Goal: Communication & Community: Participate in discussion

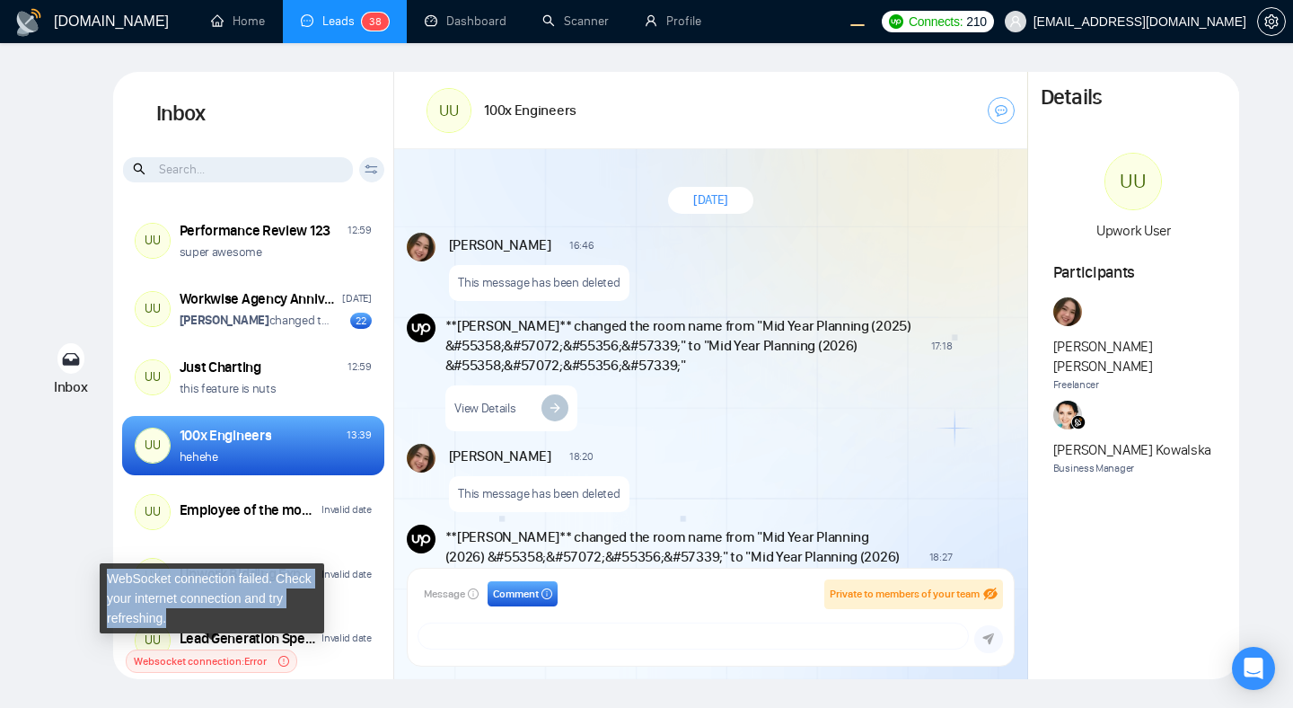
drag, startPoint x: 192, startPoint y: 622, endPoint x: 105, endPoint y: 578, distance: 97.6
click at [105, 578] on div "WebSocket connection failed. Check your internet connection and try refreshing." at bounding box center [212, 598] width 224 height 70
copy div "WebSocket connection failed. Check your internet connection and try refreshing."
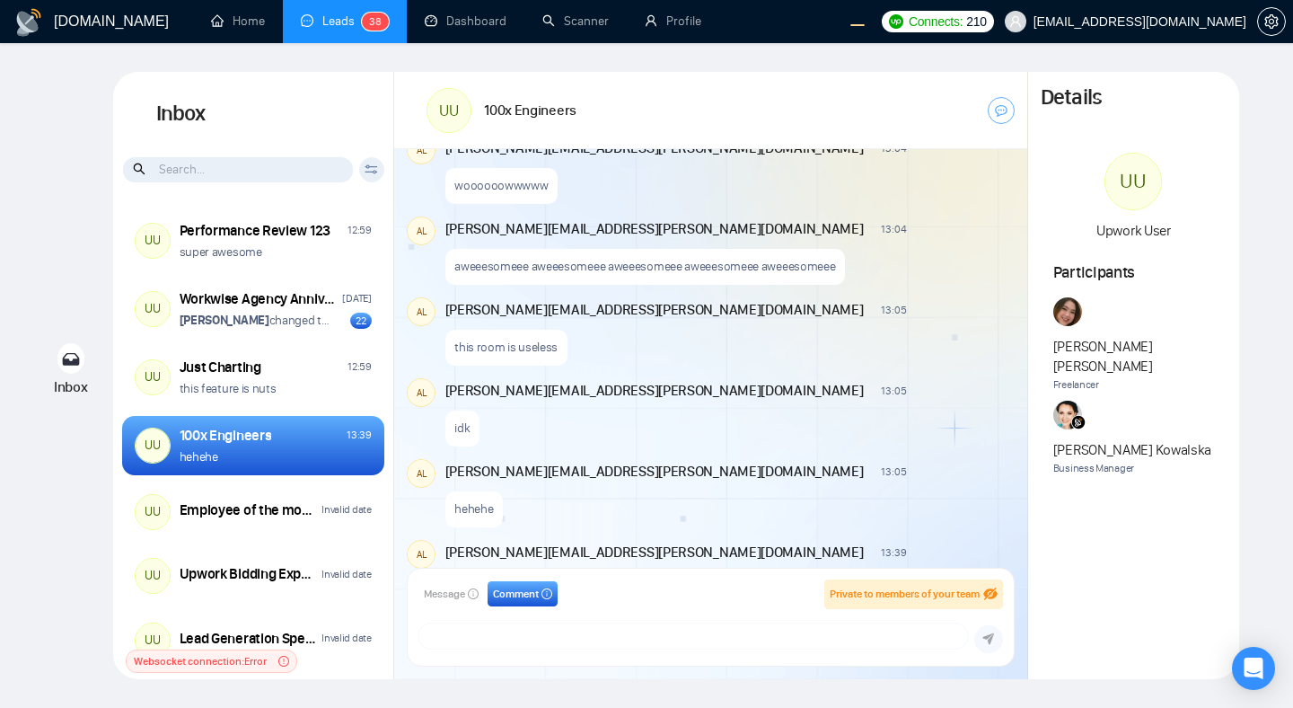
scroll to position [3892, 0]
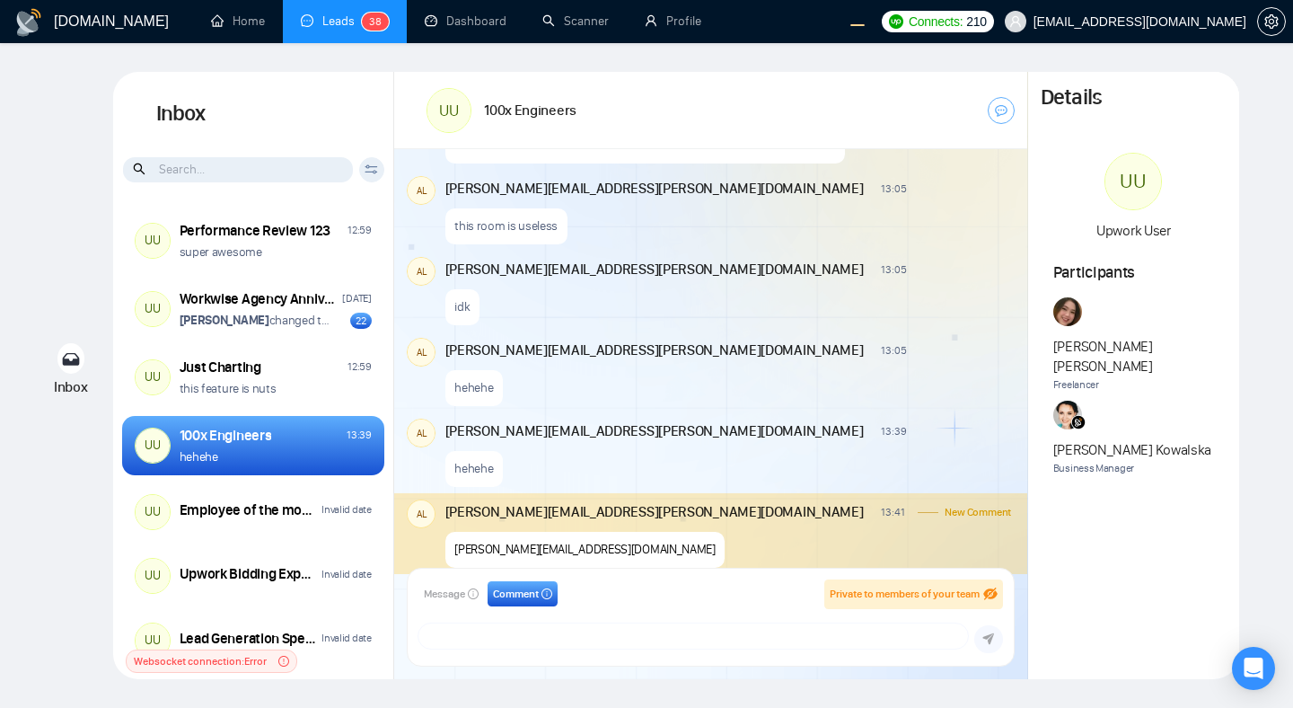
click at [773, 279] on div "idk" at bounding box center [728, 302] width 567 height 46
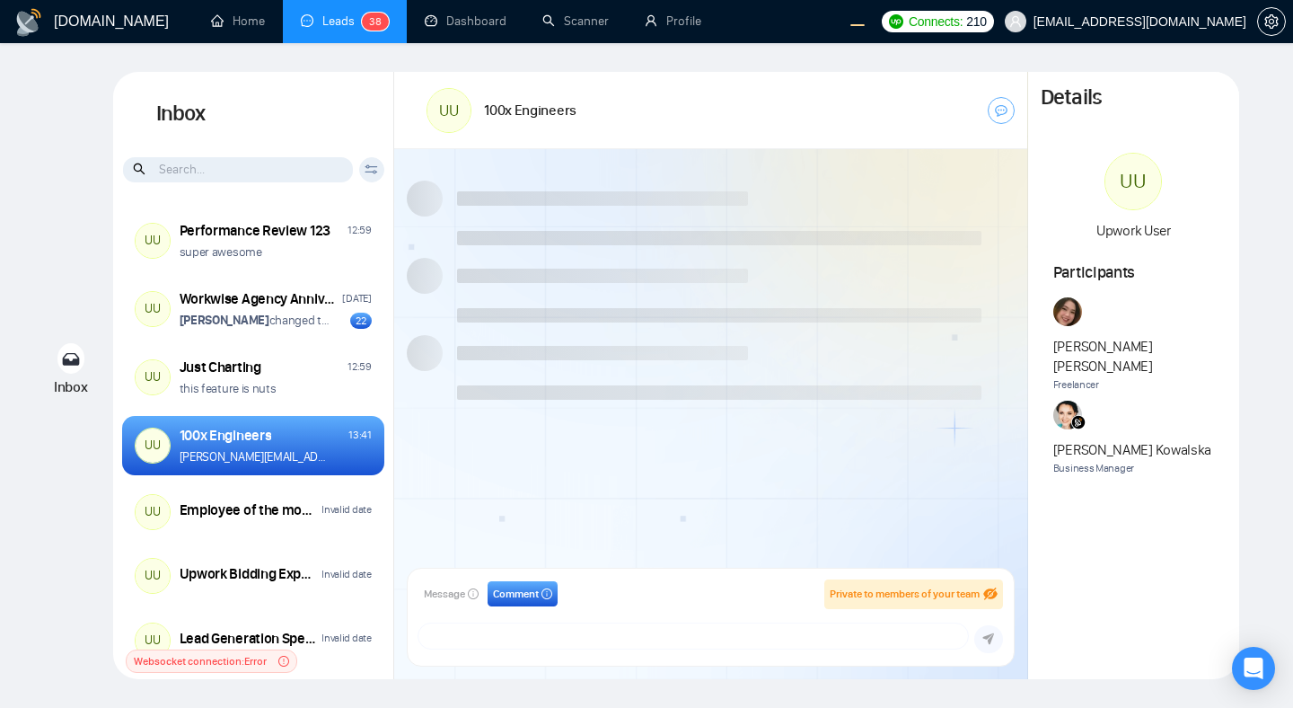
scroll to position [1341, 0]
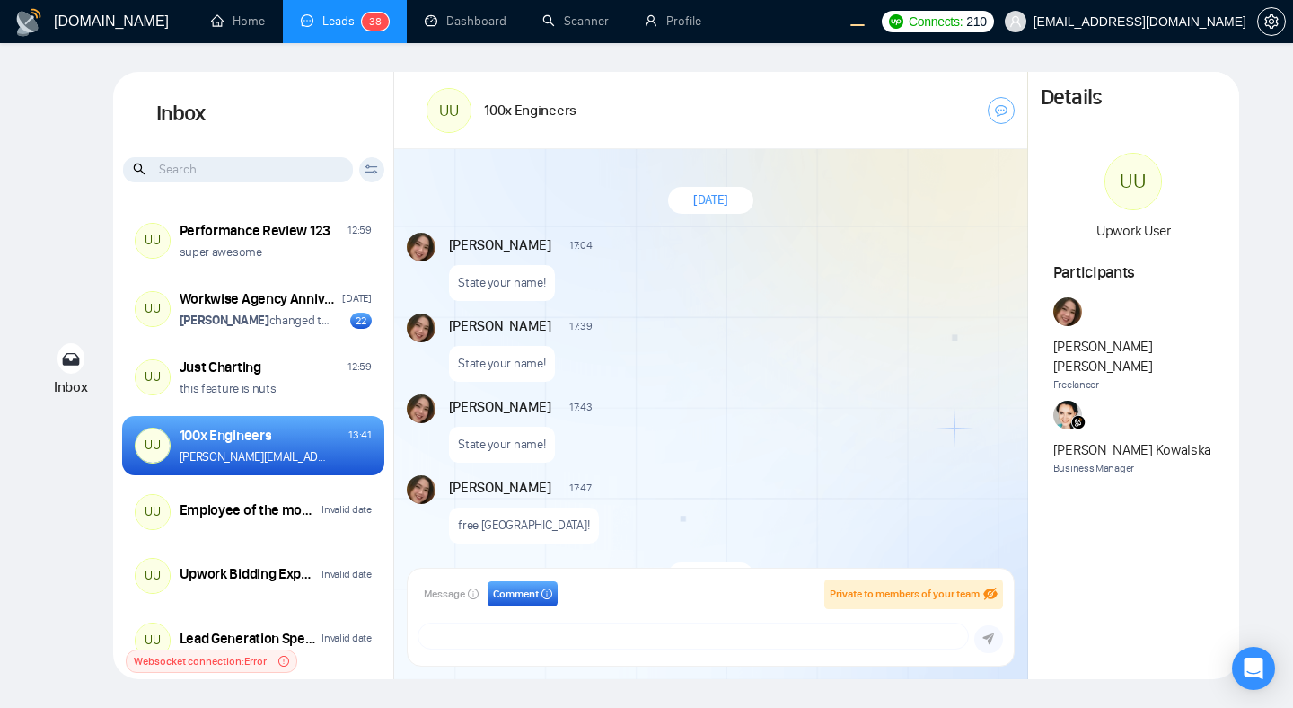
scroll to position [1341, 0]
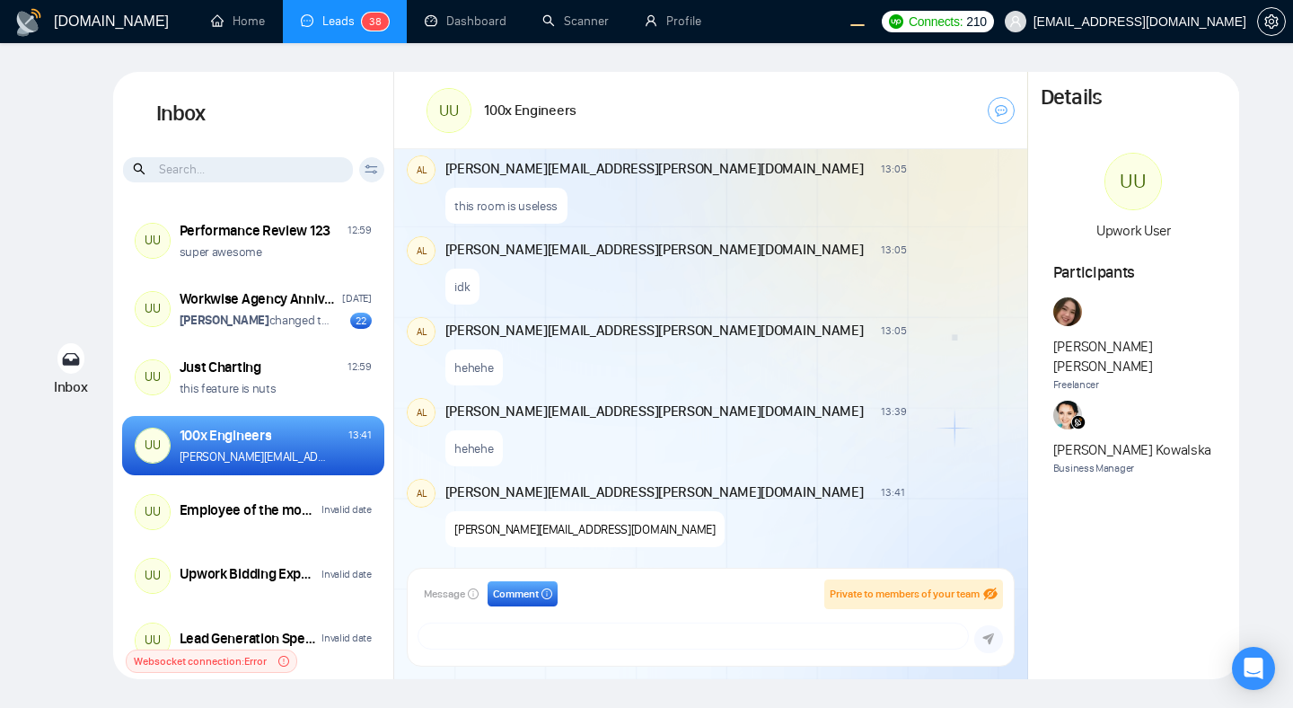
click at [794, 338] on div "alex.zolotukhin@gigradar.io 13:05 New Comment" at bounding box center [728, 328] width 567 height 23
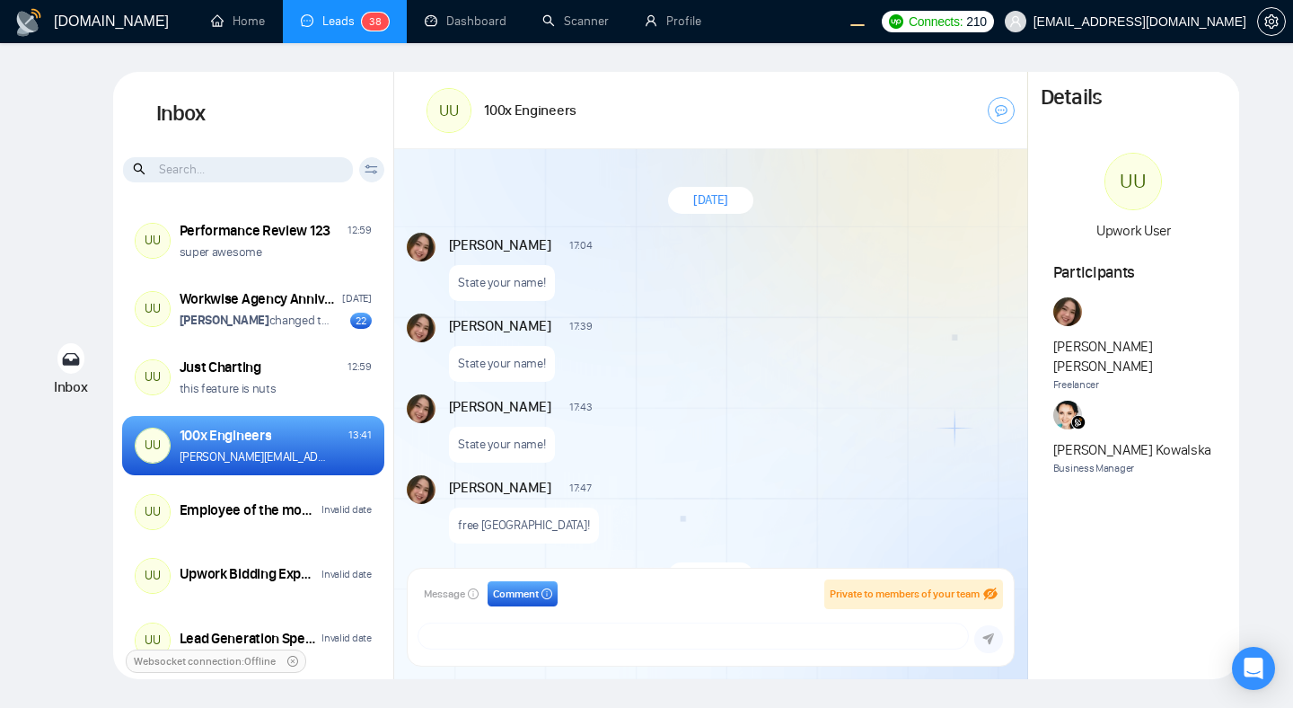
scroll to position [1341, 0]
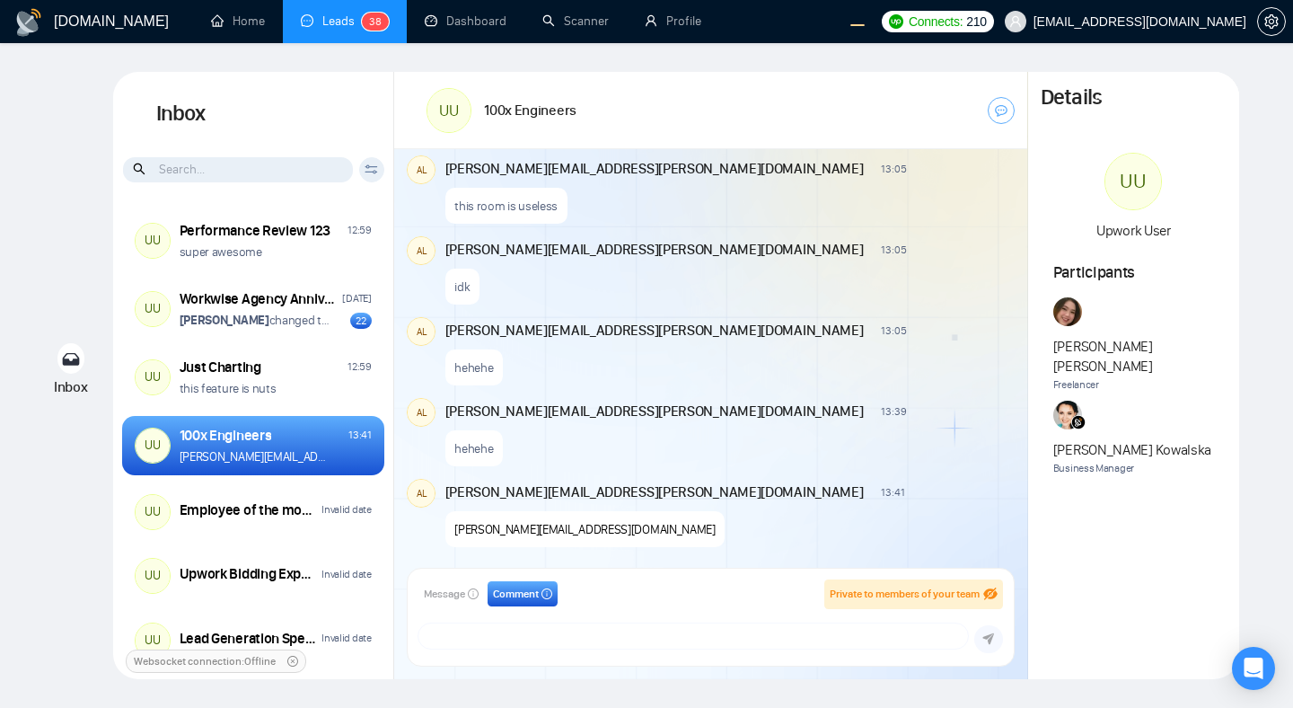
click at [752, 310] on div "August 29, 2025 Andrian Marsella 17:04 New Message State your name! Andrian Mar…" at bounding box center [710, 363] width 633 height 429
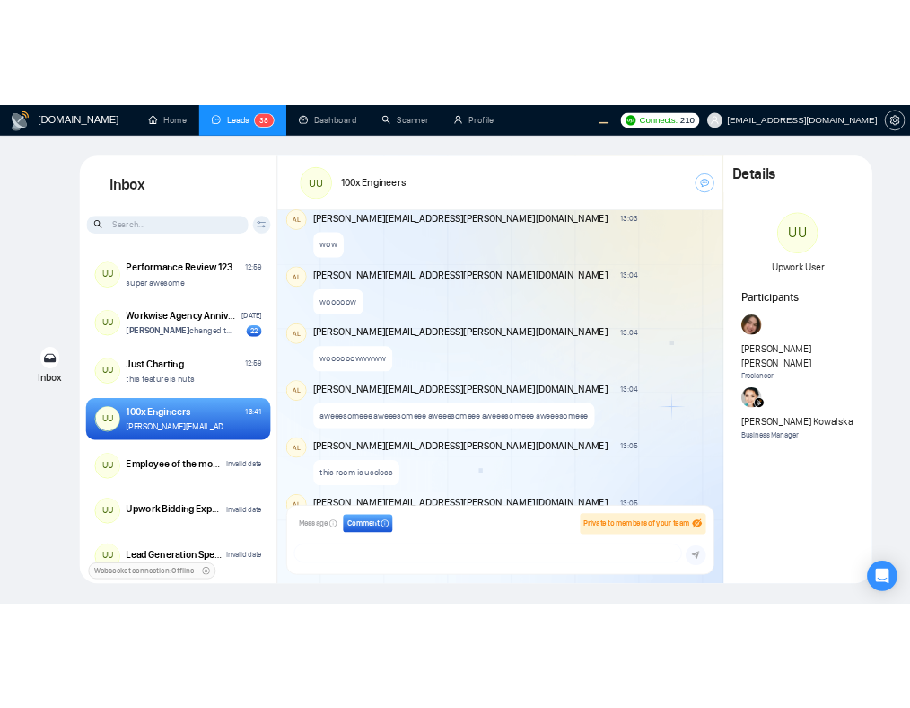
scroll to position [3892, 0]
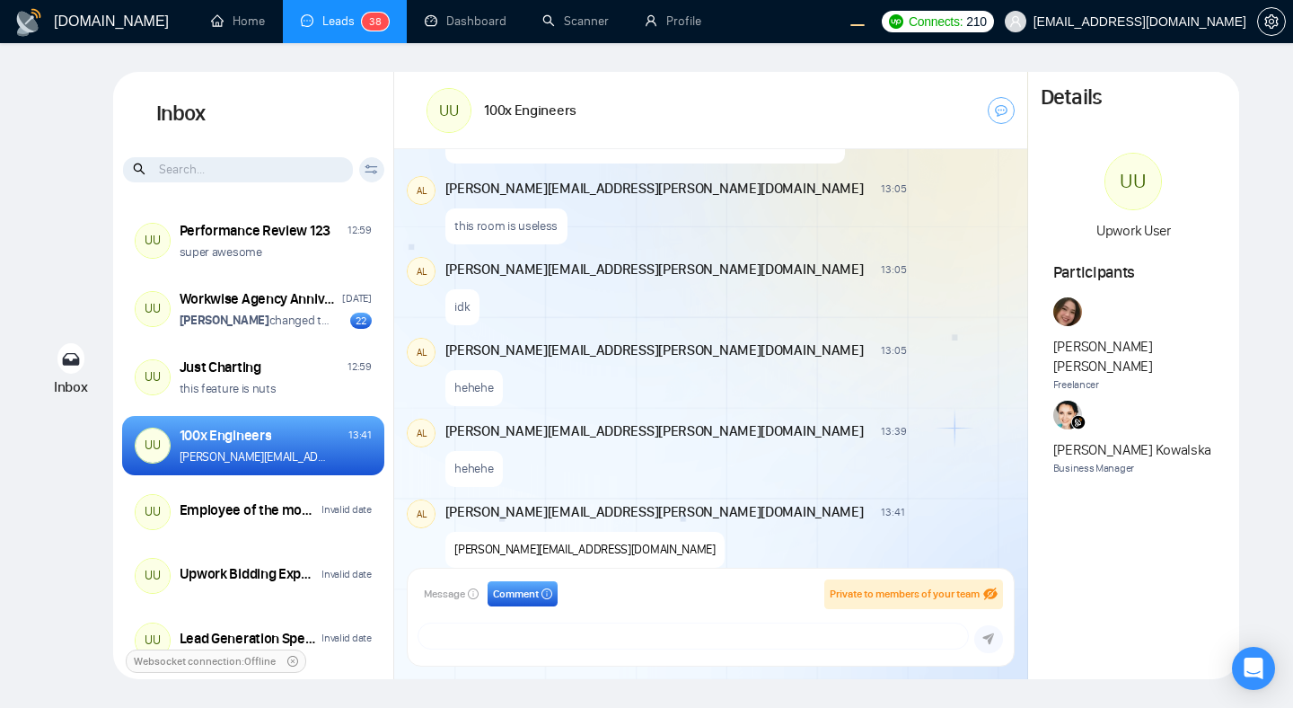
click at [247, 655] on span "Websocket connection: Offline" at bounding box center [205, 661] width 142 height 18
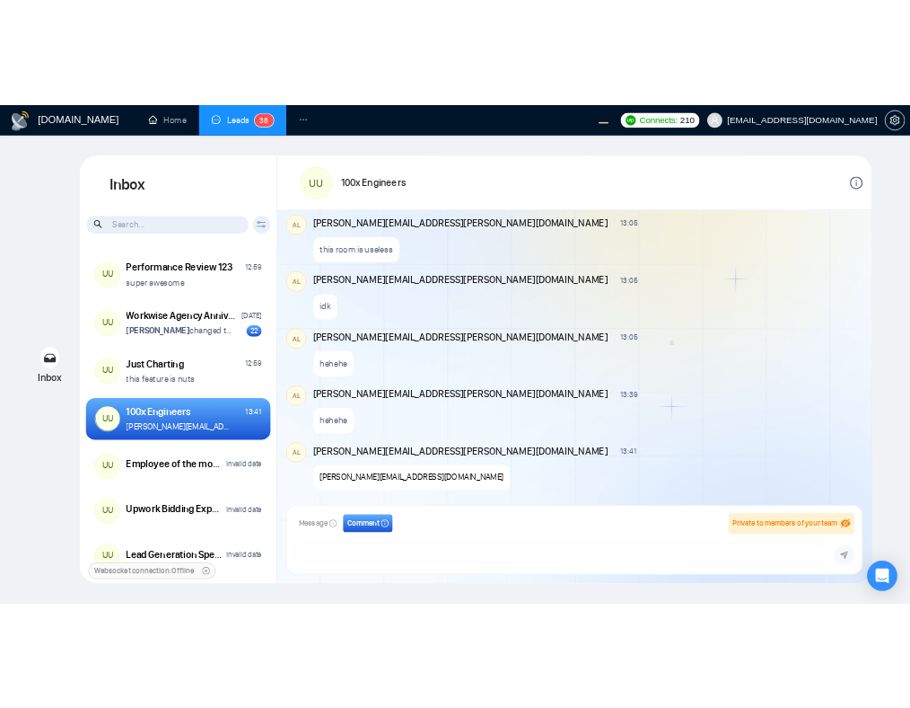
scroll to position [3952, 0]
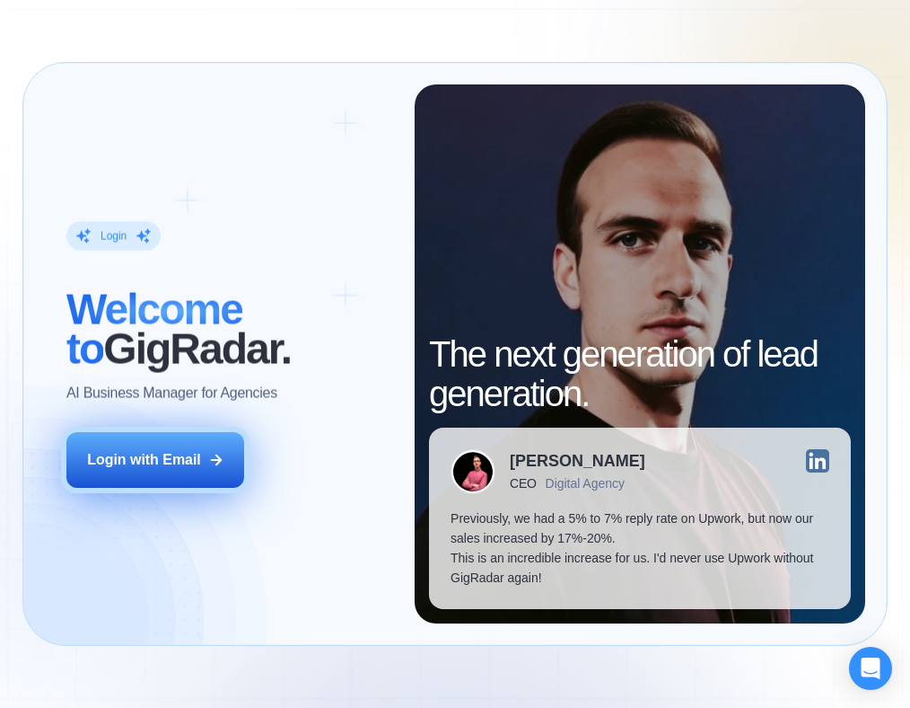
click at [172, 471] on button "Login with Email" at bounding box center [155, 460] width 178 height 56
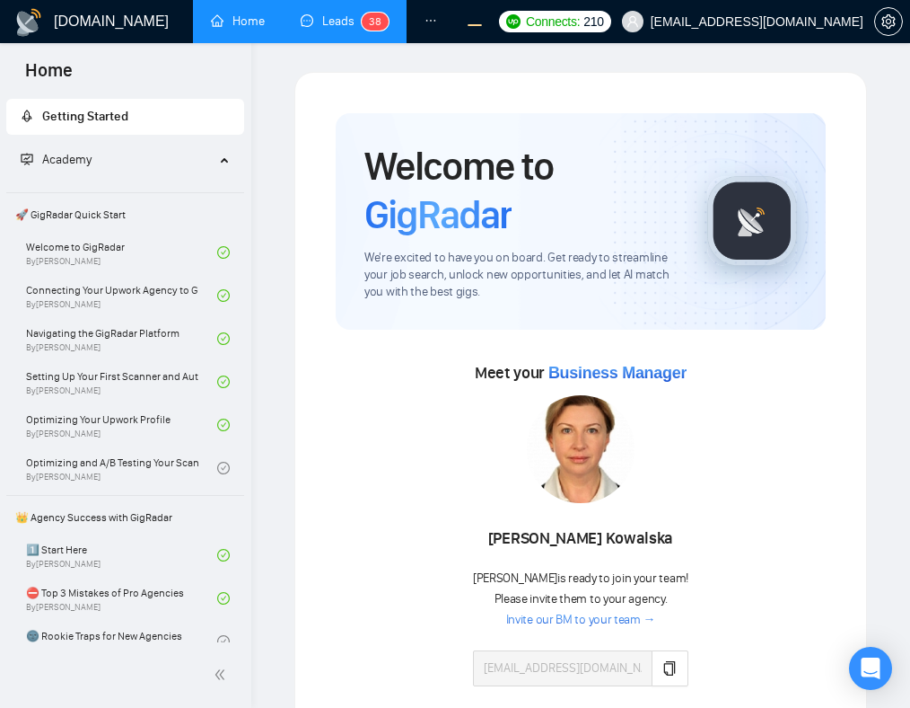
click at [337, 16] on link "Leads 3 8" at bounding box center [345, 20] width 88 height 15
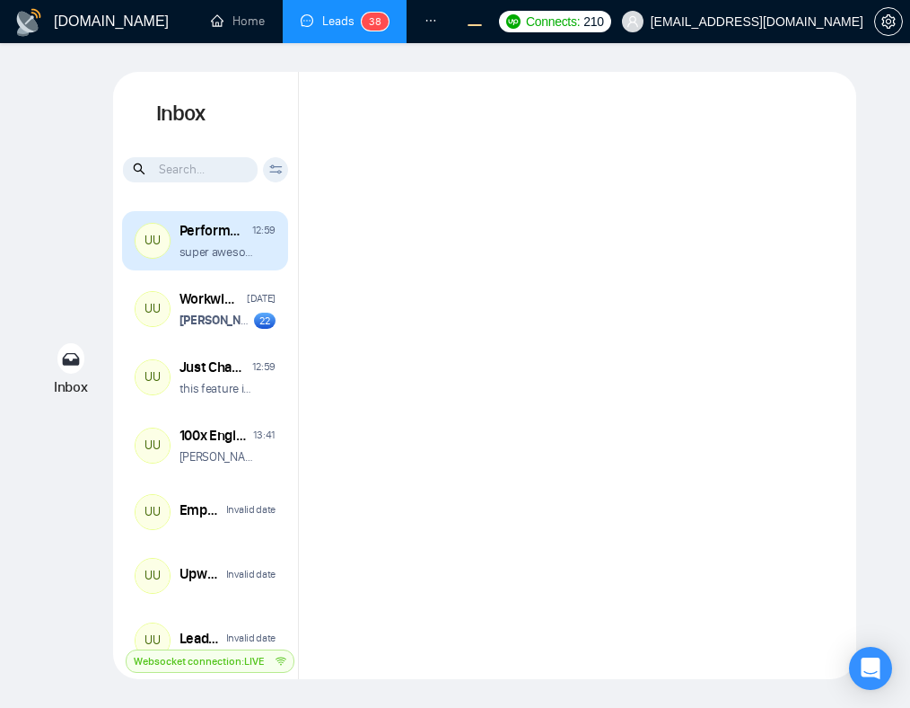
click at [250, 260] on div "UU Performance Review 123 12:59 super awesome" at bounding box center [205, 240] width 166 height 59
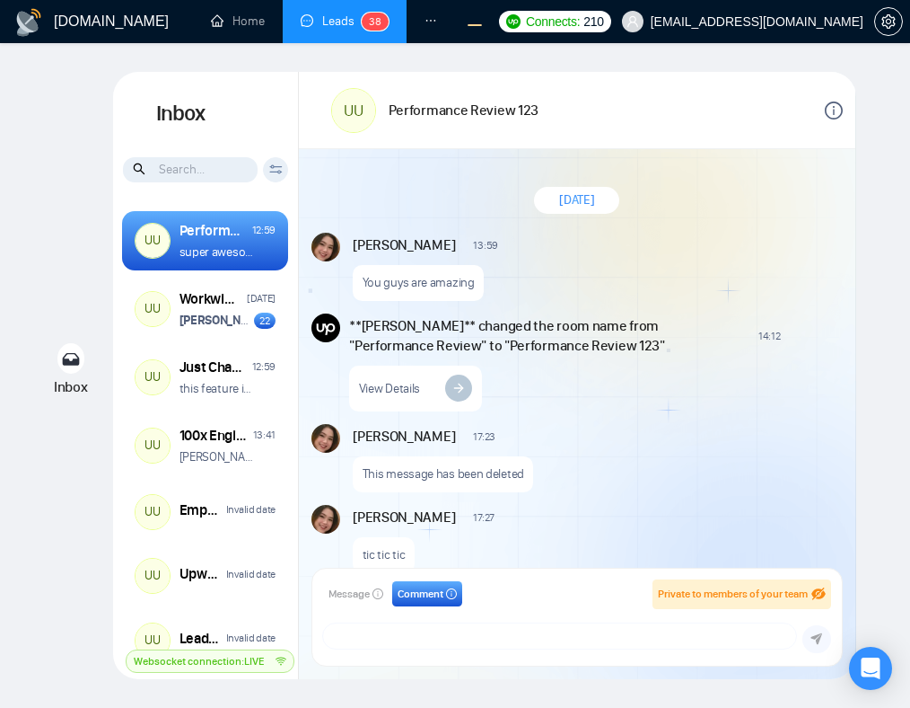
scroll to position [1128, 0]
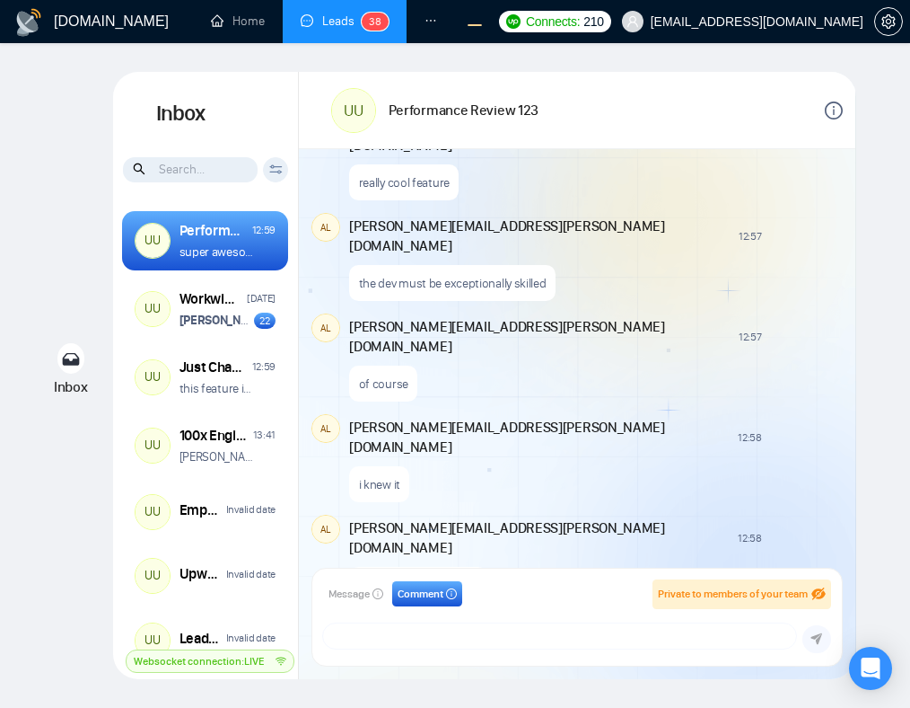
click at [828, 109] on icon "info-circle" at bounding box center [834, 110] width 18 height 18
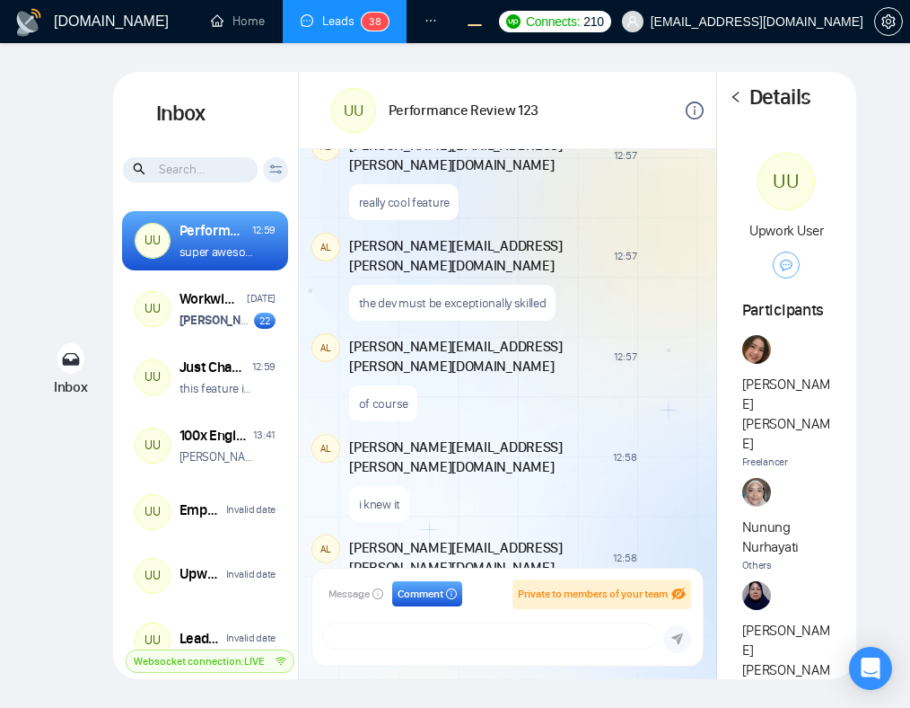
scroll to position [1148, 0]
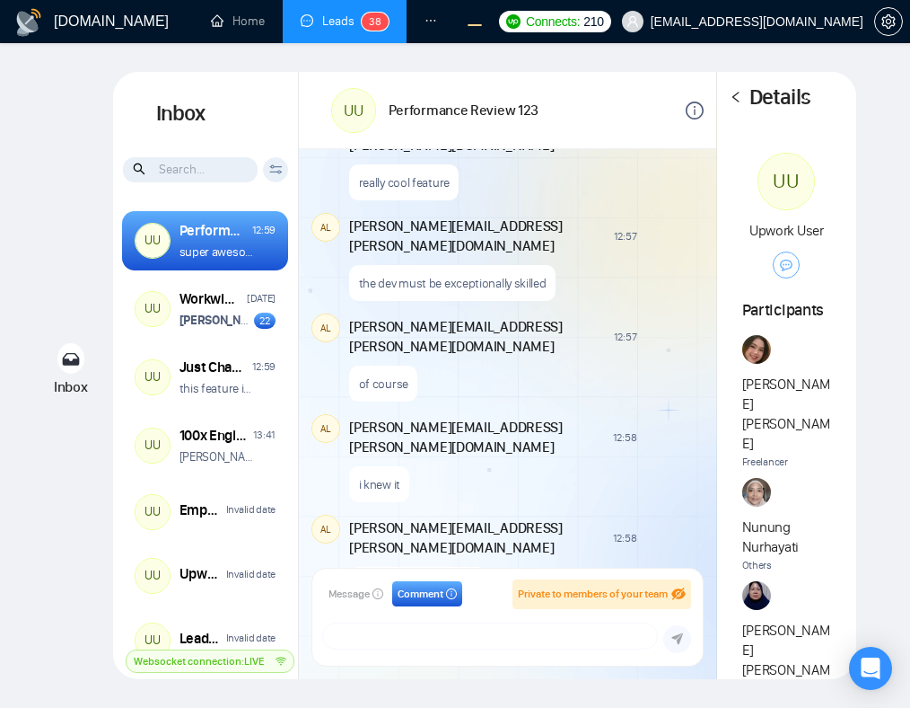
click at [736, 99] on icon "left" at bounding box center [736, 97] width 13 height 13
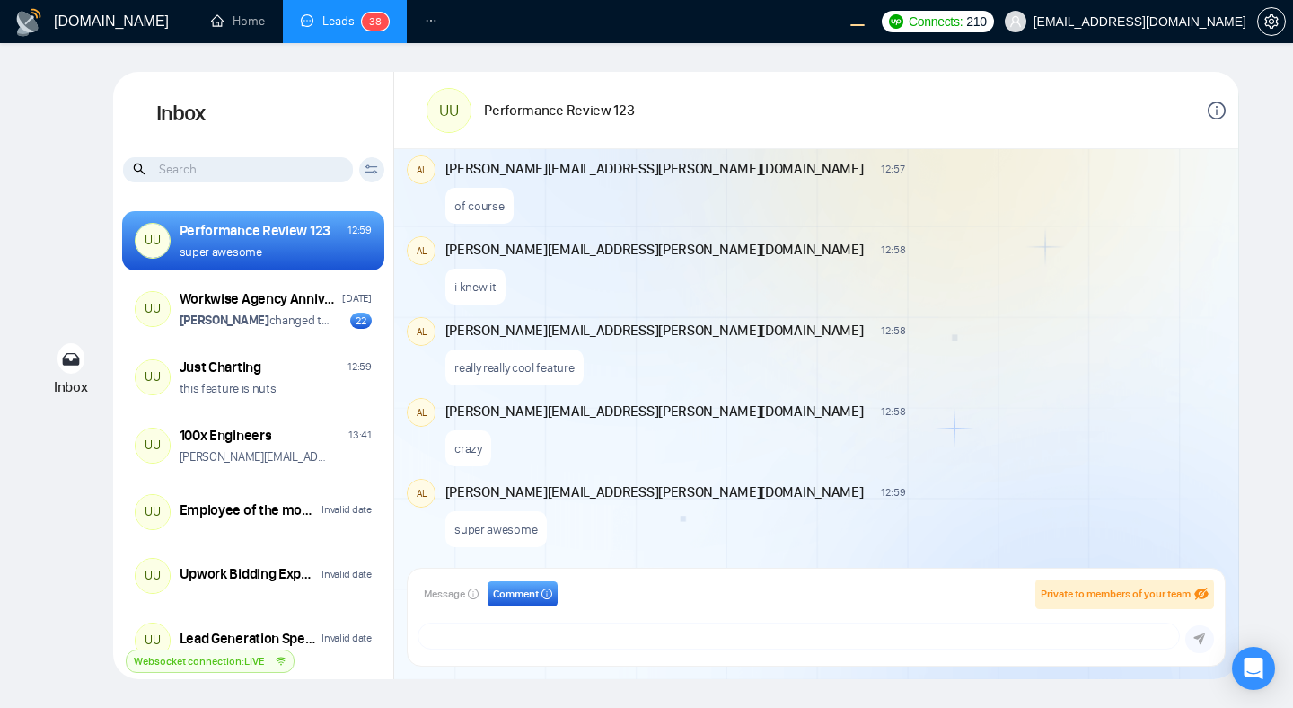
scroll to position [1128, 0]
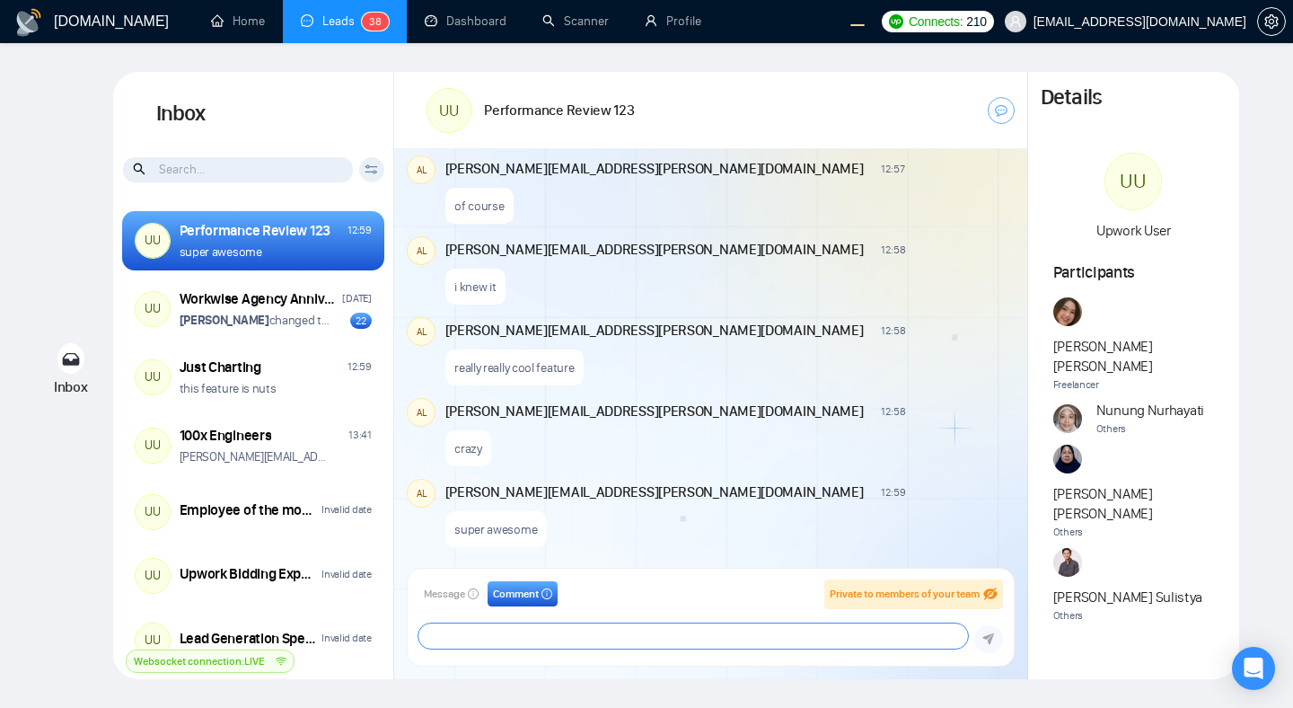
click at [435, 637] on textarea at bounding box center [693, 635] width 550 height 25
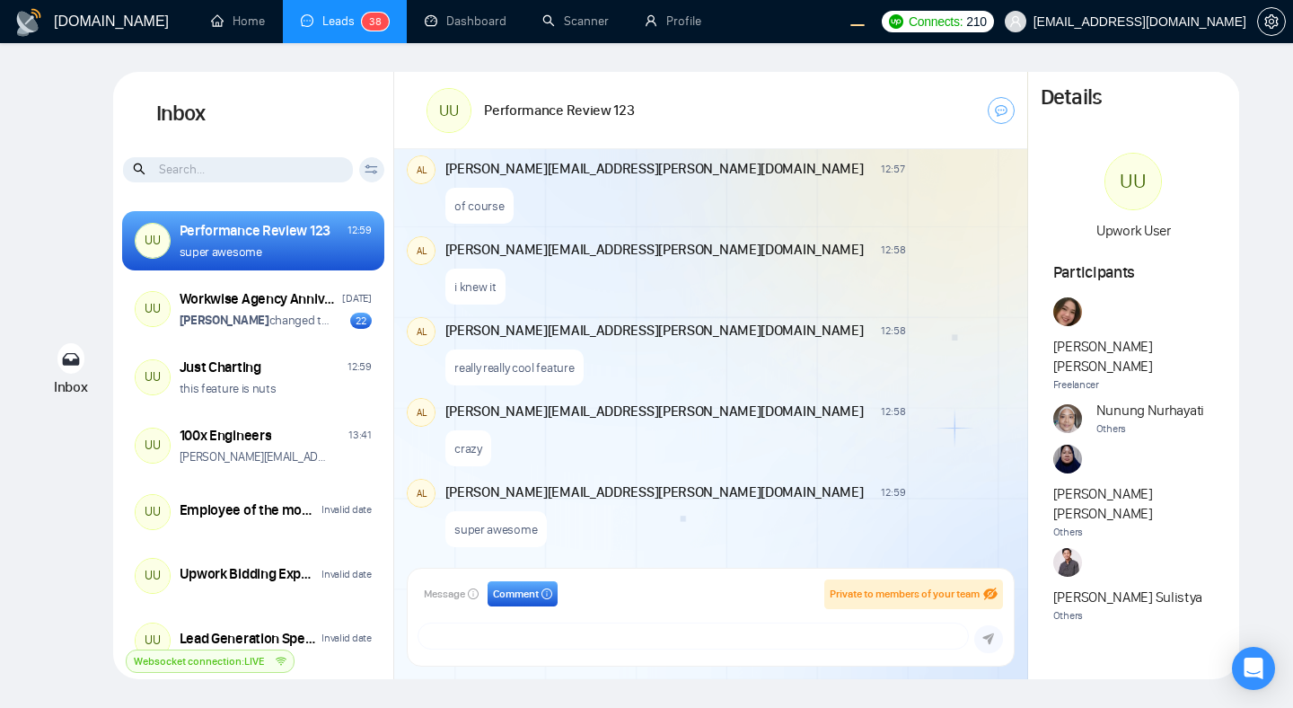
click at [881, 327] on span "12:58" at bounding box center [893, 330] width 24 height 14
click at [549, 594] on icon "info-circle" at bounding box center [546, 593] width 11 height 11
click at [547, 593] on icon "info-circle" at bounding box center [546, 593] width 11 height 11
click at [621, 450] on div "crazy" at bounding box center [728, 444] width 567 height 46
click at [530, 595] on span "Comment" at bounding box center [516, 593] width 46 height 17
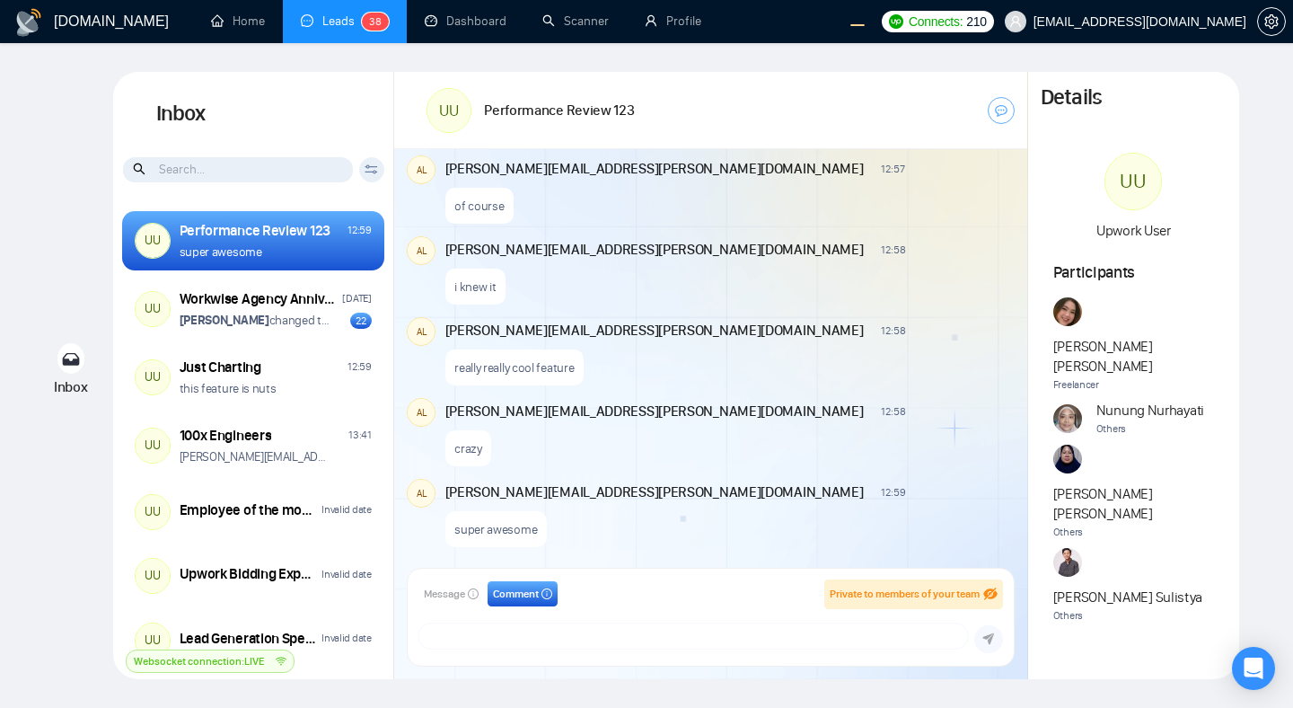
click at [762, 346] on div "really really cool feature" at bounding box center [728, 363] width 567 height 46
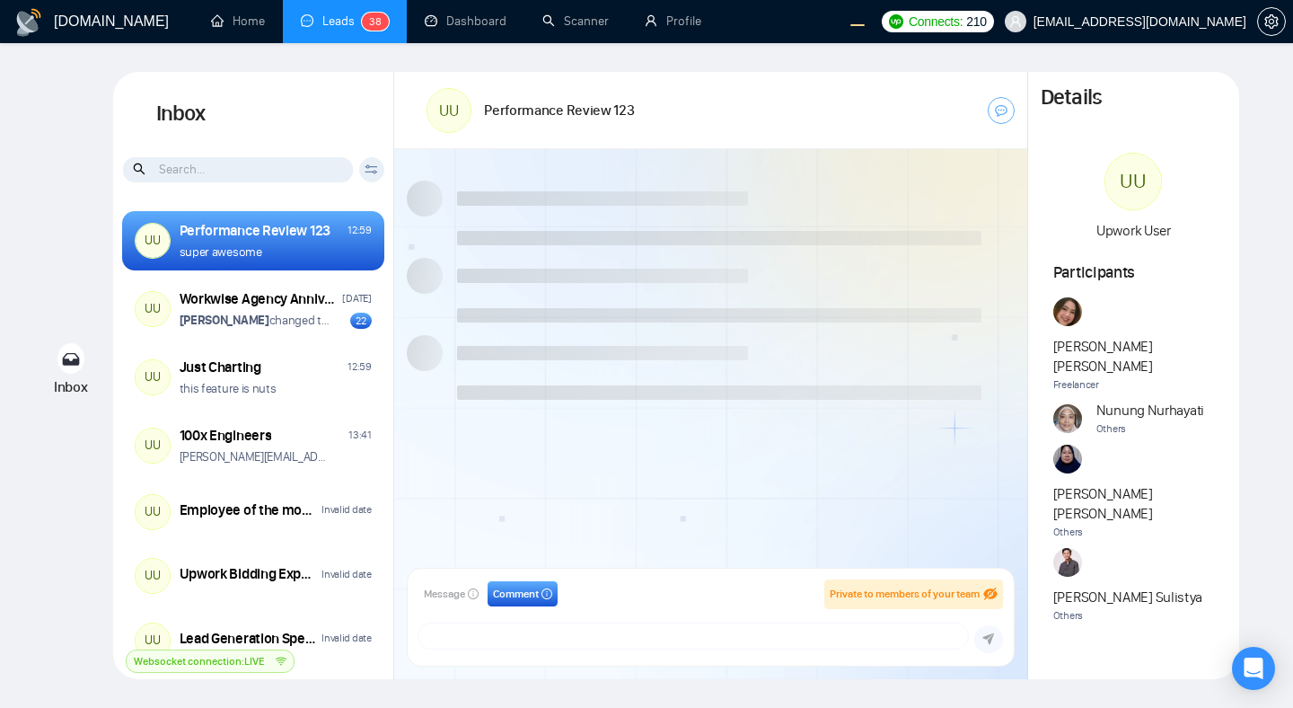
scroll to position [1128, 0]
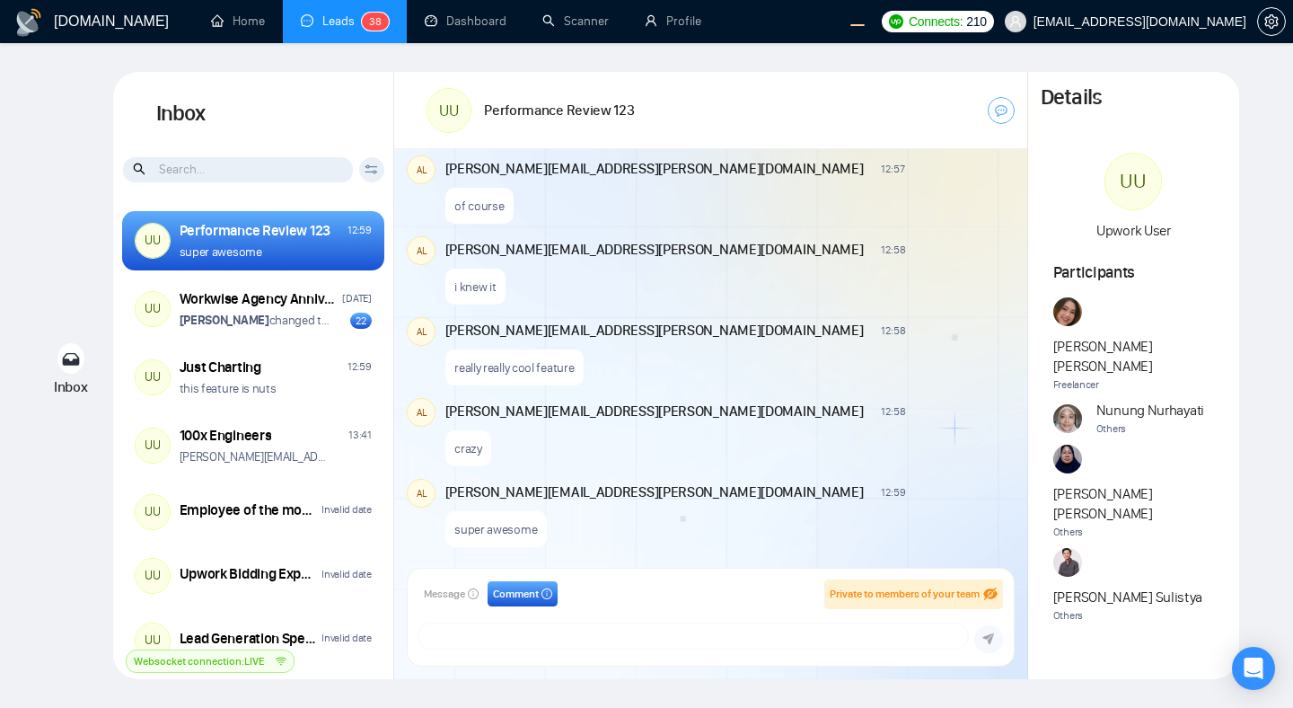
click at [522, 594] on span "Comment" at bounding box center [516, 593] width 46 height 17
click at [522, 597] on span "Comment" at bounding box center [516, 593] width 46 height 17
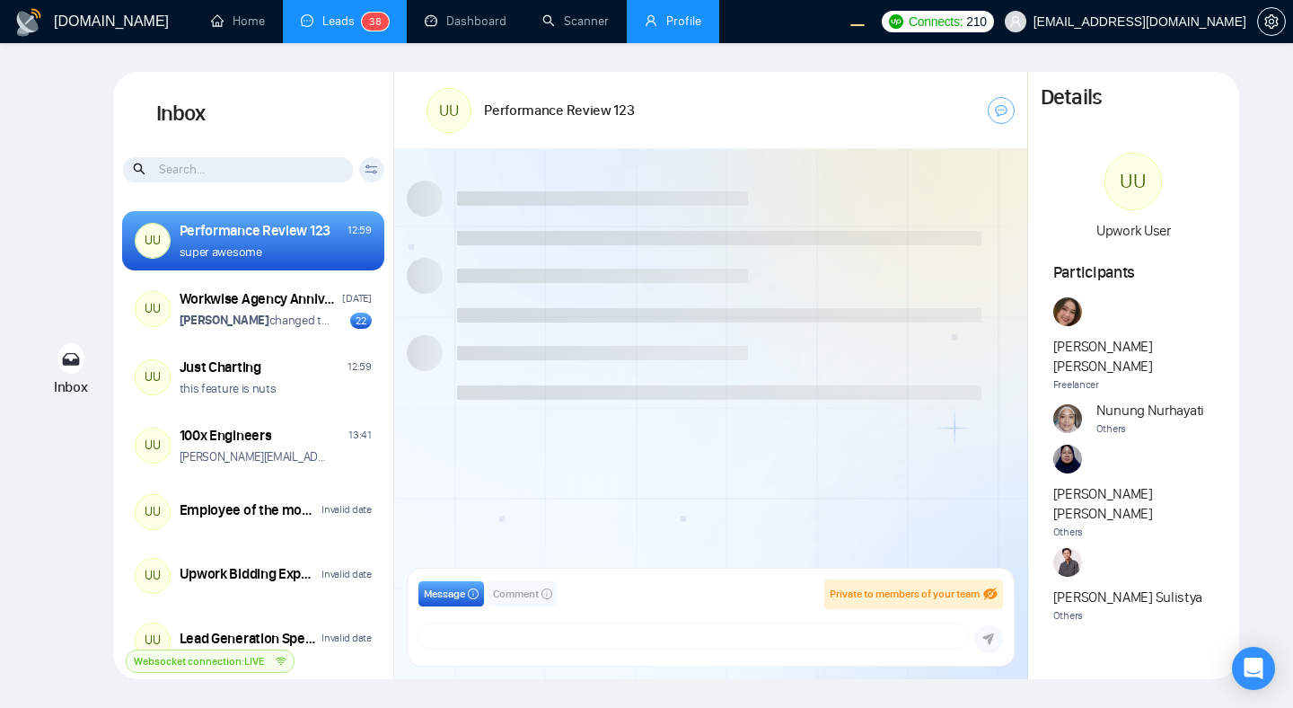
scroll to position [1128, 0]
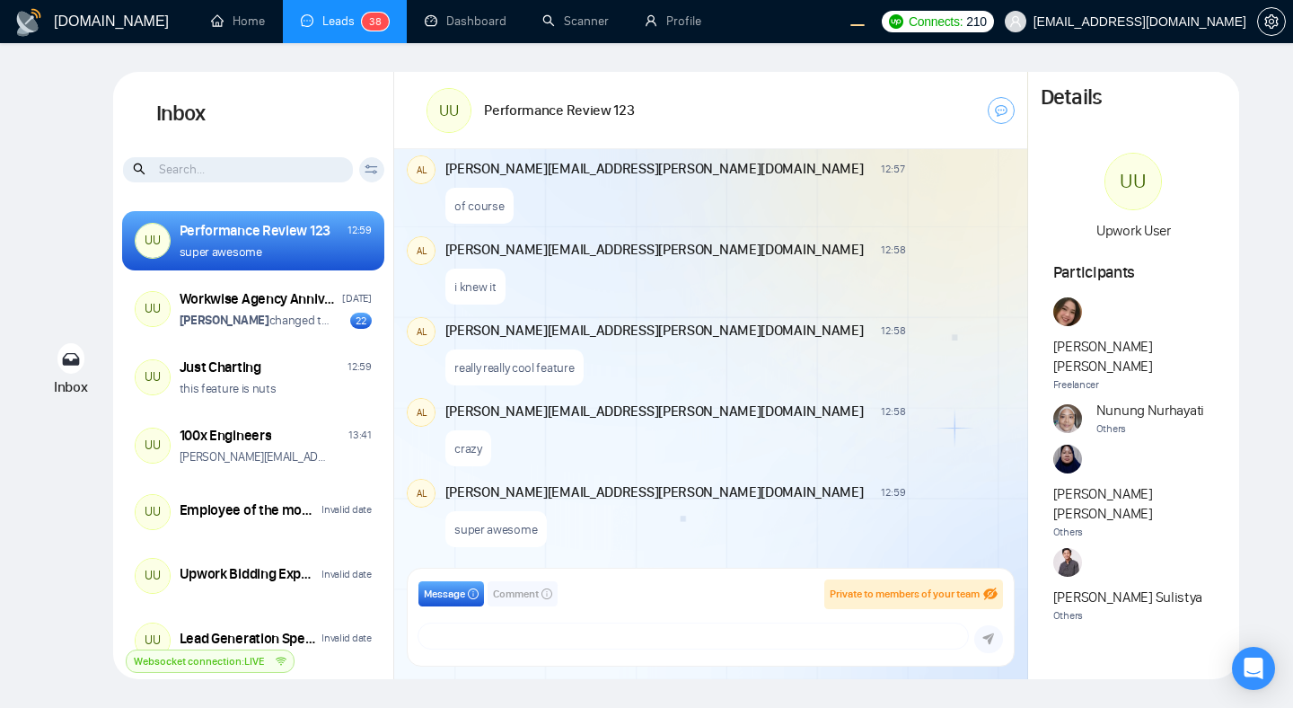
click at [519, 592] on span "Comment" at bounding box center [516, 593] width 46 height 17
click at [503, 594] on span "Comment" at bounding box center [516, 593] width 46 height 17
click at [436, 596] on span "Message" at bounding box center [444, 593] width 41 height 17
click at [528, 599] on span "Comment" at bounding box center [516, 593] width 46 height 17
click at [454, 593] on span "Message" at bounding box center [444, 593] width 41 height 17
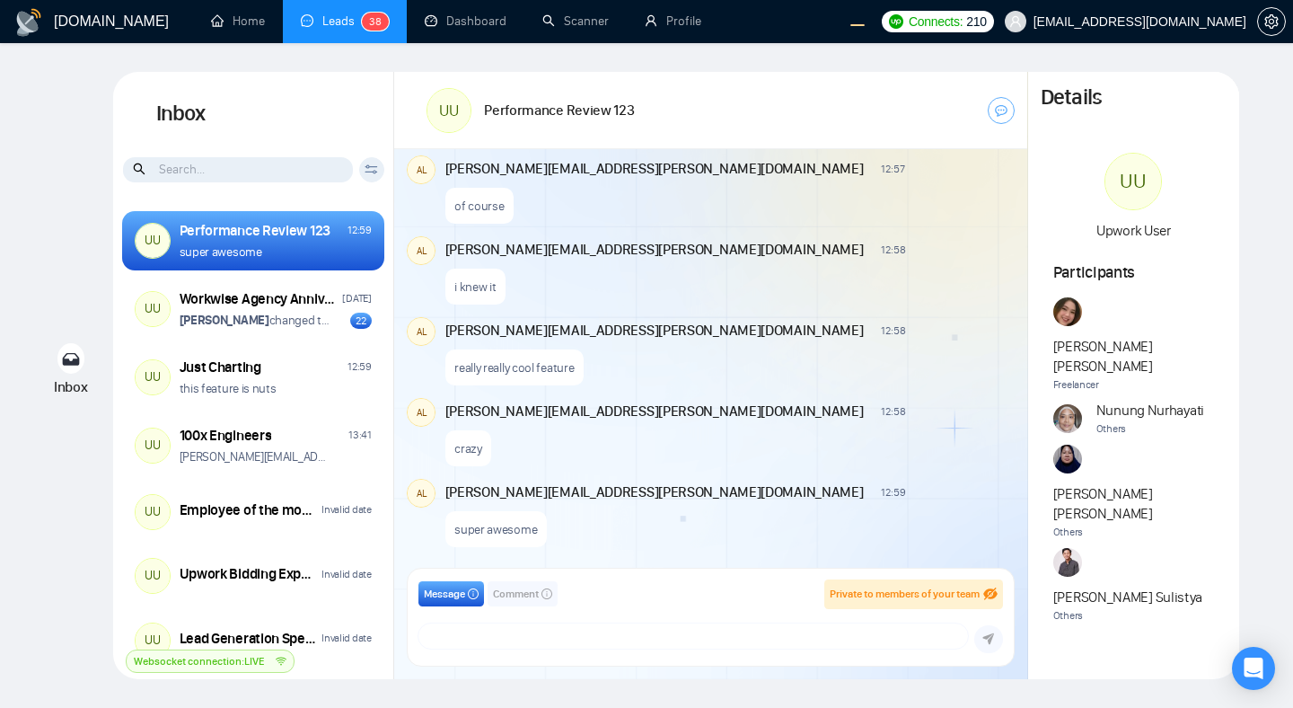
click at [532, 598] on span "Comment" at bounding box center [516, 593] width 46 height 17
click at [454, 598] on span "Message" at bounding box center [444, 593] width 41 height 17
click at [521, 600] on span "Comment" at bounding box center [516, 593] width 46 height 17
click at [435, 599] on span "Message" at bounding box center [444, 593] width 41 height 17
click at [563, 512] on div "super awesome" at bounding box center [728, 525] width 567 height 46
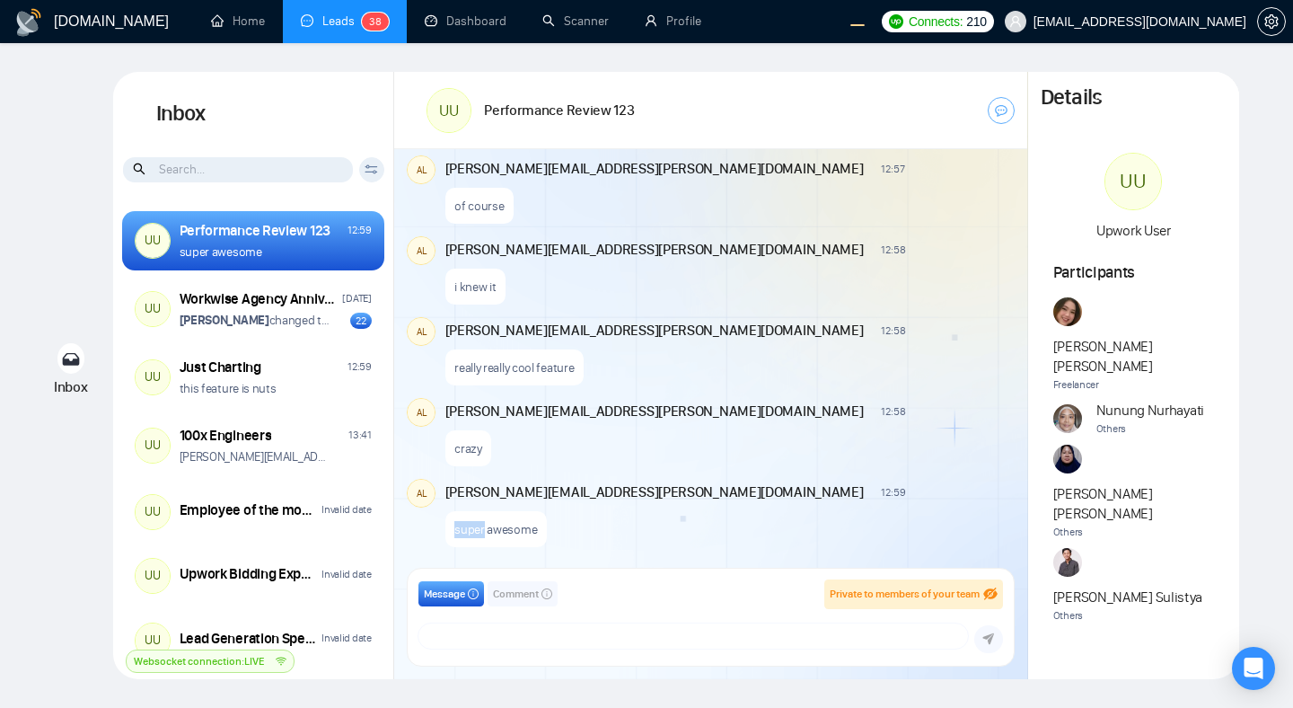
click at [563, 512] on div "super awesome" at bounding box center [728, 525] width 567 height 46
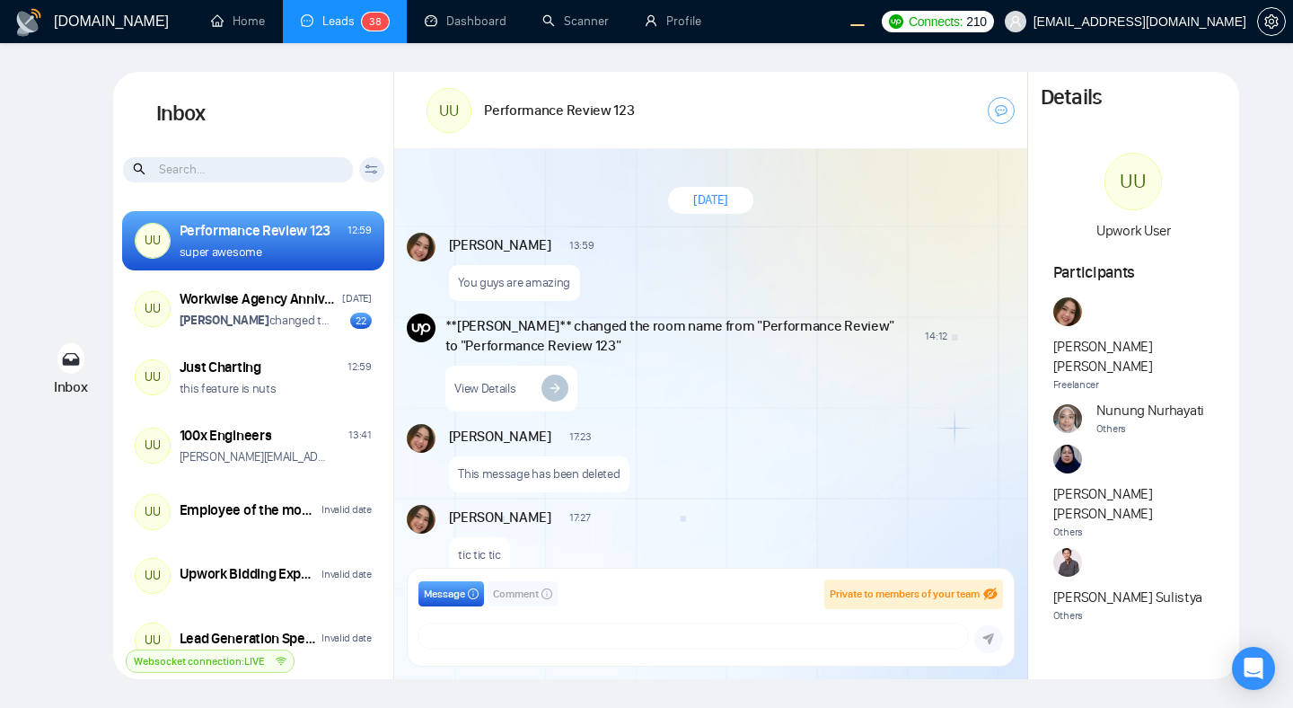
scroll to position [1128, 0]
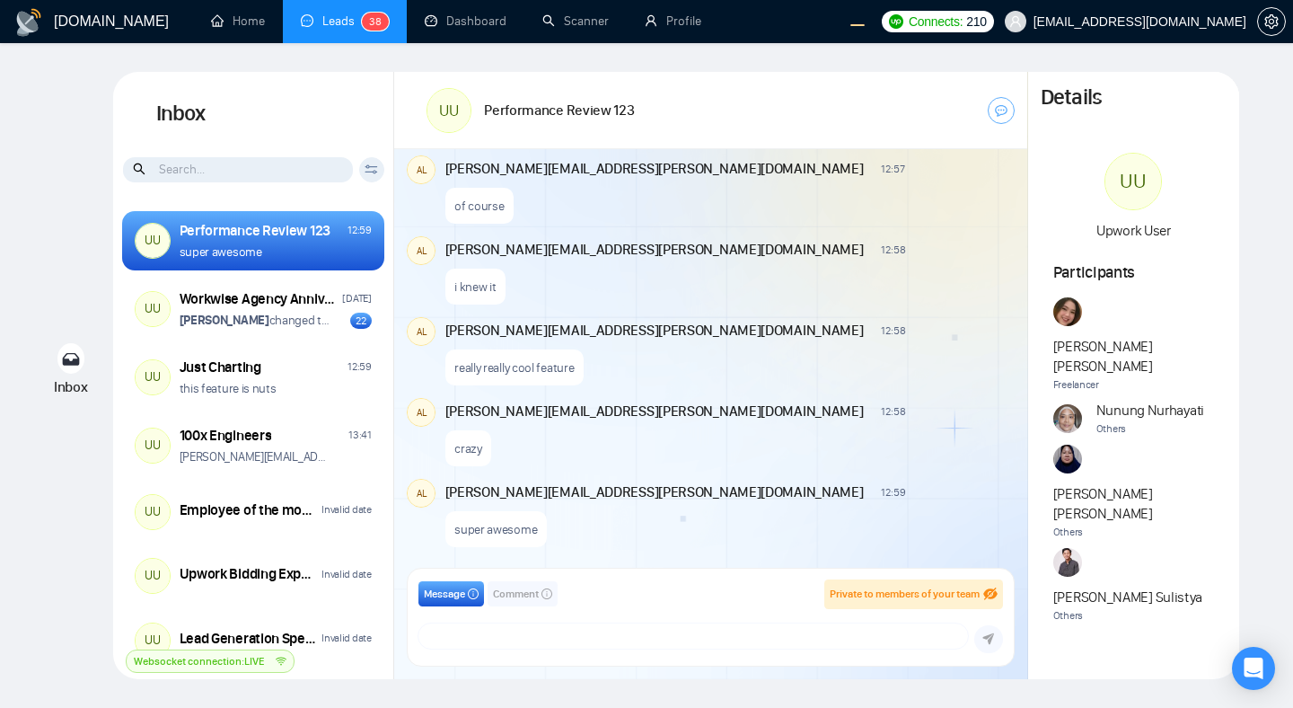
click at [610, 541] on div "super awesome" at bounding box center [728, 525] width 567 height 46
click at [517, 591] on span "Comment" at bounding box center [516, 593] width 46 height 17
click at [451, 599] on span "Message" at bounding box center [444, 593] width 41 height 17
click at [526, 597] on span "Comment" at bounding box center [516, 593] width 46 height 17
click at [451, 594] on span "Message" at bounding box center [444, 593] width 41 height 17
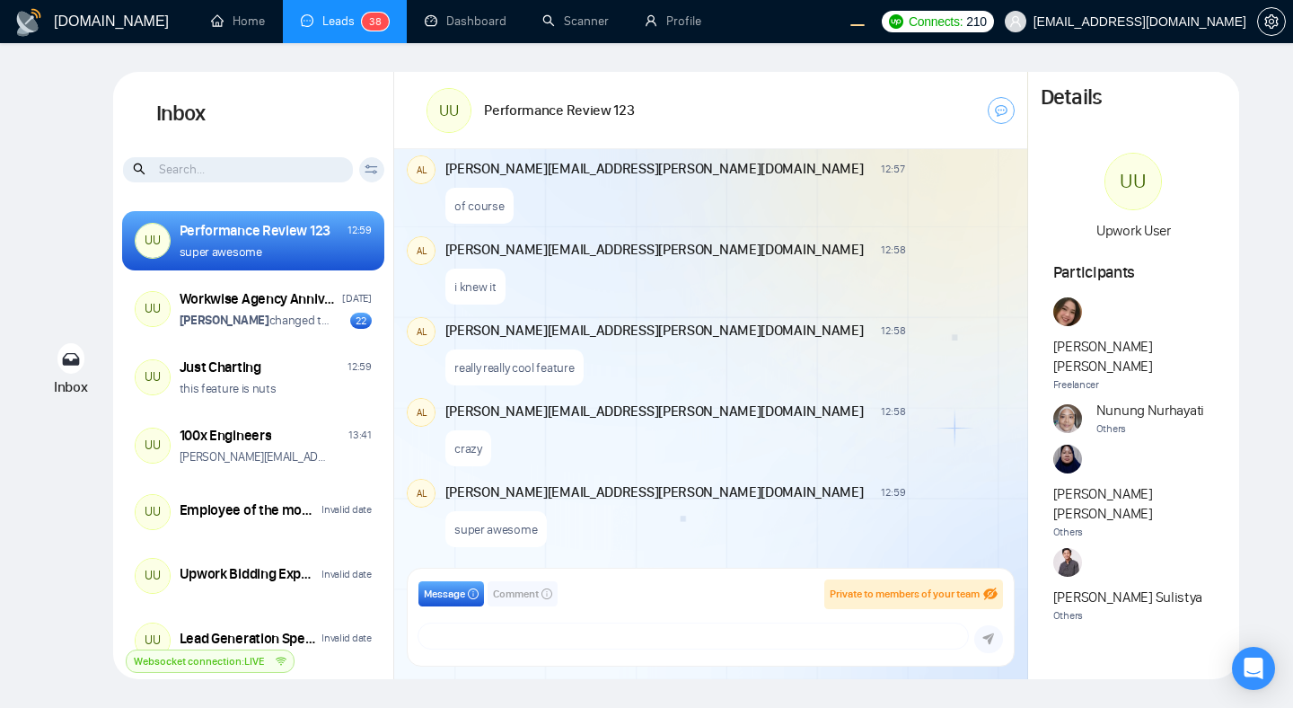
click at [517, 594] on span "Comment" at bounding box center [516, 593] width 46 height 17
click at [460, 597] on span "Message" at bounding box center [444, 593] width 41 height 17
click at [443, 598] on span "Message" at bounding box center [444, 593] width 41 height 17
click at [530, 591] on span "Comment" at bounding box center [516, 593] width 46 height 17
click at [509, 597] on span "Comment" at bounding box center [516, 593] width 46 height 17
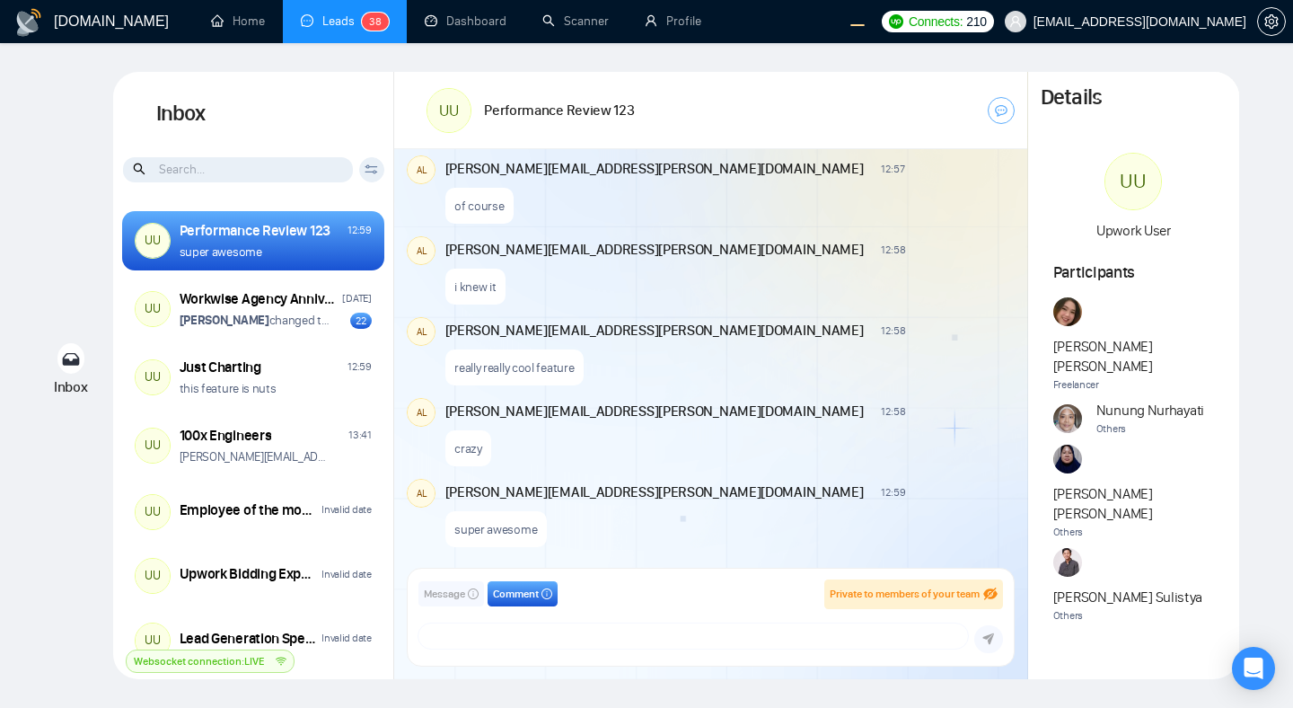
click at [460, 596] on span "Message" at bounding box center [444, 593] width 41 height 17
click at [540, 558] on div "Message Comment Private to members of your team salman.fatih@gigradar.io frnaml…" at bounding box center [710, 617] width 633 height 124
click at [524, 590] on span "Comment" at bounding box center [516, 593] width 46 height 17
click at [433, 595] on span "Message" at bounding box center [444, 593] width 41 height 17
click at [506, 602] on button "Comment" at bounding box center [523, 593] width 70 height 25
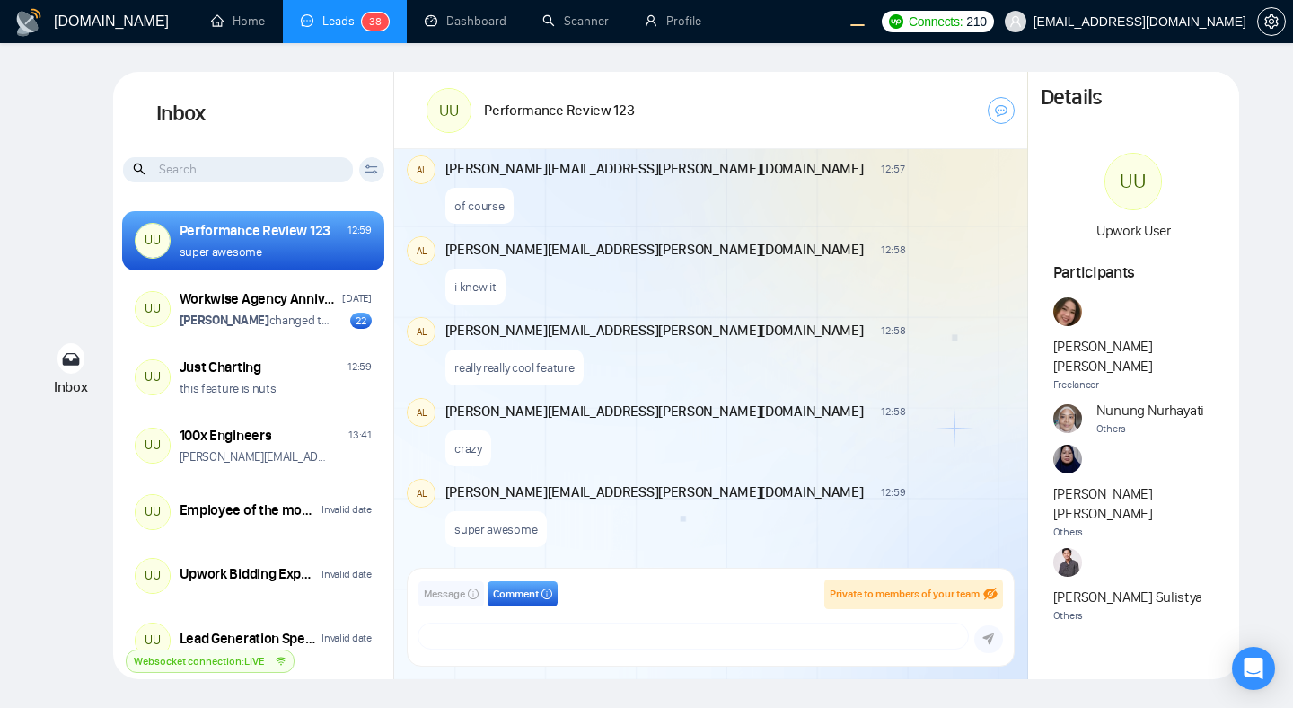
click at [445, 597] on span "Message" at bounding box center [444, 593] width 41 height 17
click at [518, 598] on span "Comment" at bounding box center [516, 593] width 46 height 17
click at [440, 596] on span "Message" at bounding box center [444, 593] width 41 height 17
click at [513, 602] on span "Comment" at bounding box center [516, 593] width 46 height 17
click at [527, 598] on span "Comment" at bounding box center [516, 593] width 46 height 17
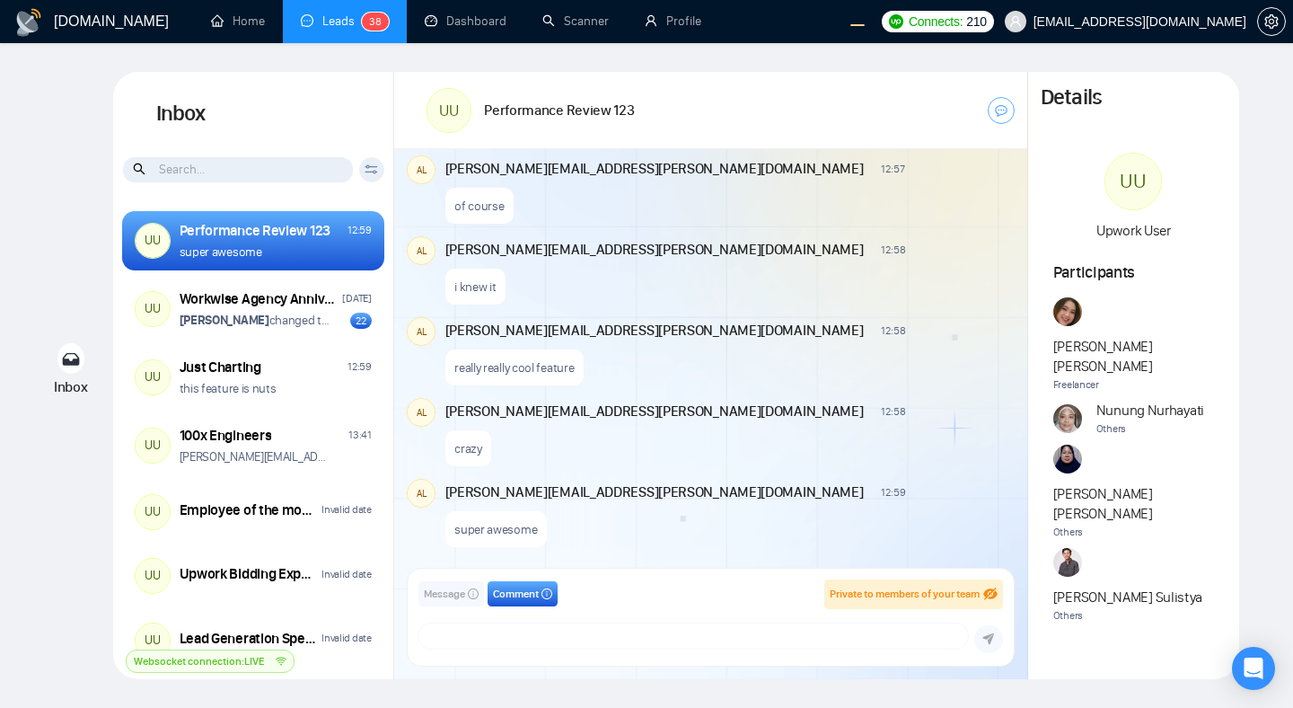
click at [440, 599] on span "Message" at bounding box center [444, 593] width 41 height 17
click at [509, 596] on span "Comment" at bounding box center [516, 593] width 46 height 17
click at [464, 602] on span "Message" at bounding box center [444, 593] width 41 height 17
click at [512, 595] on span "Comment" at bounding box center [516, 593] width 46 height 17
click at [459, 594] on span "Message" at bounding box center [444, 593] width 41 height 17
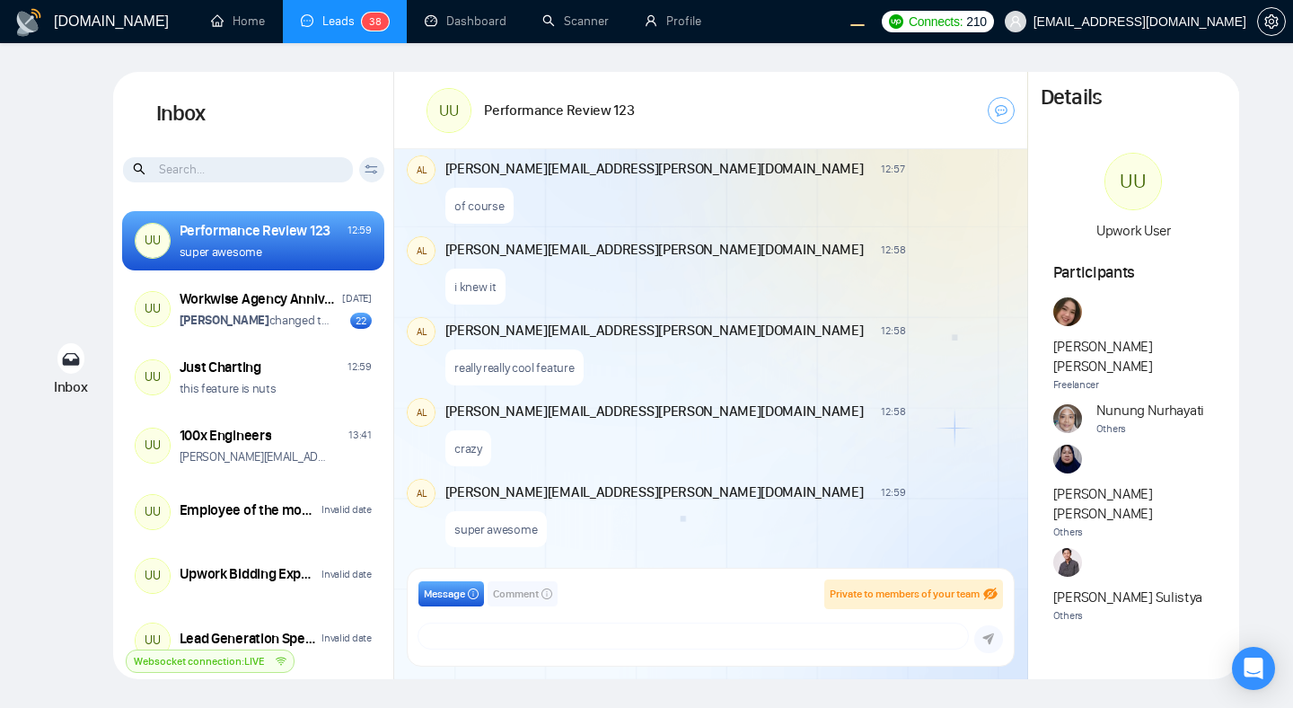
click at [630, 479] on div "alex.zolotukhin@gigradar.io 12:59" at bounding box center [675, 490] width 461 height 23
click at [531, 593] on span "Comment" at bounding box center [516, 593] width 46 height 17
click at [444, 598] on span "Message" at bounding box center [444, 593] width 41 height 17
click at [510, 596] on span "Comment" at bounding box center [516, 593] width 46 height 17
click at [453, 598] on span "Message" at bounding box center [444, 593] width 41 height 17
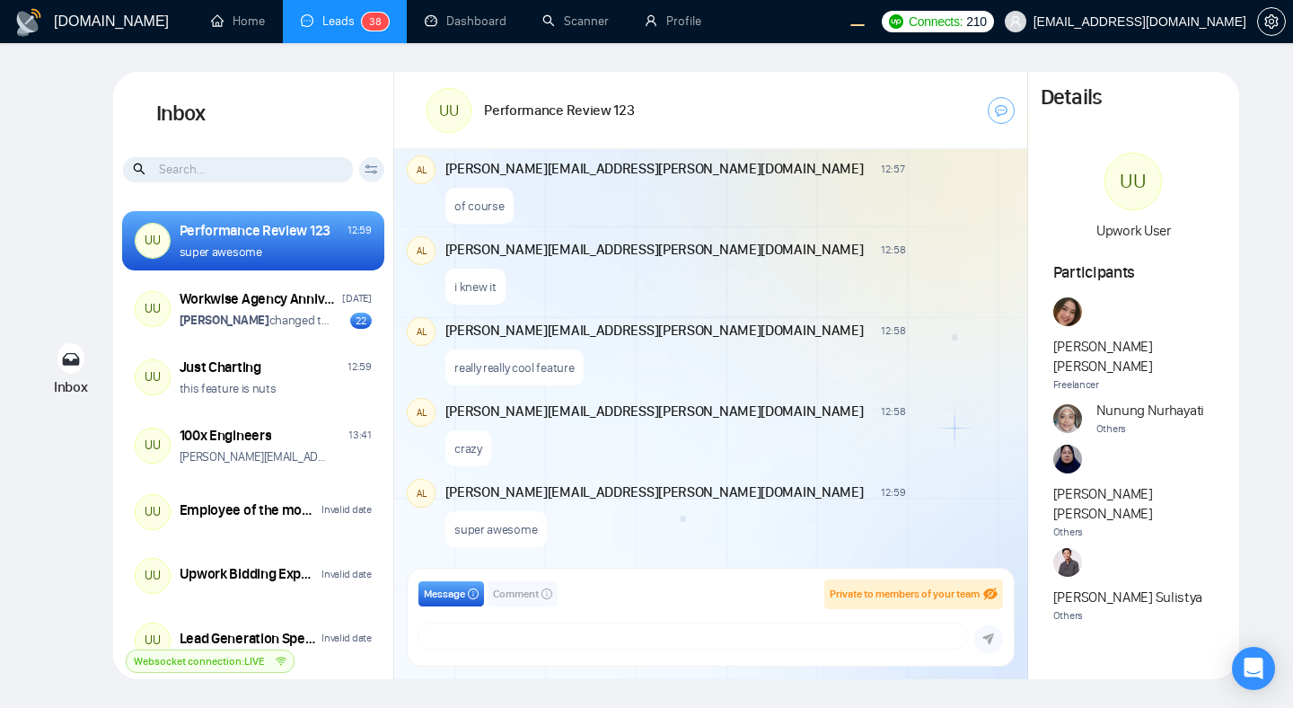
click at [619, 387] on div "August 27, 2025 Andrian Marsella 13:59 New Message You guys are amazing **Andri…" at bounding box center [710, 363] width 633 height 429
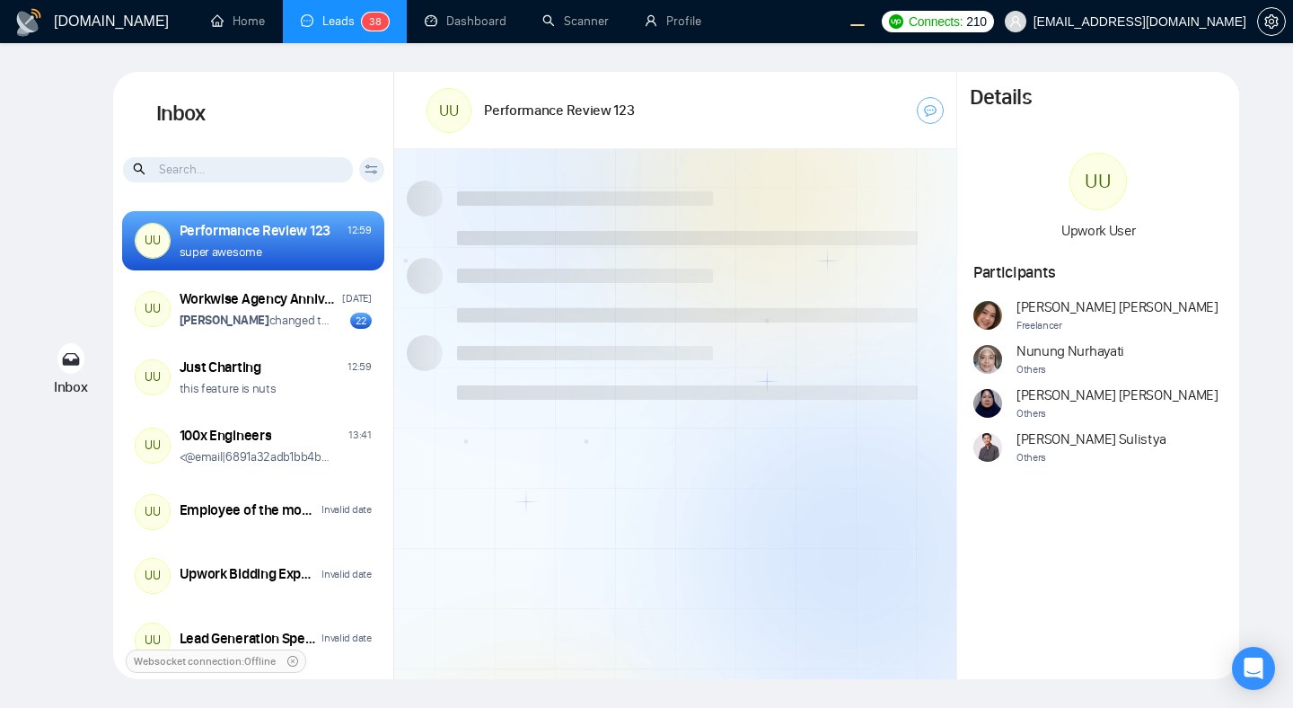
scroll to position [22, 0]
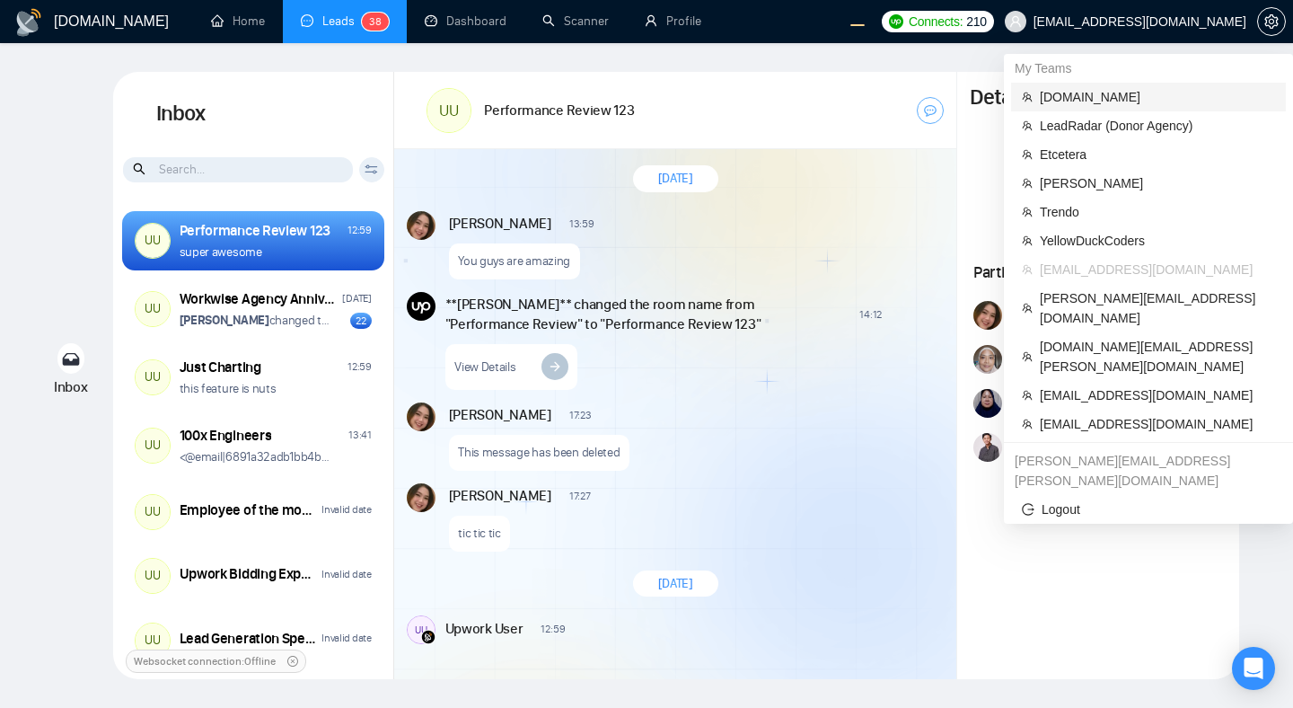
click at [1094, 98] on span "[DOMAIN_NAME]" at bounding box center [1157, 97] width 235 height 20
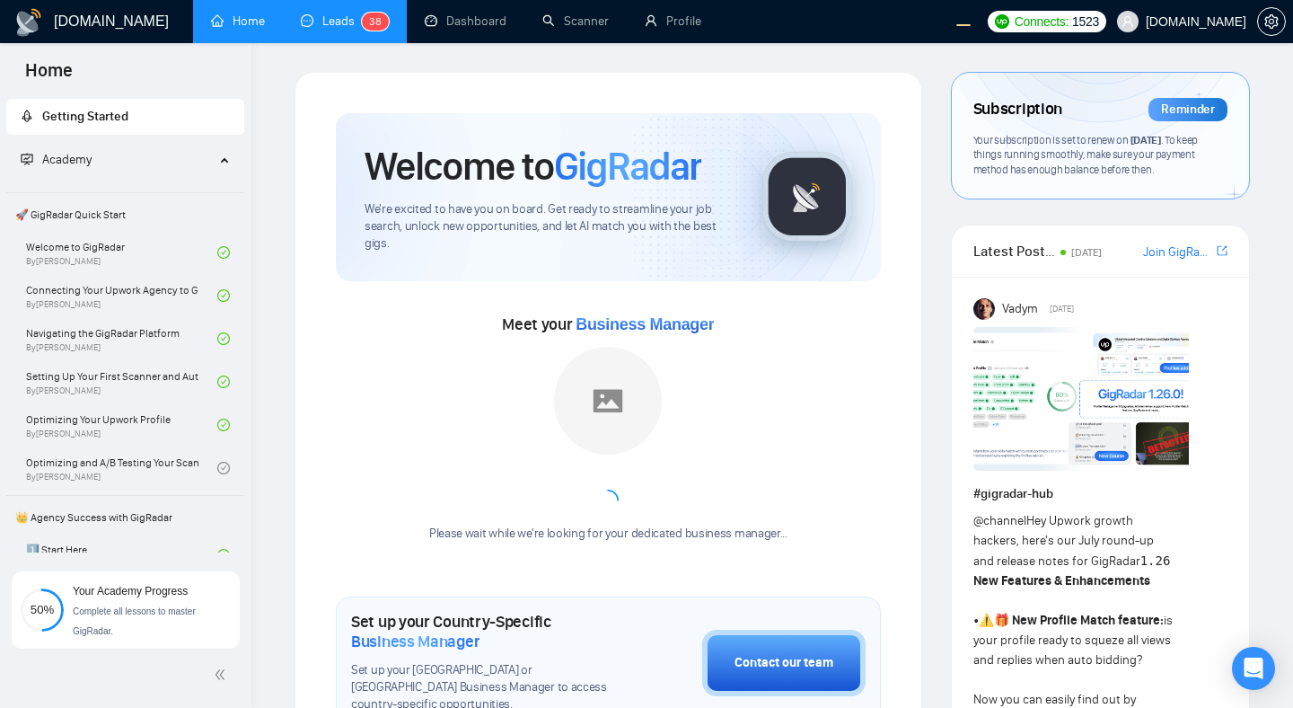
click at [330, 24] on link "Leads 3 8" at bounding box center [345, 20] width 88 height 15
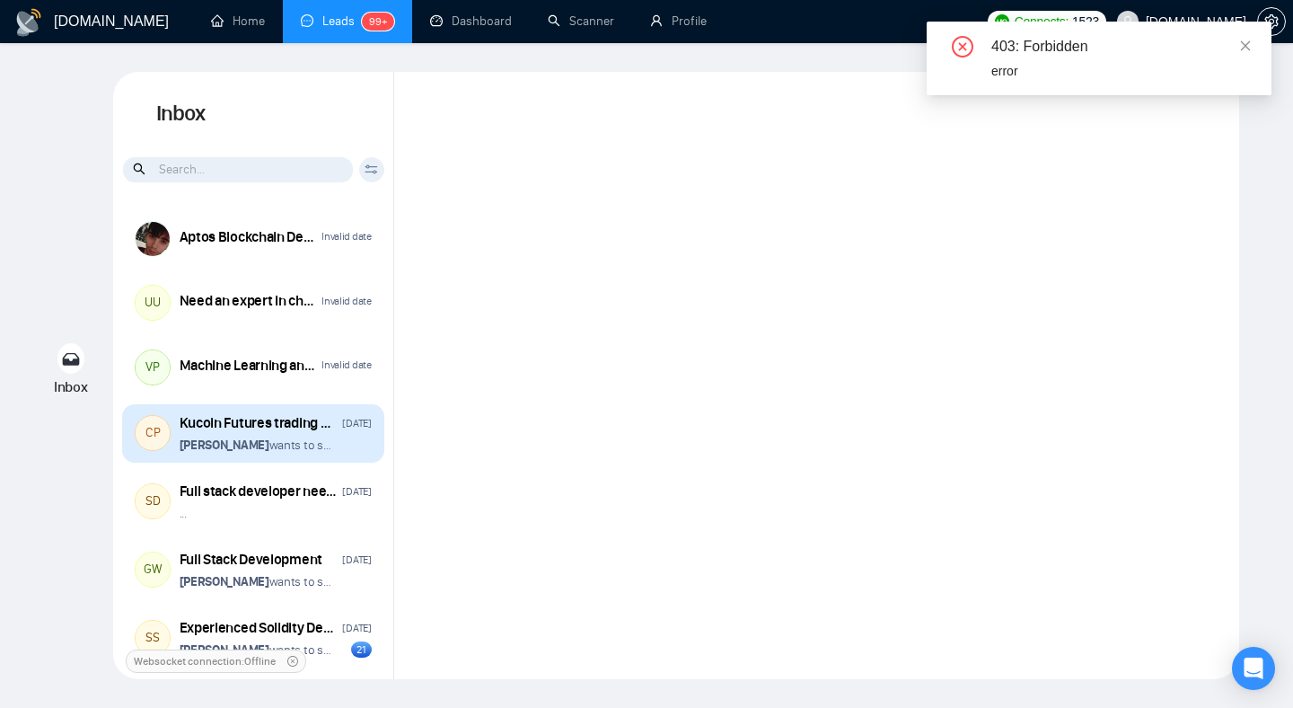
click at [295, 453] on p "[PERSON_NAME] wants to schedule a 60-minute meeting" at bounding box center [257, 444] width 154 height 17
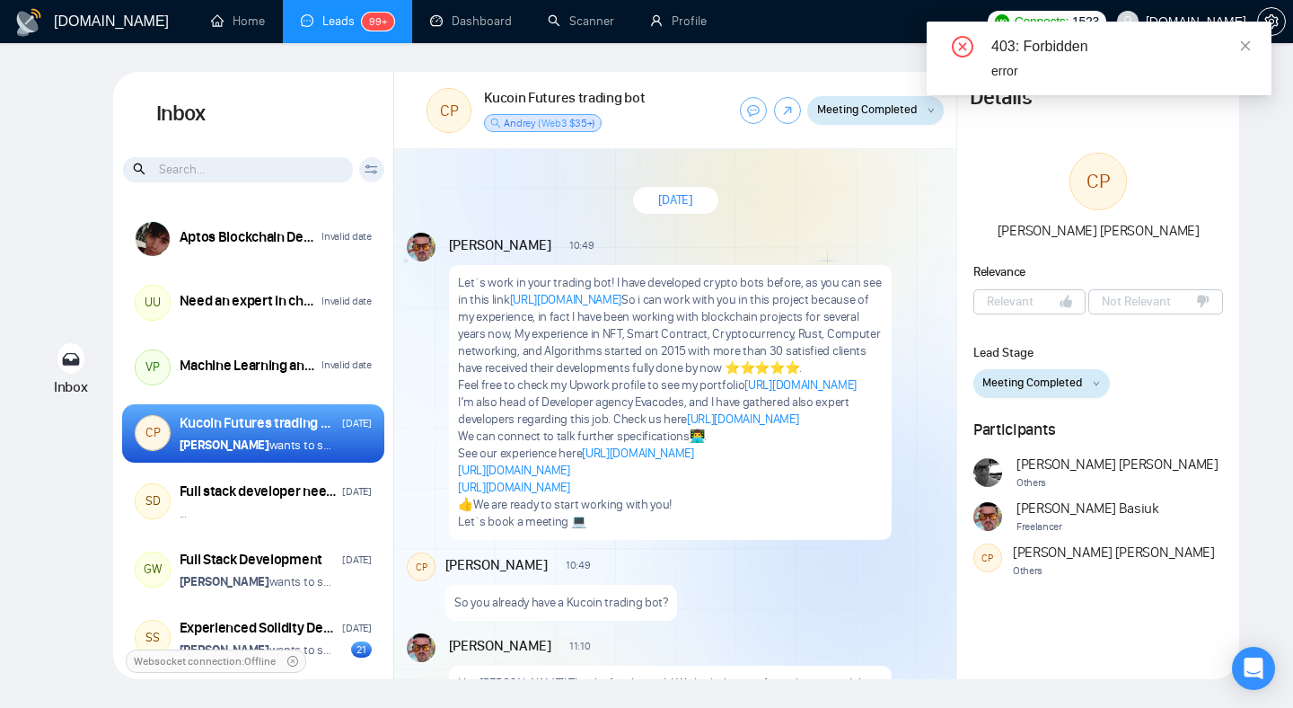
scroll to position [2986, 0]
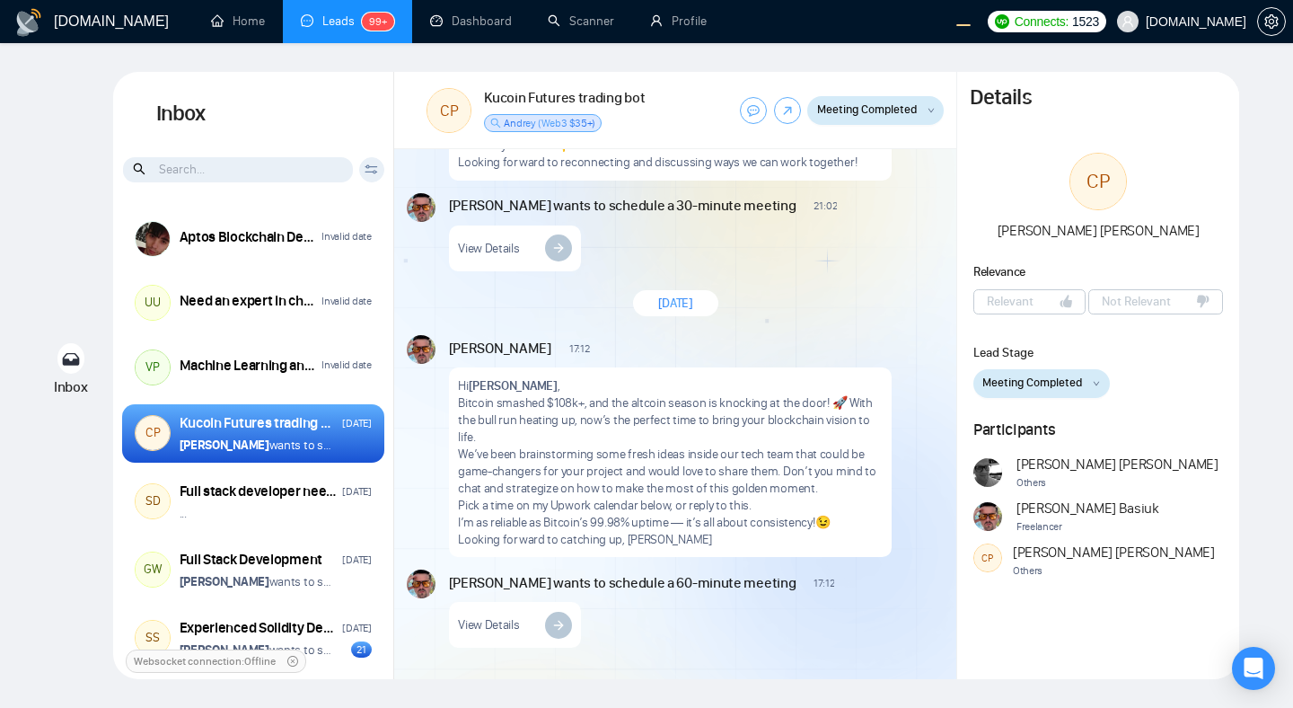
click at [883, 111] on span "Meeting Completed" at bounding box center [867, 110] width 100 height 18
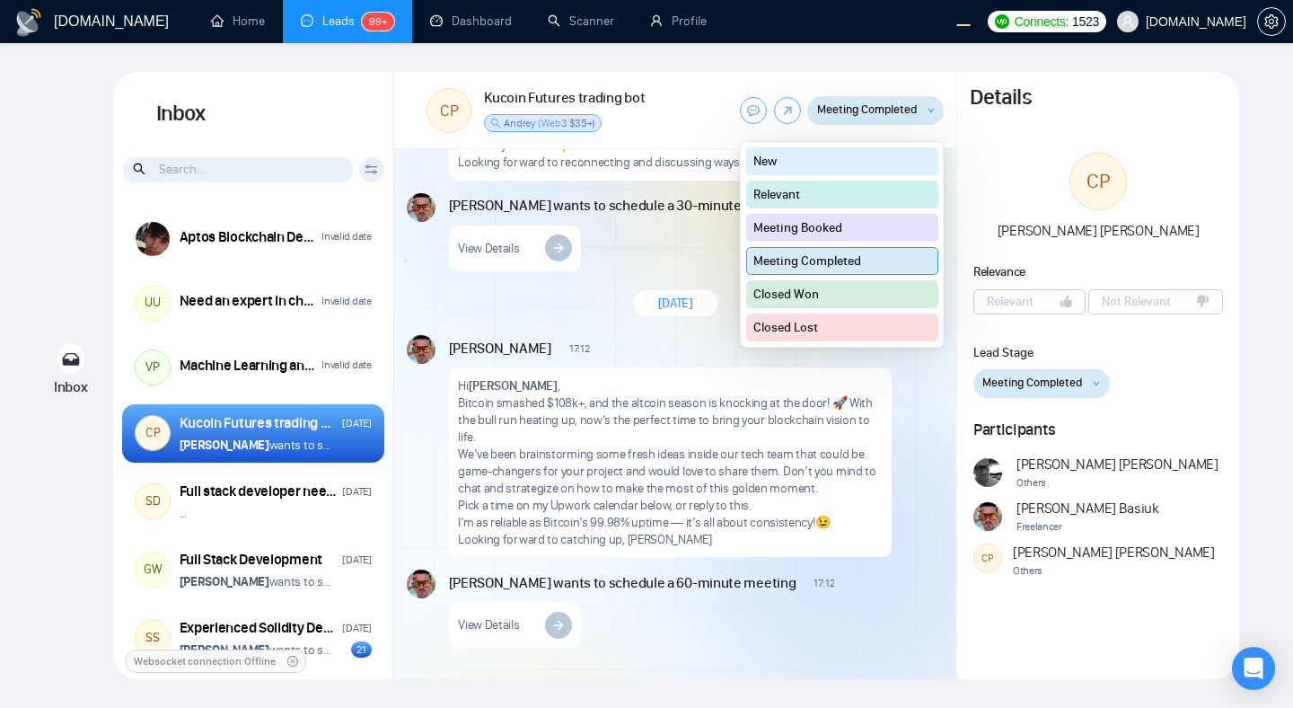
click at [1159, 365] on div "Lead Stage Meeting Completed New Relevant Meeting Booked Meeting Completed Clos…" at bounding box center [1098, 370] width 282 height 55
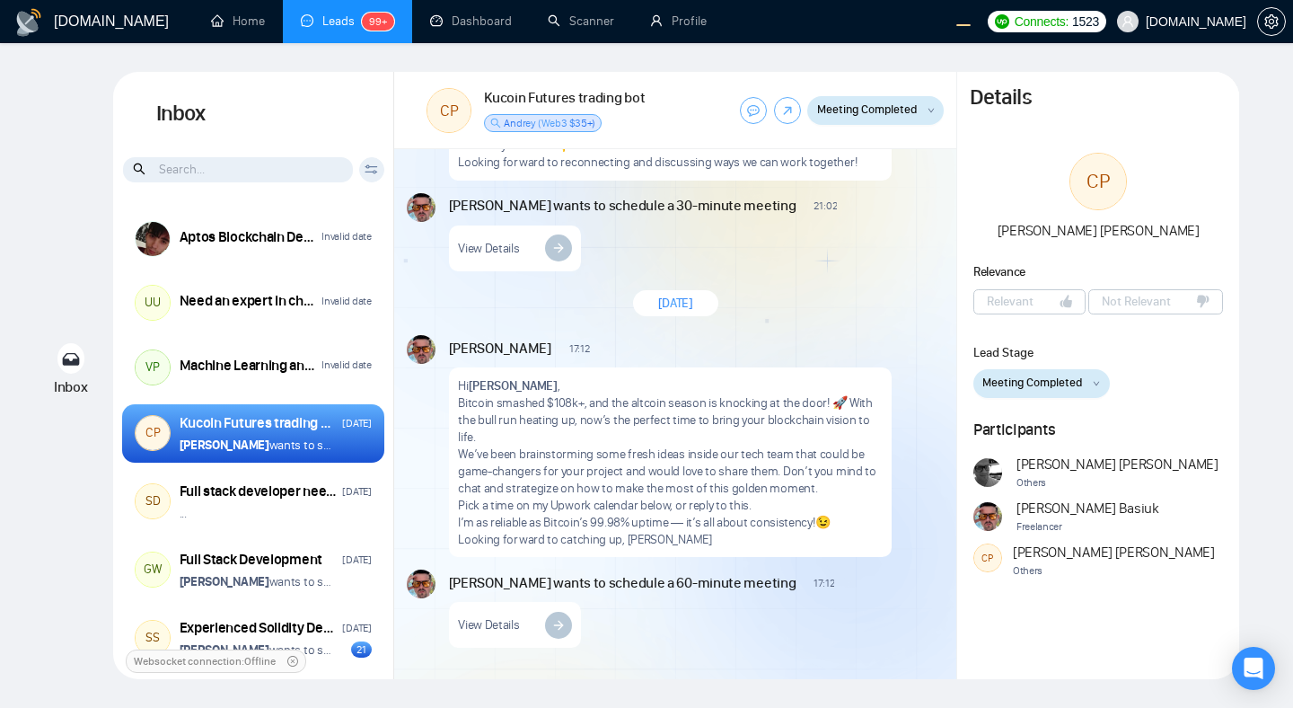
click at [862, 124] on button "Meeting Completed" at bounding box center [875, 110] width 136 height 29
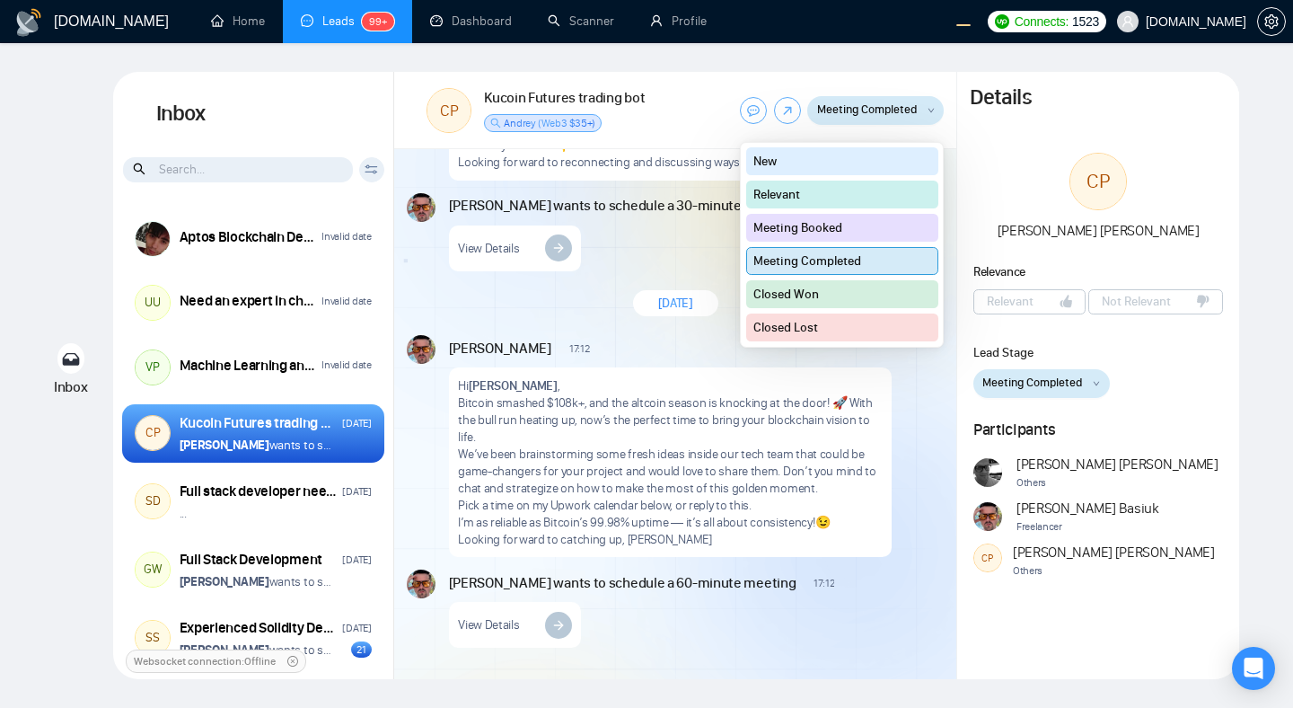
click at [830, 160] on button "New" at bounding box center [842, 161] width 193 height 28
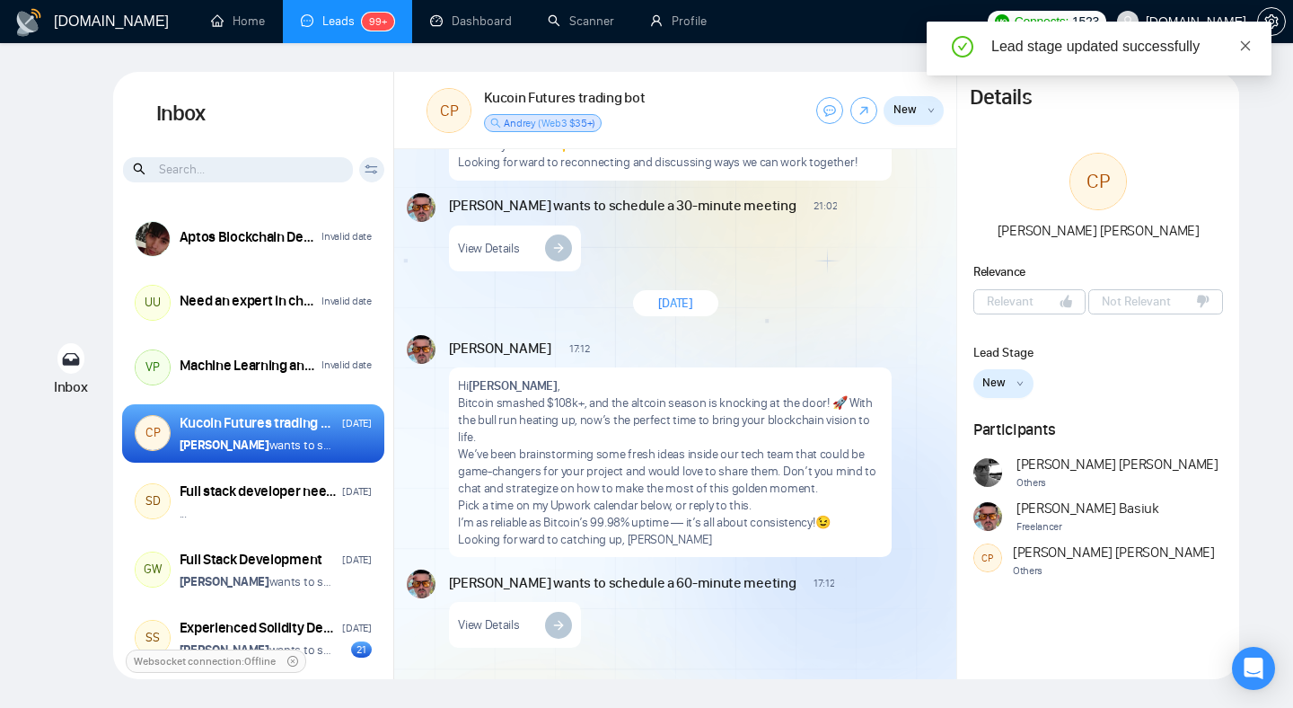
click at [1248, 43] on icon "close" at bounding box center [1245, 46] width 13 height 13
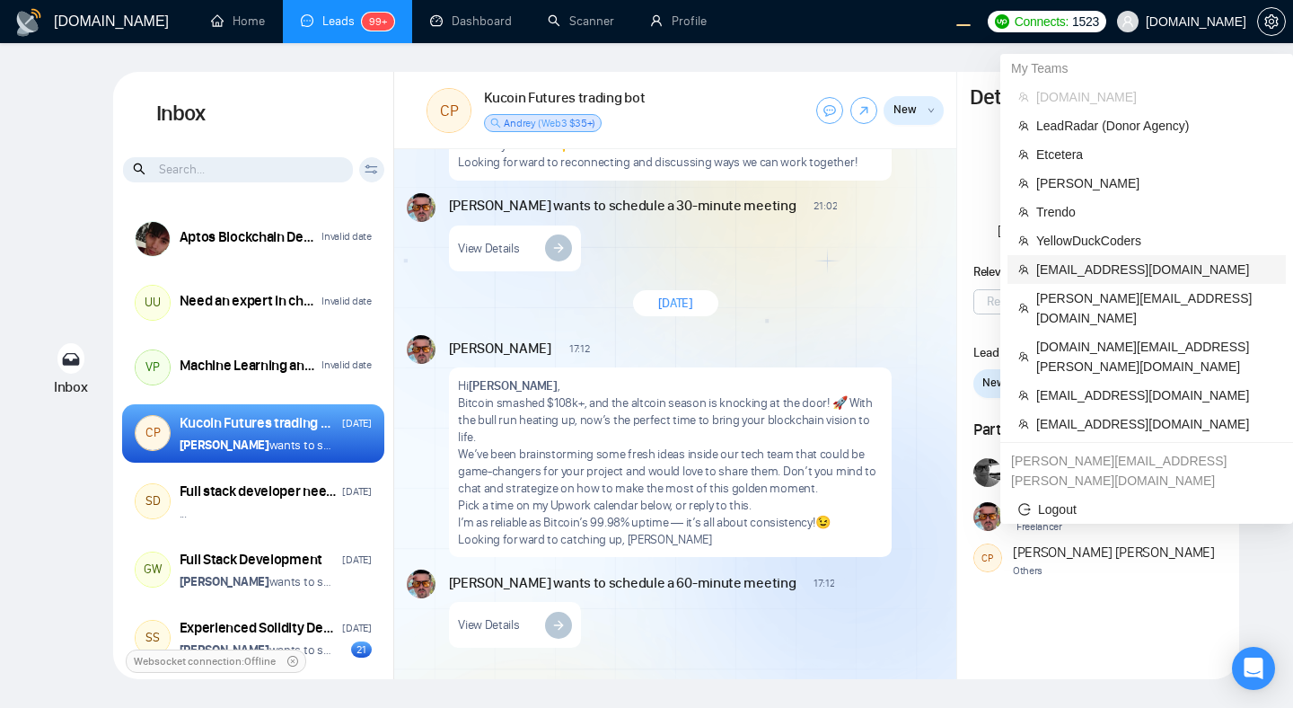
click at [1067, 278] on span "workwiseupworkgency@gmail.com" at bounding box center [1155, 269] width 239 height 20
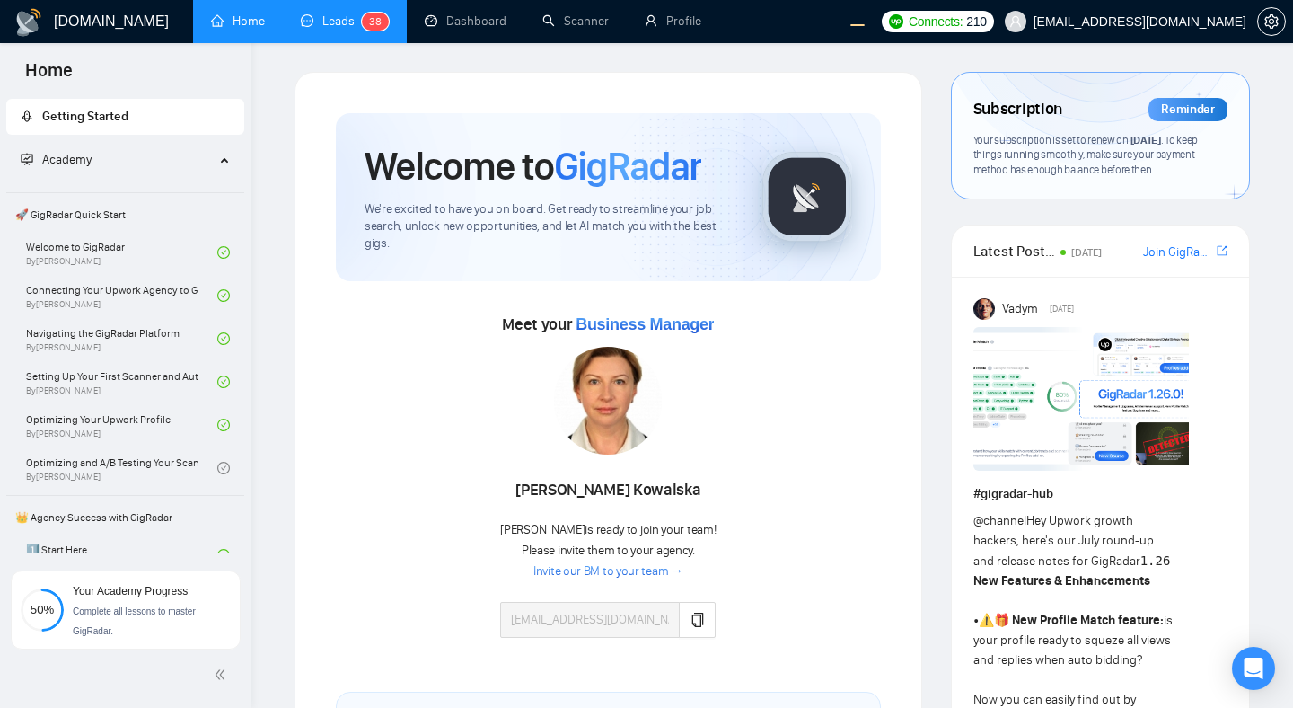
click at [330, 29] on link "Leads 3 8" at bounding box center [345, 20] width 88 height 15
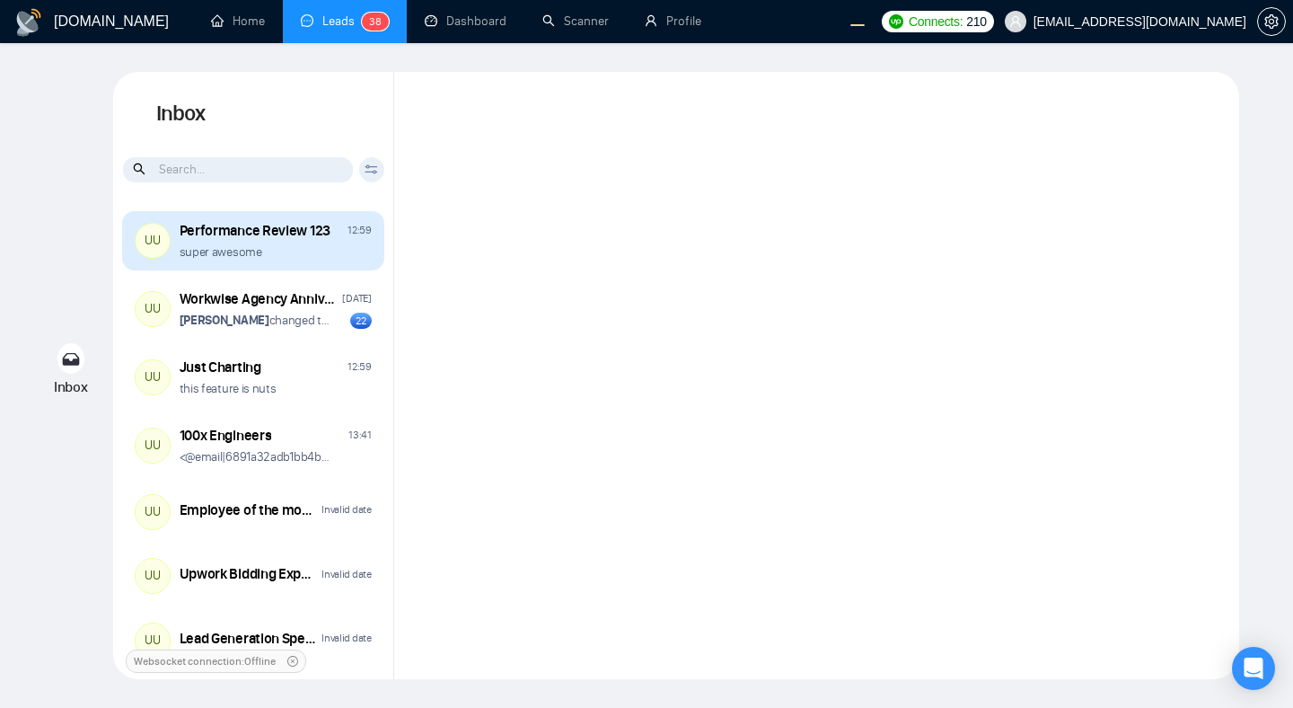
click at [320, 249] on div "super awesome" at bounding box center [276, 251] width 192 height 17
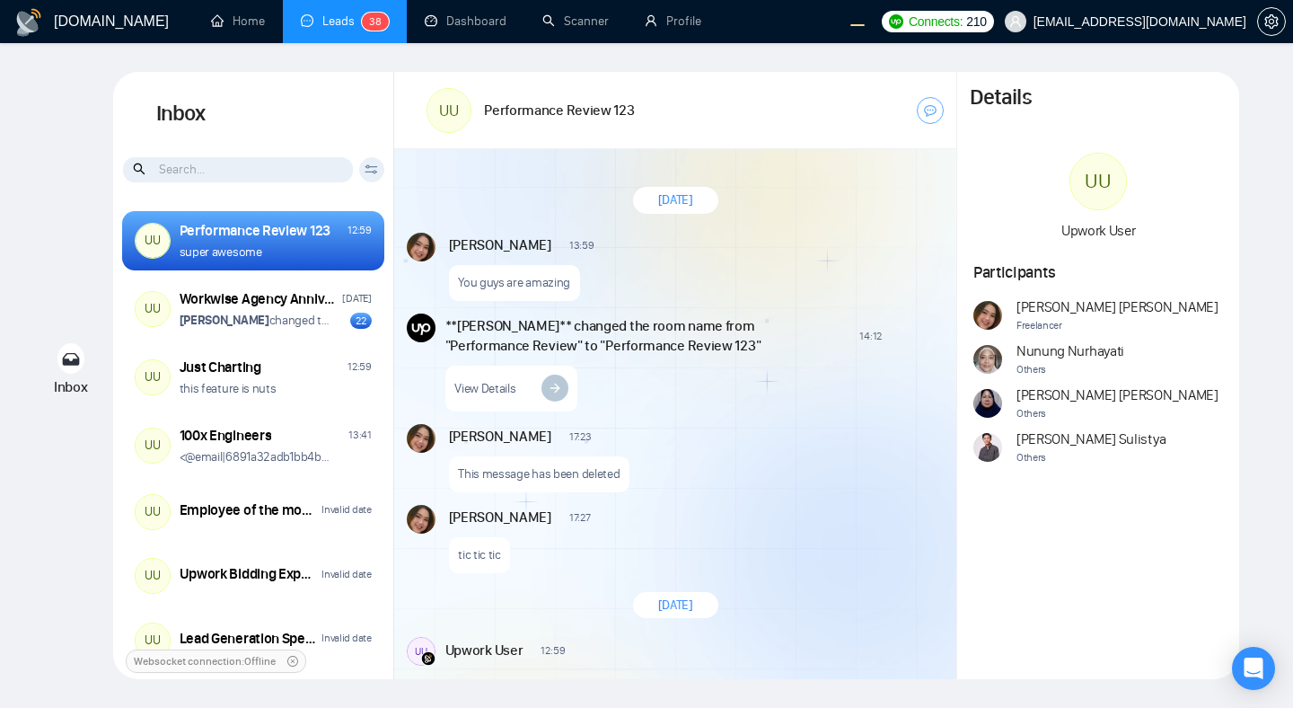
scroll to position [22, 0]
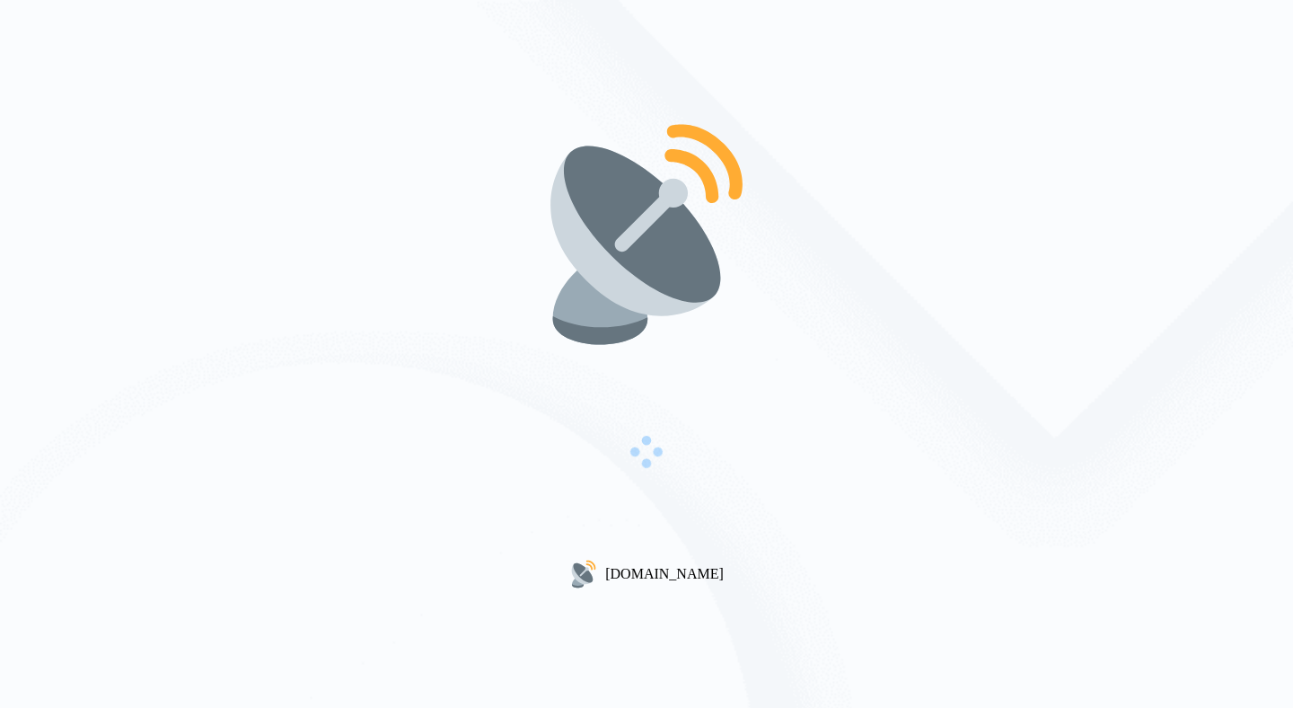
click at [724, 250] on img at bounding box center [647, 234] width 230 height 230
click at [717, 227] on img at bounding box center [647, 234] width 230 height 230
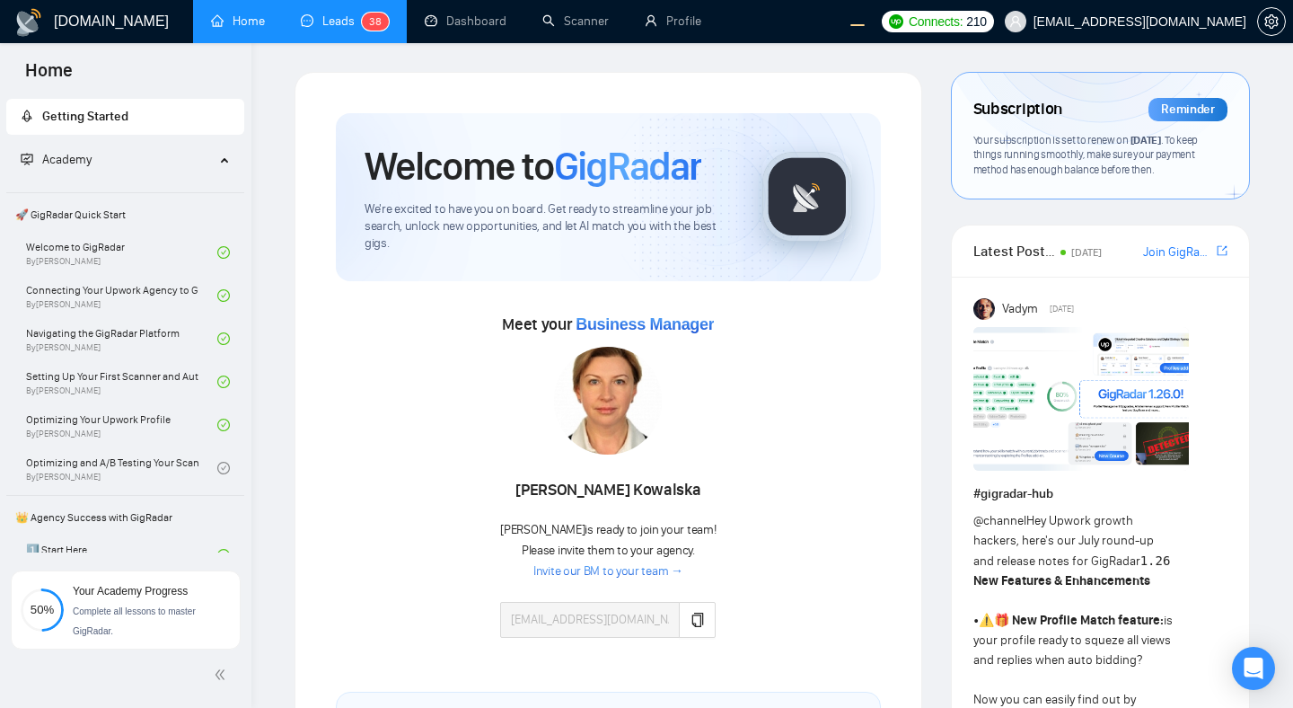
click at [339, 29] on link "Leads 3 8" at bounding box center [345, 20] width 88 height 15
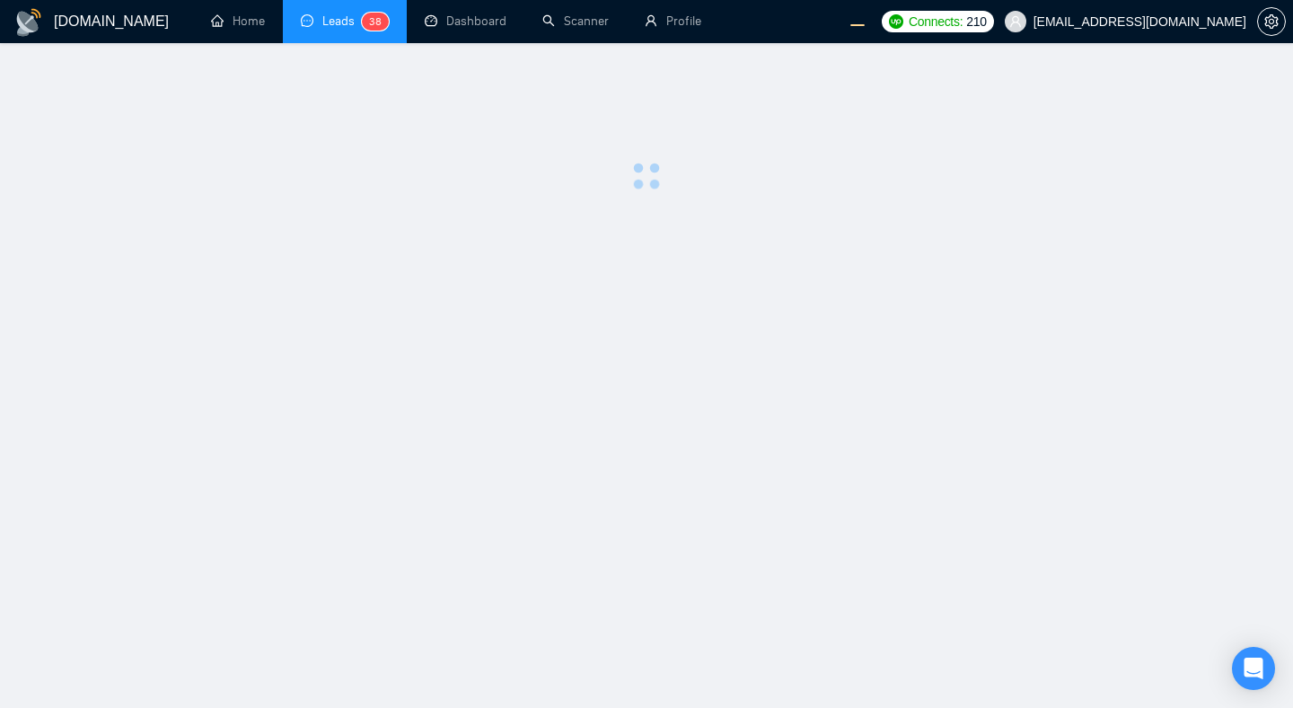
click at [736, 386] on main at bounding box center [647, 375] width 1236 height 607
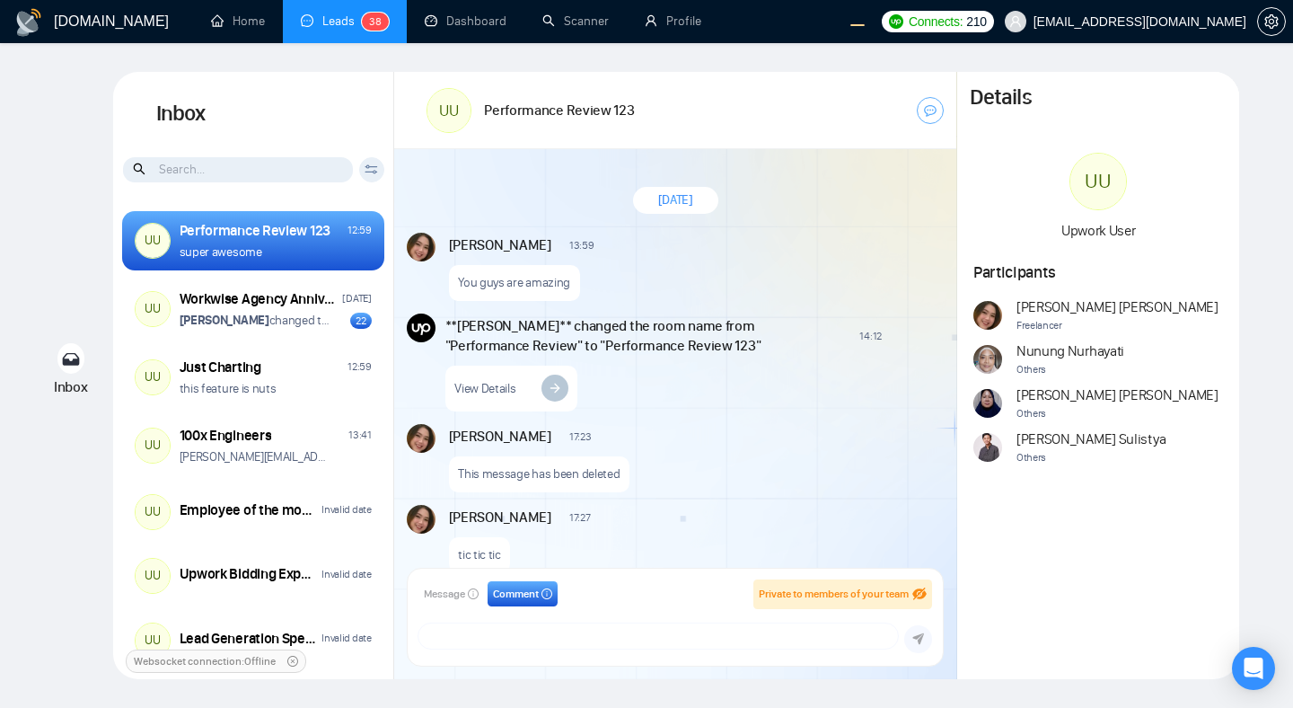
scroll to position [1128, 0]
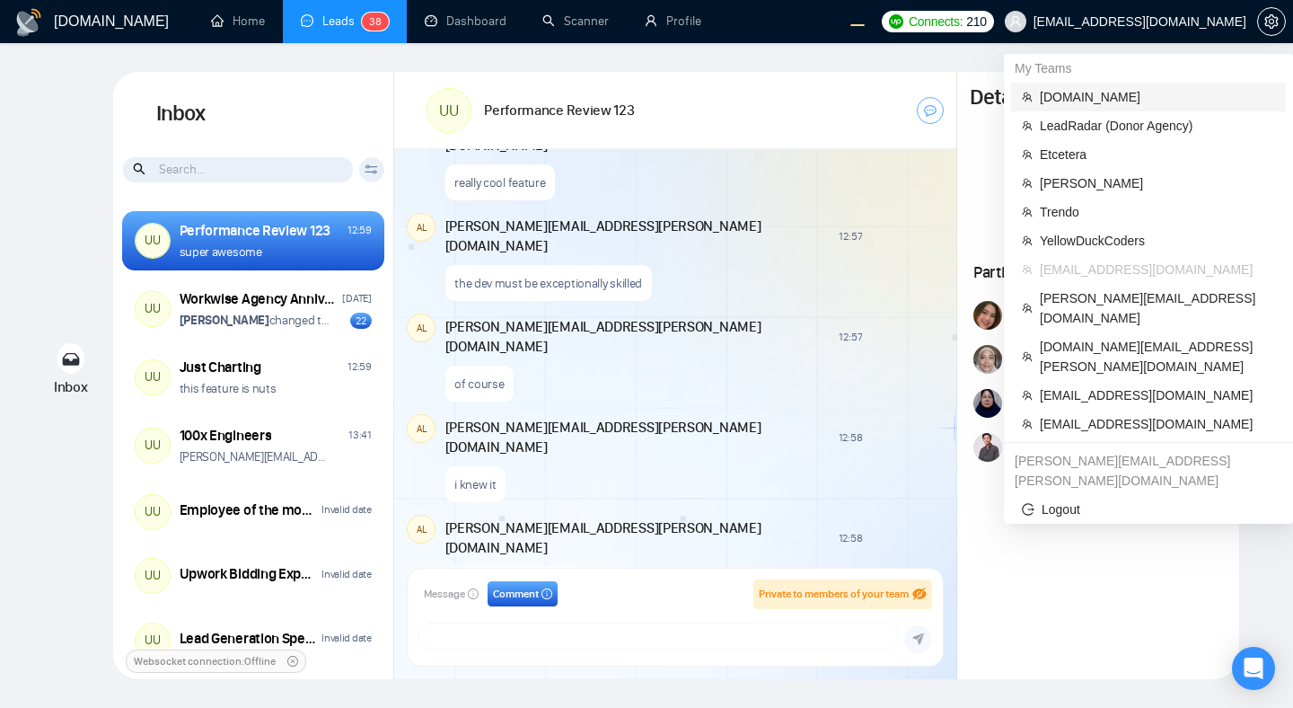
click at [1069, 98] on span "[DOMAIN_NAME]" at bounding box center [1157, 97] width 235 height 20
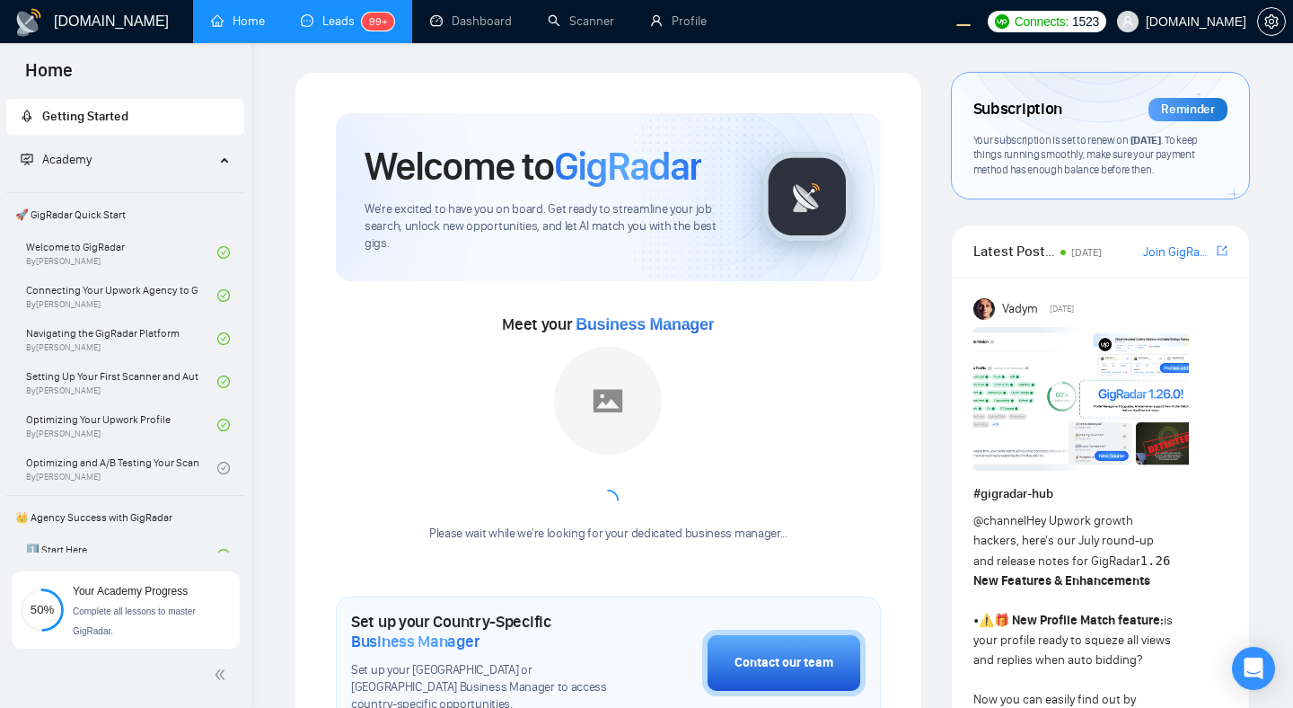
click at [318, 29] on link "Leads 99+" at bounding box center [347, 20] width 93 height 15
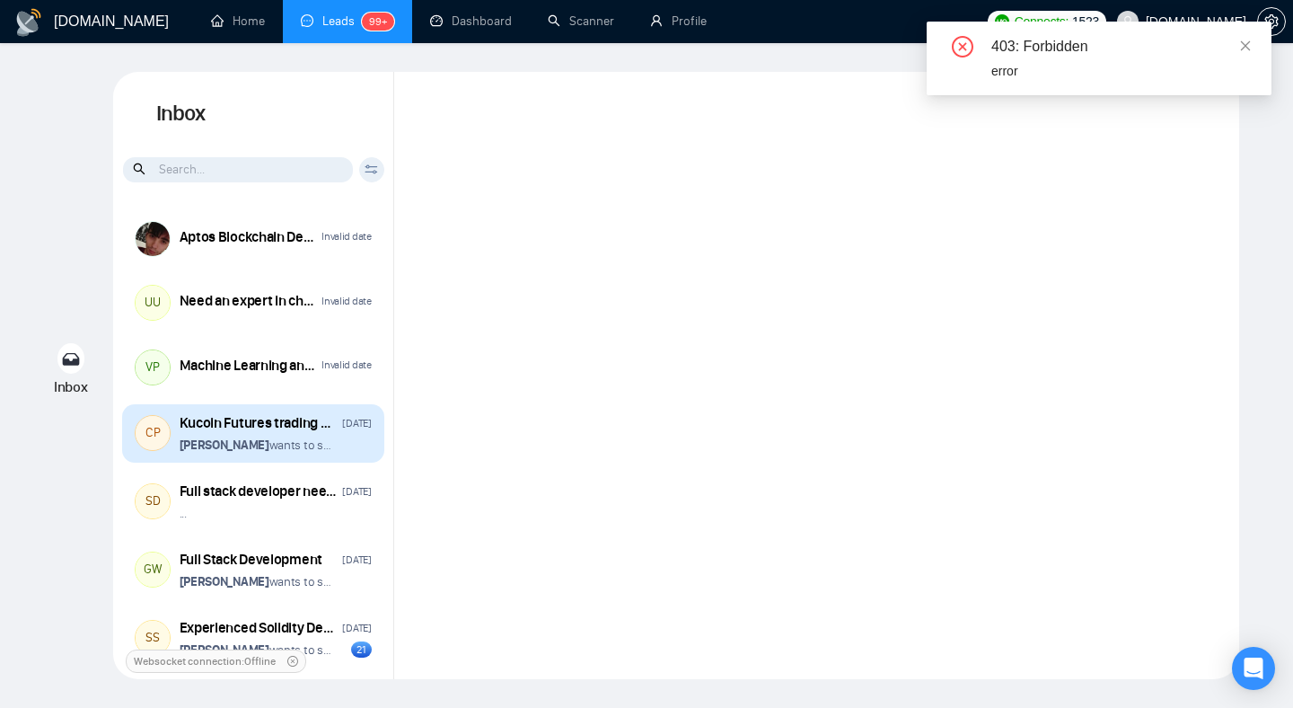
click at [353, 443] on div "Vitaliy Basiuk wants to schedule a 60-minute meeting" at bounding box center [276, 444] width 192 height 17
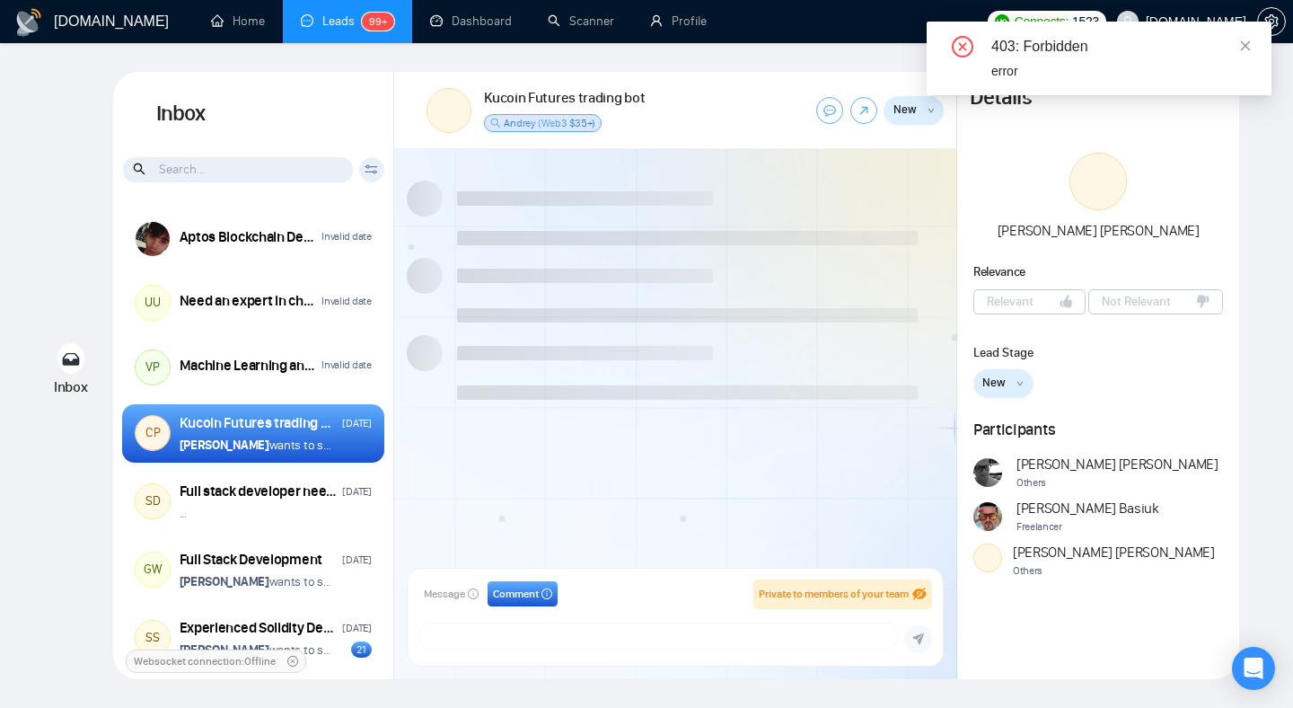
scroll to position [3086, 0]
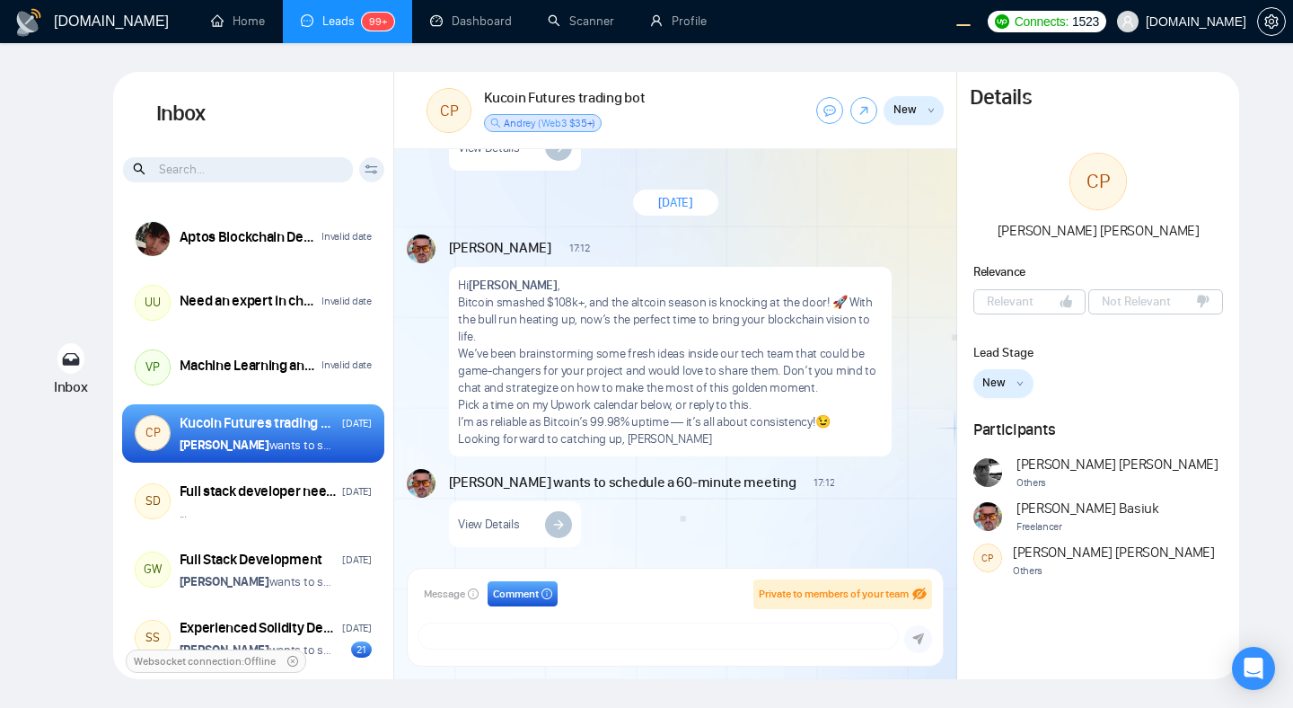
click at [909, 108] on span "New" at bounding box center [904, 110] width 23 height 18
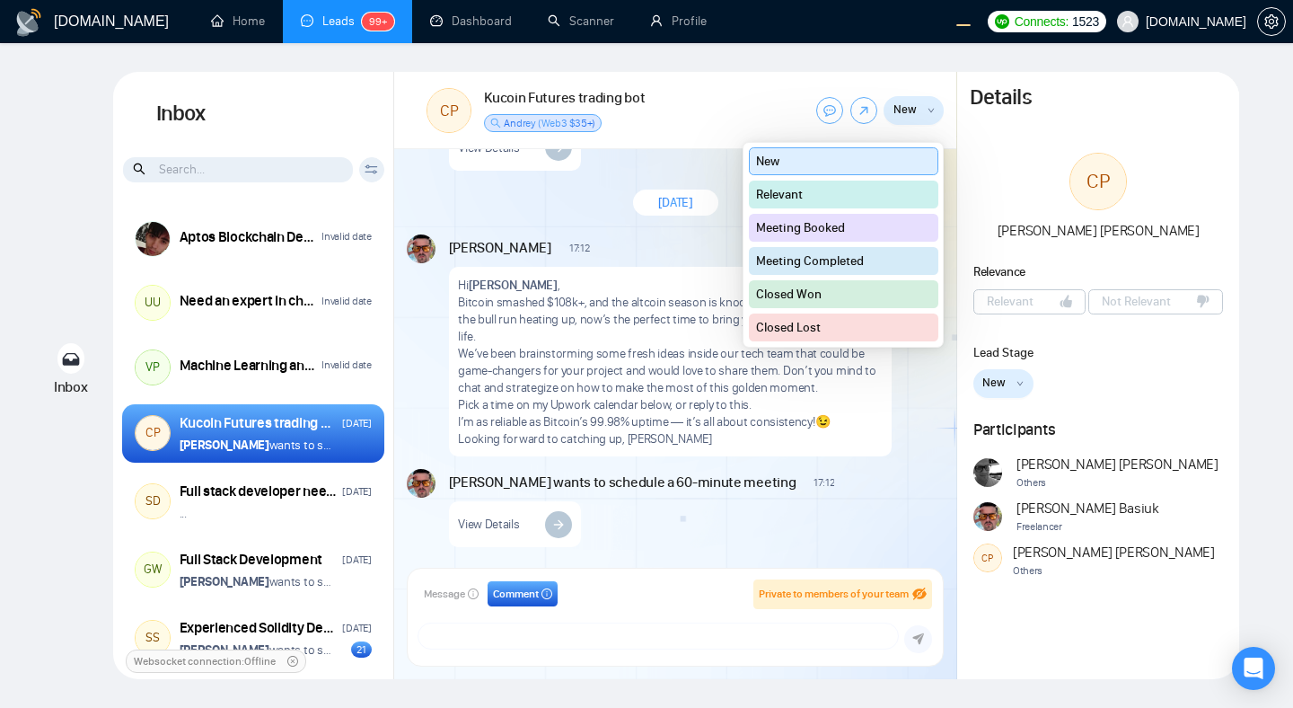
click at [913, 193] on button "Relevant" at bounding box center [844, 194] width 190 height 28
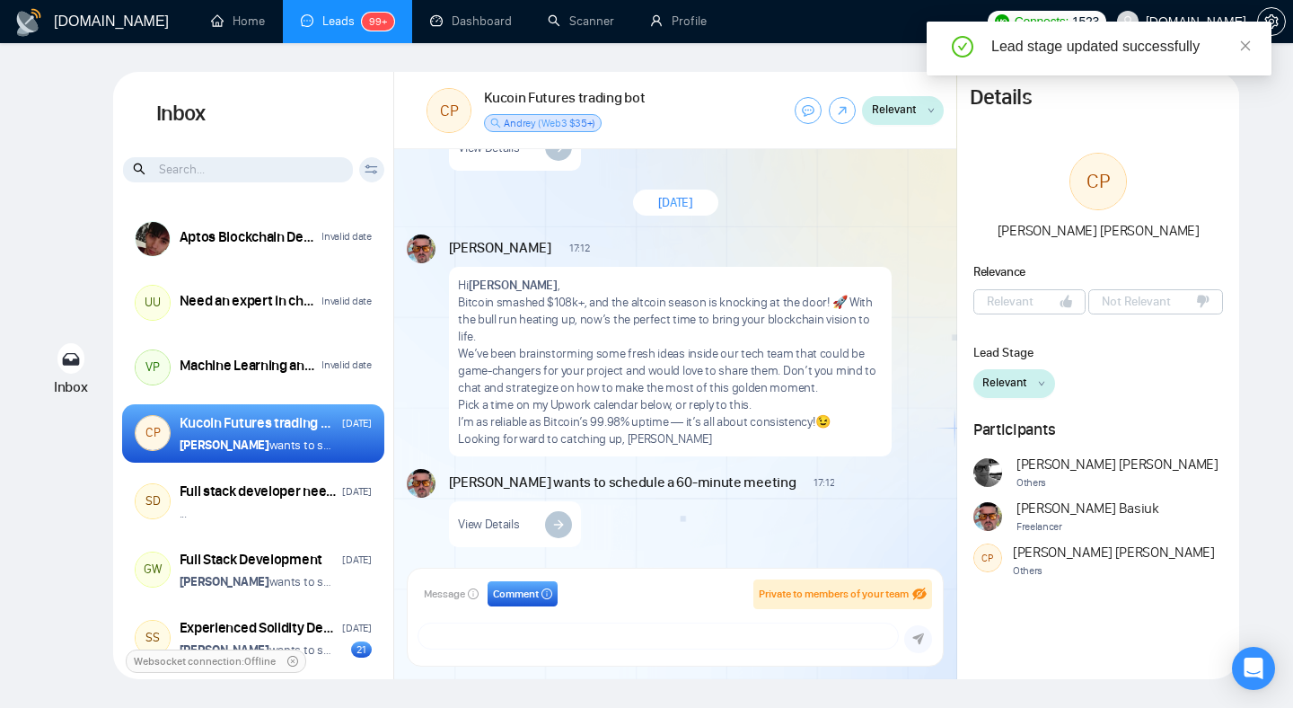
click at [887, 115] on span "Relevant" at bounding box center [894, 110] width 45 height 18
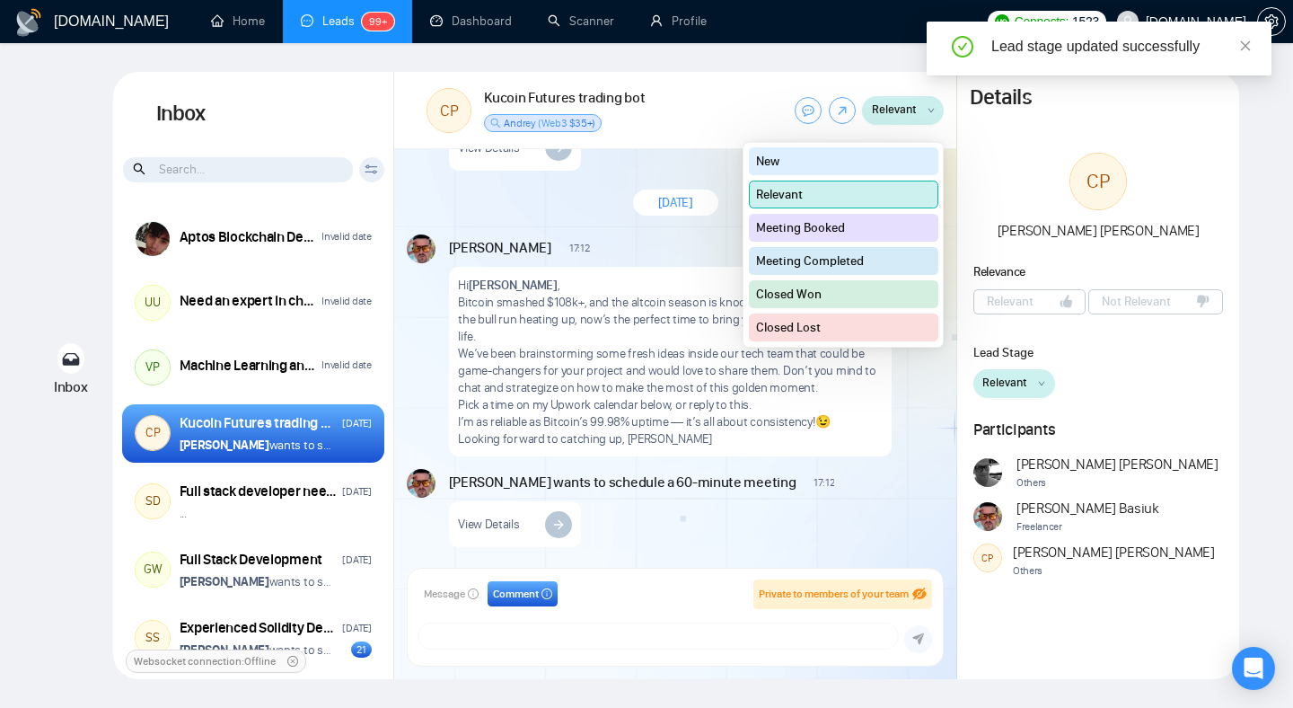
click at [876, 233] on button "Meeting Booked" at bounding box center [844, 228] width 190 height 28
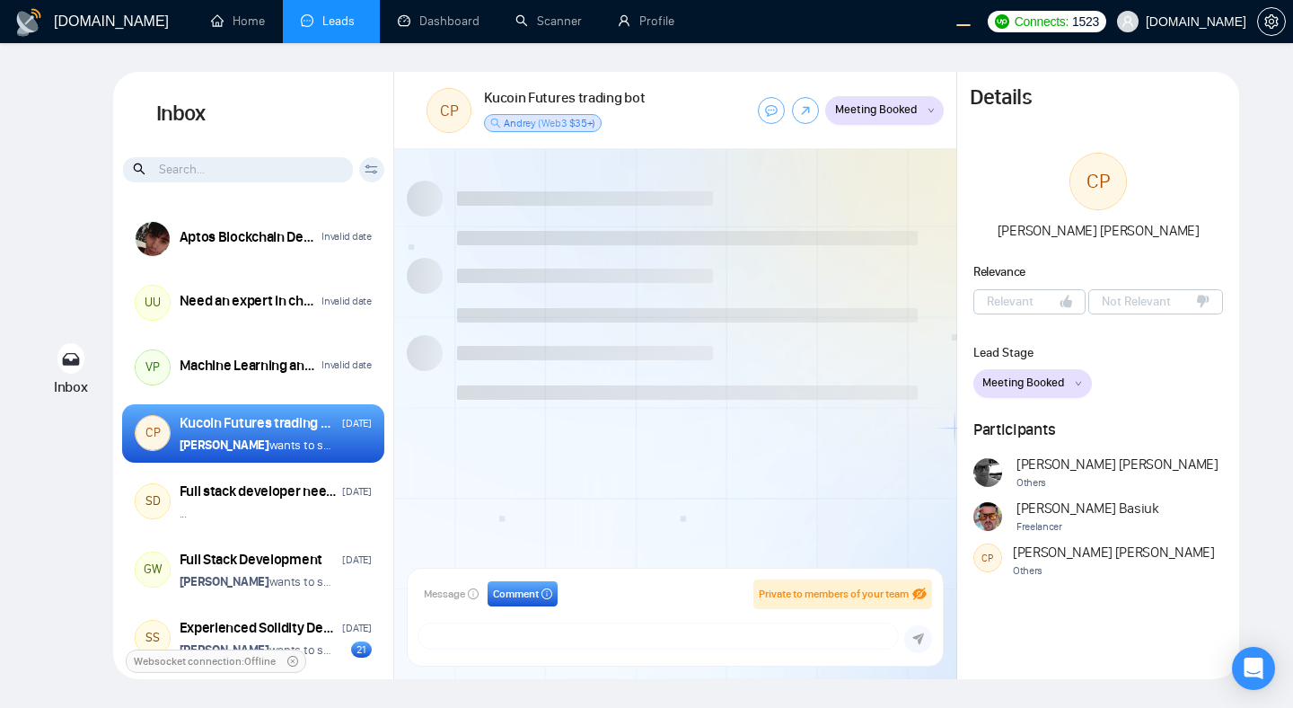
scroll to position [3086, 0]
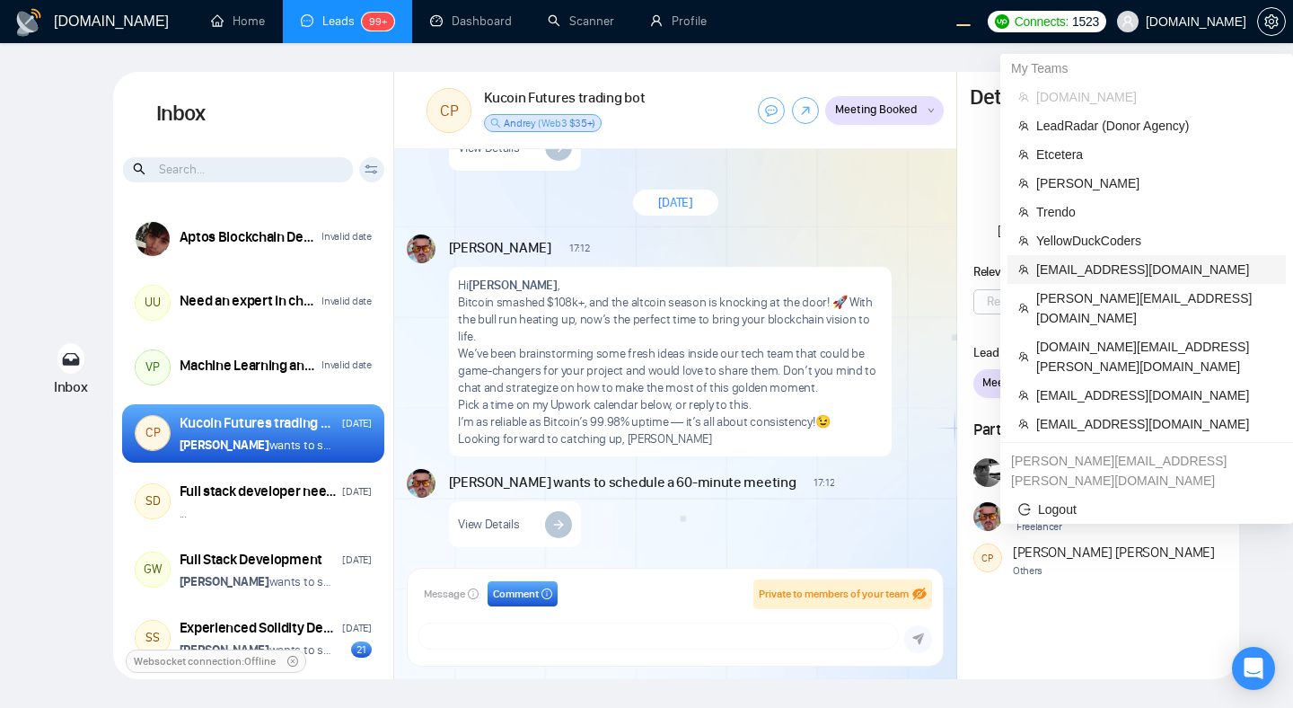
click at [1101, 268] on span "[EMAIL_ADDRESS][DOMAIN_NAME]" at bounding box center [1155, 269] width 239 height 20
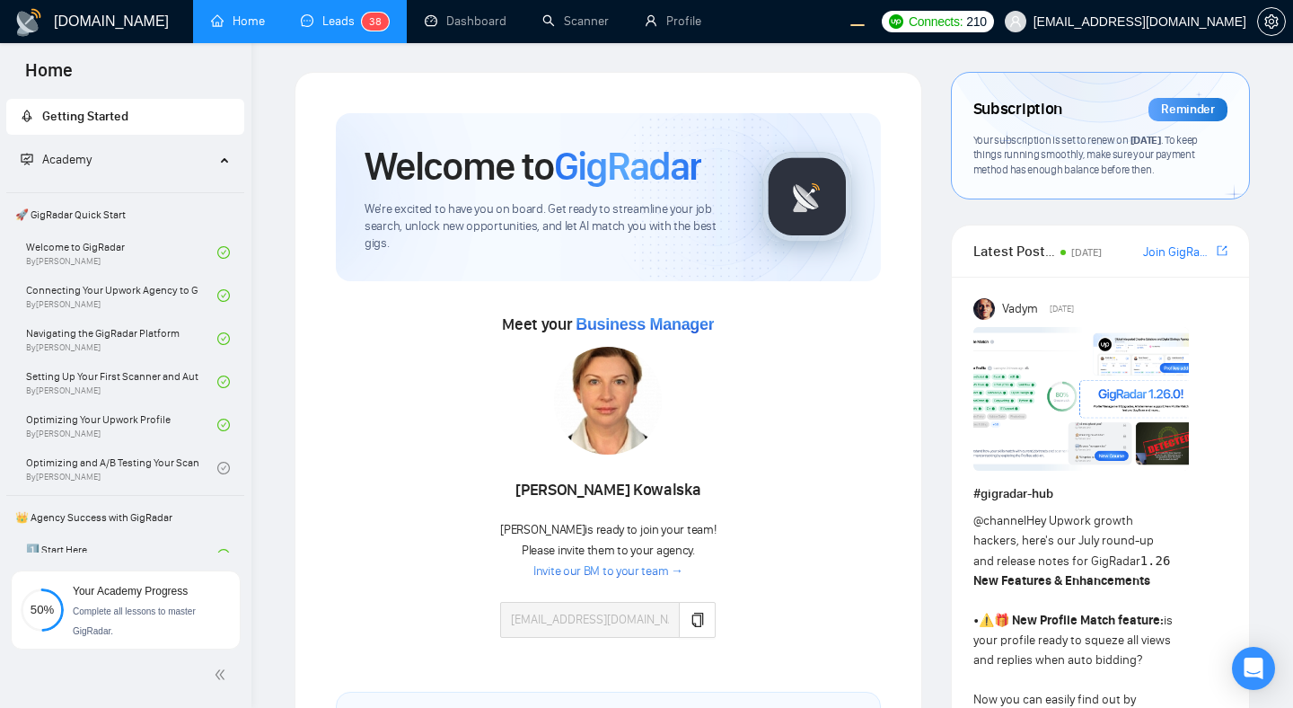
click at [319, 22] on link "Leads 3 8" at bounding box center [345, 20] width 88 height 15
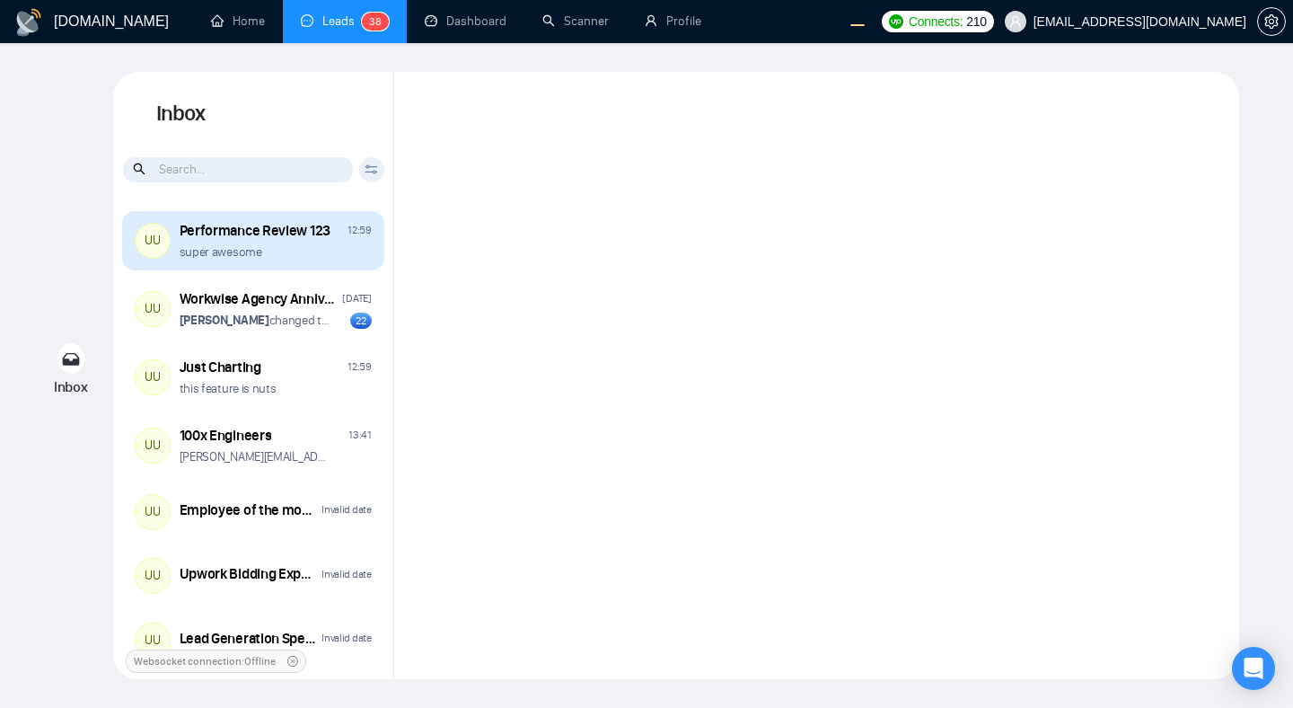
click at [314, 260] on div "UU Performance Review 123 12:59 super awesome" at bounding box center [253, 240] width 262 height 59
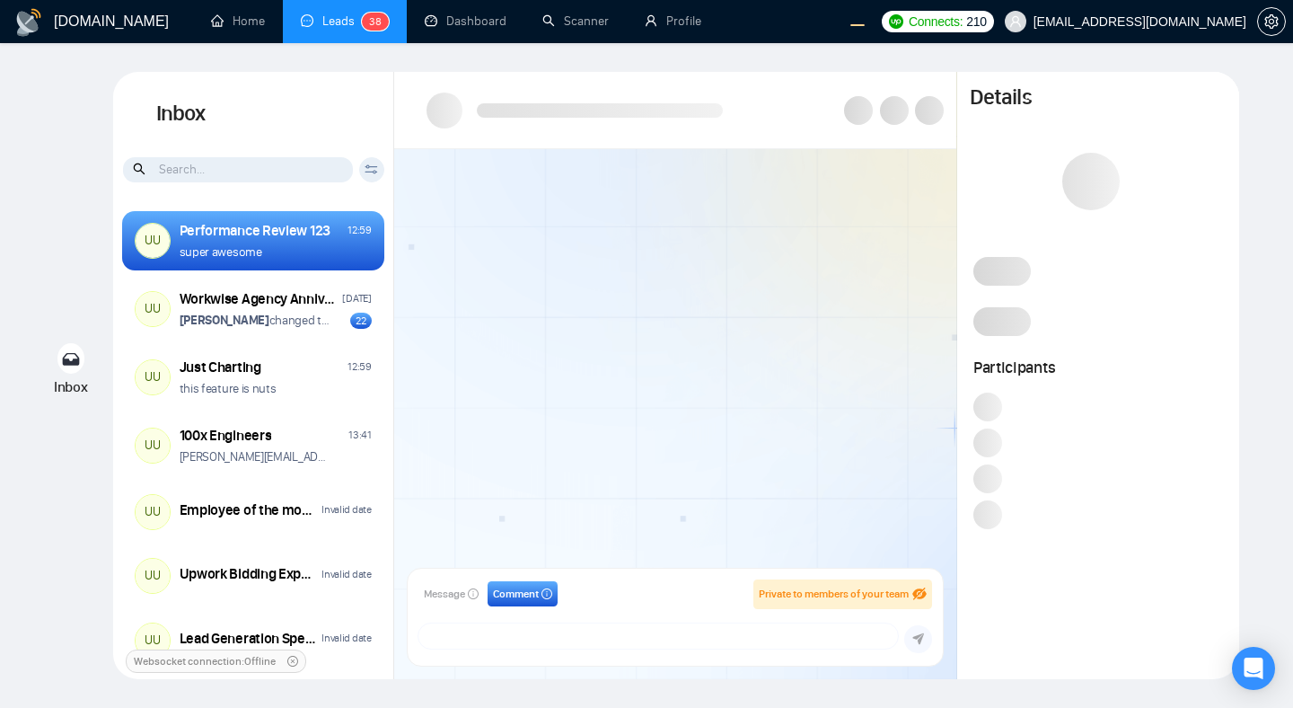
scroll to position [1128, 0]
click at [849, 402] on div at bounding box center [675, 363] width 562 height 429
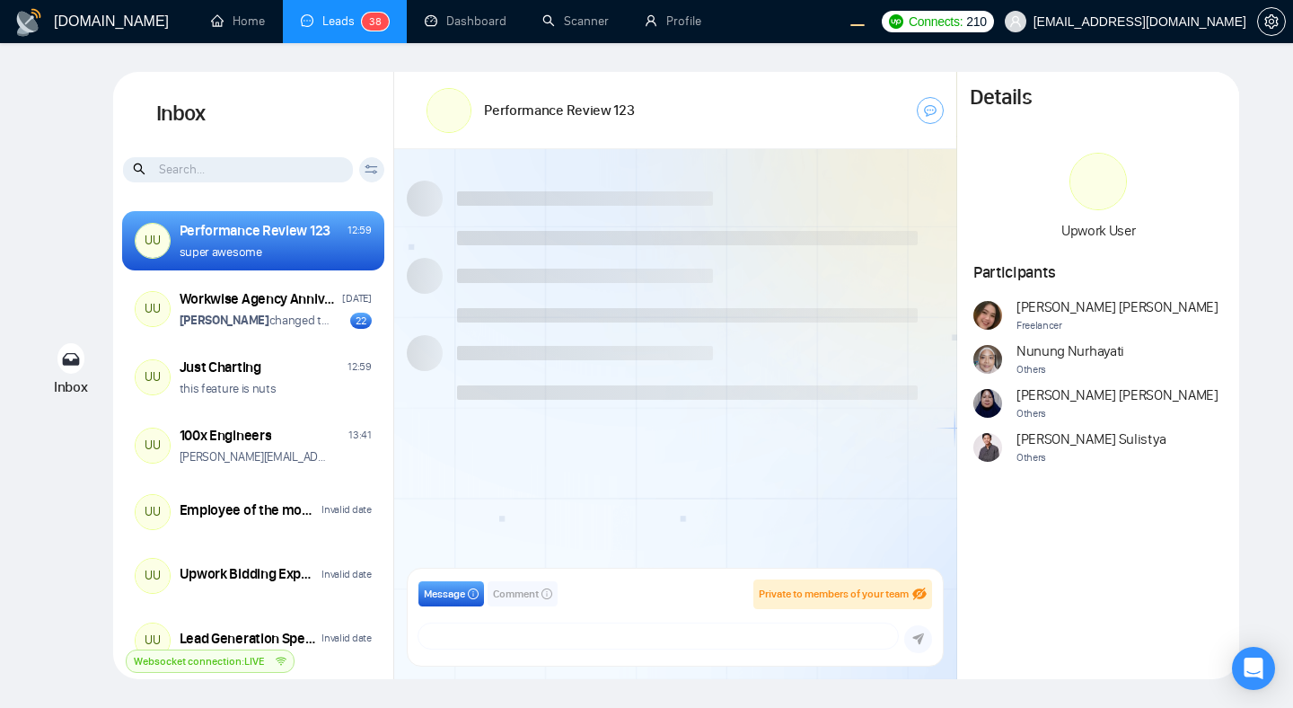
scroll to position [1128, 0]
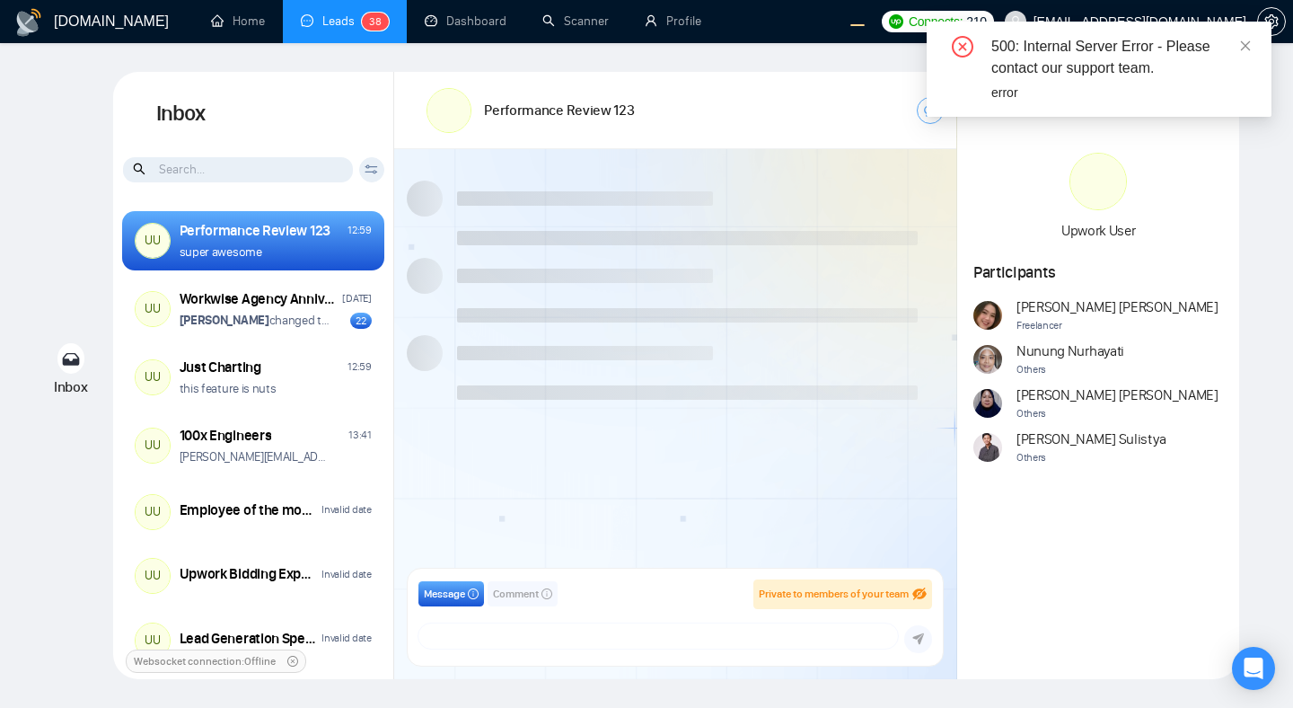
scroll to position [158, 0]
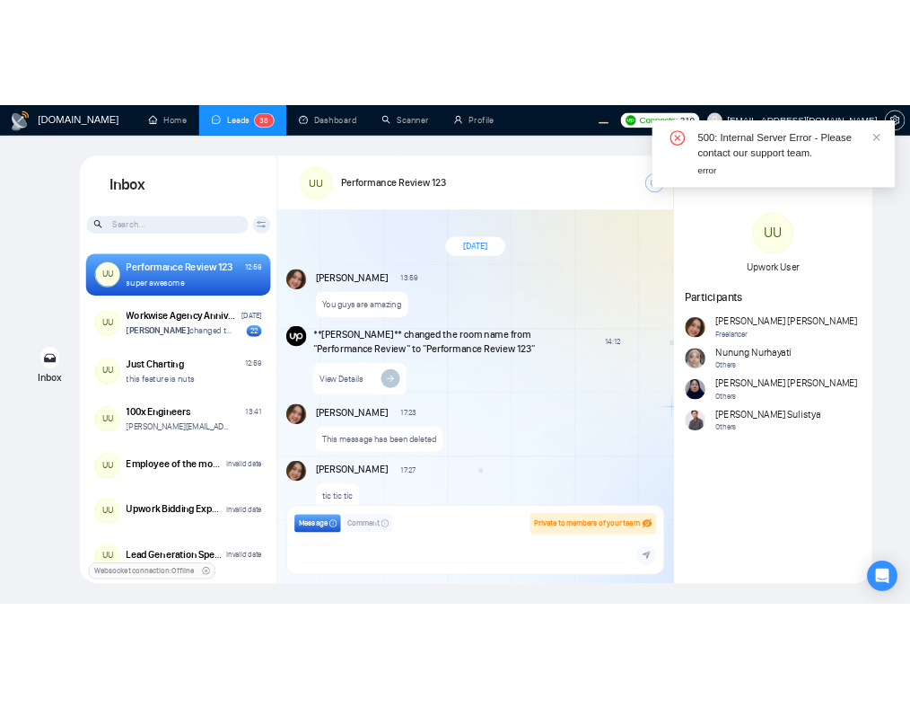
scroll to position [158, 0]
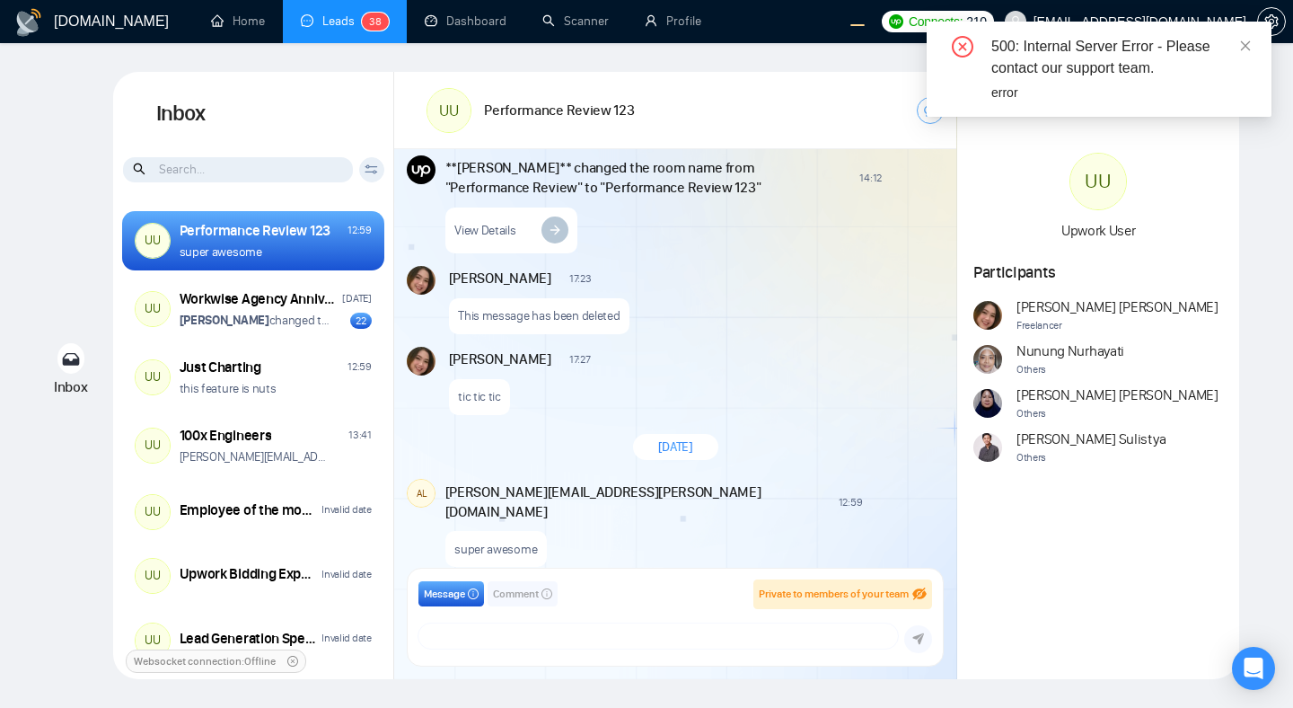
click at [1119, 59] on div "500: Internal Server Error - Please contact our support team." at bounding box center [1120, 57] width 259 height 43
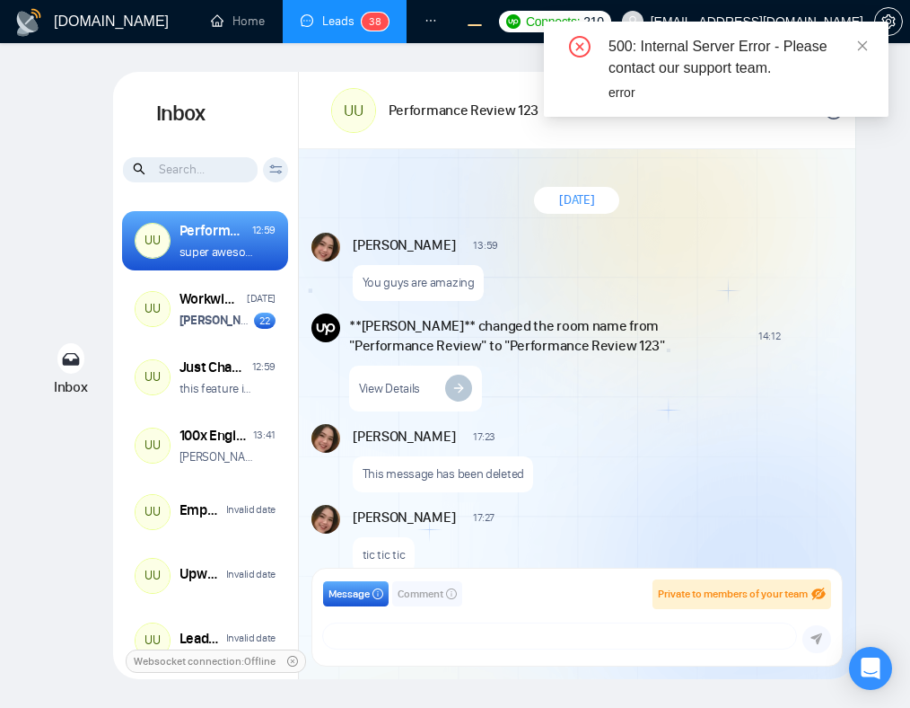
scroll to position [158, 0]
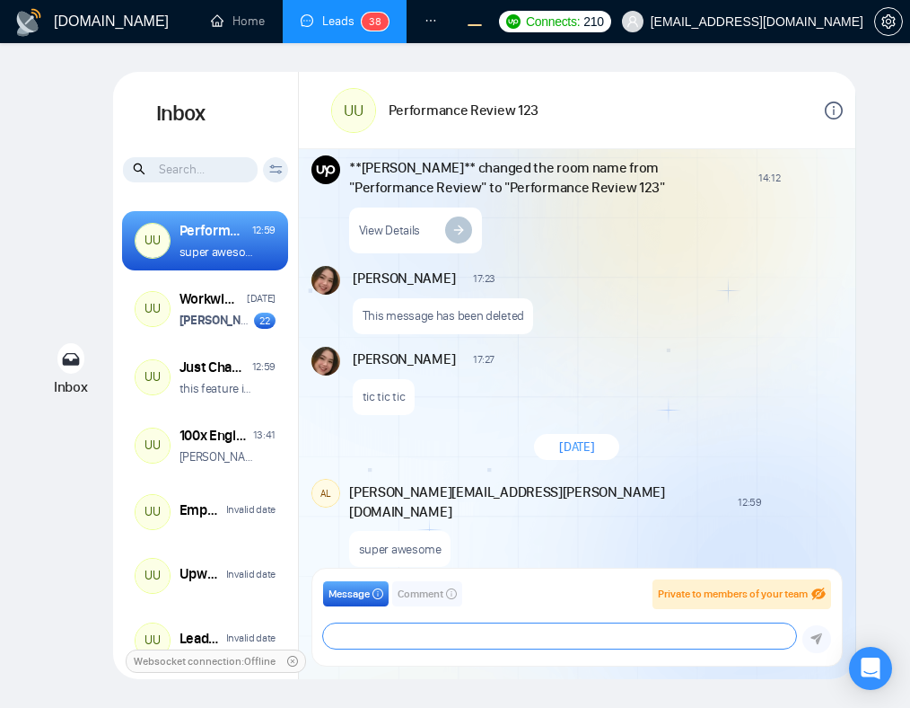
click at [477, 639] on textarea at bounding box center [559, 635] width 473 height 25
click at [752, 631] on textarea "hahaha" at bounding box center [559, 635] width 473 height 25
type textarea "hahaha"
click at [415, 596] on span "Comment" at bounding box center [421, 593] width 46 height 17
click at [476, 637] on textarea "hahaha" at bounding box center [559, 635] width 473 height 25
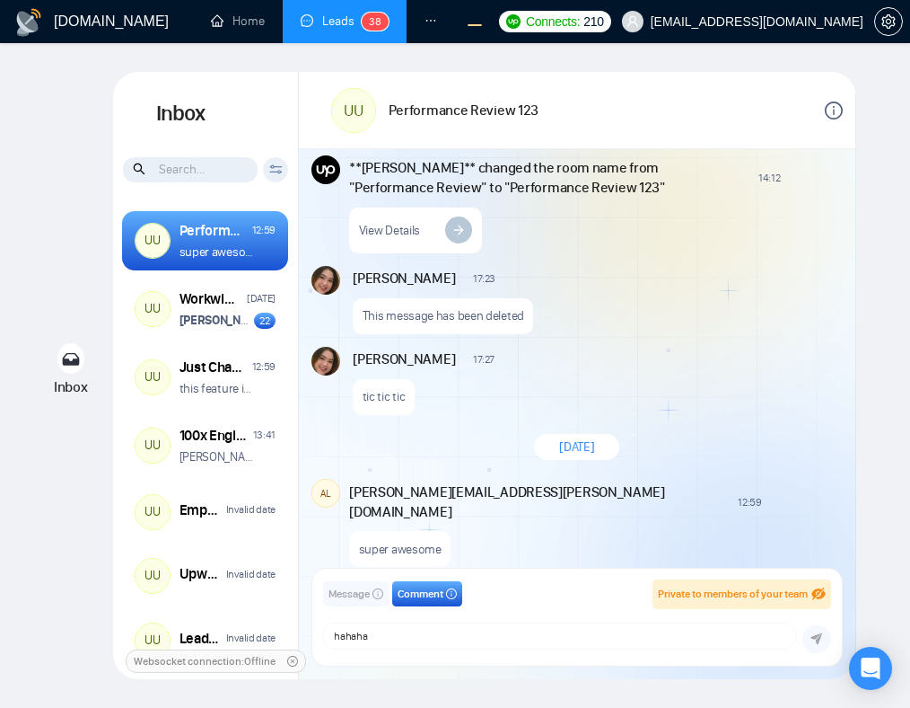
click at [818, 641] on icon "submit" at bounding box center [818, 639] width 12 height 12
click at [653, 542] on div "super awesome" at bounding box center [594, 545] width 490 height 46
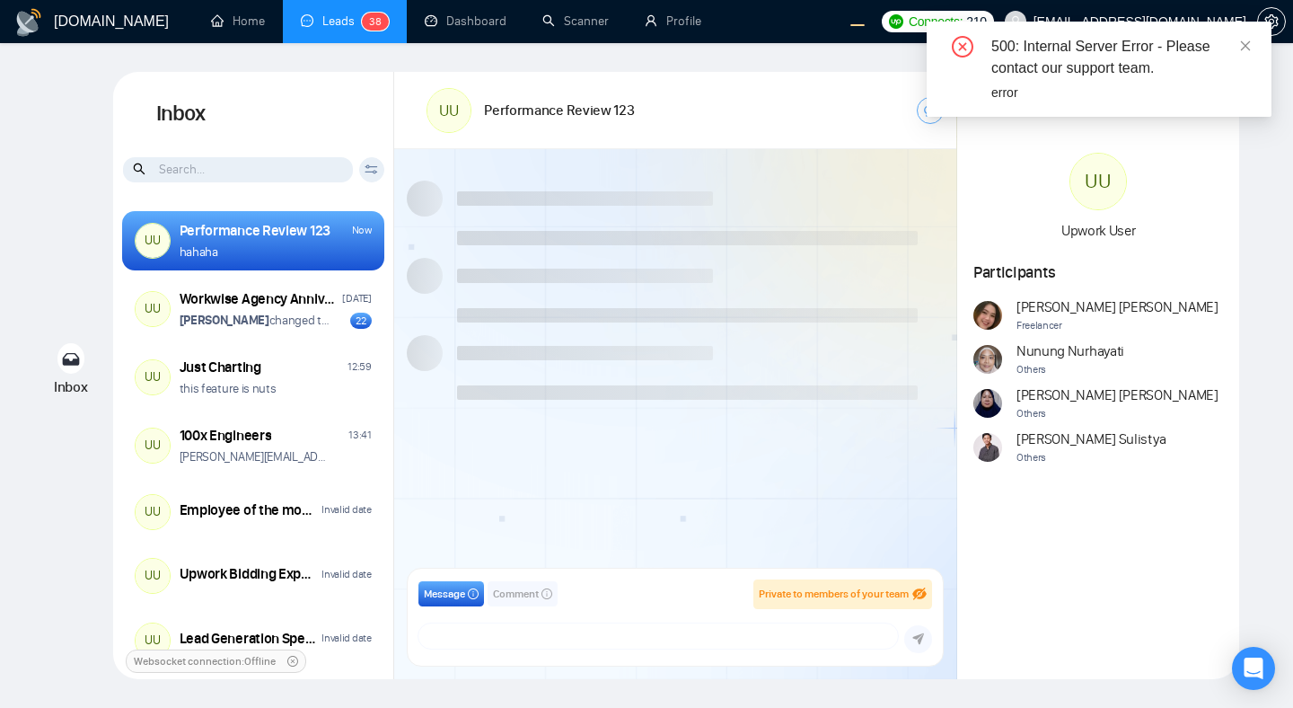
scroll to position [158, 0]
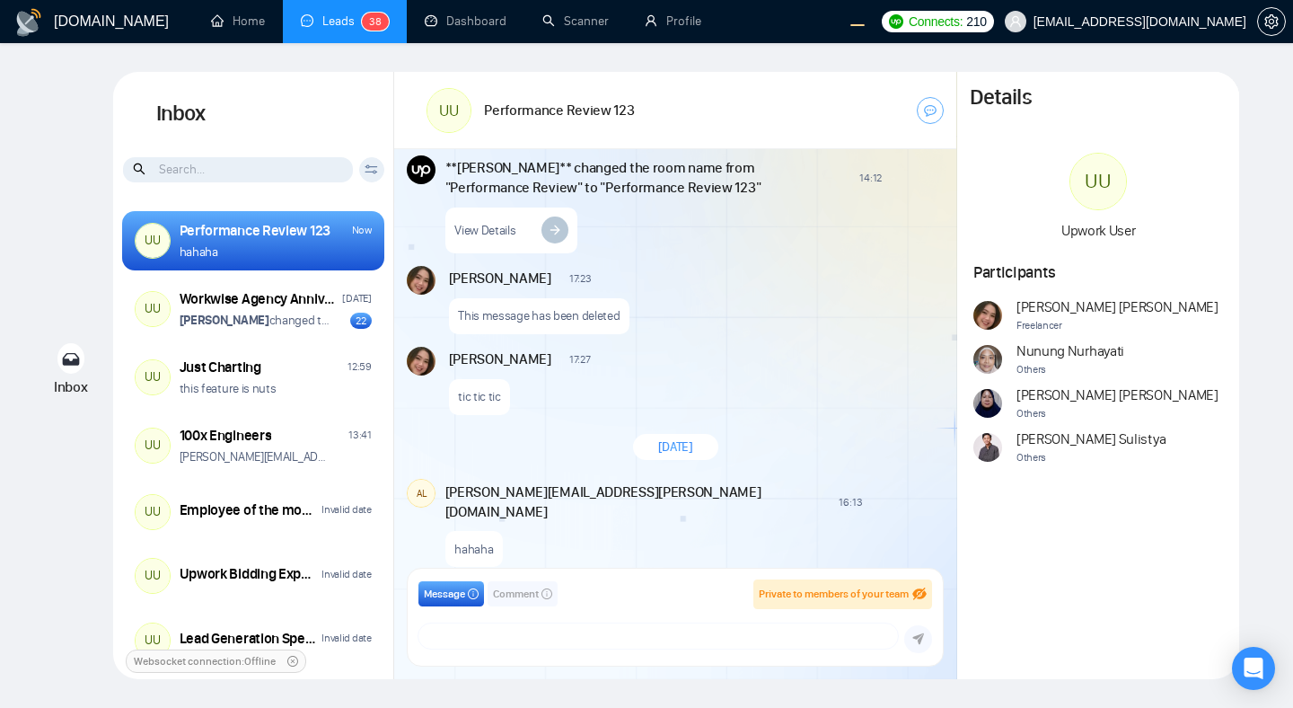
click at [506, 611] on div "Message Comment Private to members of your team salman.fatih@gigradar.io frnaml…" at bounding box center [675, 616] width 514 height 75
click at [517, 646] on textarea at bounding box center [657, 635] width 479 height 25
type textarea "d"
click at [921, 638] on icon "submit" at bounding box center [918, 639] width 12 height 12
click at [611, 632] on textarea at bounding box center [657, 635] width 479 height 25
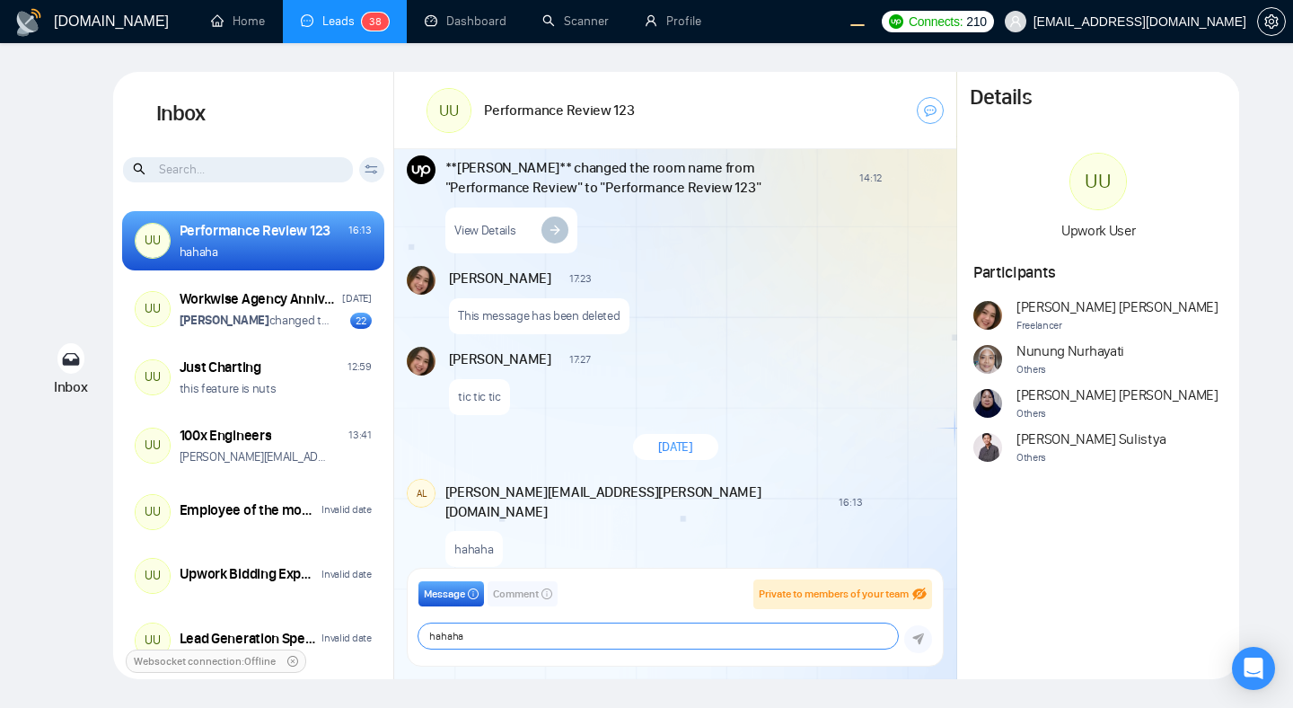
type textarea "hahaha"
click at [918, 641] on icon "submit" at bounding box center [918, 639] width 12 height 12
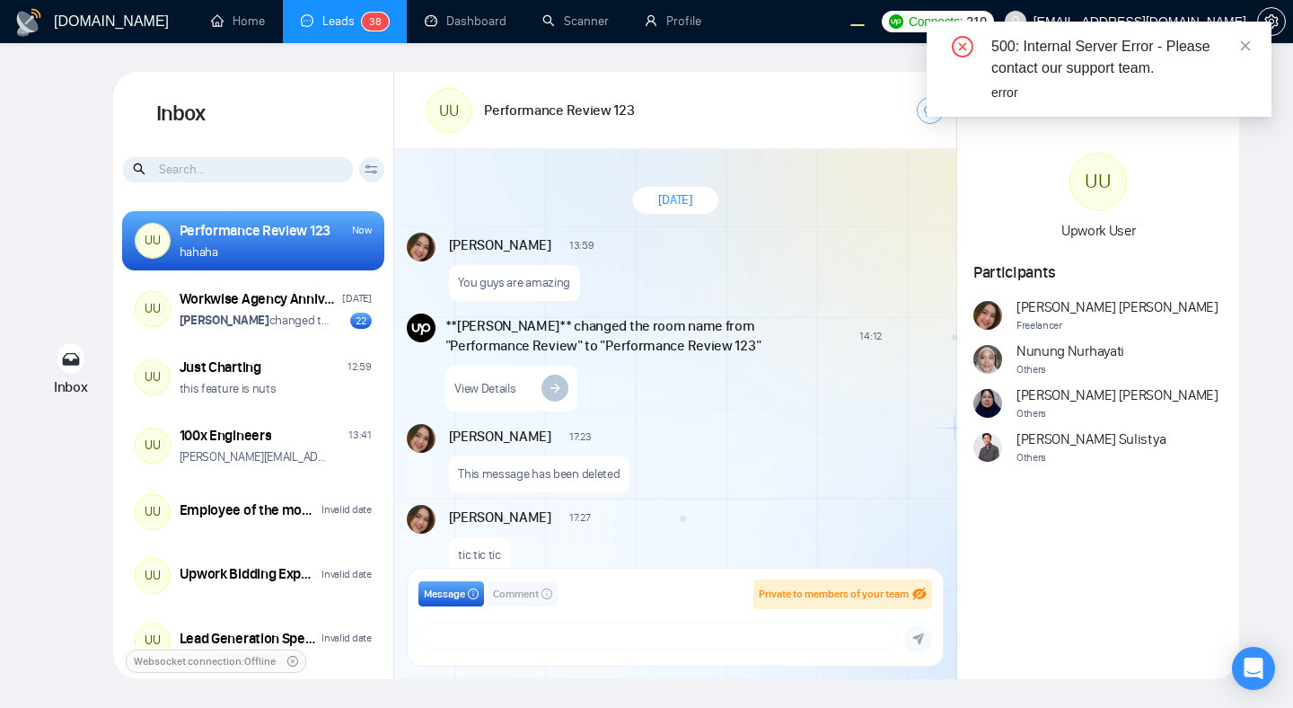
scroll to position [158, 0]
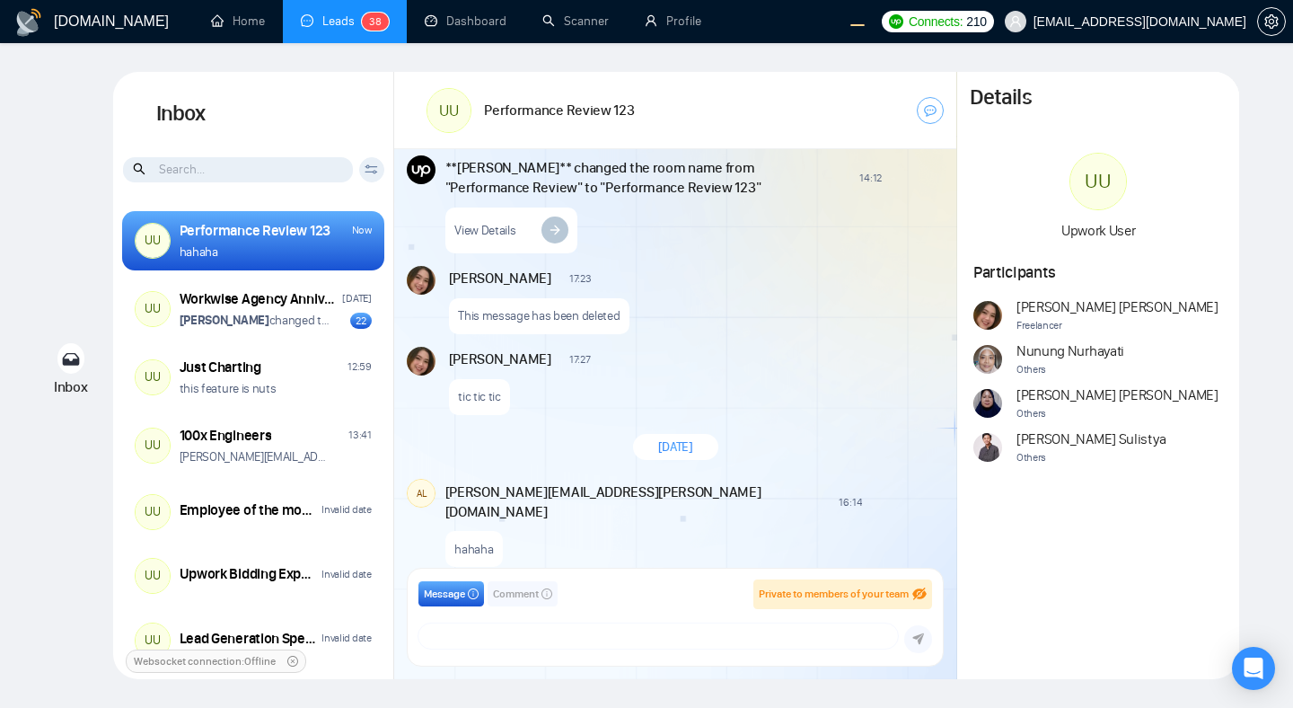
click at [856, 224] on div "View Details" at bounding box center [693, 226] width 496 height 56
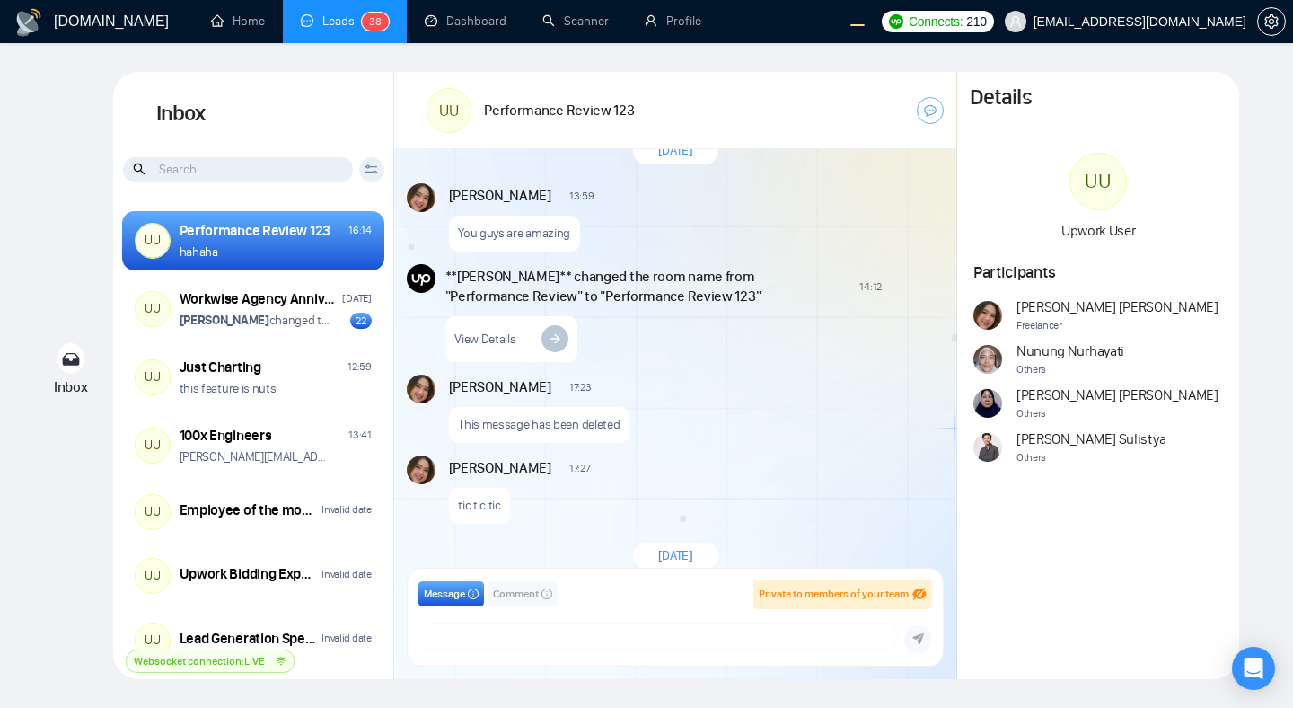
scroll to position [158, 0]
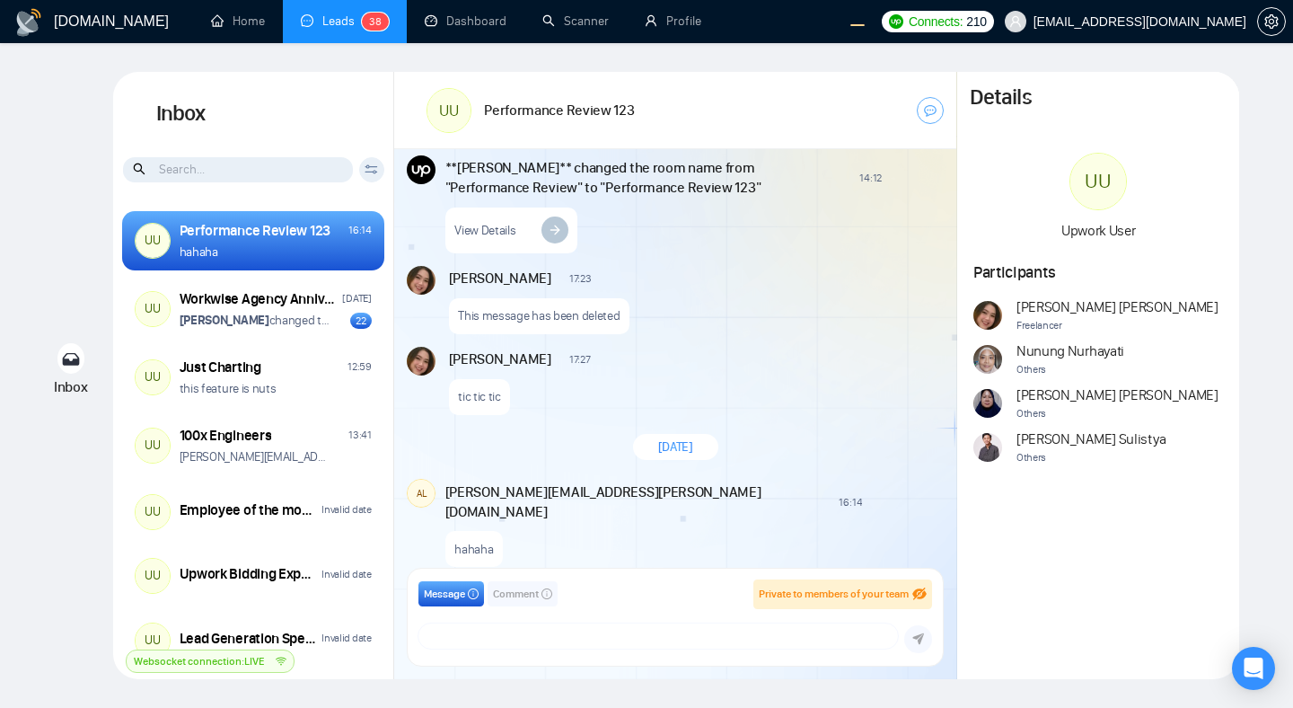
click at [751, 373] on div "tic tic tic" at bounding box center [695, 392] width 492 height 46
click at [814, 359] on div "New Message" at bounding box center [772, 358] width 338 height 14
click at [579, 638] on textarea at bounding box center [657, 635] width 479 height 25
type textarea "hehehe"
click at [913, 640] on icon "submit" at bounding box center [918, 638] width 12 height 13
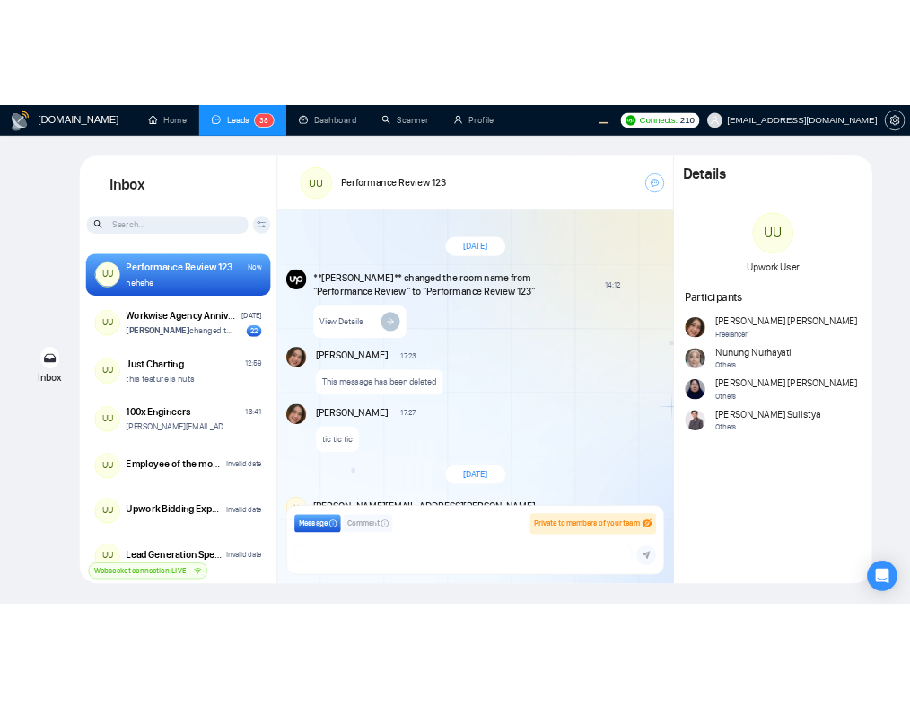
scroll to position [77, 0]
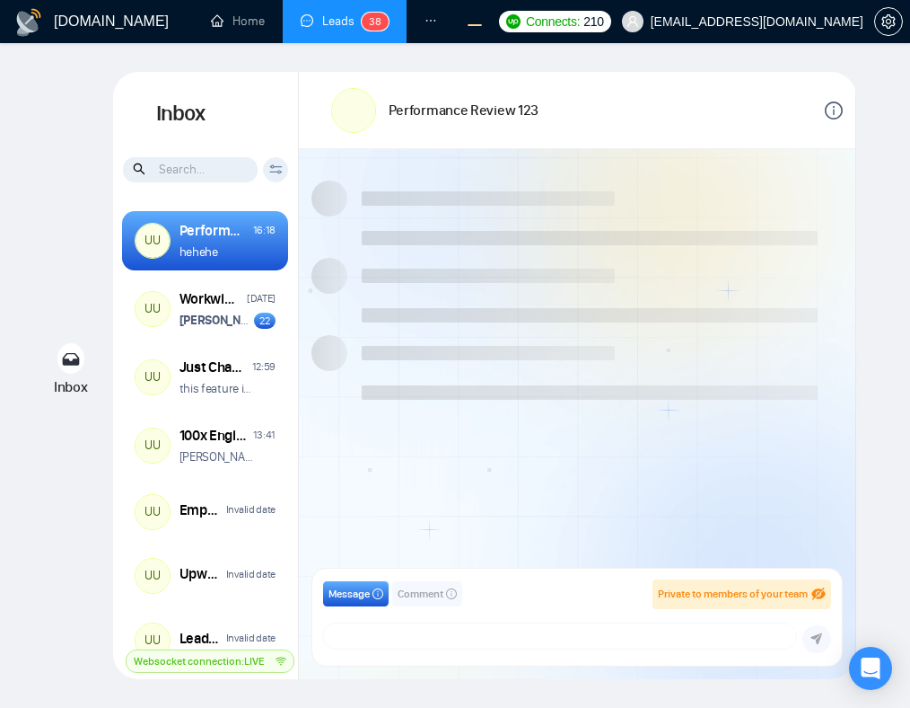
scroll to position [77, 0]
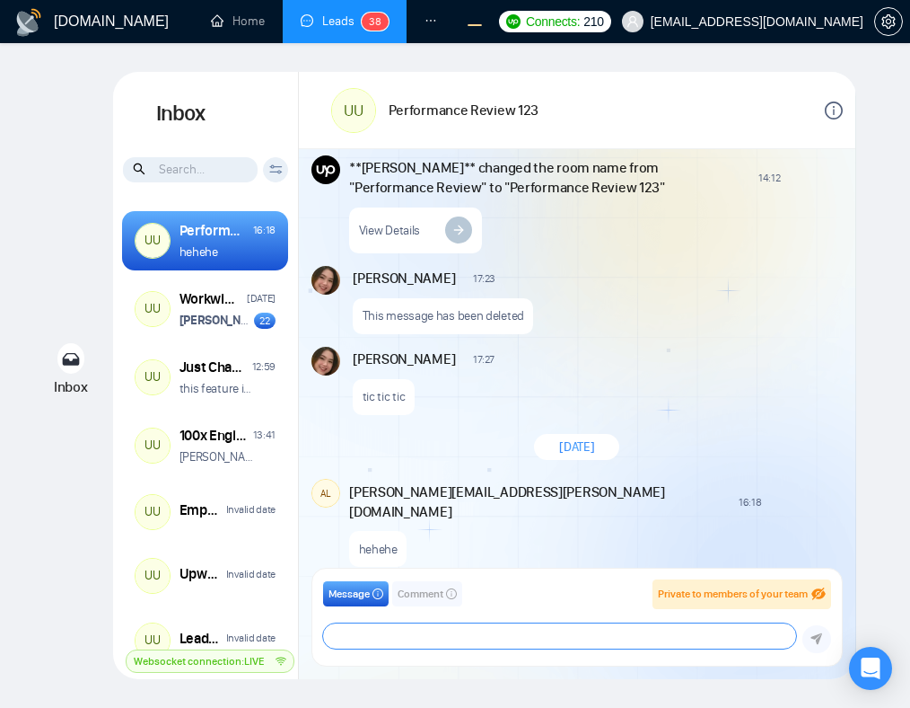
click at [537, 637] on textarea at bounding box center [559, 635] width 473 height 25
type textarea "hehehe"
click at [814, 639] on icon "submit" at bounding box center [818, 639] width 12 height 12
click at [883, 424] on div "GigRadar.io Home Leads 3 8 Dashboard Scanner Profile Connects: 210 workwiseupwo…" at bounding box center [455, 354] width 910 height 708
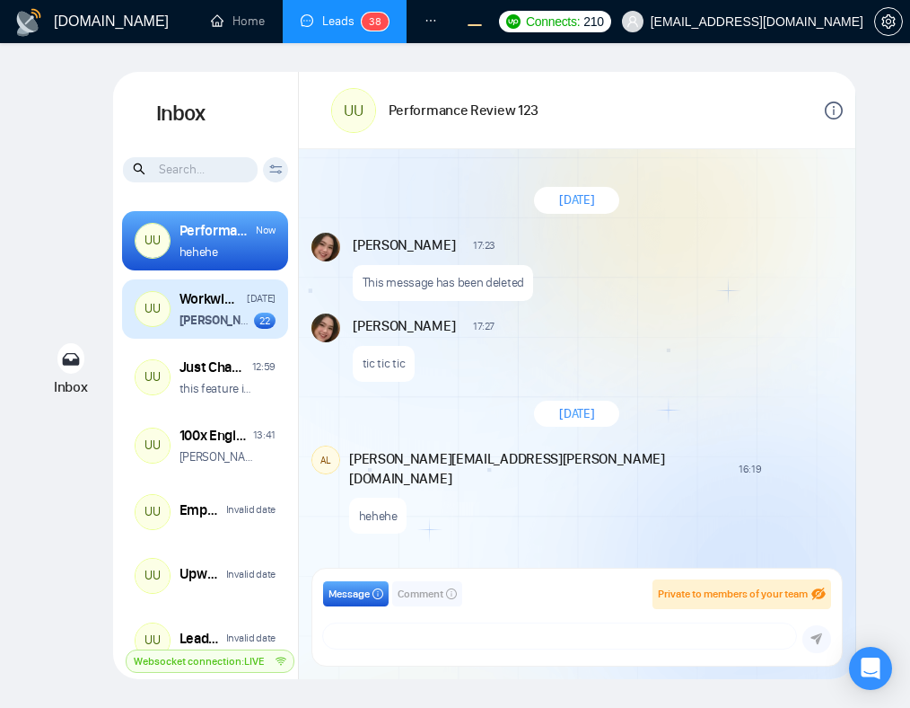
click at [200, 307] on div "Workwise Agency Anniversary (2026) 🥳" at bounding box center [211, 299] width 62 height 20
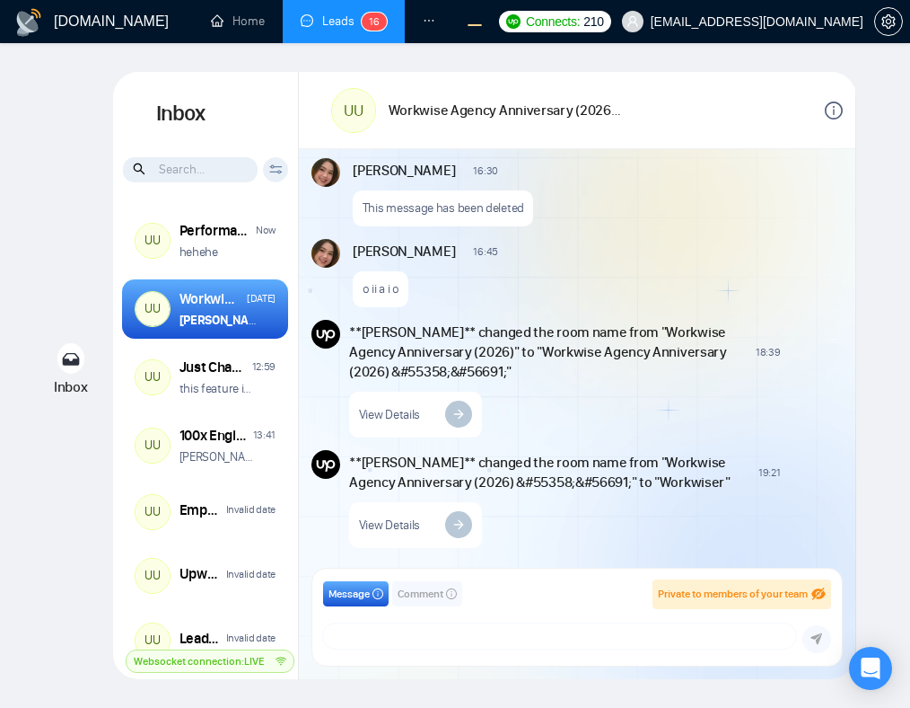
scroll to position [1736, 0]
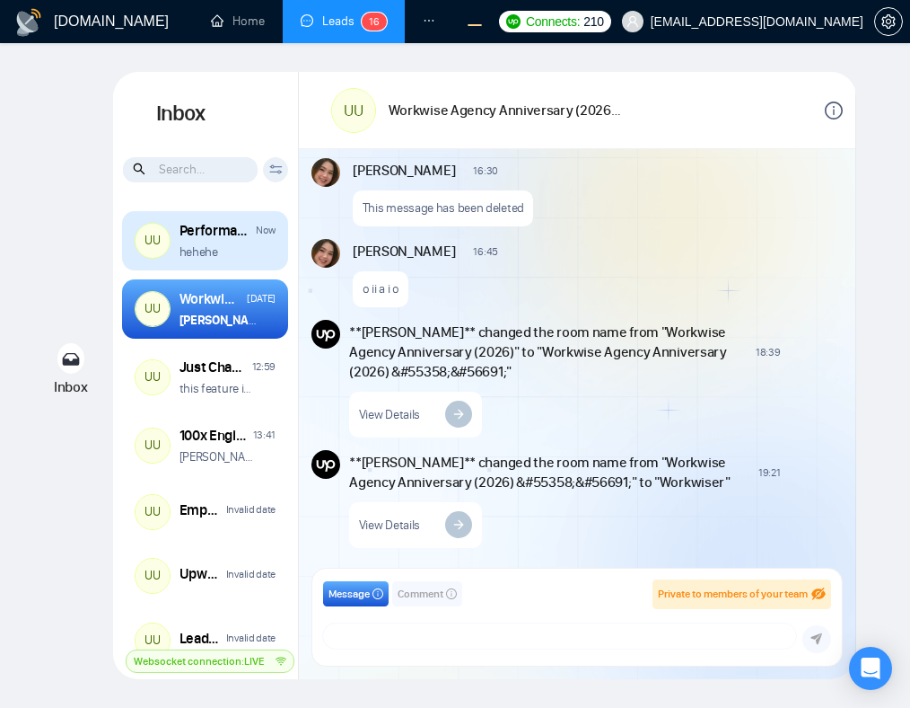
click at [215, 244] on p "hehehe" at bounding box center [199, 251] width 39 height 17
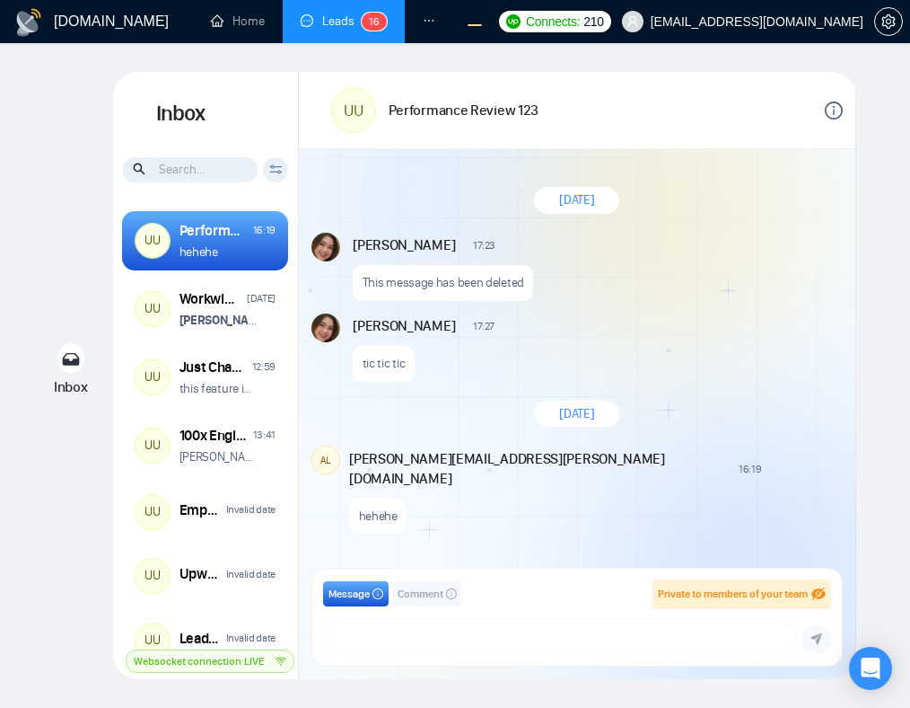
click at [725, 446] on div "alex.zolotukhin@gigradar.io 16:19 New Comment" at bounding box center [594, 466] width 490 height 43
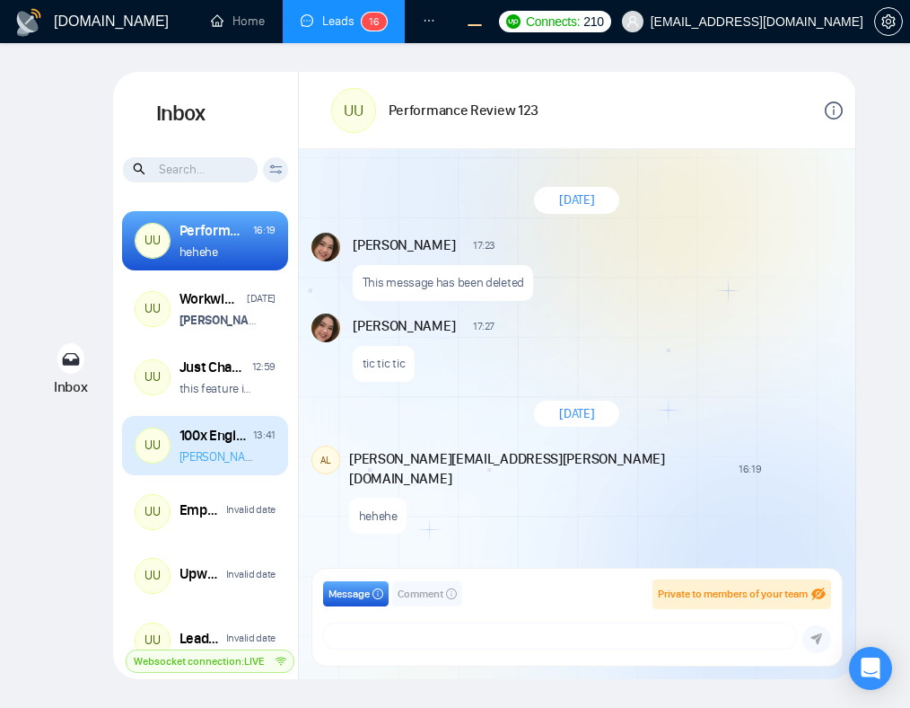
click at [241, 461] on link "[PERSON_NAME][EMAIL_ADDRESS][DOMAIN_NAME]" at bounding box center [310, 456] width 261 height 15
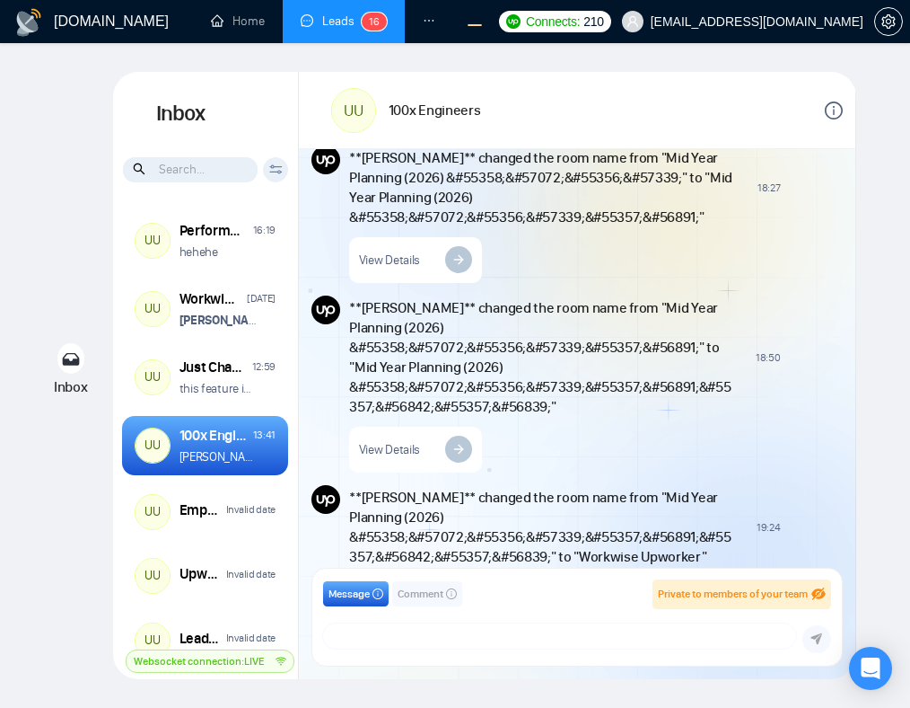
scroll to position [1160, 0]
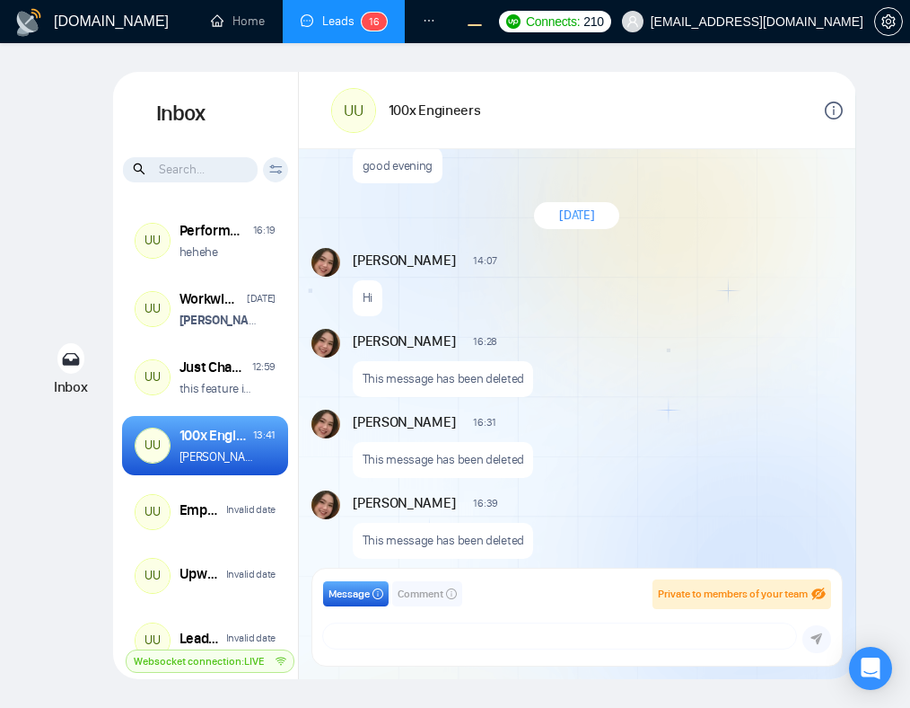
scroll to position [7, 0]
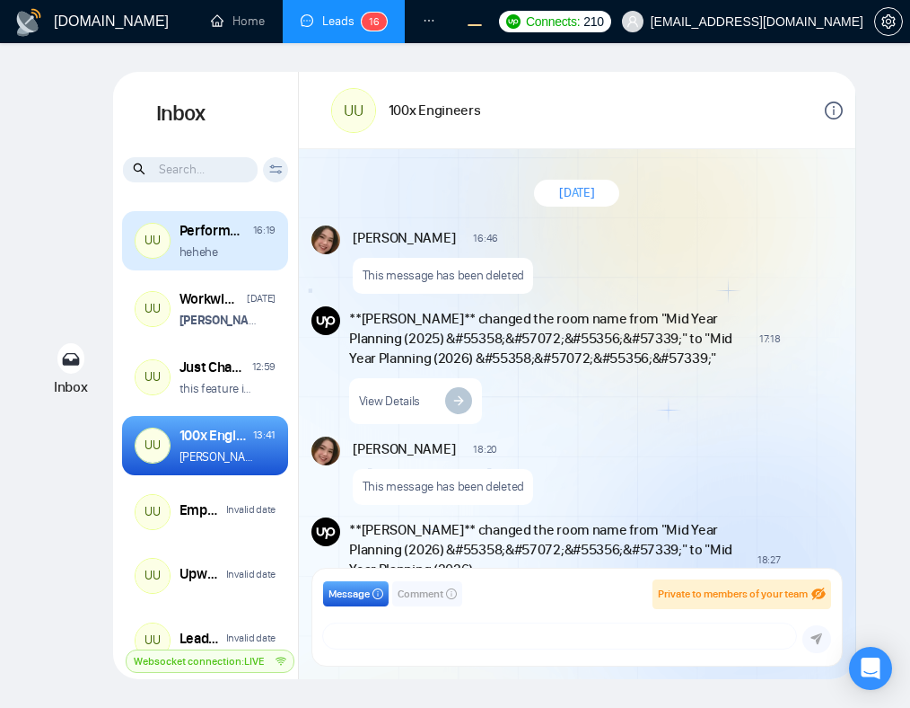
click at [242, 252] on div "hehehe" at bounding box center [228, 251] width 97 height 17
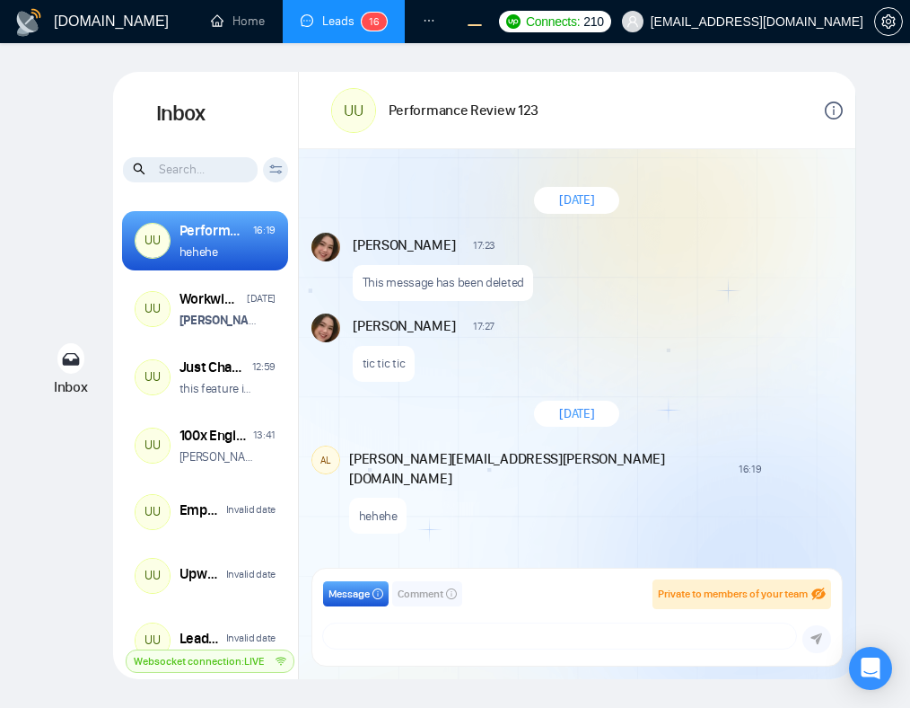
click at [706, 369] on div "tic tic tic" at bounding box center [596, 359] width 487 height 46
click at [455, 271] on div "This message has been deleted" at bounding box center [443, 283] width 180 height 36
click at [756, 529] on div "August 27, 2025 Andrian Marsella 17:23 New Message This message has been delete…" at bounding box center [577, 363] width 557 height 429
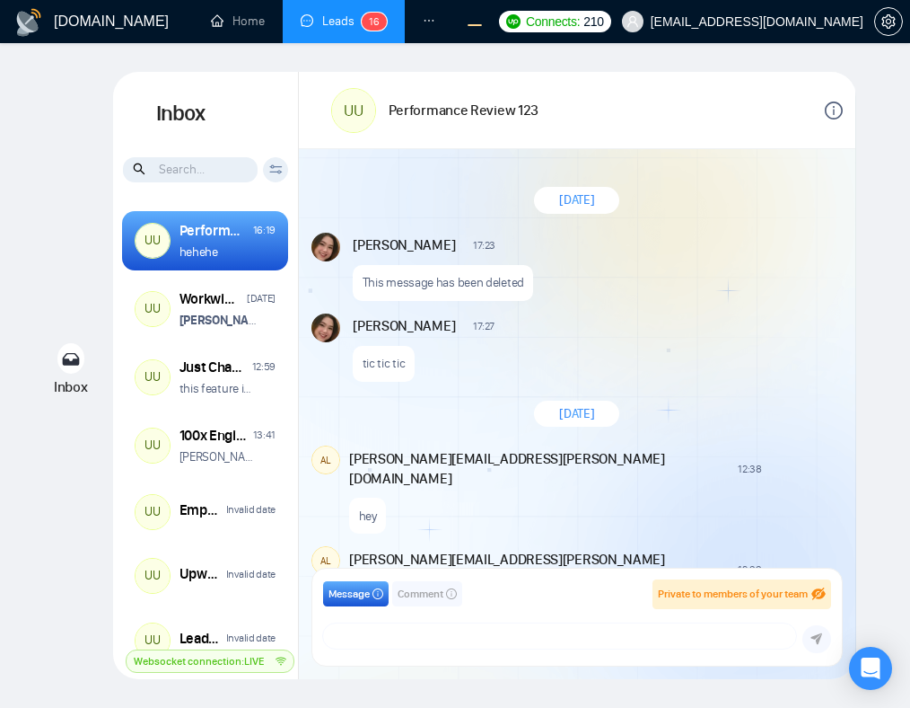
scroll to position [1341, 0]
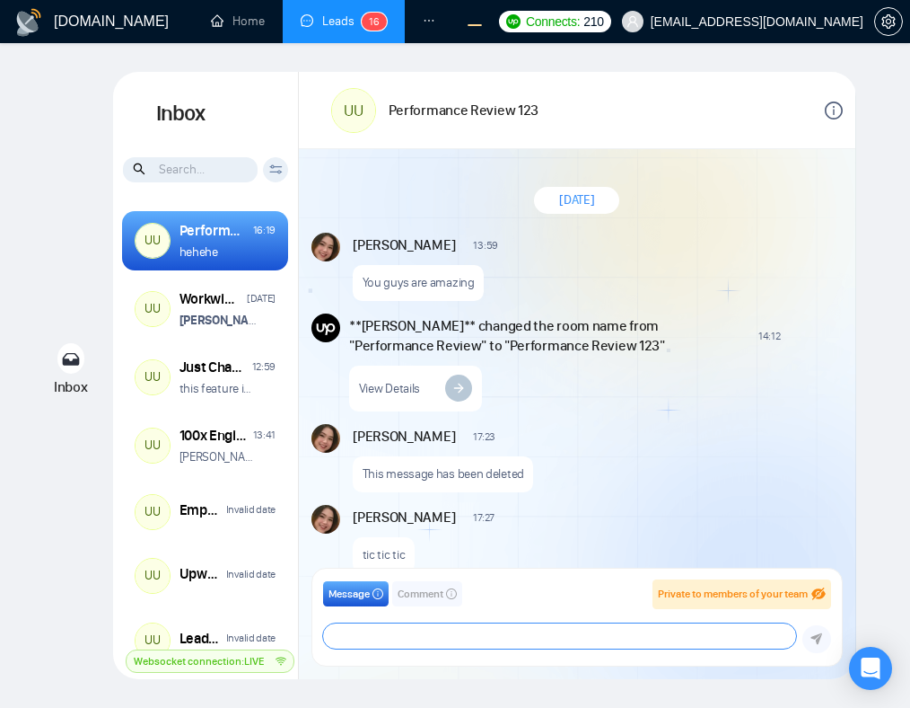
click at [479, 633] on textarea at bounding box center [559, 635] width 473 height 25
type textarea "hehehe"
click at [427, 613] on div "Message Comment Private to members of your team salman.fatih@gigradar.io frnaml…" at bounding box center [577, 616] width 508 height 75
click at [420, 603] on button "Comment" at bounding box center [427, 593] width 70 height 25
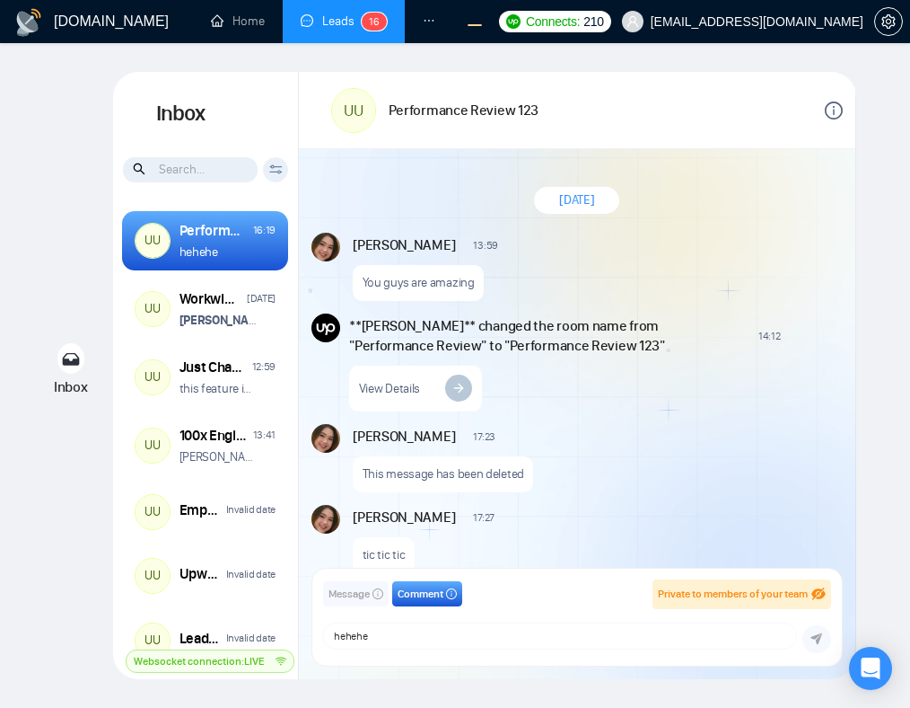
click at [821, 638] on icon "submit" at bounding box center [818, 639] width 12 height 12
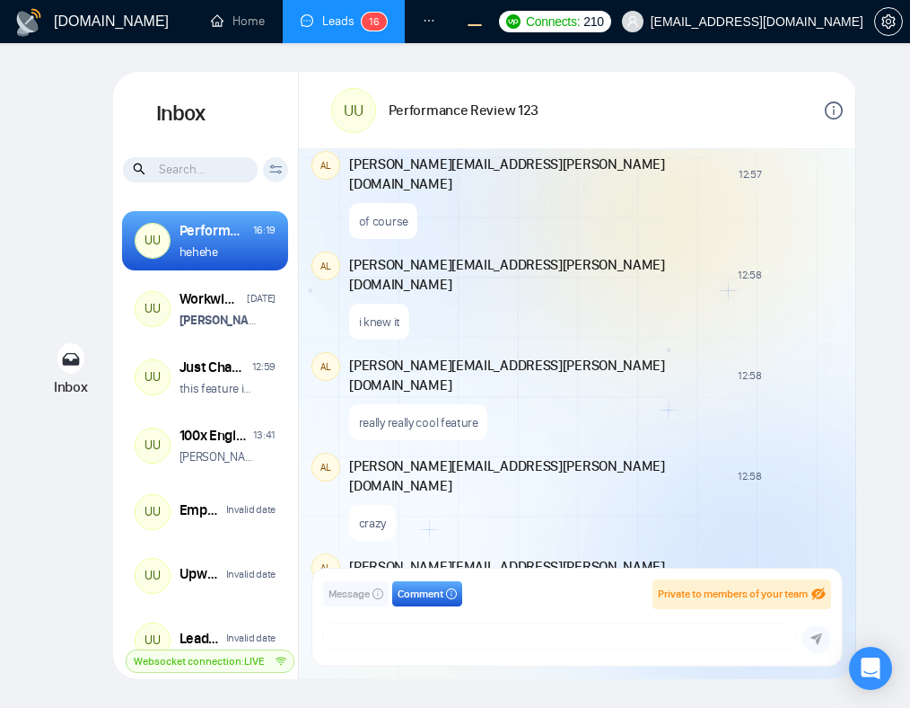
scroll to position [1613, 0]
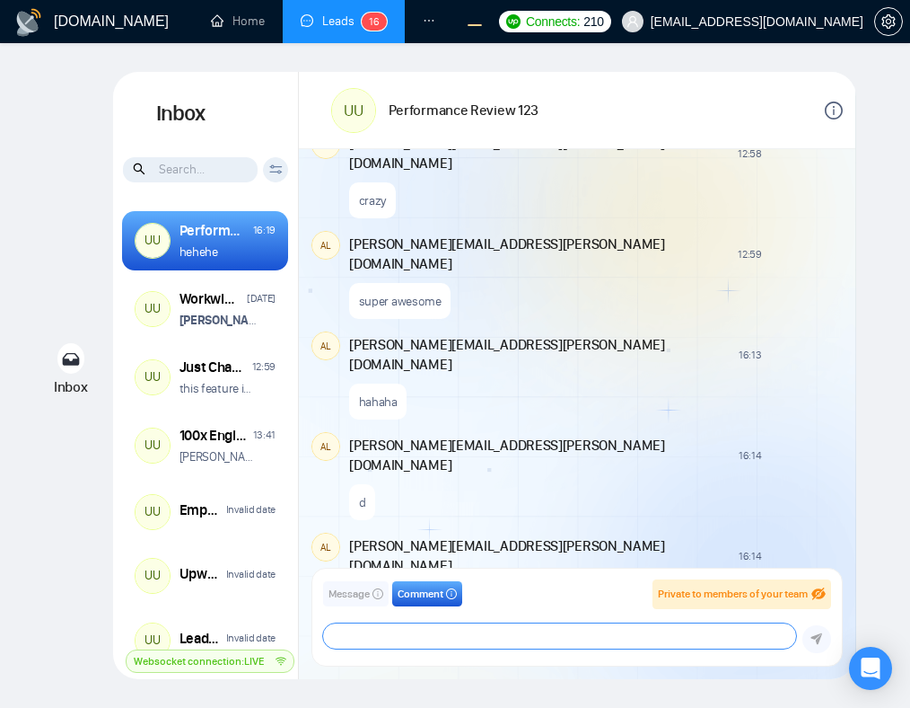
click at [517, 629] on textarea at bounding box center [559, 635] width 473 height 25
type textarea "dame un grr, un grr, un grr"
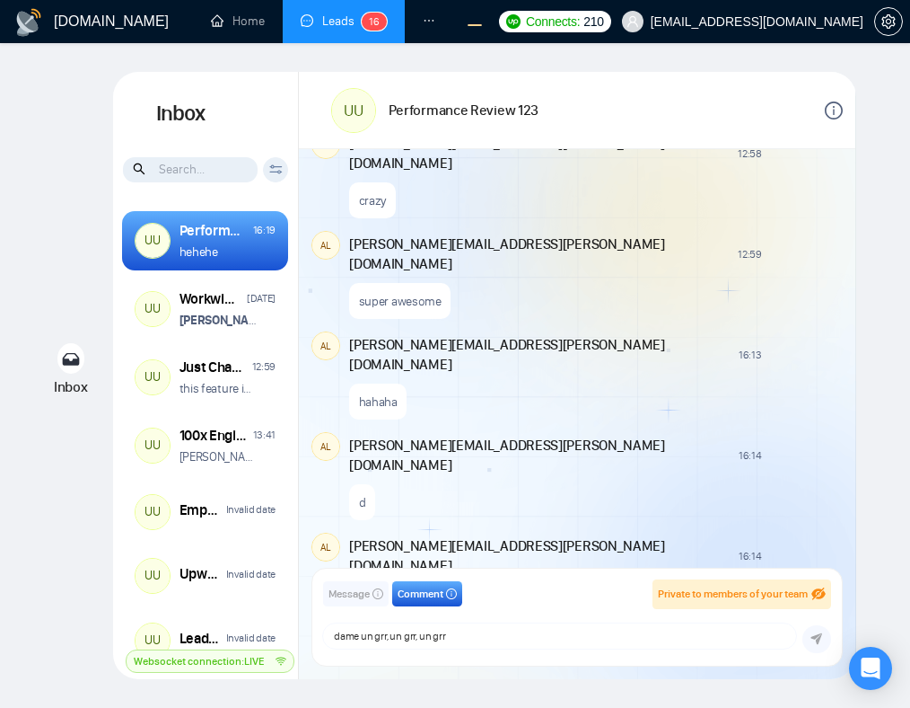
click at [819, 640] on icon "submit" at bounding box center [818, 639] width 12 height 12
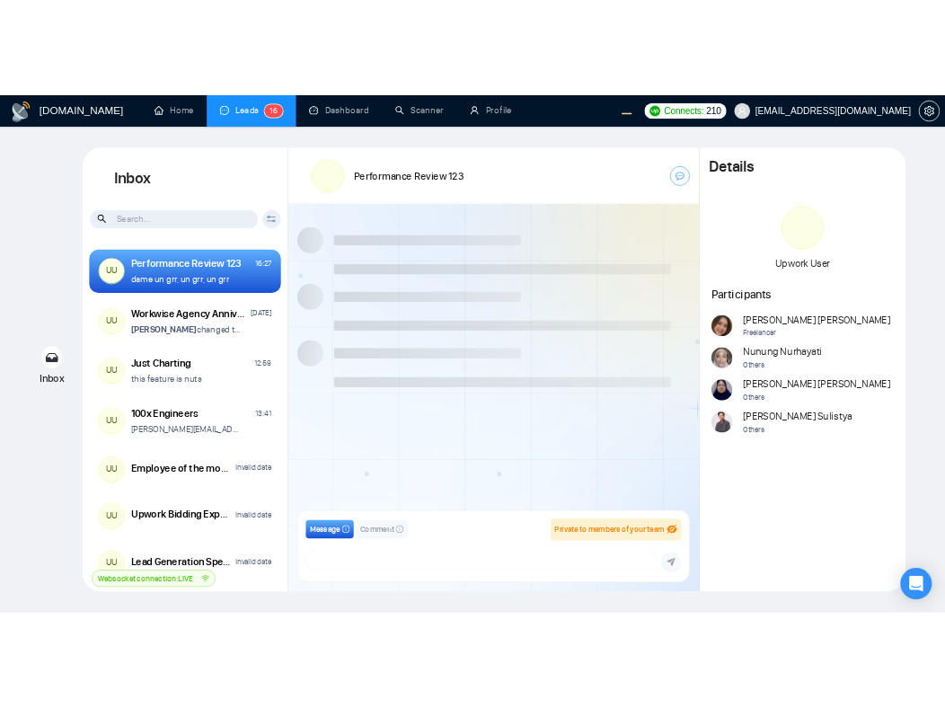
scroll to position [1288, 0]
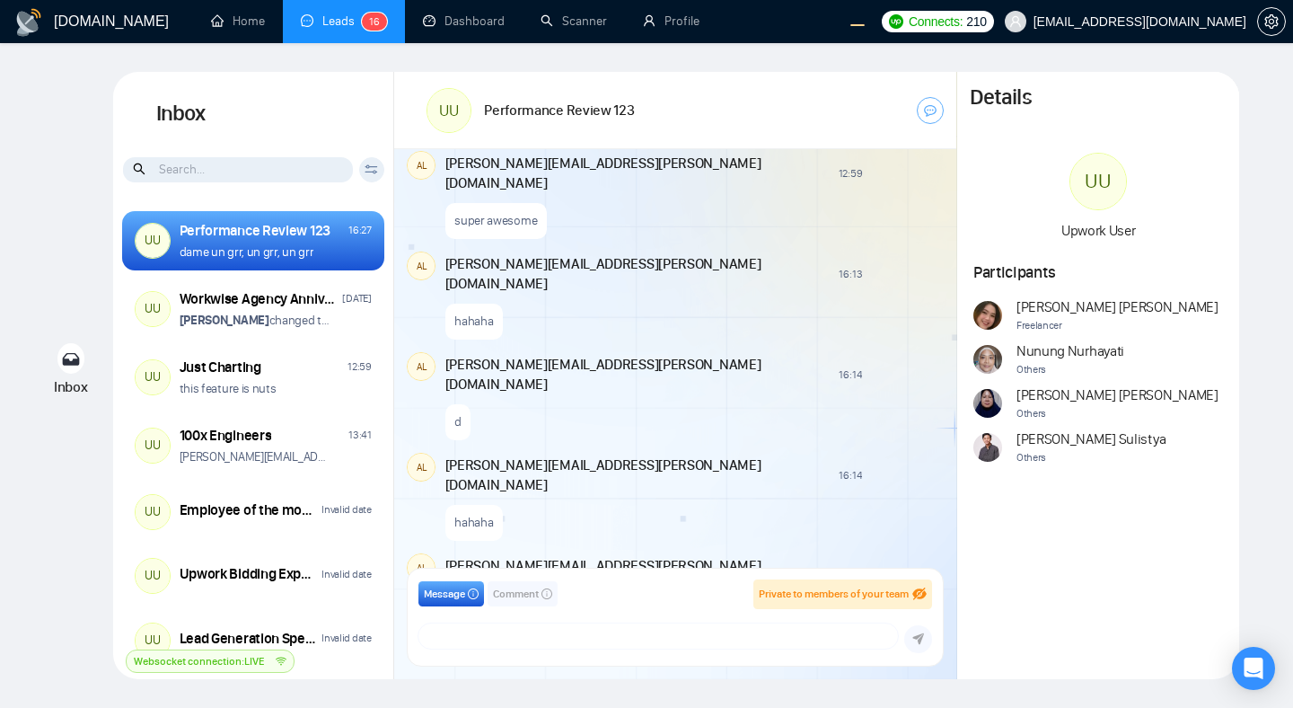
click at [532, 598] on span "Comment" at bounding box center [516, 593] width 46 height 17
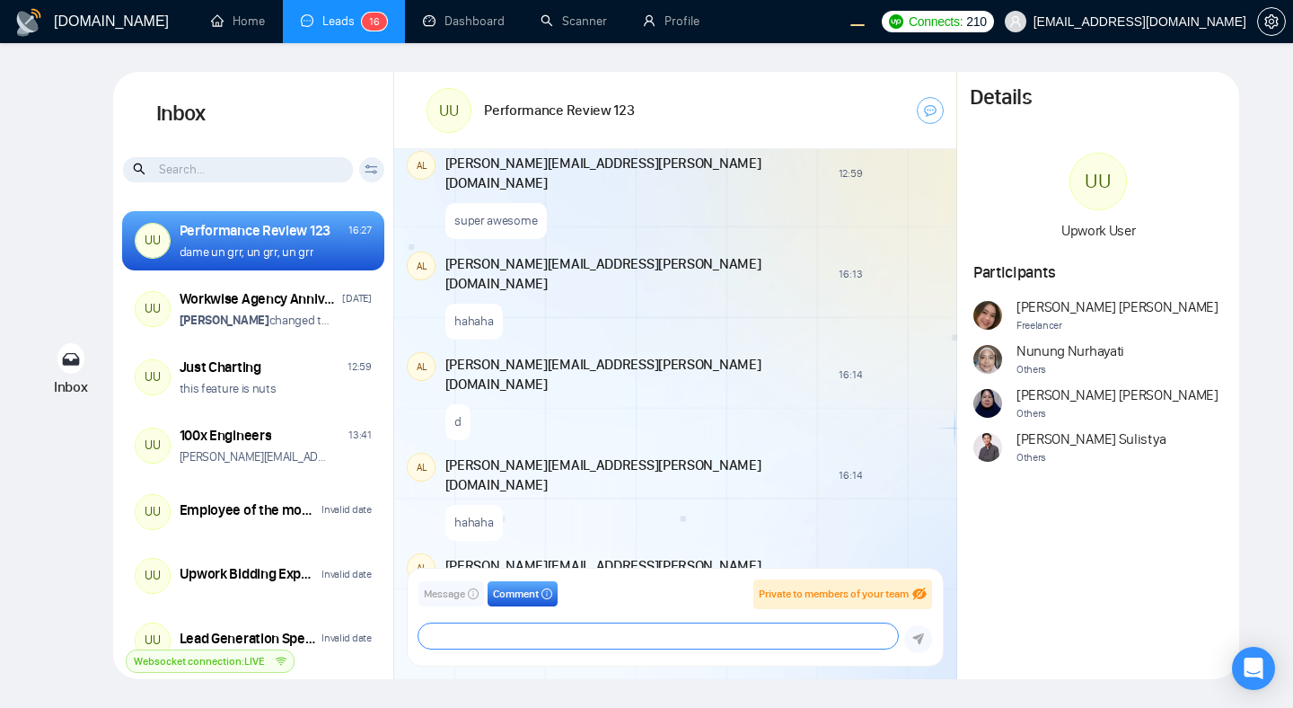
click at [575, 627] on textarea at bounding box center [657, 635] width 479 height 25
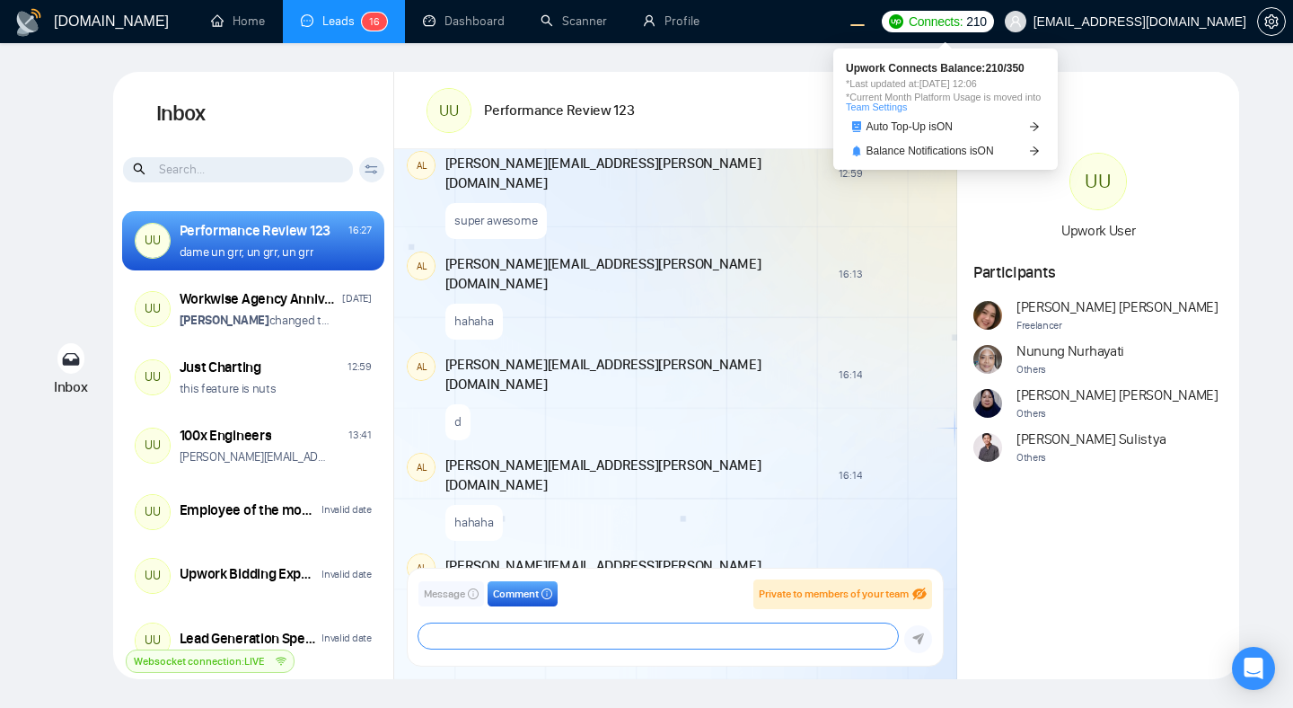
type textarea "d"
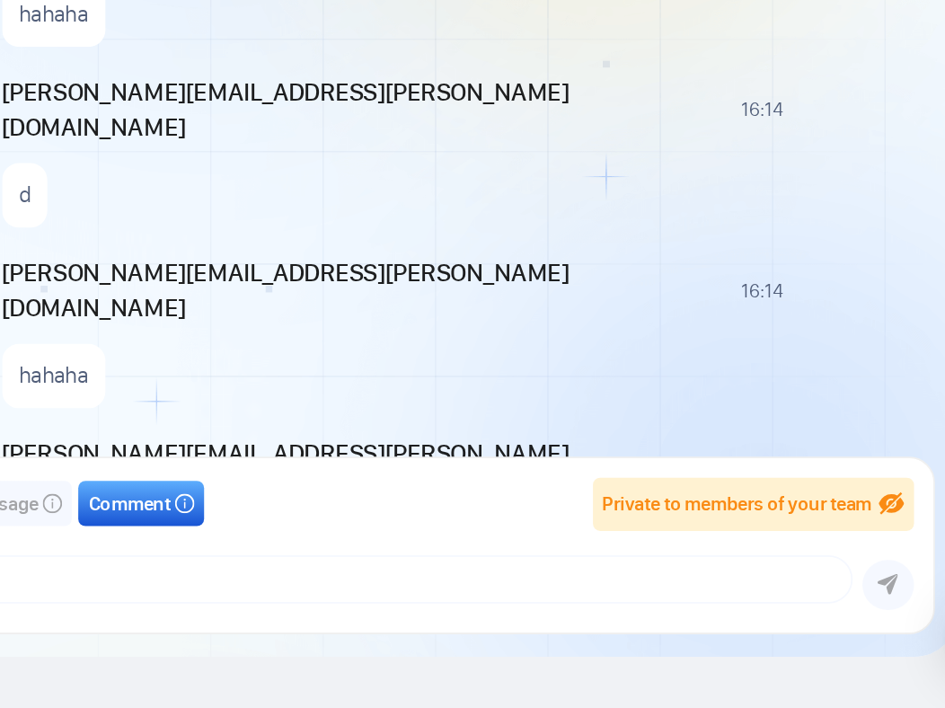
click at [812, 651] on div "salman.fatih@gigradar.io frnamlas@proton.me alex.zolotukhin@gigradar.io salman.…" at bounding box center [580, 638] width 499 height 31
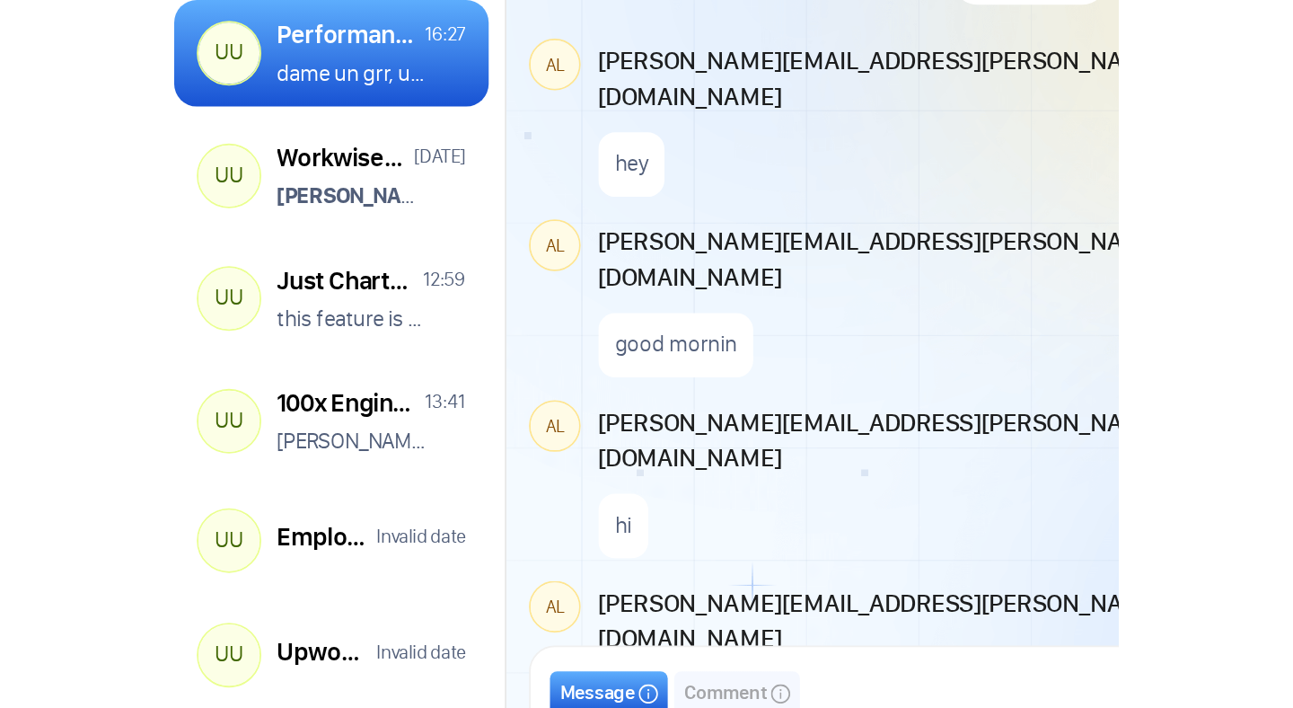
scroll to position [1288, 0]
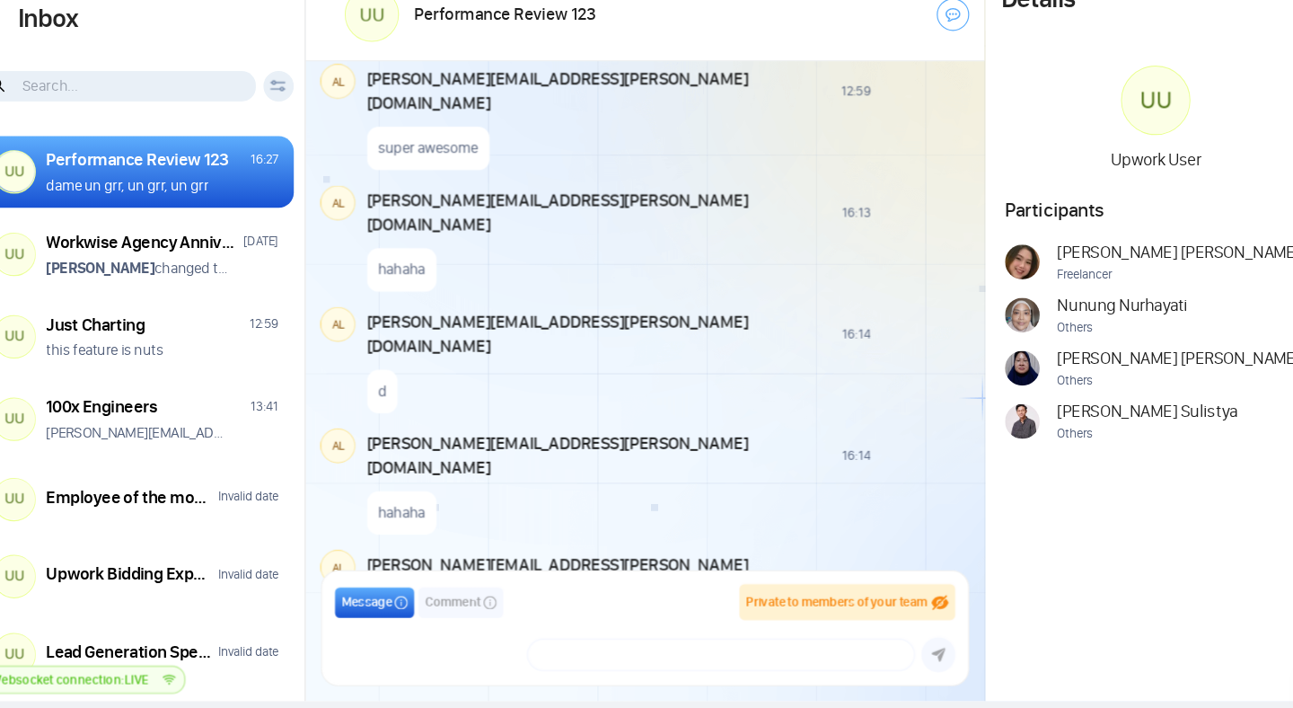
click at [576, 637] on div "[PERSON_NAME][EMAIL_ADDRESS][DOMAIN_NAME] [EMAIL_ADDRESS][DOMAIN_NAME] [PERSON_…" at bounding box center [657, 640] width 479 height 25
click at [541, 646] on div "[PERSON_NAME][EMAIL_ADDRESS][DOMAIN_NAME] [EMAIL_ADDRESS][DOMAIN_NAME] [PERSON_…" at bounding box center [657, 640] width 479 height 25
click at [610, 630] on textarea at bounding box center [737, 640] width 319 height 25
type textarea "a"
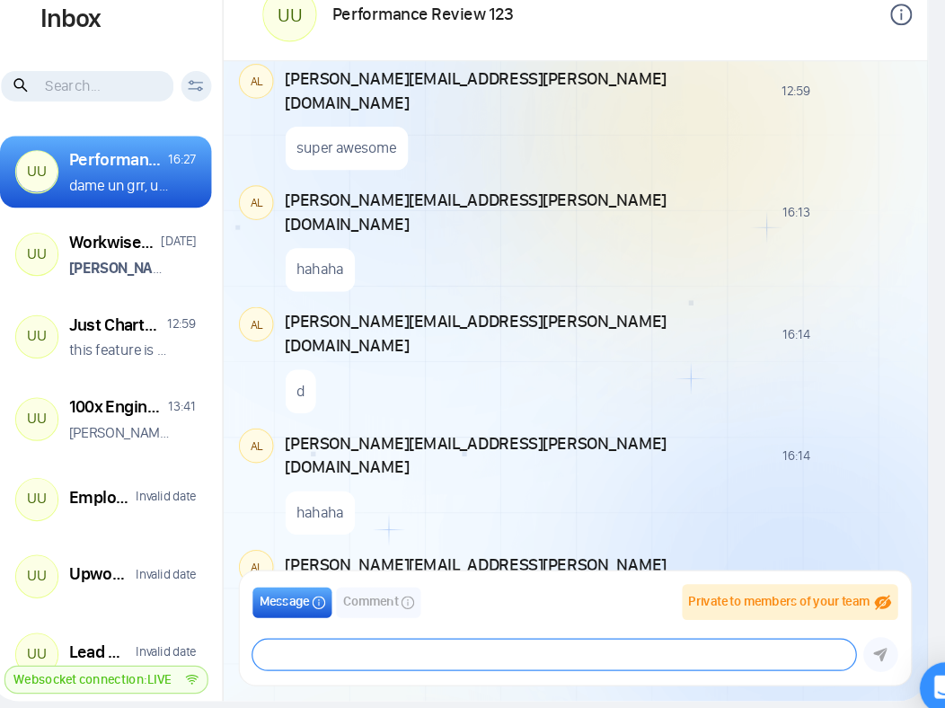
click at [490, 645] on textarea at bounding box center [580, 640] width 499 height 25
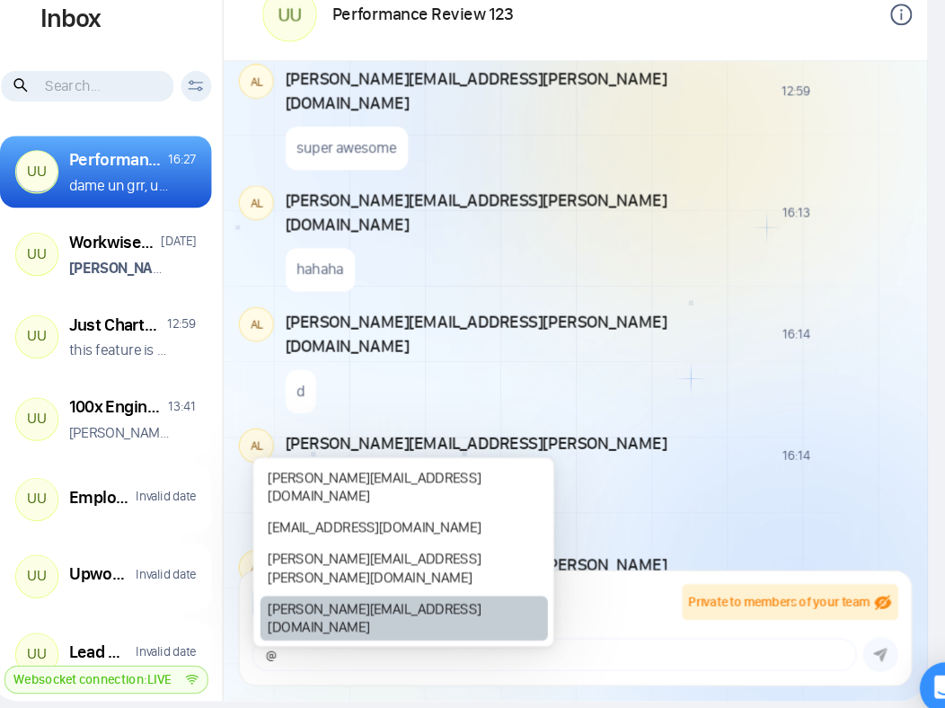
click at [470, 622] on div "salman.fatih@gigradar.io" at bounding box center [457, 610] width 238 height 37
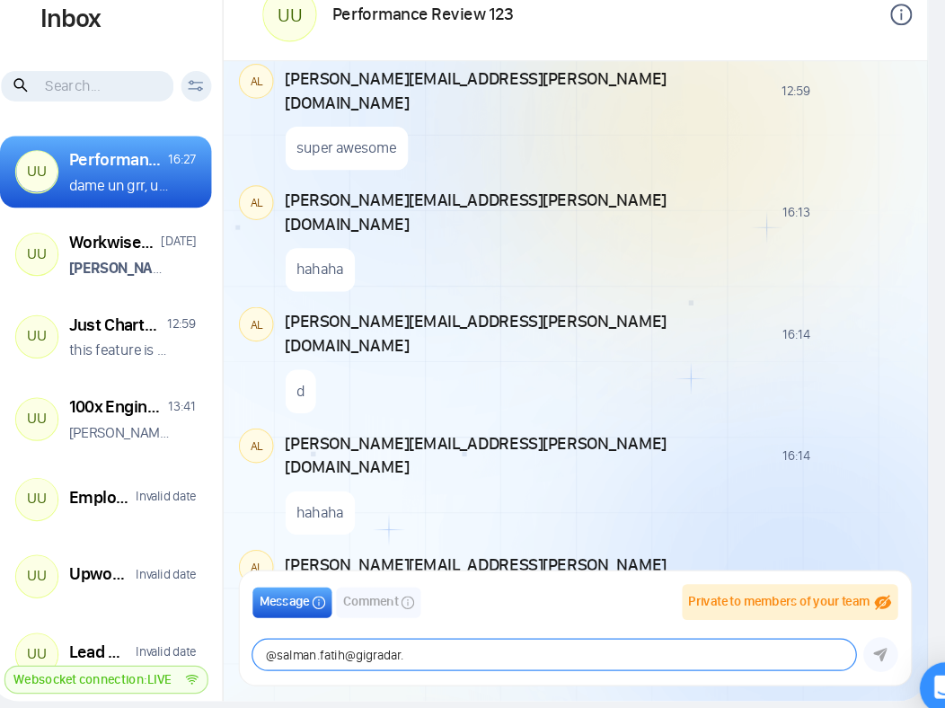
type textarea "@salman.fatih@gigradar"
type textarea "d"
click at [461, 637] on textarea at bounding box center [580, 640] width 499 height 25
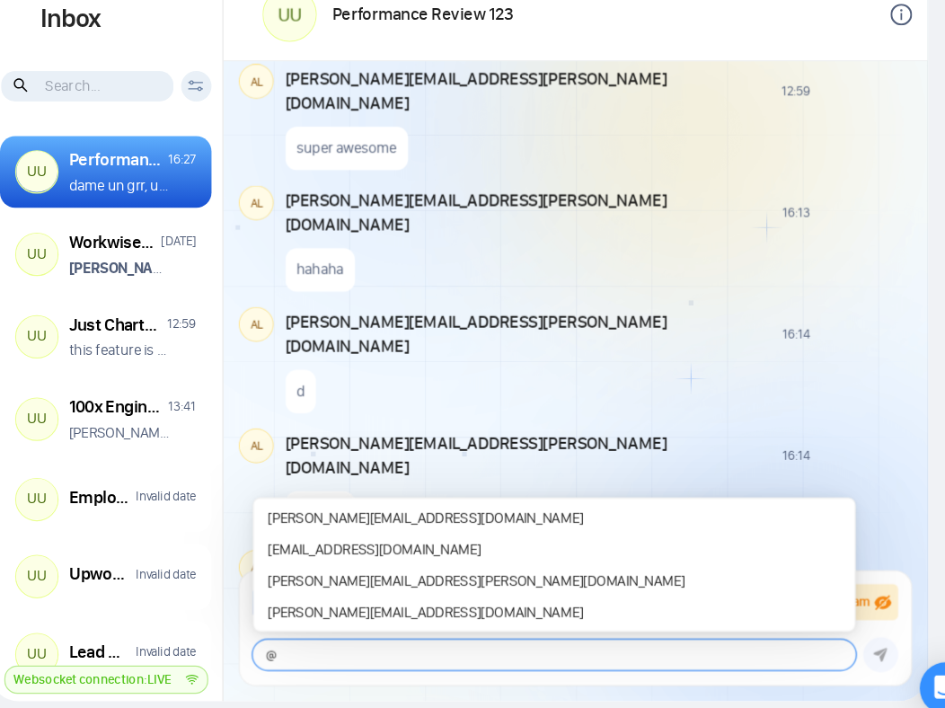
type textarea "@"
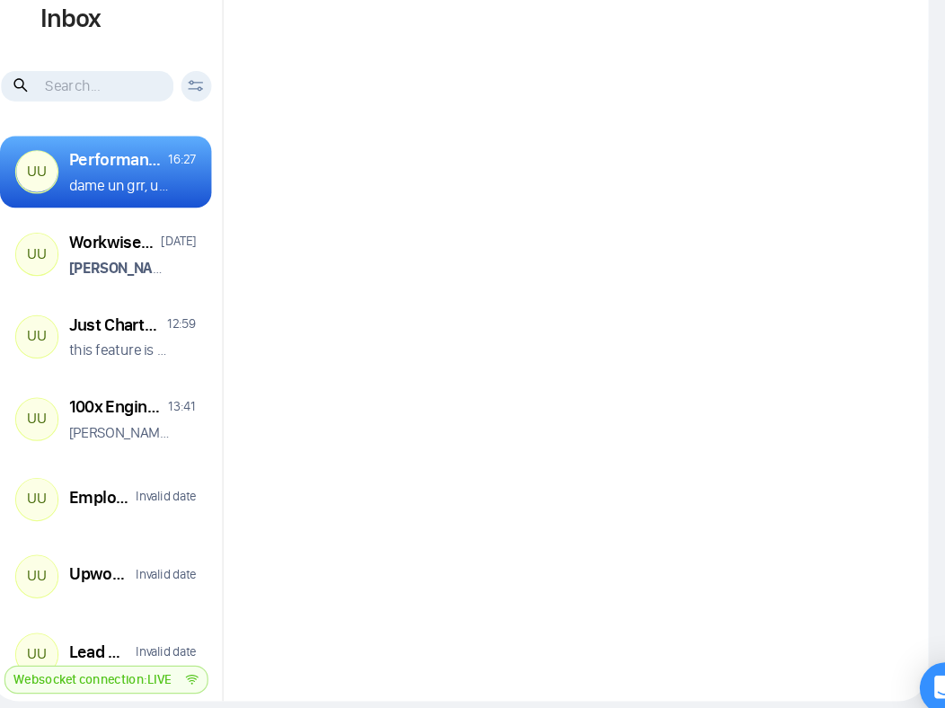
scroll to position [1288, 0]
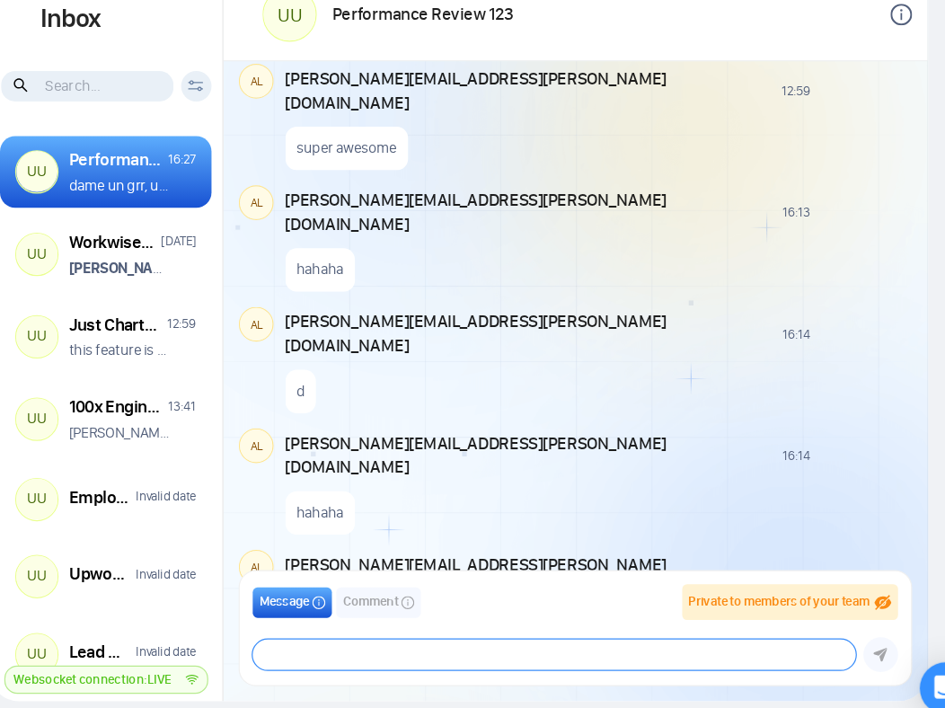
click at [437, 642] on textarea at bounding box center [580, 640] width 499 height 25
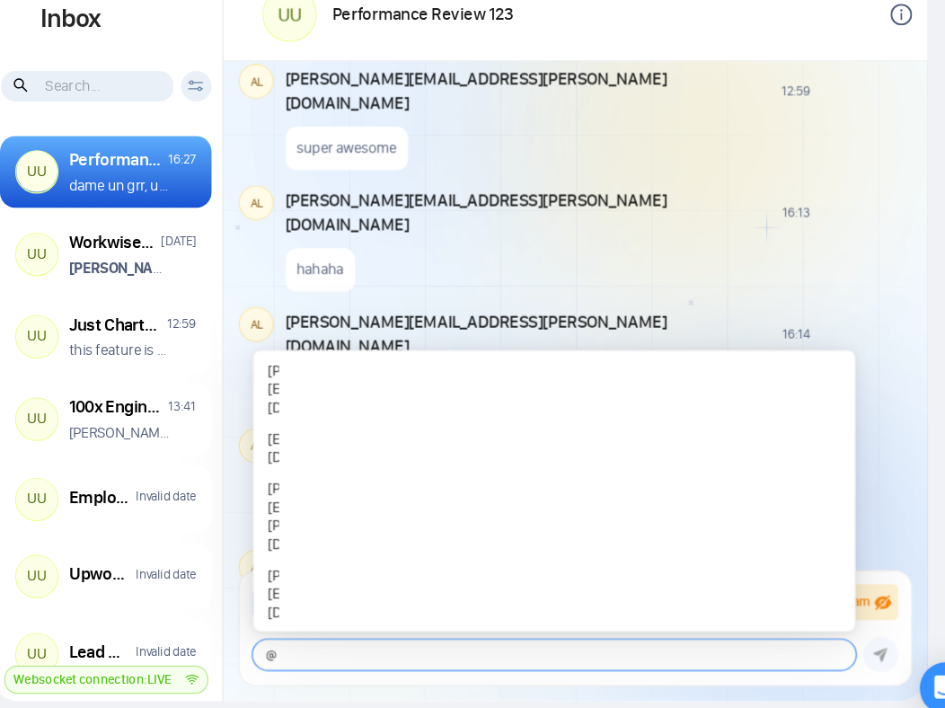
type textarea "@"
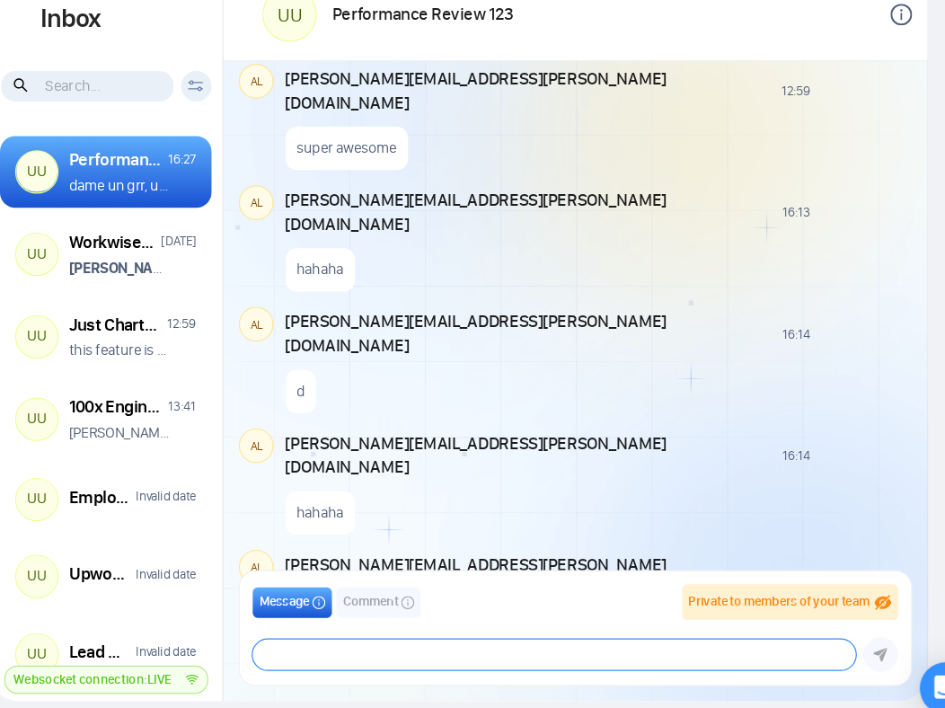
click at [435, 638] on textarea at bounding box center [580, 640] width 499 height 25
type textarea "@"
click at [530, 637] on textarea at bounding box center [664, 640] width 333 height 25
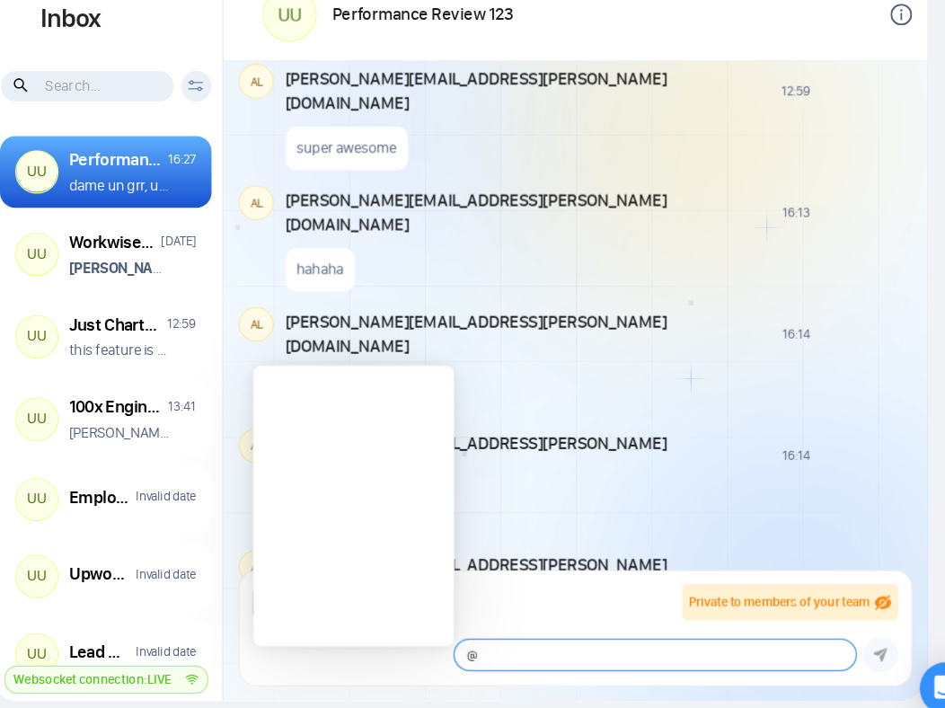
type textarea "@"
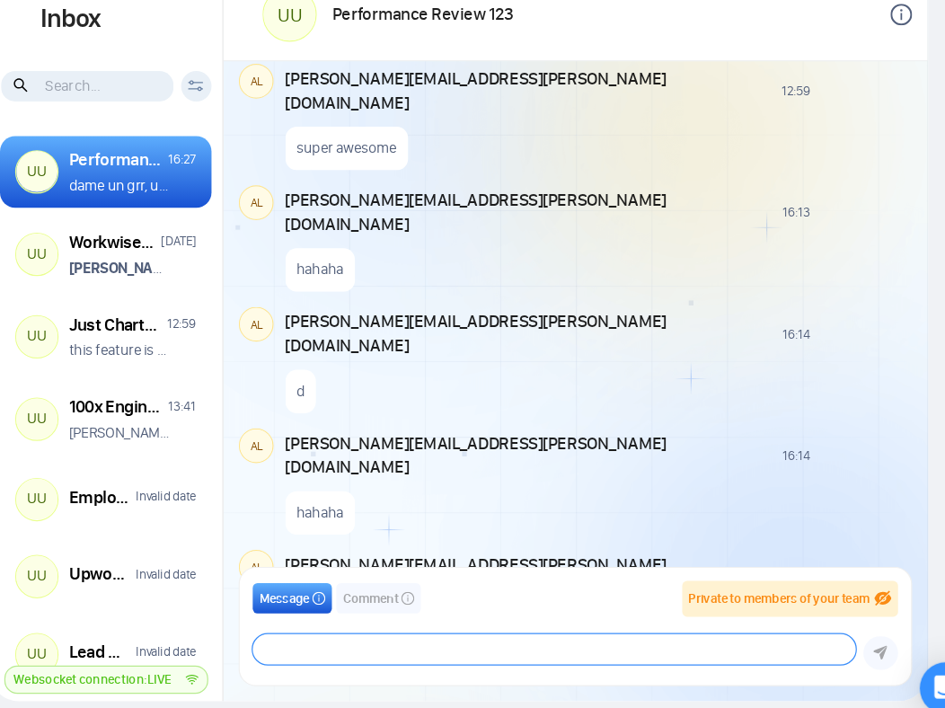
click at [446, 639] on textarea at bounding box center [580, 635] width 499 height 25
type textarea "@"
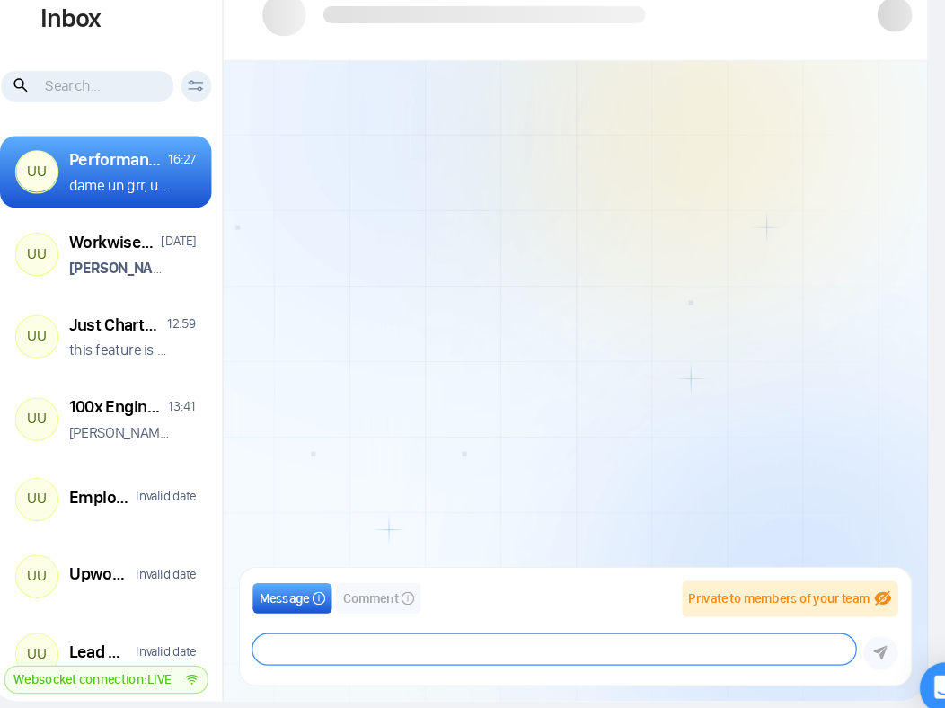
click at [474, 629] on textarea at bounding box center [580, 635] width 499 height 25
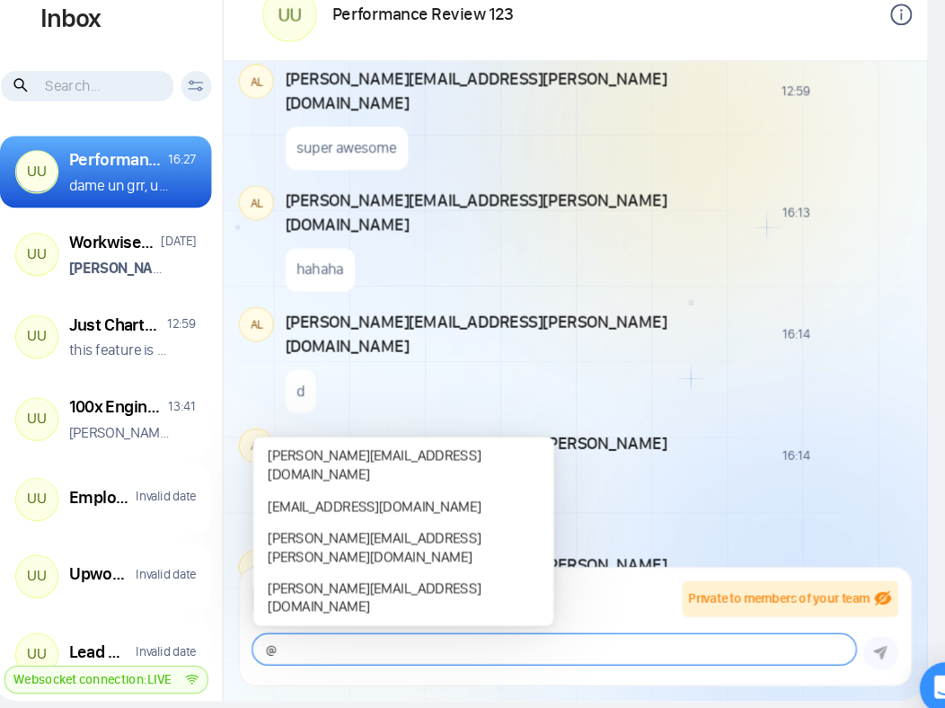
type textarea "@"
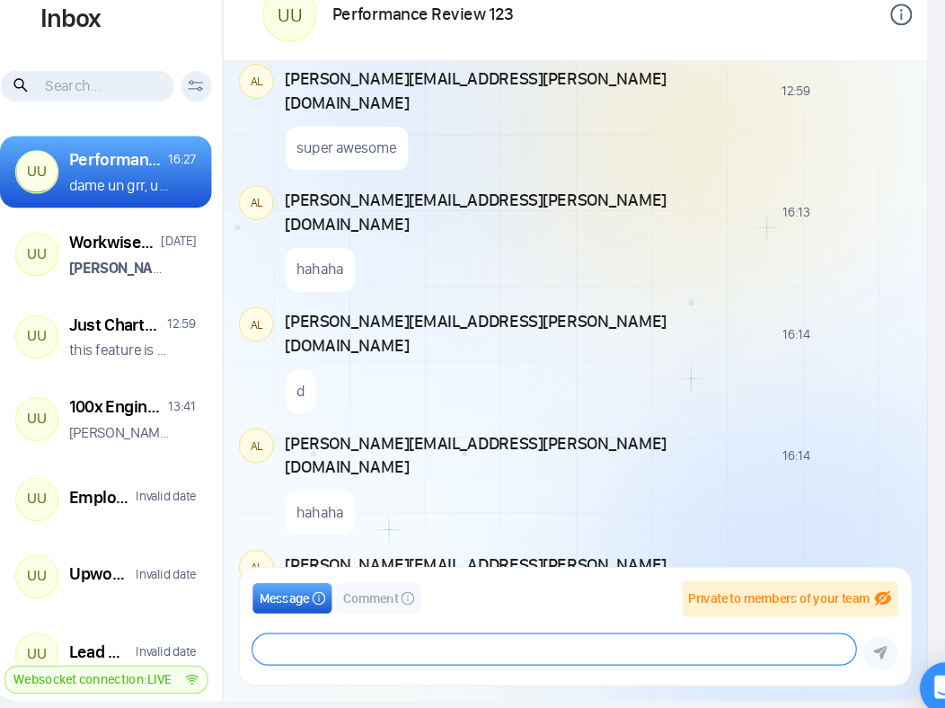
click at [377, 637] on textarea at bounding box center [580, 635] width 499 height 25
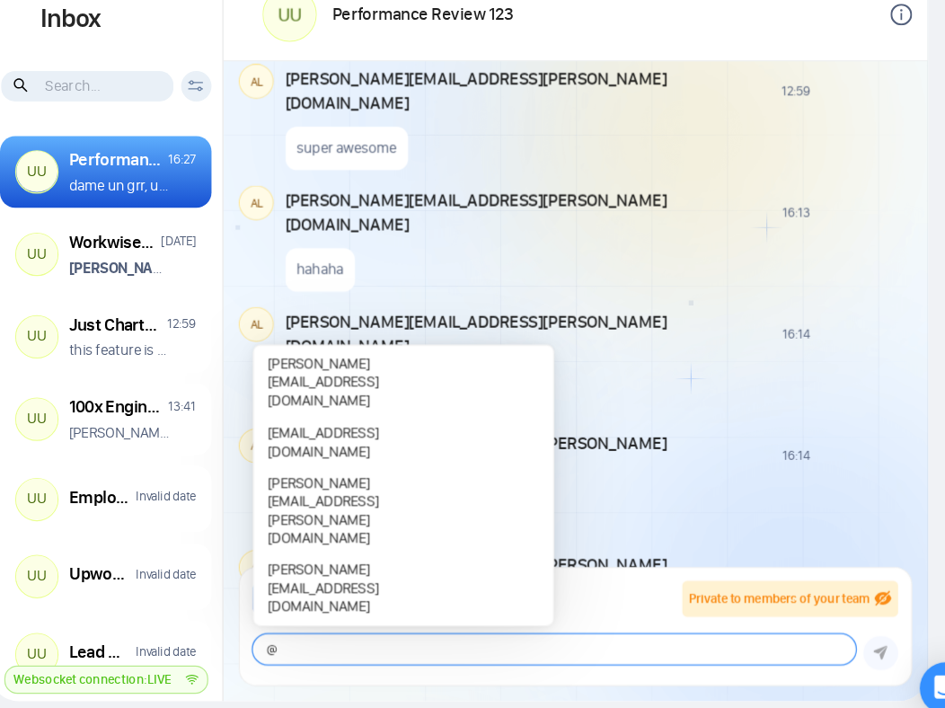
type textarea "@"
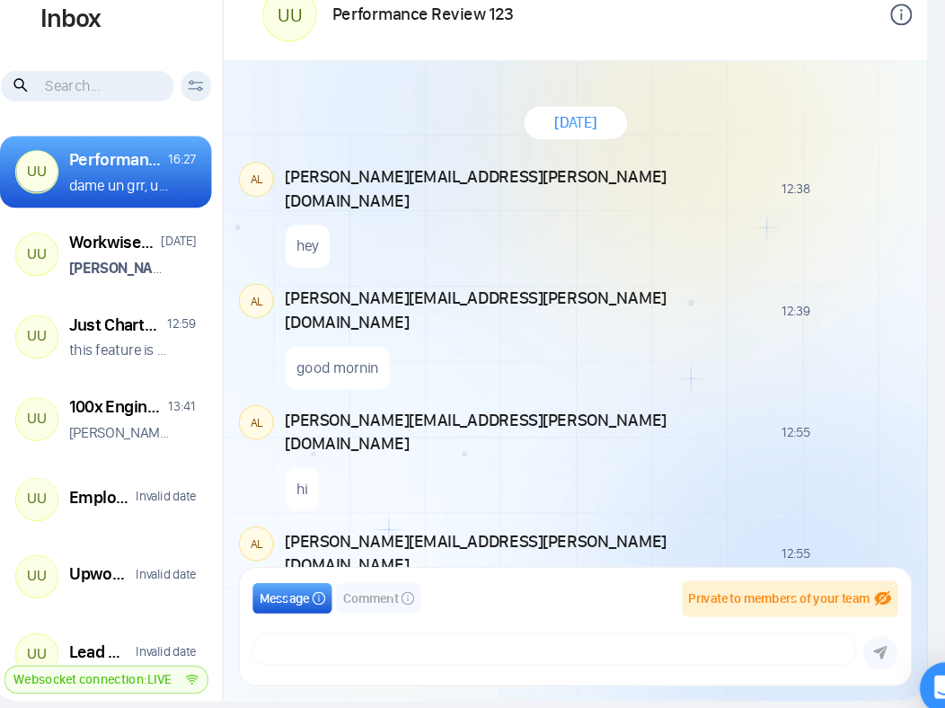
scroll to position [1288, 0]
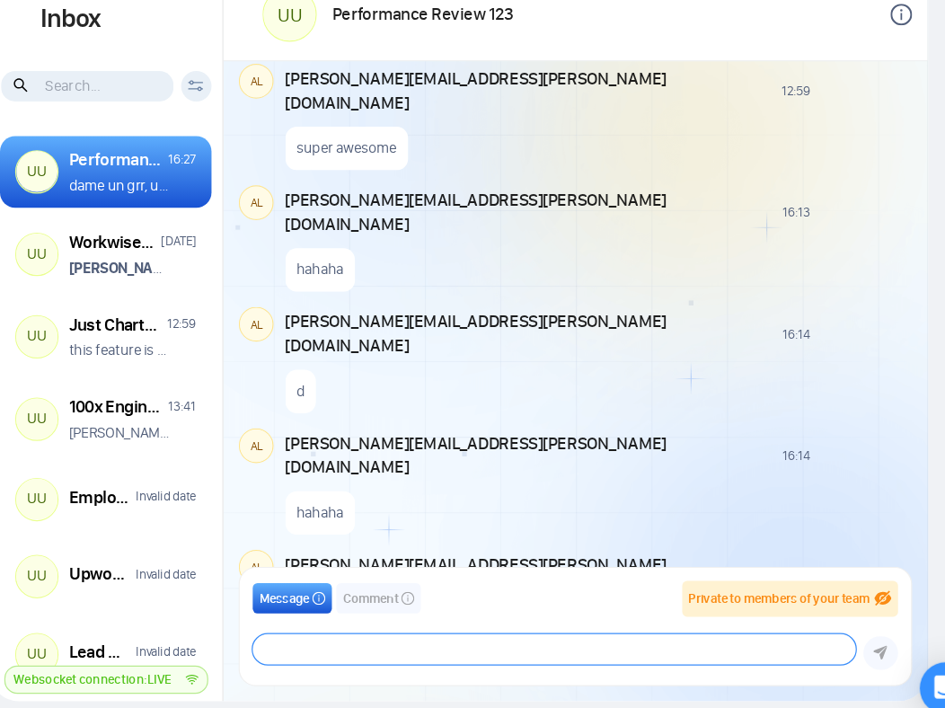
click at [578, 646] on textarea at bounding box center [580, 635] width 499 height 25
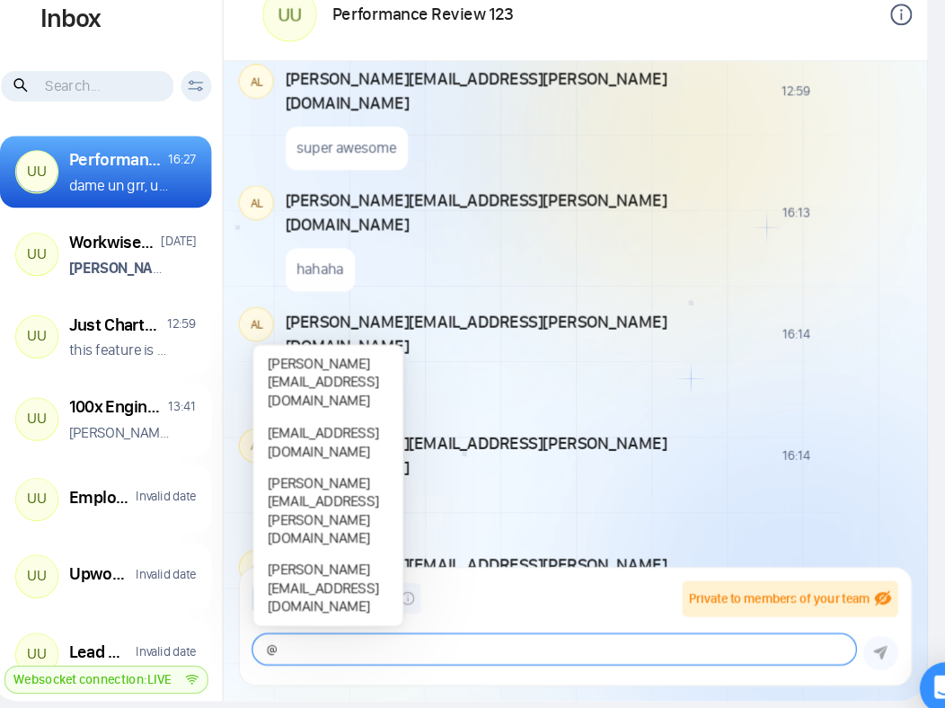
type textarea "@"
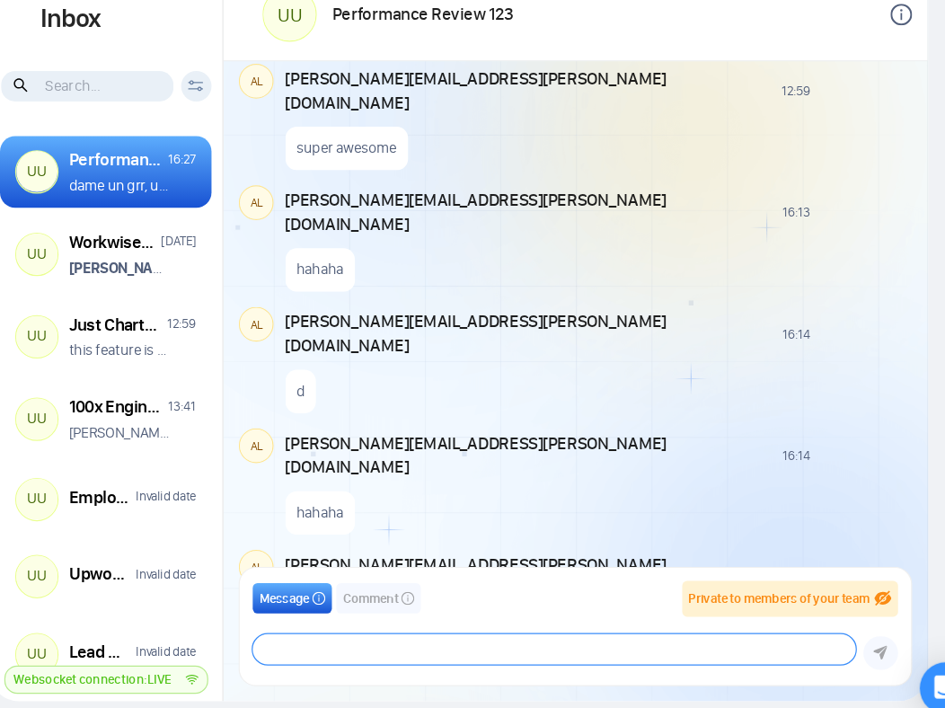
click at [415, 632] on textarea at bounding box center [580, 635] width 499 height 25
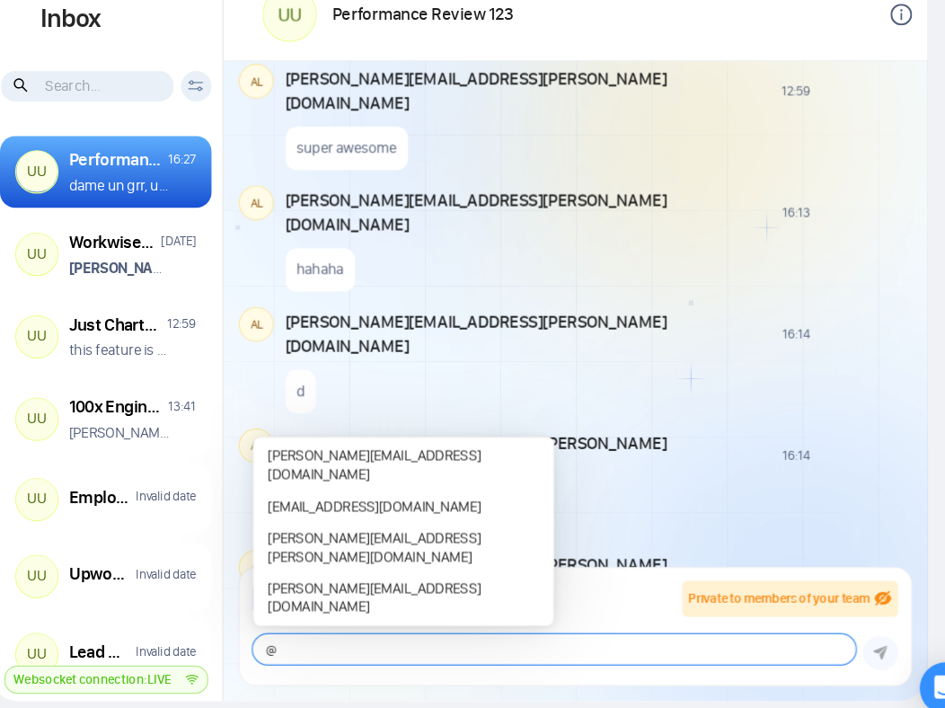
type textarea "@"
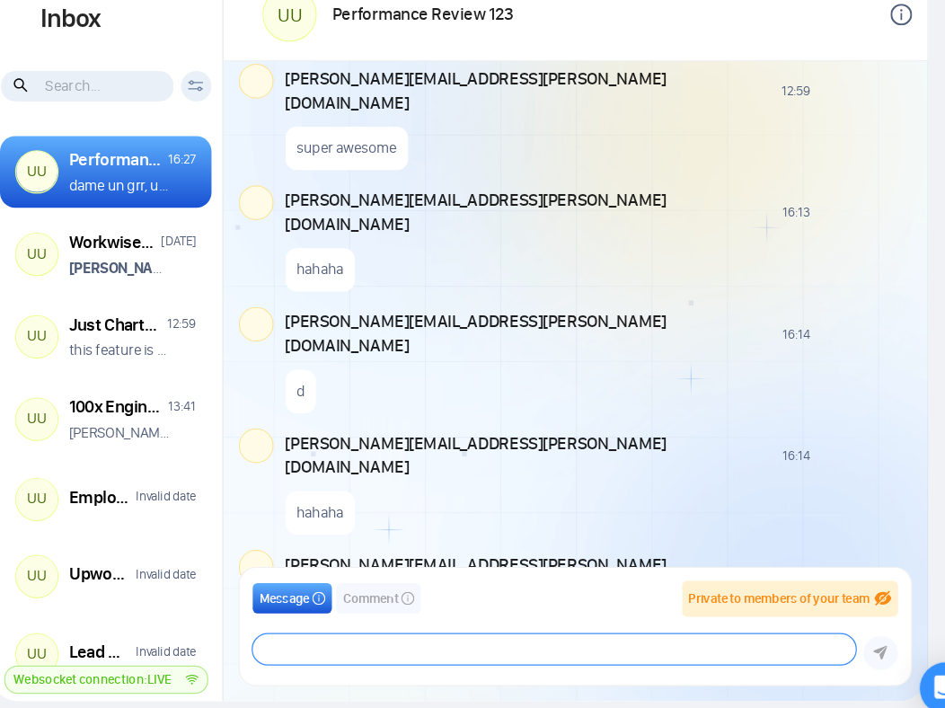
click at [401, 633] on textarea at bounding box center [580, 635] width 499 height 25
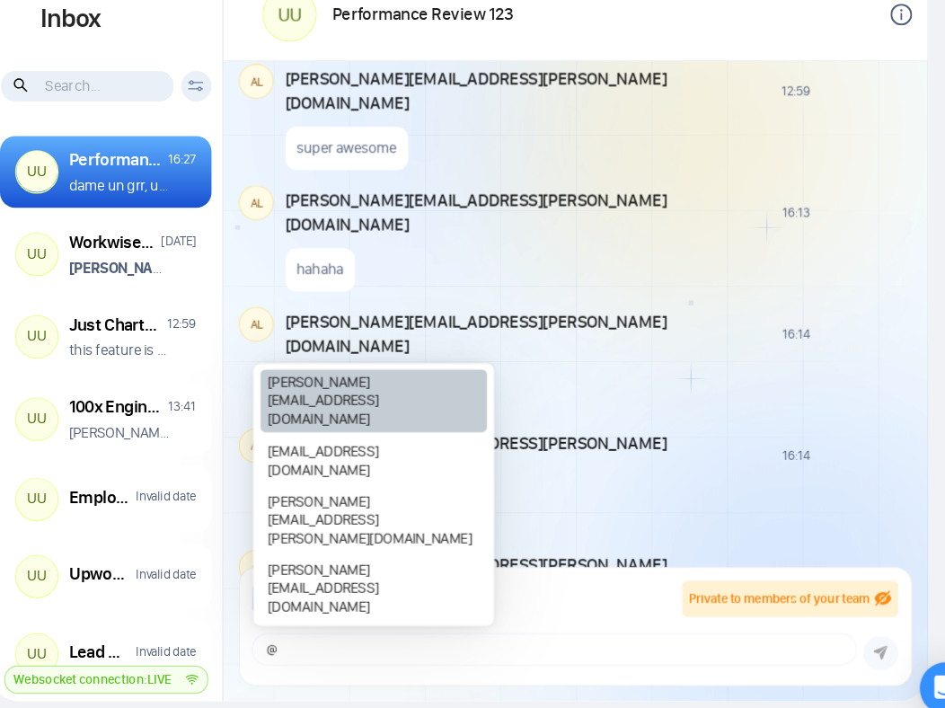
click at [449, 456] on div "salman.fatih@gigradar.io" at bounding box center [432, 430] width 189 height 52
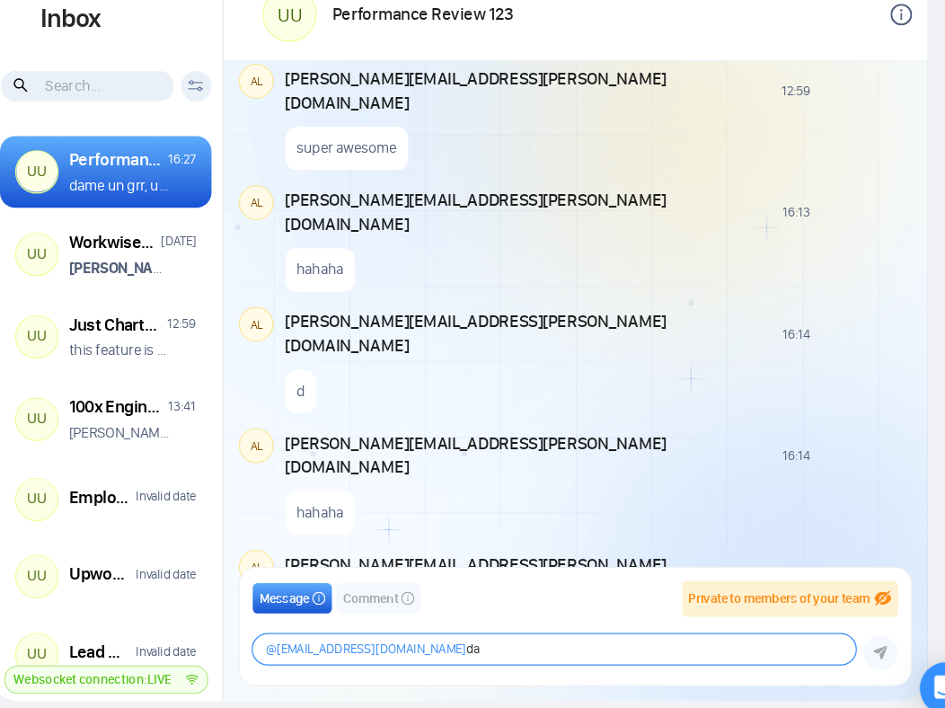
type textarea "@salman.fatih@gigradar.io d"
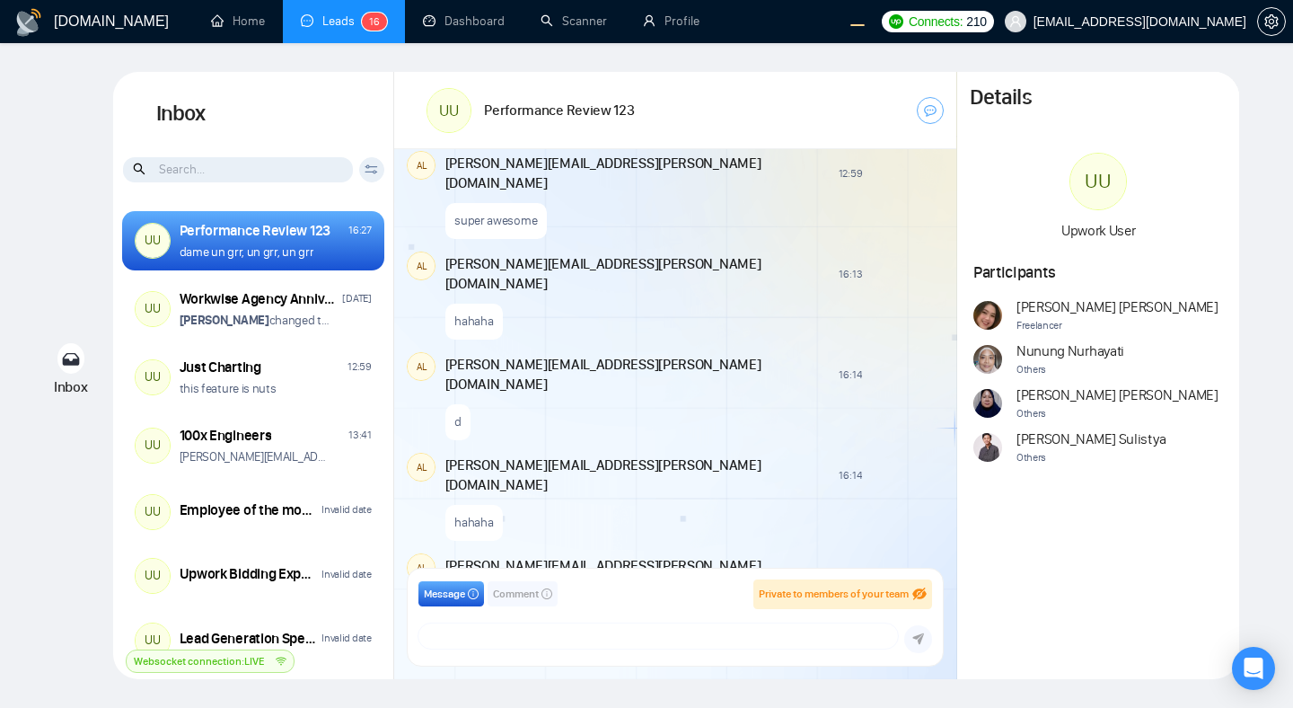
click at [523, 596] on span "Comment" at bounding box center [516, 593] width 46 height 17
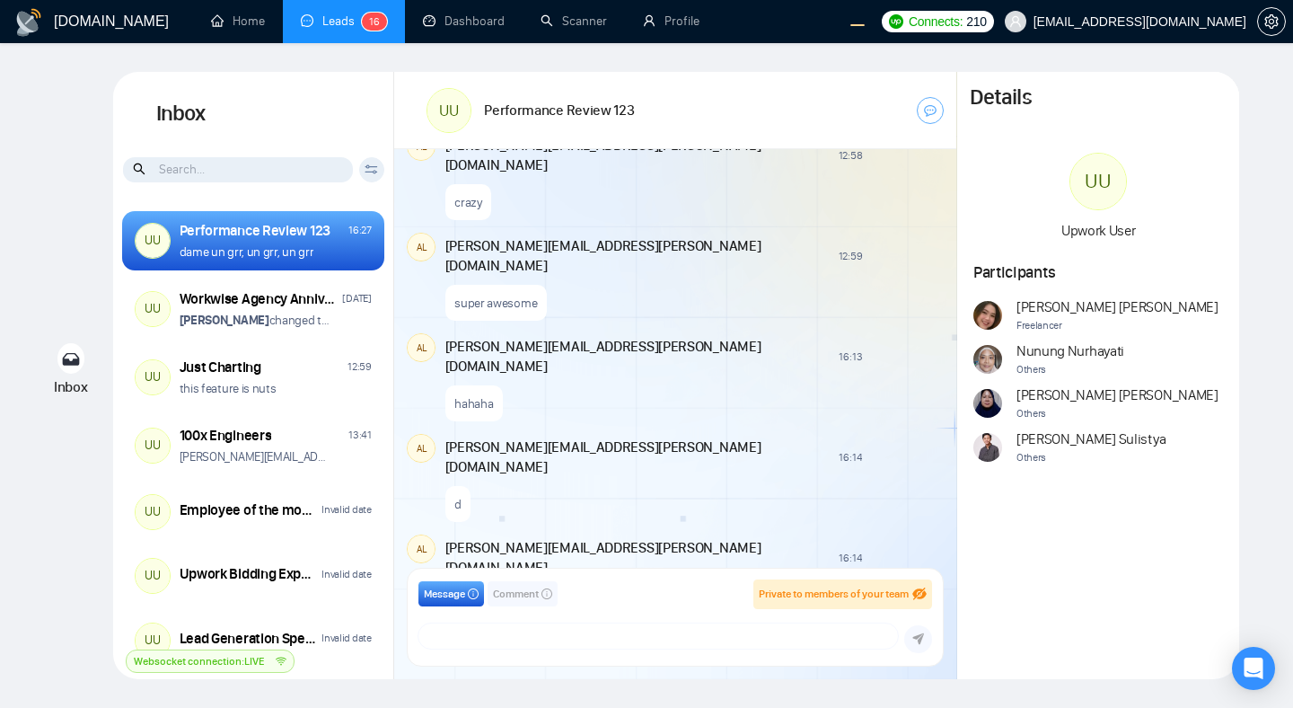
scroll to position [1693, 0]
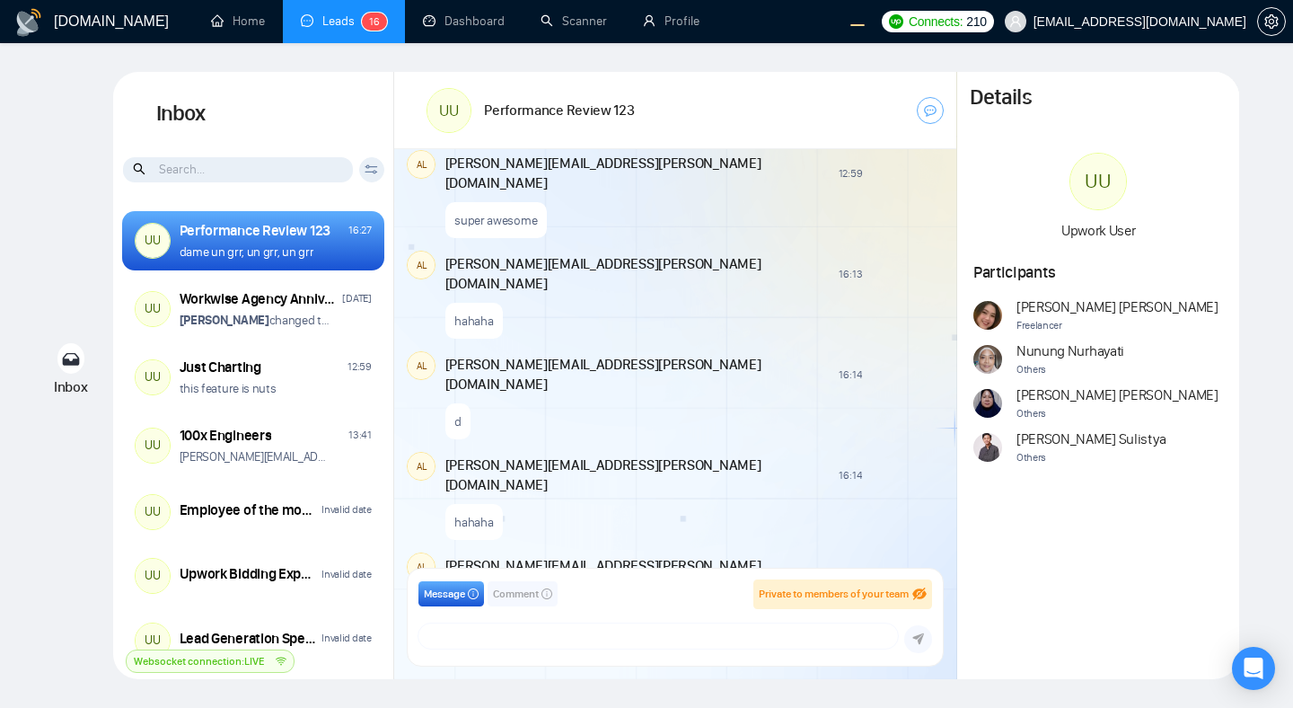
click at [522, 601] on span "Comment" at bounding box center [516, 593] width 46 height 17
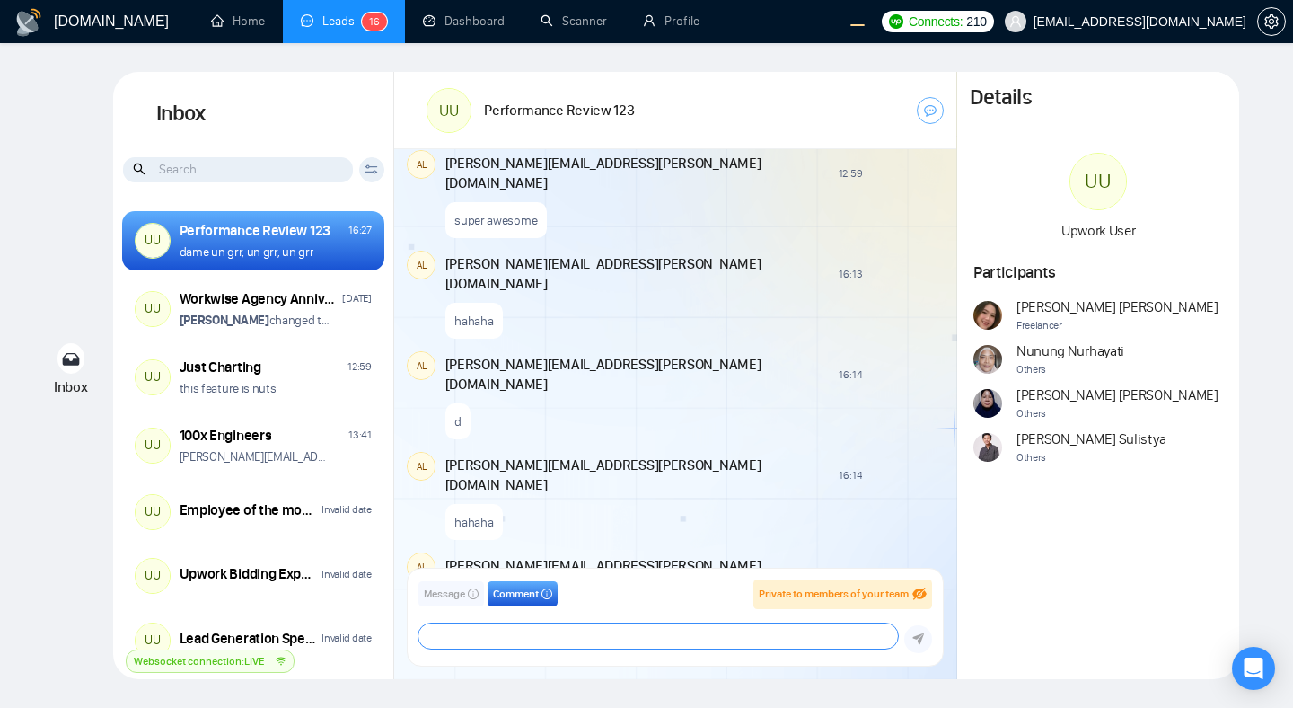
click at [506, 632] on textarea at bounding box center [657, 635] width 479 height 25
type textarea "a"
click at [445, 597] on span "Message" at bounding box center [444, 593] width 41 height 17
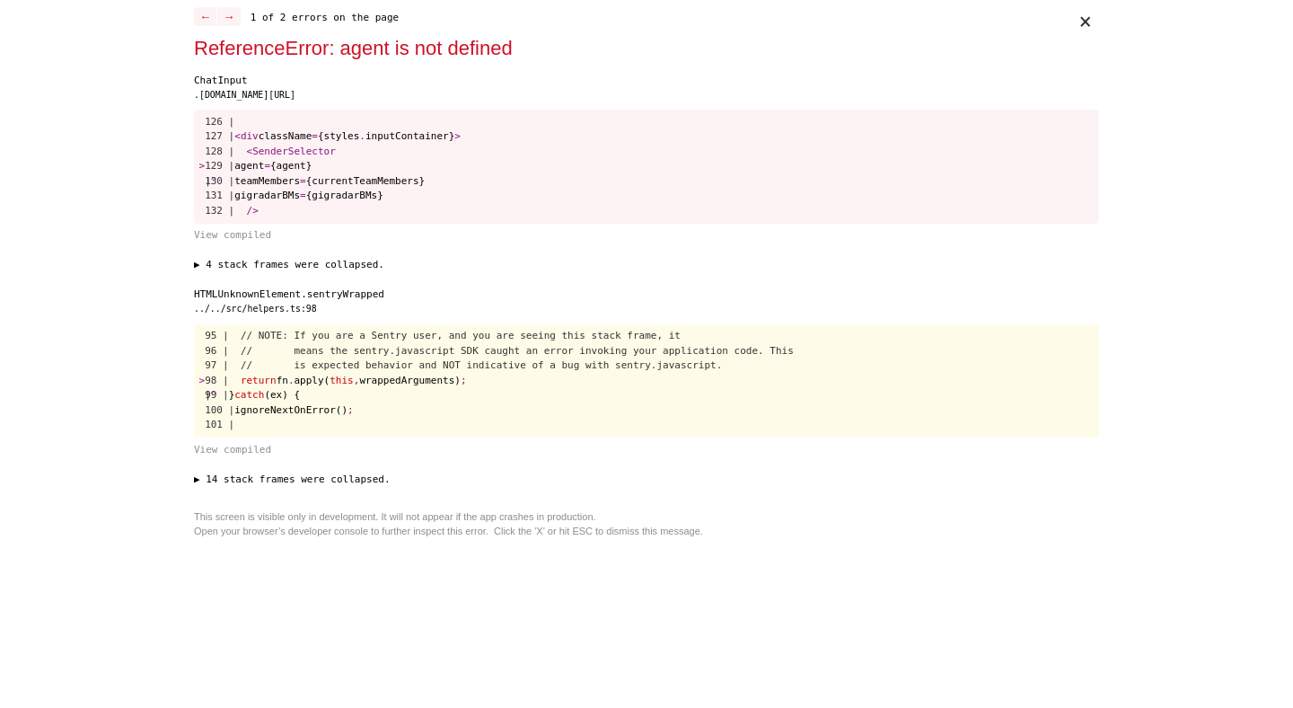
scroll to position [0, 0]
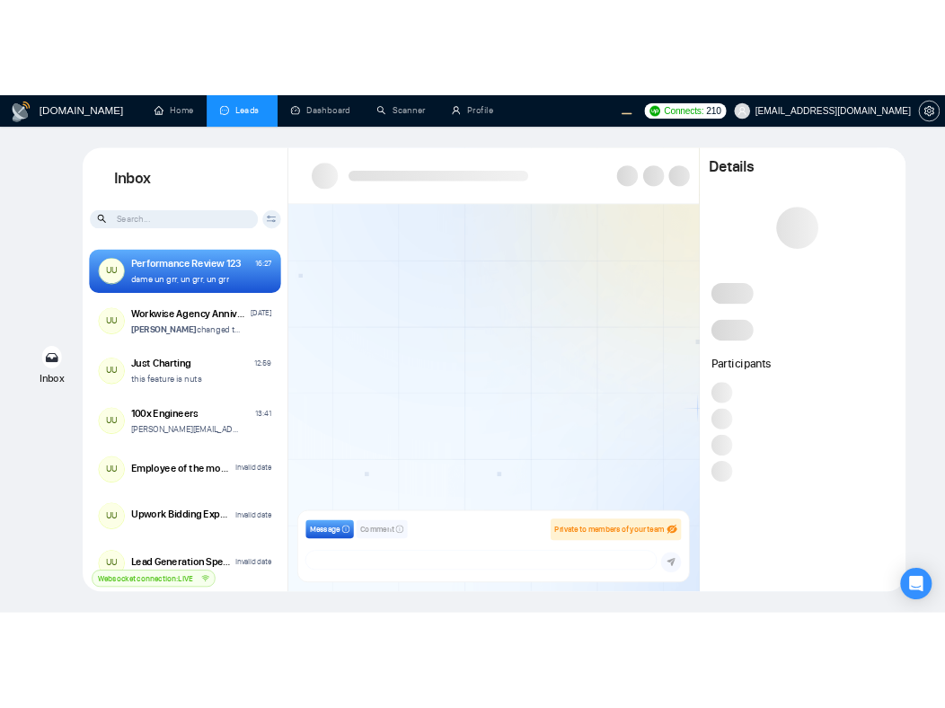
scroll to position [1288, 0]
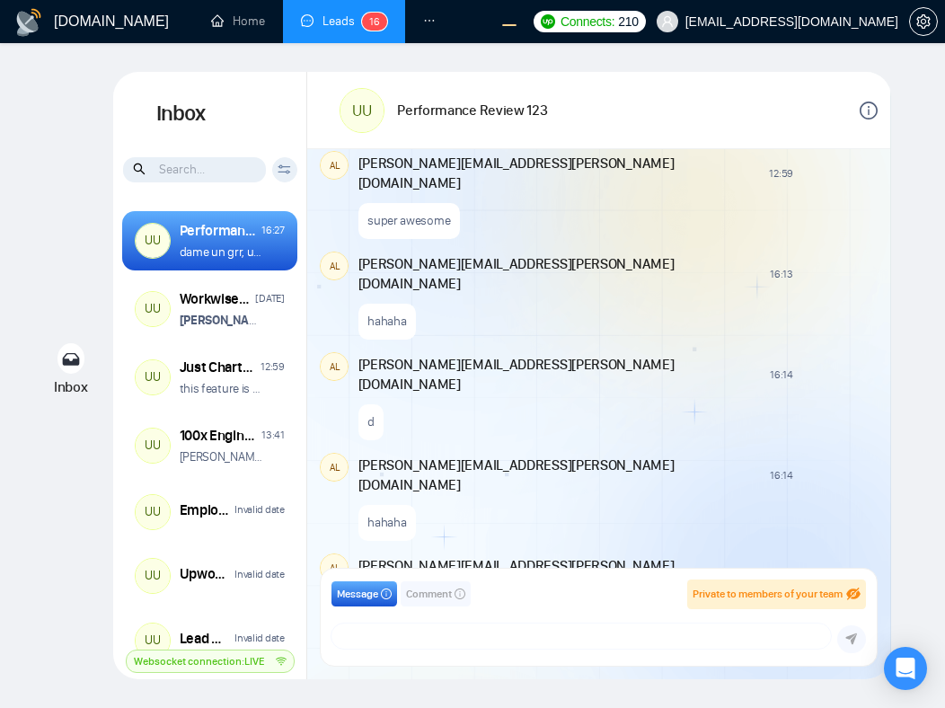
click at [805, 668] on div "New Comment" at bounding box center [839, 675] width 68 height 14
click at [658, 696] on div "hehehe" at bounding box center [616, 719] width 516 height 46
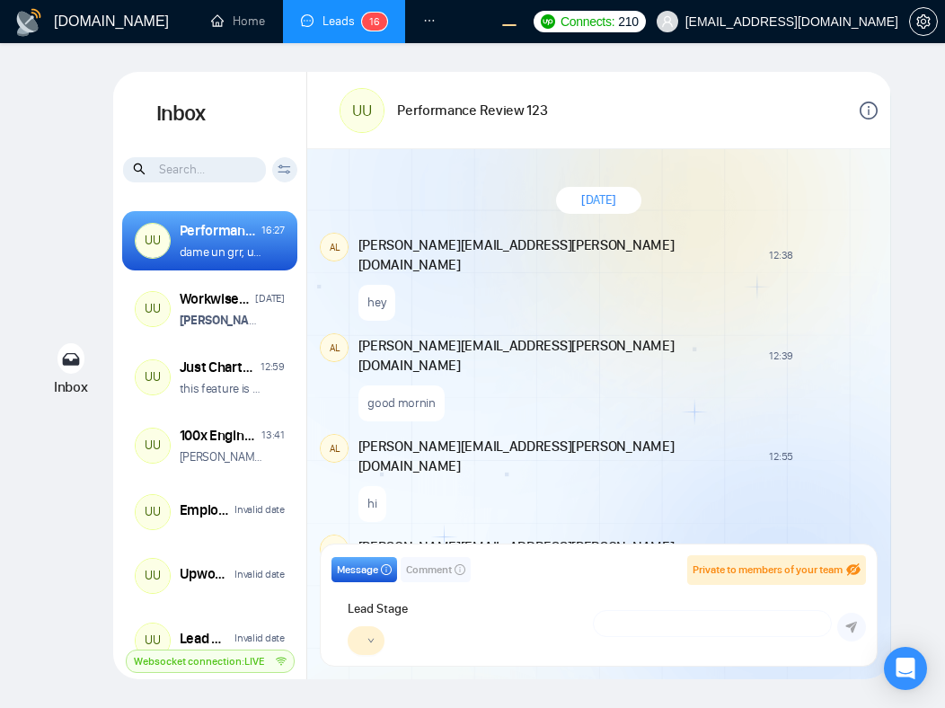
scroll to position [1288, 0]
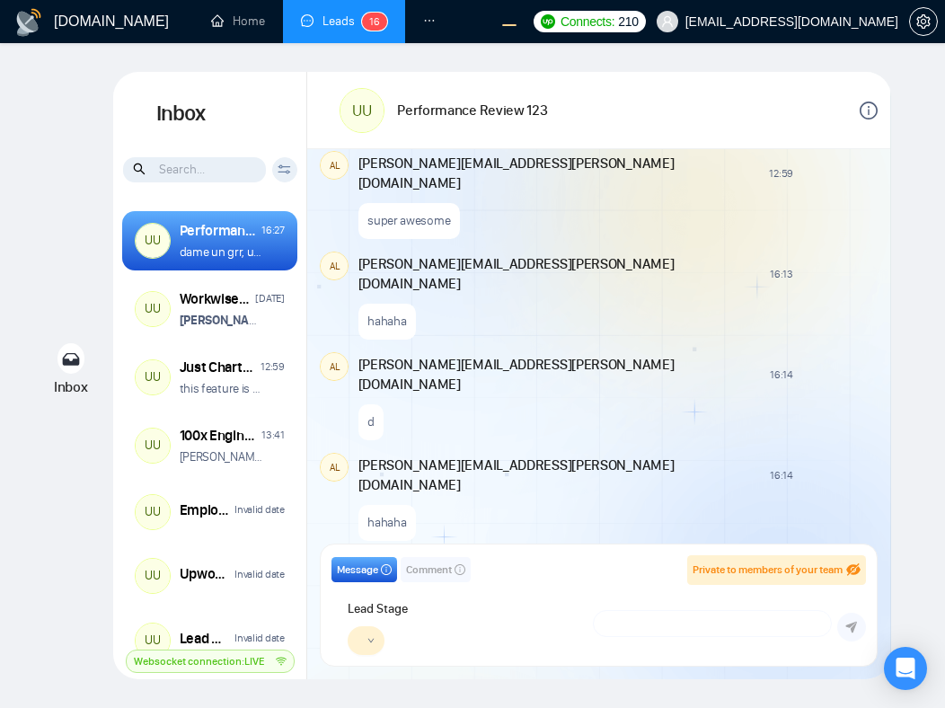
click at [376, 639] on button "button" at bounding box center [365, 640] width 37 height 29
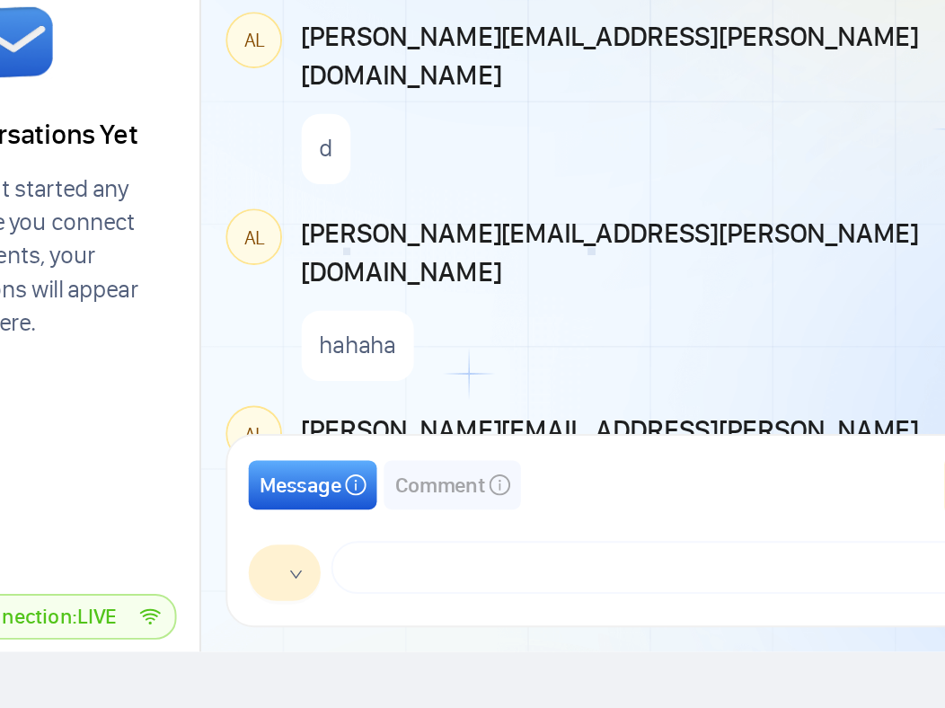
click at [358, 642] on icon "down" at bounding box center [355, 639] width 7 height 7
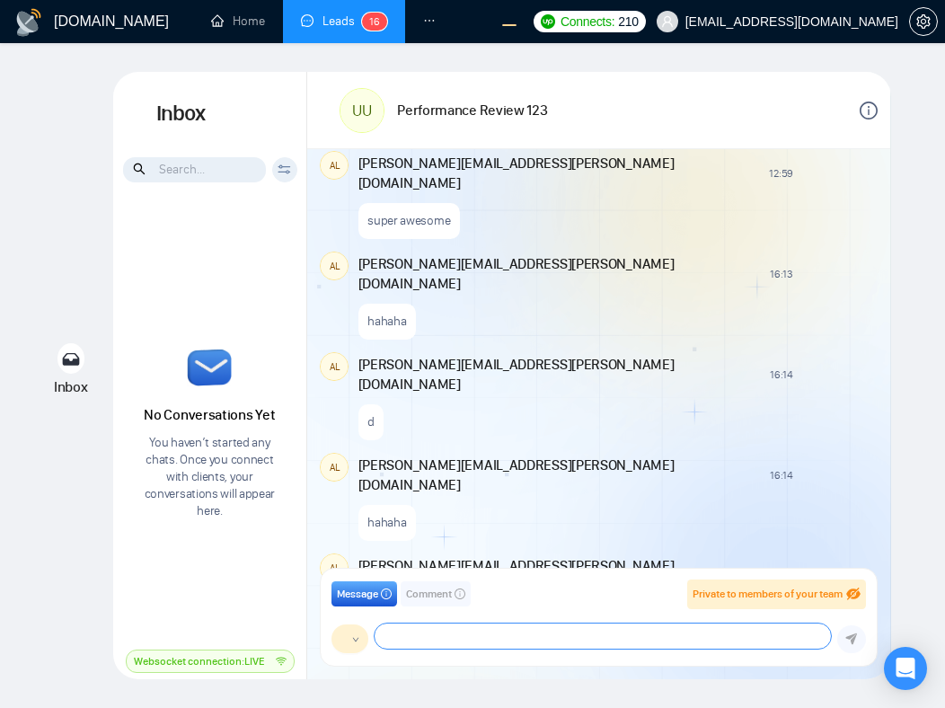
click at [711, 642] on textarea at bounding box center [602, 635] width 456 height 25
type textarea "a"
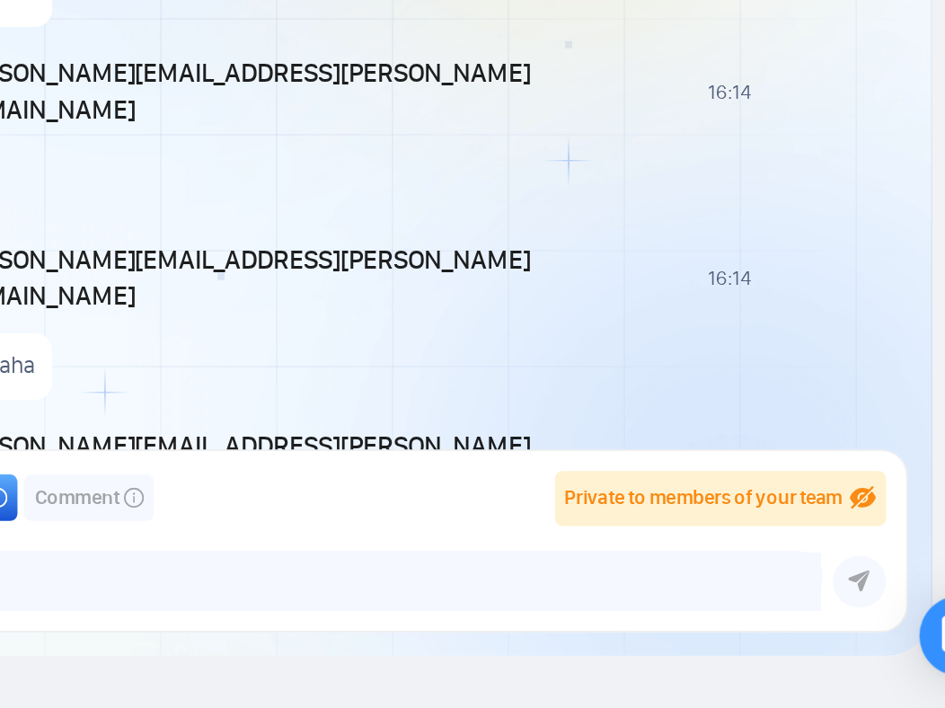
type textarea "a"
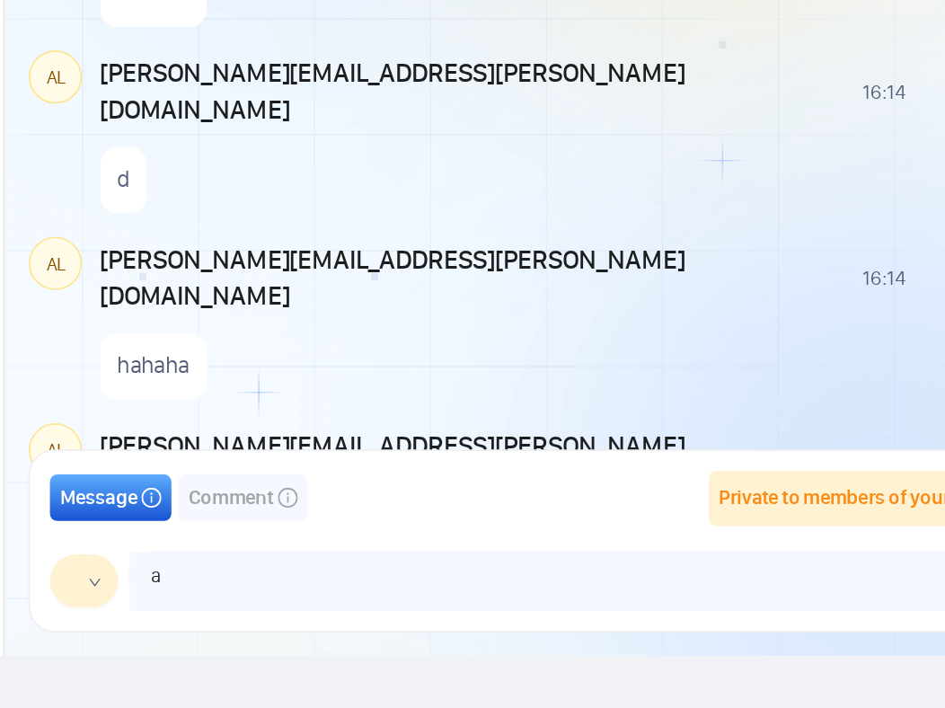
click at [552, 638] on textarea "a" at bounding box center [602, 635] width 456 height 25
click at [501, 639] on textarea "a" at bounding box center [602, 635] width 456 height 25
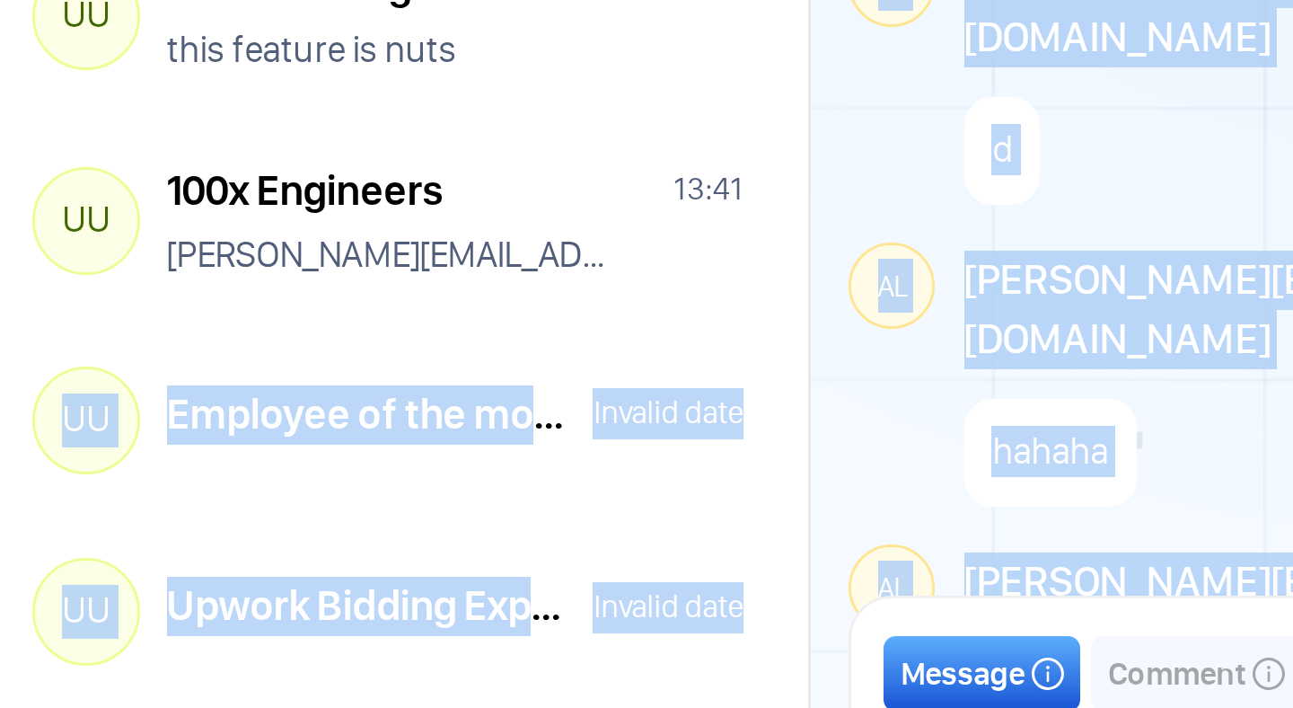
drag, startPoint x: 416, startPoint y: 444, endPoint x: 383, endPoint y: 467, distance: 39.4
click at [383, 467] on div "Inbox Client Reset Date Reset Reset Apply UU Performance Review 123 16:27 dame …" at bounding box center [676, 375] width 1126 height 607
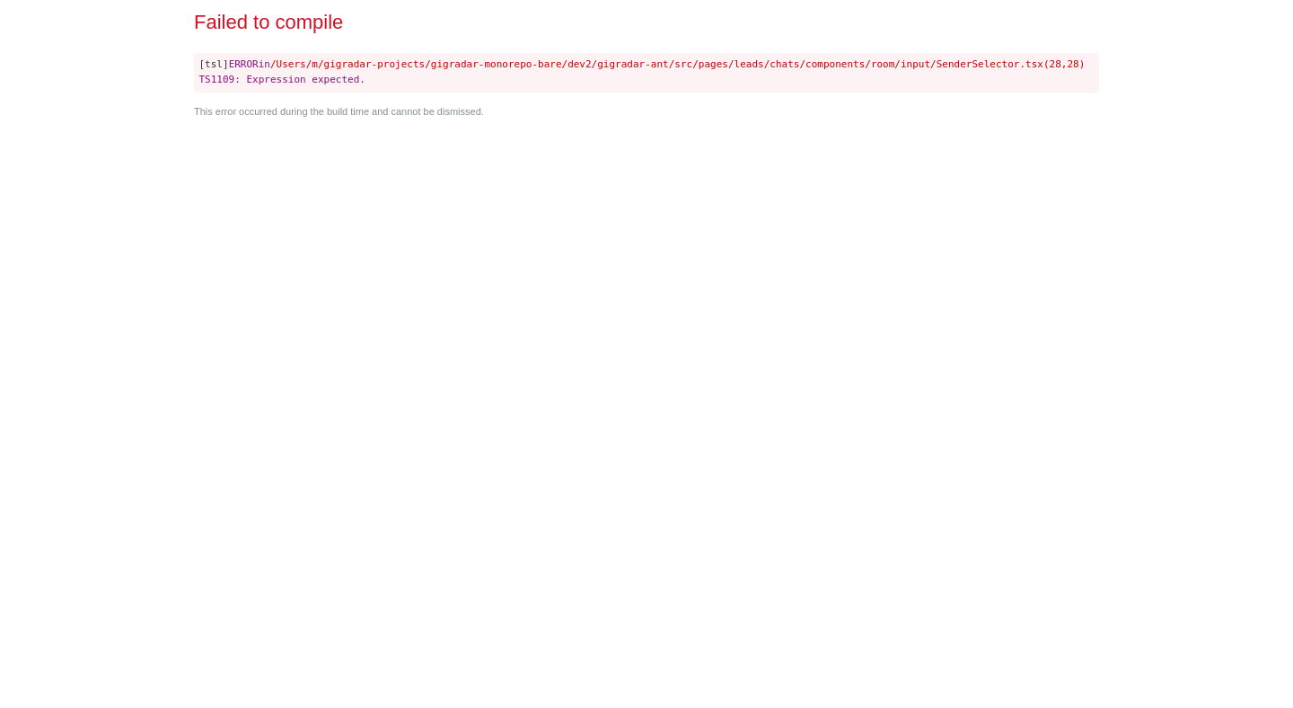
scroll to position [0, 0]
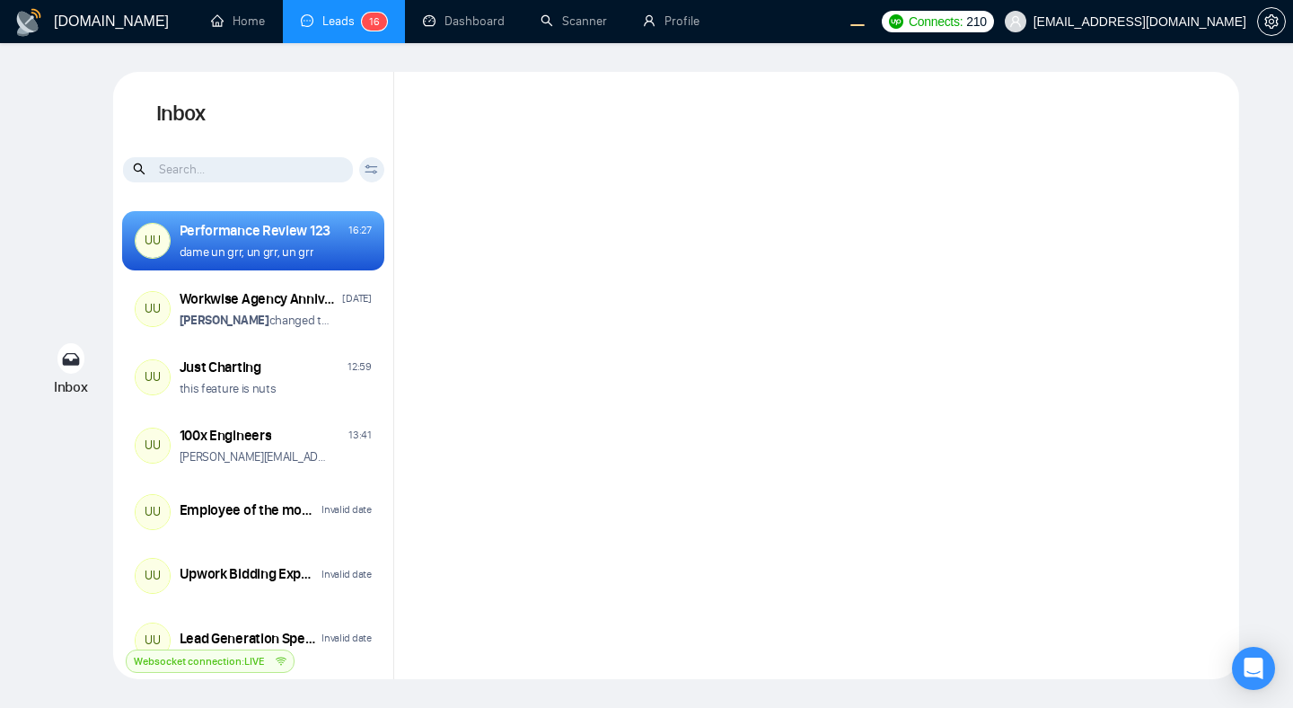
scroll to position [1288, 0]
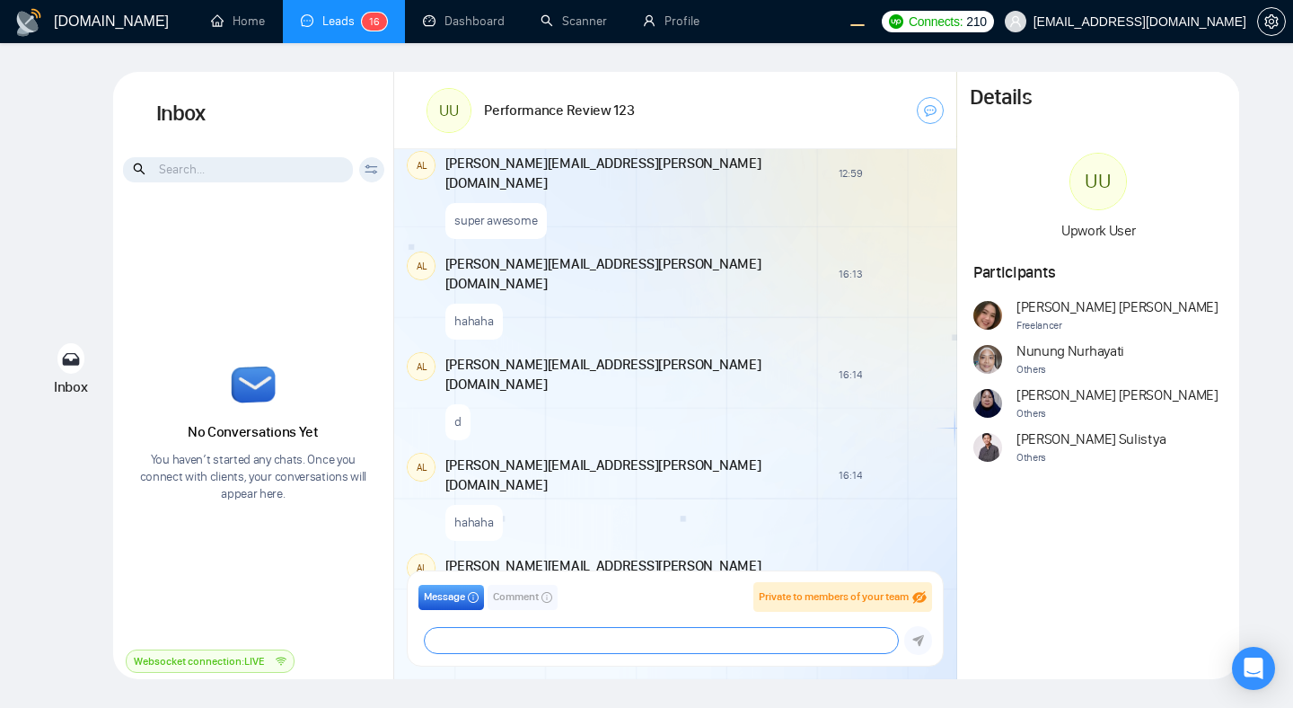
click at [526, 636] on textarea at bounding box center [661, 640] width 472 height 25
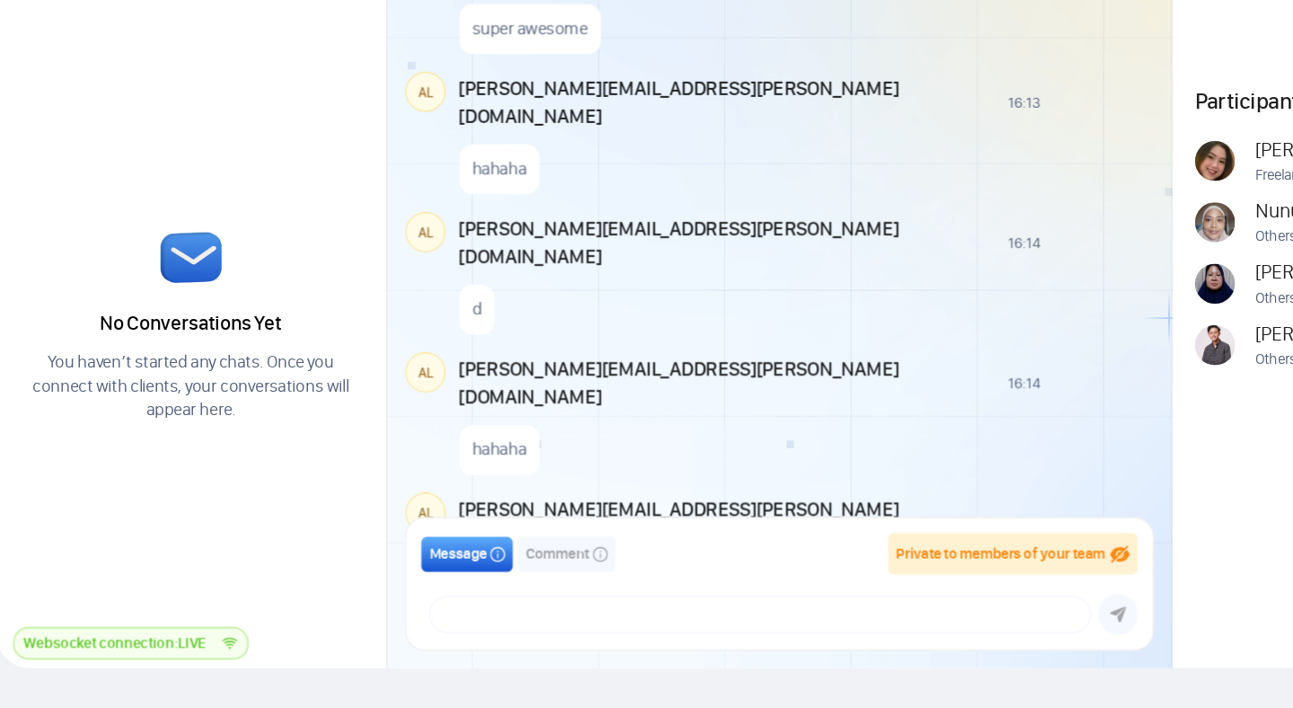
click at [422, 644] on div "salman.fatih@gigradar.io frnamlas@proton.me alex.zolotukhin@gigradar.io salman.…" at bounding box center [675, 640] width 514 height 29
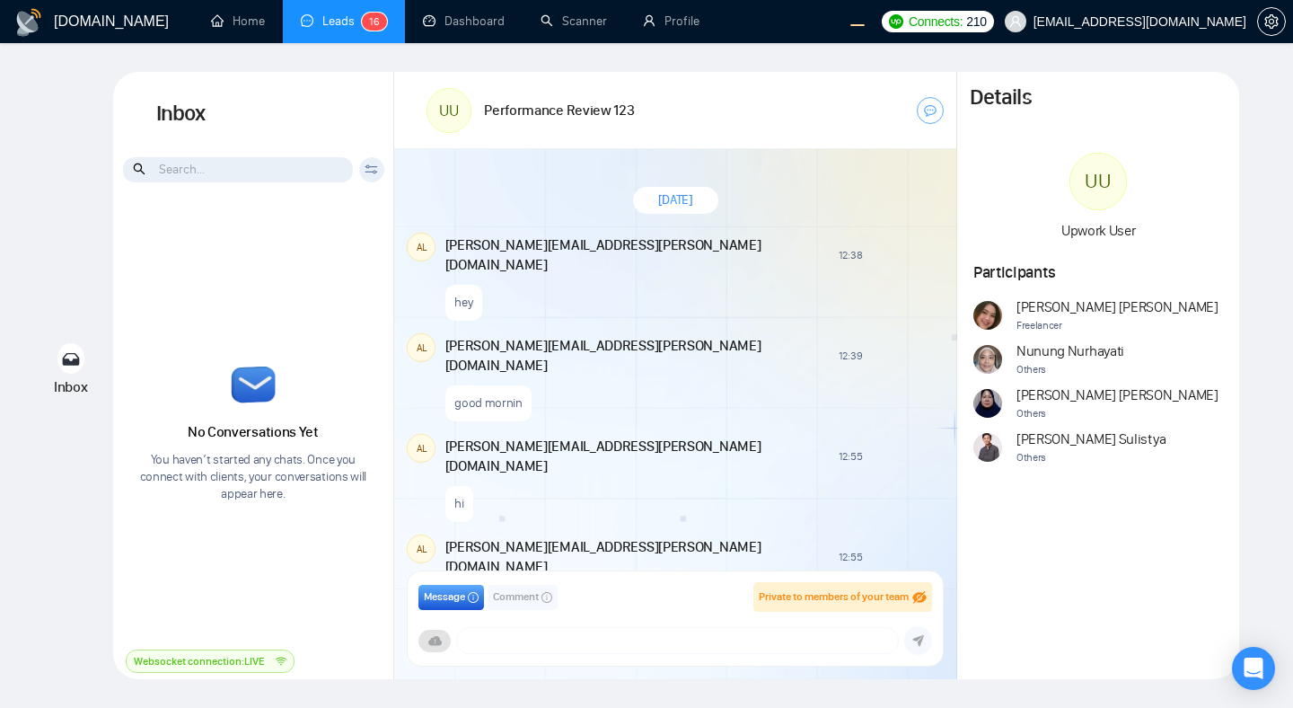
scroll to position [1288, 0]
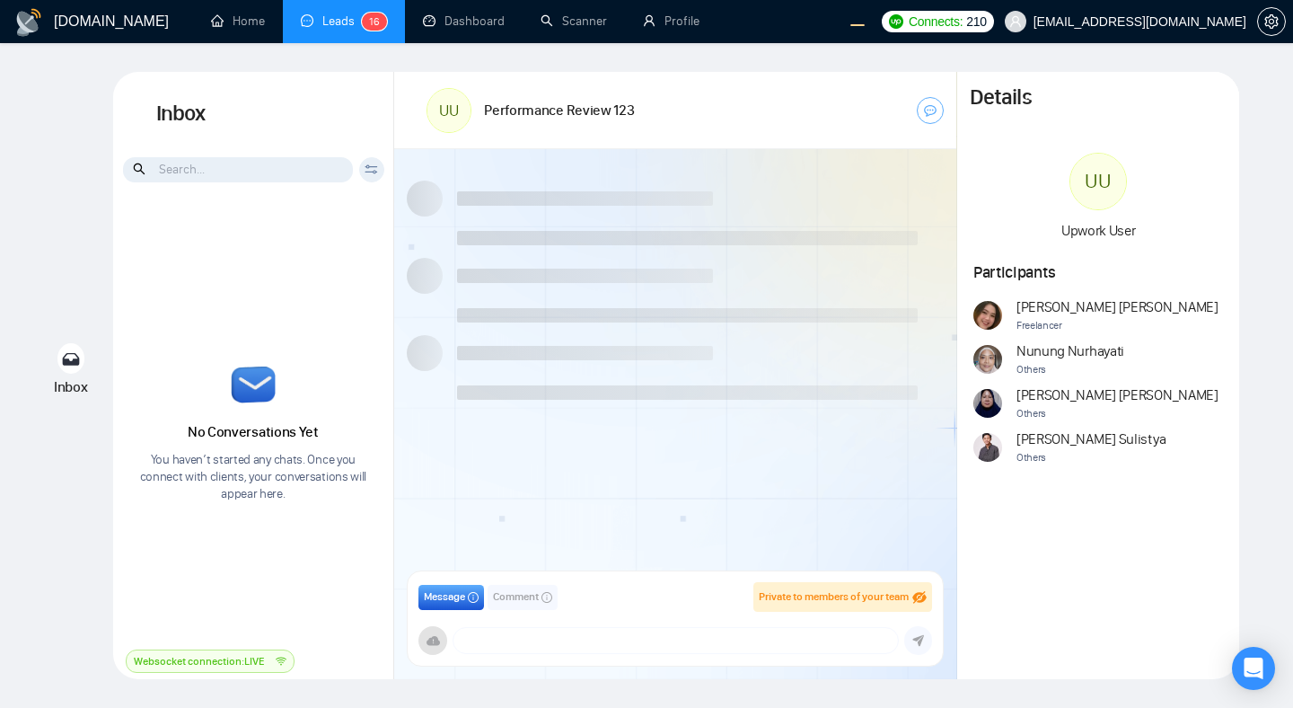
scroll to position [1288, 0]
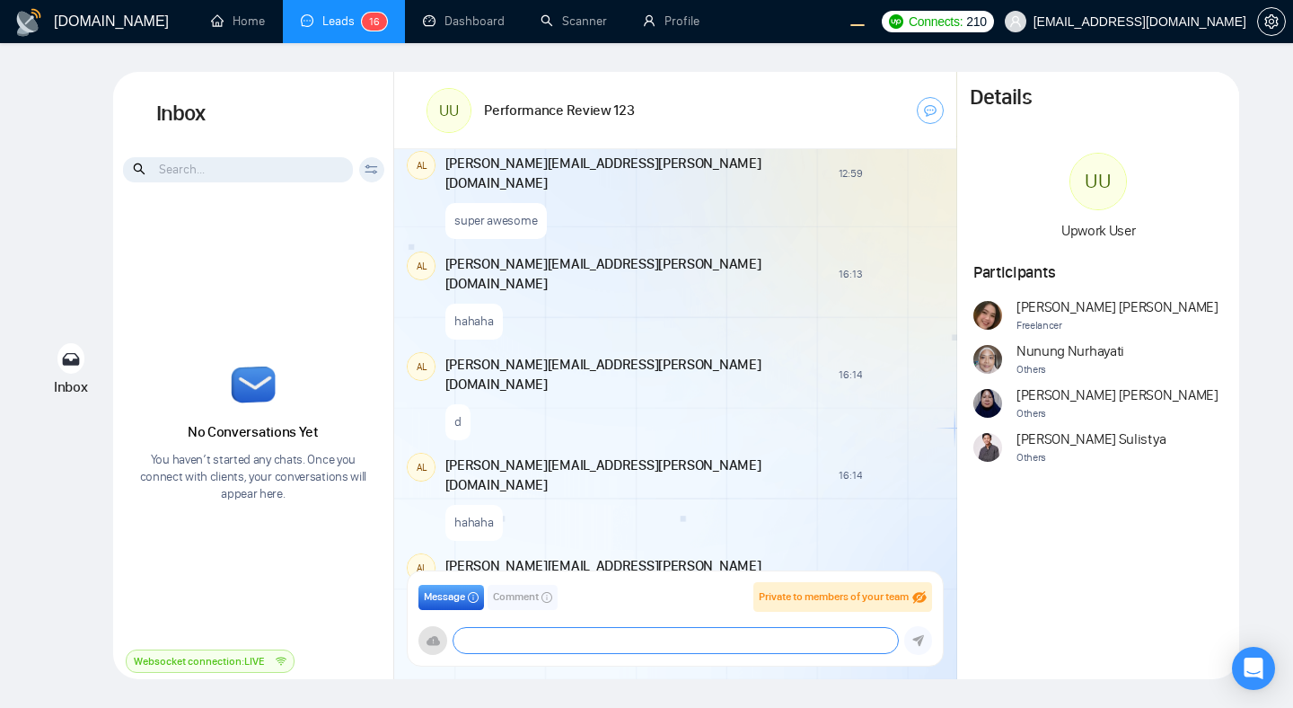
click at [624, 639] on textarea at bounding box center [675, 640] width 444 height 25
click at [708, 696] on div "hehehe" at bounding box center [693, 719] width 496 height 46
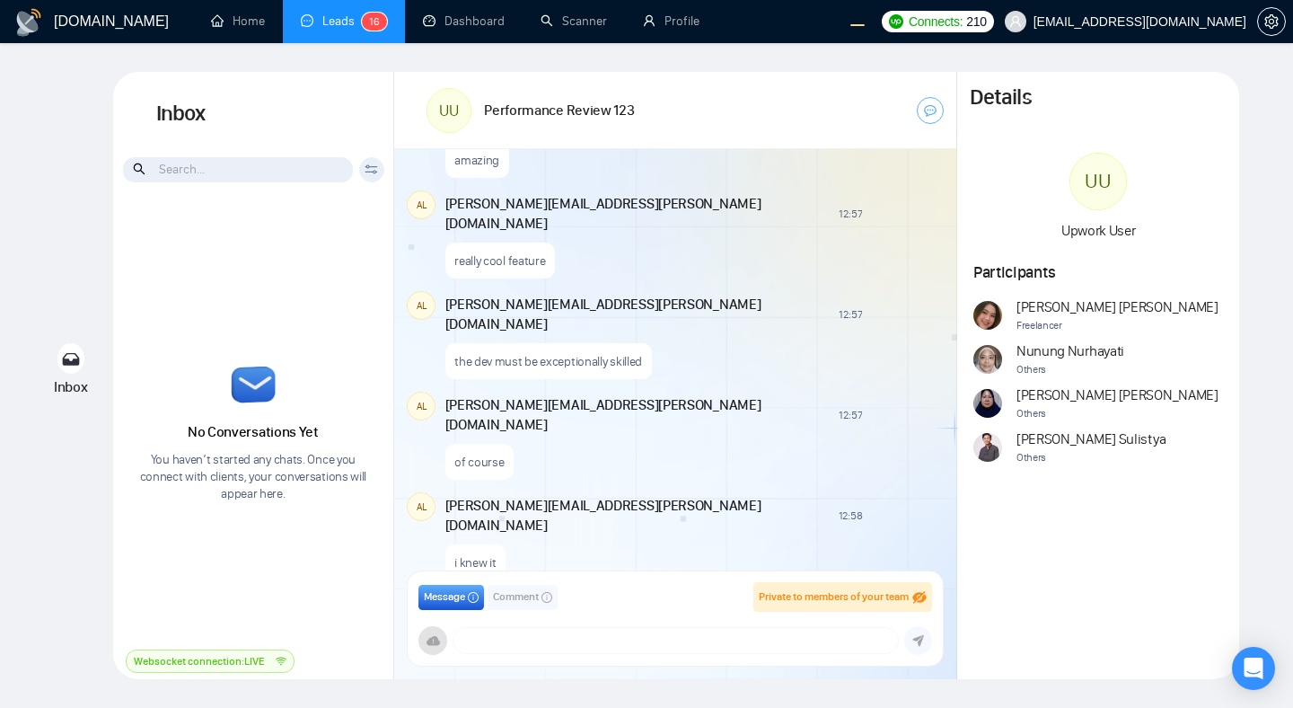
scroll to position [1693, 0]
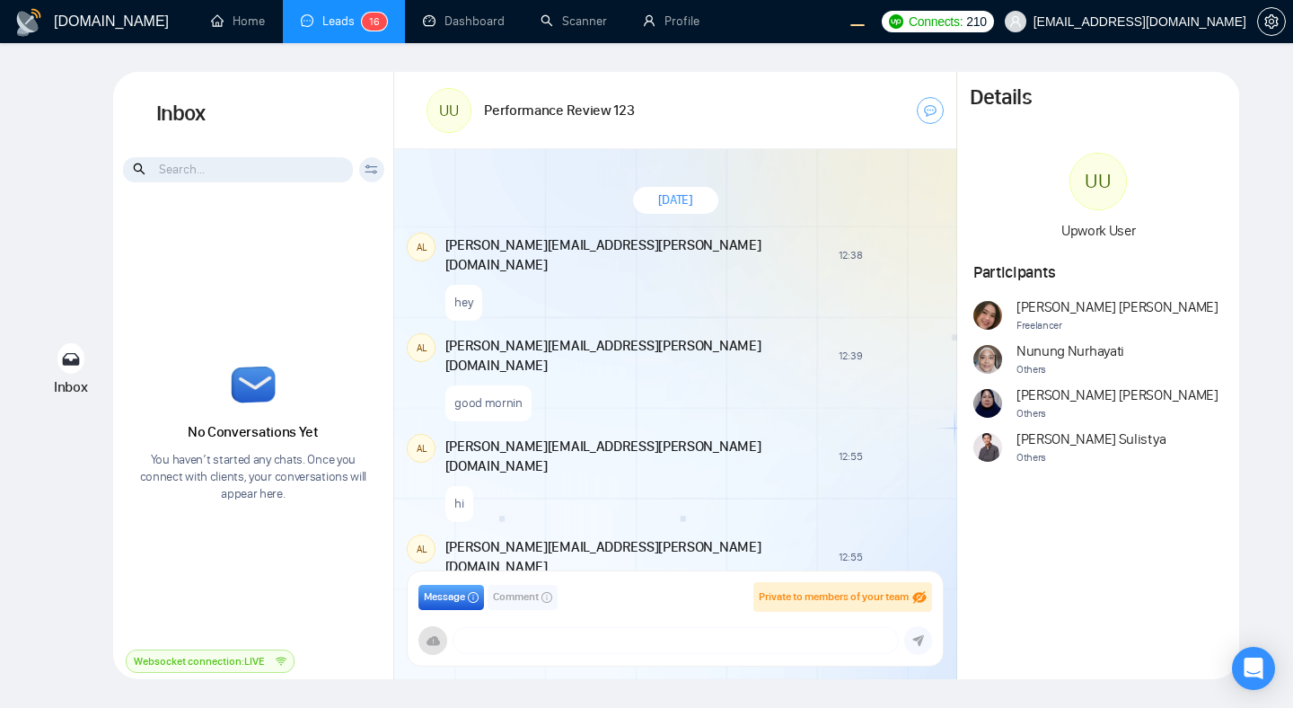
scroll to position [1288, 0]
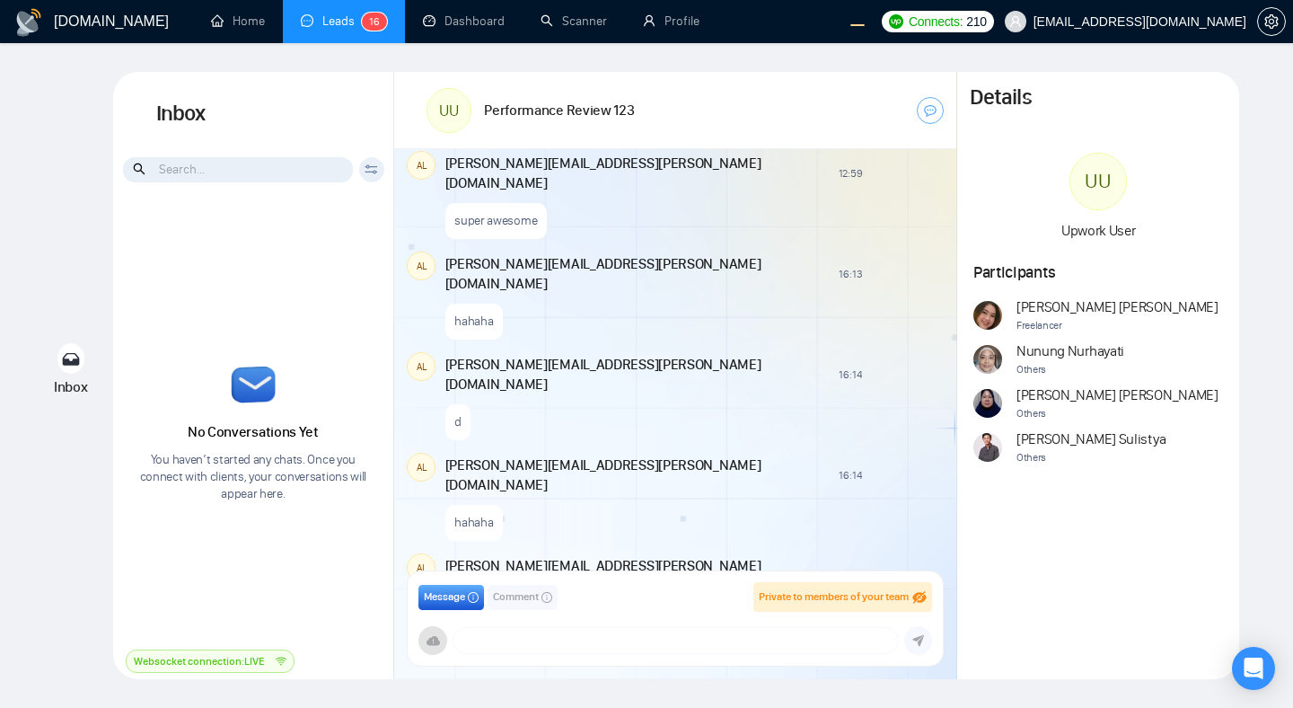
click at [439, 636] on icon at bounding box center [433, 641] width 13 height 10
click at [614, 595] on div "hehehe" at bounding box center [693, 618] width 496 height 46
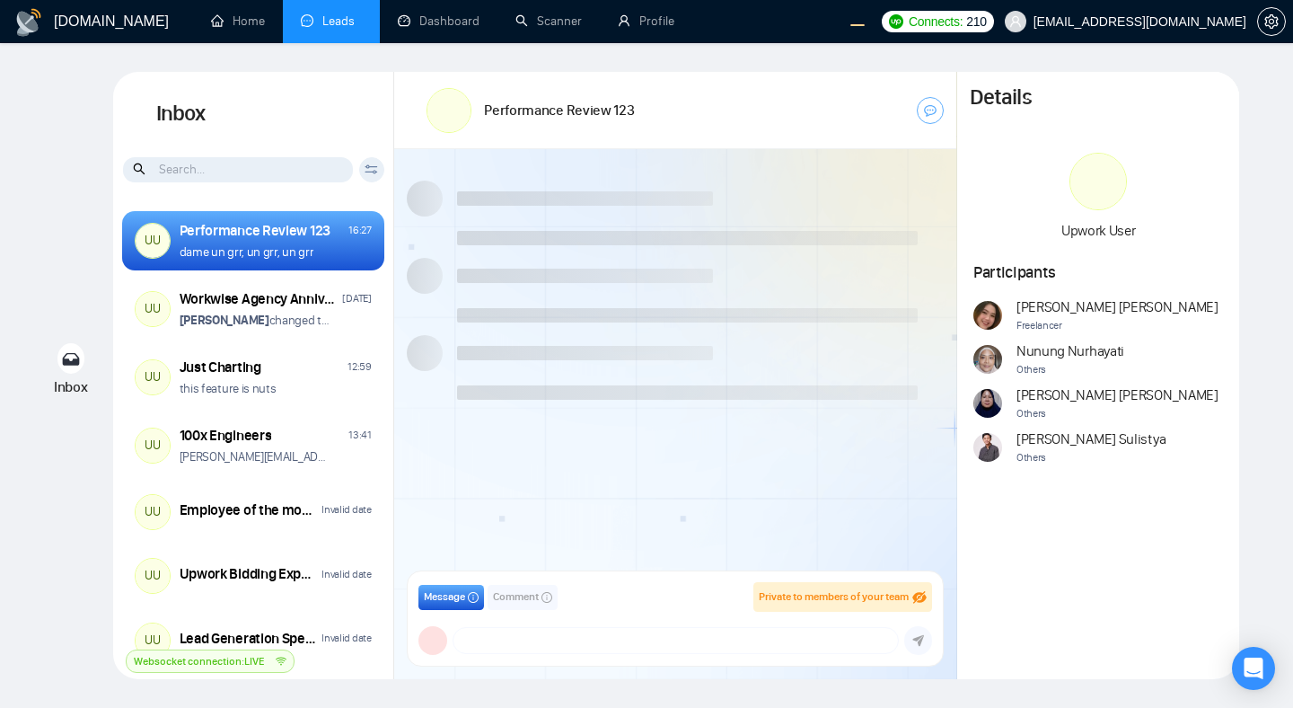
scroll to position [1288, 0]
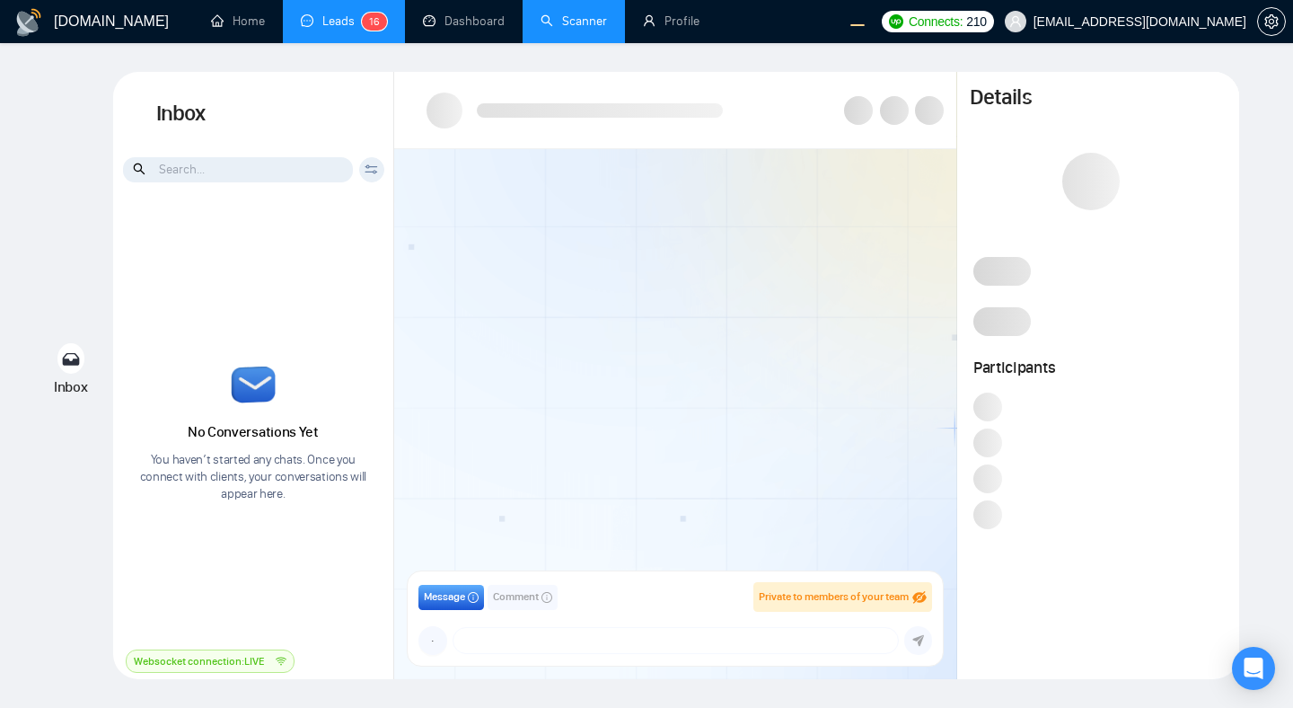
scroll to position [1288, 0]
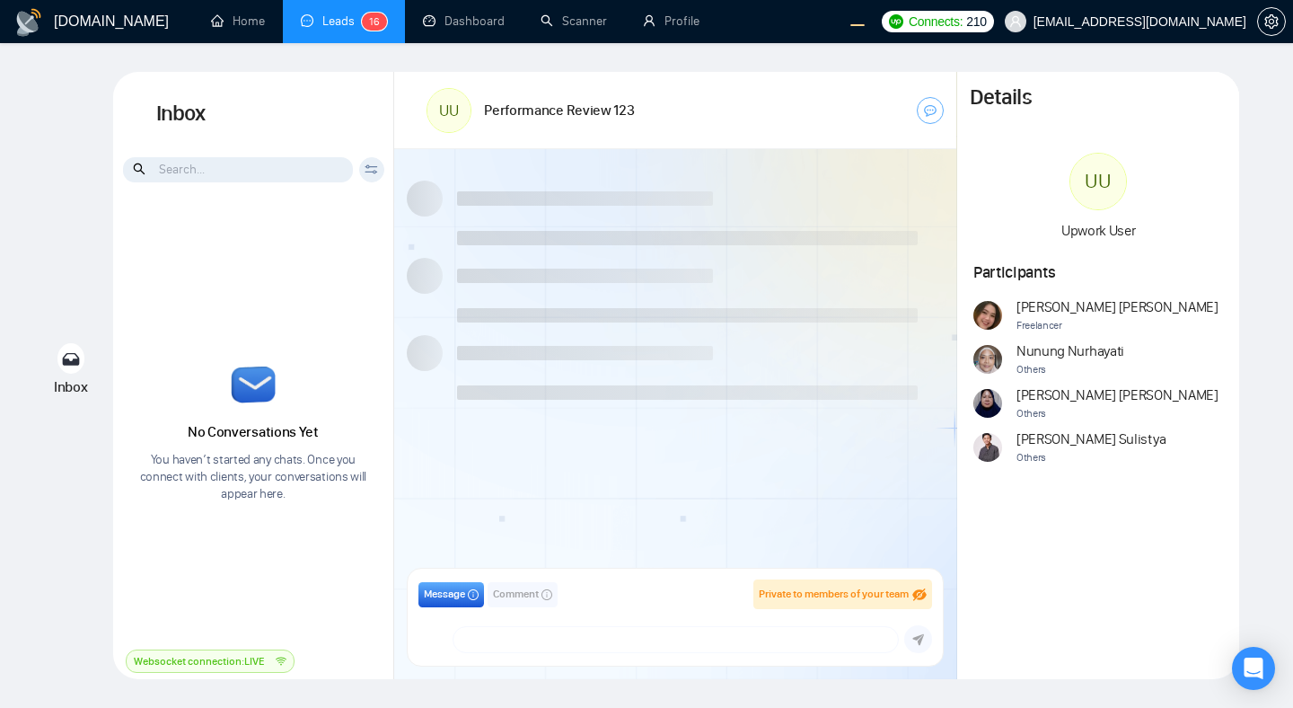
scroll to position [1288, 0]
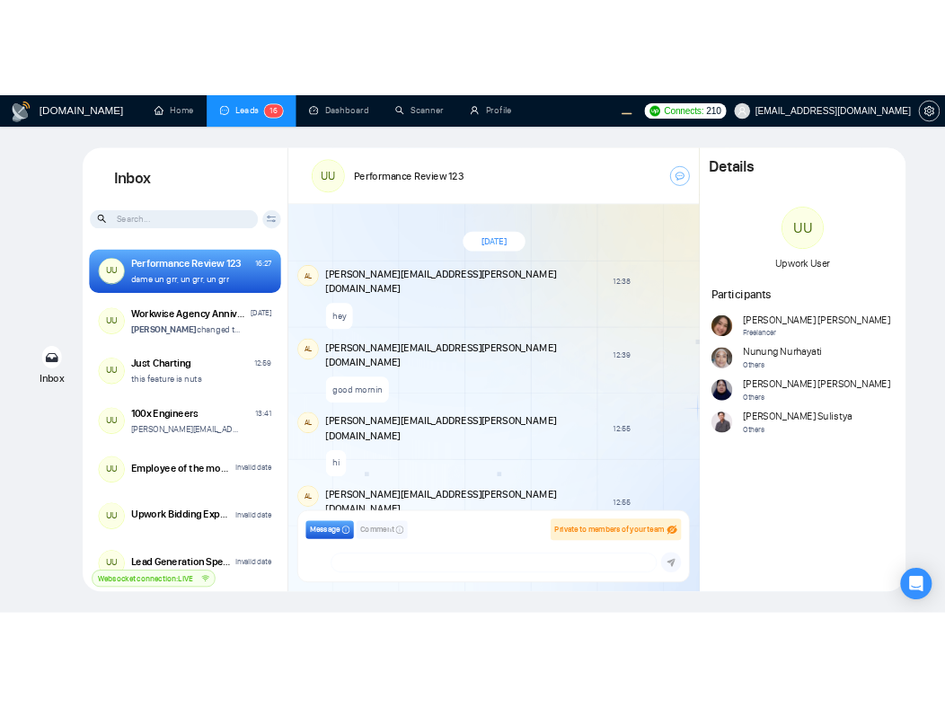
scroll to position [1288, 0]
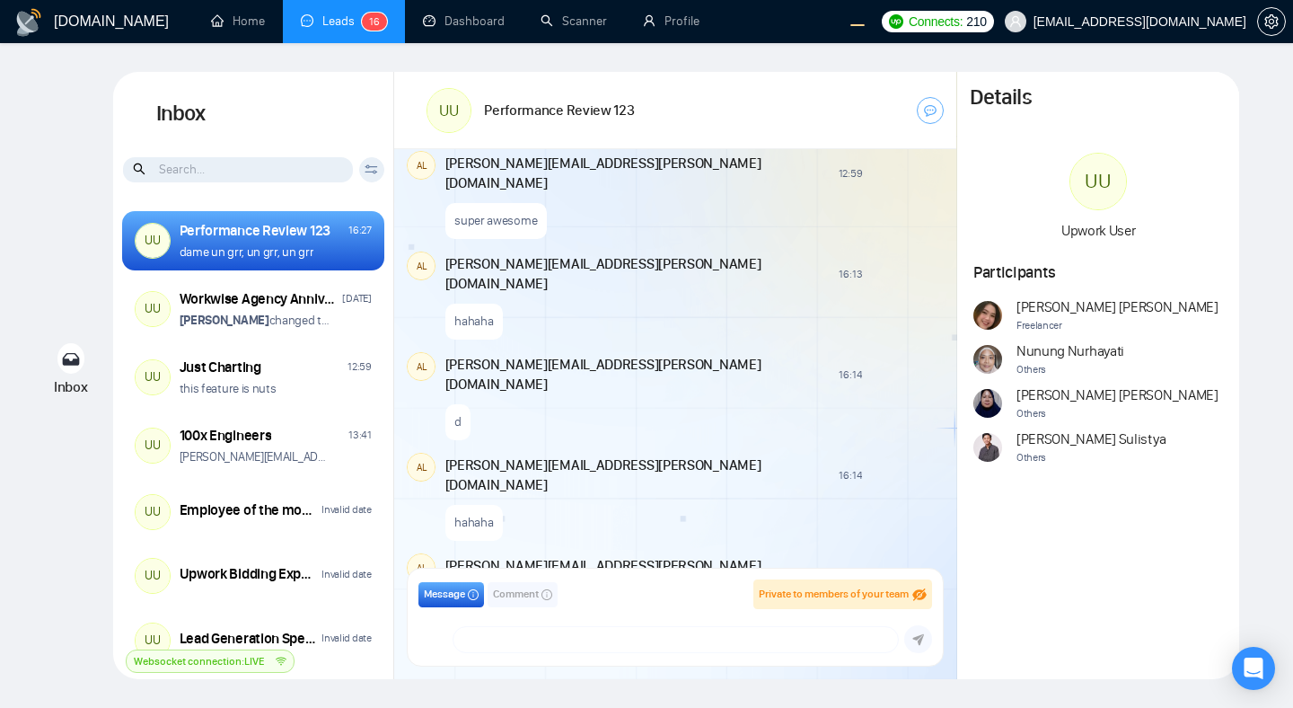
click at [435, 655] on div "Message Comment Private to members of your team salman.fatih@gigradar.io frnaml…" at bounding box center [675, 616] width 535 height 97
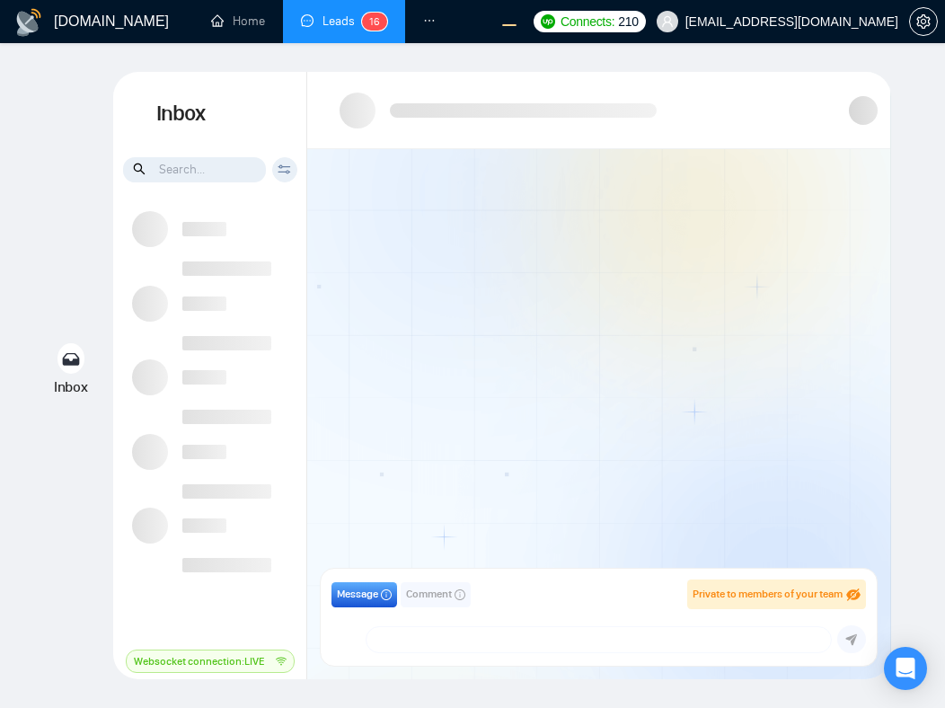
click at [626, 477] on div at bounding box center [598, 363] width 583 height 429
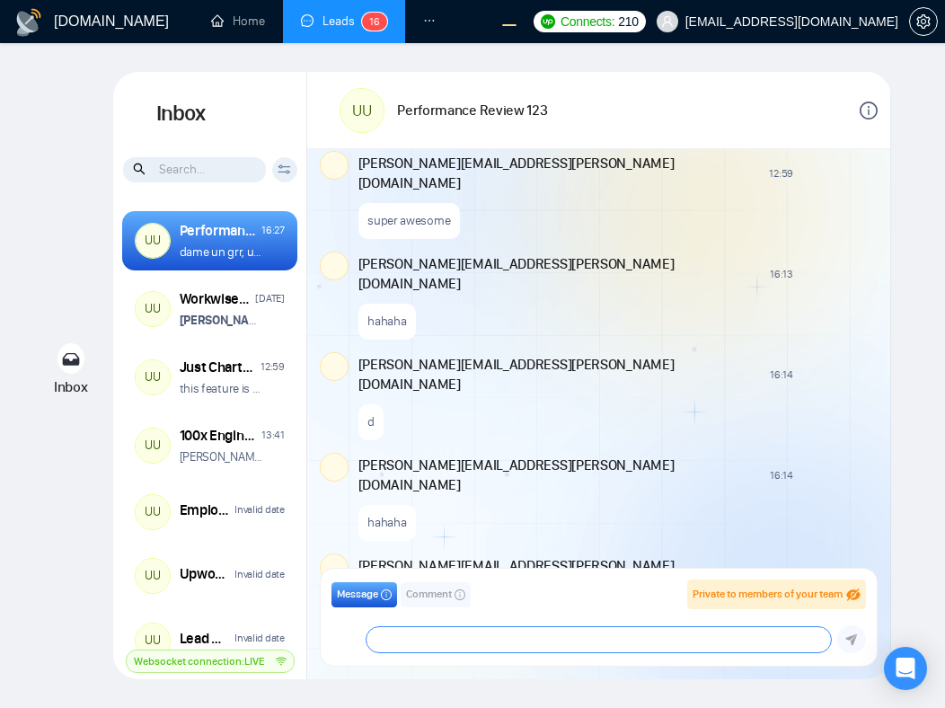
click at [527, 639] on textarea at bounding box center [598, 639] width 464 height 25
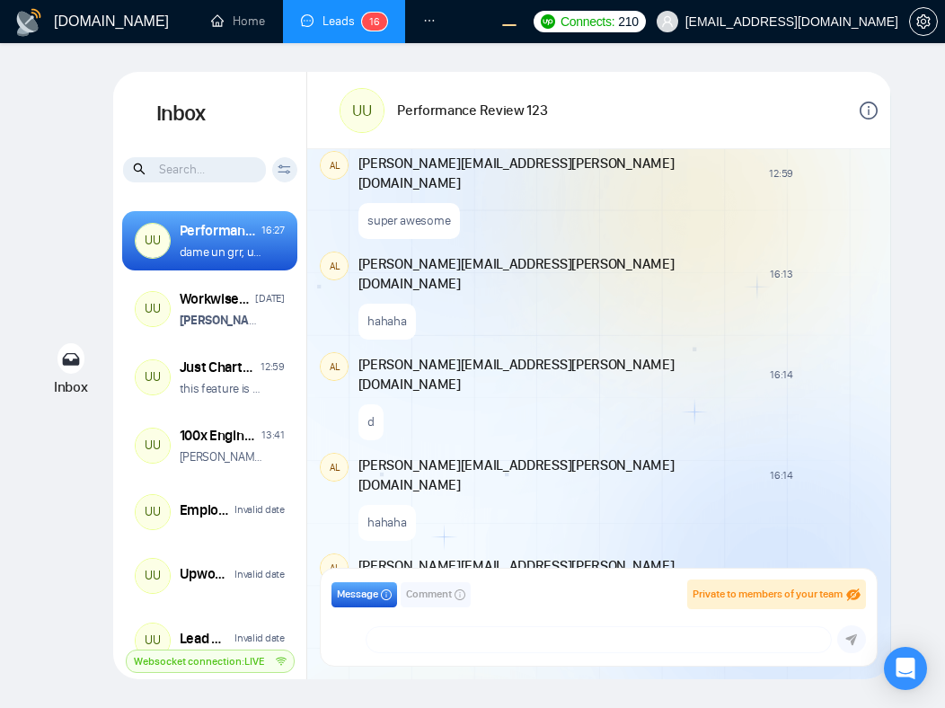
click at [441, 634] on textarea at bounding box center [598, 639] width 464 height 25
click at [342, 635] on div at bounding box center [345, 638] width 29 height 31
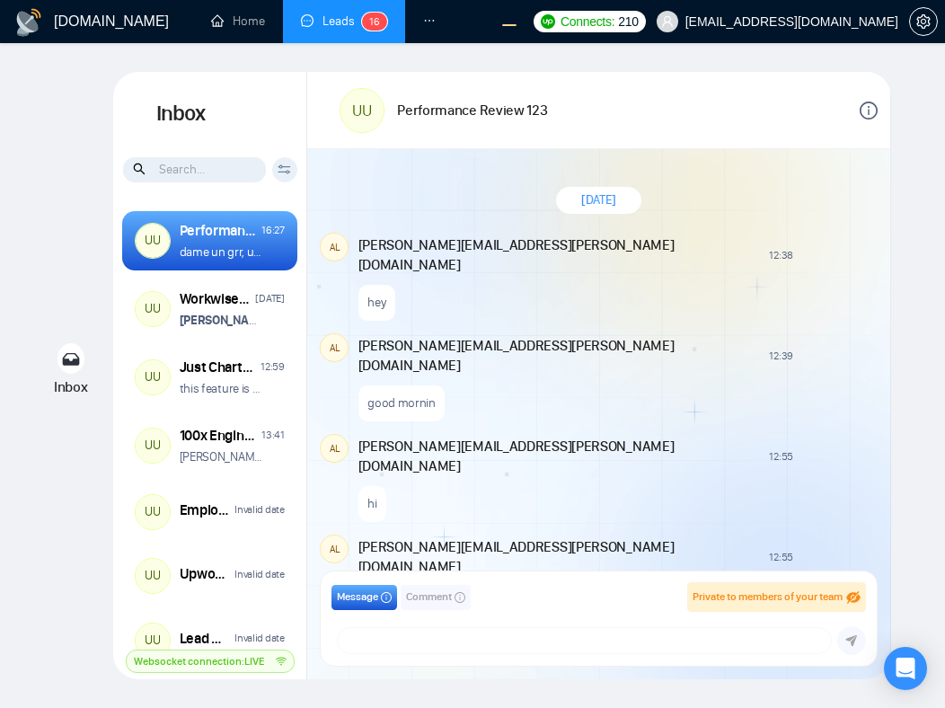
scroll to position [1288, 0]
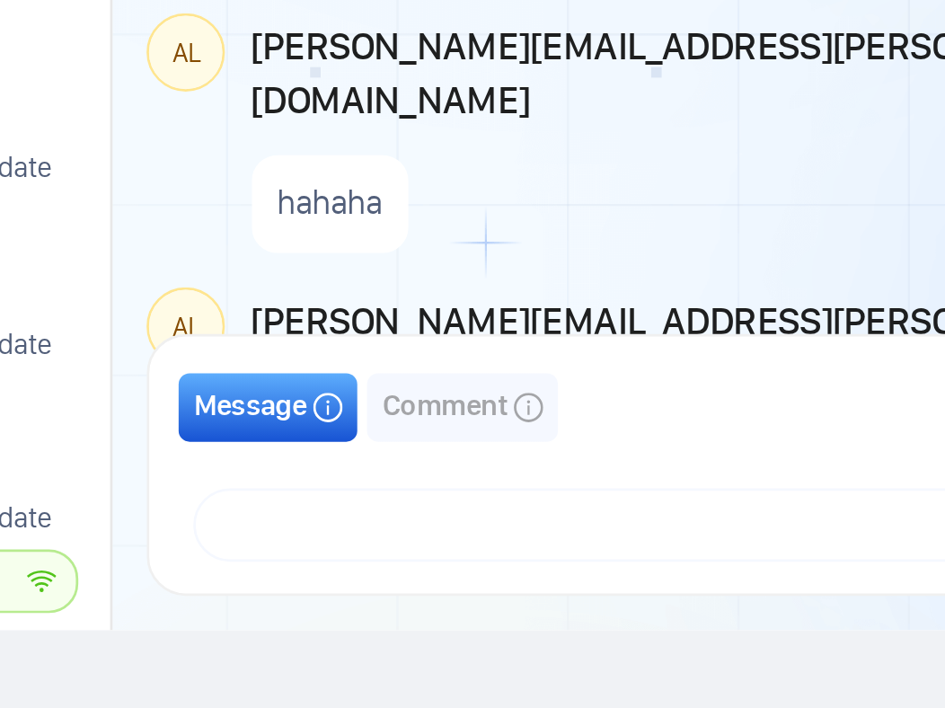
click at [335, 640] on div "salman.fatih@gigradar.io frnamlas@proton.me alex.zolotukhin@gigradar.io salman.…" at bounding box center [597, 640] width 533 height 29
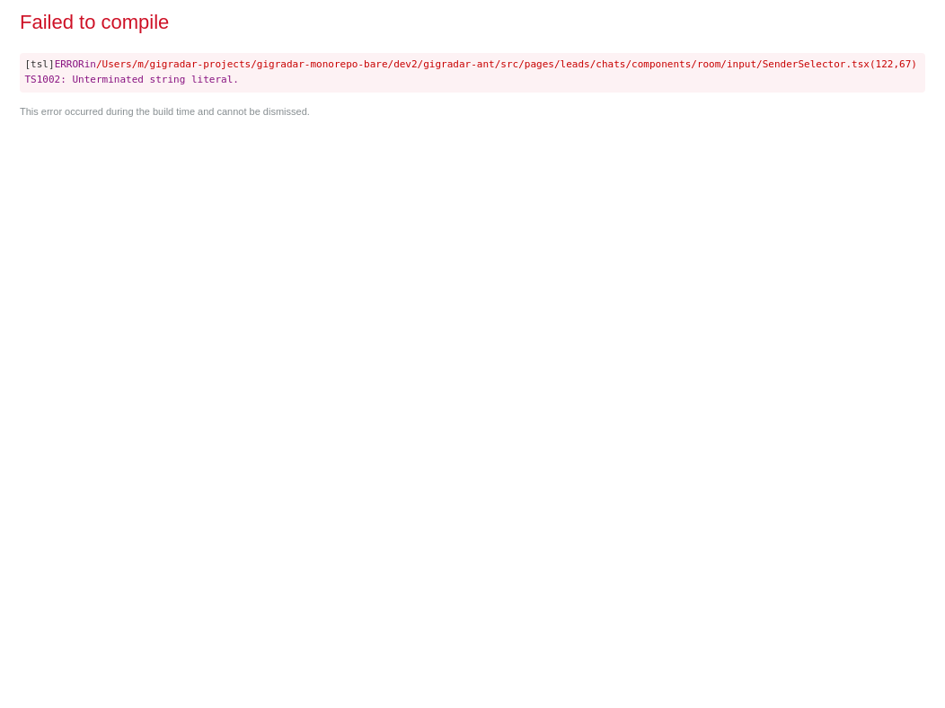
scroll to position [0, 0]
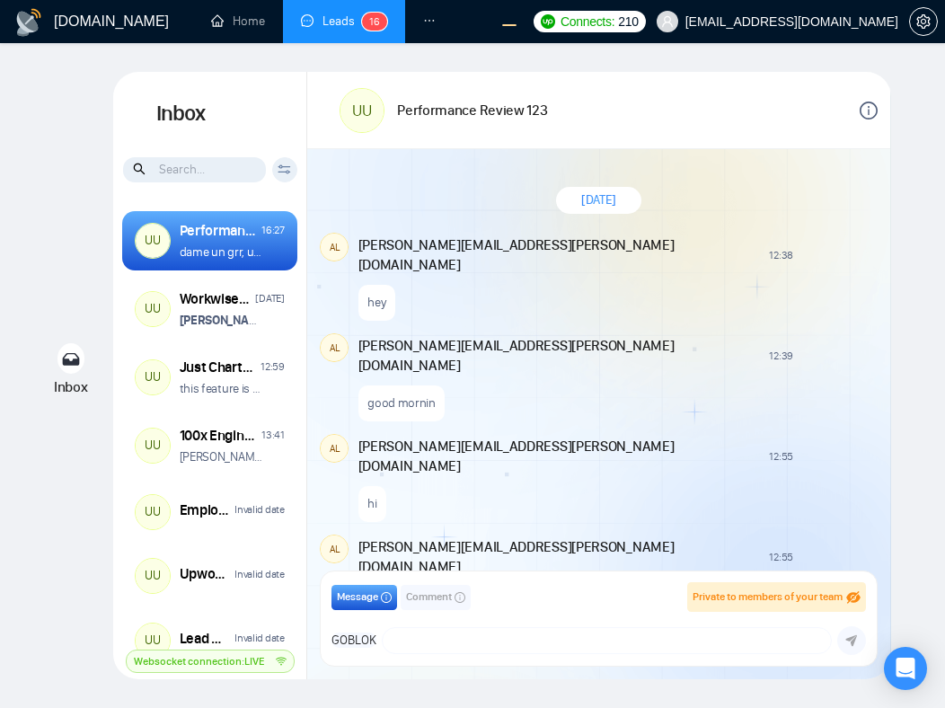
scroll to position [1288, 0]
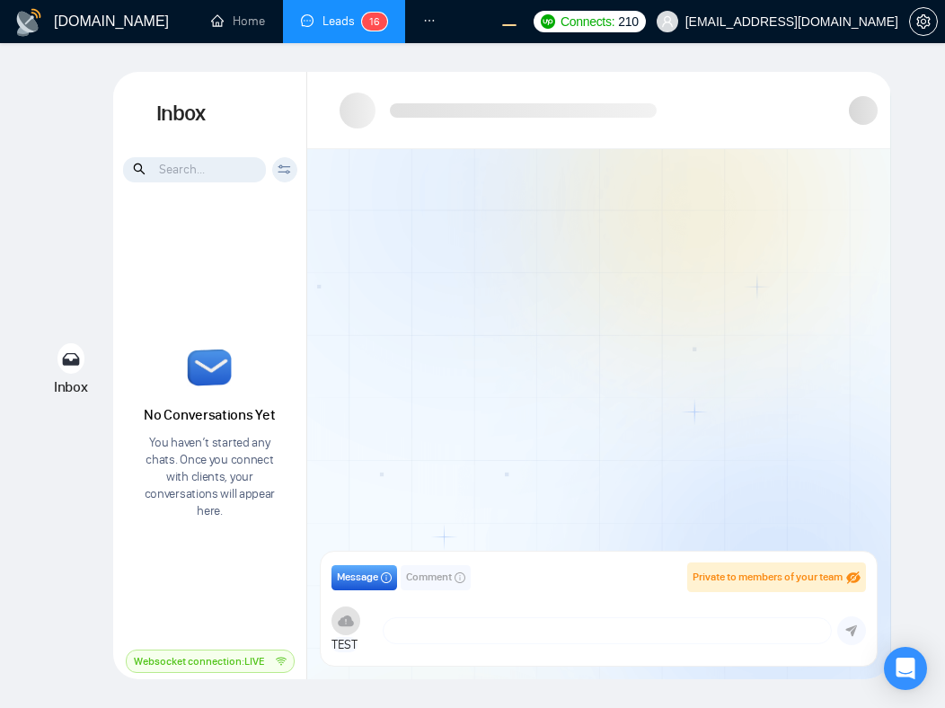
click at [602, 434] on div at bounding box center [598, 363] width 583 height 429
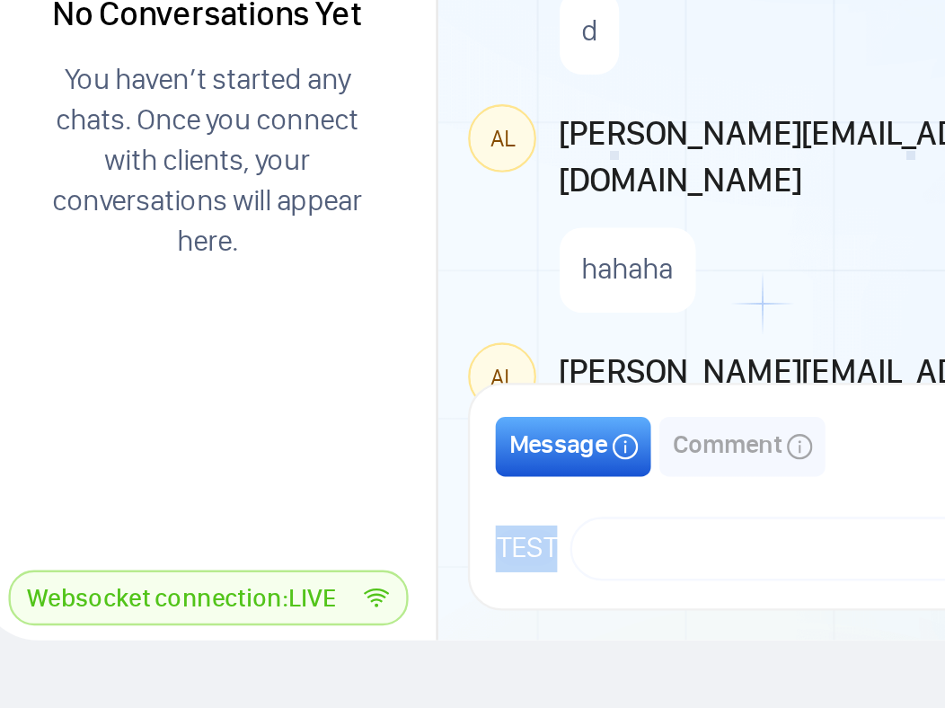
click at [475, 595] on div "Message Comment Private to members of your team" at bounding box center [597, 597] width 533 height 30
click at [350, 639] on span "TEST" at bounding box center [344, 639] width 26 height 15
click at [406, 582] on div "Message Comment Private to members of your team" at bounding box center [597, 597] width 533 height 30
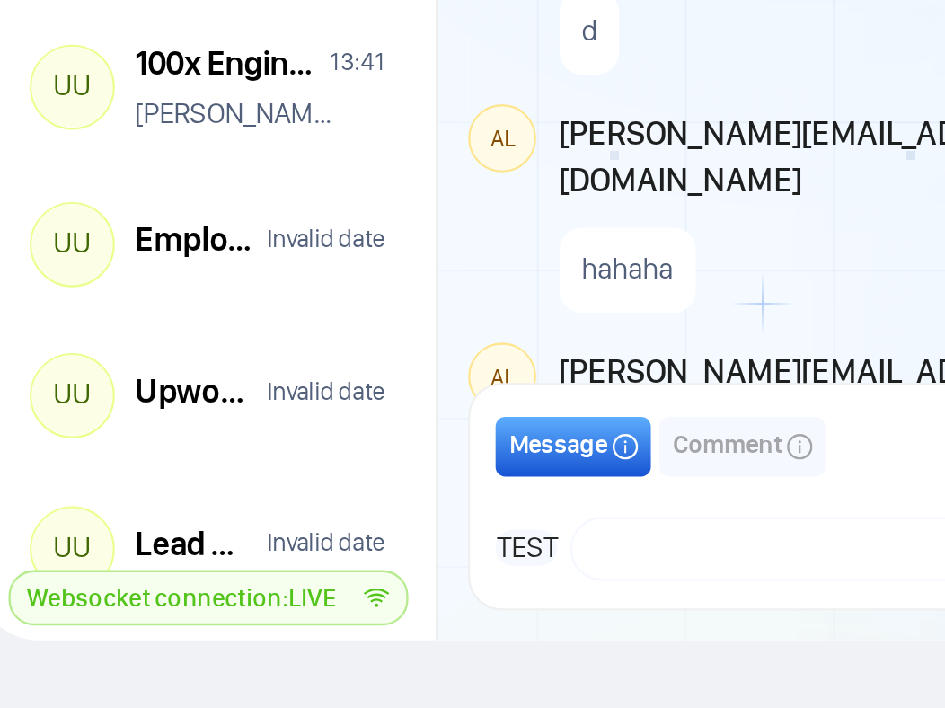
click at [367, 657] on div "Message Comment Private to members of your team TEST salman.fatih@gigradar.io f…" at bounding box center [599, 618] width 556 height 94
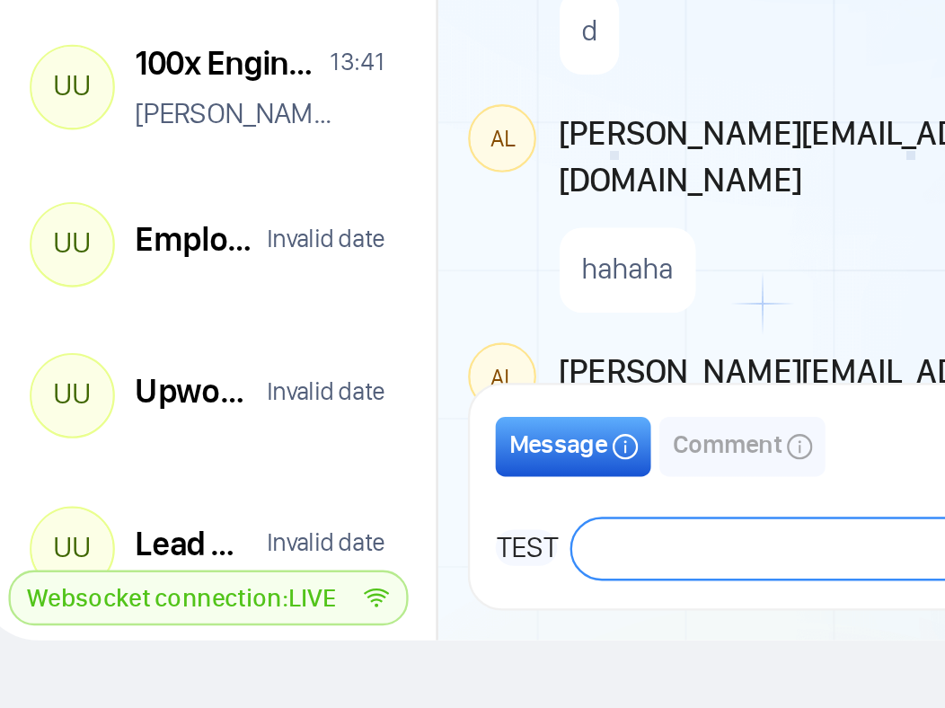
click at [422, 638] on textarea at bounding box center [597, 640] width 467 height 25
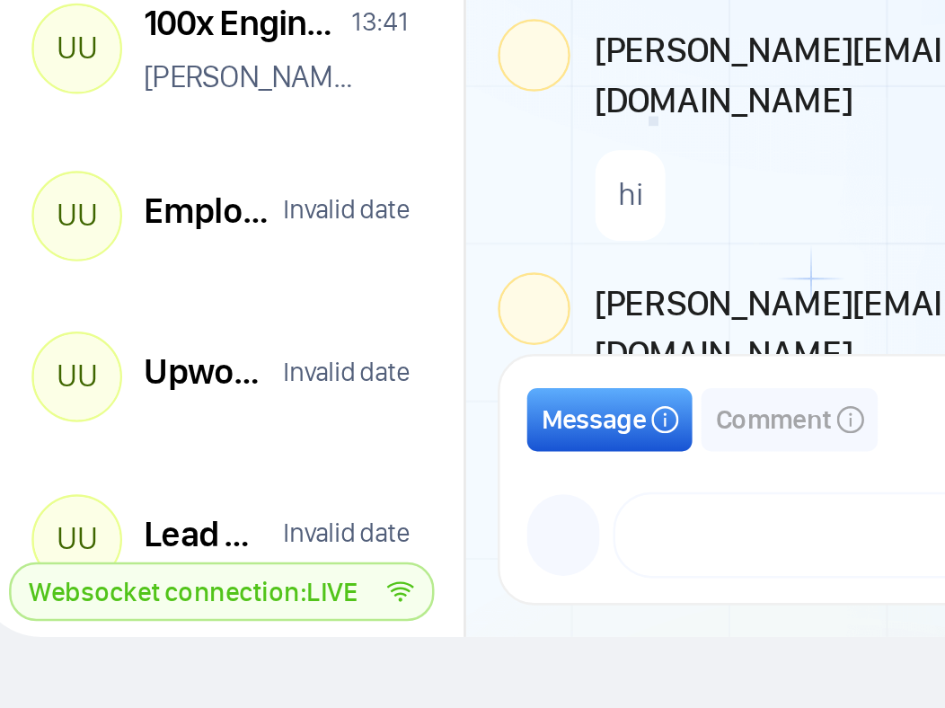
scroll to position [1288, 0]
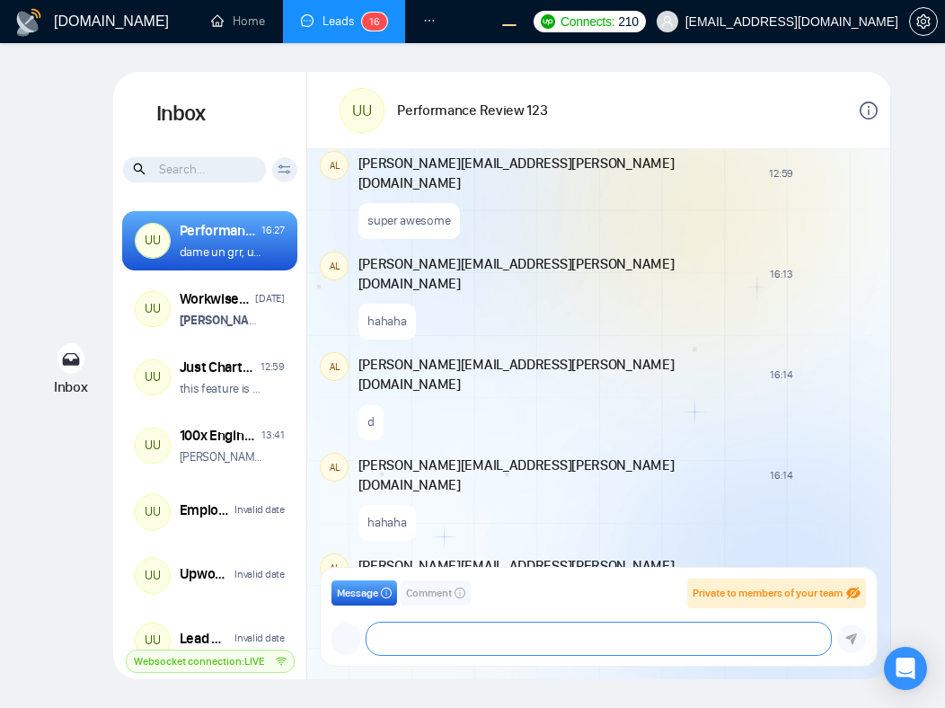
click at [402, 640] on textarea at bounding box center [598, 638] width 464 height 32
type textarea "a"
click at [456, 640] on textarea at bounding box center [598, 638] width 464 height 32
click at [435, 644] on textarea at bounding box center [598, 638] width 464 height 32
type textarea "a"
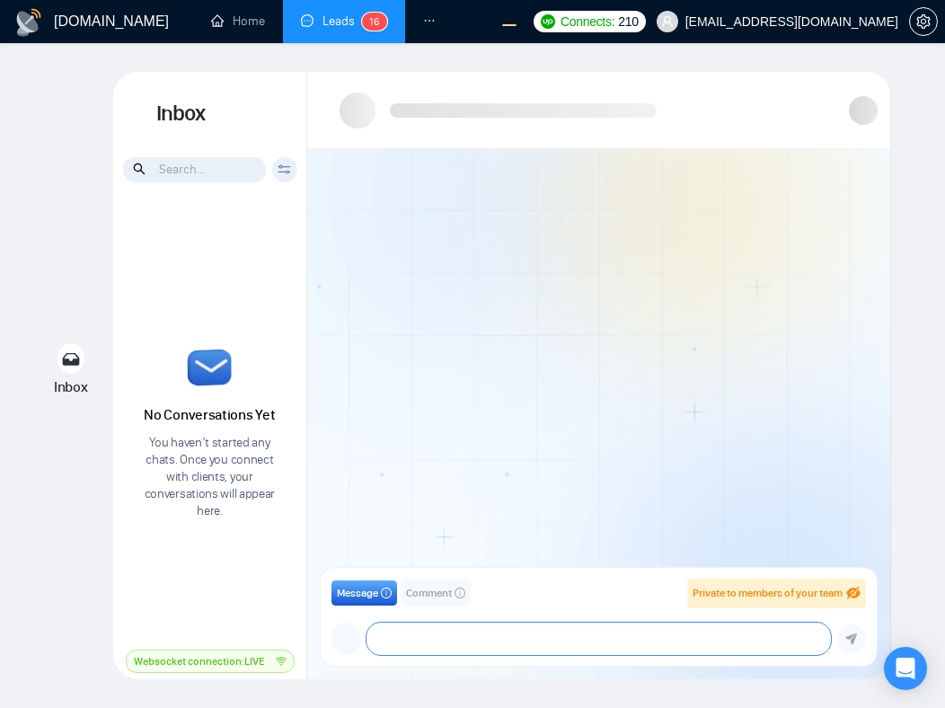
click at [396, 634] on textarea at bounding box center [598, 638] width 464 height 32
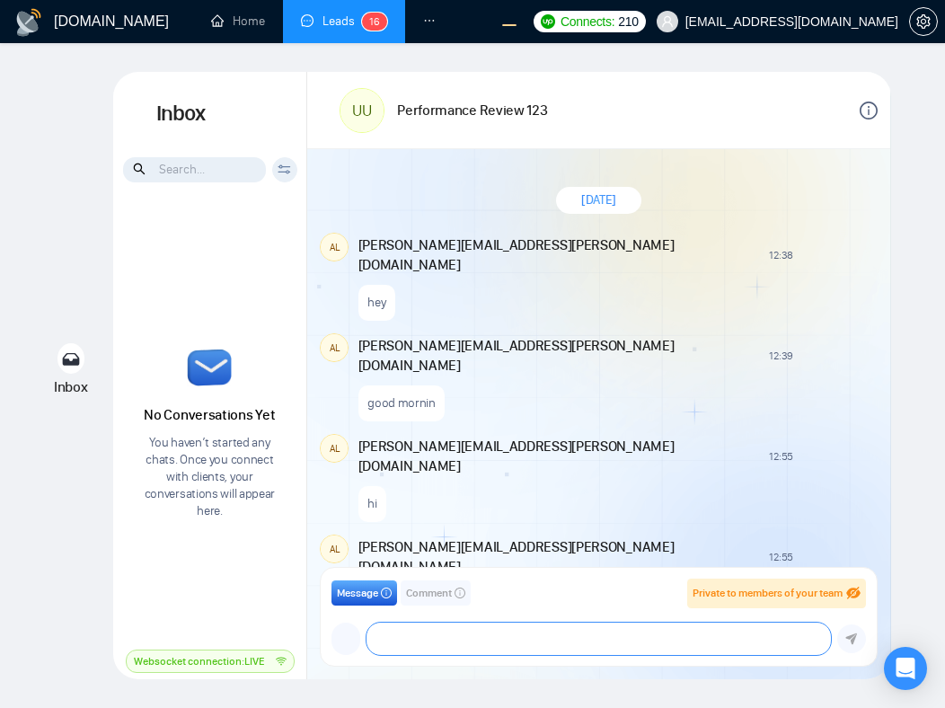
type textarea "a"
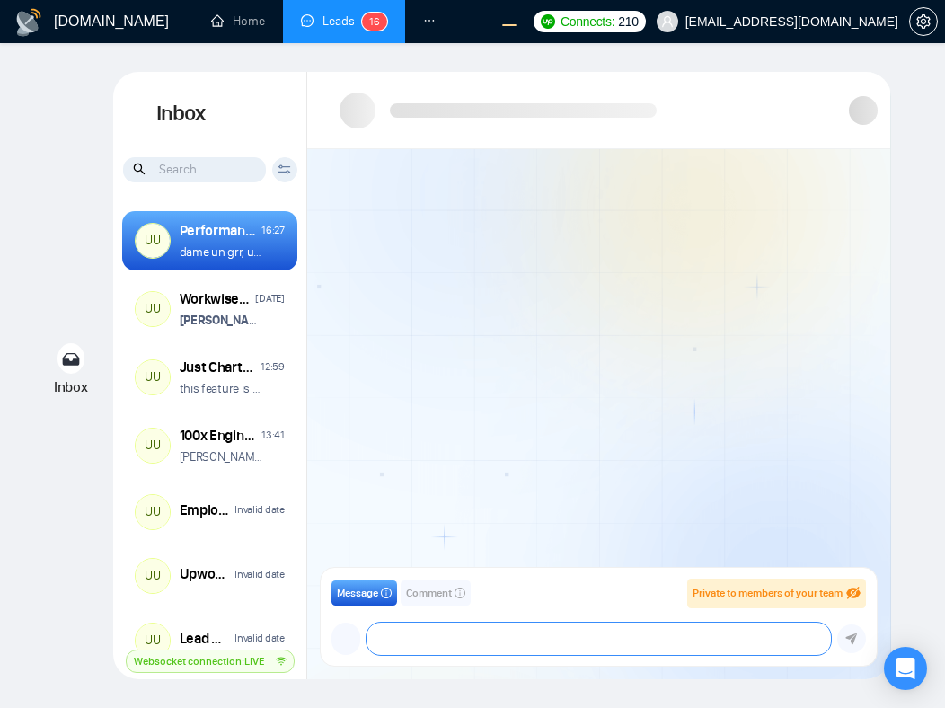
click at [444, 632] on textarea at bounding box center [598, 638] width 464 height 32
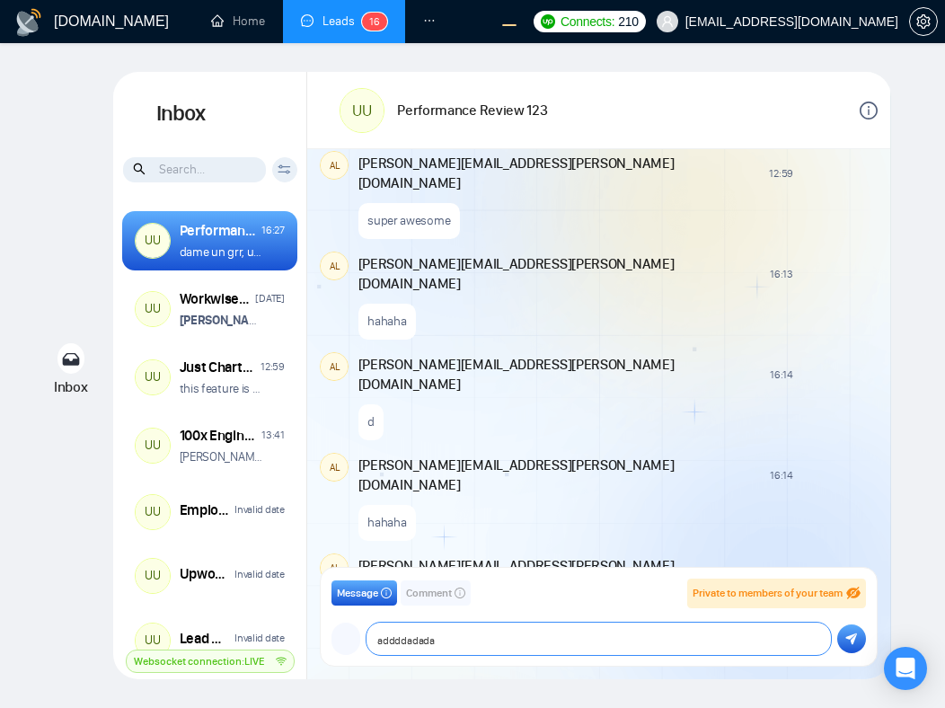
click at [444, 632] on textarea "addddadada" at bounding box center [598, 638] width 464 height 32
paste textarea "addddadada"
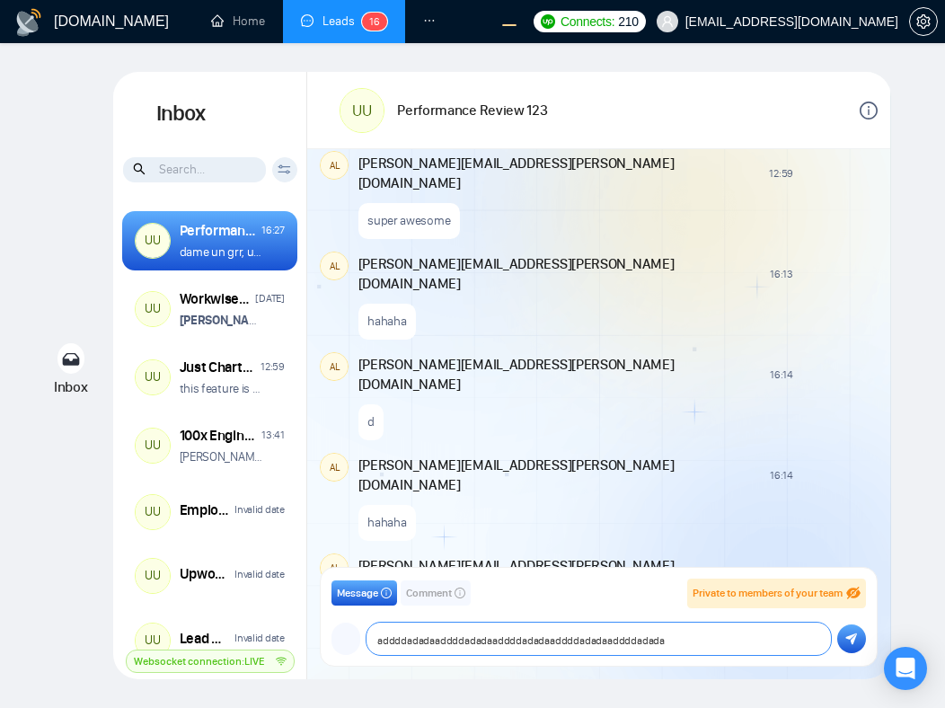
paste textarea "addddadada"
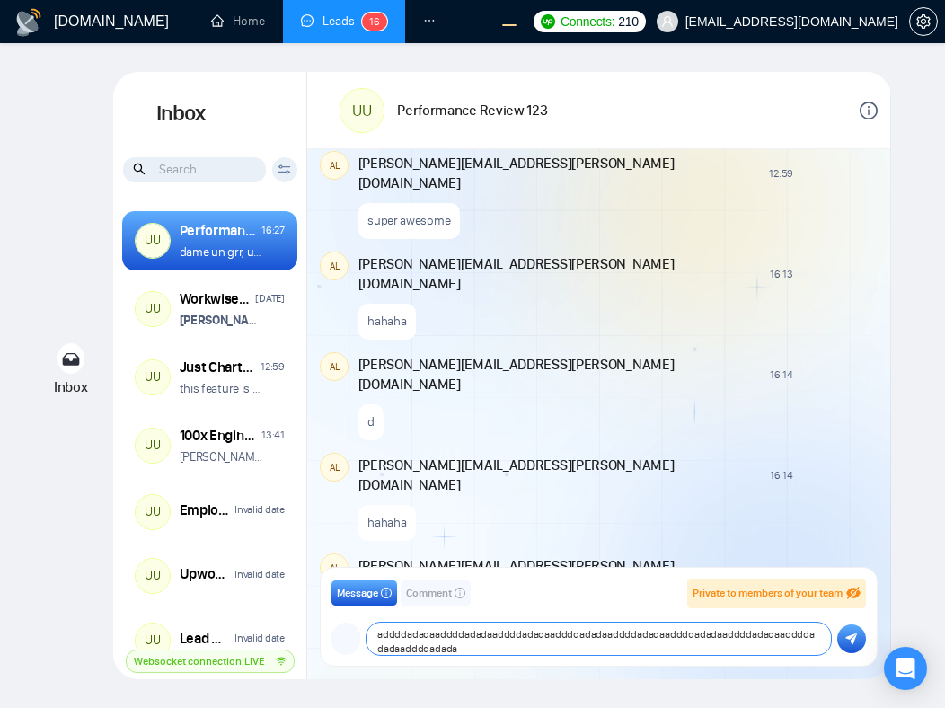
paste textarea "addddadada"
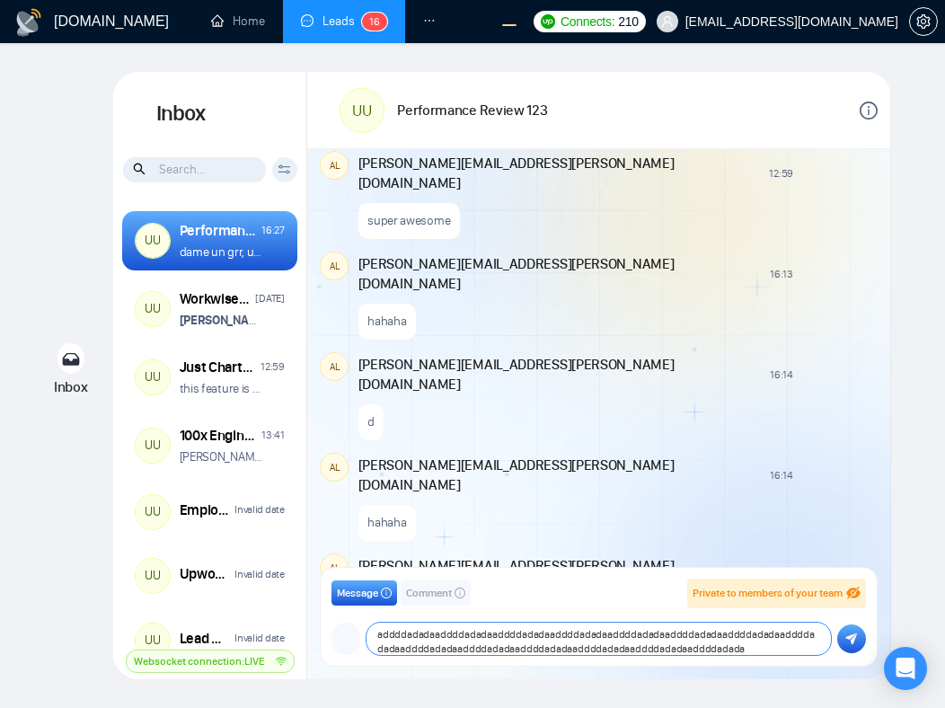
paste textarea "addddadada"
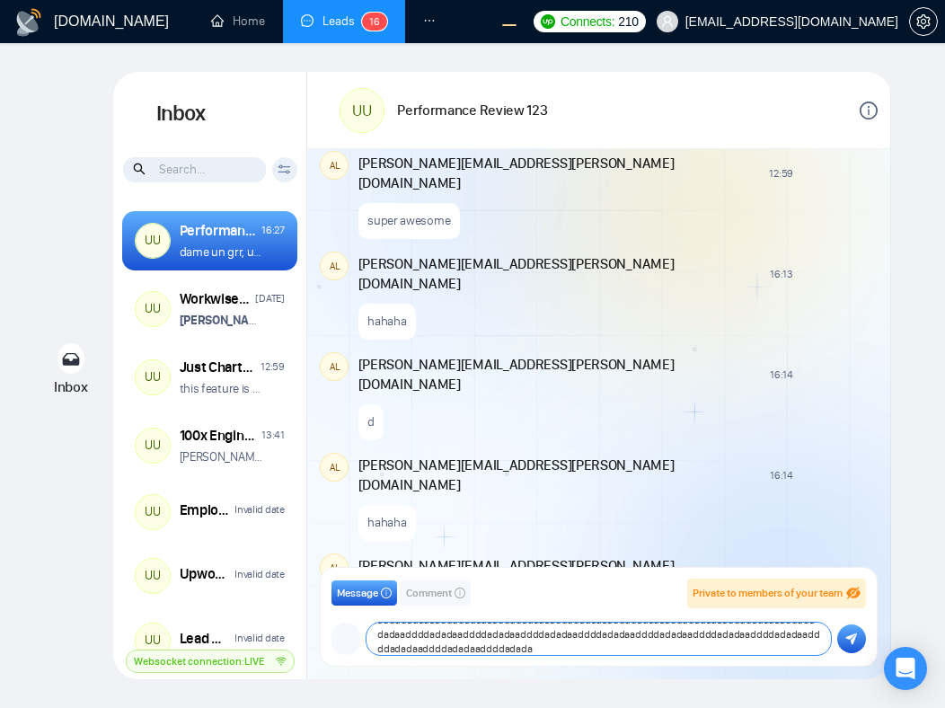
paste textarea "addddadada"
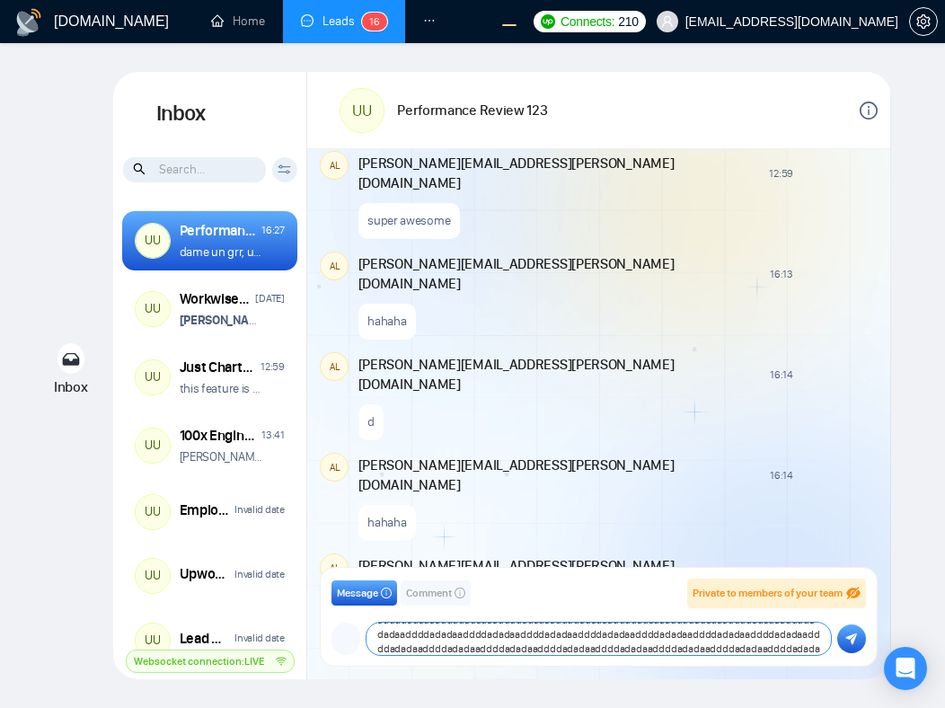
paste textarea "addddadada"
paste textarea
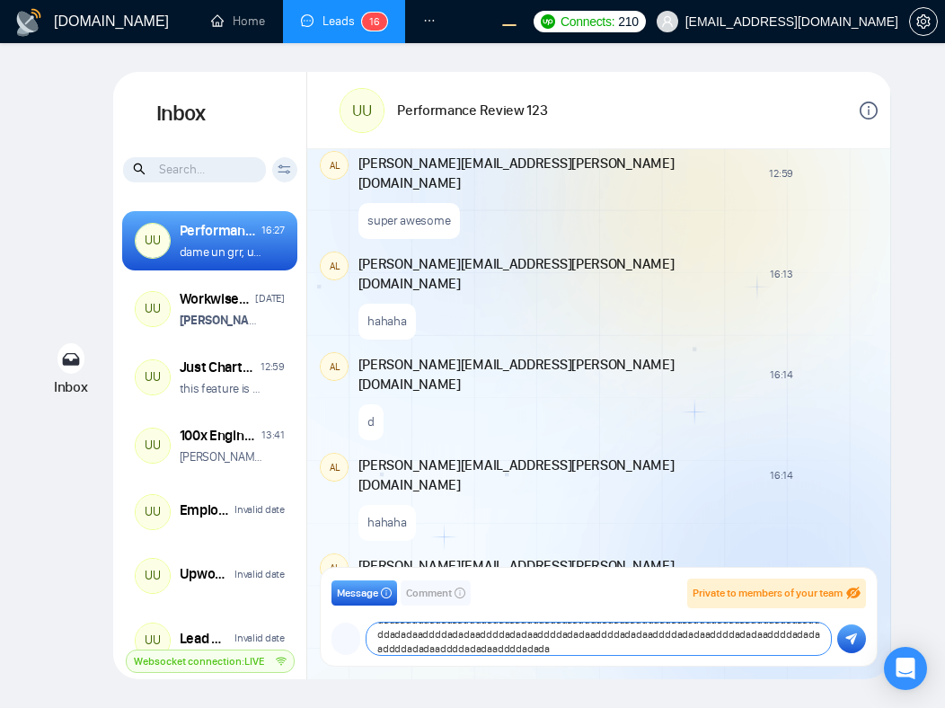
paste textarea
type textarea "addddadadaaddddadadaaddddadadaaddddadadaaddddadadaaddddadadaaddddadadaaddddadad…"
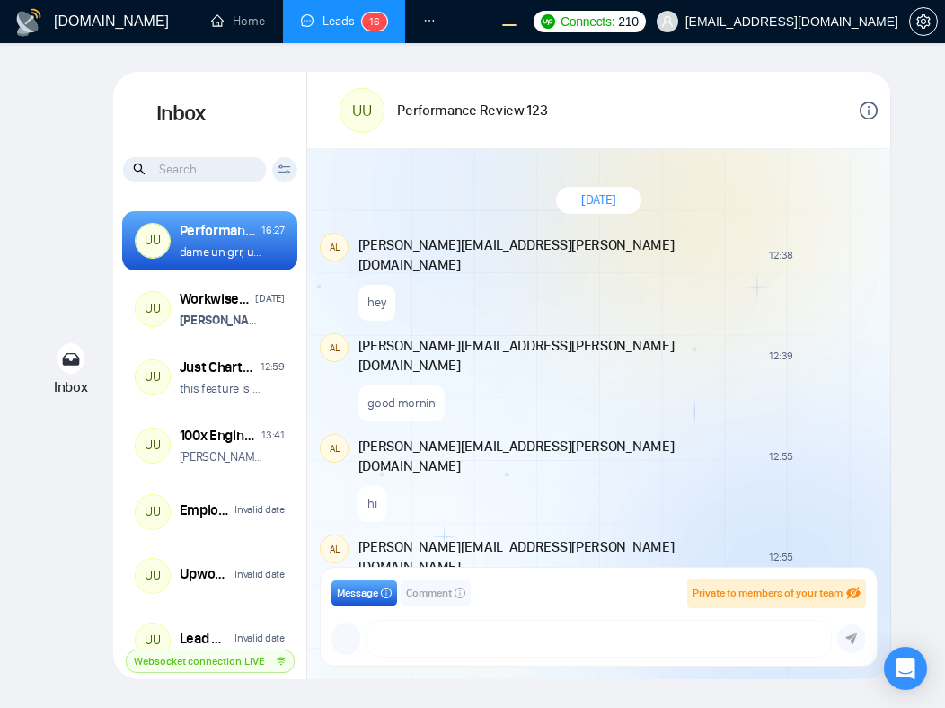
scroll to position [1288, 0]
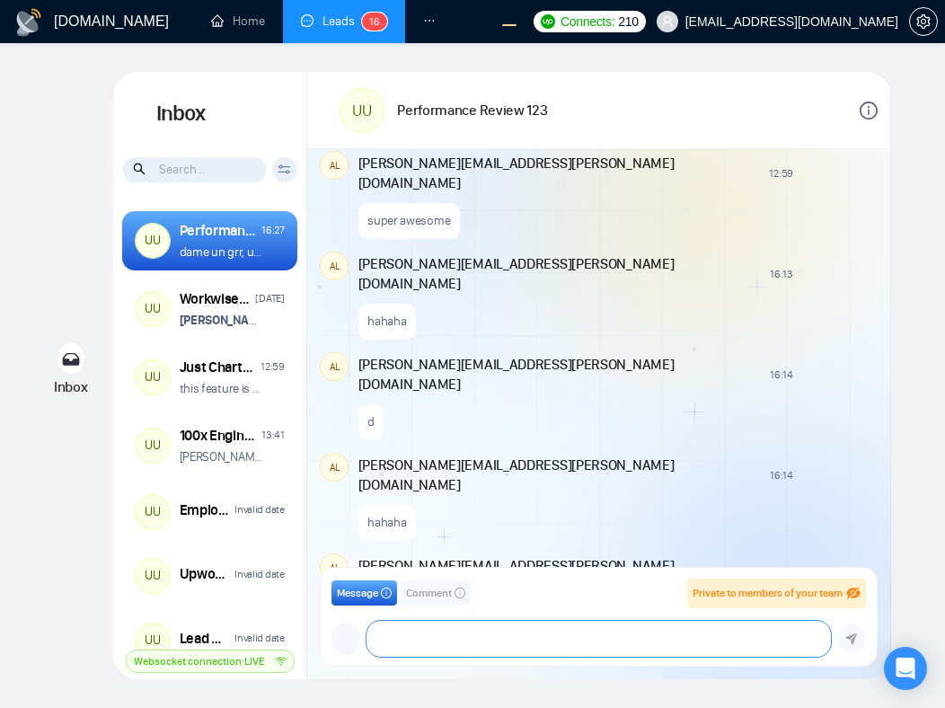
click at [486, 636] on textarea at bounding box center [598, 638] width 464 height 36
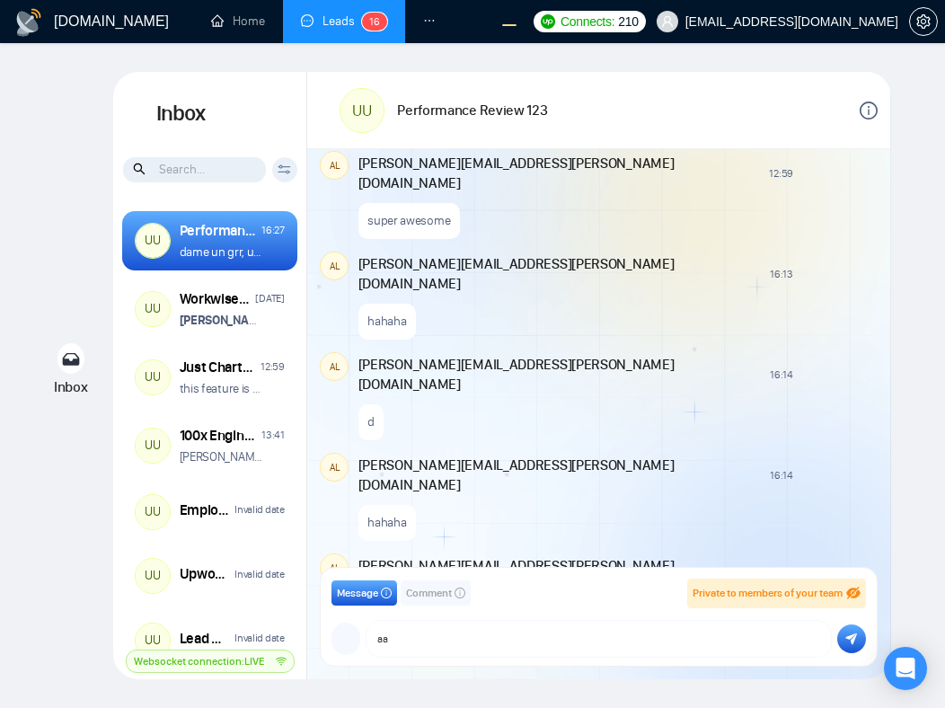
click at [473, 638] on textarea "aa" at bounding box center [598, 638] width 464 height 36
paste
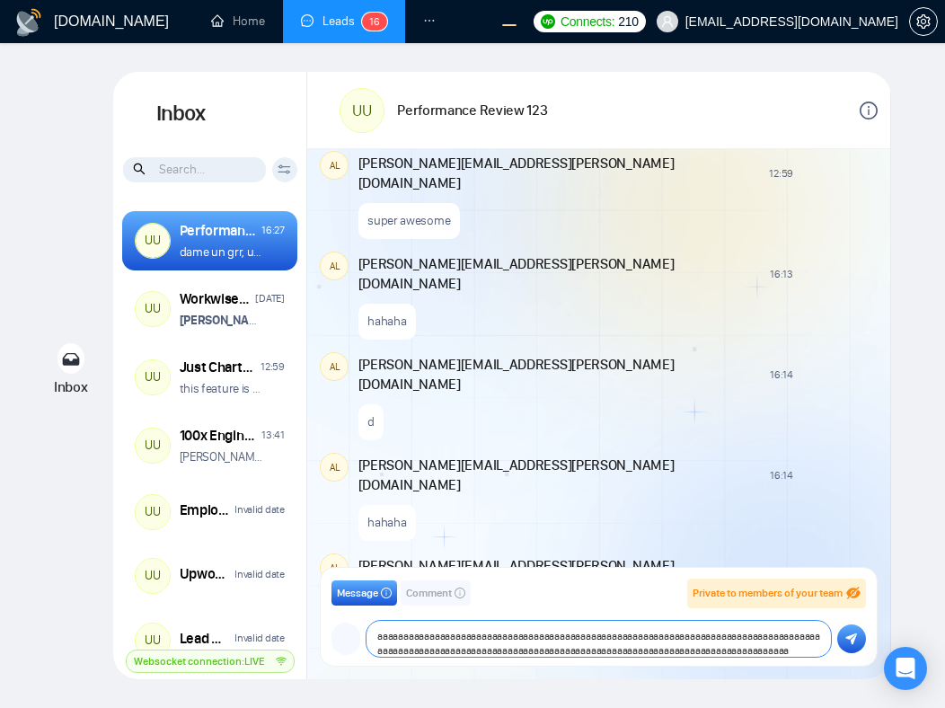
scroll to position [17, 0]
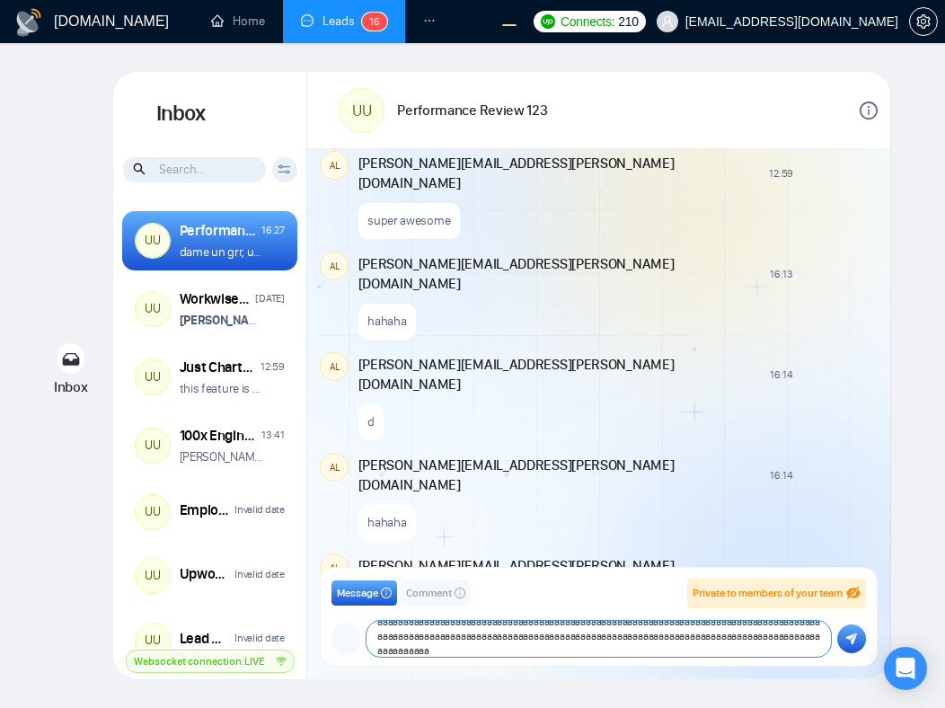
type textarea "aaaaaaaaaaaaaaaaaaaaaaaaaaaaaaaaaaaaaaaaaaaaaaaaaaaaaaaaaaaaaaaaaaaaaaaaaaaaaaa…"
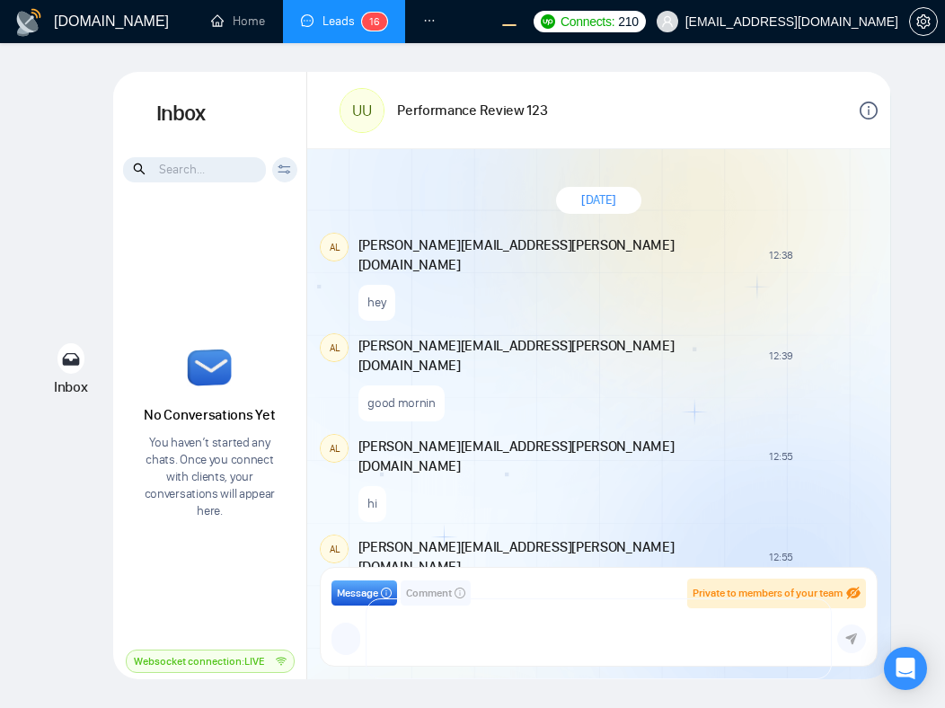
scroll to position [1288, 0]
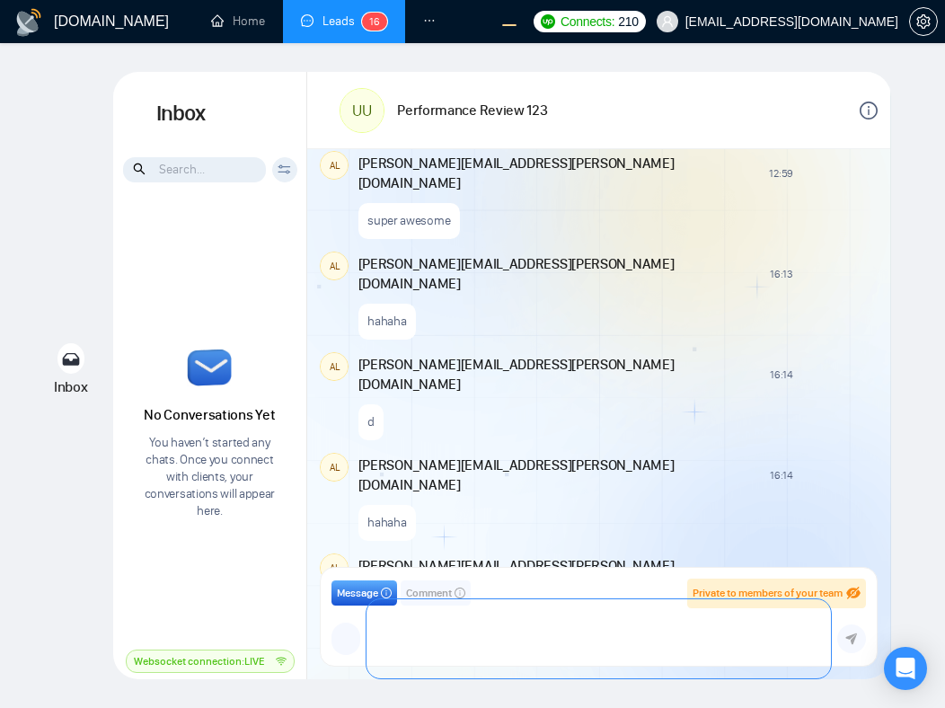
click at [586, 646] on textarea at bounding box center [598, 638] width 464 height 79
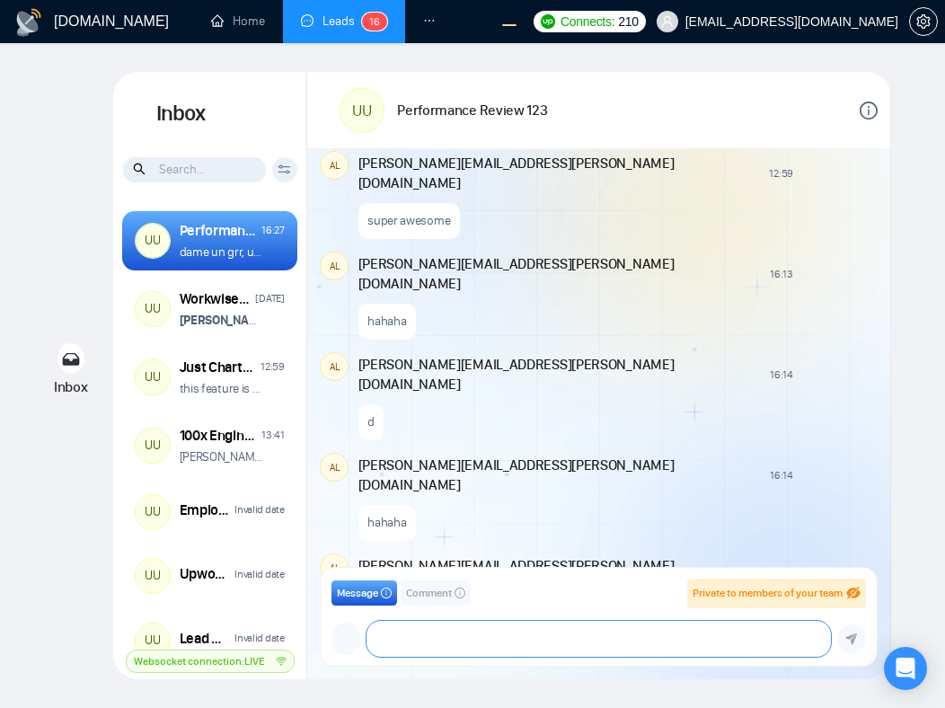
click at [435, 639] on textarea at bounding box center [598, 638] width 464 height 36
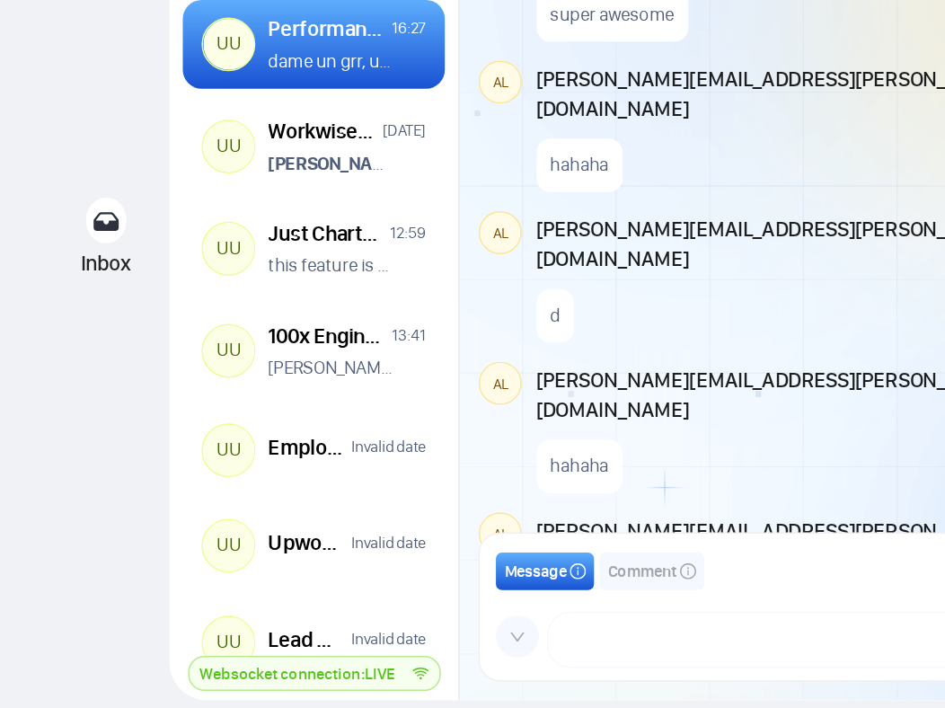
click at [346, 638] on icon "down" at bounding box center [345, 636] width 9 height 6
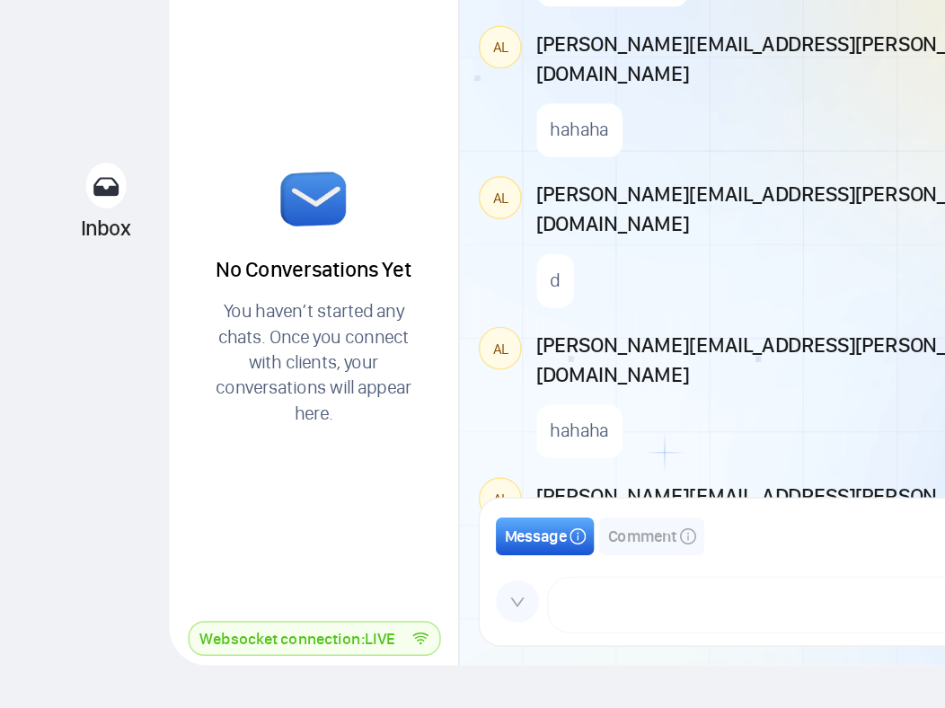
click at [347, 637] on icon "down" at bounding box center [345, 636] width 9 height 6
click at [355, 638] on span at bounding box center [345, 636] width 29 height 29
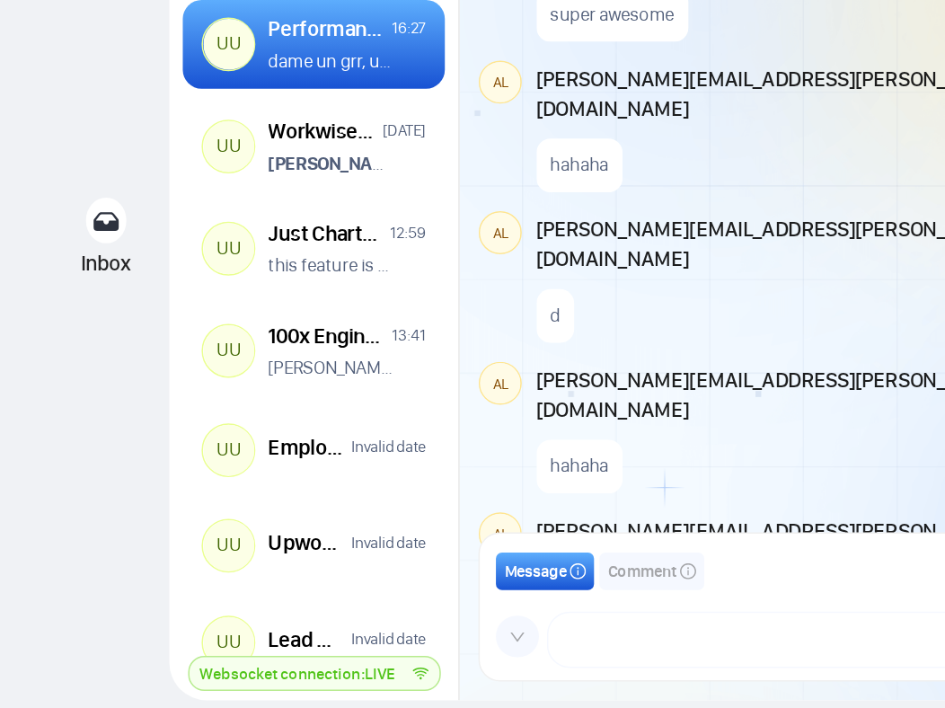
click at [350, 636] on icon "down" at bounding box center [345, 636] width 11 height 11
click at [347, 637] on icon "down" at bounding box center [345, 636] width 9 height 6
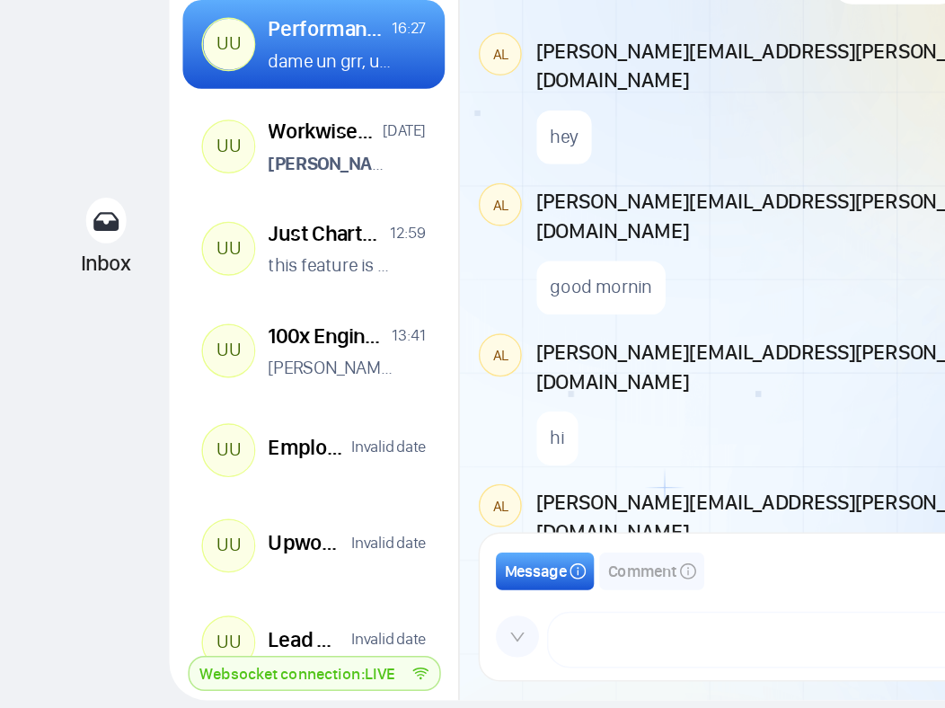
scroll to position [1288, 0]
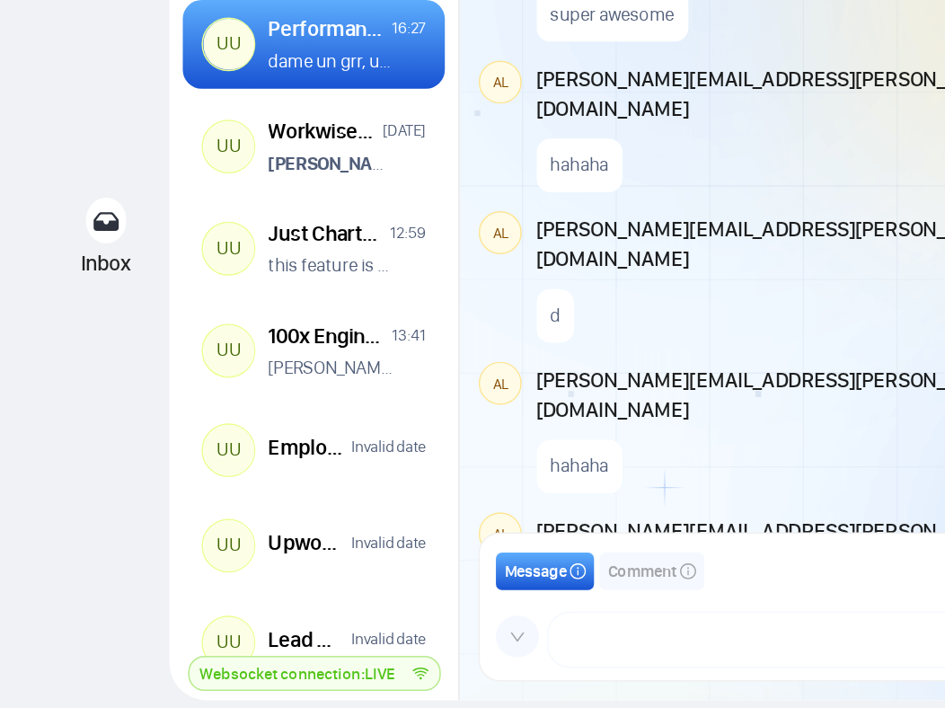
click at [346, 640] on icon "down" at bounding box center [345, 636] width 11 height 11
click at [351, 637] on icon "down" at bounding box center [345, 636] width 11 height 11
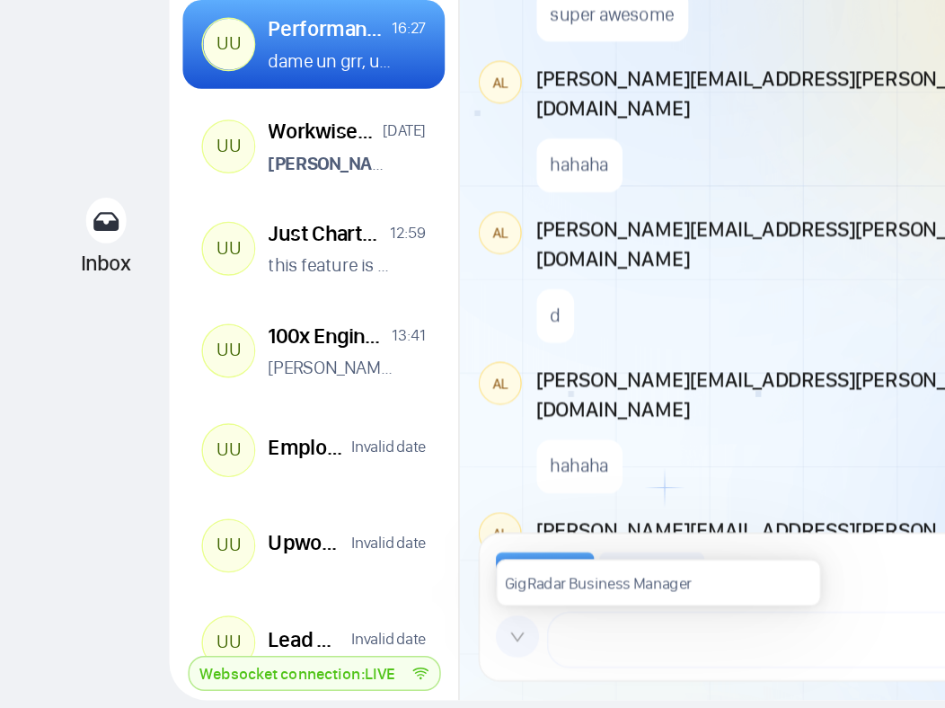
click at [351, 637] on icon "down" at bounding box center [345, 636] width 11 height 11
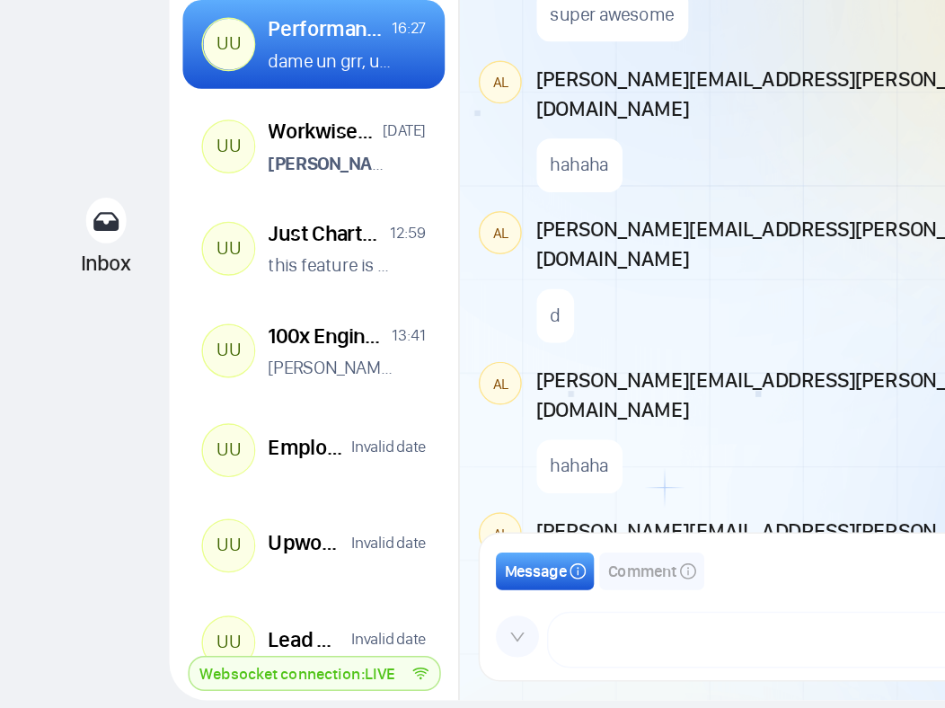
click at [344, 645] on span at bounding box center [345, 636] width 29 height 29
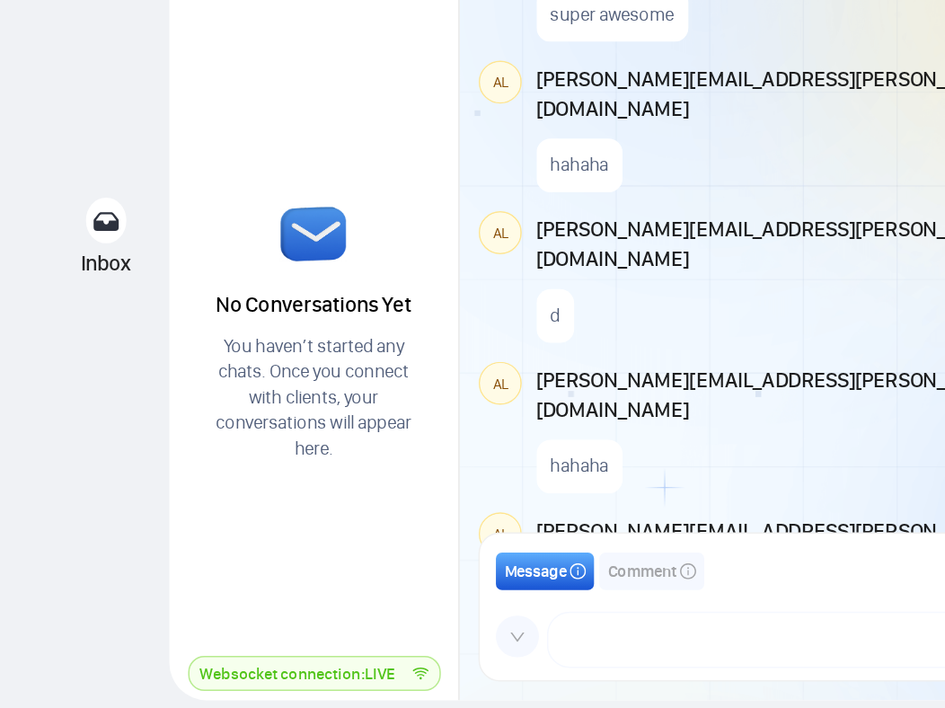
click at [349, 637] on icon "down" at bounding box center [345, 636] width 11 height 11
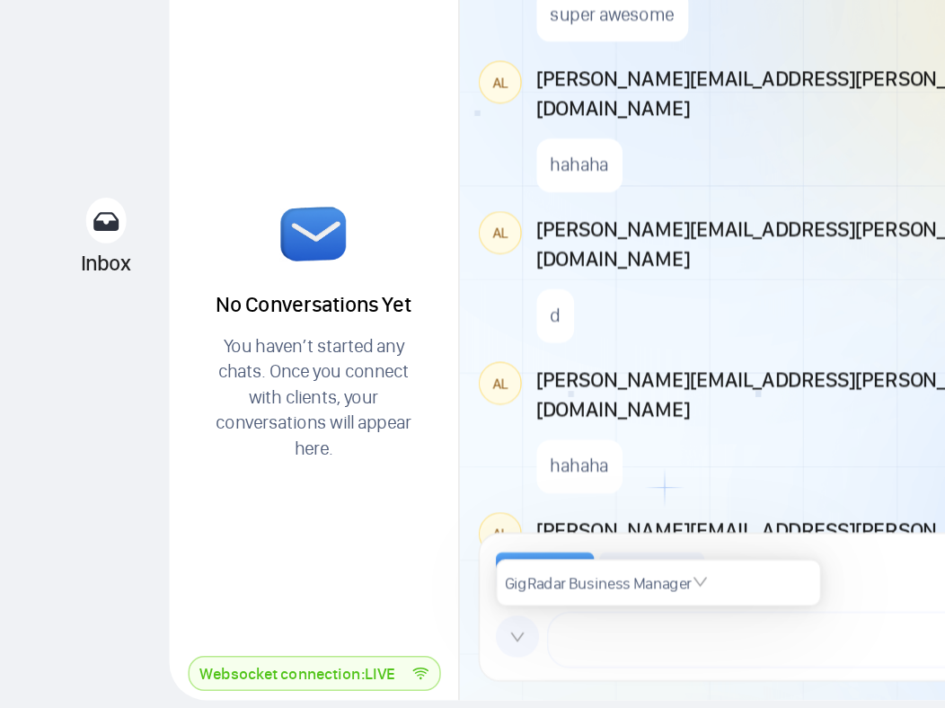
click at [349, 637] on icon "down" at bounding box center [345, 636] width 11 height 11
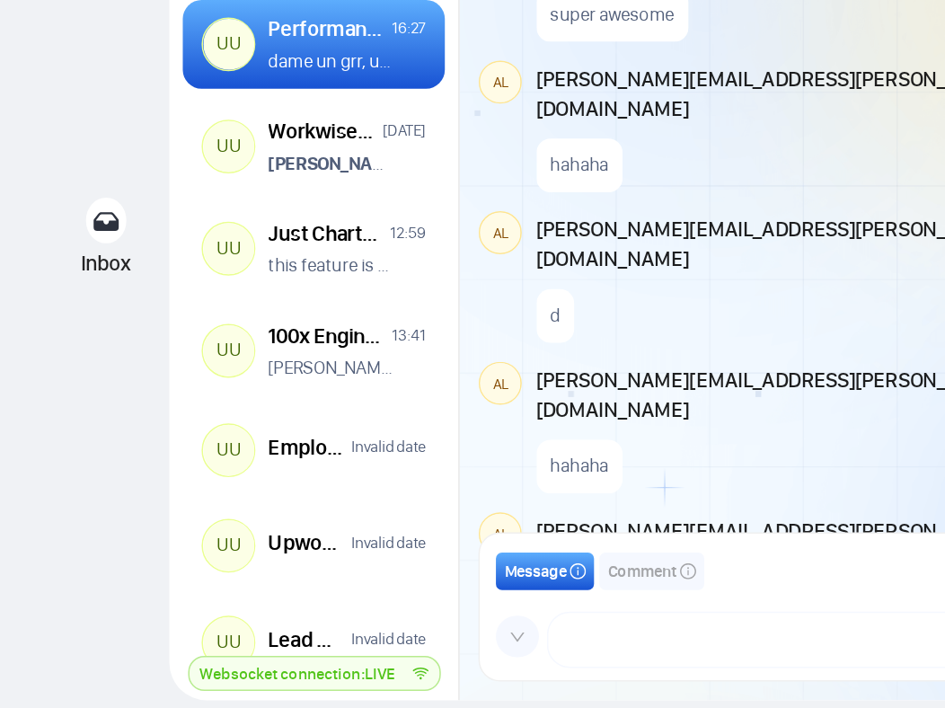
click at [347, 634] on icon "down" at bounding box center [345, 636] width 11 height 11
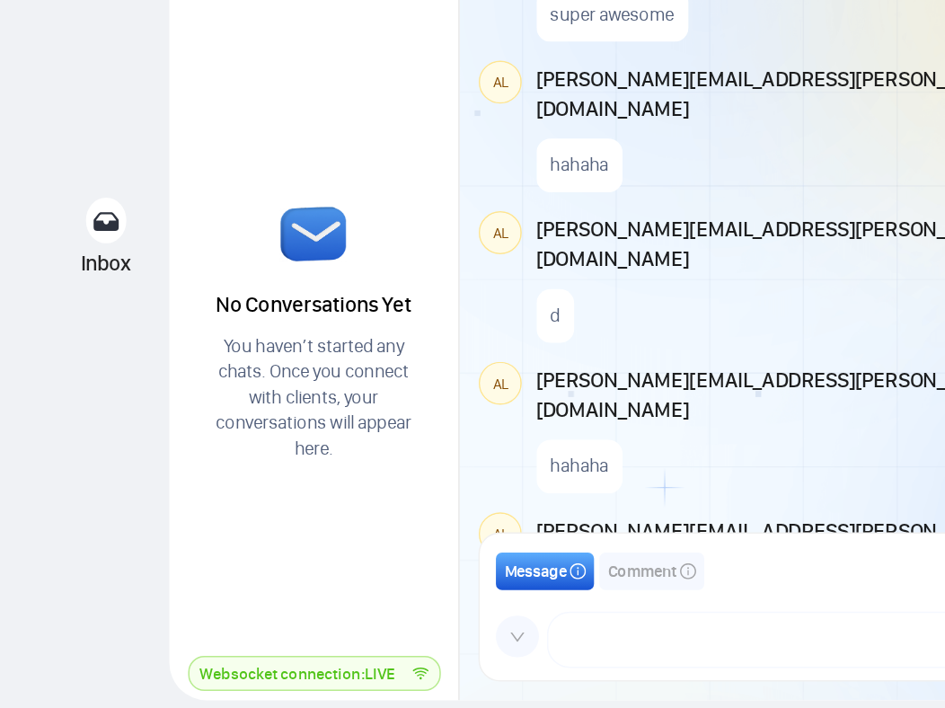
click at [347, 635] on icon "down" at bounding box center [345, 636] width 11 height 11
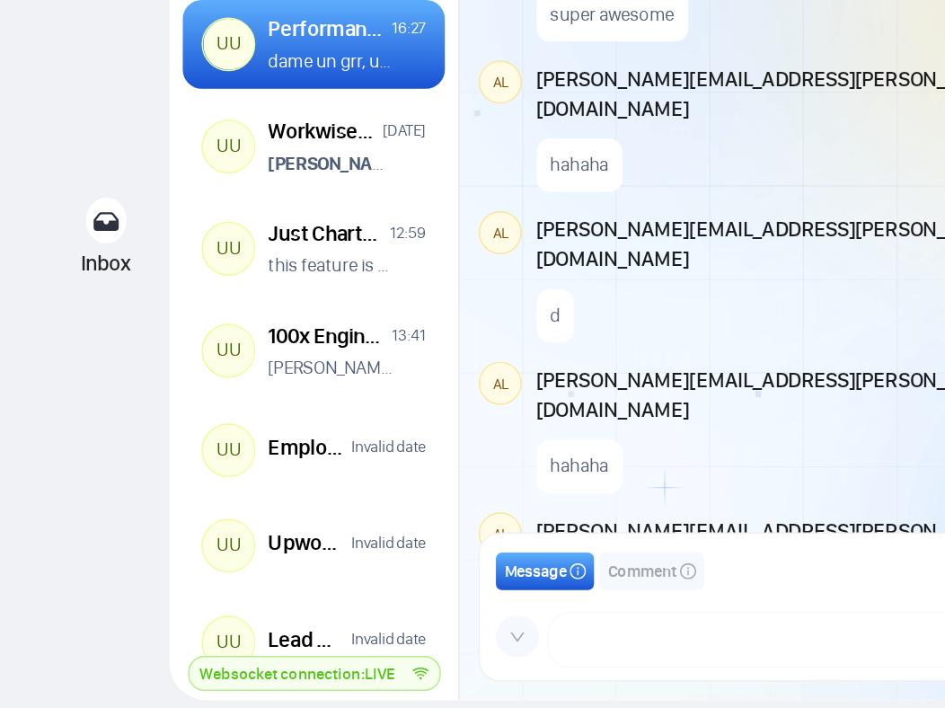
click at [348, 637] on icon "down" at bounding box center [345, 636] width 11 height 11
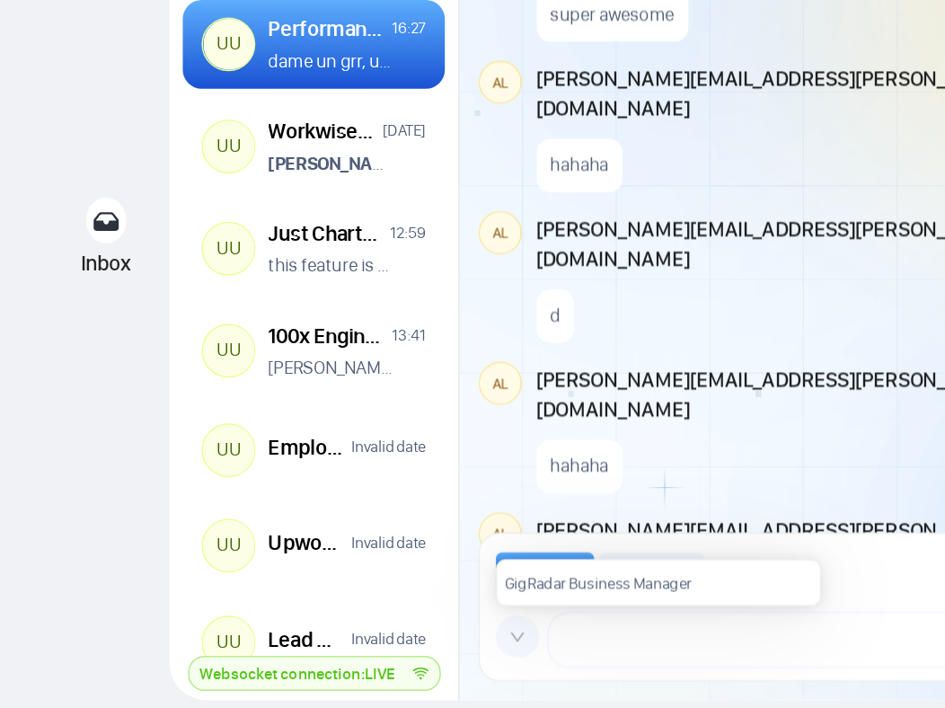
click at [348, 637] on icon "down" at bounding box center [345, 636] width 11 height 11
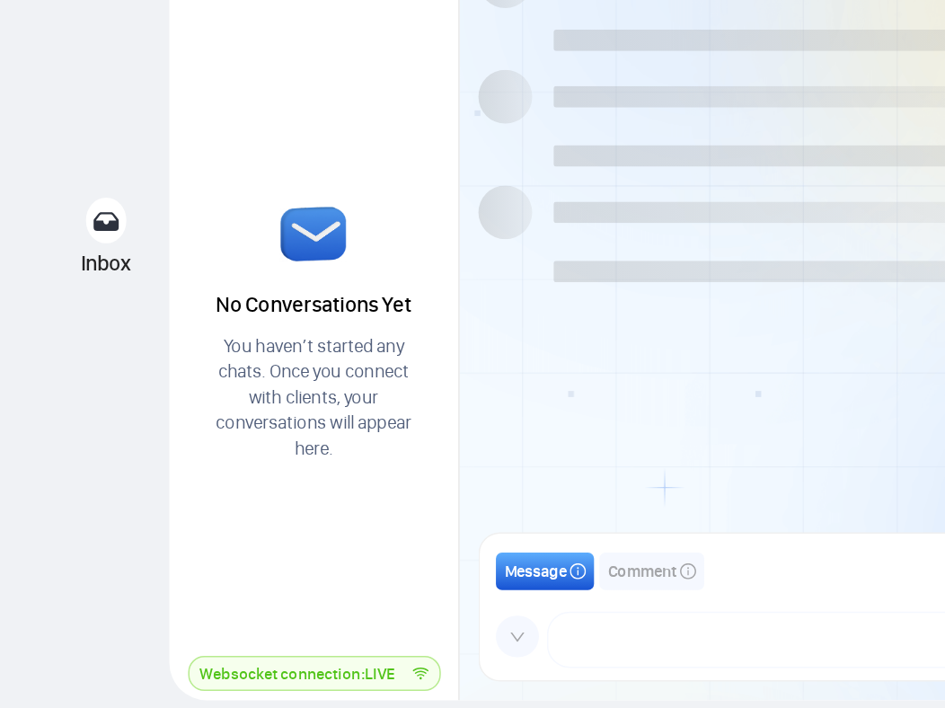
click at [344, 638] on icon "down" at bounding box center [345, 636] width 11 height 11
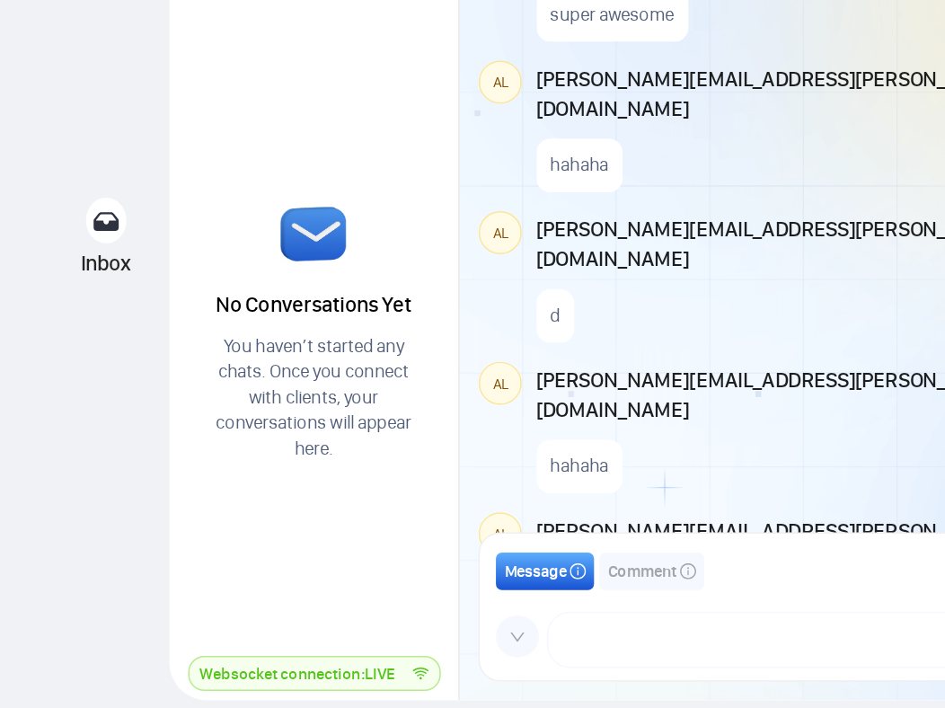
click at [347, 635] on icon "down" at bounding box center [345, 636] width 11 height 11
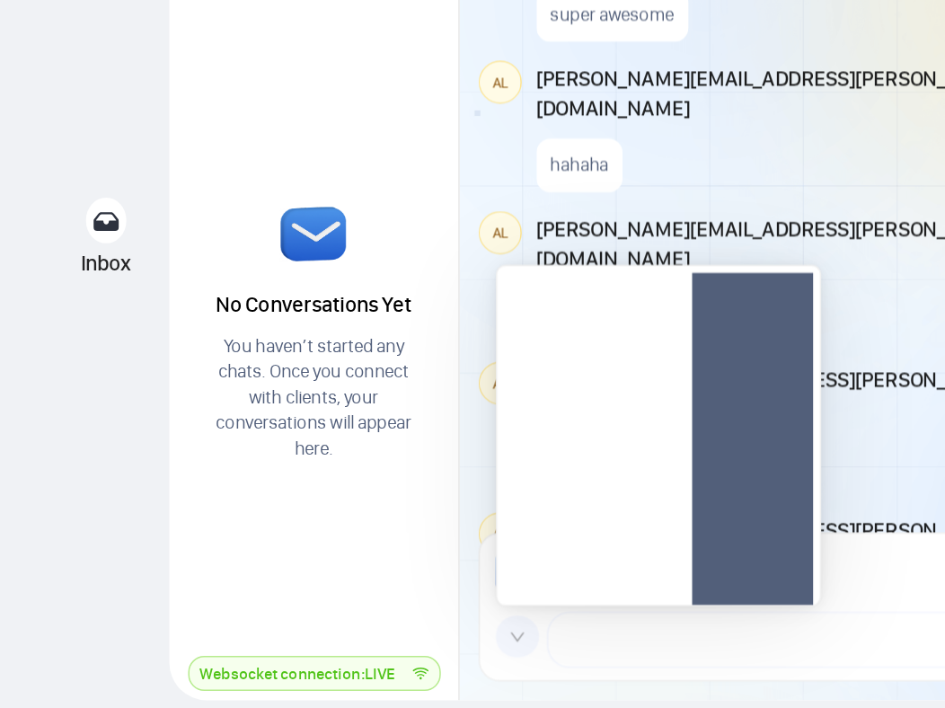
click at [347, 635] on icon "down" at bounding box center [345, 636] width 11 height 11
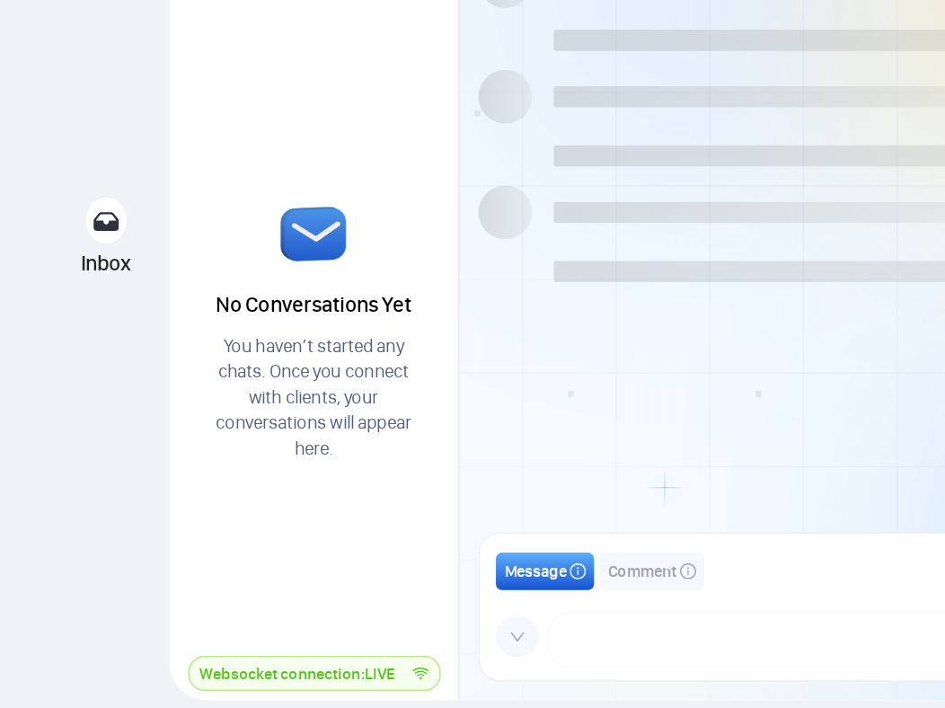
click at [343, 632] on icon "down" at bounding box center [345, 636] width 11 height 11
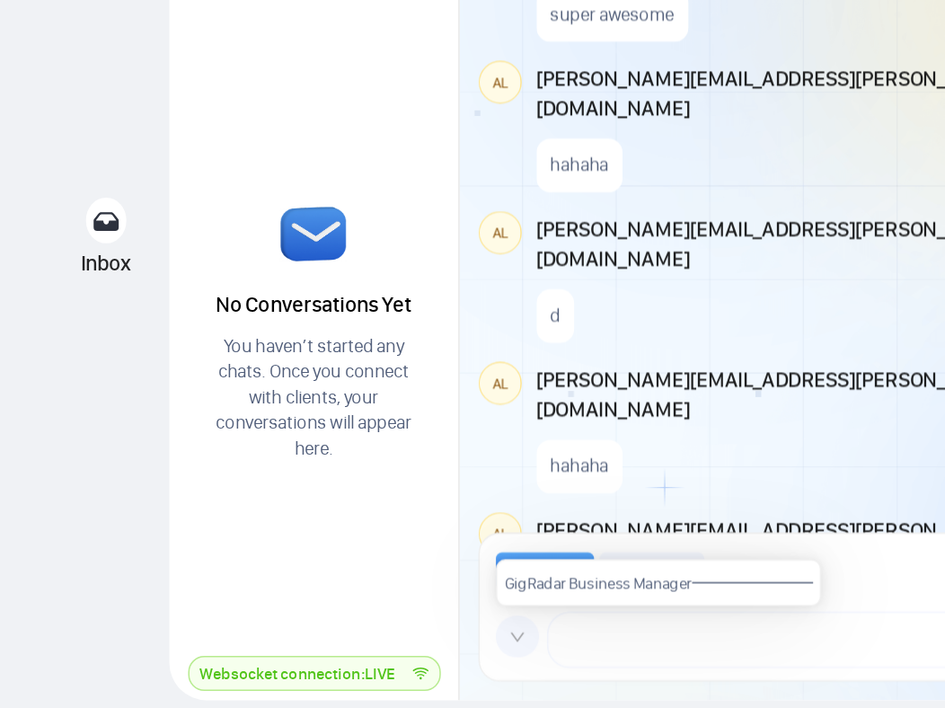
click at [343, 632] on icon "down" at bounding box center [345, 636] width 11 height 11
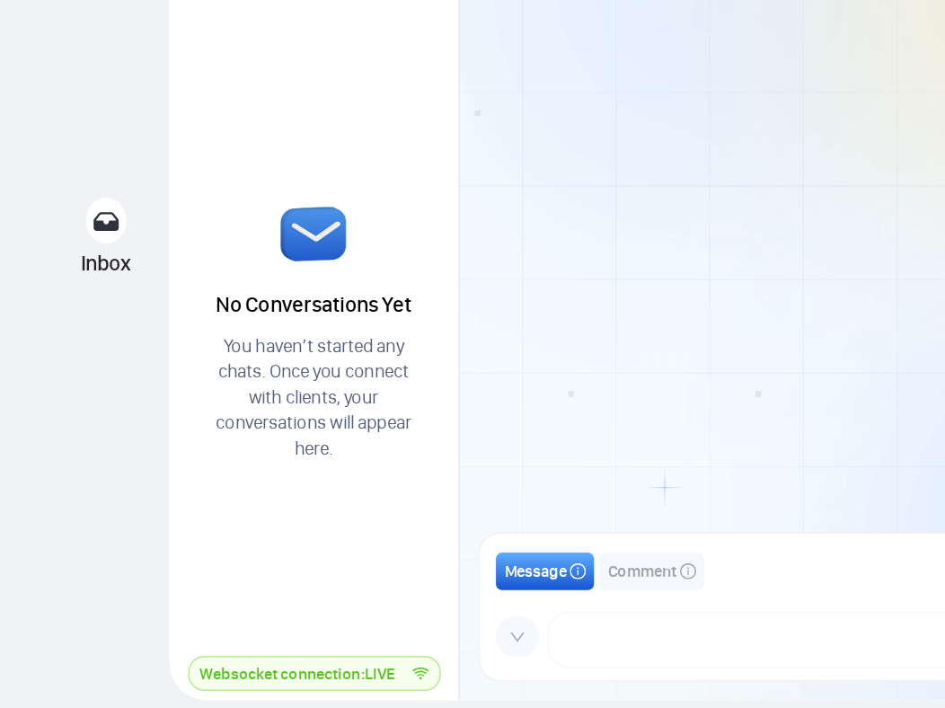
click at [340, 634] on icon "down" at bounding box center [345, 636] width 11 height 11
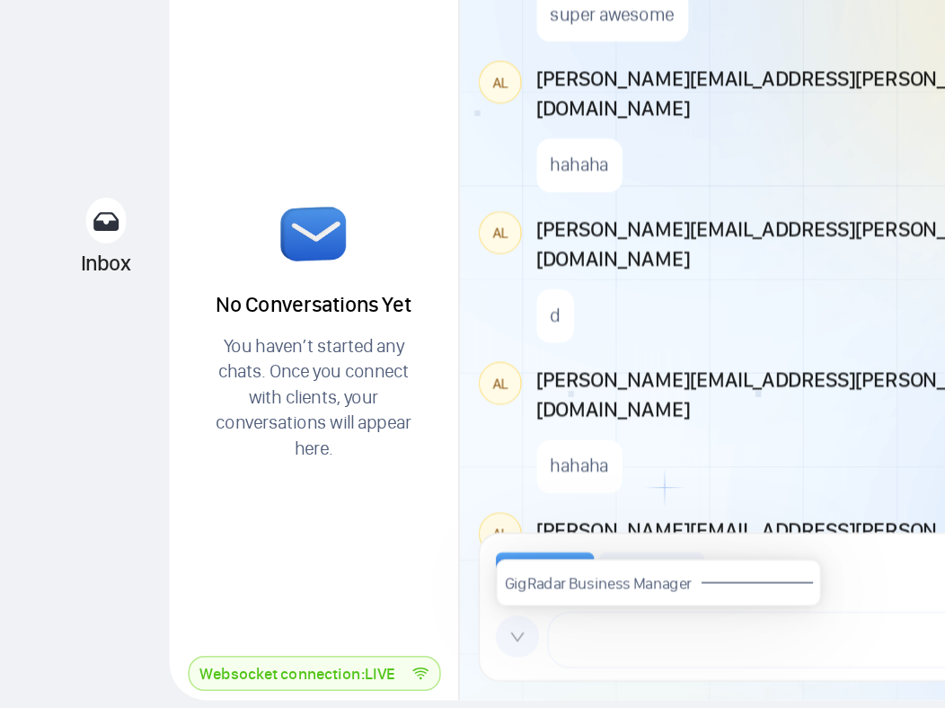
click at [340, 634] on icon "down" at bounding box center [345, 636] width 11 height 11
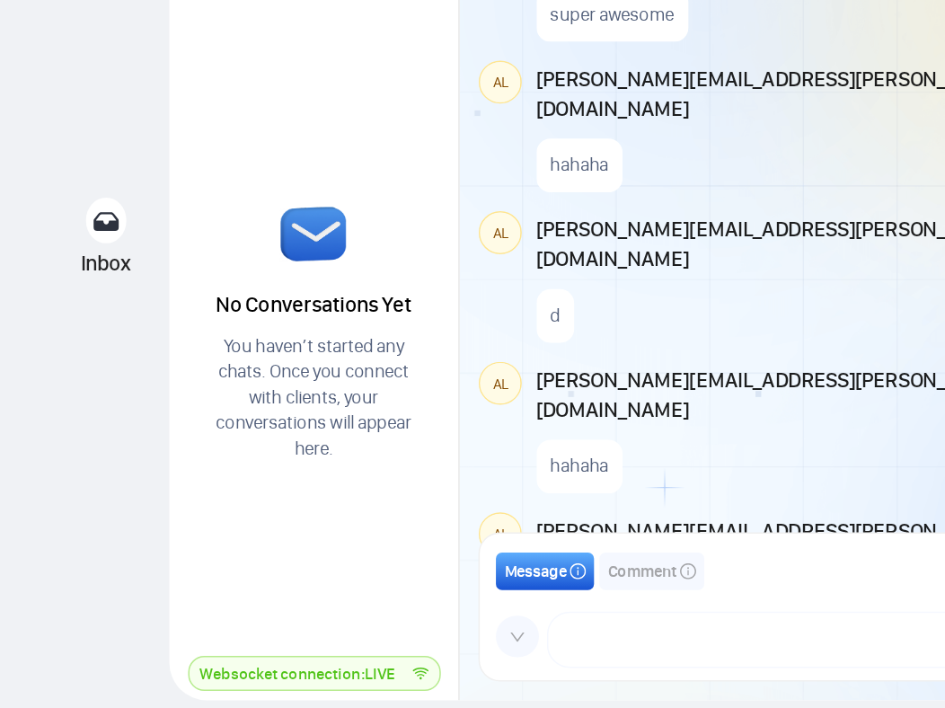
click at [347, 634] on icon "down" at bounding box center [345, 636] width 11 height 11
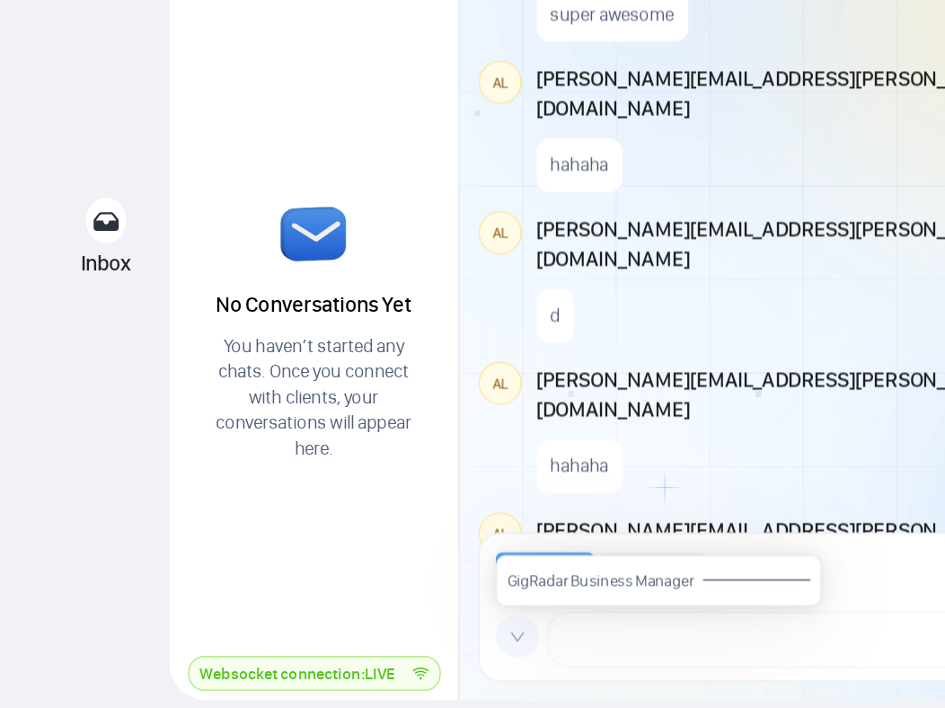
click at [347, 634] on icon "down" at bounding box center [345, 636] width 11 height 11
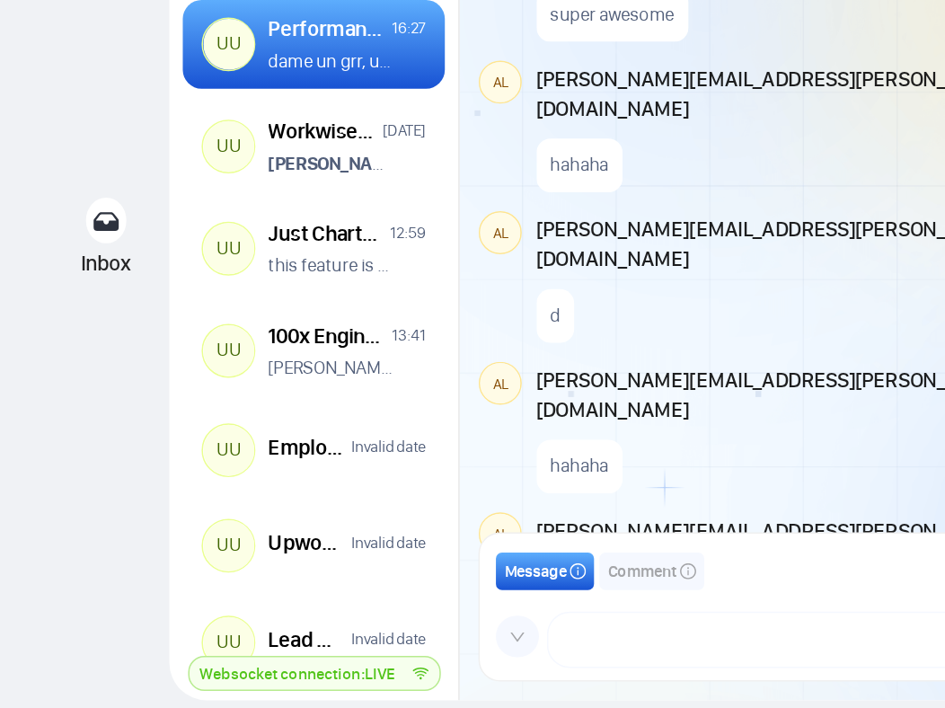
click at [352, 636] on span at bounding box center [345, 636] width 29 height 29
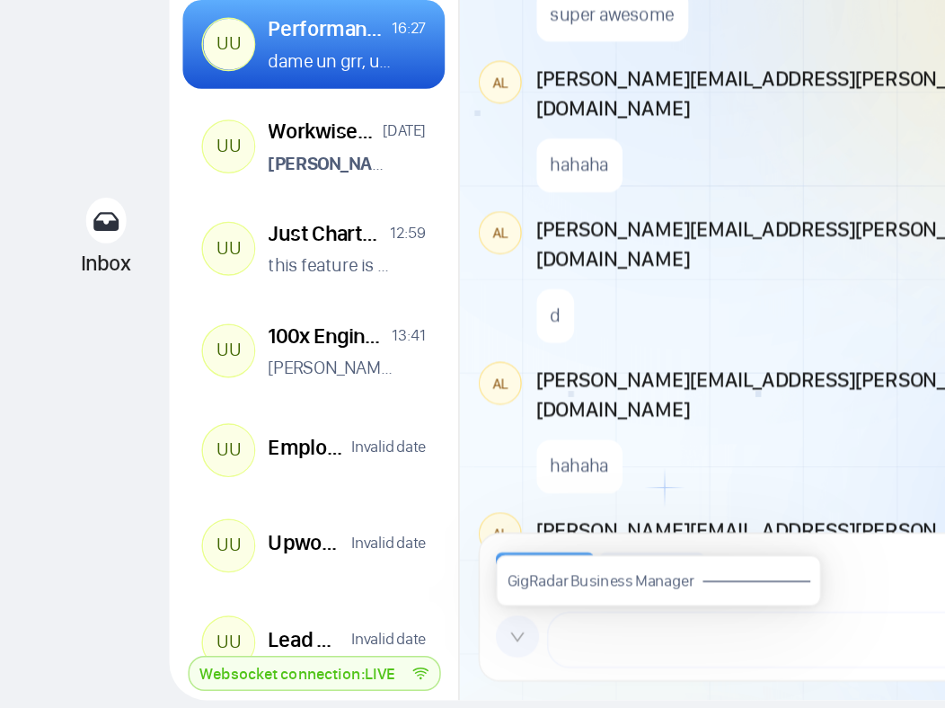
click at [352, 636] on span at bounding box center [345, 636] width 29 height 29
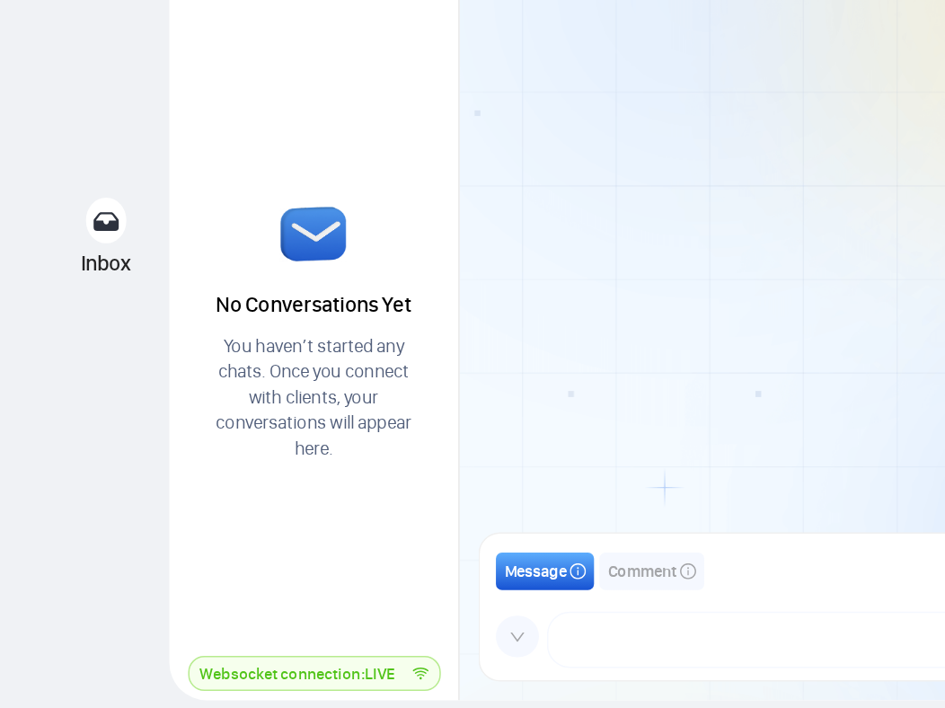
click at [347, 637] on icon "down" at bounding box center [345, 636] width 9 height 6
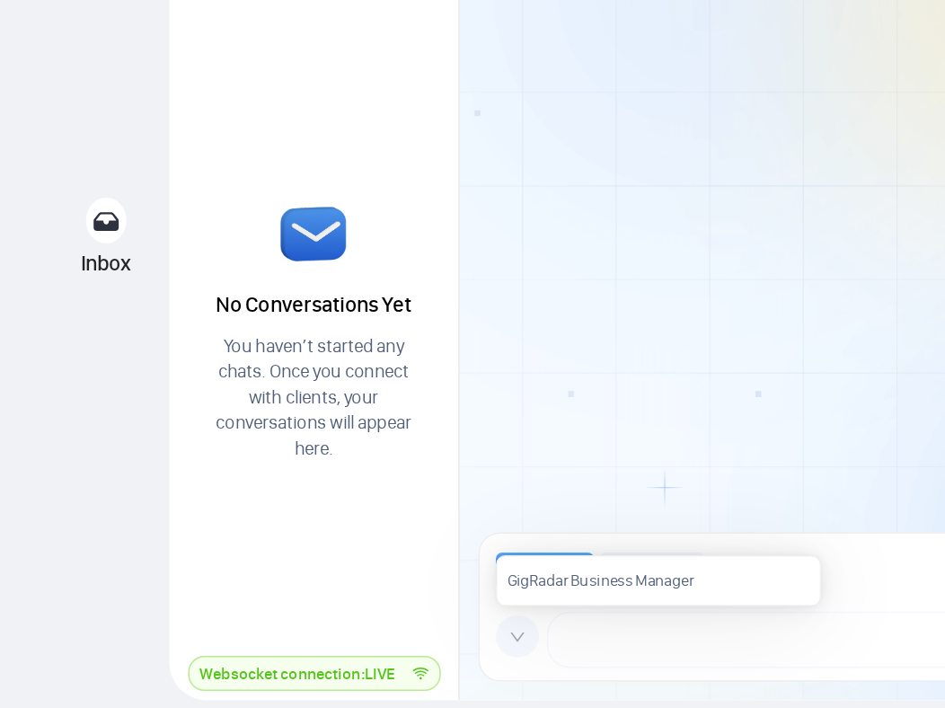
click at [347, 637] on icon "down" at bounding box center [345, 636] width 9 height 6
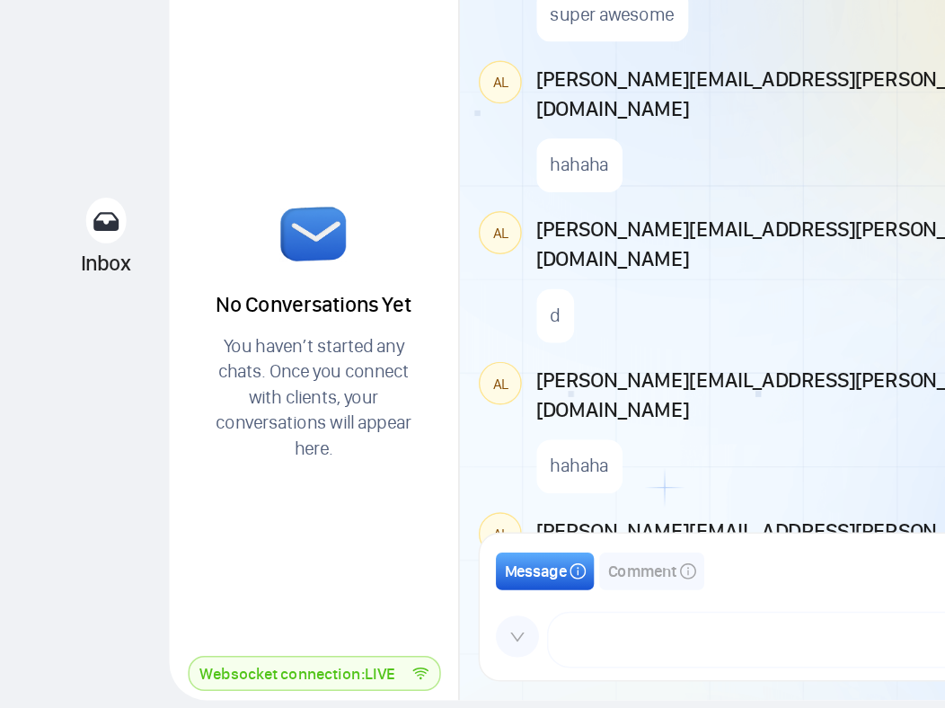
click at [344, 634] on icon "down" at bounding box center [345, 636] width 11 height 11
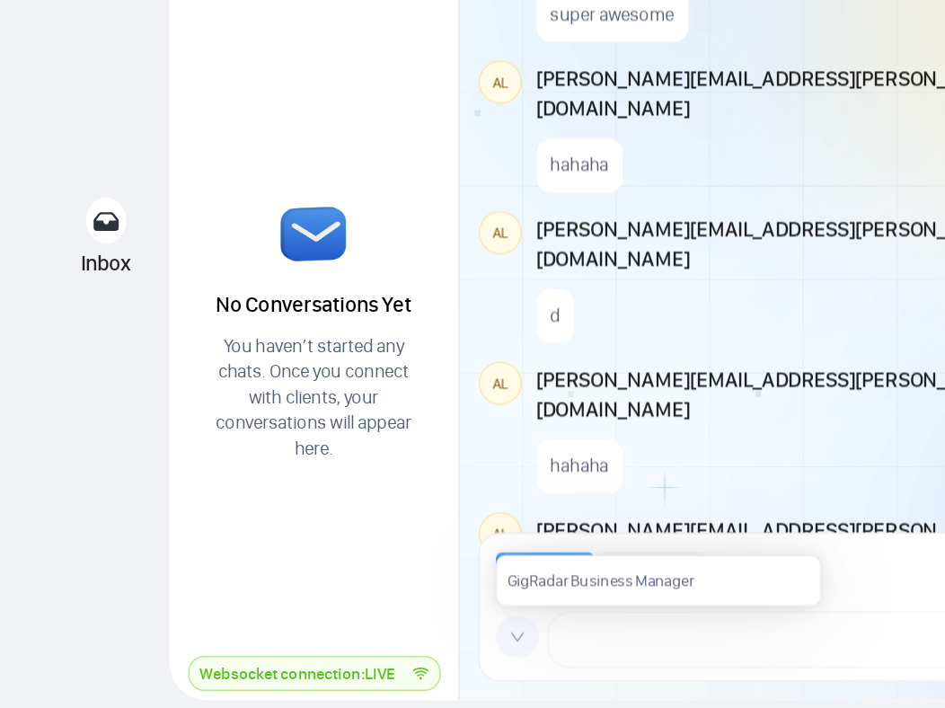
click at [344, 634] on icon "down" at bounding box center [345, 636] width 11 height 11
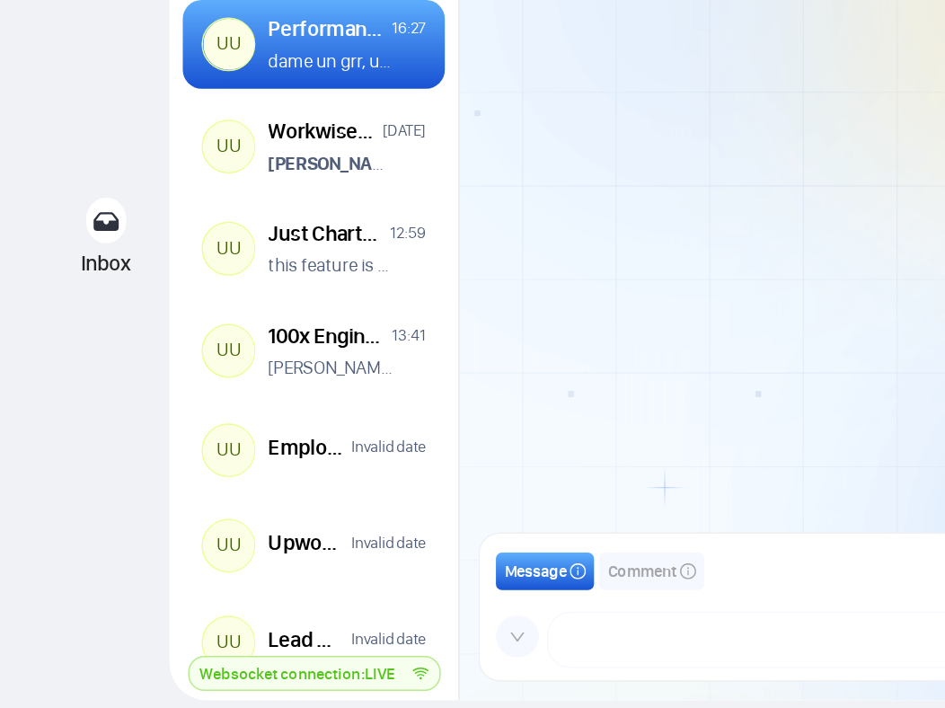
click at [347, 633] on icon "down" at bounding box center [345, 636] width 11 height 11
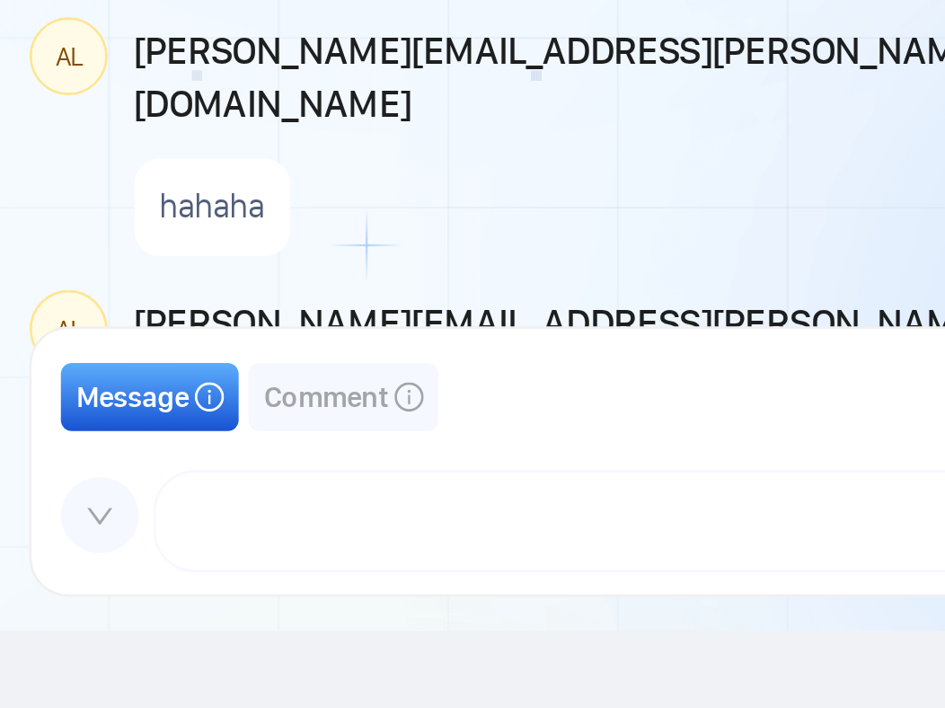
click at [347, 638] on icon "down" at bounding box center [345, 636] width 11 height 11
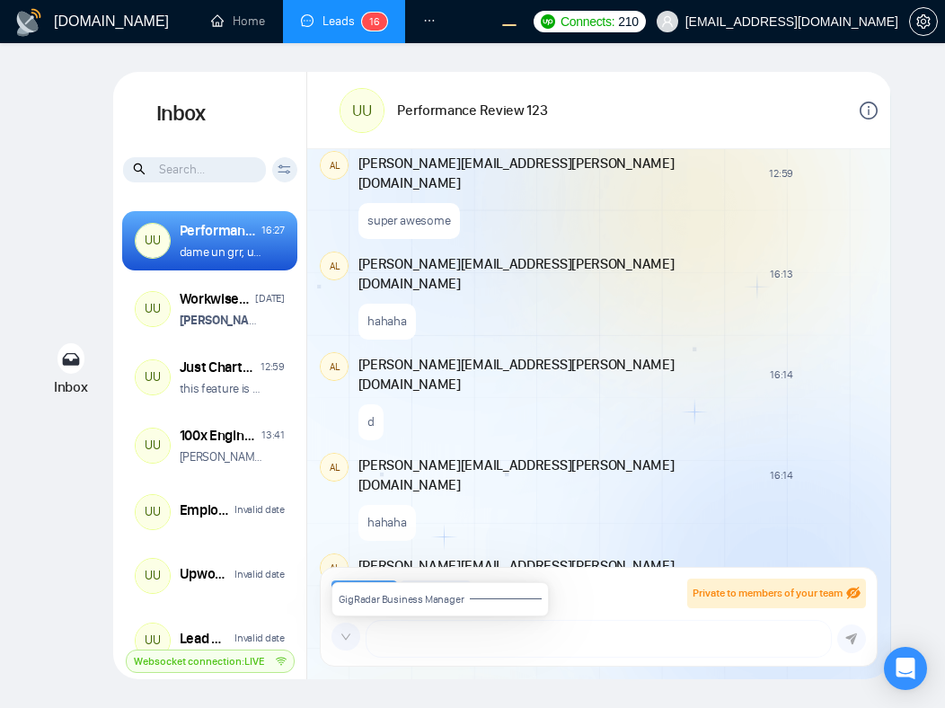
click at [708, 306] on div "Today AL alex.zolotukhin@gigradar.io 12:38 New Comment hey AL alex.zolotukhin@g…" at bounding box center [598, 363] width 583 height 429
click at [430, 596] on span "Comment" at bounding box center [429, 593] width 46 height 17
click at [365, 593] on span "Message" at bounding box center [357, 593] width 41 height 17
click at [349, 639] on icon "down" at bounding box center [345, 636] width 11 height 11
click at [497, 696] on div "hehehe" at bounding box center [616, 719] width 516 height 46
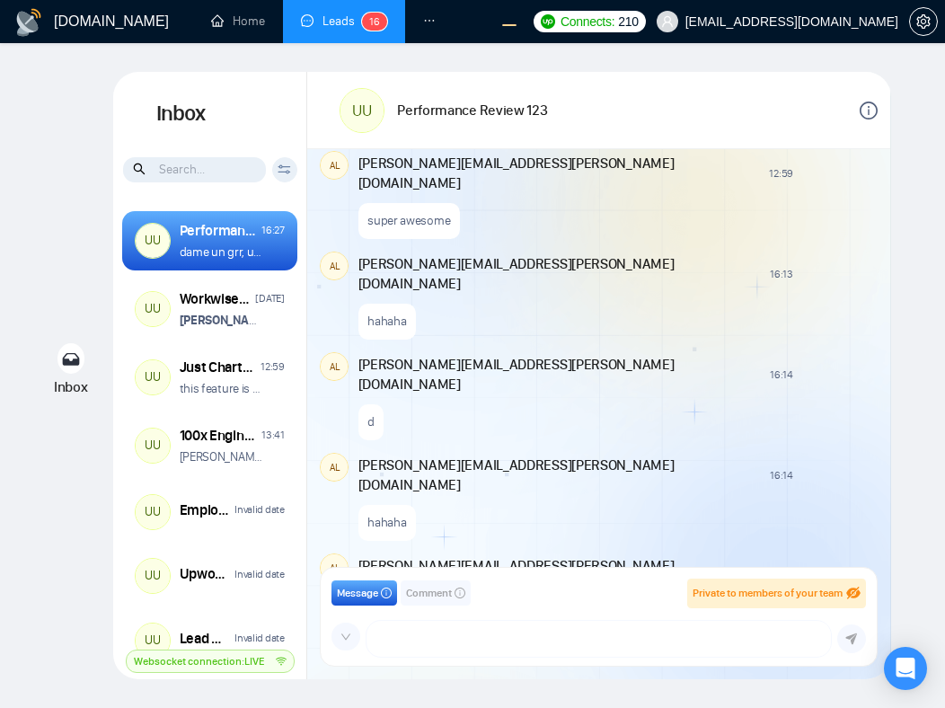
click at [434, 591] on span "Comment" at bounding box center [429, 593] width 46 height 17
click at [370, 591] on span "Message" at bounding box center [357, 593] width 41 height 17
click at [442, 601] on span "Comment" at bounding box center [429, 593] width 46 height 17
click at [384, 601] on button "Message" at bounding box center [364, 592] width 66 height 25
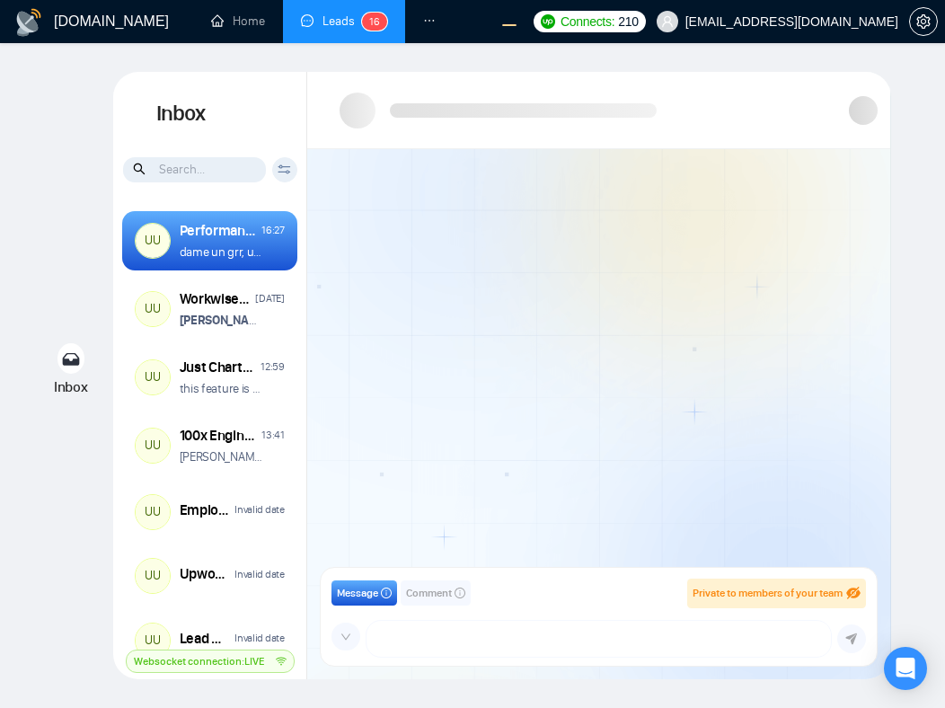
click at [473, 524] on div at bounding box center [598, 363] width 583 height 429
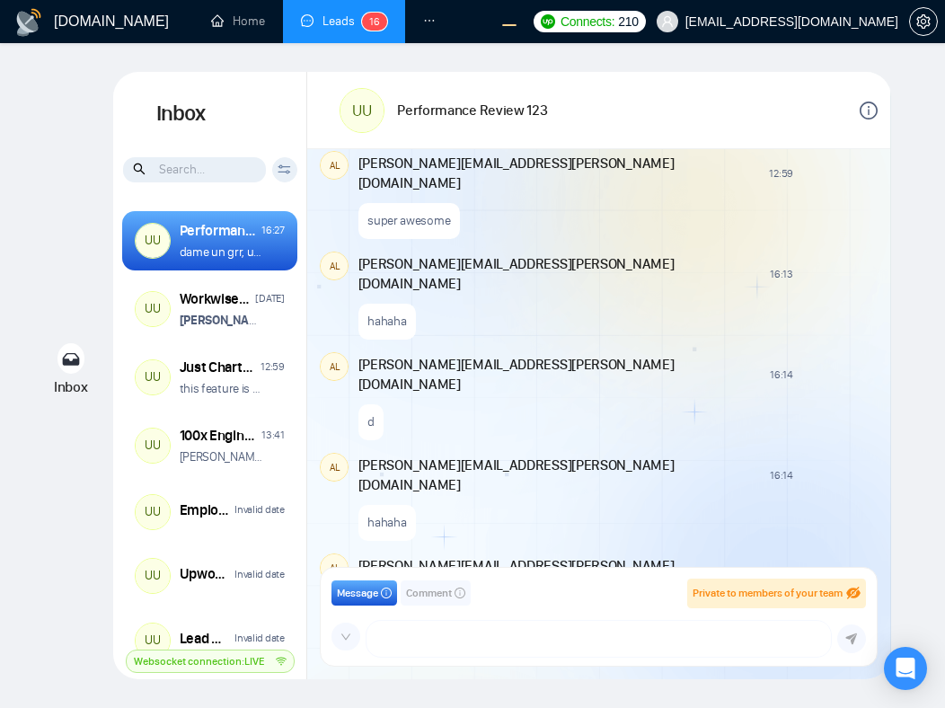
click at [378, 594] on span "Message" at bounding box center [357, 593] width 41 height 17
click at [426, 599] on span "Comment" at bounding box center [429, 593] width 46 height 17
click at [355, 580] on button "Message" at bounding box center [364, 592] width 66 height 25
click at [347, 638] on icon "down" at bounding box center [345, 636] width 9 height 6
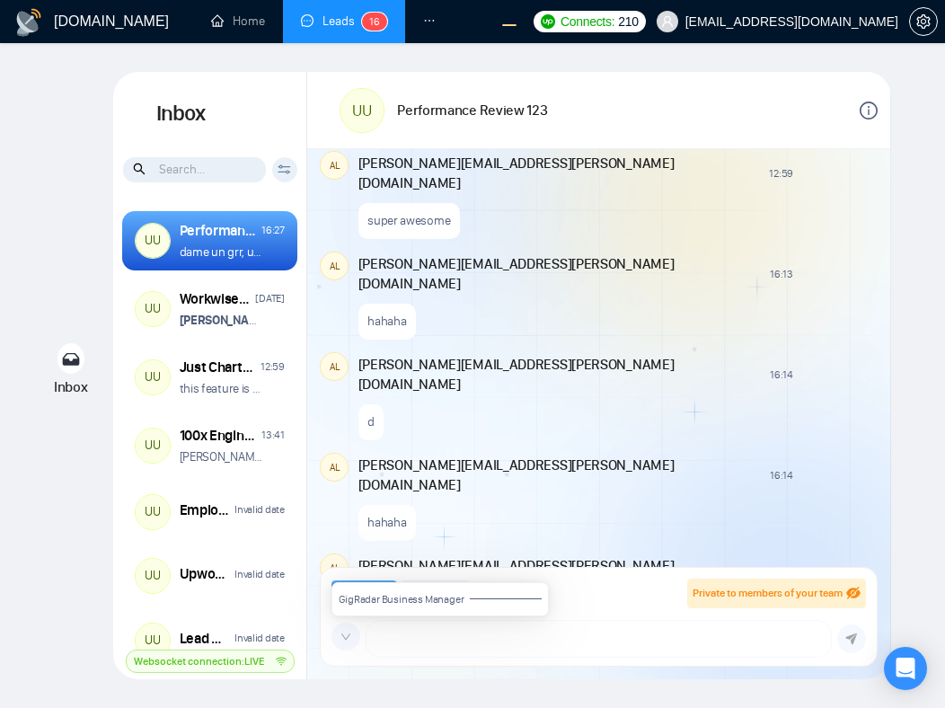
click at [347, 638] on icon "down" at bounding box center [345, 636] width 9 height 6
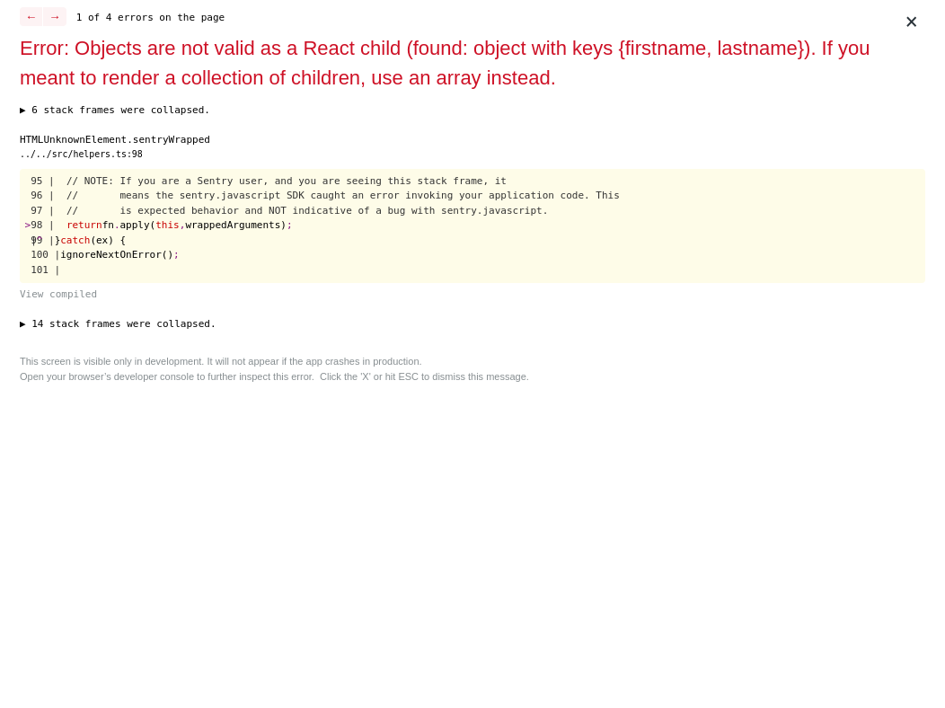
scroll to position [0, 0]
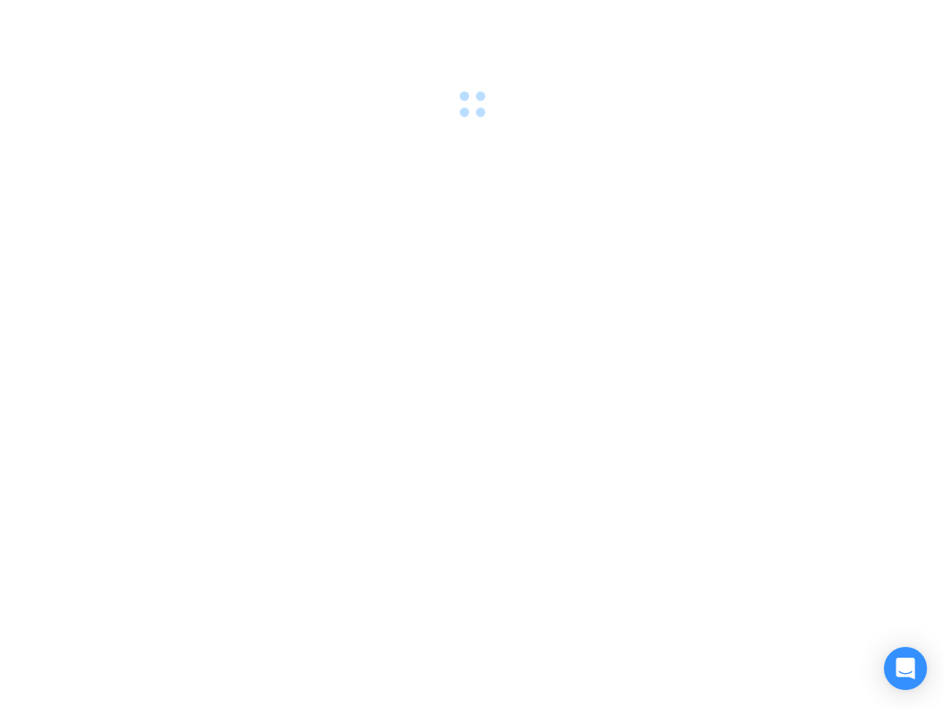
click at [689, 233] on div at bounding box center [472, 354] width 945 height 708
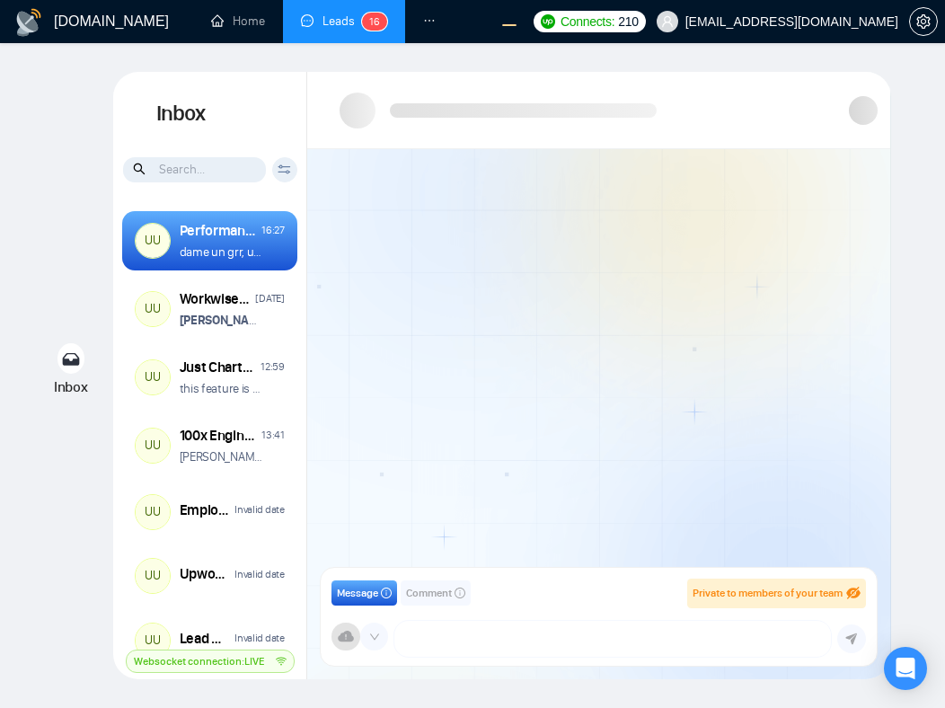
click at [380, 636] on span at bounding box center [374, 636] width 29 height 29
click at [457, 467] on div at bounding box center [598, 363] width 583 height 429
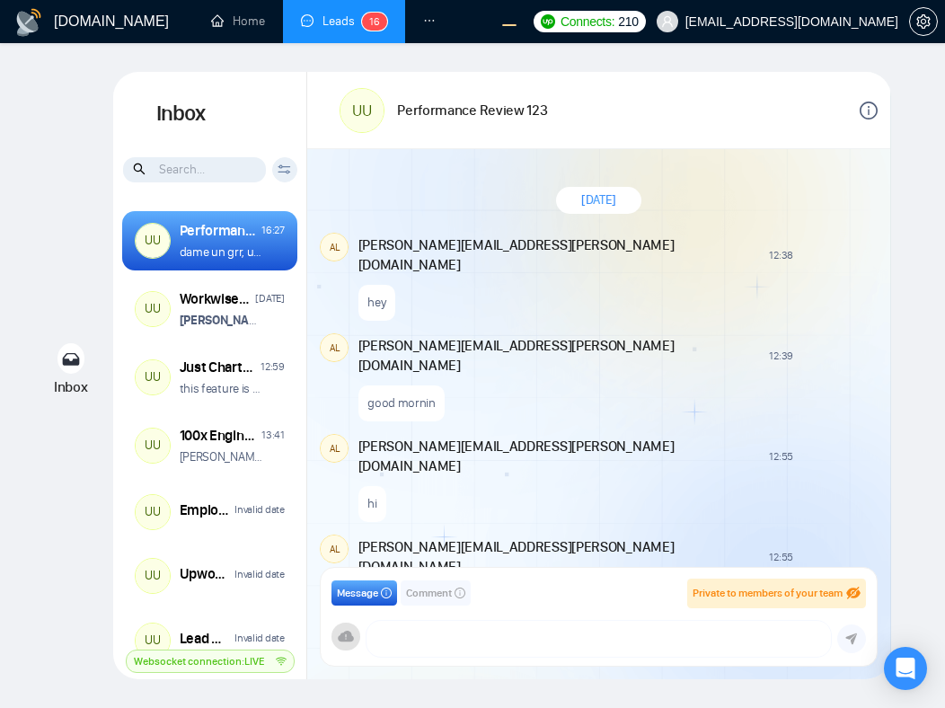
scroll to position [1288, 0]
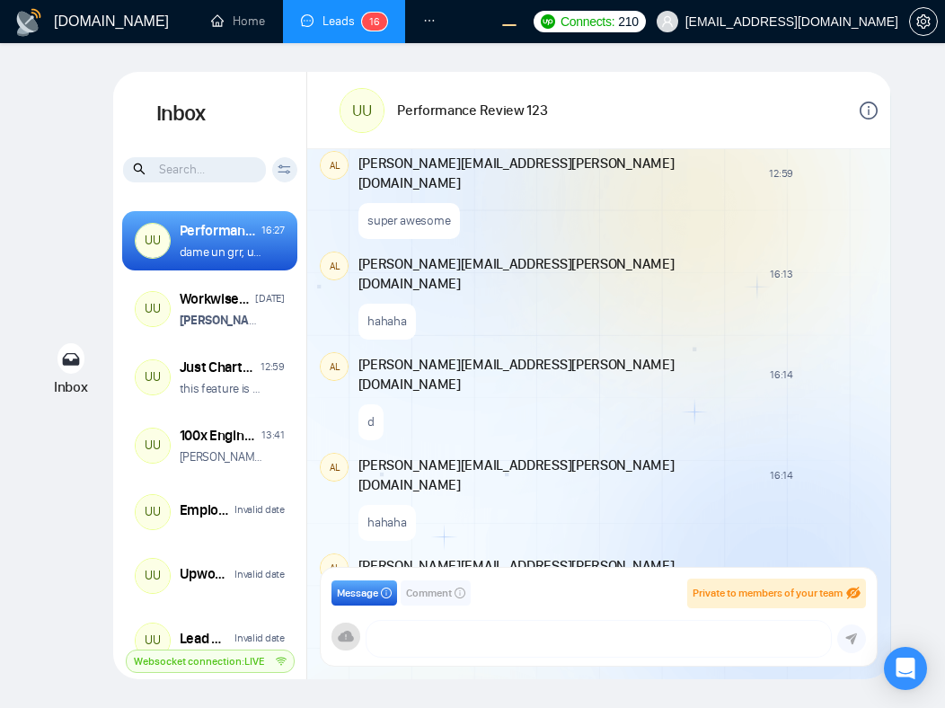
click at [876, 233] on div "[DATE] AL [EMAIL_ADDRESS][DOMAIN_NAME] 12:38 New Comment hey AL [PERSON_NAME][E…" at bounding box center [598, 363] width 583 height 429
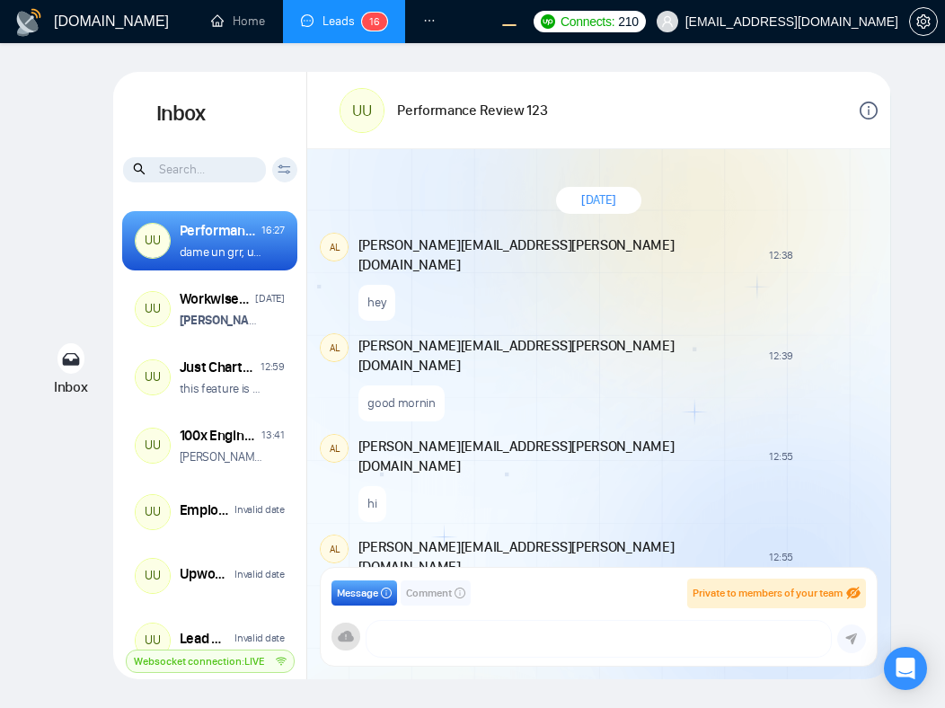
scroll to position [1288, 0]
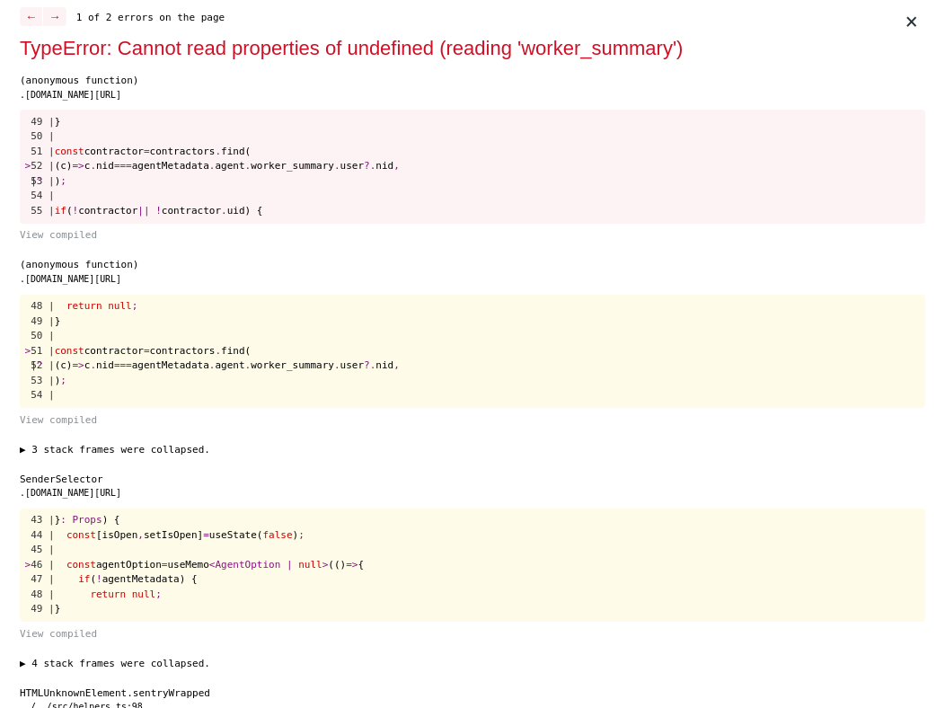
click at [703, 331] on pre "48 | return null ; 49 | } 50 | > 51 | const contractor = contractors . find( | …" at bounding box center [472, 352] width 905 height 114
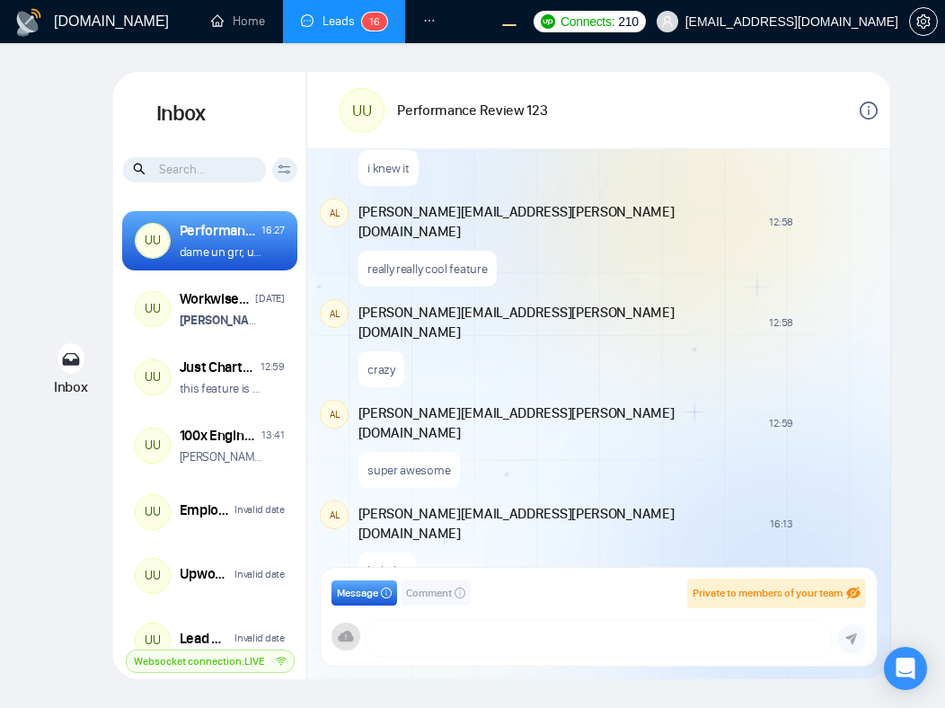
scroll to position [1693, 0]
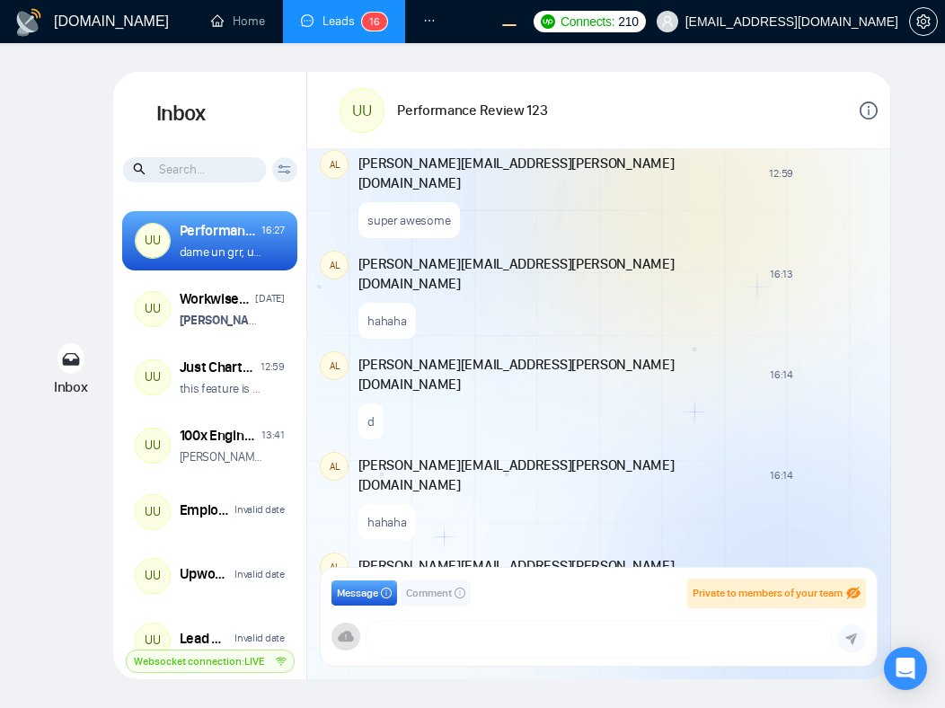
click at [709, 696] on div "hehehe" at bounding box center [616, 719] width 516 height 46
click at [425, 597] on span "Comment" at bounding box center [429, 593] width 46 height 17
click at [357, 594] on span "Message" at bounding box center [357, 593] width 41 height 17
click at [432, 592] on span "Comment" at bounding box center [429, 593] width 46 height 17
click at [356, 608] on div "Message Comment Private to members of your team salman.fatih@gigradar.io frnaml…" at bounding box center [597, 616] width 533 height 76
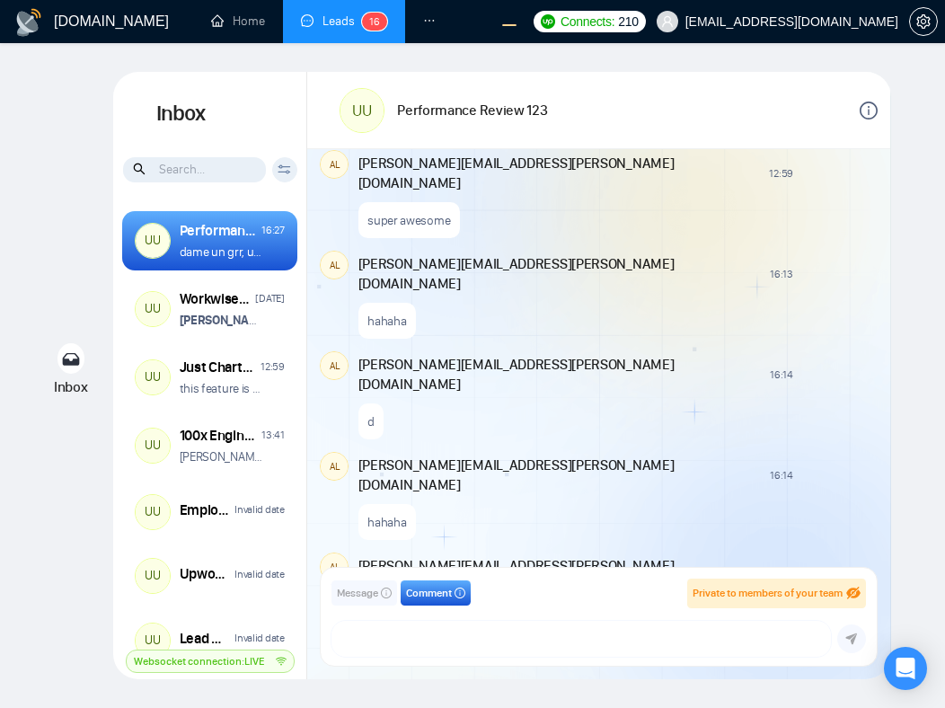
click at [354, 600] on span "Message" at bounding box center [357, 593] width 41 height 17
click at [739, 696] on div "hehehe" at bounding box center [616, 719] width 516 height 46
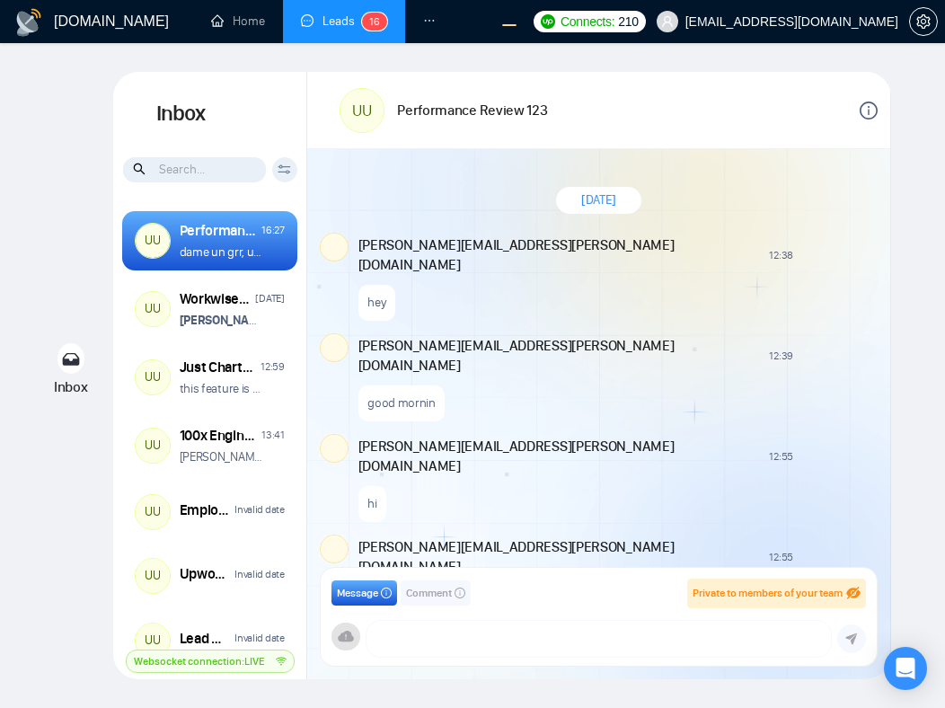
scroll to position [1288, 0]
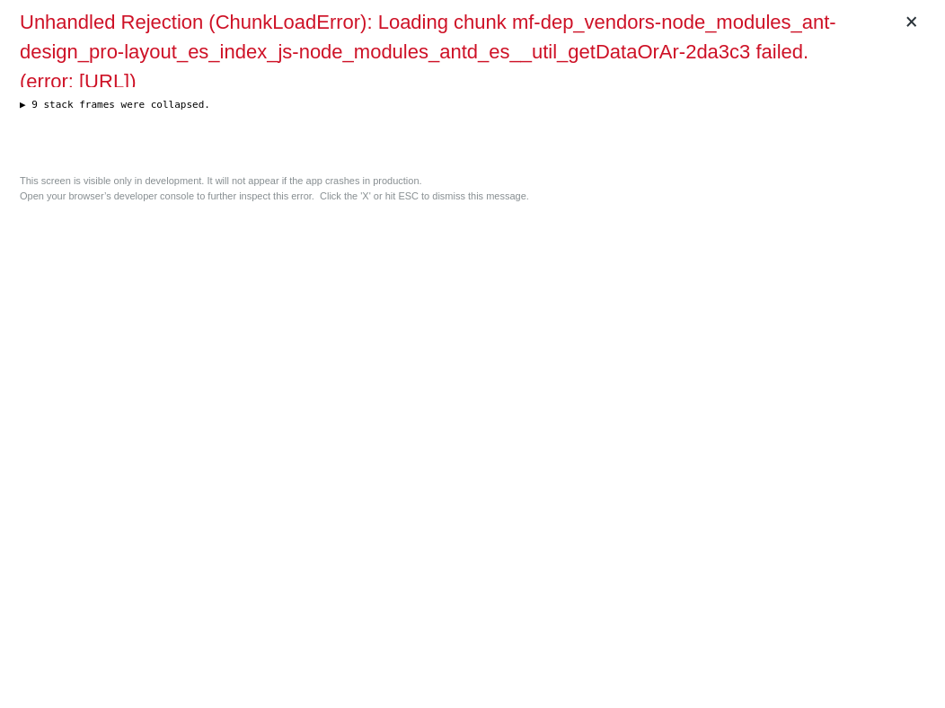
click at [769, 273] on div "× Unhandled Rejection (ChunkLoadError): Loading chunk mf-dep_vendors-node_modul…" at bounding box center [472, 354] width 919 height 708
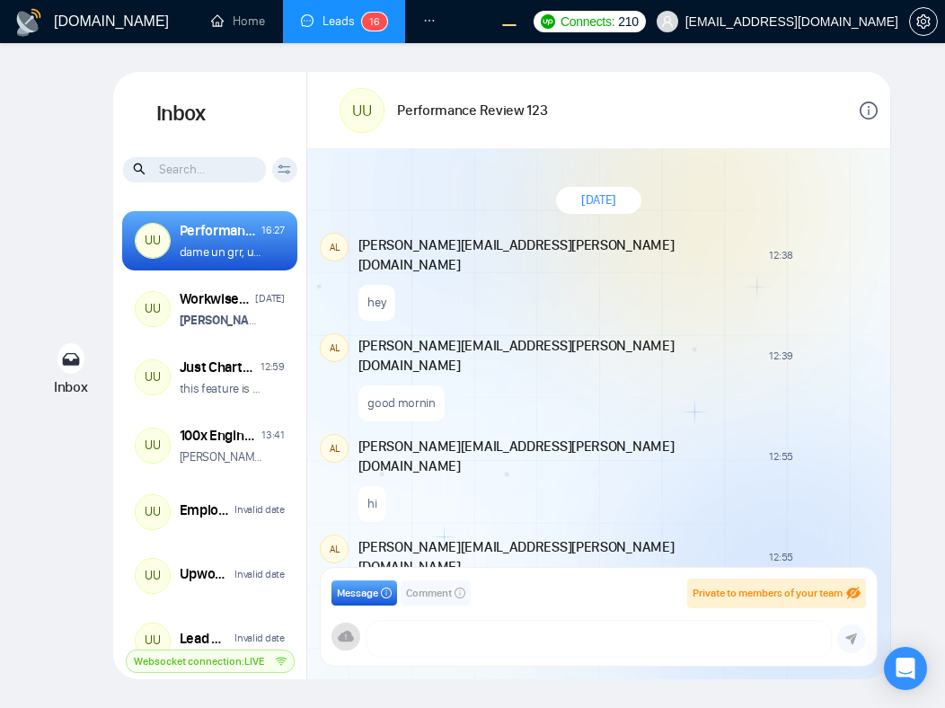
scroll to position [1288, 0]
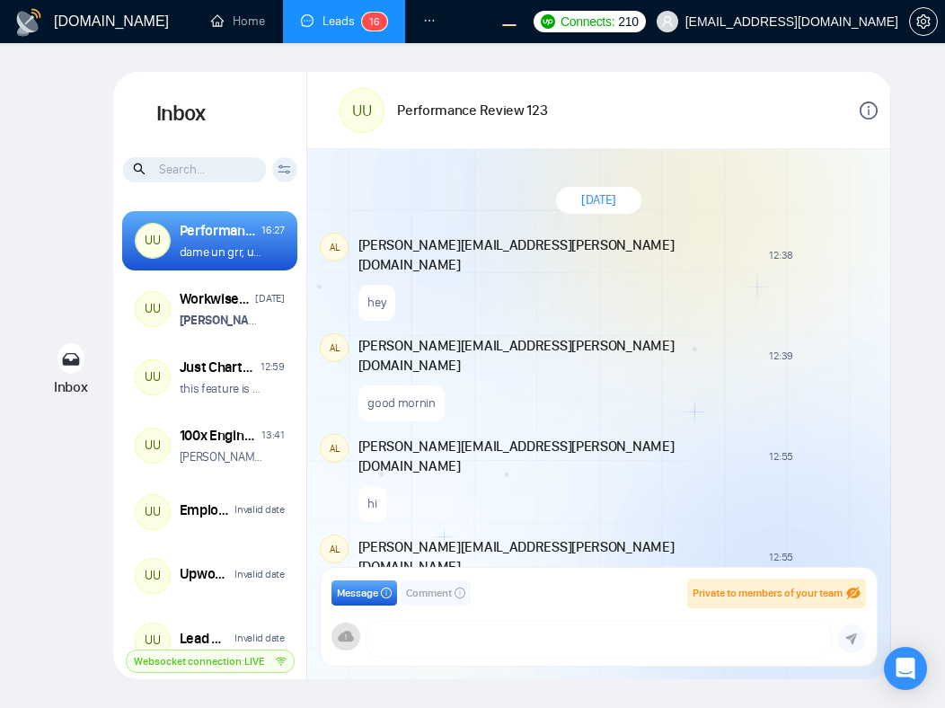
scroll to position [1288, 0]
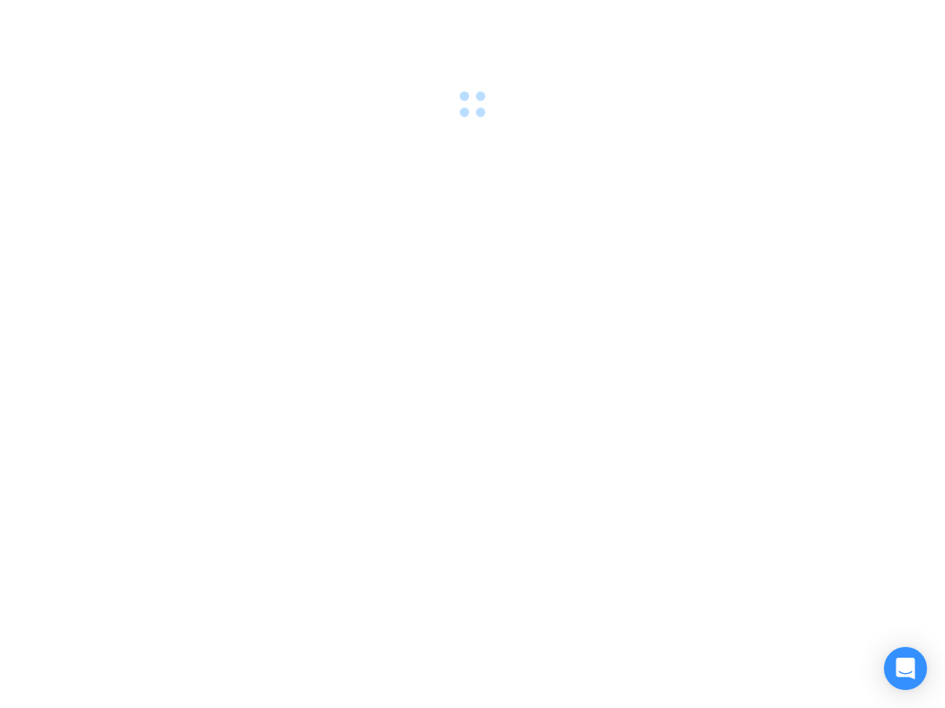
click at [620, 193] on div at bounding box center [472, 354] width 945 height 708
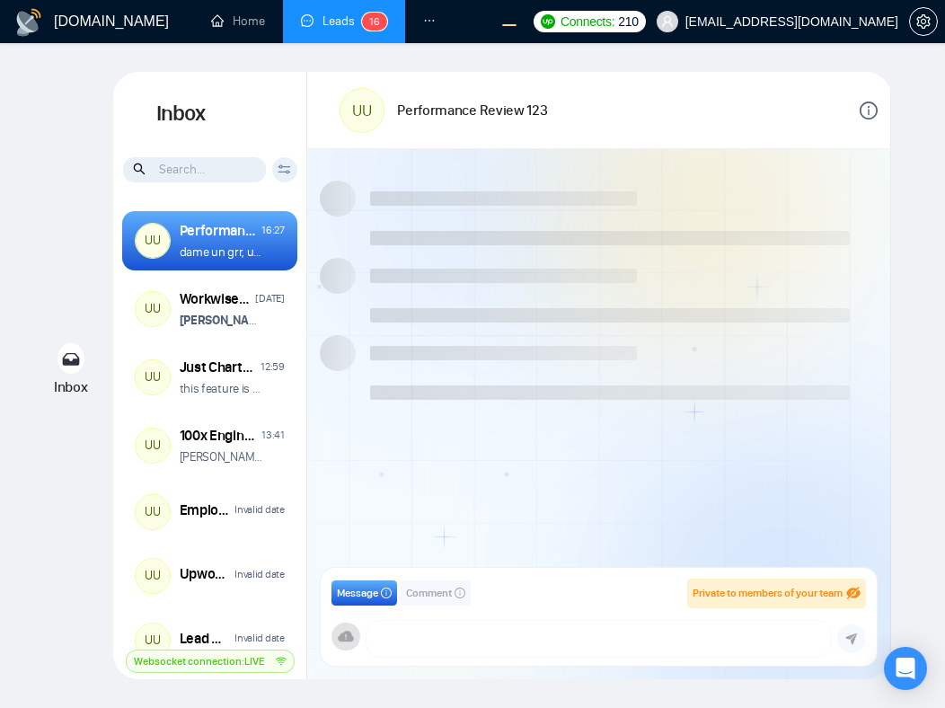
scroll to position [1288, 0]
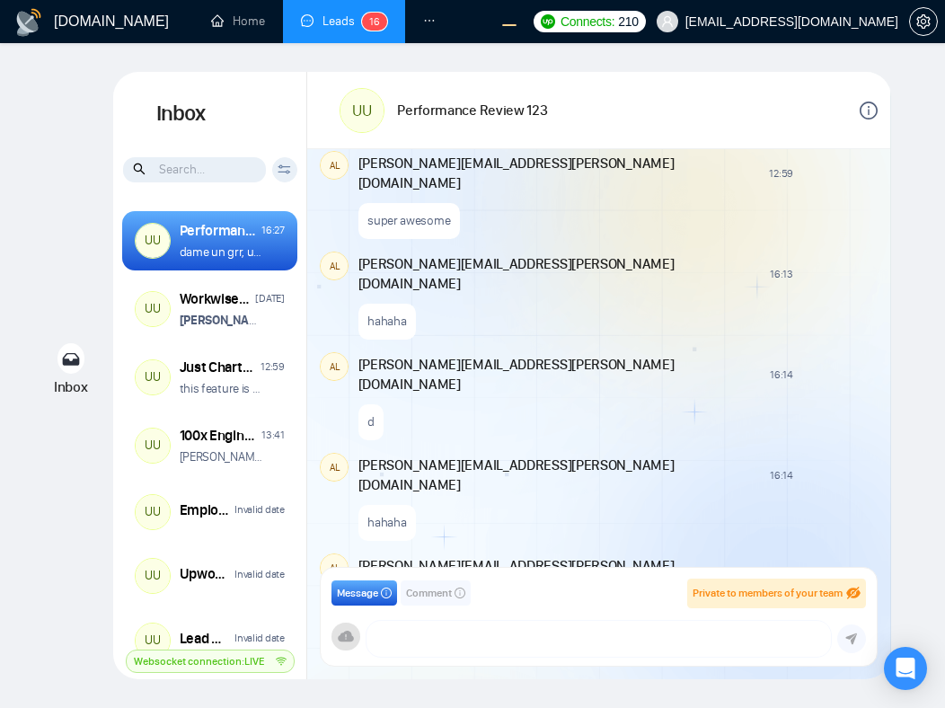
click at [442, 594] on span "Comment" at bounding box center [429, 593] width 46 height 17
click at [365, 590] on span "Message" at bounding box center [357, 593] width 41 height 17
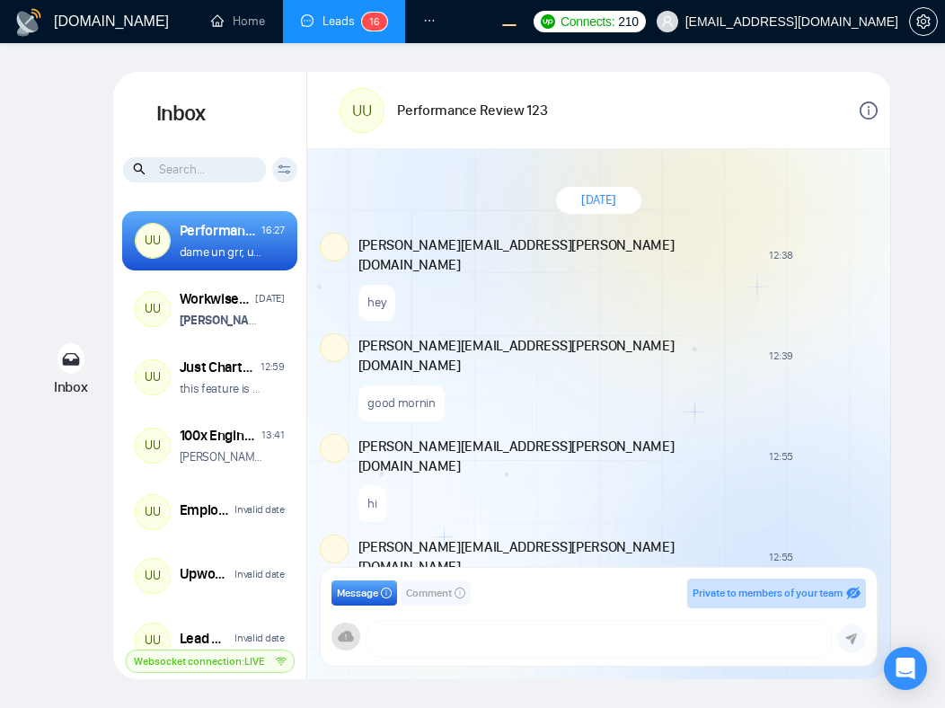
scroll to position [1288, 0]
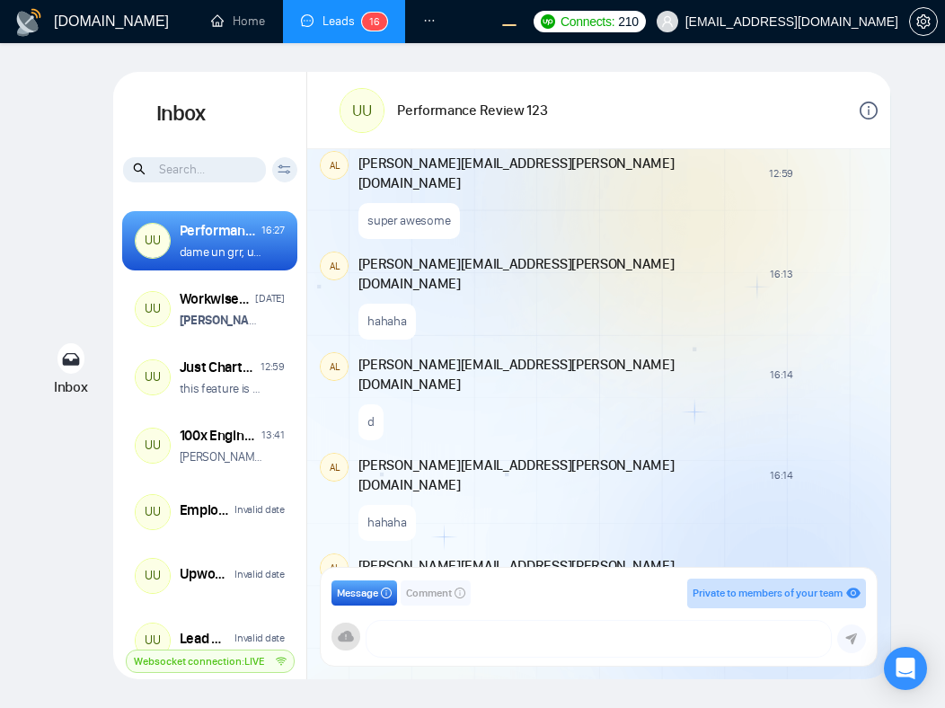
click at [805, 567] on div "New Comment" at bounding box center [839, 574] width 68 height 14
click at [714, 495] on div "hahaha" at bounding box center [616, 518] width 516 height 46
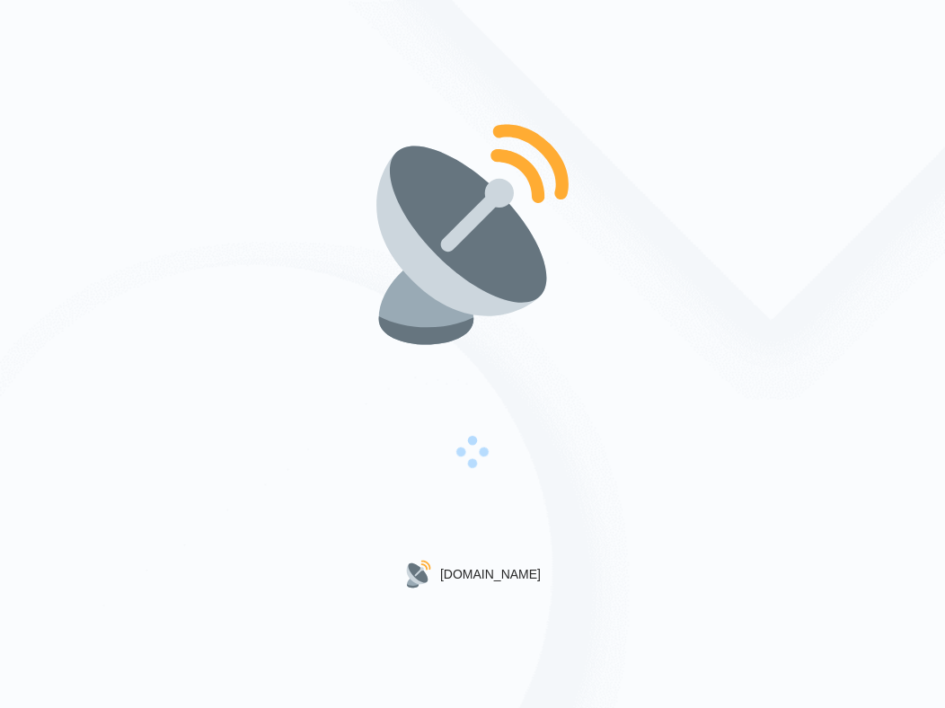
click at [625, 188] on div "[DOMAIN_NAME]" at bounding box center [472, 354] width 945 height 708
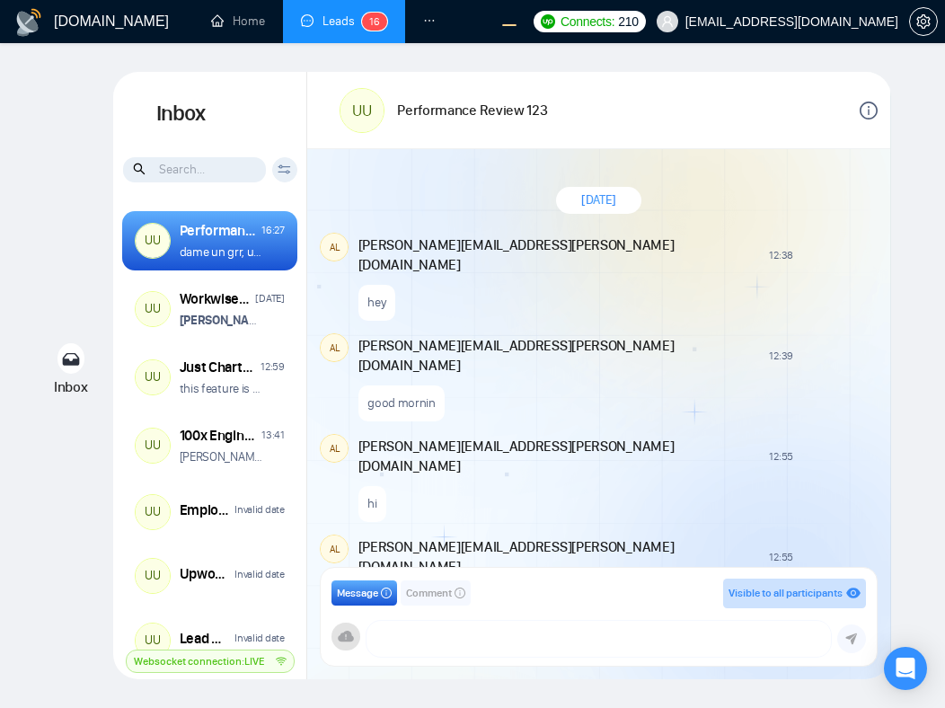
scroll to position [1288, 0]
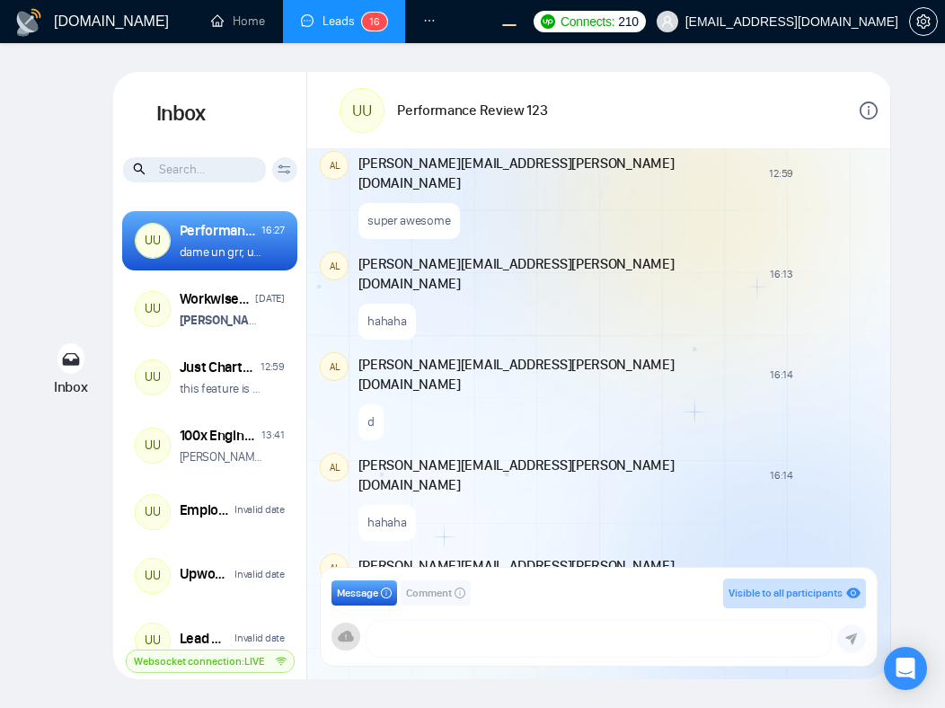
click at [430, 592] on span "Comment" at bounding box center [429, 593] width 46 height 17
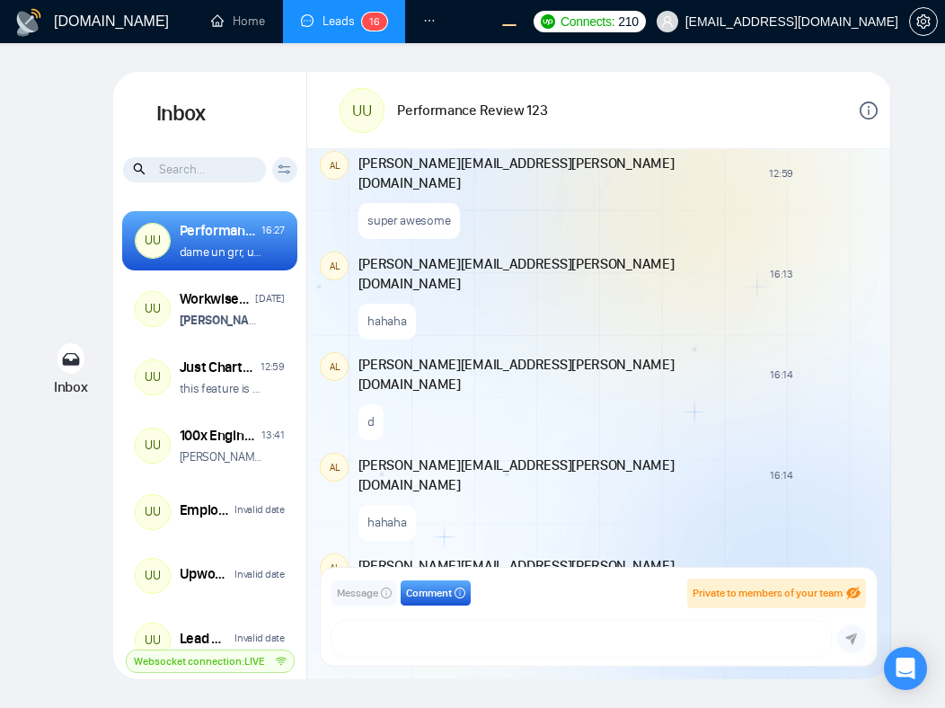
click at [356, 597] on span "Message" at bounding box center [357, 593] width 41 height 17
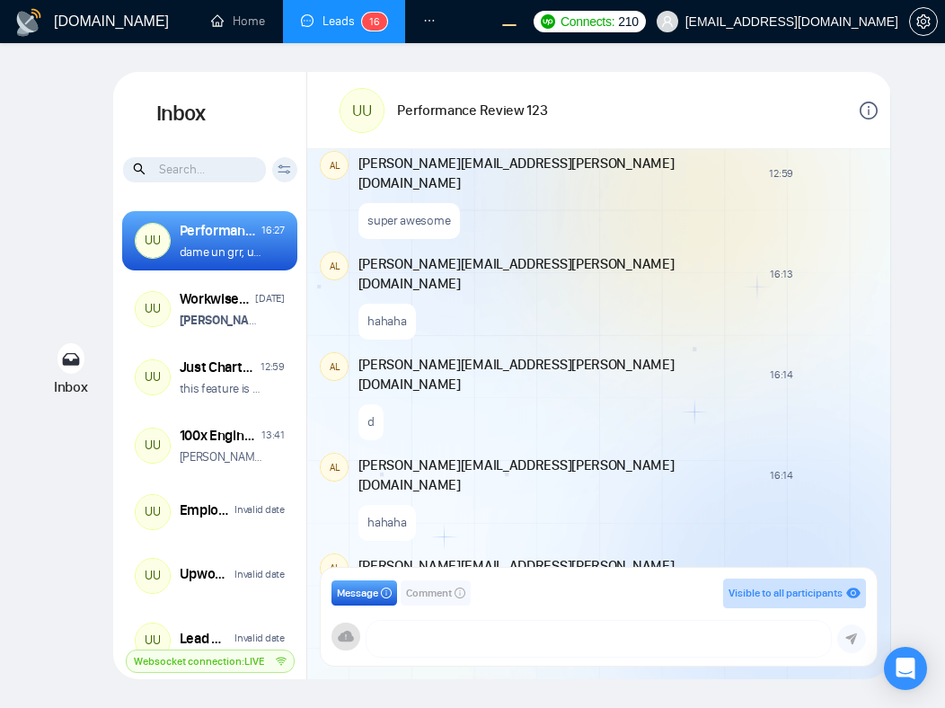
click at [417, 593] on span "Comment" at bounding box center [429, 593] width 46 height 17
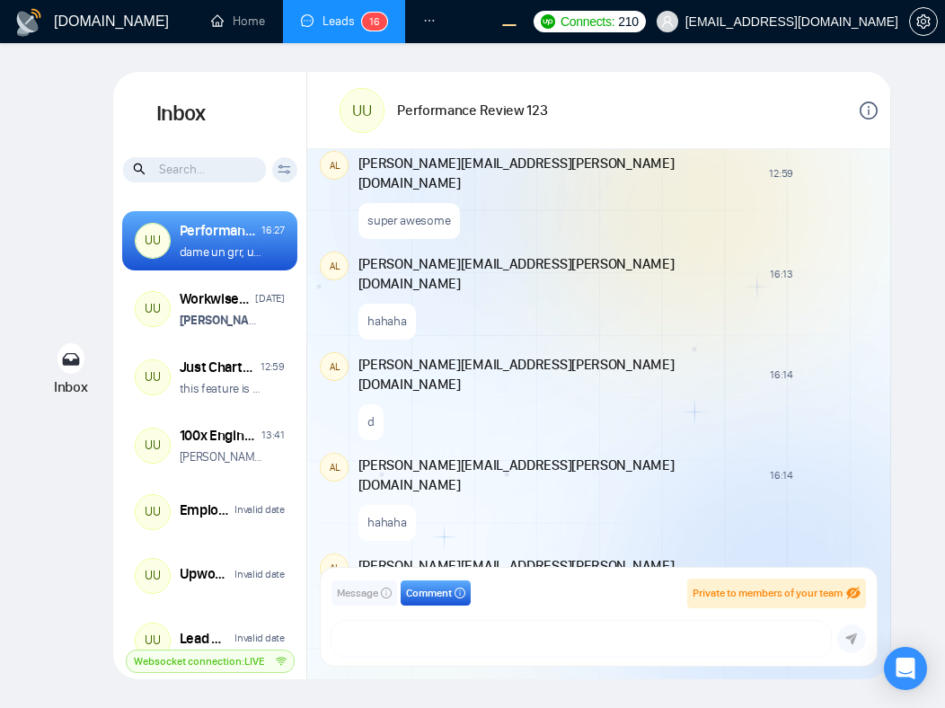
click at [352, 590] on span "Message" at bounding box center [357, 593] width 41 height 17
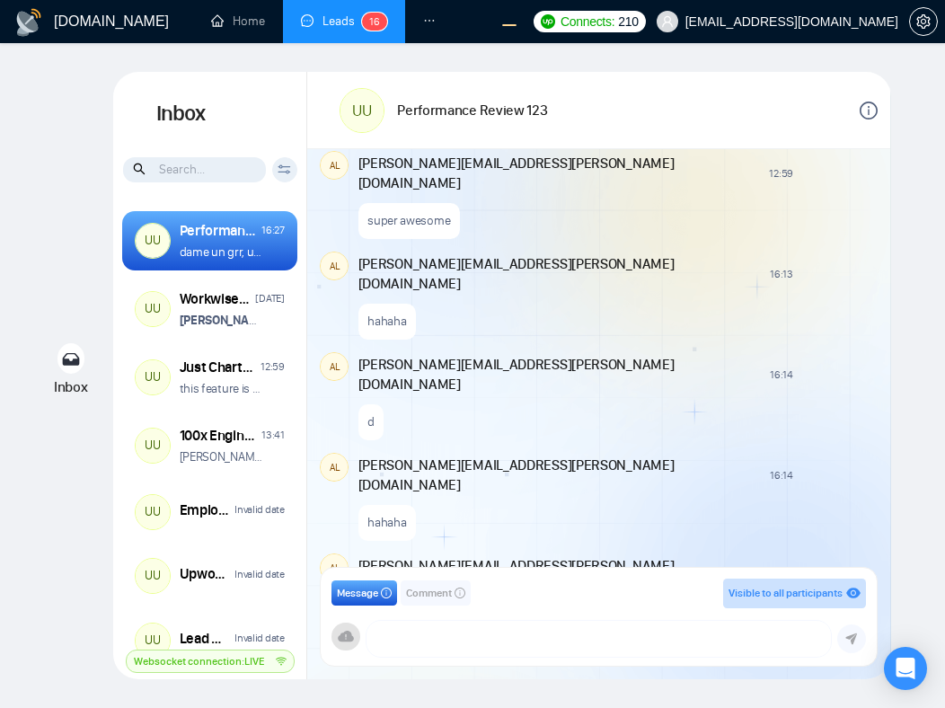
click at [416, 587] on span "Comment" at bounding box center [429, 593] width 46 height 17
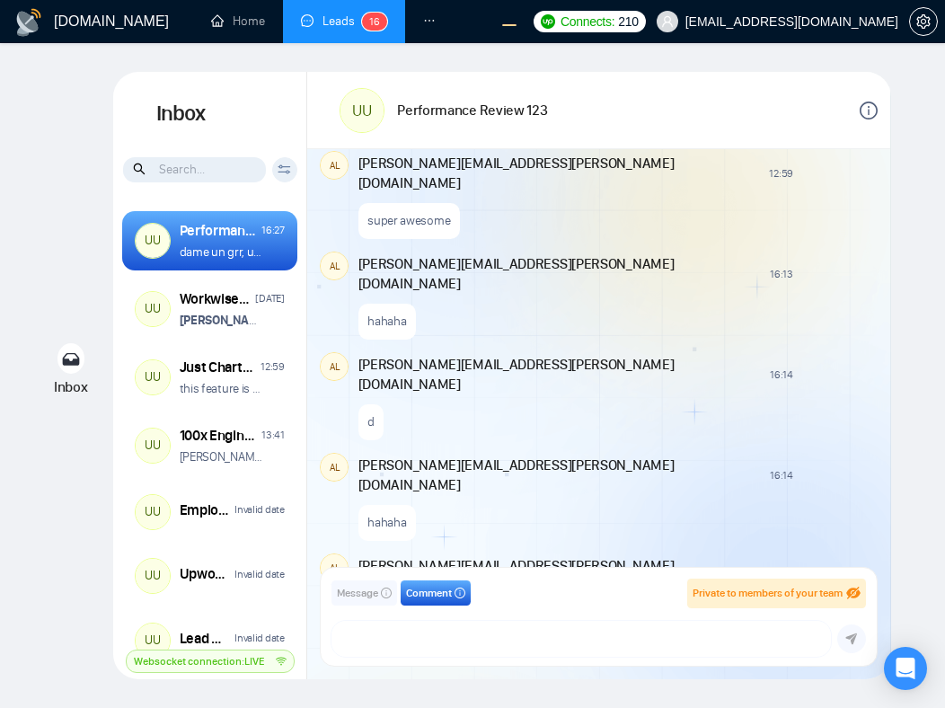
click at [349, 594] on span "Message" at bounding box center [357, 593] width 41 height 17
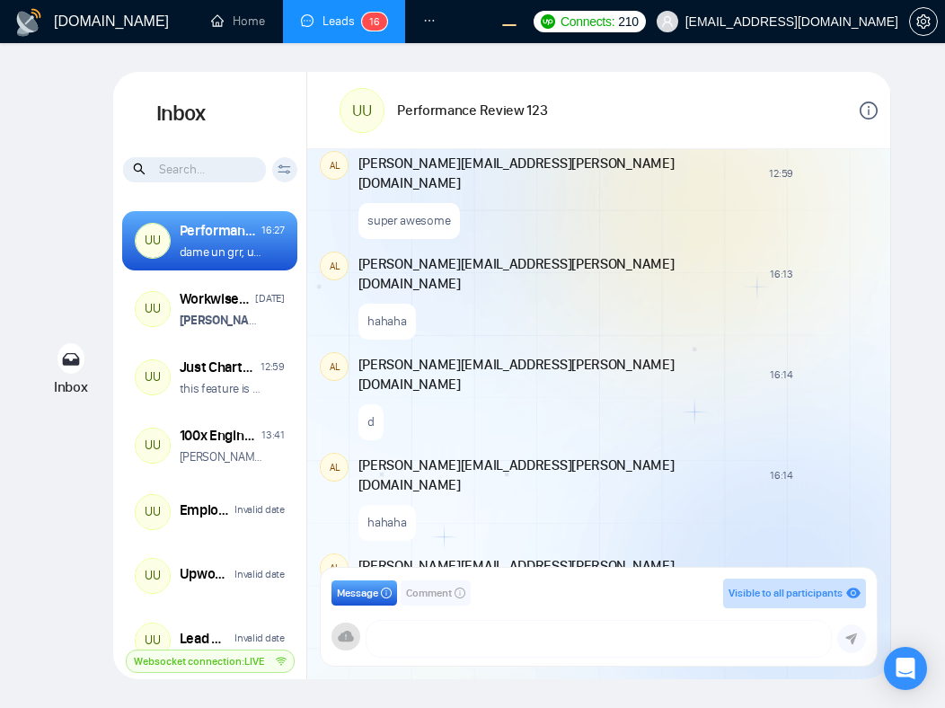
click at [435, 591] on span "Comment" at bounding box center [429, 593] width 46 height 17
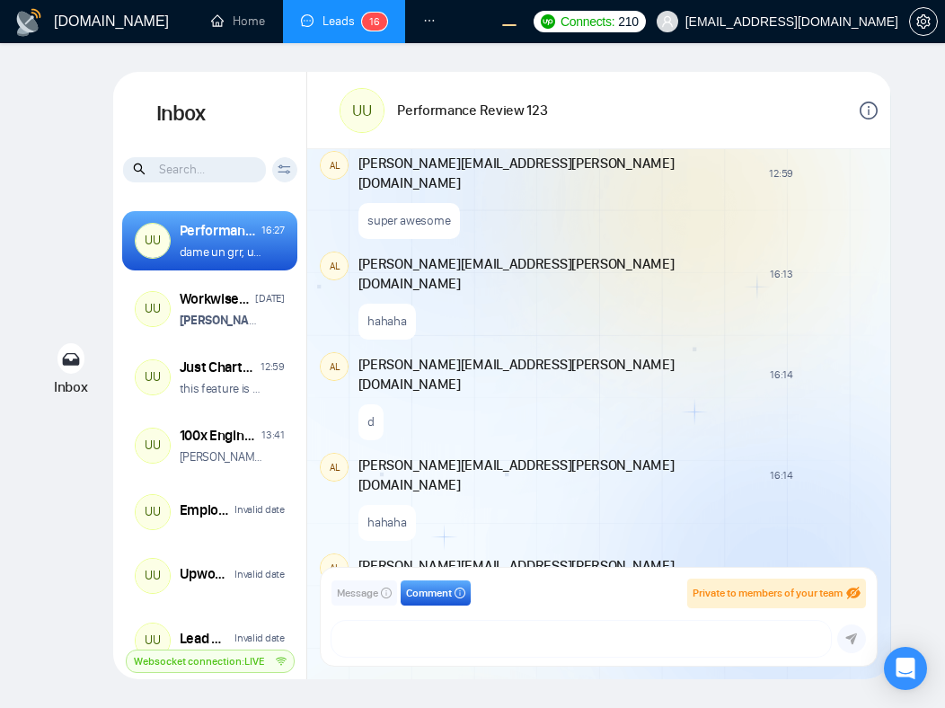
click at [356, 588] on span "Message" at bounding box center [357, 593] width 41 height 17
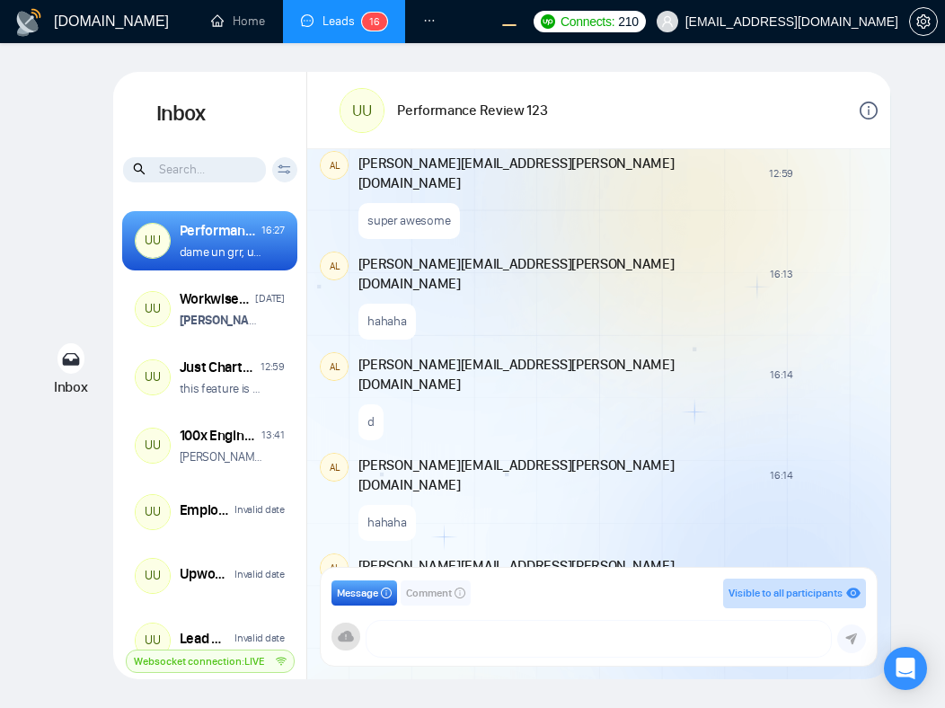
click at [451, 588] on span "Comment" at bounding box center [429, 593] width 46 height 17
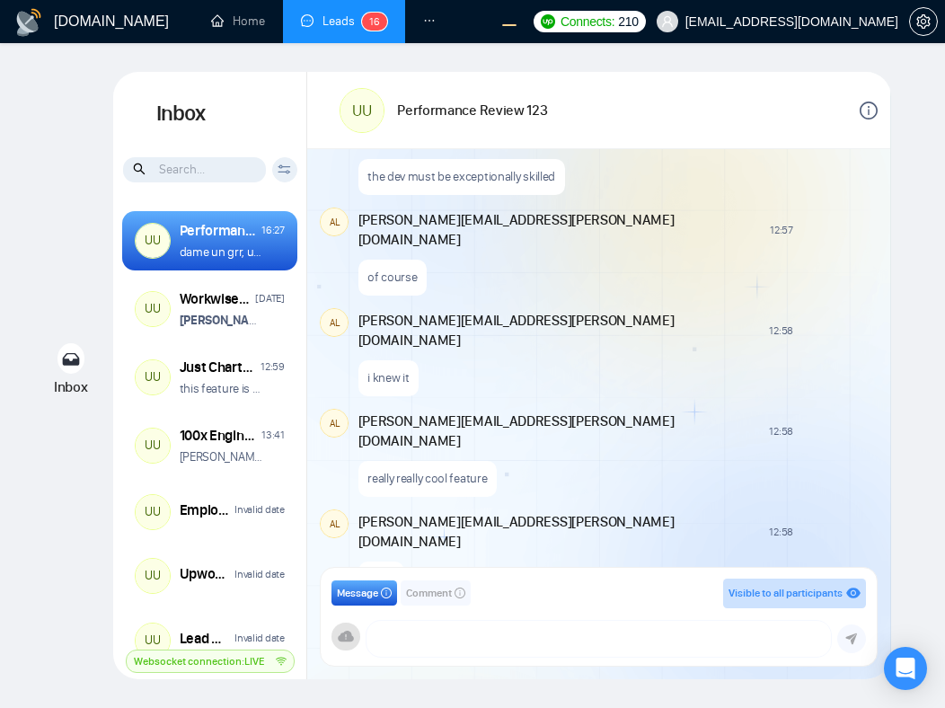
scroll to position [1288, 0]
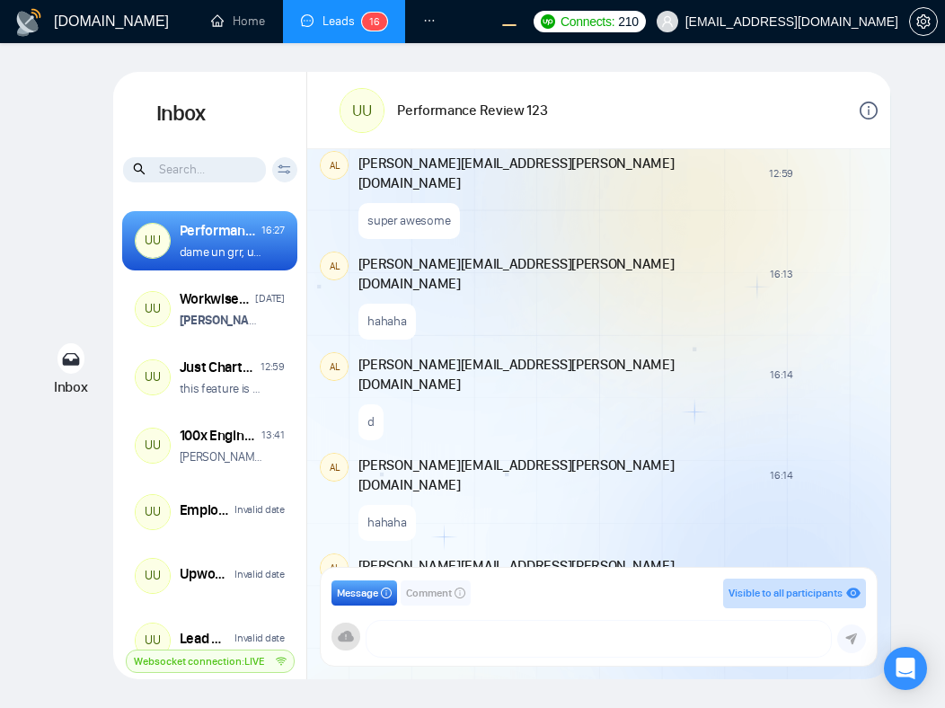
click at [420, 593] on span "Comment" at bounding box center [429, 593] width 46 height 17
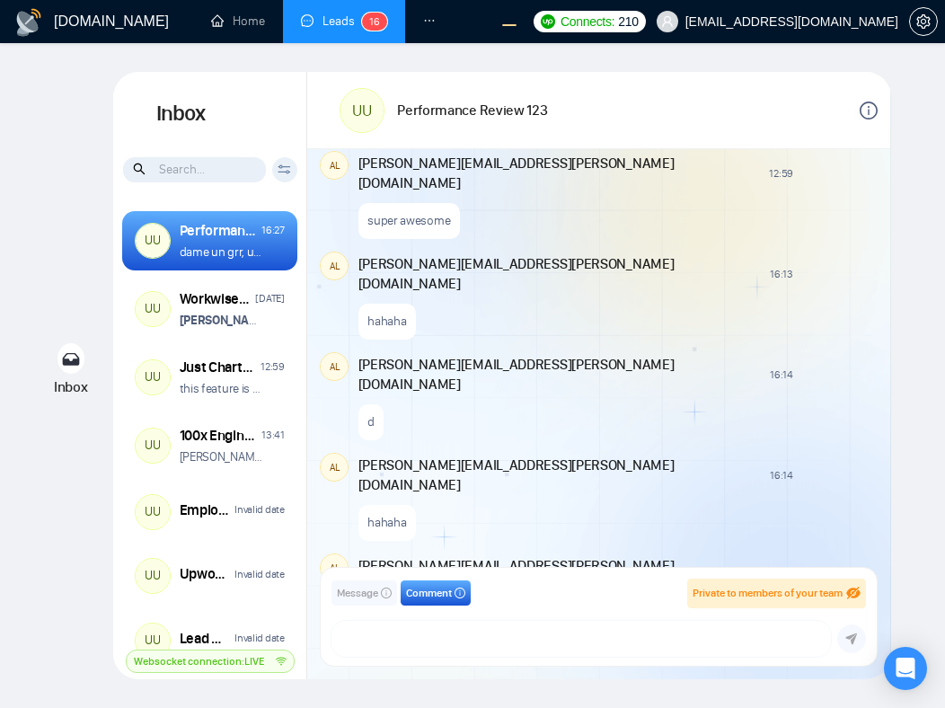
click at [341, 589] on span "Message" at bounding box center [357, 593] width 41 height 17
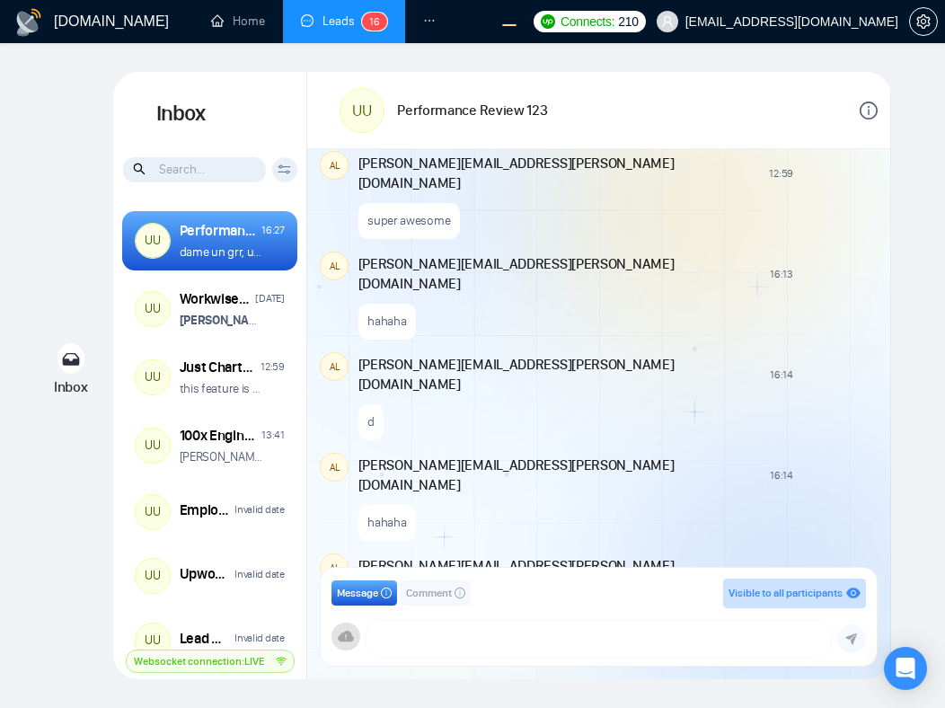
click at [457, 597] on icon "info-circle" at bounding box center [459, 592] width 11 height 11
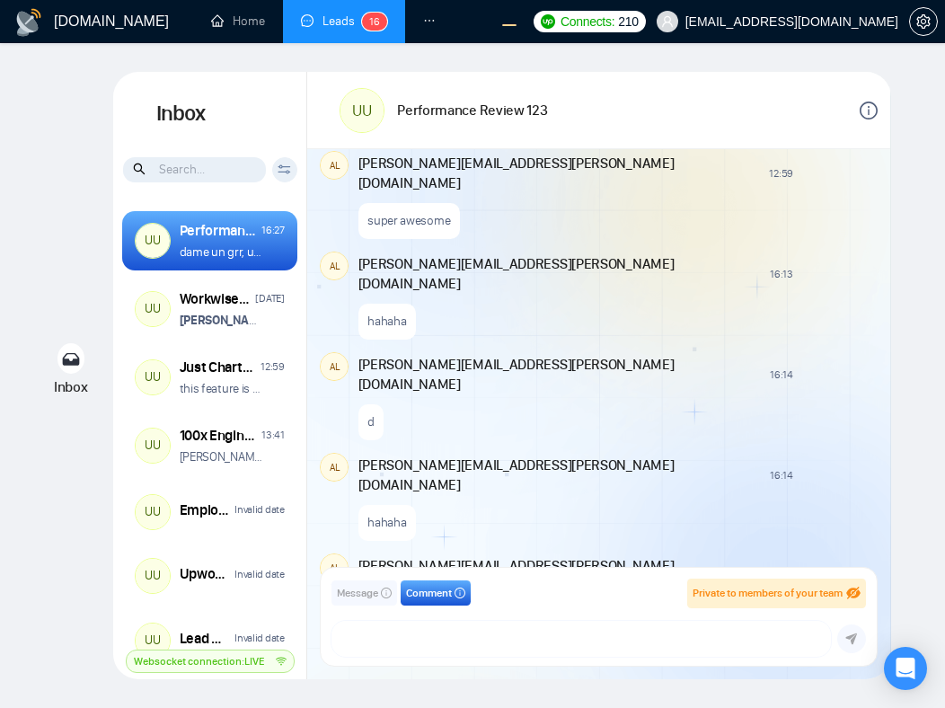
click at [365, 588] on span "Message" at bounding box center [357, 593] width 41 height 17
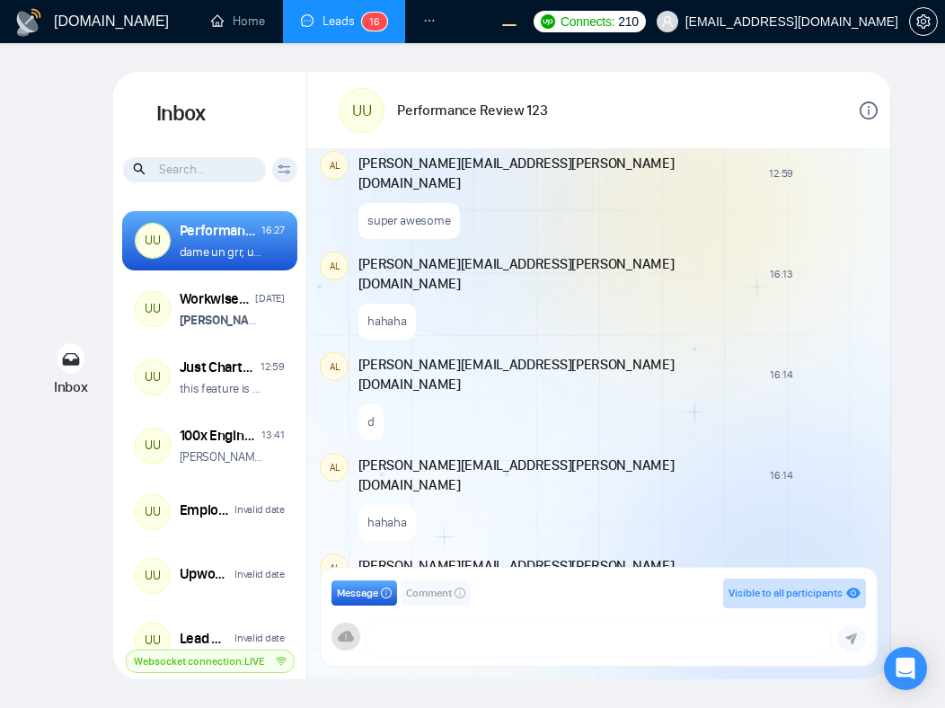
click at [432, 594] on span "Comment" at bounding box center [429, 593] width 46 height 17
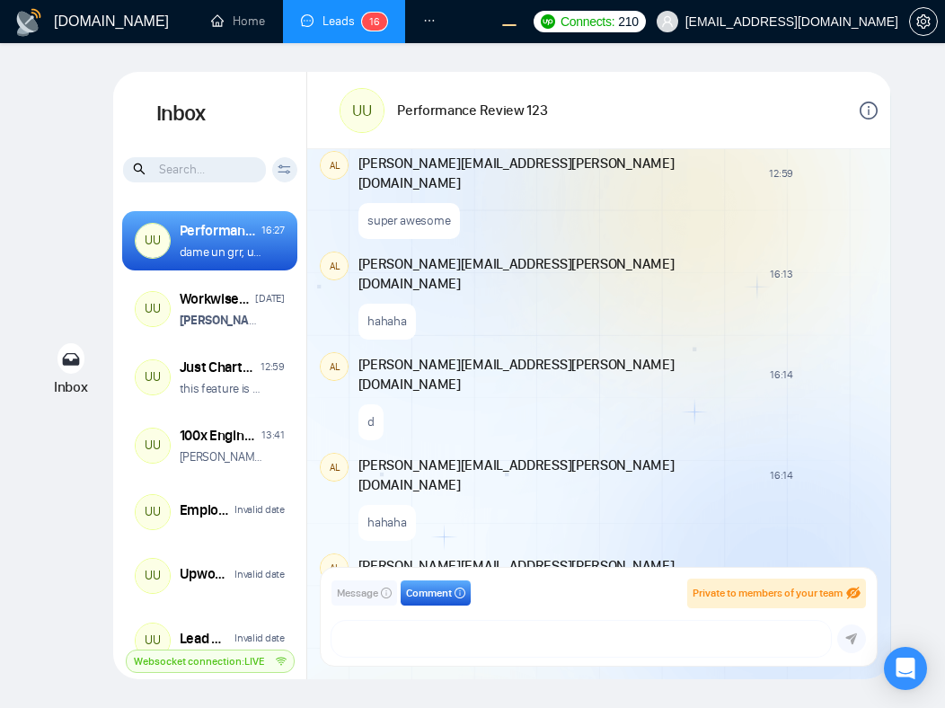
click at [365, 602] on button "Message" at bounding box center [364, 592] width 66 height 25
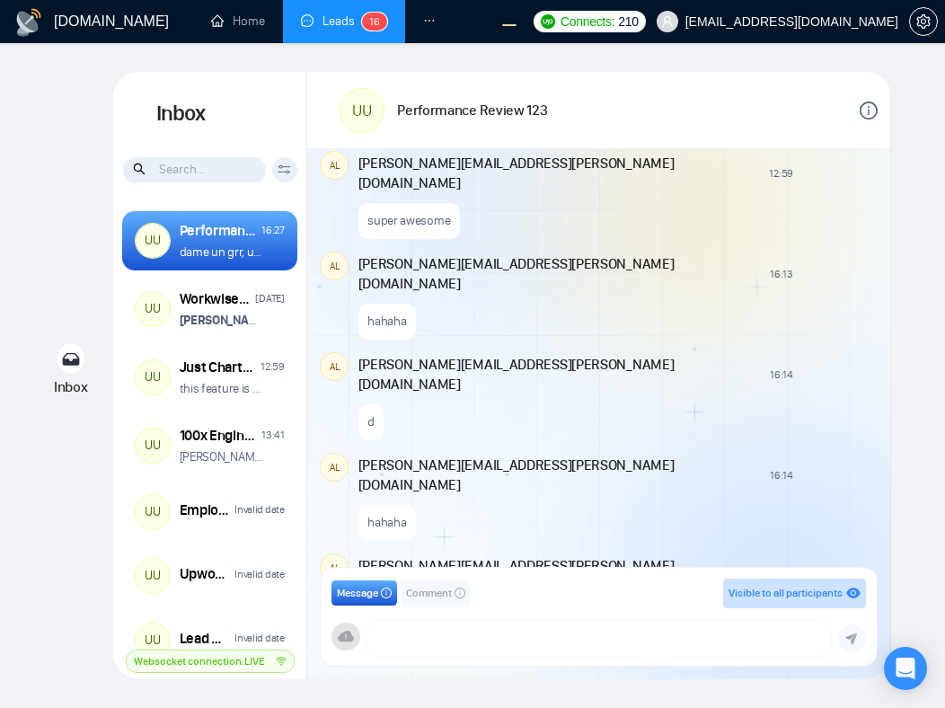
click at [570, 595] on div "hehehe" at bounding box center [616, 618] width 516 height 46
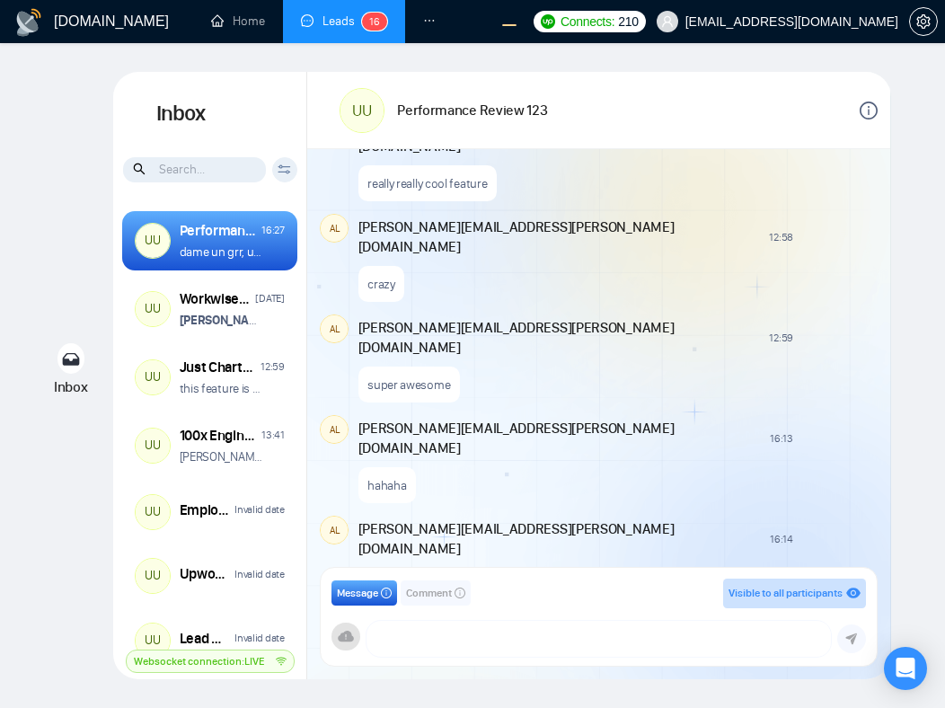
scroll to position [1693, 0]
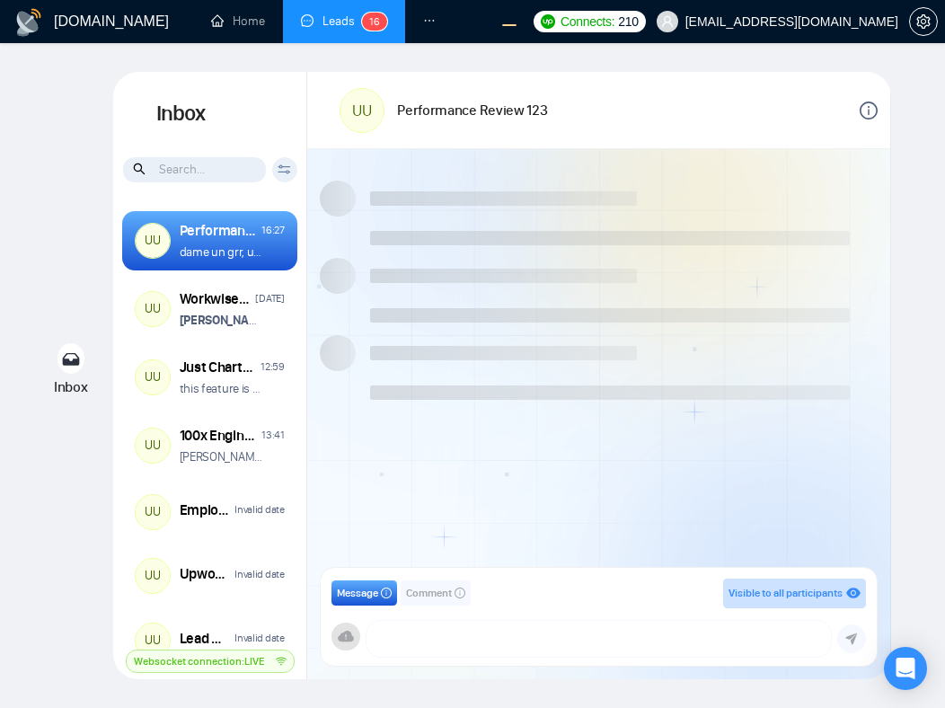
scroll to position [1288, 0]
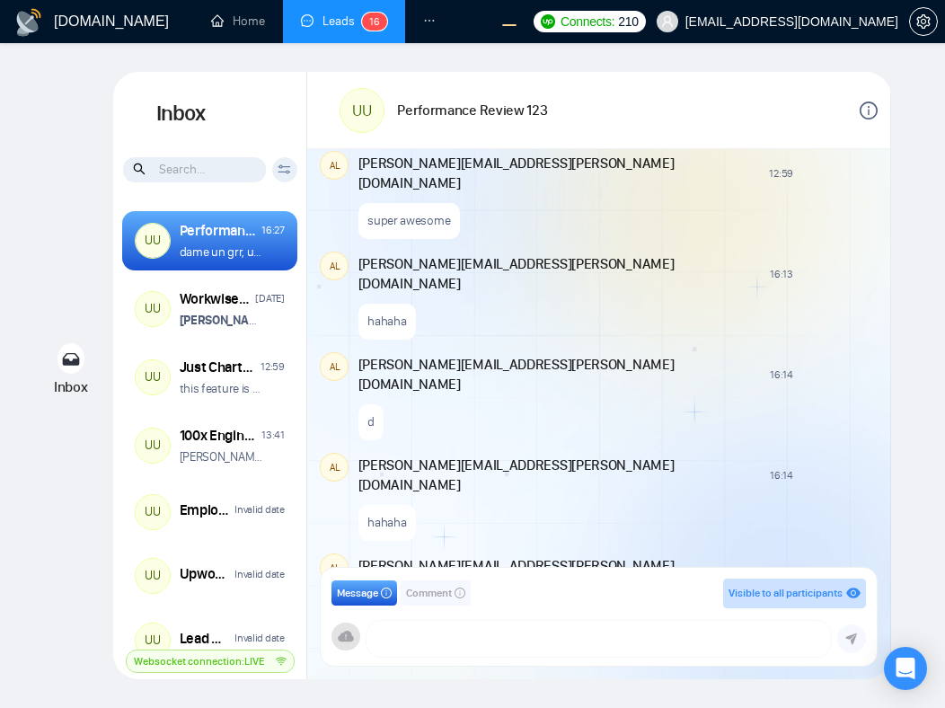
click at [481, 594] on div "Message Comment Visible to all participants" at bounding box center [597, 593] width 533 height 30
click at [427, 588] on span "Comment" at bounding box center [429, 593] width 46 height 17
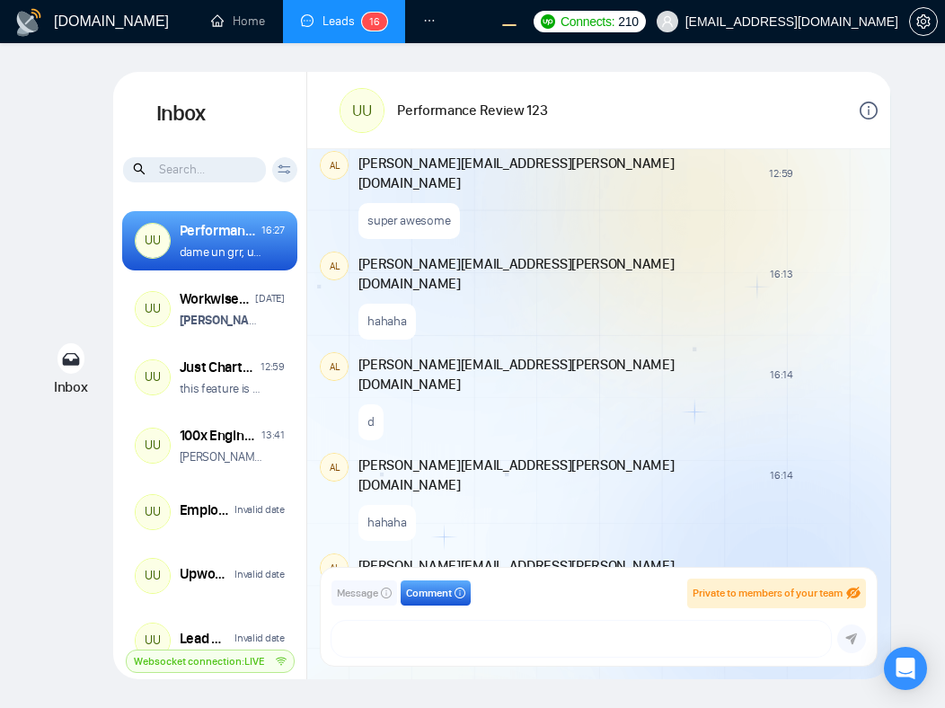
click at [371, 587] on span "Message" at bounding box center [357, 593] width 41 height 17
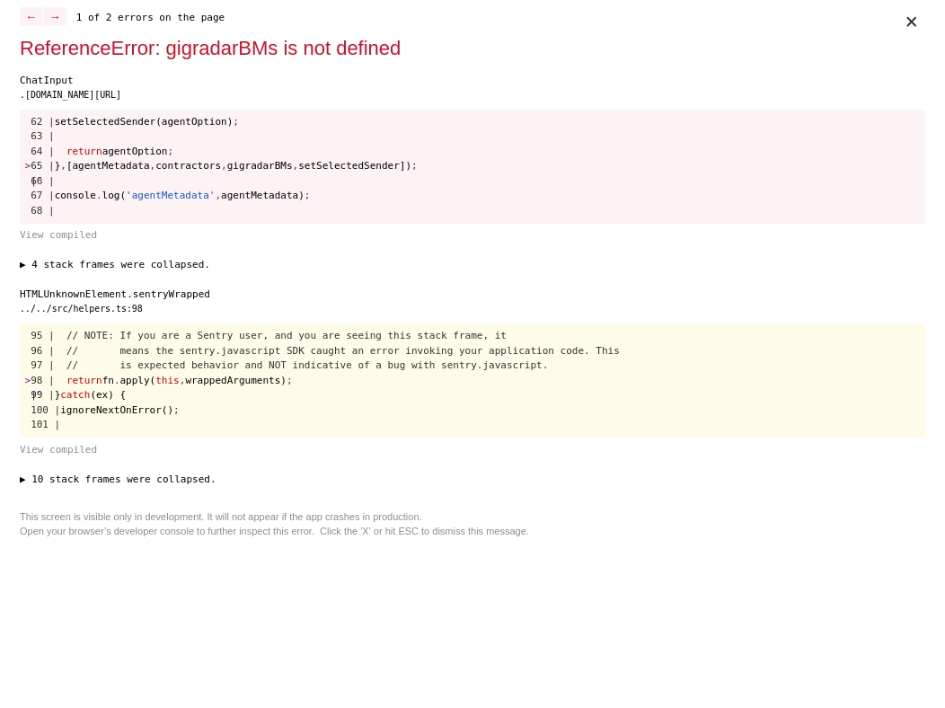
scroll to position [0, 0]
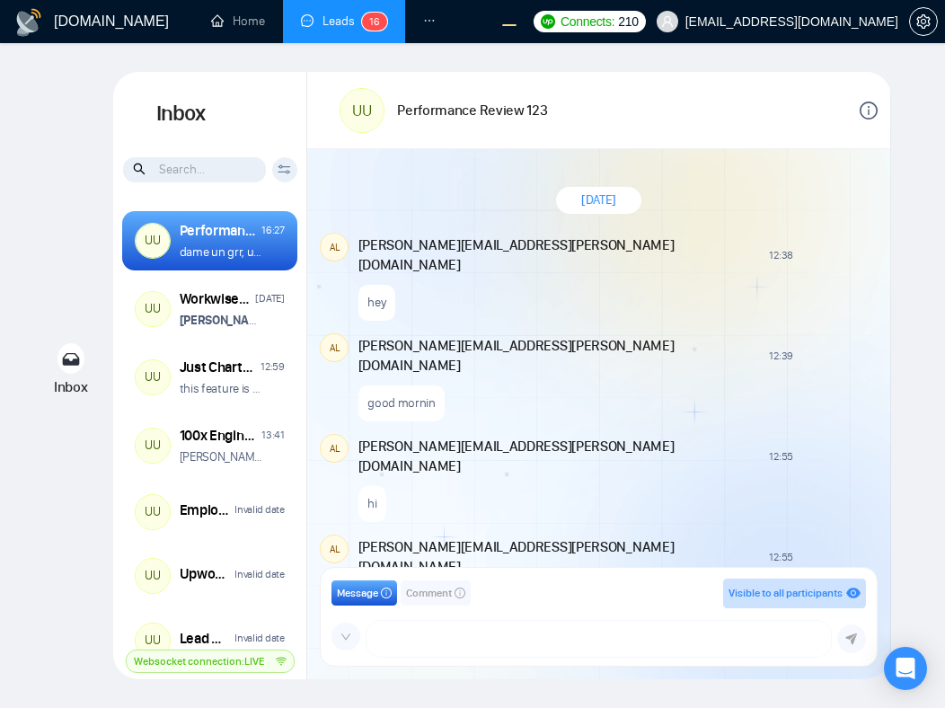
scroll to position [1288, 0]
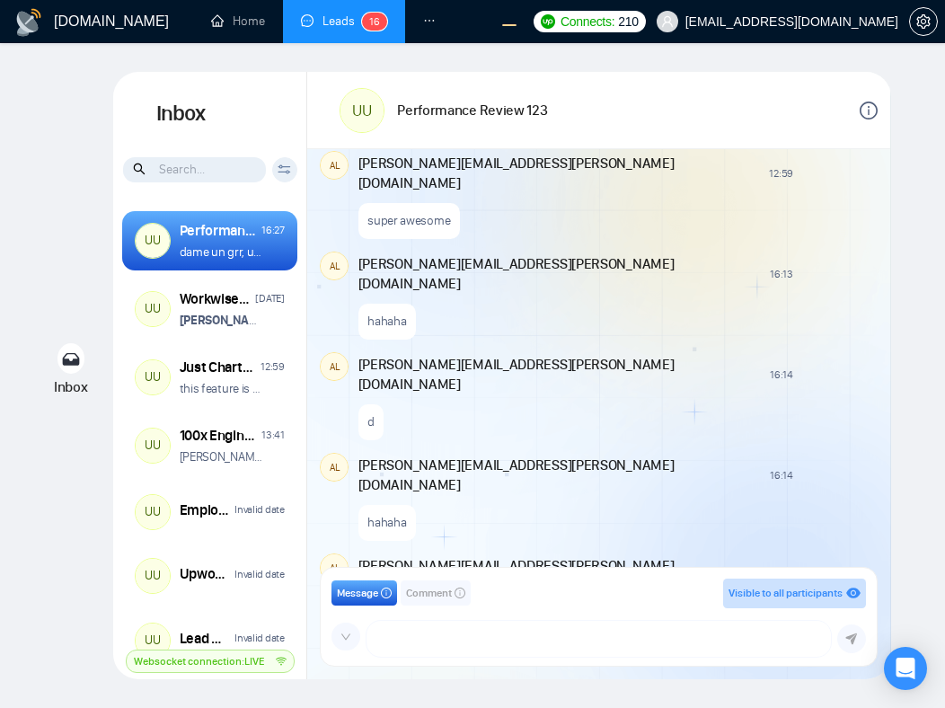
click at [346, 637] on icon "down" at bounding box center [345, 636] width 11 height 11
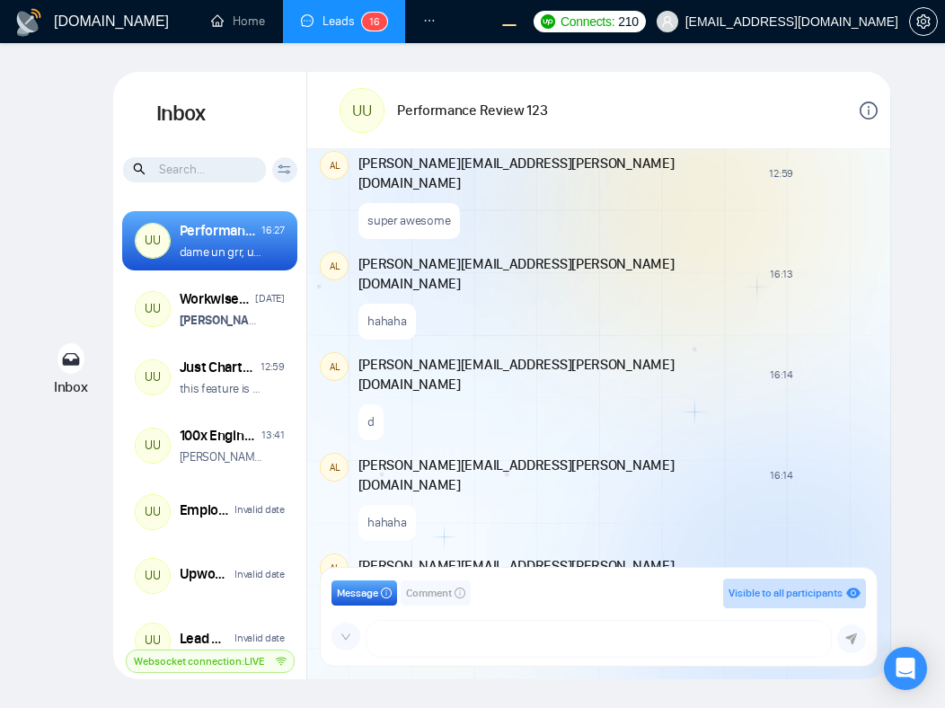
click at [427, 585] on span "Comment" at bounding box center [429, 593] width 46 height 17
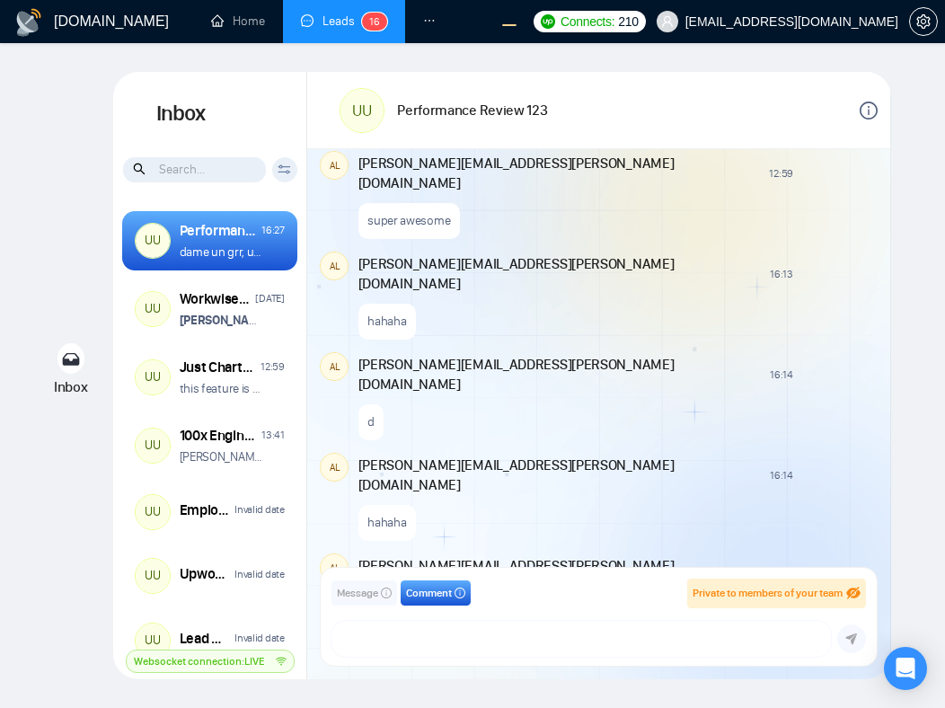
click at [356, 590] on span "Message" at bounding box center [357, 593] width 41 height 17
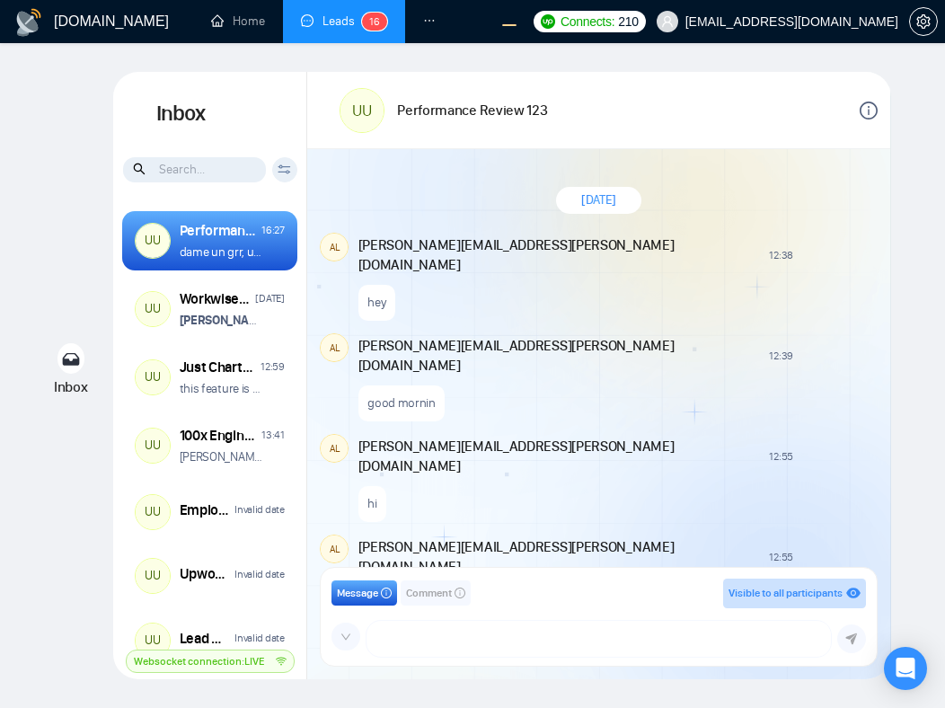
scroll to position [1288, 0]
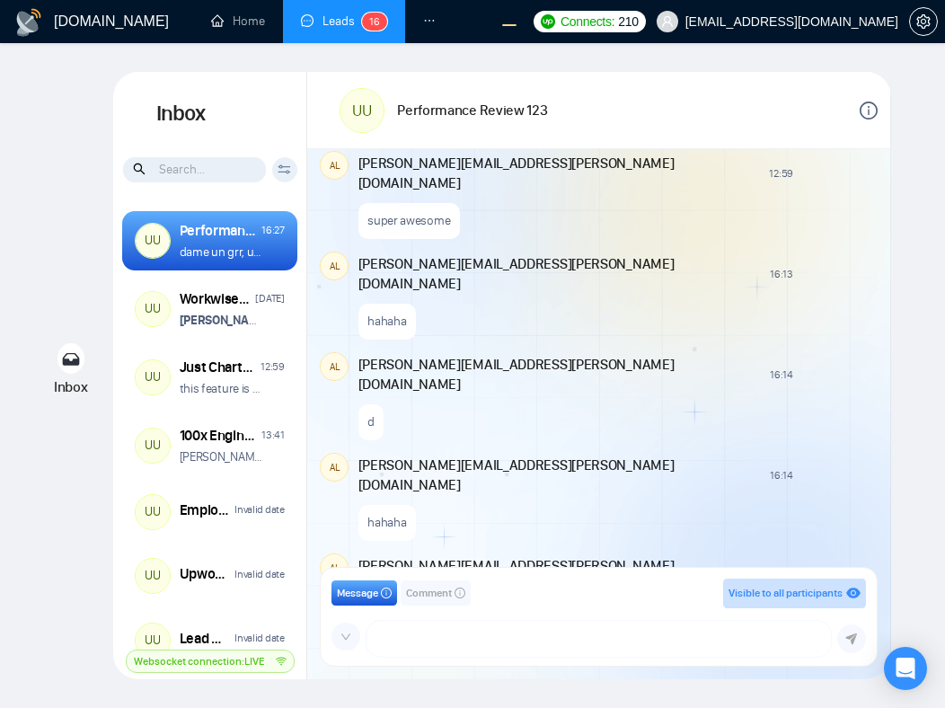
click at [347, 634] on icon "down" at bounding box center [345, 636] width 11 height 11
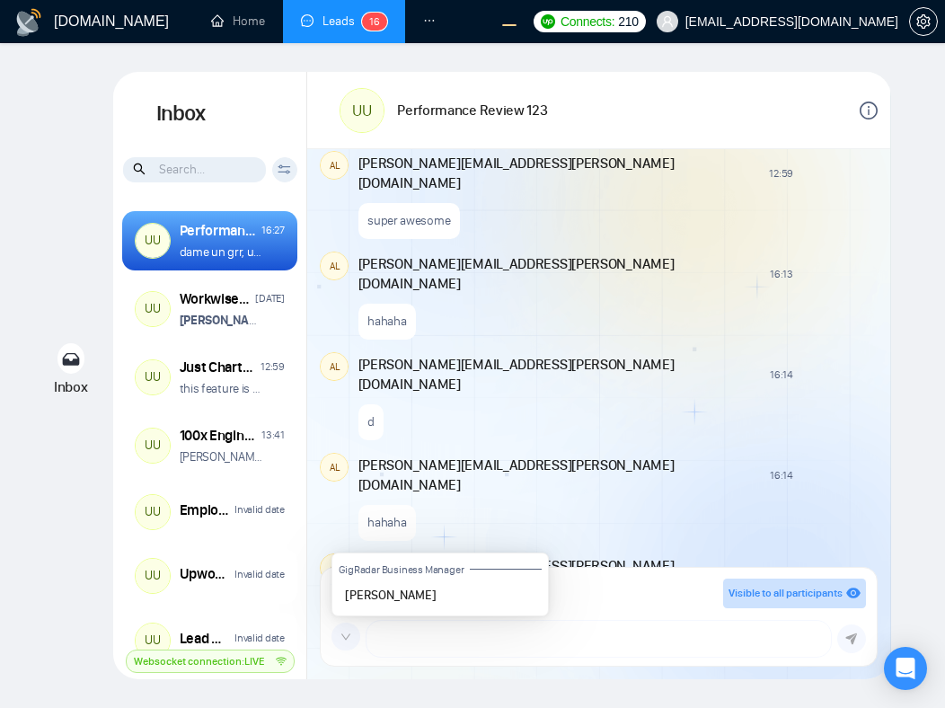
click at [788, 595] on div "hehehe" at bounding box center [616, 618] width 516 height 46
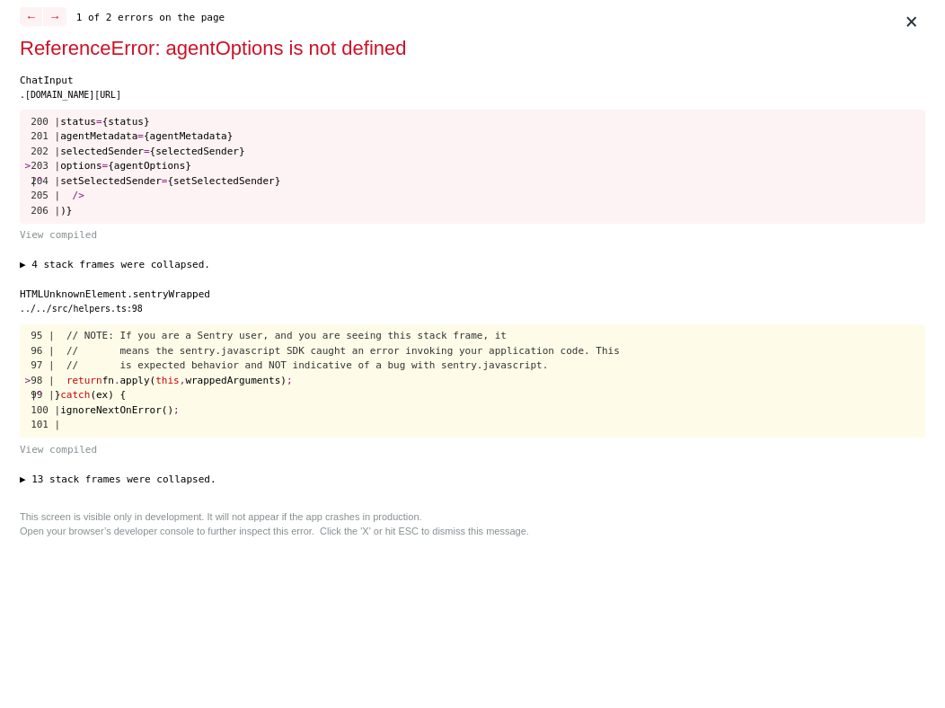
scroll to position [0, 0]
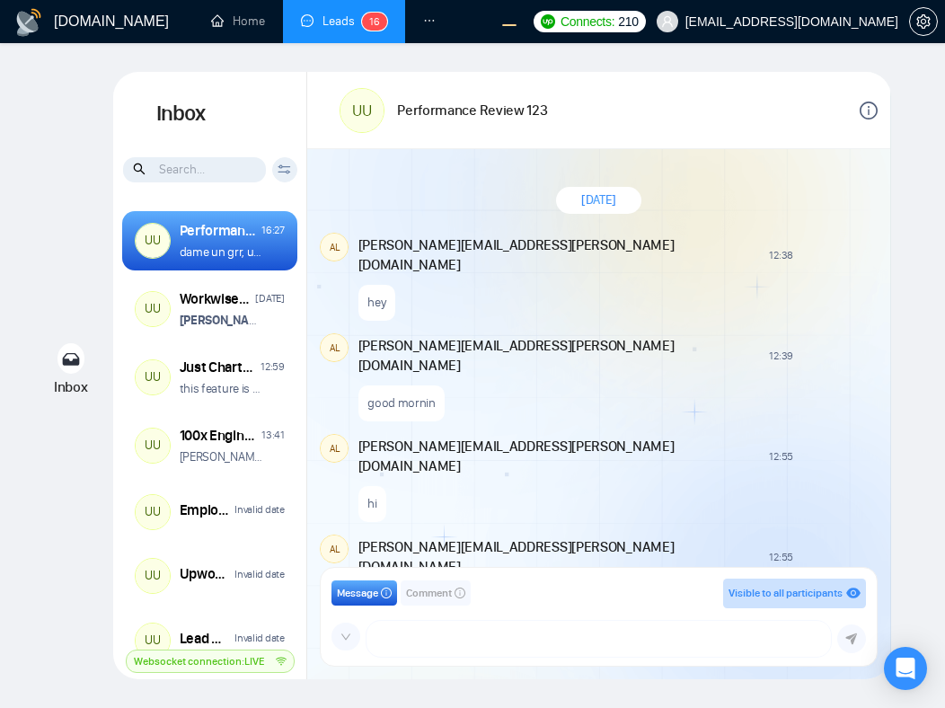
scroll to position [1288, 0]
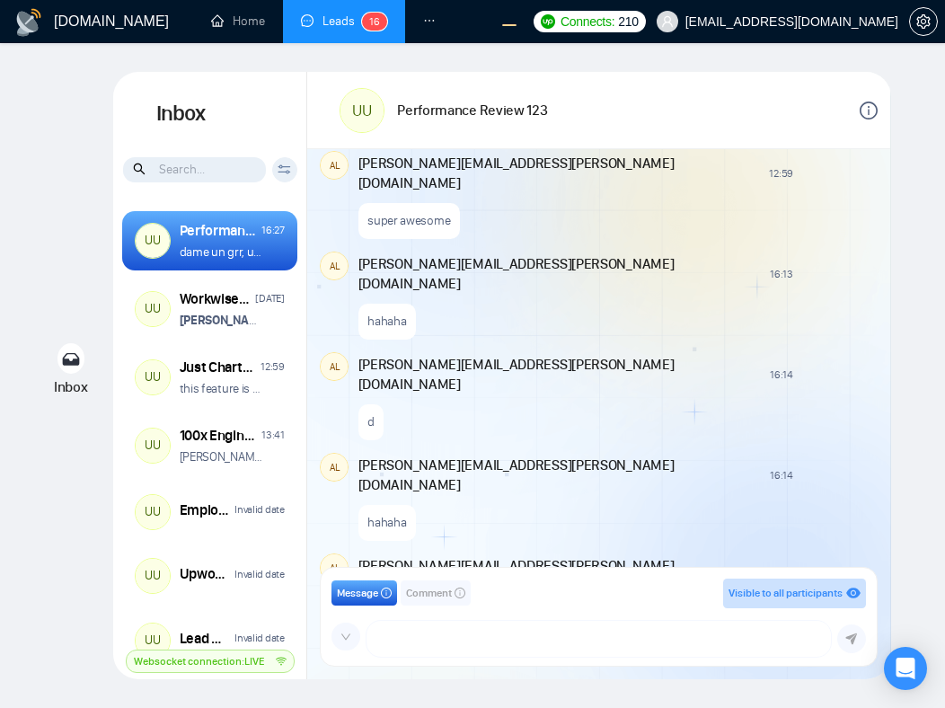
click at [337, 637] on span at bounding box center [345, 636] width 29 height 29
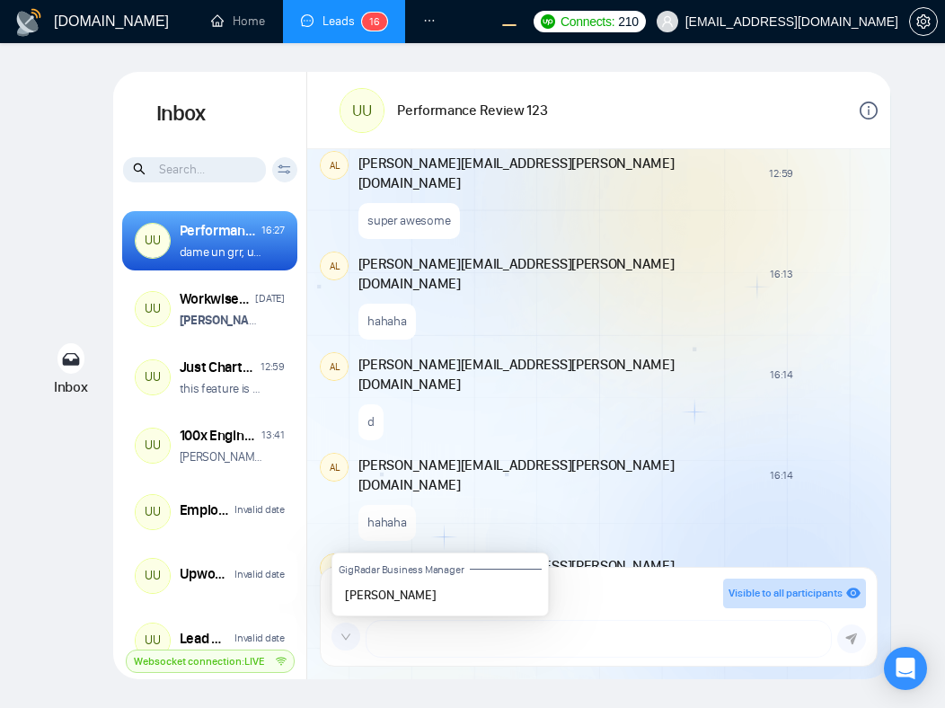
click at [337, 637] on span at bounding box center [345, 636] width 29 height 29
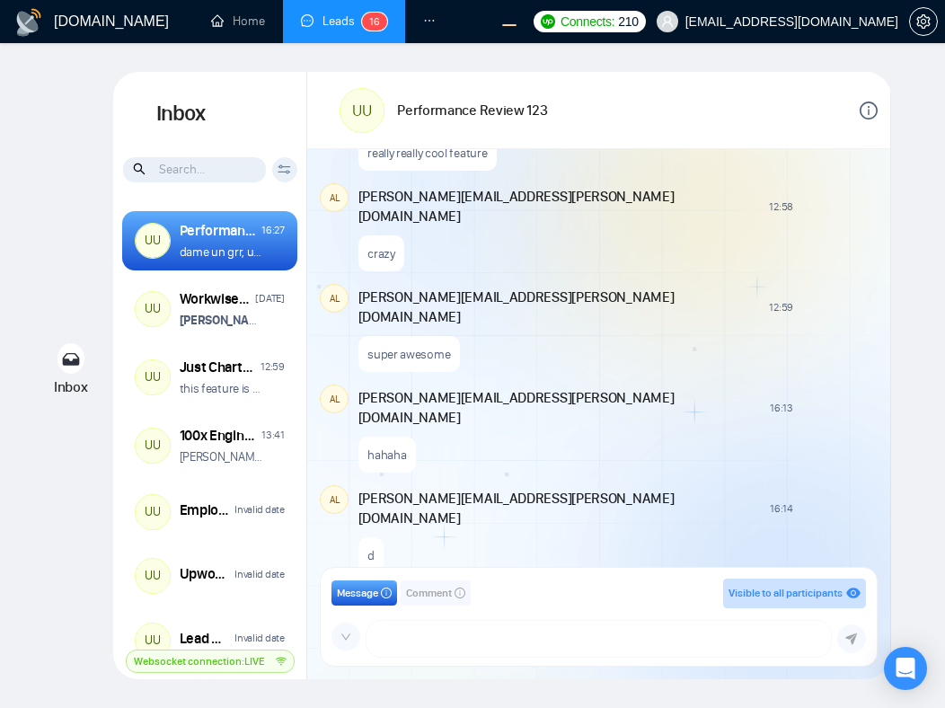
scroll to position [1693, 0]
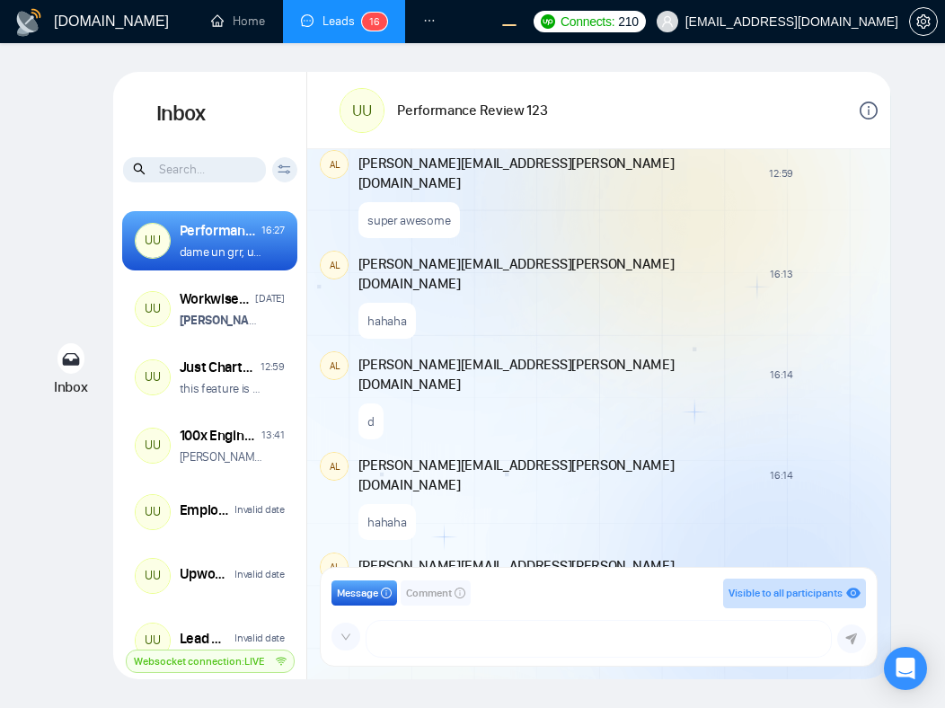
click at [419, 594] on span "Comment" at bounding box center [429, 593] width 46 height 17
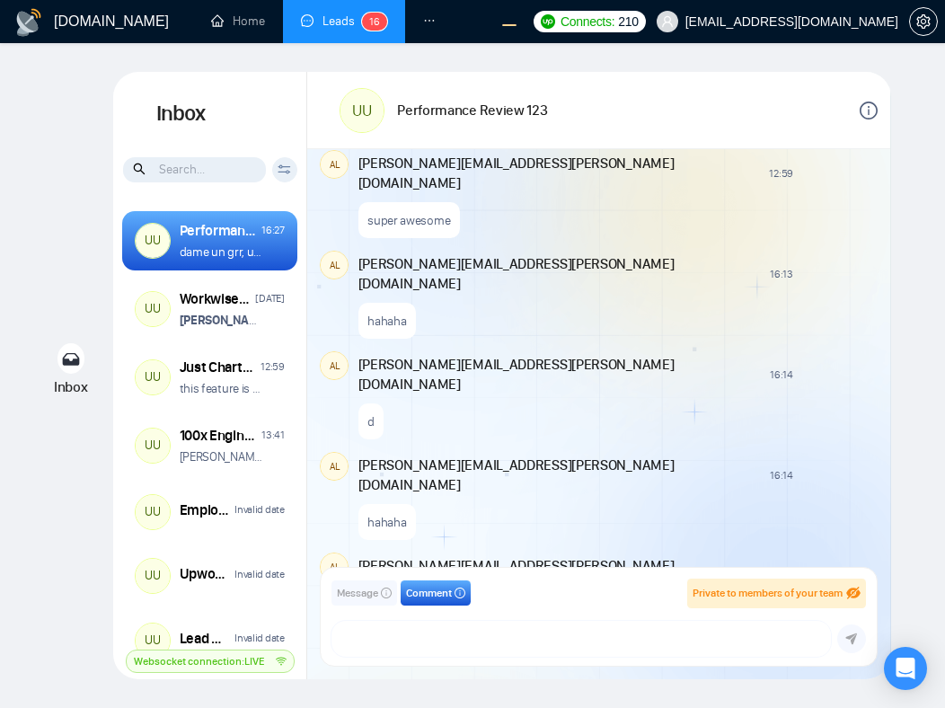
click at [383, 593] on icon "info-circle" at bounding box center [386, 592] width 11 height 11
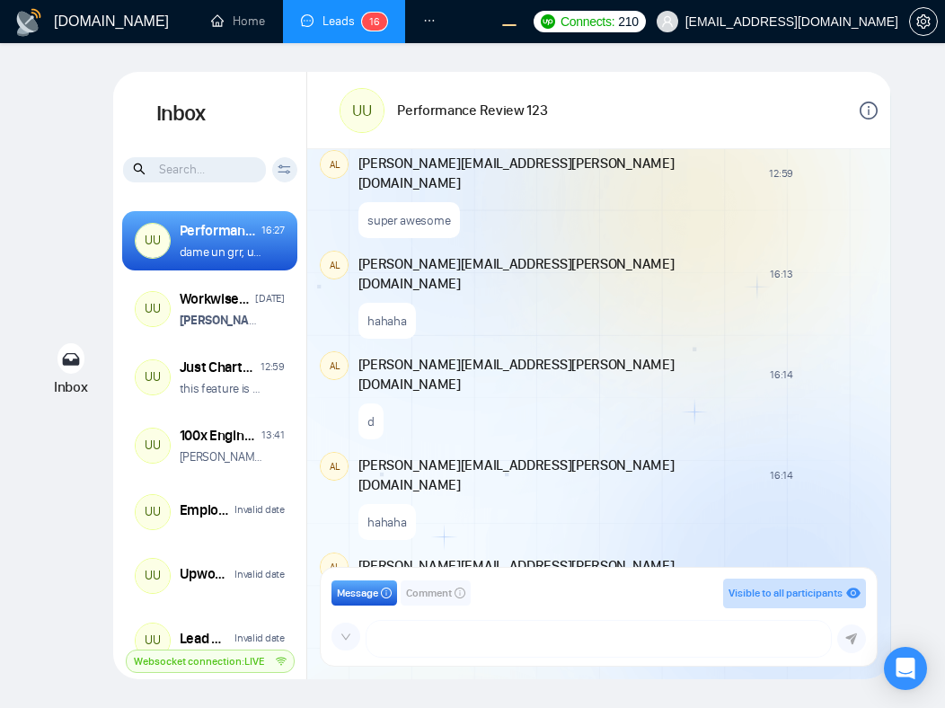
click at [437, 595] on span "Comment" at bounding box center [429, 593] width 46 height 17
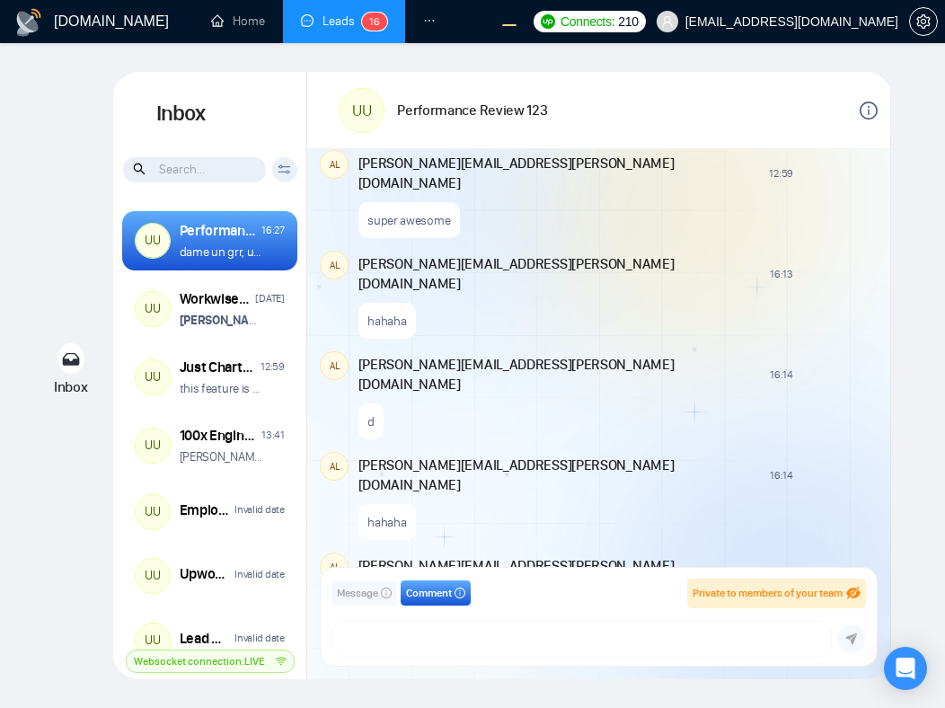
click at [351, 592] on span "Message" at bounding box center [357, 593] width 41 height 17
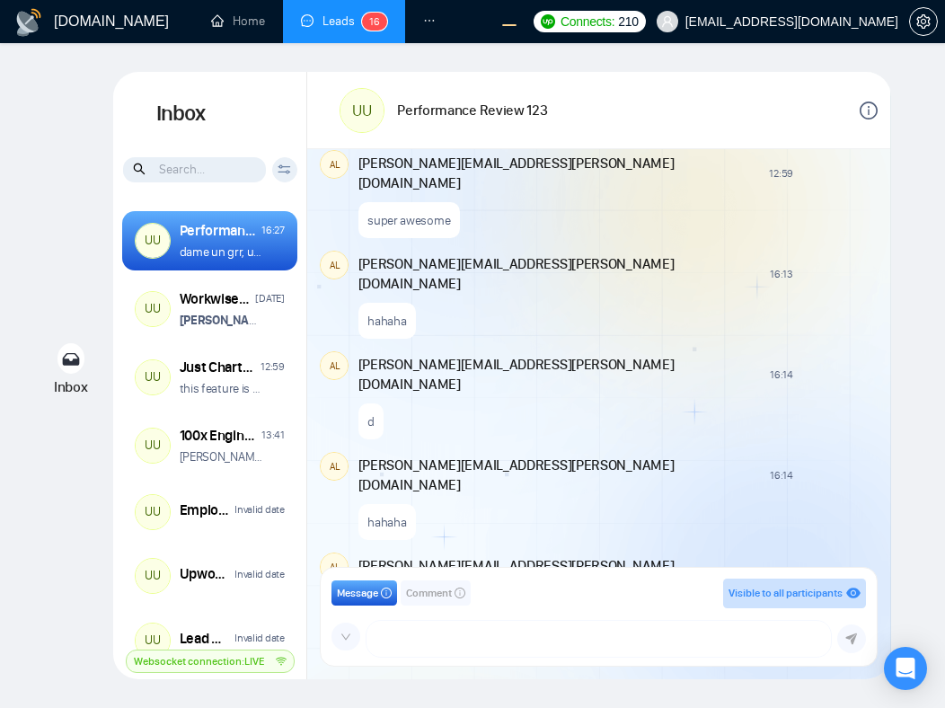
click at [637, 595] on div "hehehe" at bounding box center [616, 618] width 516 height 46
click at [350, 627] on span at bounding box center [345, 636] width 29 height 29
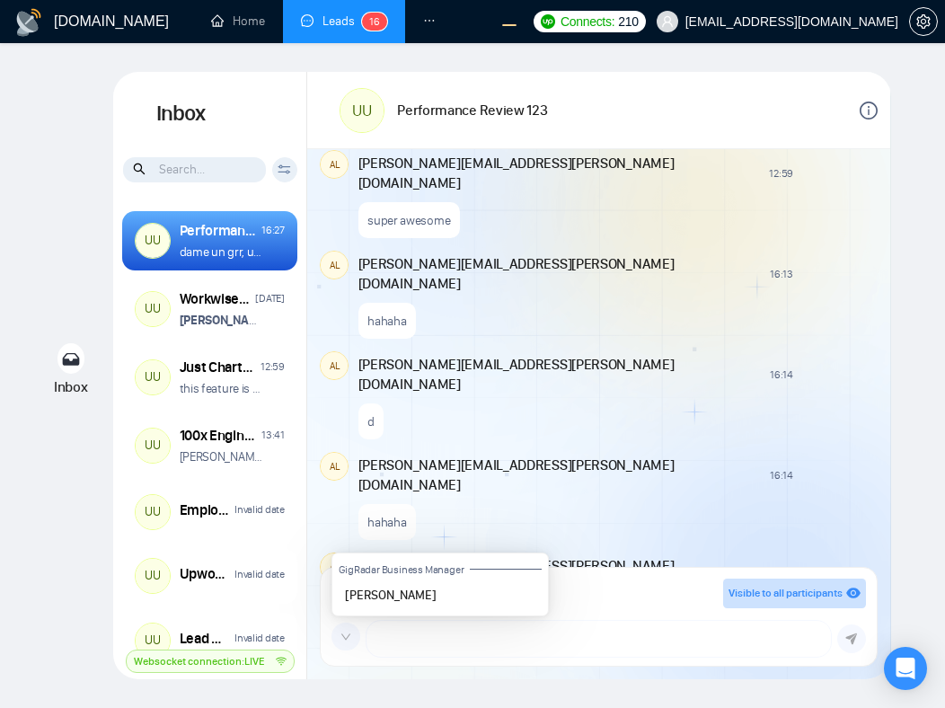
click at [351, 595] on button "[PERSON_NAME]" at bounding box center [440, 596] width 203 height 26
click at [645, 552] on div "alex.zolotukhin@gigradar.io 16:18 New Comment" at bounding box center [616, 573] width 516 height 43
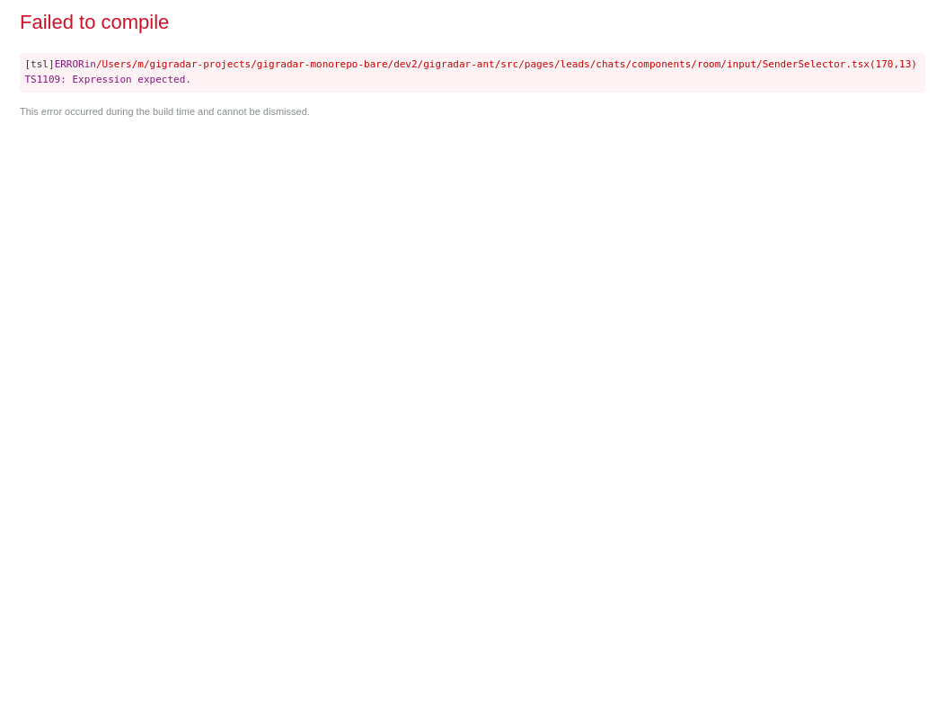
scroll to position [0, 0]
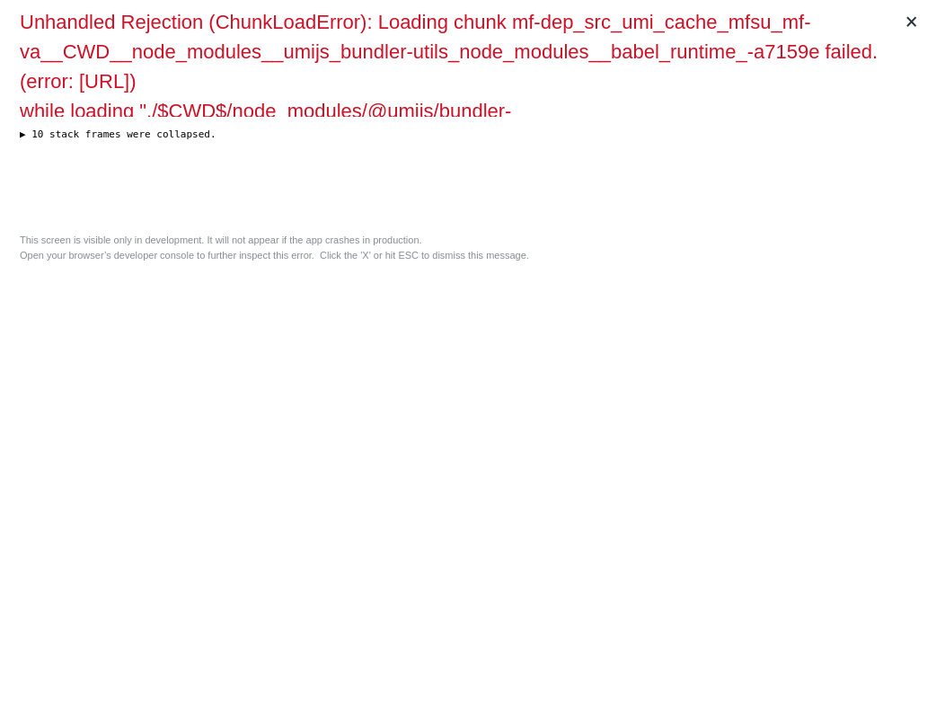
click at [545, 353] on div "× Unhandled Rejection (ChunkLoadError): Loading chunk mf-dep_src_umi_cache_mfsu…" at bounding box center [472, 354] width 919 height 708
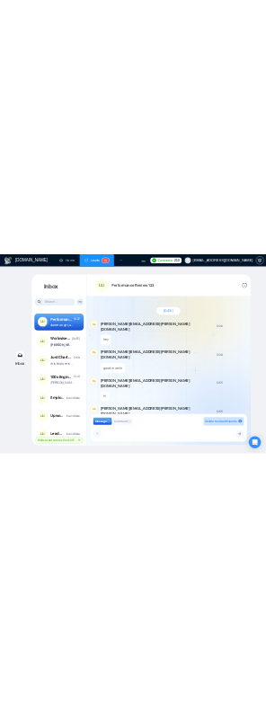
scroll to position [1288, 0]
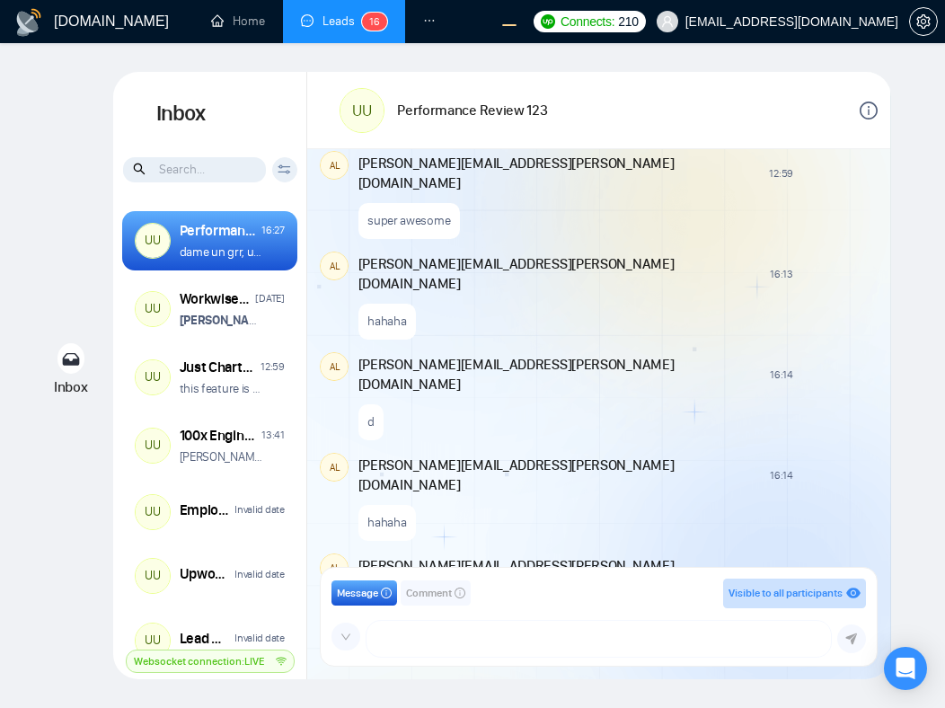
click at [348, 638] on icon "down" at bounding box center [345, 636] width 11 height 11
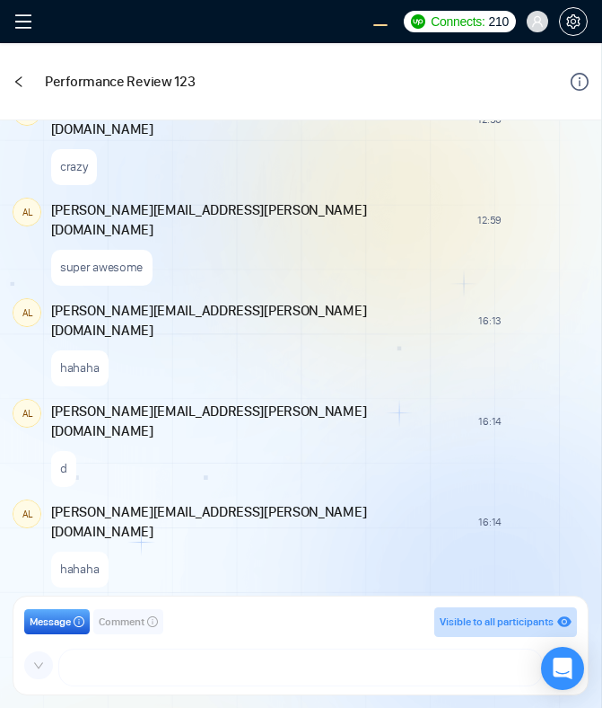
click at [23, 81] on icon "left" at bounding box center [19, 81] width 13 height 13
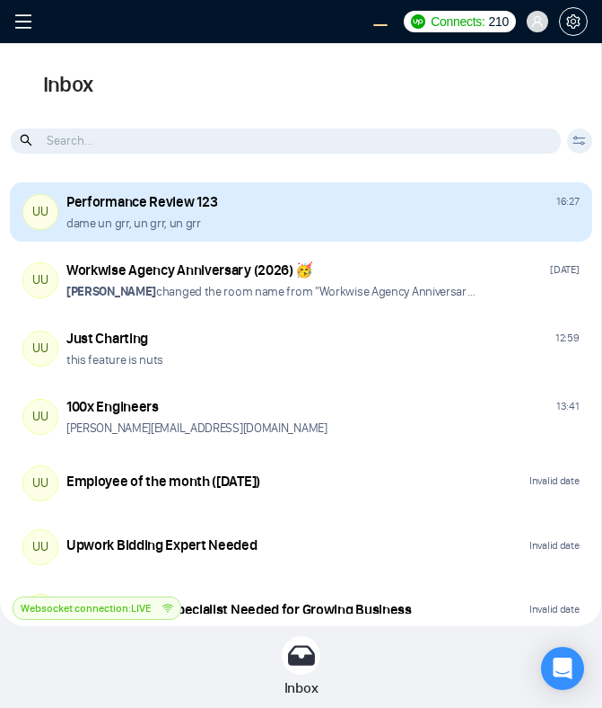
click at [314, 223] on div "dame un grr, un grr, un grr" at bounding box center [323, 223] width 514 height 17
click at [352, 209] on div "Performance Review 123 16:27" at bounding box center [323, 202] width 514 height 20
click at [404, 233] on div "UU Performance Review 123 16:27 dame un grr, un grr, un grr" at bounding box center [301, 211] width 583 height 59
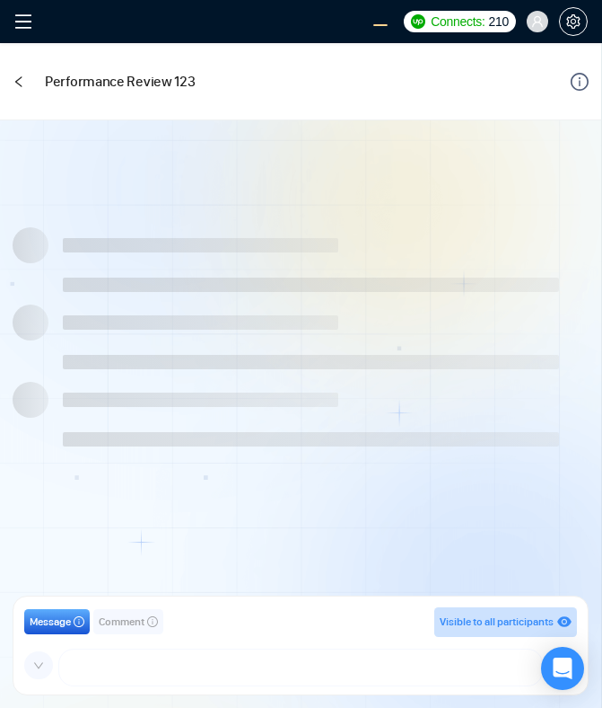
scroll to position [1306, 0]
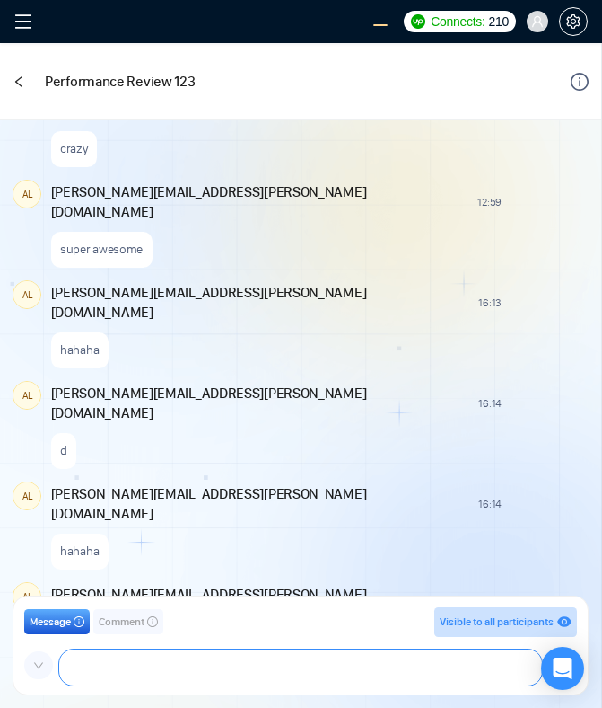
click at [313, 668] on textarea at bounding box center [301, 667] width 484 height 36
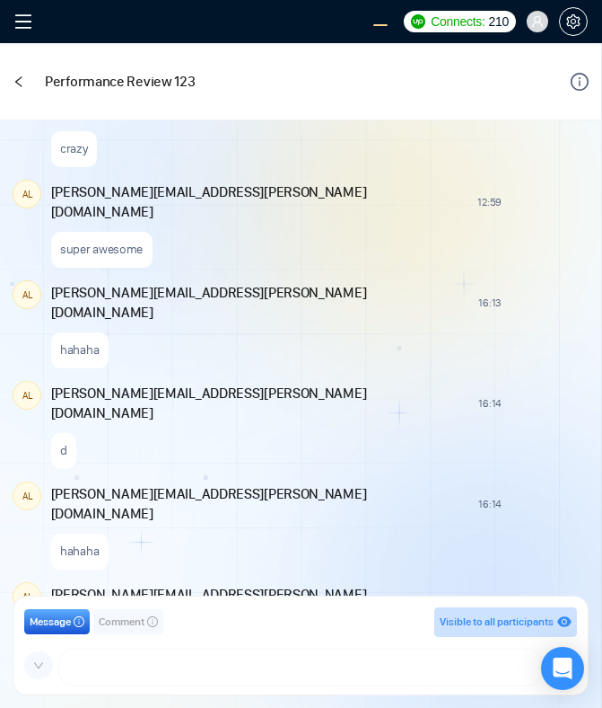
click at [116, 628] on span "Comment" at bounding box center [122, 621] width 46 height 17
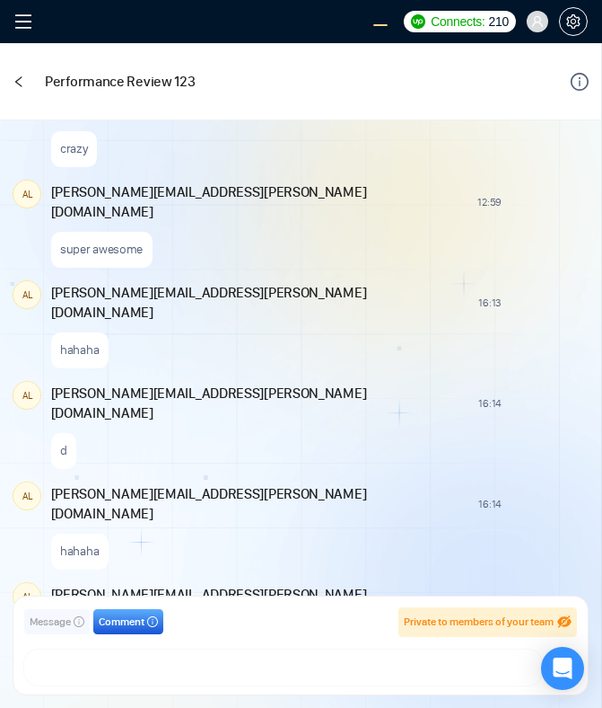
click at [70, 620] on span "Message" at bounding box center [50, 621] width 41 height 17
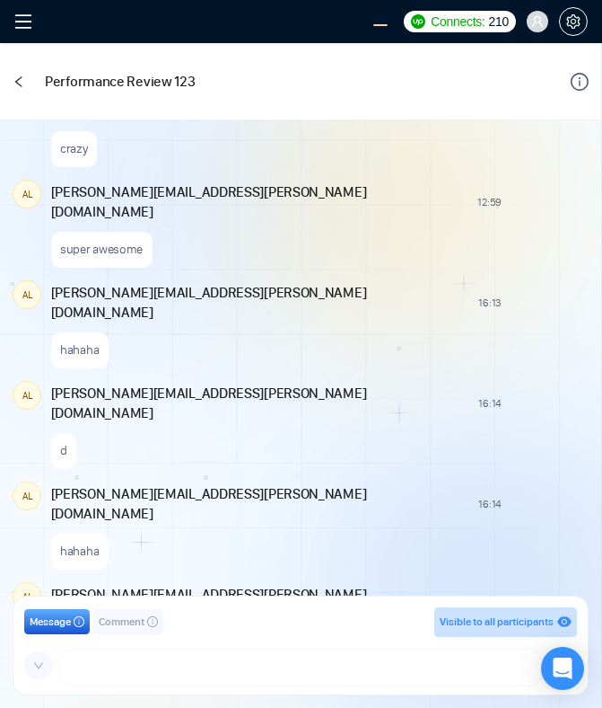
click at [47, 661] on span at bounding box center [38, 665] width 29 height 29
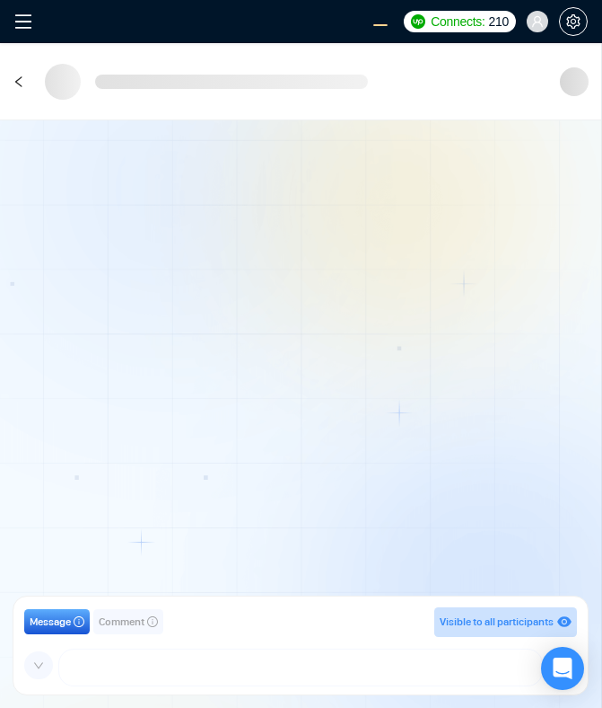
click at [40, 662] on icon "down" at bounding box center [38, 665] width 11 height 11
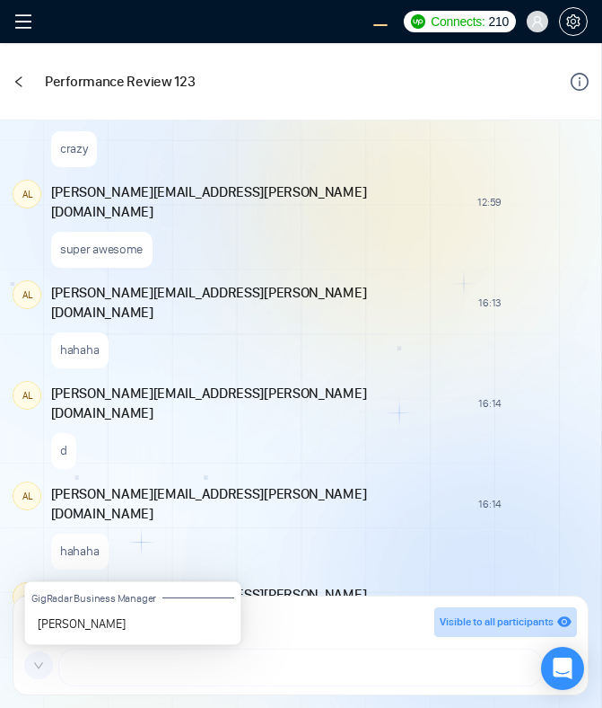
click at [40, 662] on icon "down" at bounding box center [38, 665] width 11 height 11
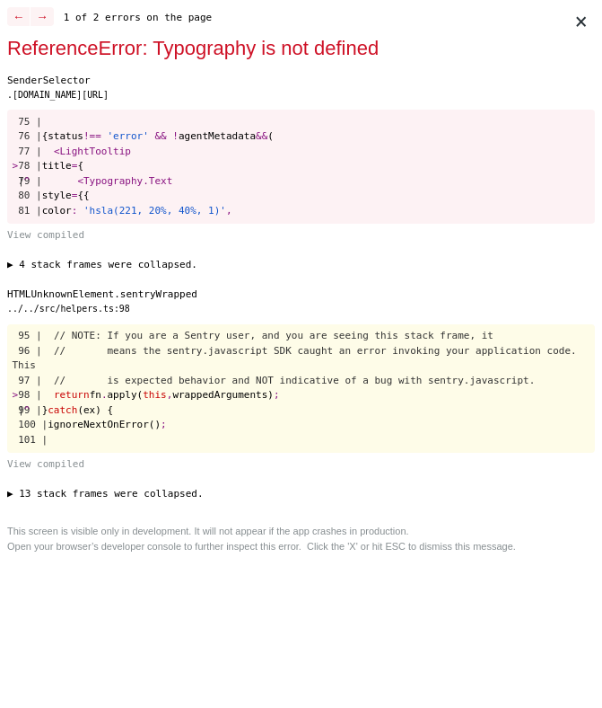
scroll to position [0, 0]
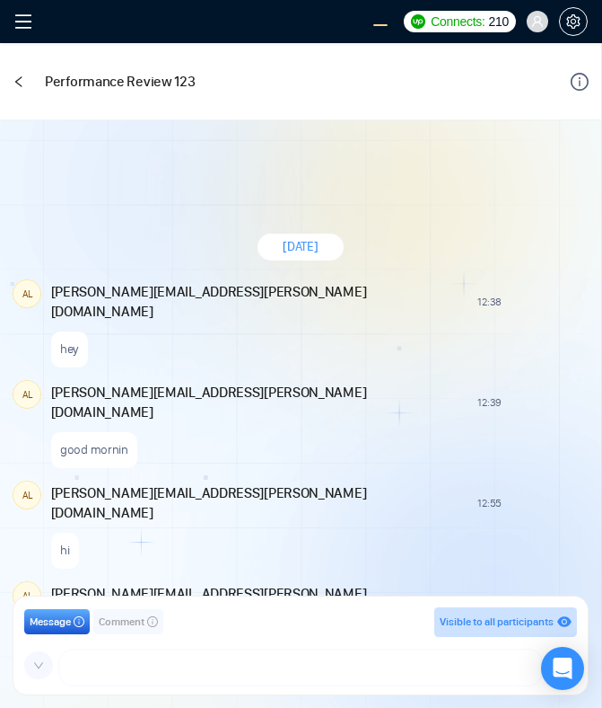
scroll to position [1306, 0]
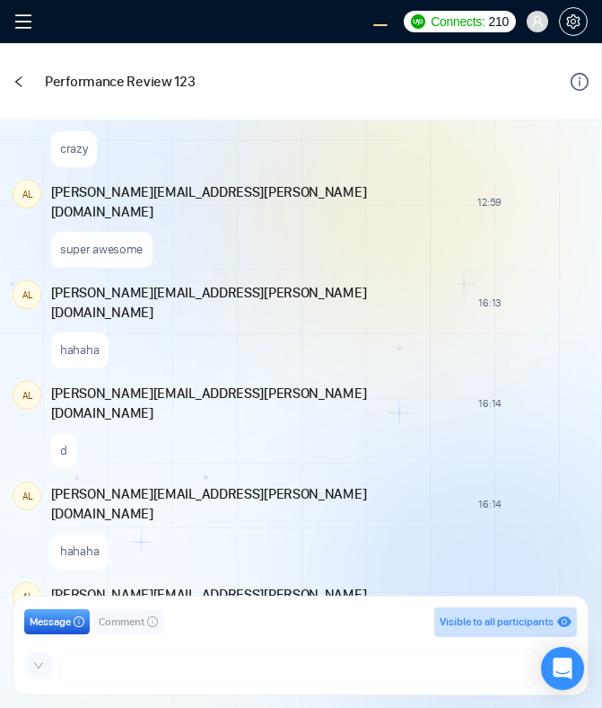
click at [33, 660] on icon "down" at bounding box center [38, 665] width 11 height 11
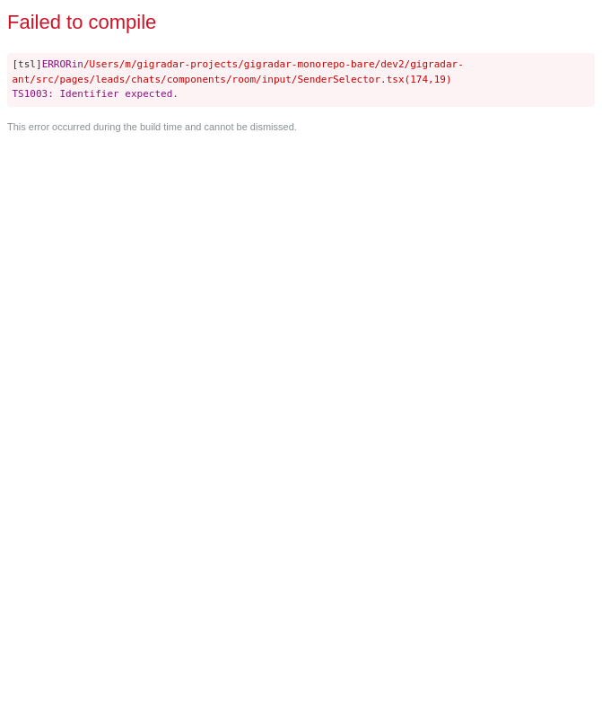
scroll to position [0, 0]
click at [548, 175] on div "Failed to compile [tsl] ERROR in /Users/m/gigradar-projects/gigradar-monorepo-b…" at bounding box center [301, 354] width 602 height 708
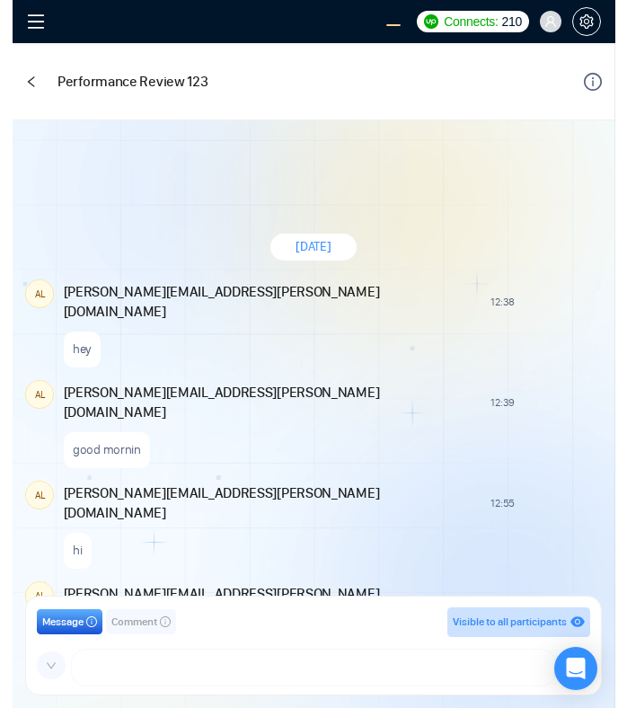
scroll to position [1306, 0]
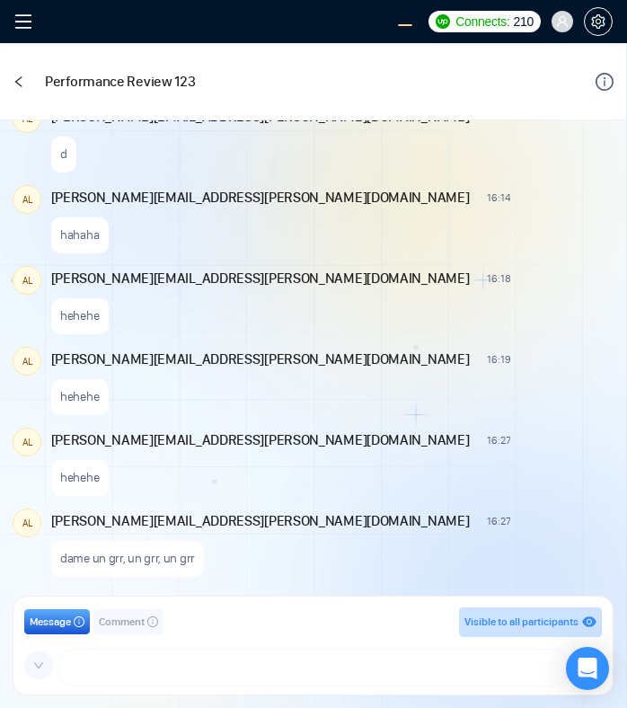
click at [43, 663] on icon "down" at bounding box center [38, 665] width 11 height 11
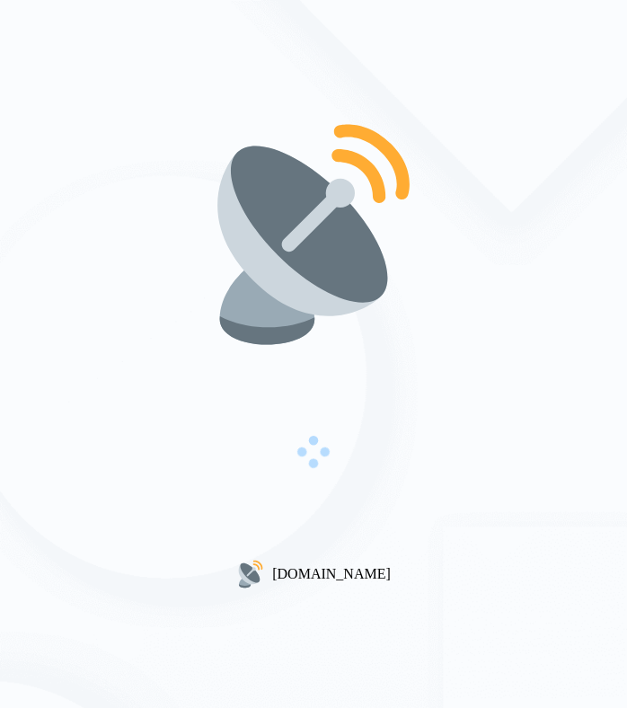
click at [451, 341] on div "[DOMAIN_NAME]" at bounding box center [313, 354] width 627 height 708
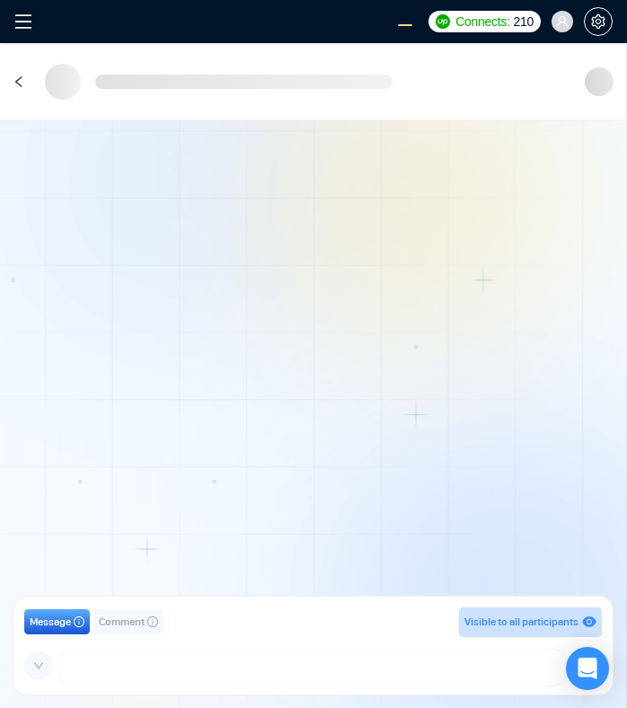
click at [240, 536] on div at bounding box center [313, 363] width 626 height 487
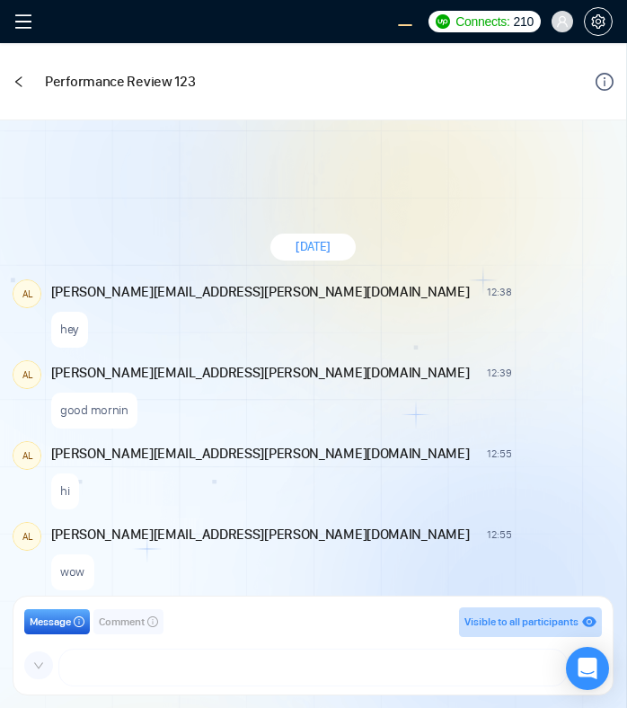
scroll to position [1306, 0]
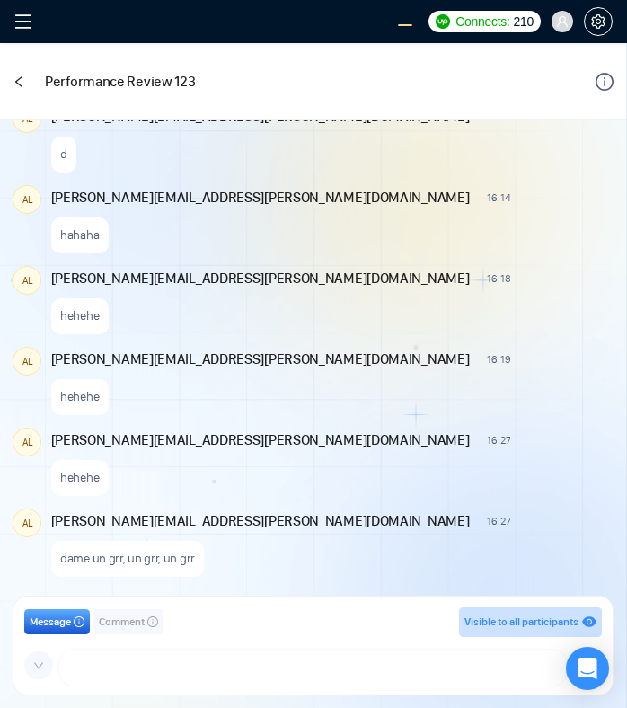
click at [40, 668] on icon "down" at bounding box center [38, 665] width 11 height 11
click at [40, 665] on icon "down" at bounding box center [38, 665] width 11 height 11
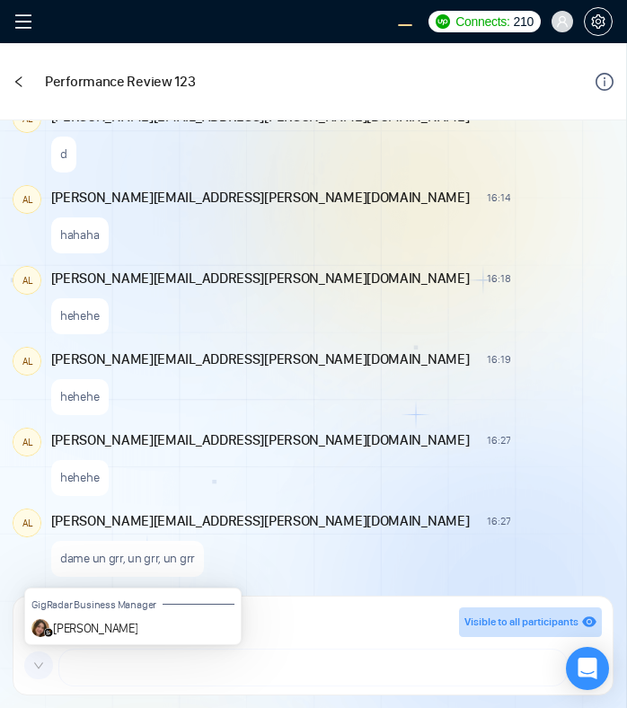
click at [35, 660] on icon "down" at bounding box center [38, 665] width 11 height 11
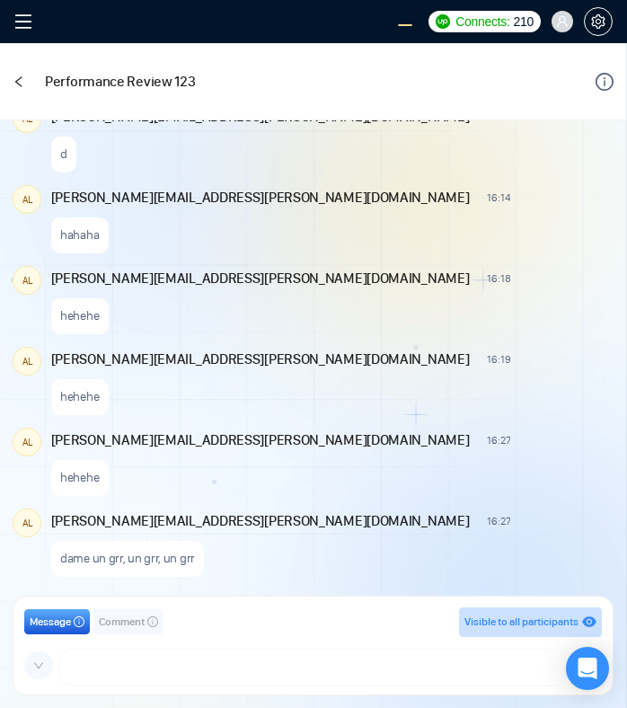
click at [33, 664] on icon "down" at bounding box center [38, 665] width 11 height 11
click at [38, 663] on icon "down" at bounding box center [38, 665] width 11 height 11
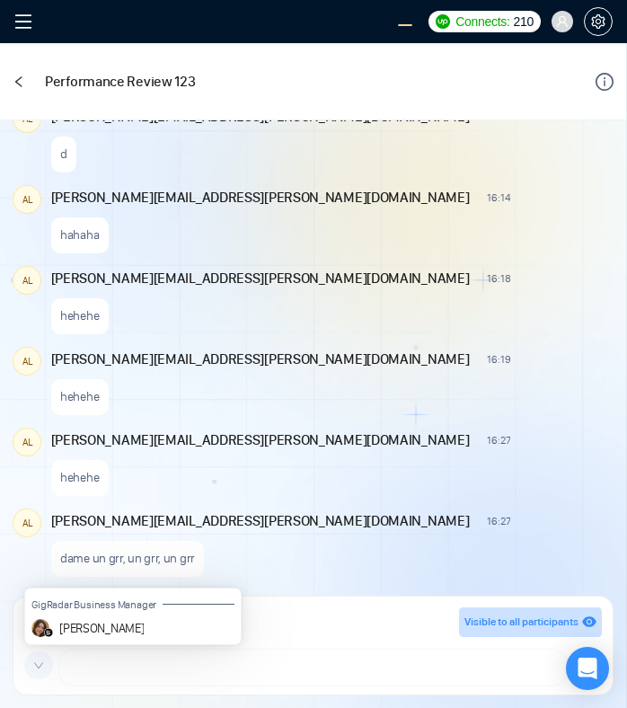
click at [38, 663] on icon "down" at bounding box center [38, 665] width 11 height 11
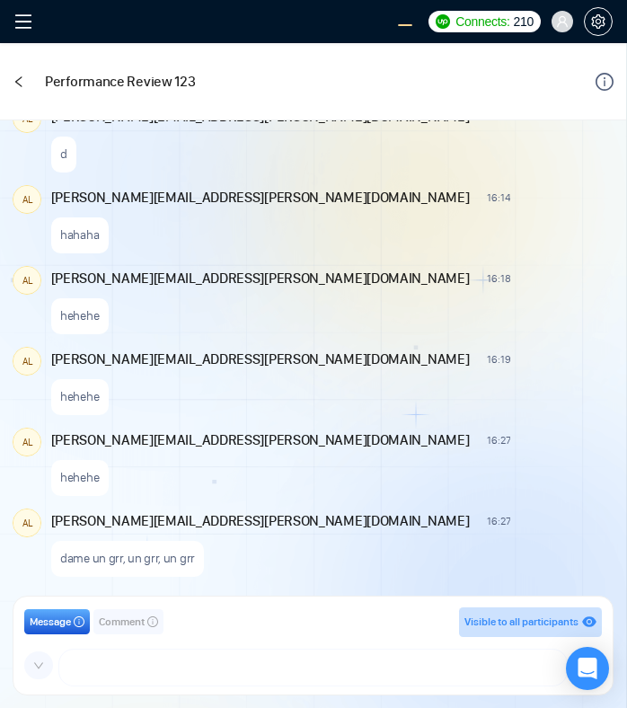
click at [40, 658] on span at bounding box center [38, 665] width 29 height 29
click at [41, 662] on icon "down" at bounding box center [38, 665] width 9 height 6
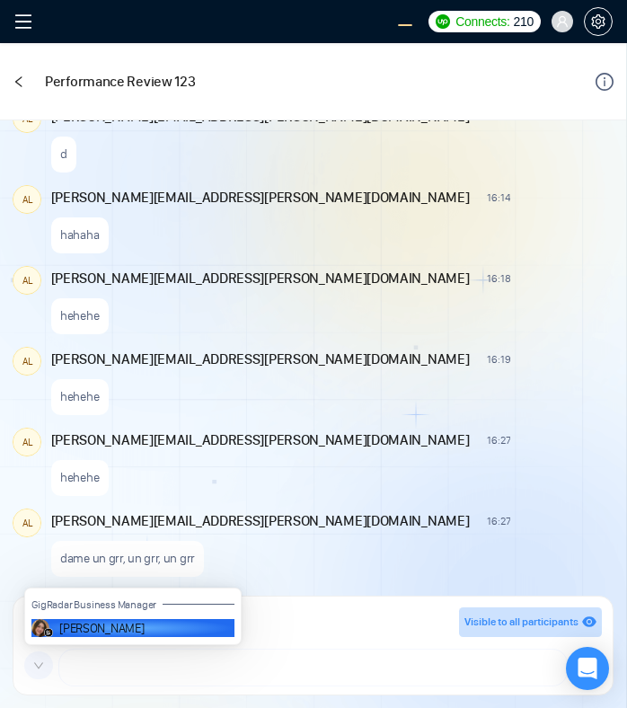
click at [41, 662] on icon "down" at bounding box center [38, 665] width 9 height 6
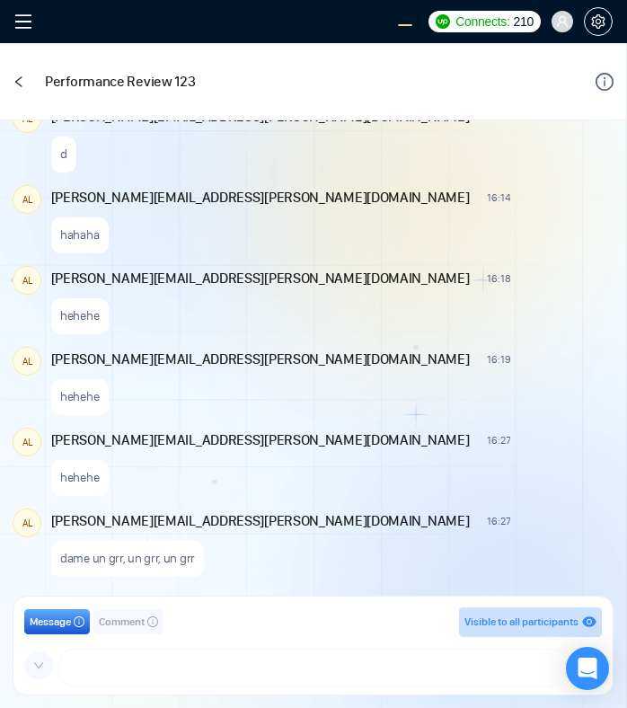
click at [35, 664] on icon "down" at bounding box center [38, 665] width 9 height 6
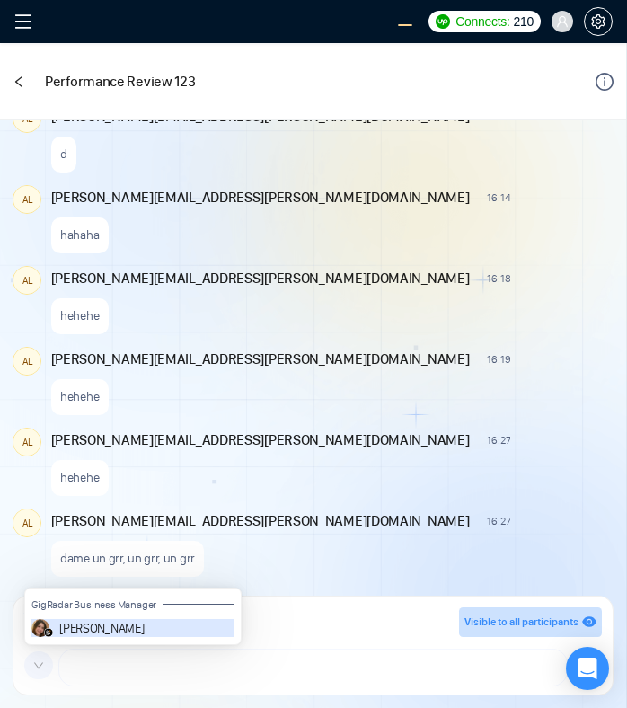
click at [35, 664] on icon "down" at bounding box center [38, 665] width 9 height 6
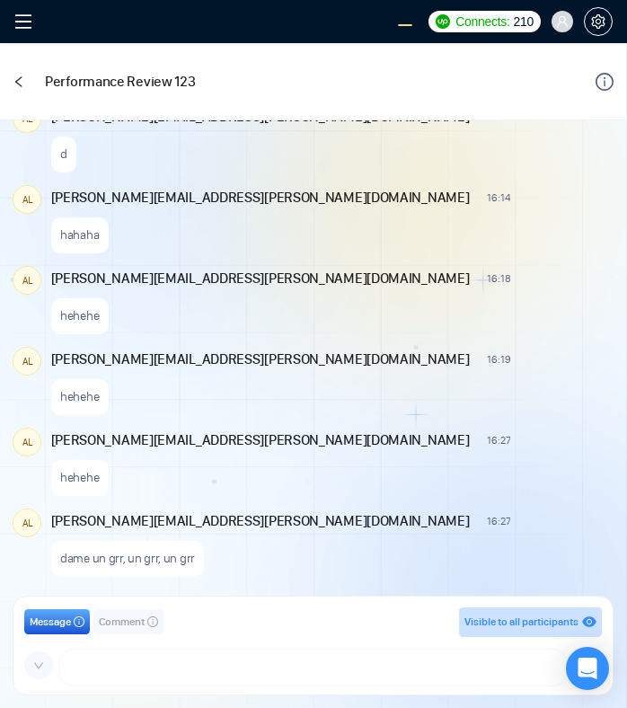
click at [44, 664] on span at bounding box center [38, 665] width 29 height 29
click at [40, 663] on icon "down" at bounding box center [38, 665] width 11 height 11
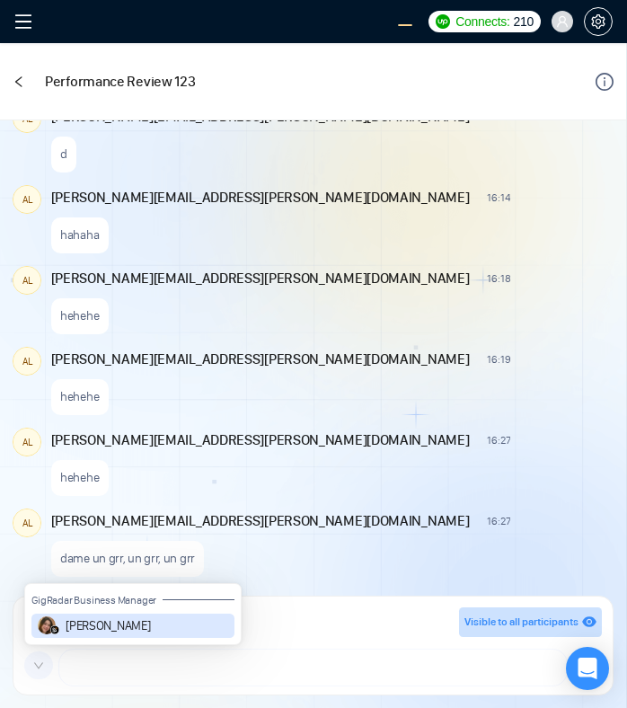
click at [40, 663] on icon "down" at bounding box center [38, 665] width 11 height 11
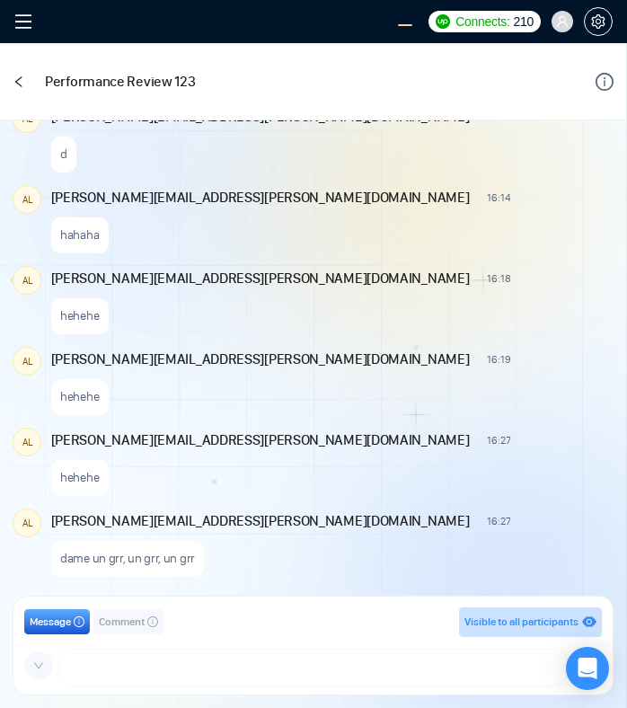
click at [40, 663] on icon "down" at bounding box center [38, 665] width 11 height 11
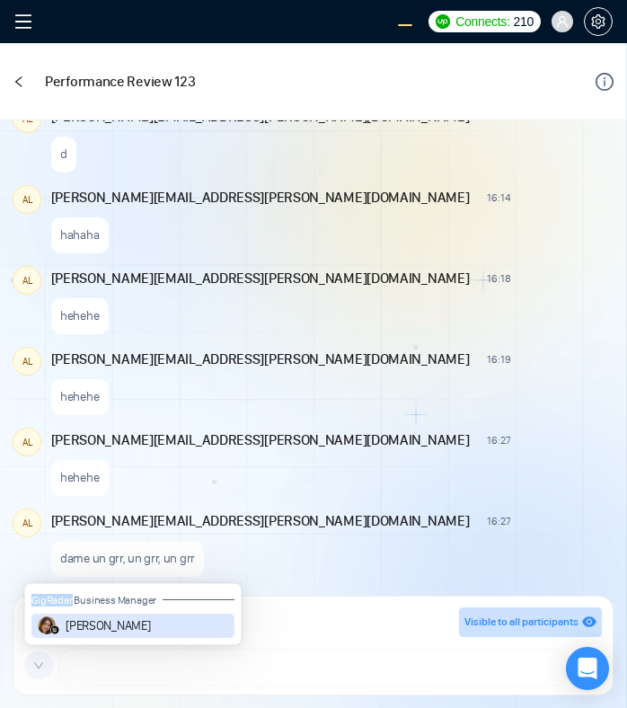
click at [189, 594] on div "GigRadar Business Manager" at bounding box center [132, 600] width 203 height 13
click at [156, 633] on button "[PERSON_NAME]" at bounding box center [132, 625] width 203 height 24
click at [400, 347] on div "alex.zolotukhin@gigradar.io 16:19 New Comment" at bounding box center [330, 358] width 559 height 23
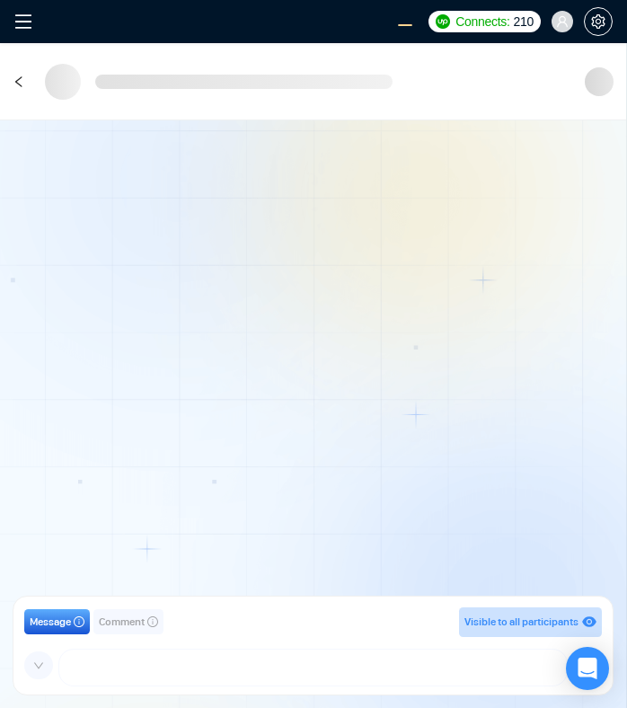
click at [33, 663] on icon "down" at bounding box center [38, 665] width 11 height 11
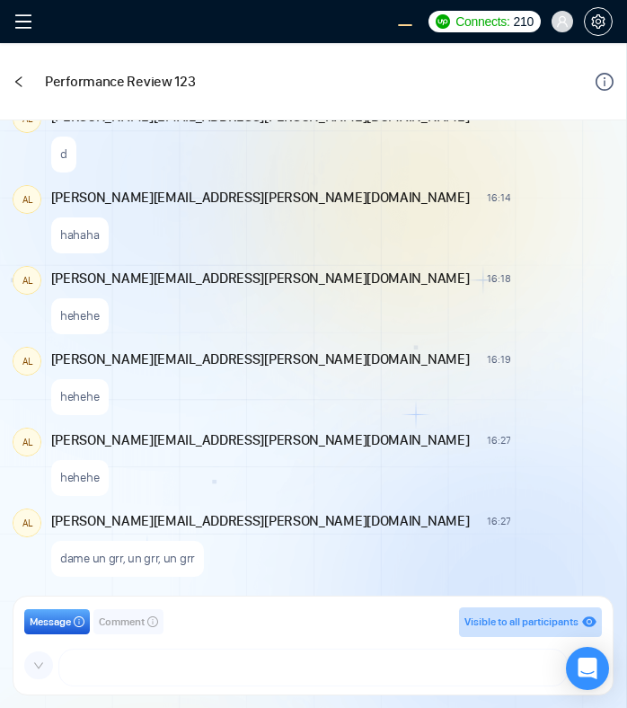
click at [33, 664] on icon "down" at bounding box center [38, 665] width 11 height 11
click at [34, 664] on icon "down" at bounding box center [38, 665] width 11 height 11
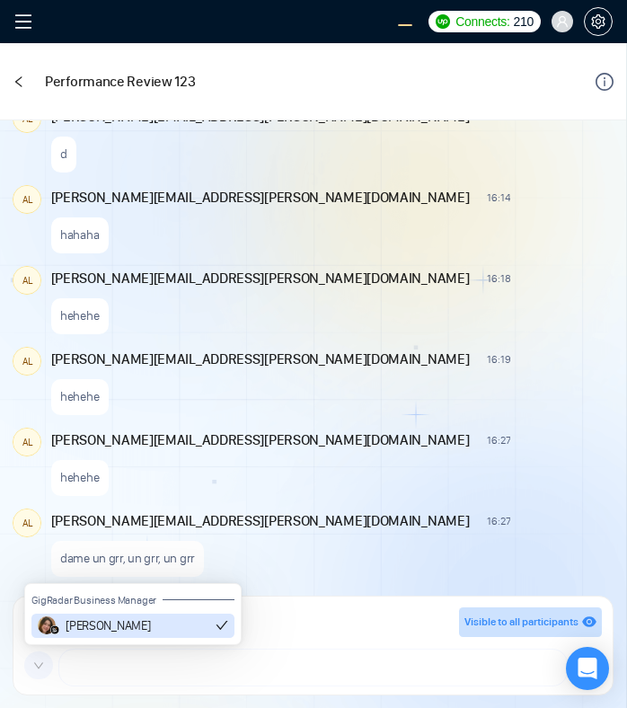
click at [34, 664] on icon "down" at bounding box center [38, 665] width 11 height 11
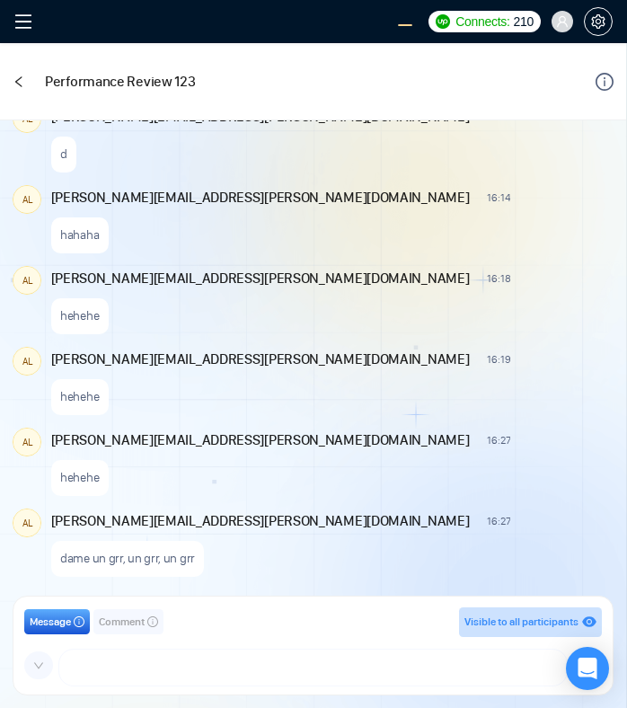
click at [52, 657] on div "GigRadar Business Manager Andrian salman.fatih@gigradar.io frnamlas@proton.me a…" at bounding box center [312, 667] width 577 height 32
click at [45, 660] on span at bounding box center [38, 665] width 29 height 29
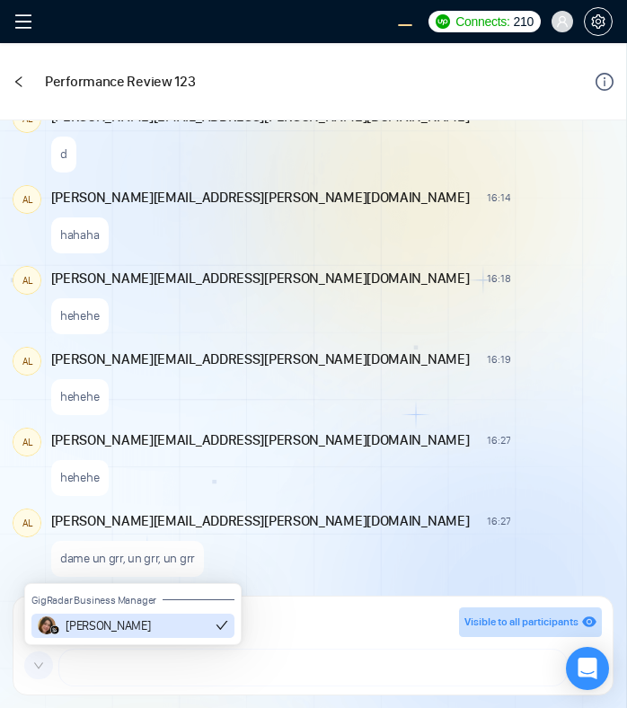
click at [45, 660] on span at bounding box center [38, 665] width 29 height 29
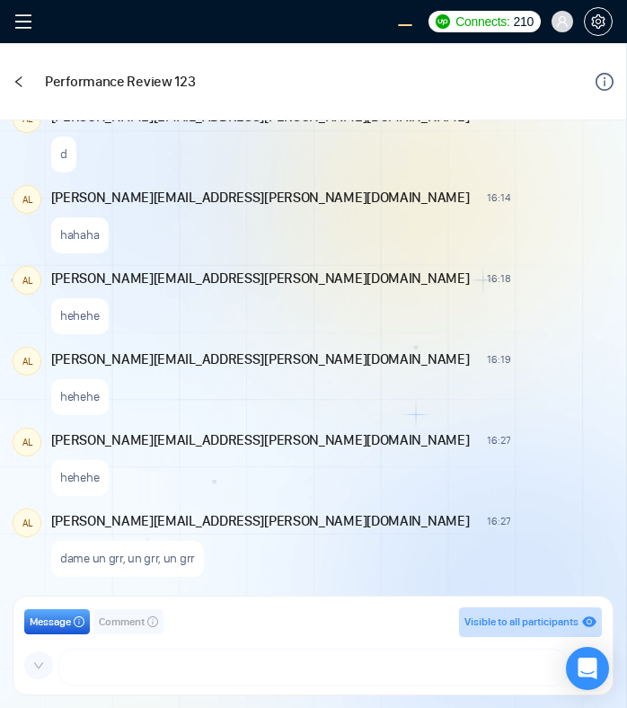
click at [40, 670] on span at bounding box center [38, 665] width 29 height 29
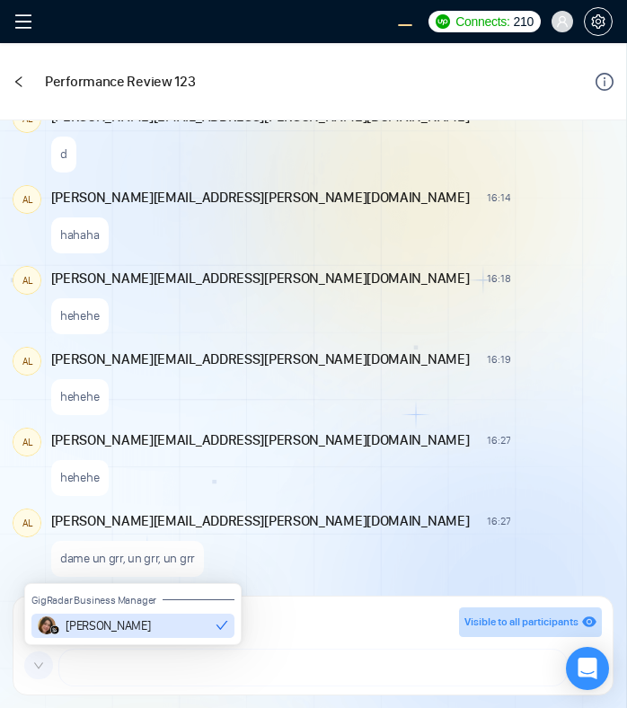
click at [343, 450] on div "hehehe" at bounding box center [330, 473] width 559 height 46
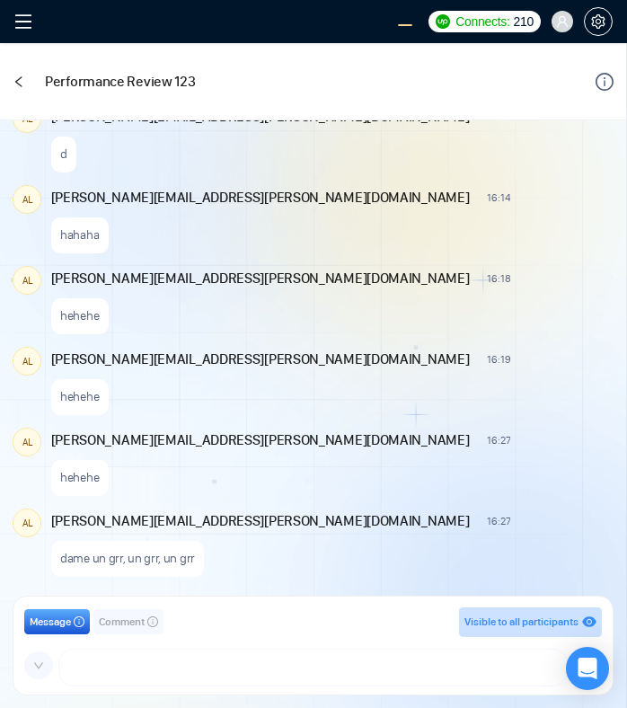
click at [37, 663] on icon "down" at bounding box center [38, 665] width 11 height 11
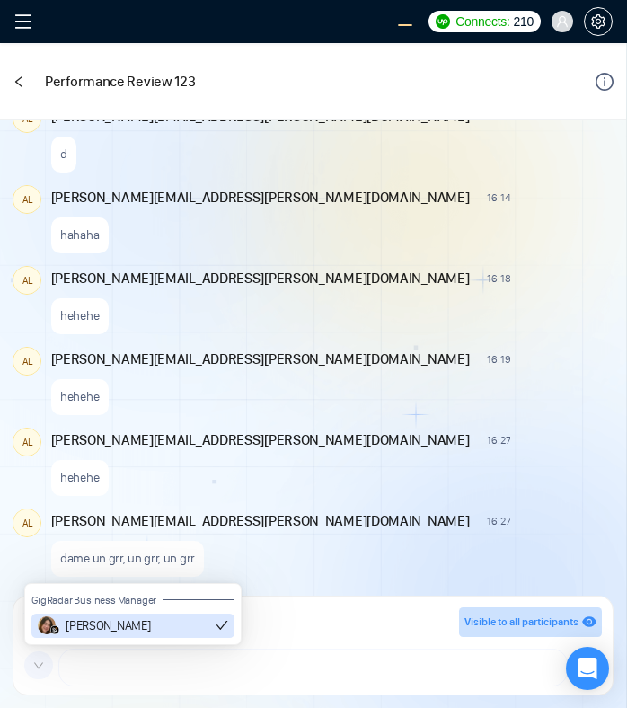
click at [37, 663] on icon "down" at bounding box center [38, 665] width 11 height 11
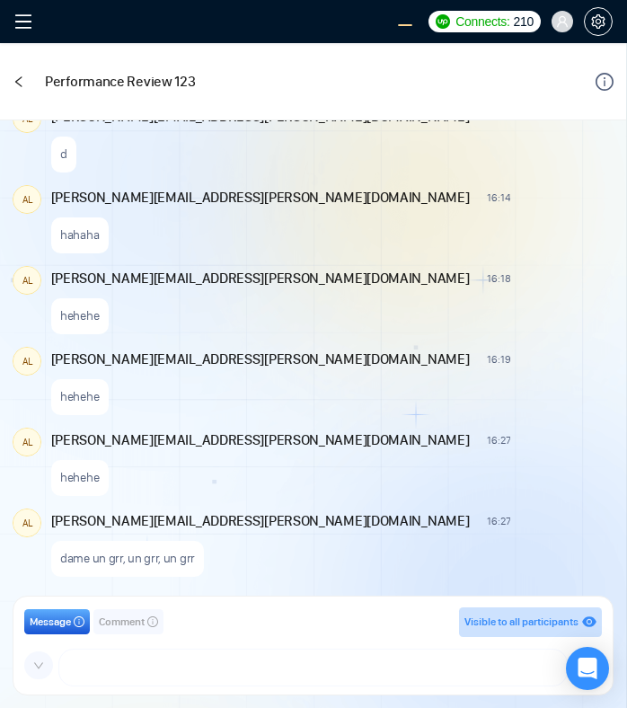
click at [45, 666] on span at bounding box center [38, 665] width 29 height 29
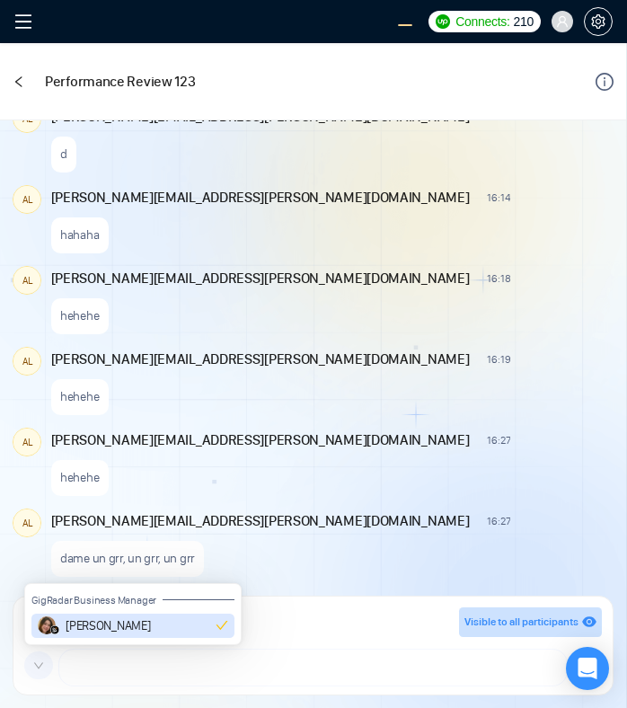
click at [45, 666] on span at bounding box center [38, 665] width 29 height 29
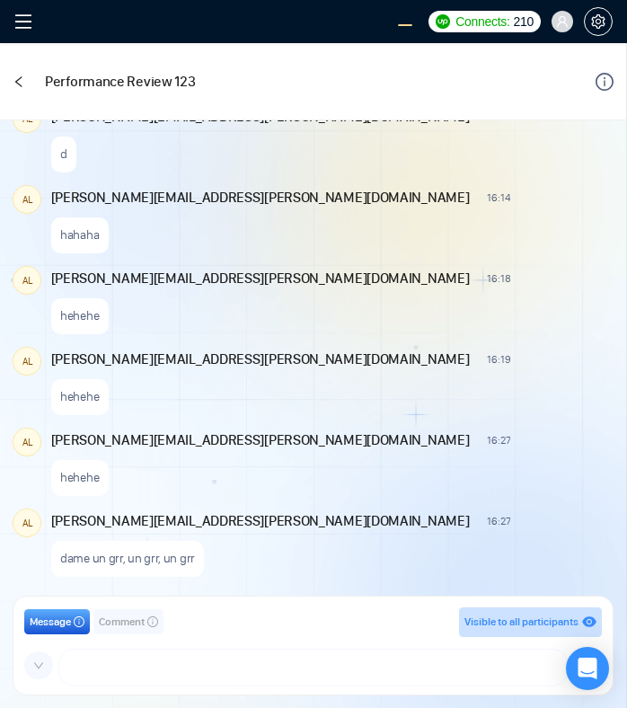
click at [33, 661] on icon "down" at bounding box center [38, 665] width 11 height 11
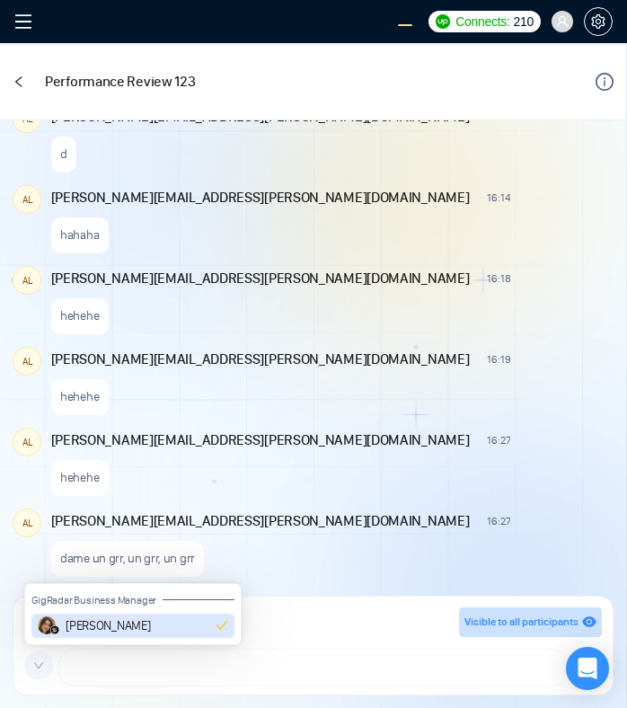
click at [33, 661] on icon "down" at bounding box center [38, 665] width 11 height 11
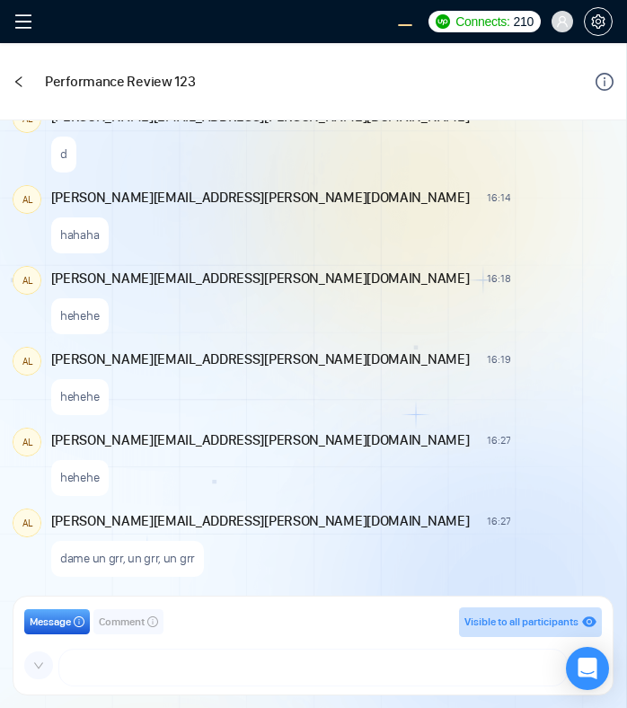
click at [50, 659] on span at bounding box center [38, 665] width 29 height 29
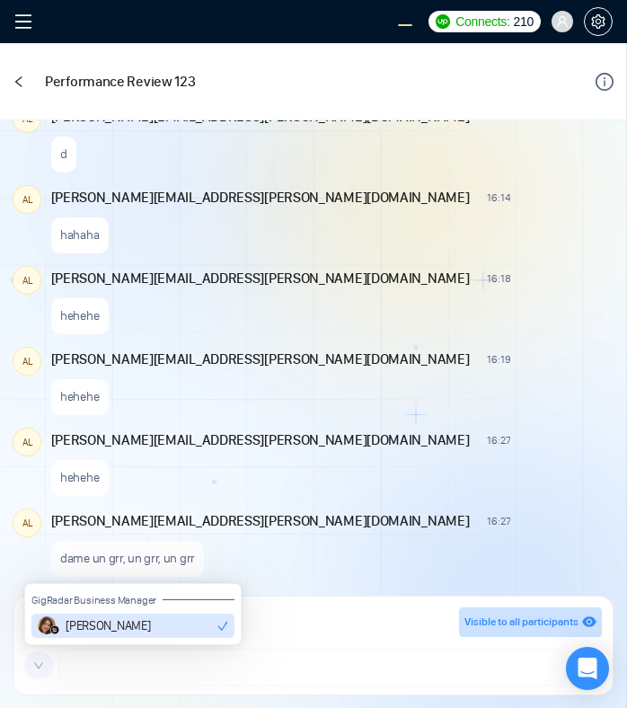
click at [41, 667] on icon "down" at bounding box center [38, 665] width 11 height 11
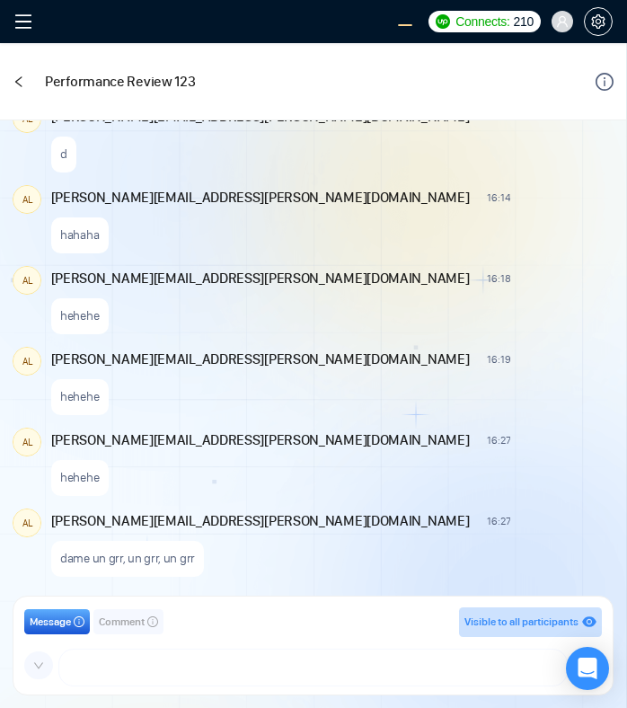
click at [43, 664] on icon "down" at bounding box center [38, 665] width 11 height 11
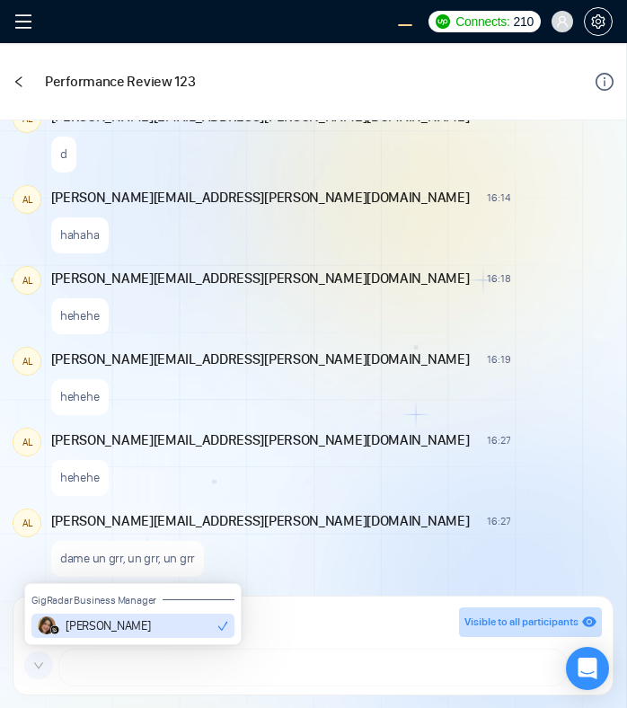
click at [43, 664] on icon "down" at bounding box center [38, 665] width 11 height 11
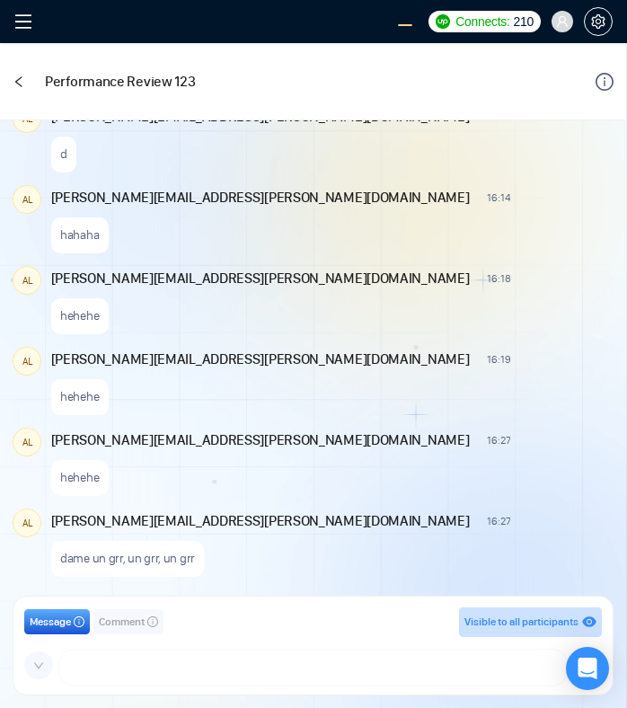
click at [43, 664] on icon "down" at bounding box center [38, 665] width 11 height 11
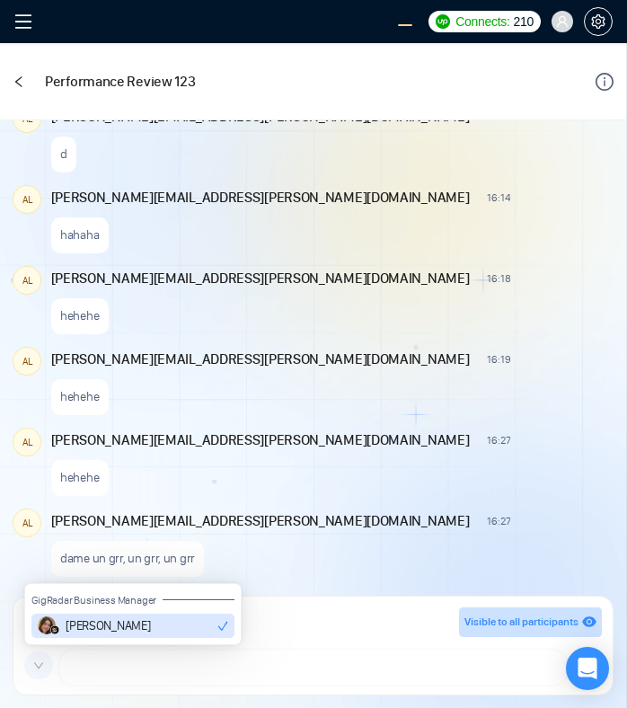
click at [43, 664] on icon "down" at bounding box center [38, 665] width 11 height 11
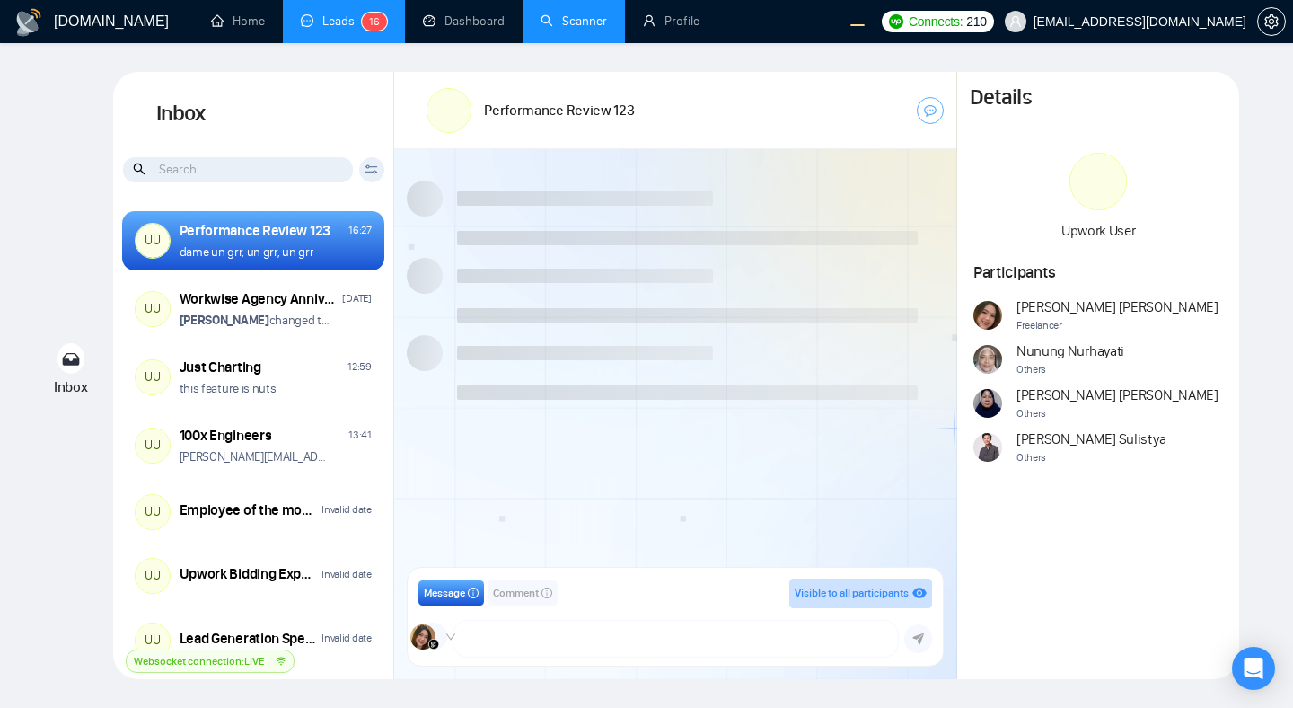
scroll to position [1288, 0]
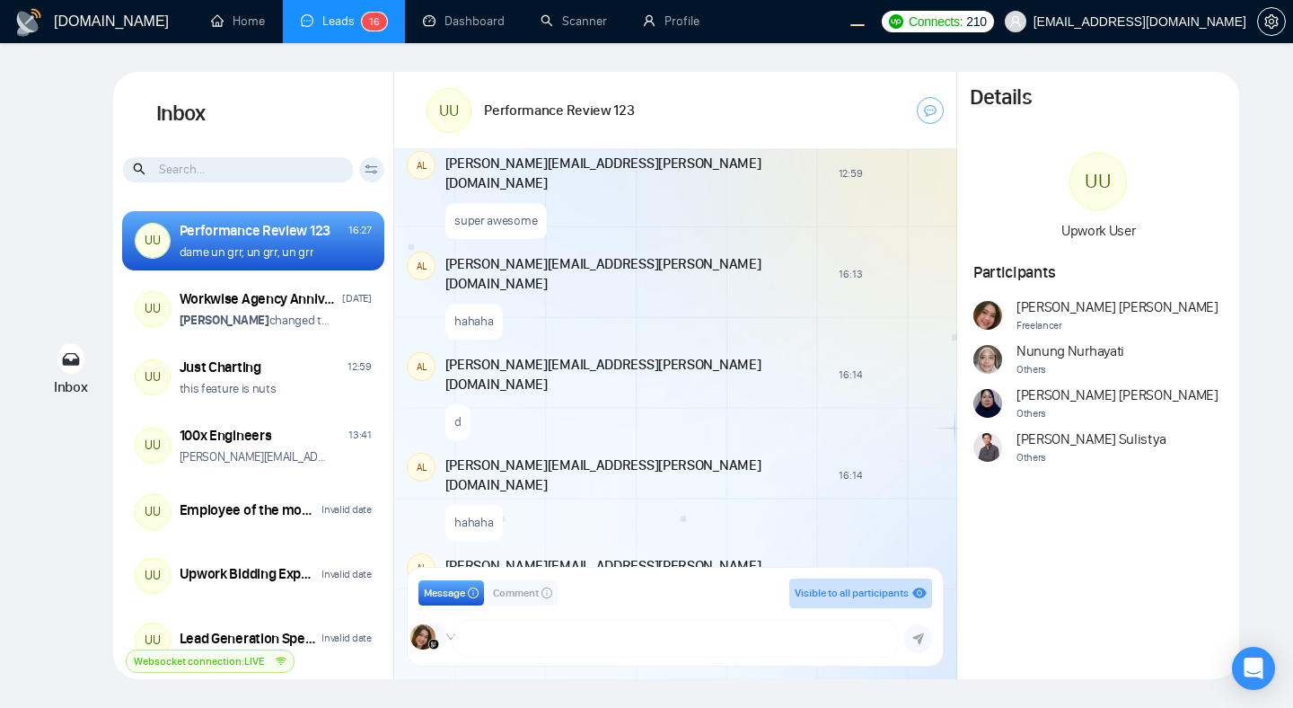
click at [437, 636] on div at bounding box center [424, 636] width 29 height 25
click at [436, 635] on div at bounding box center [424, 636] width 29 height 25
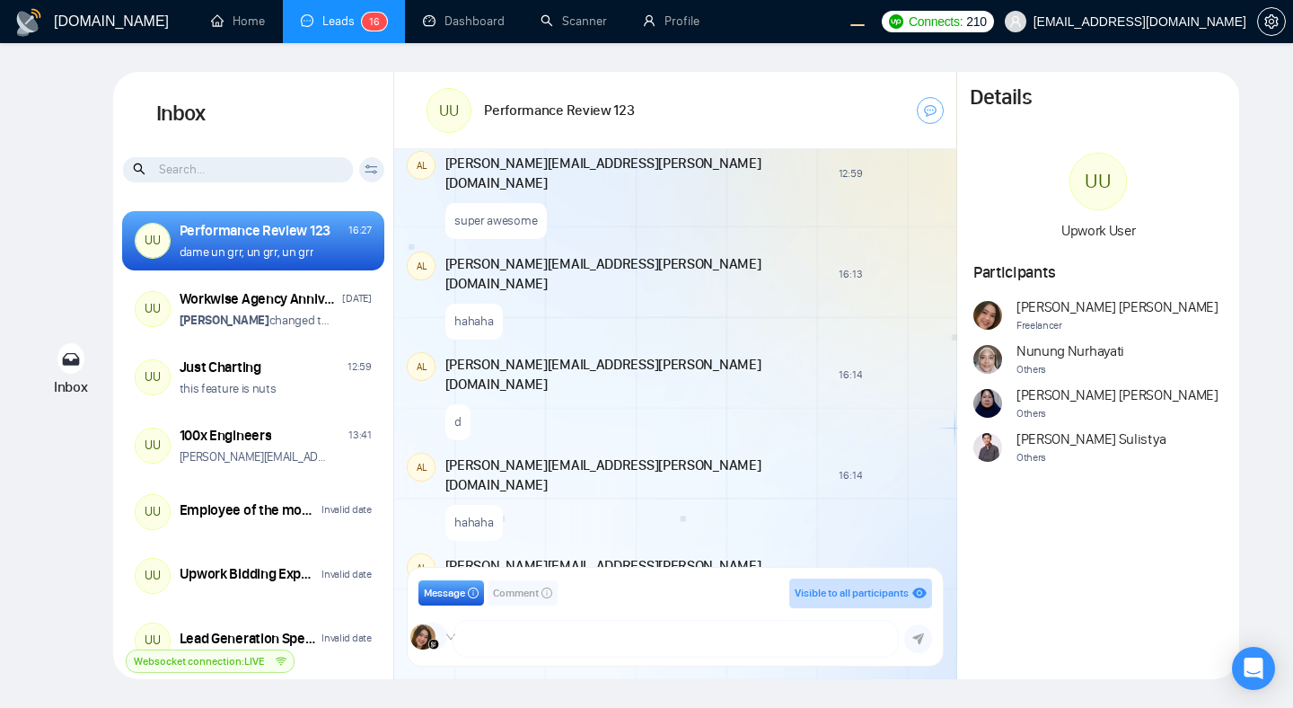
click at [500, 607] on div "Message Comment Visible to all participants" at bounding box center [675, 593] width 514 height 30
click at [518, 596] on span "Comment" at bounding box center [516, 593] width 46 height 17
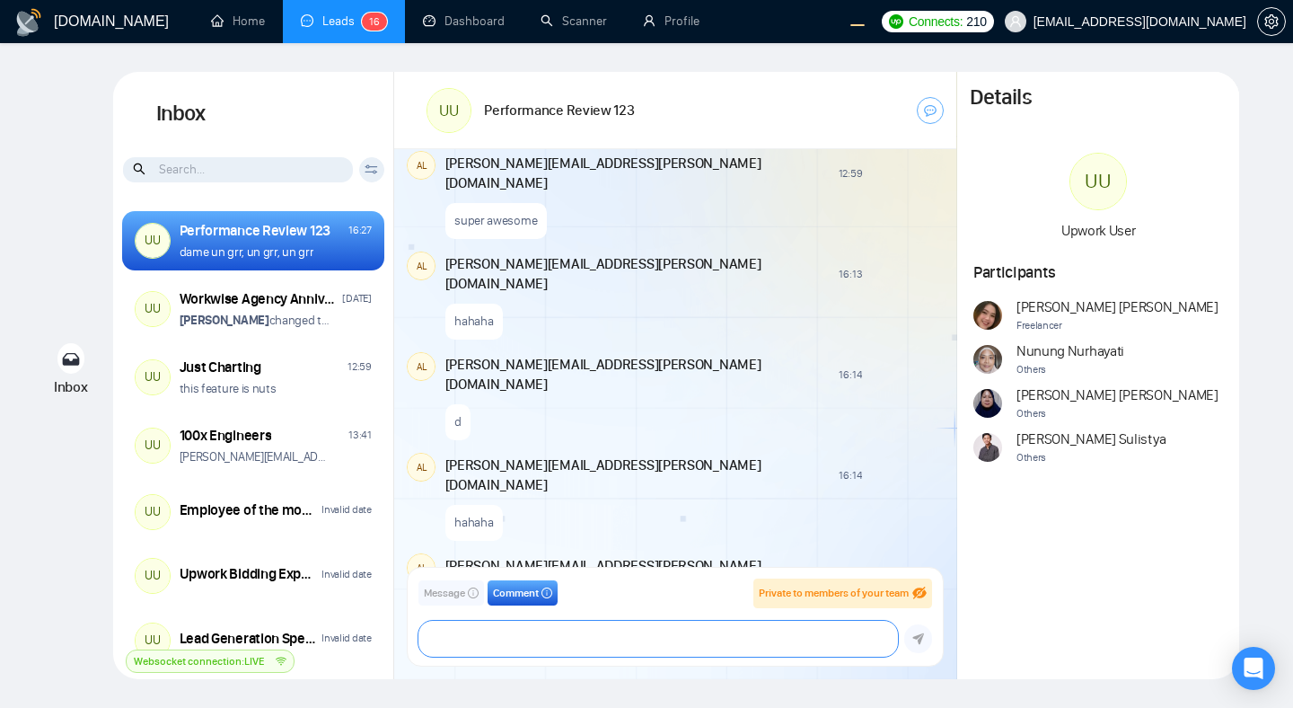
click at [521, 633] on textarea at bounding box center [657, 638] width 479 height 36
type textarea "hey"
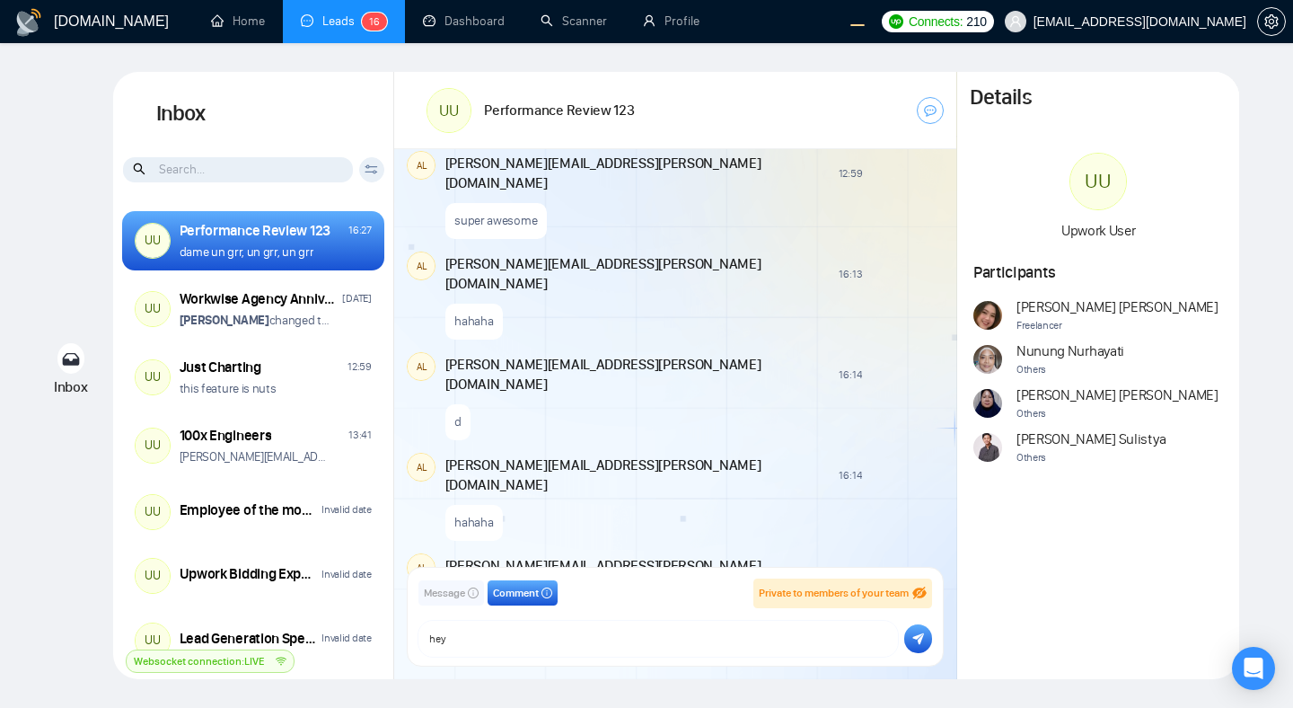
click at [626, 638] on button "submit" at bounding box center [918, 638] width 29 height 29
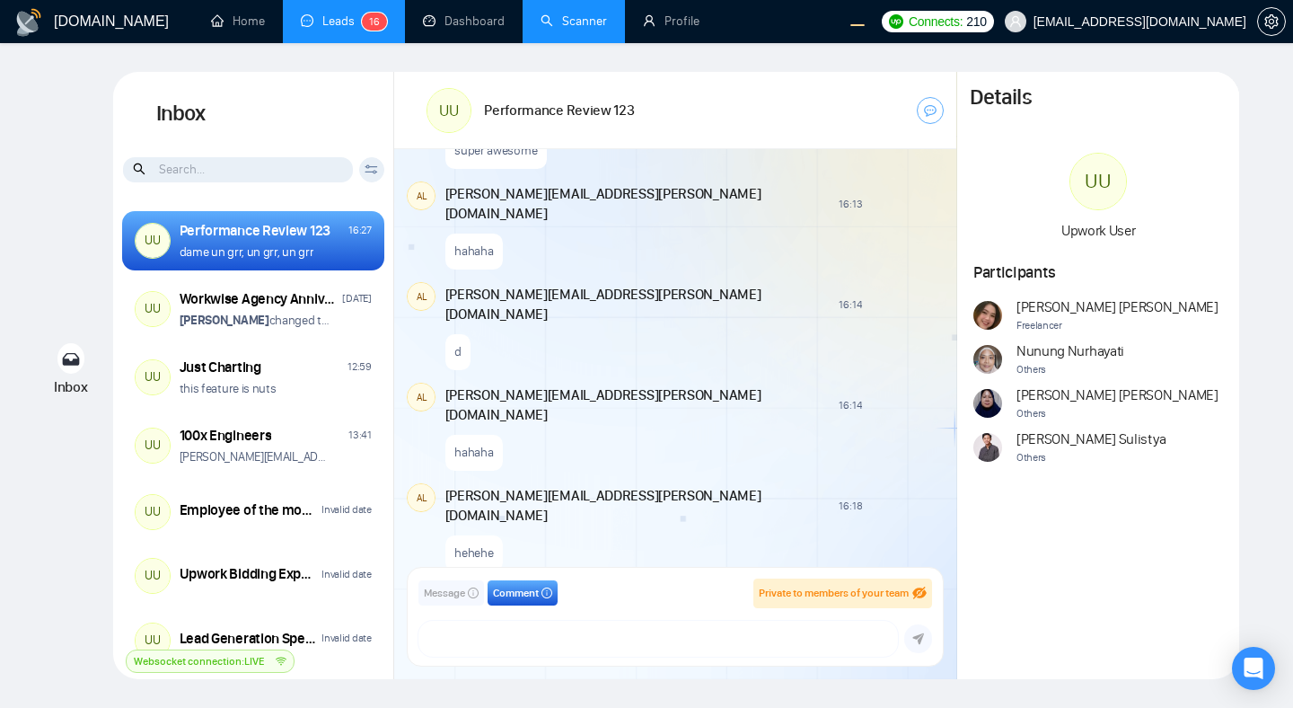
scroll to position [1369, 0]
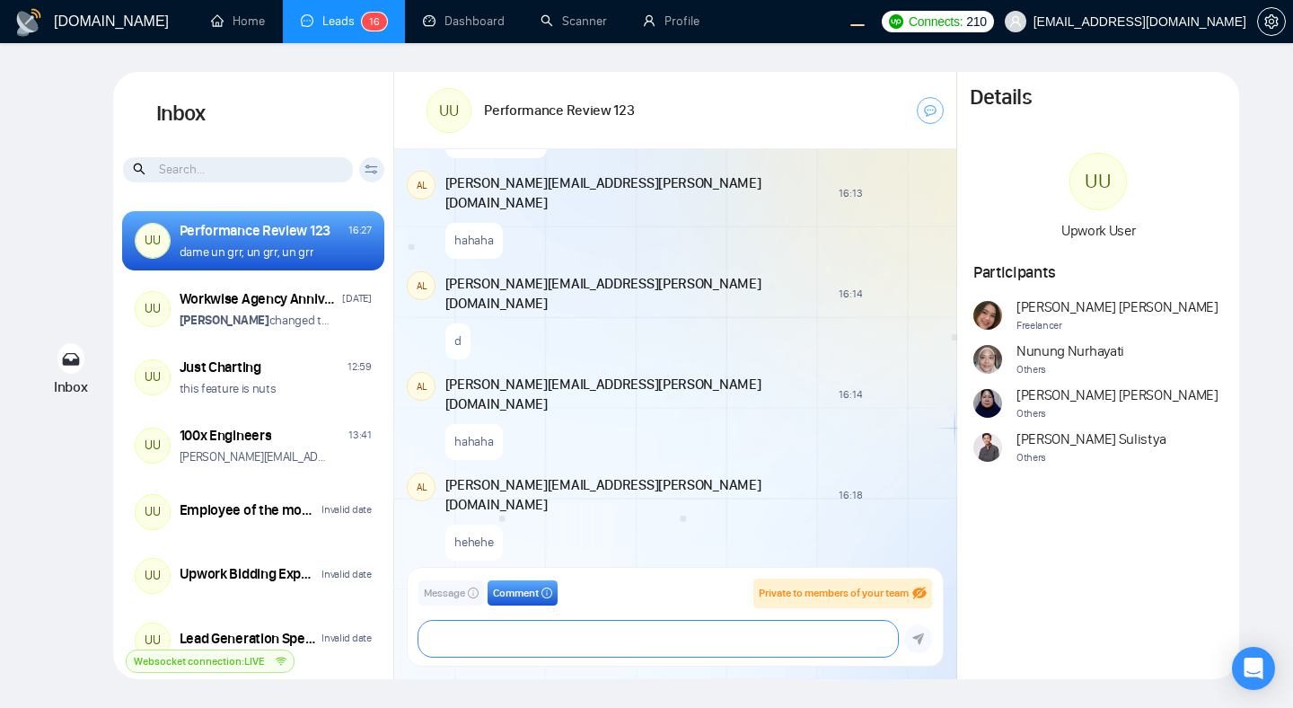
click at [464, 645] on textarea at bounding box center [657, 638] width 479 height 36
type textarea "hey"
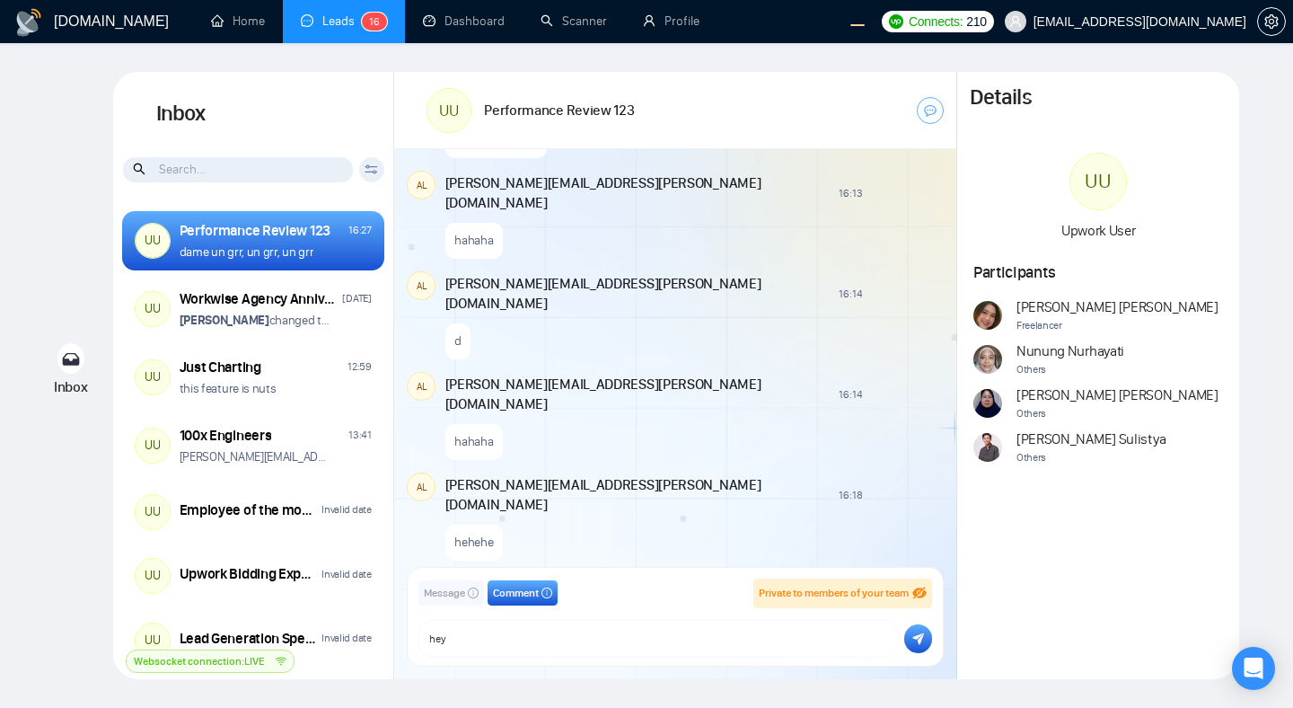
click at [626, 636] on icon "submit" at bounding box center [918, 639] width 12 height 12
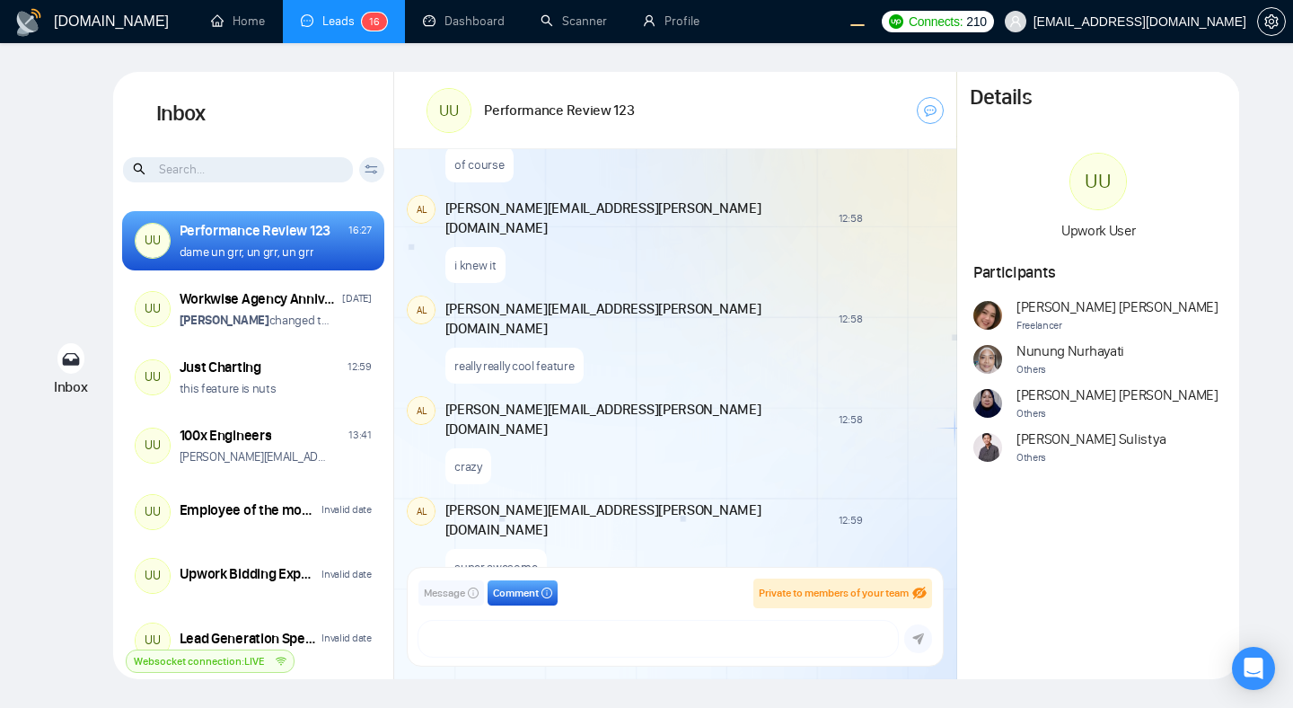
scroll to position [1855, 0]
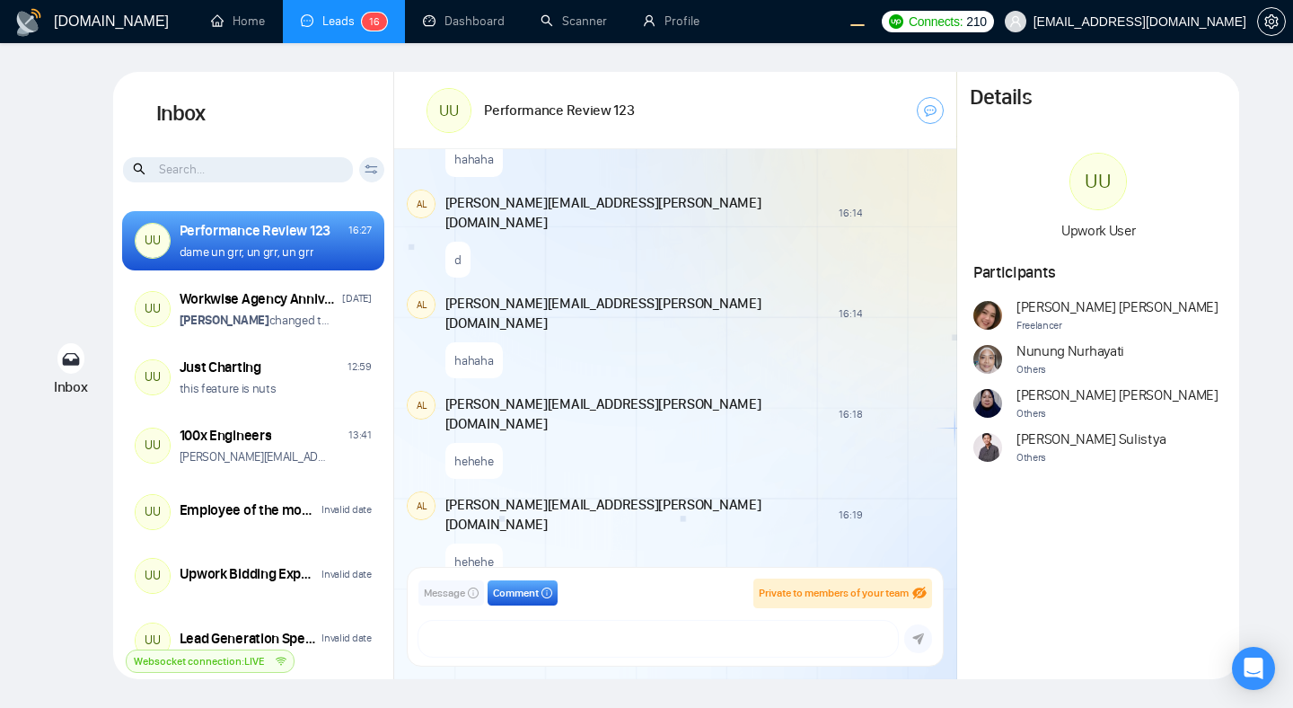
click at [431, 602] on button "Message" at bounding box center [451, 592] width 66 height 25
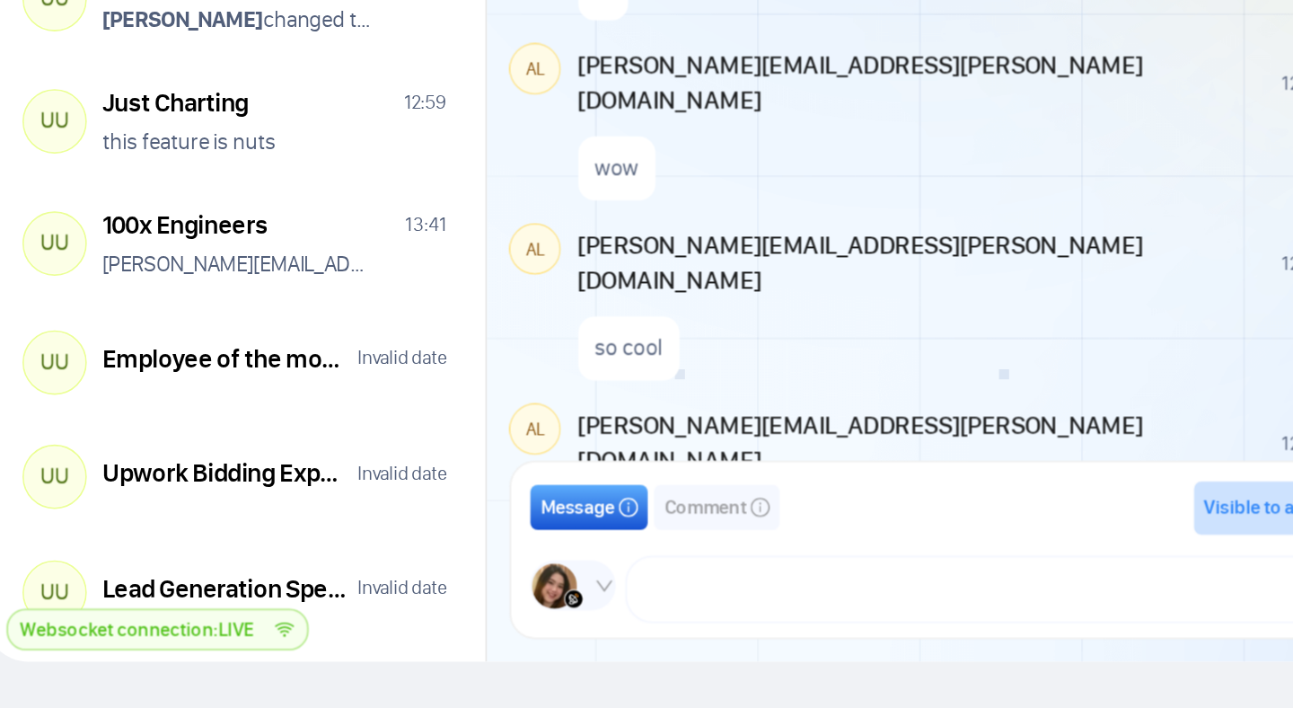
scroll to position [1288, 0]
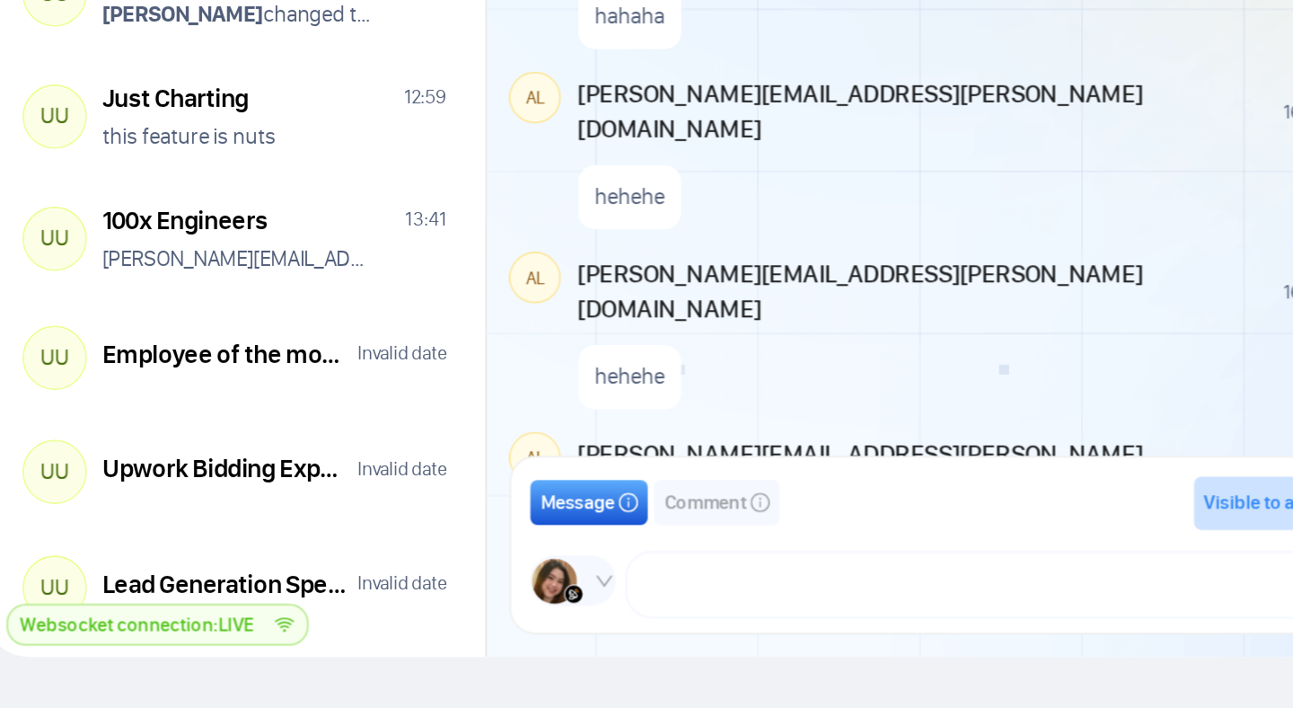
click at [455, 636] on icon "down" at bounding box center [459, 636] width 11 height 11
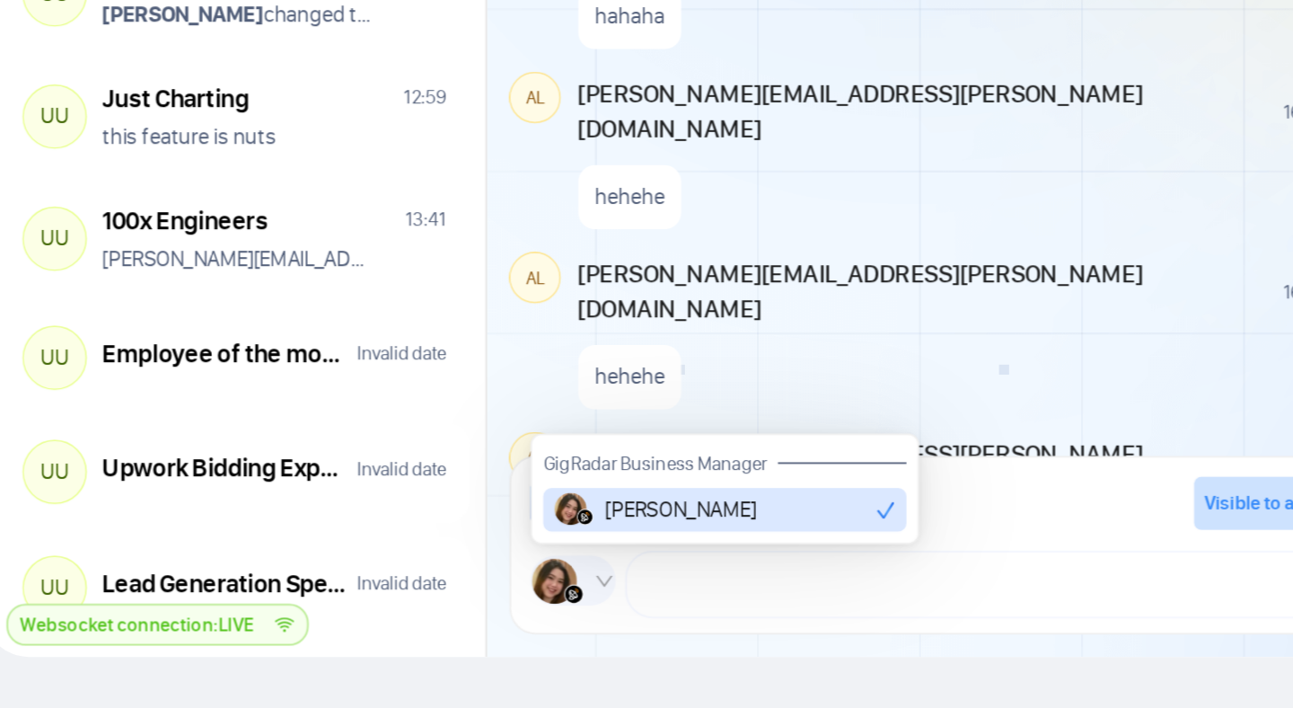
click at [454, 636] on icon "down" at bounding box center [459, 636] width 11 height 11
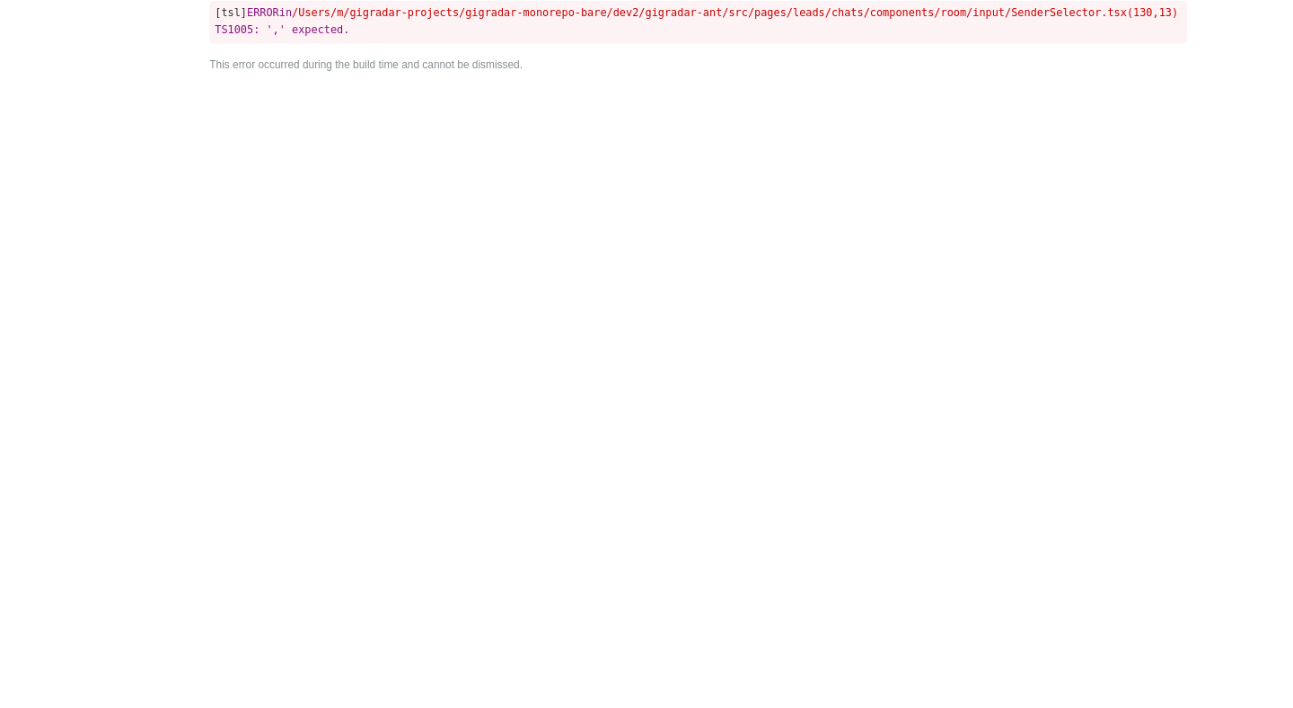
scroll to position [0, 0]
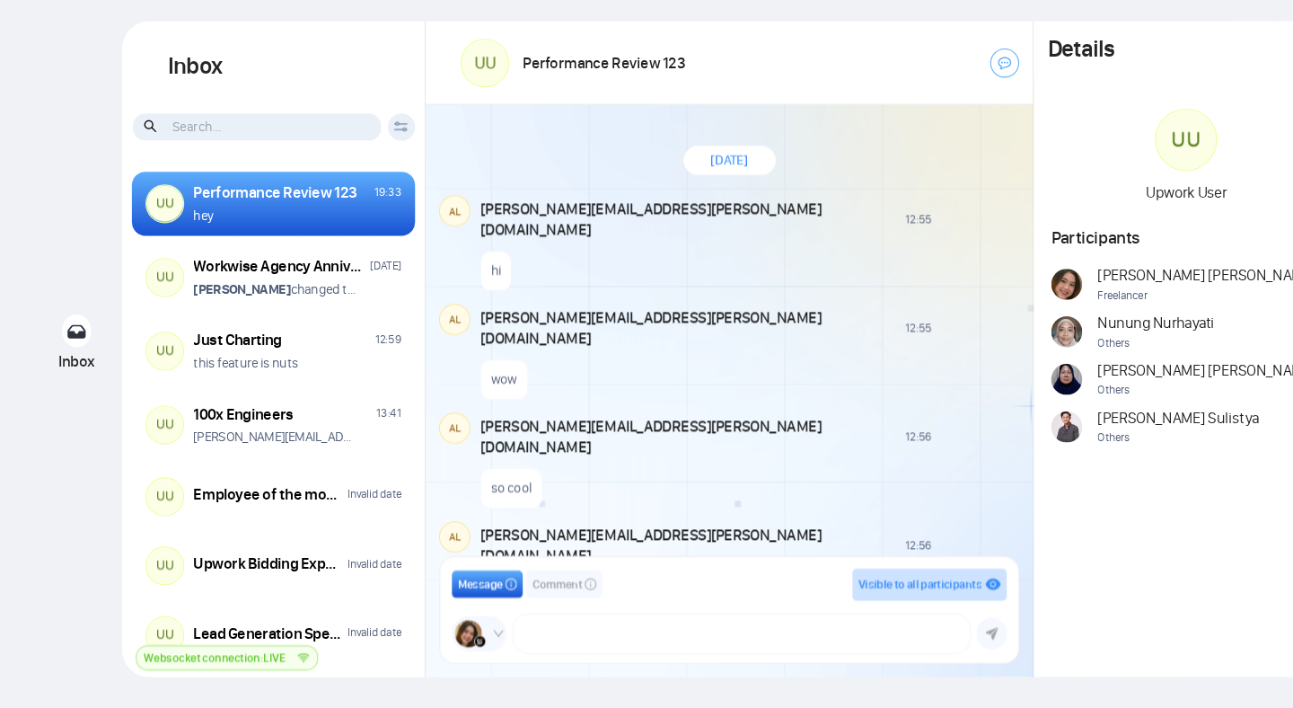
scroll to position [1288, 0]
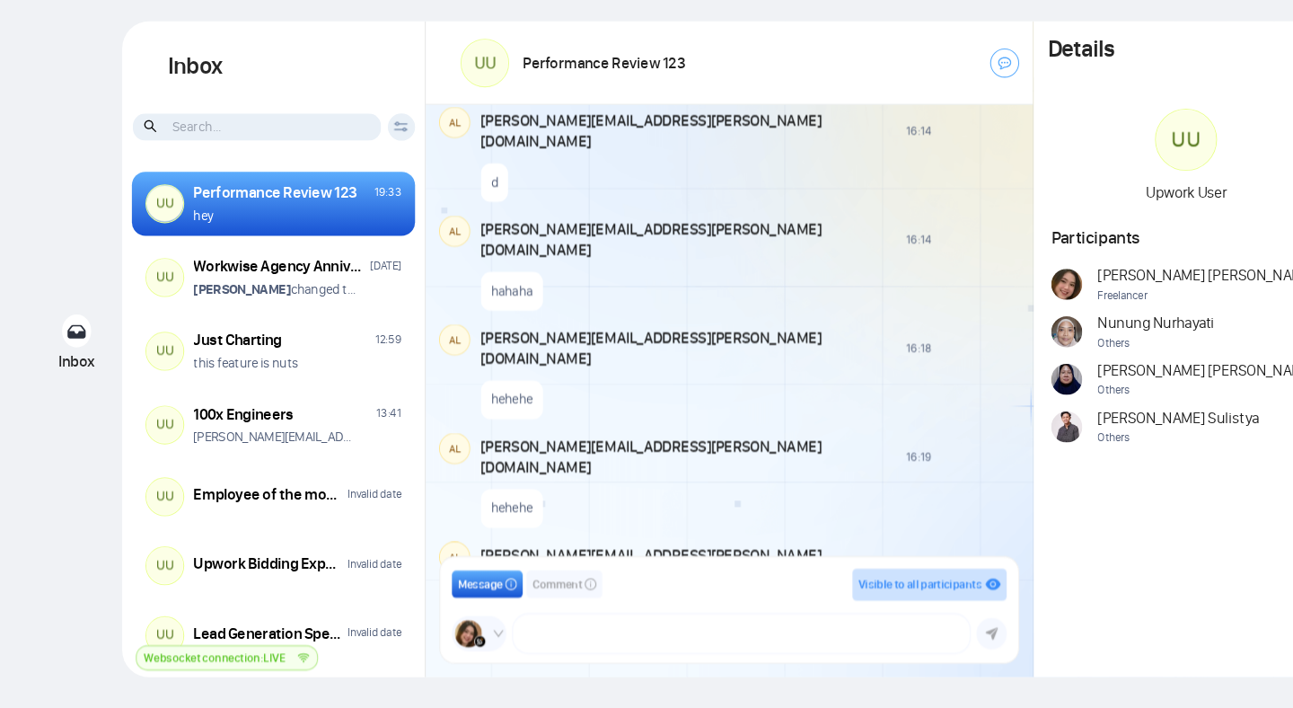
click at [451, 637] on span at bounding box center [443, 638] width 50 height 32
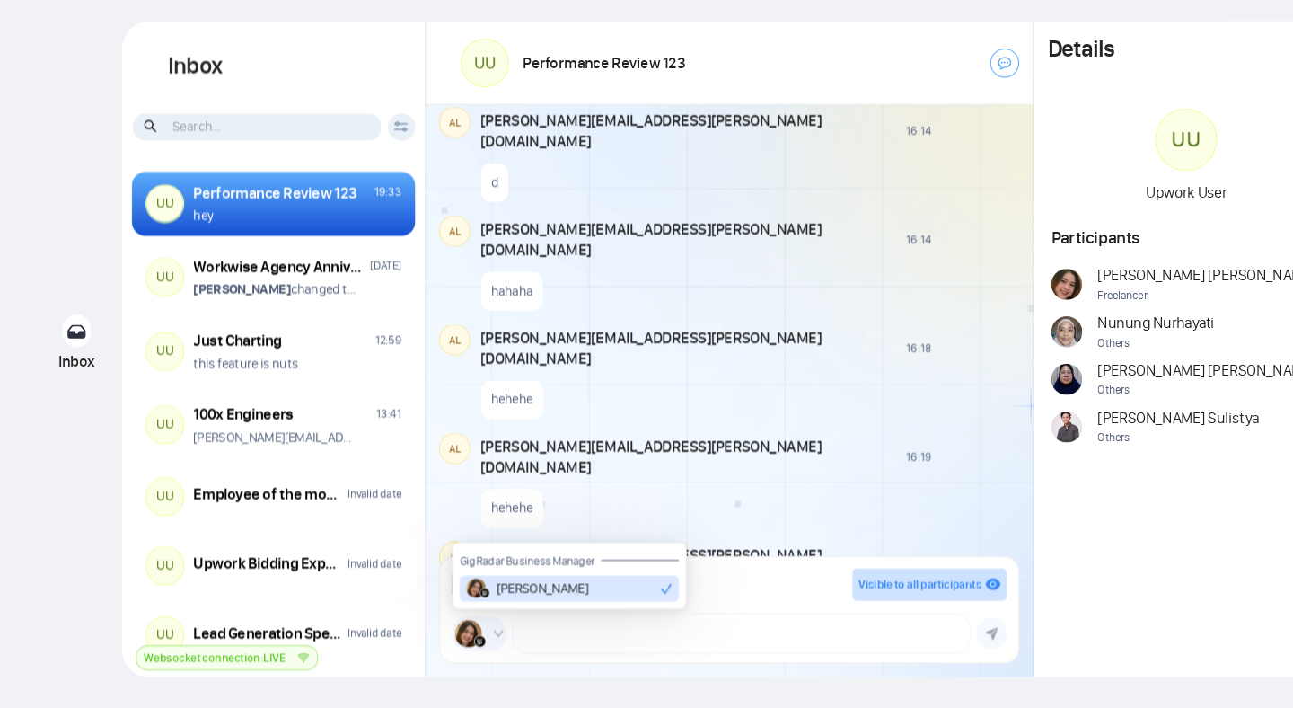
click at [451, 637] on span at bounding box center [443, 638] width 50 height 32
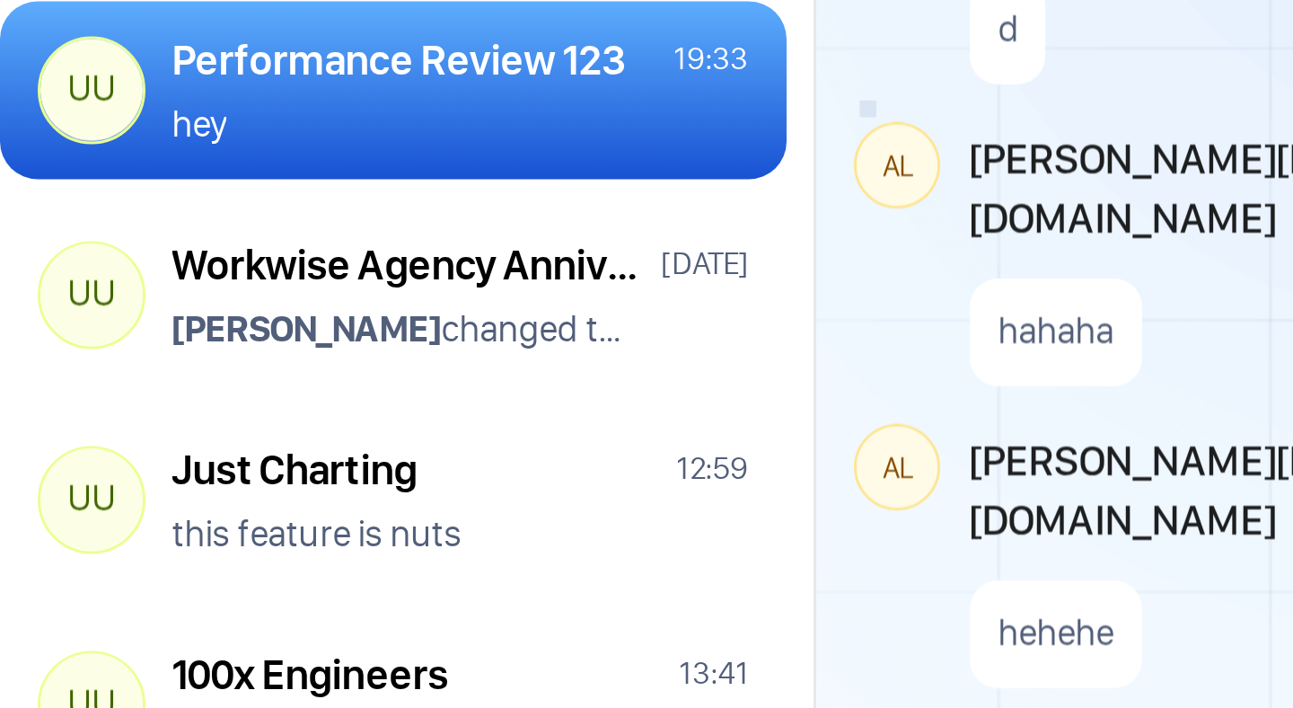
scroll to position [79, 0]
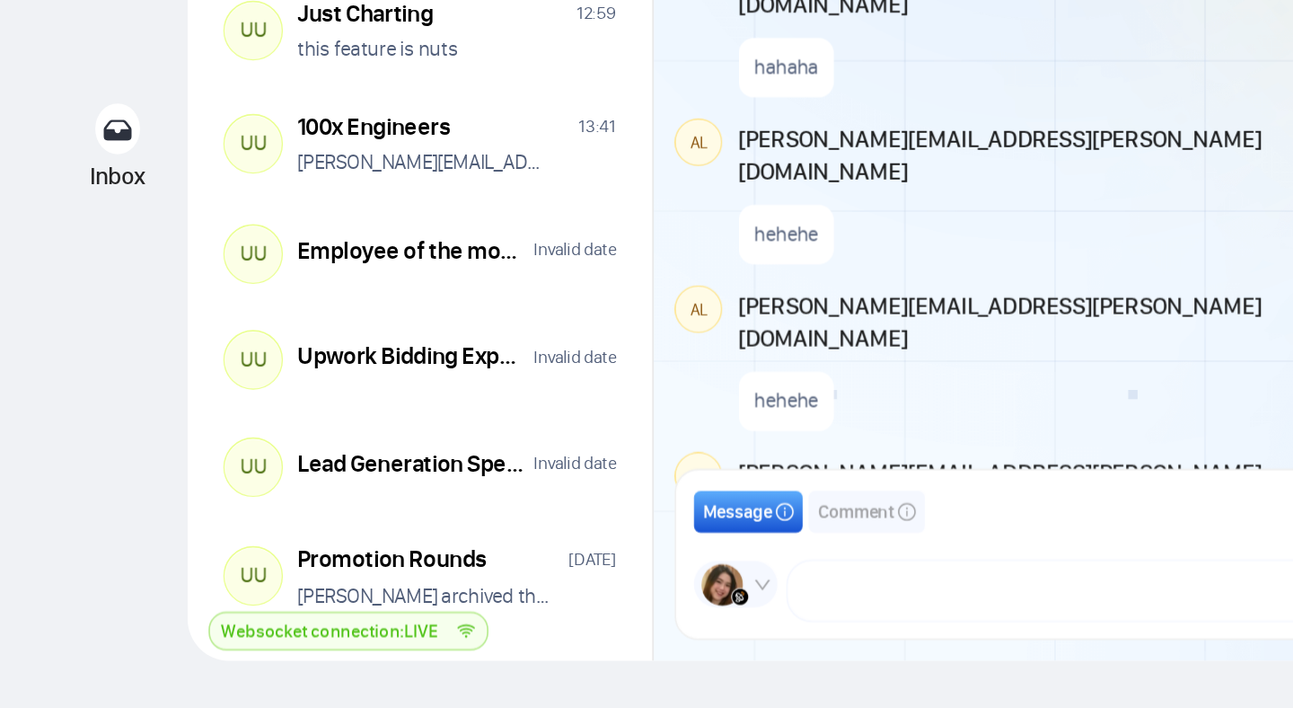
click at [484, 474] on div "Today AL alex.zolotukhin@gigradar.io 12:55 New Comment hi AL alex.zolotukhin@gi…" at bounding box center [675, 363] width 562 height 429
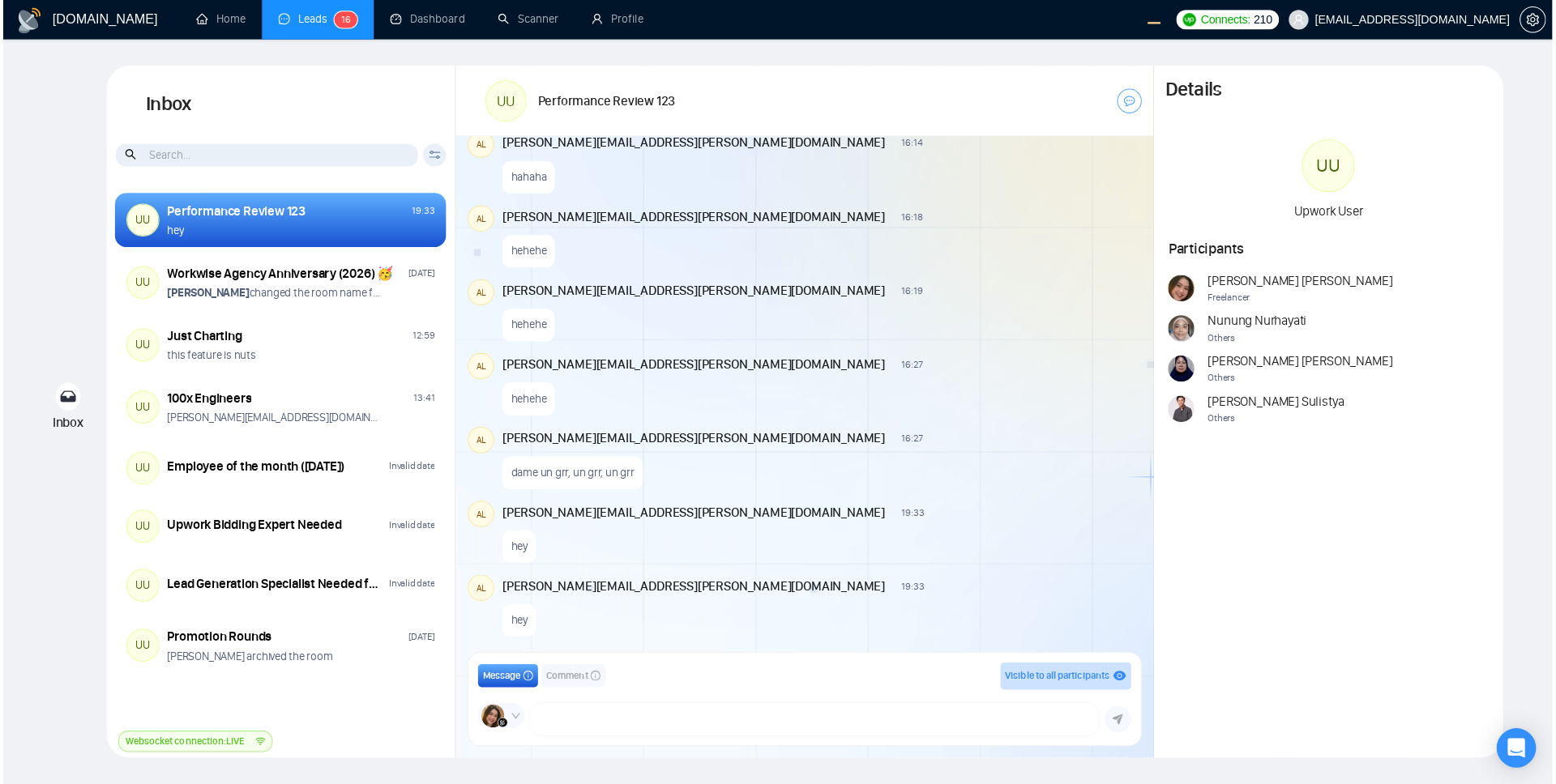
scroll to position [1018, 0]
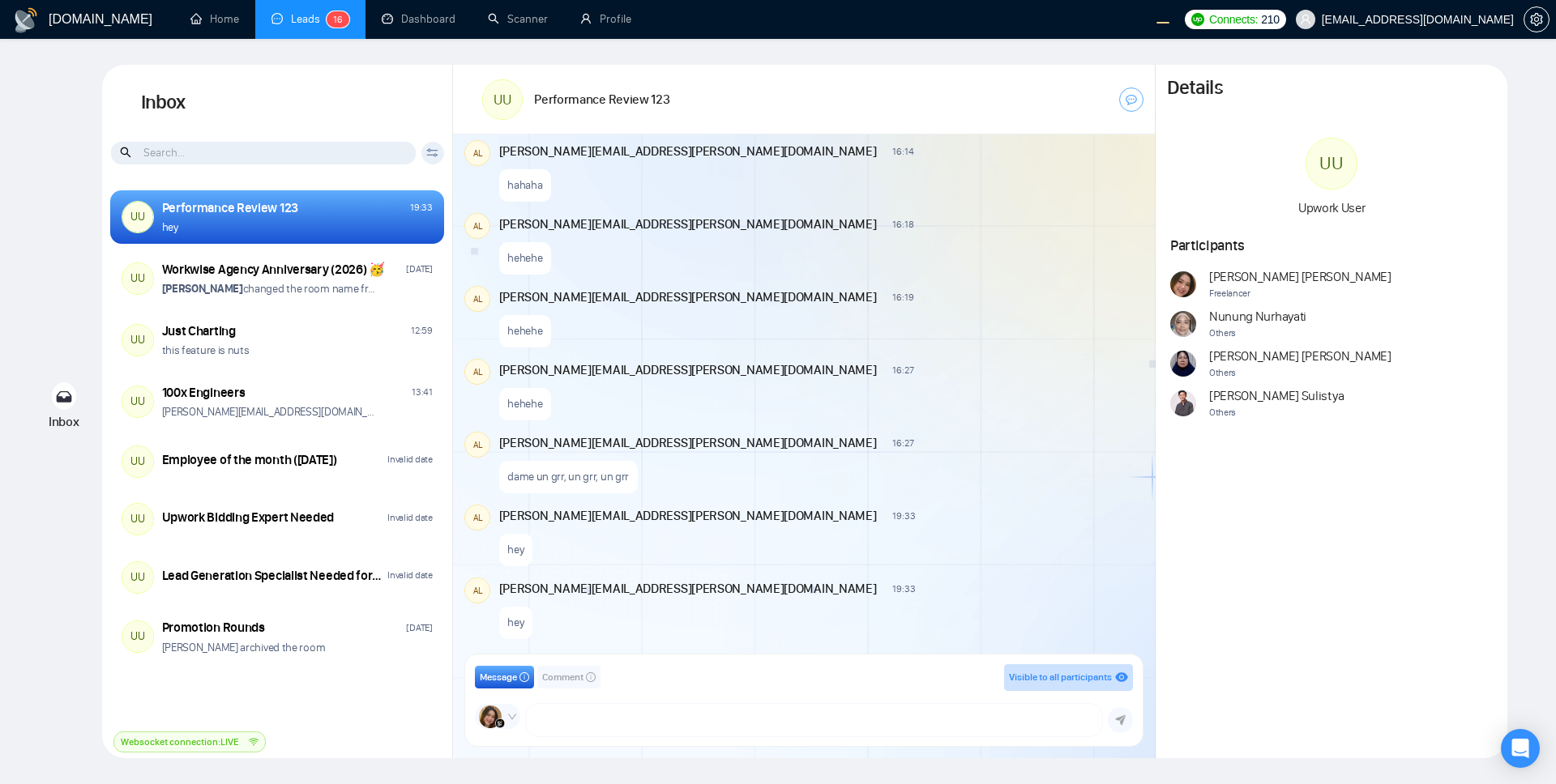
click at [943, 478] on div "dame un grr, un grr, un grr" at bounding box center [820, 473] width 642 height 42
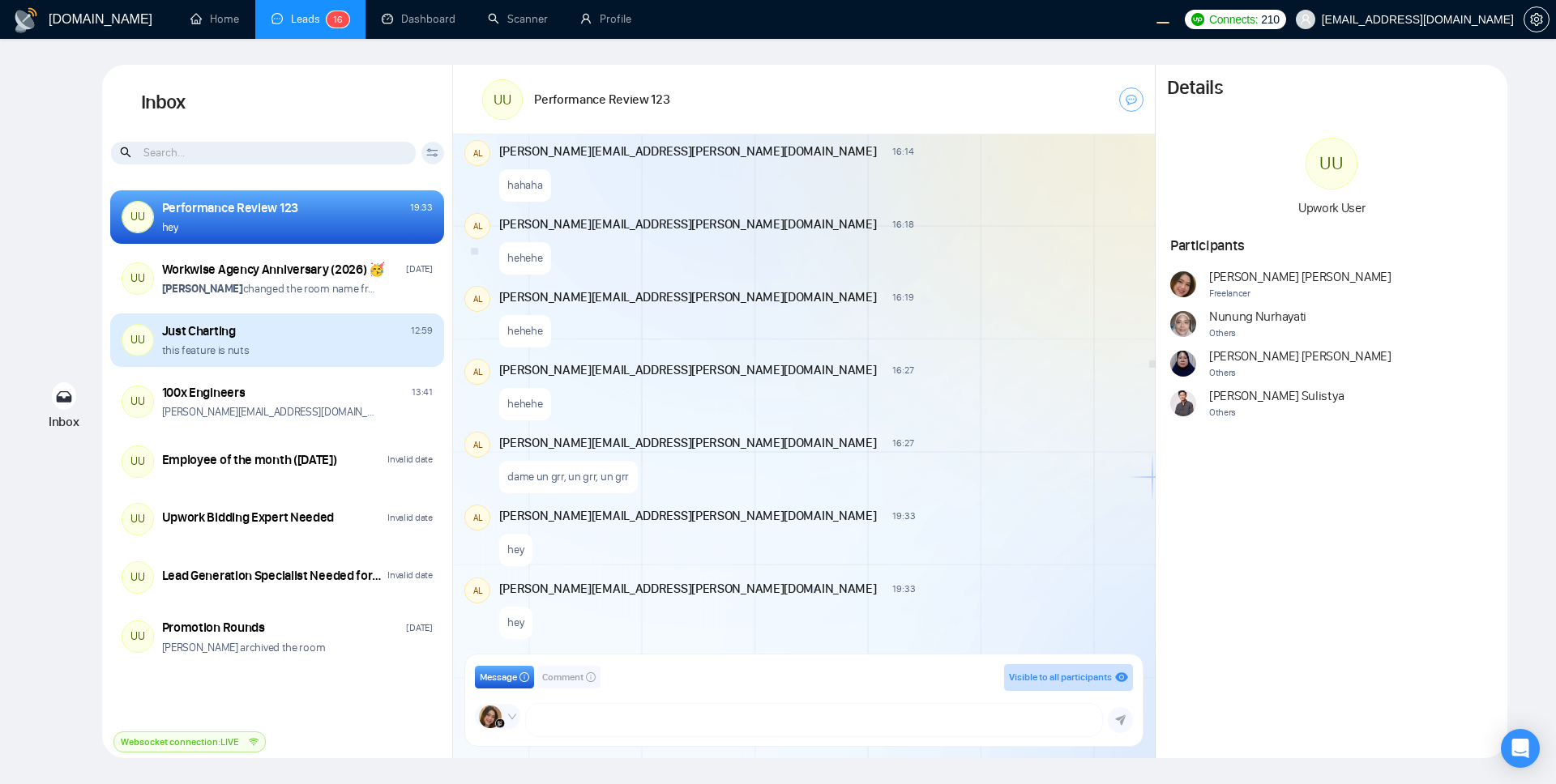
click at [325, 329] on div "Just Charting 12:59" at bounding box center [298, 331] width 271 height 18
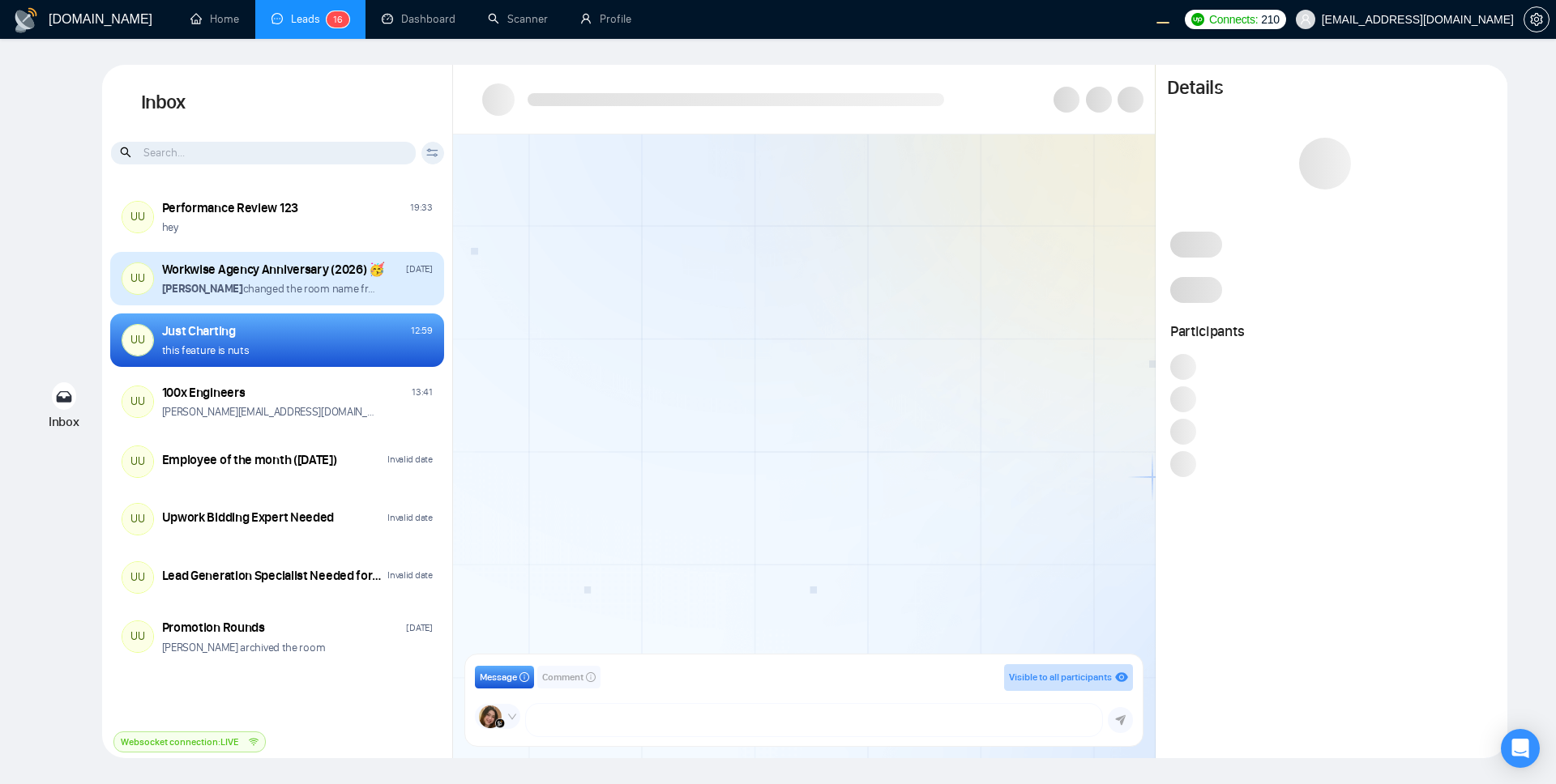
click at [399, 287] on div "Andrian Marsella changed the room name from "Workwise Agency Anniversary (2026)…" at bounding box center [298, 289] width 271 height 15
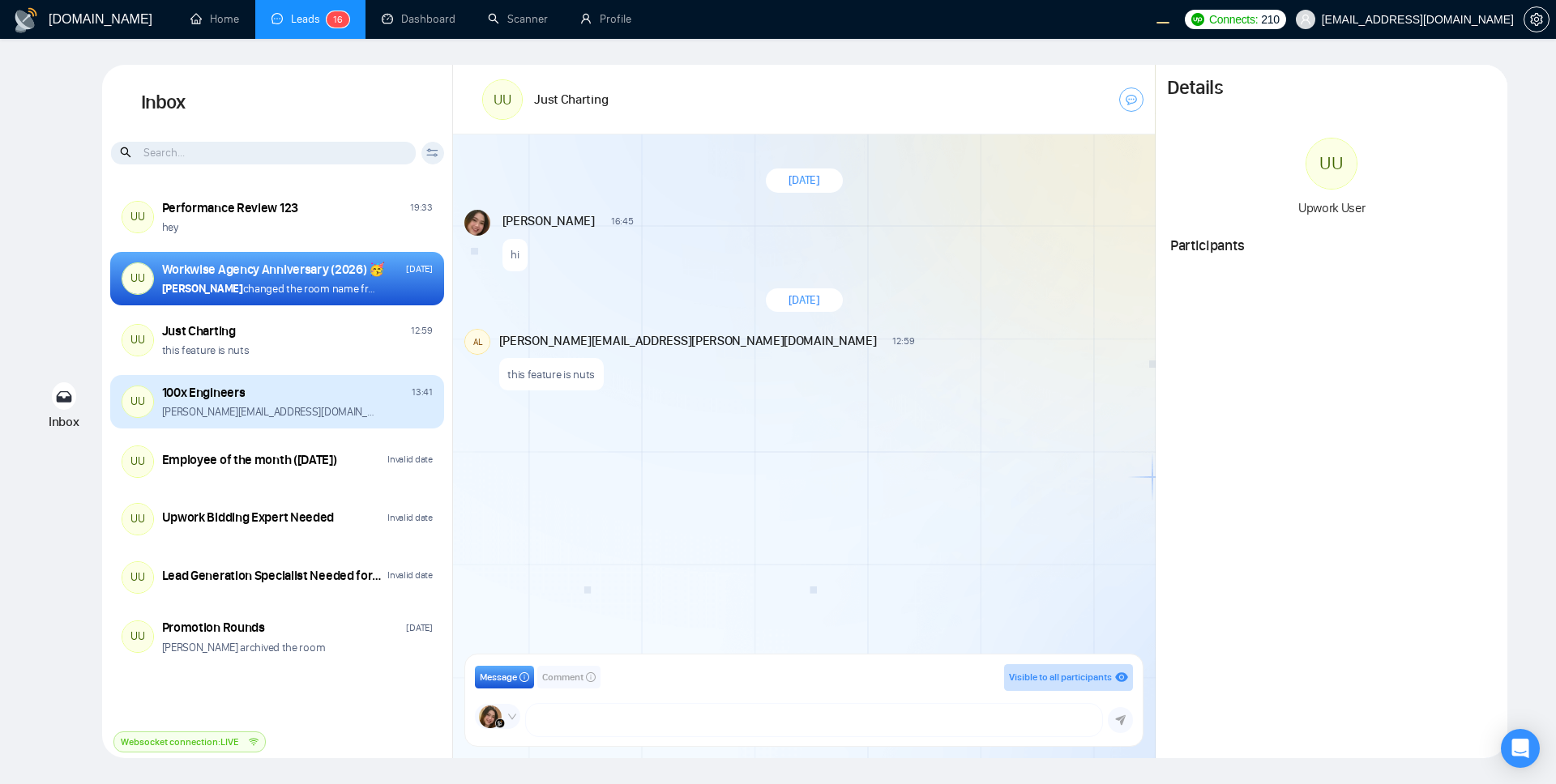
click at [349, 413] on div "[PERSON_NAME][EMAIL_ADDRESS][DOMAIN_NAME]" at bounding box center [298, 411] width 271 height 15
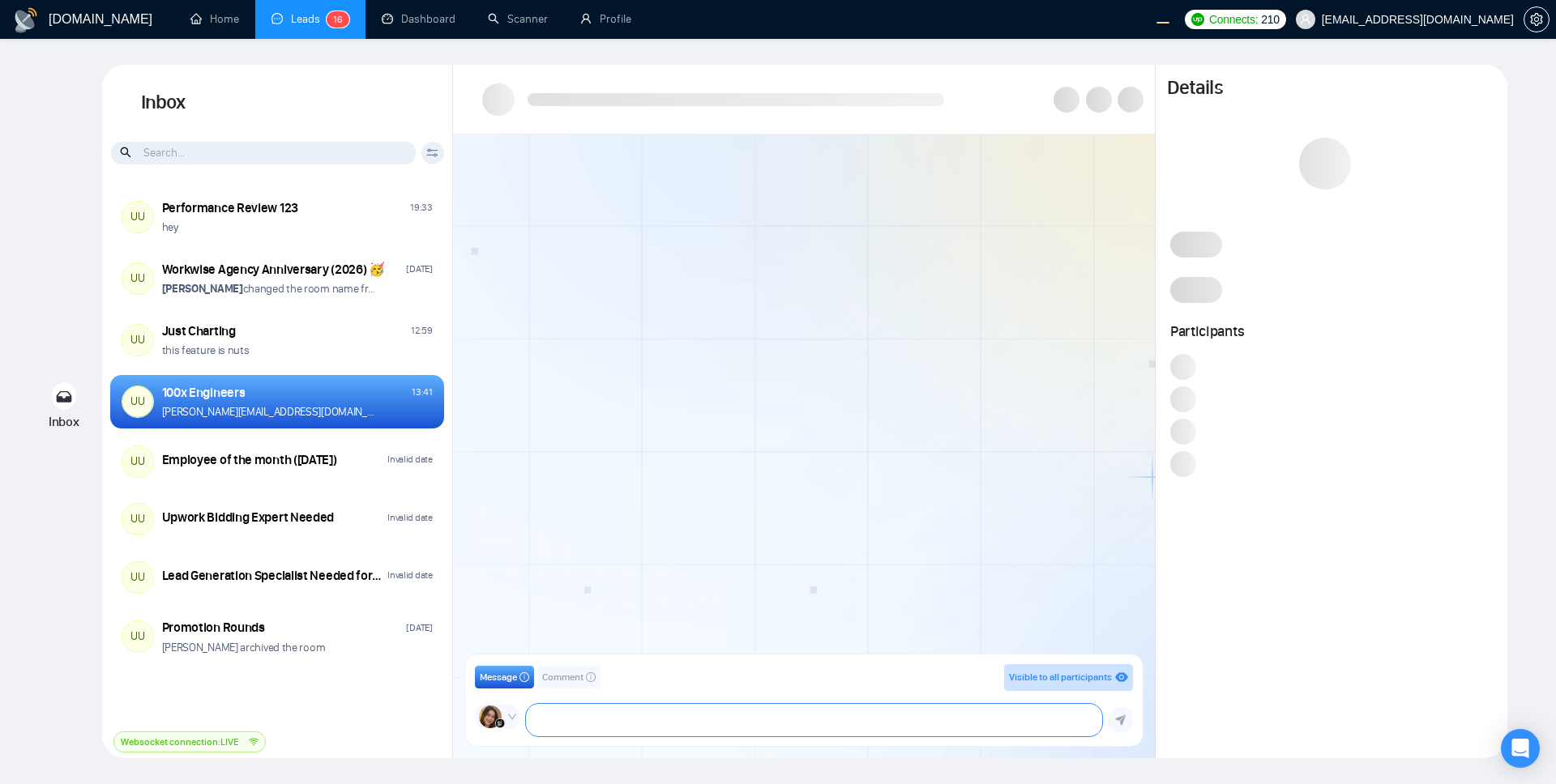
click at [645, 638] on textarea at bounding box center [814, 720] width 576 height 32
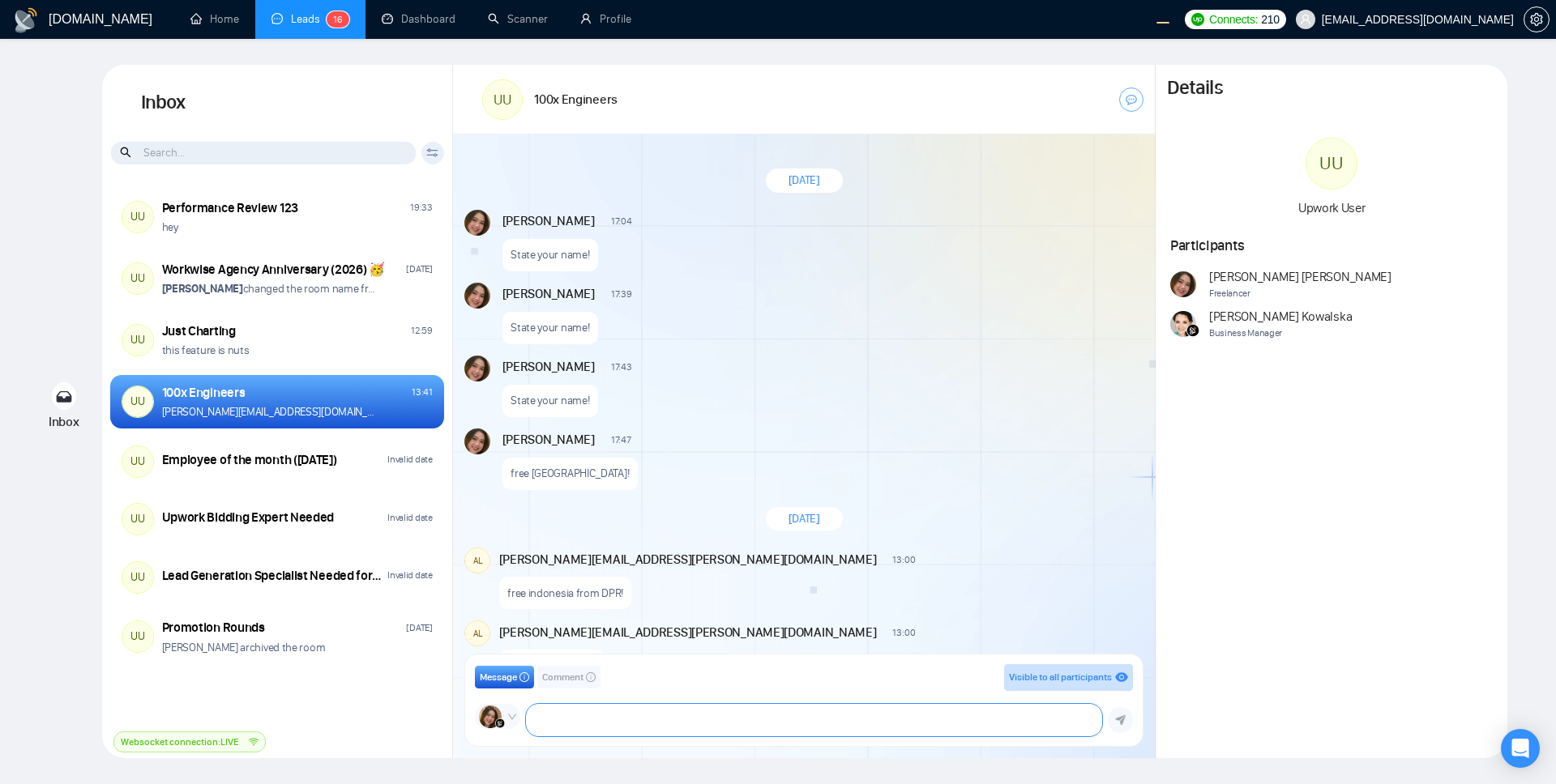
scroll to position [1064, 0]
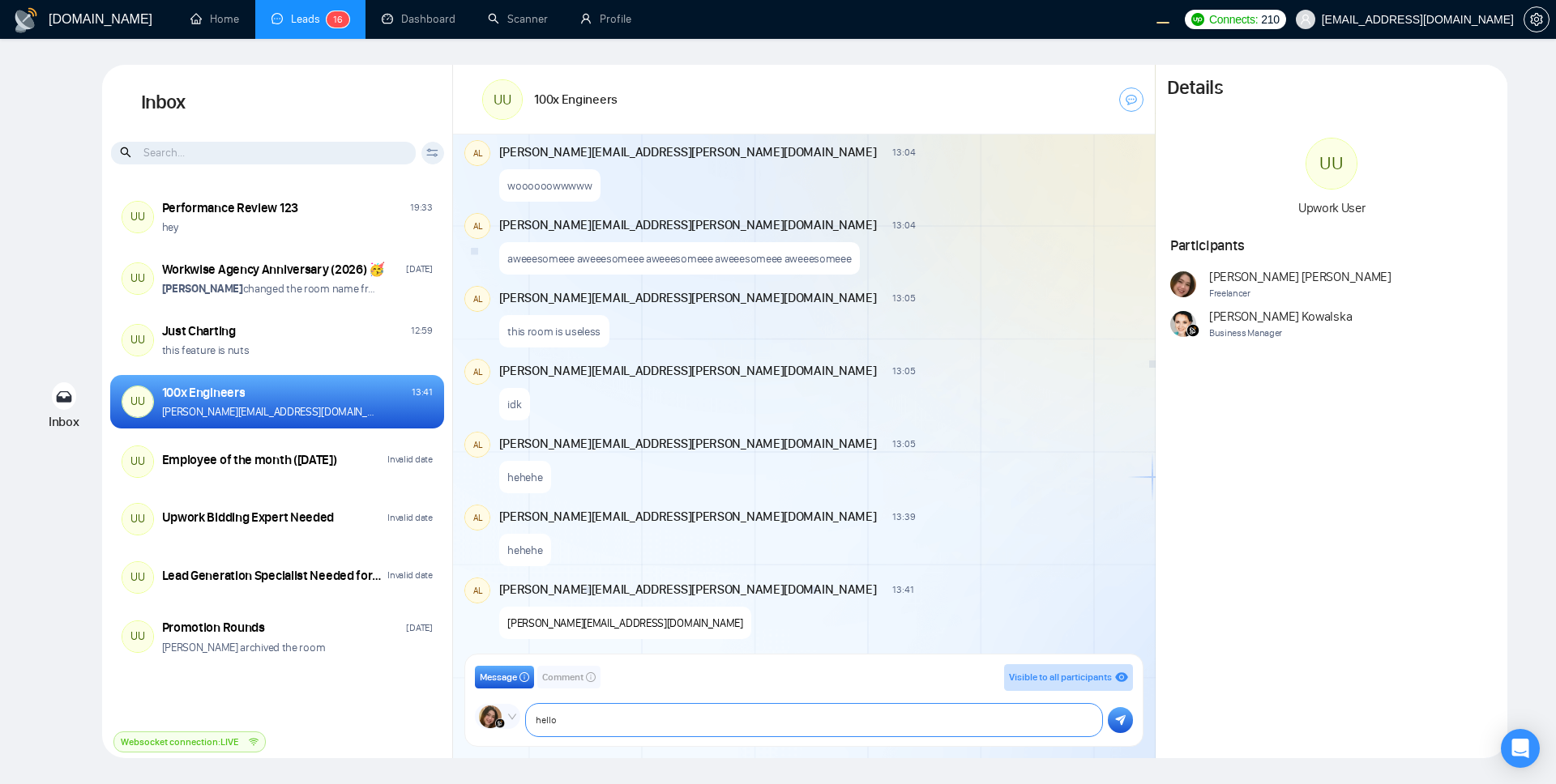
type textarea "hello"
click at [1120, 638] on icon "submit" at bounding box center [1121, 720] width 11 height 12
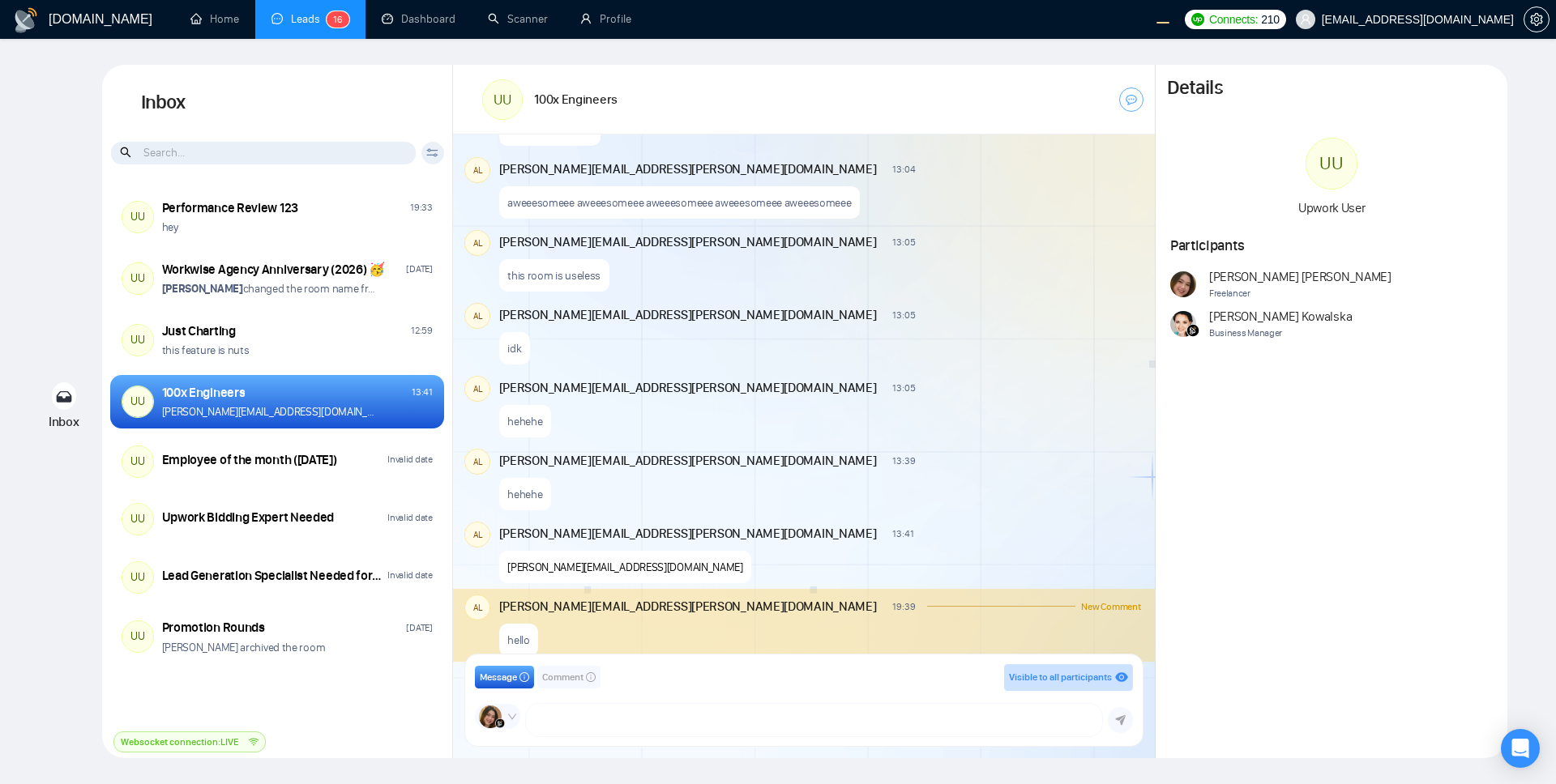
scroll to position [1137, 0]
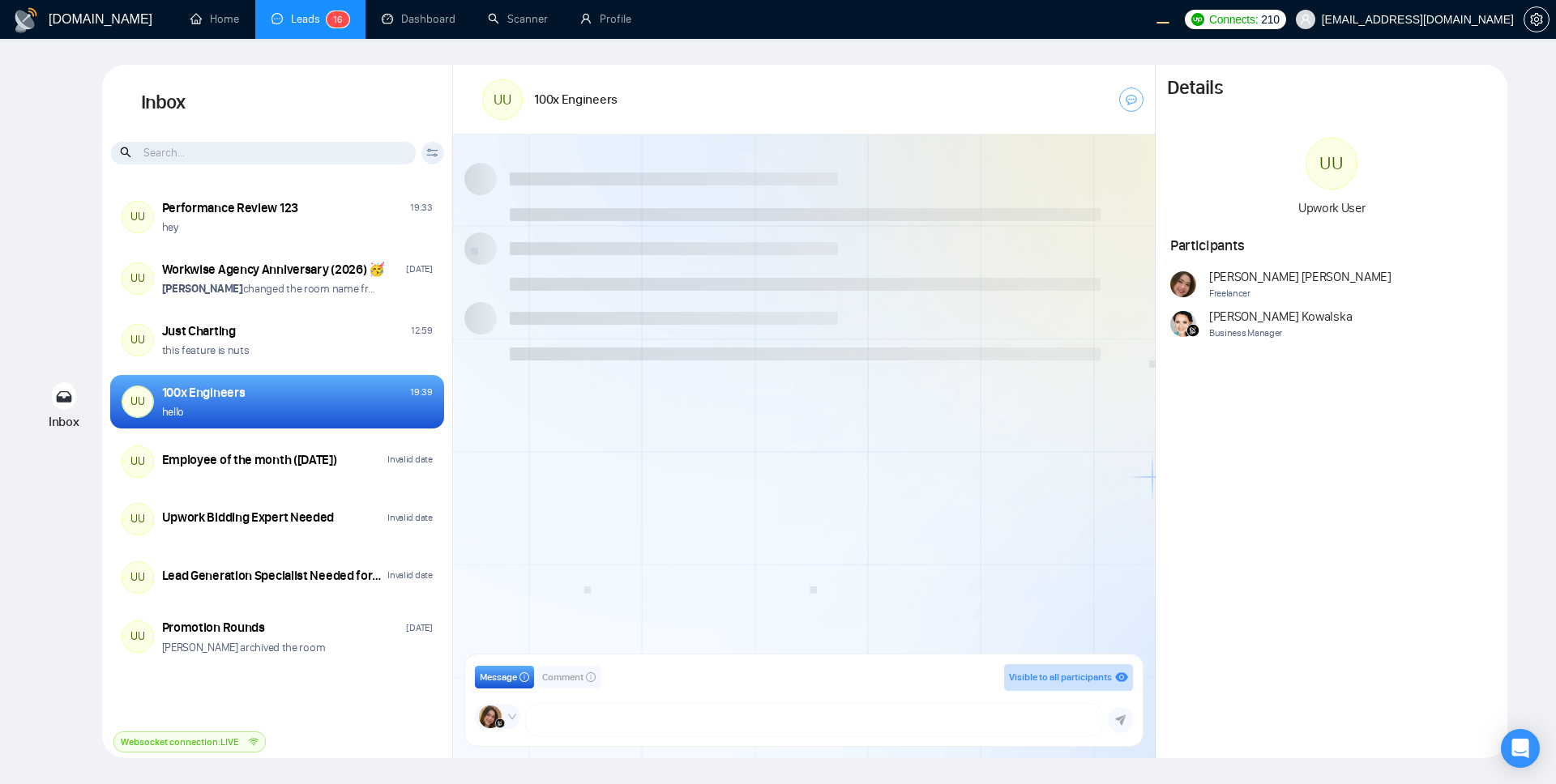
scroll to position [1064, 0]
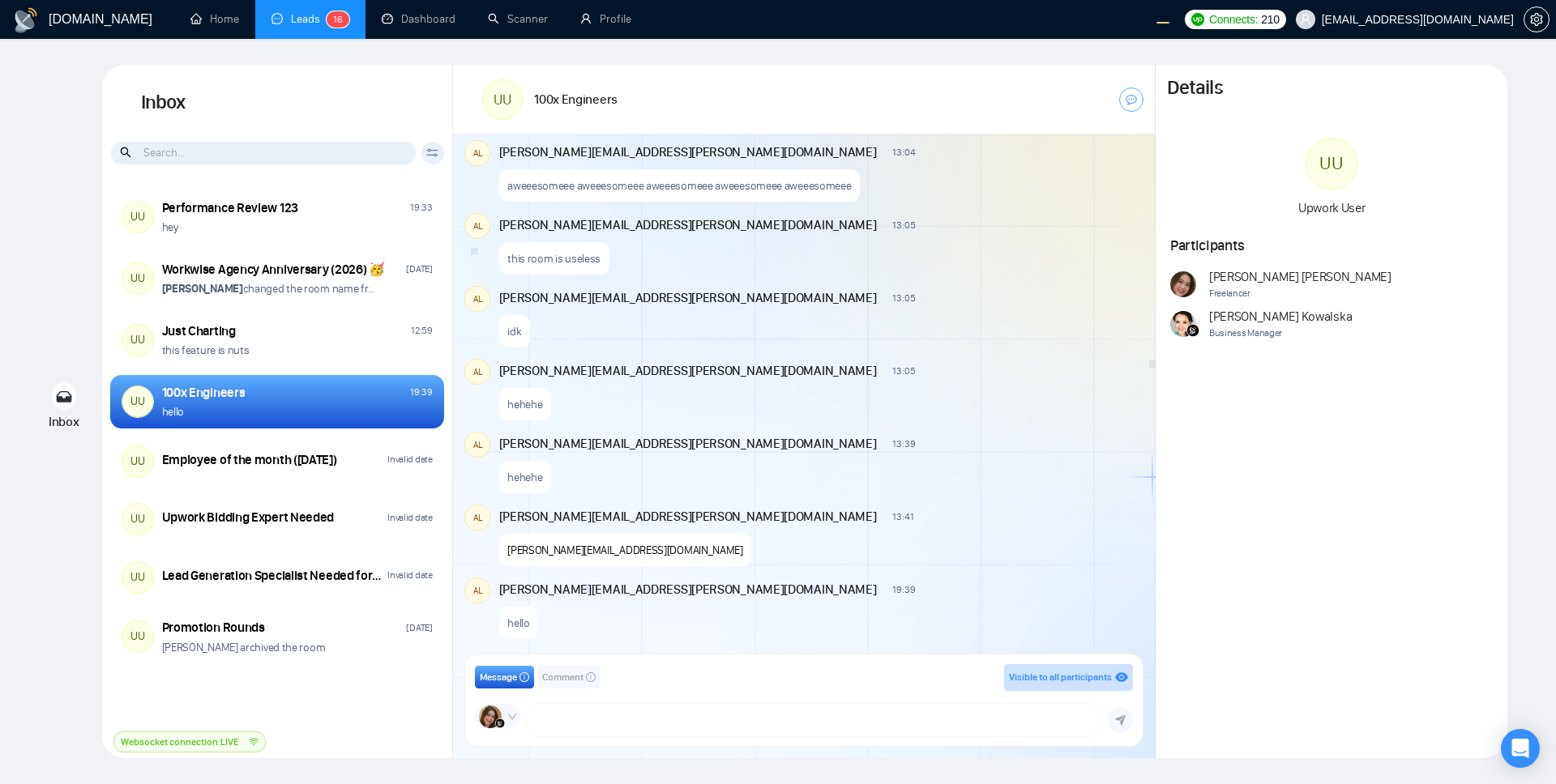
click at [570, 676] on span "Comment" at bounding box center [563, 678] width 42 height 15
click at [604, 715] on textarea at bounding box center [788, 720] width 626 height 32
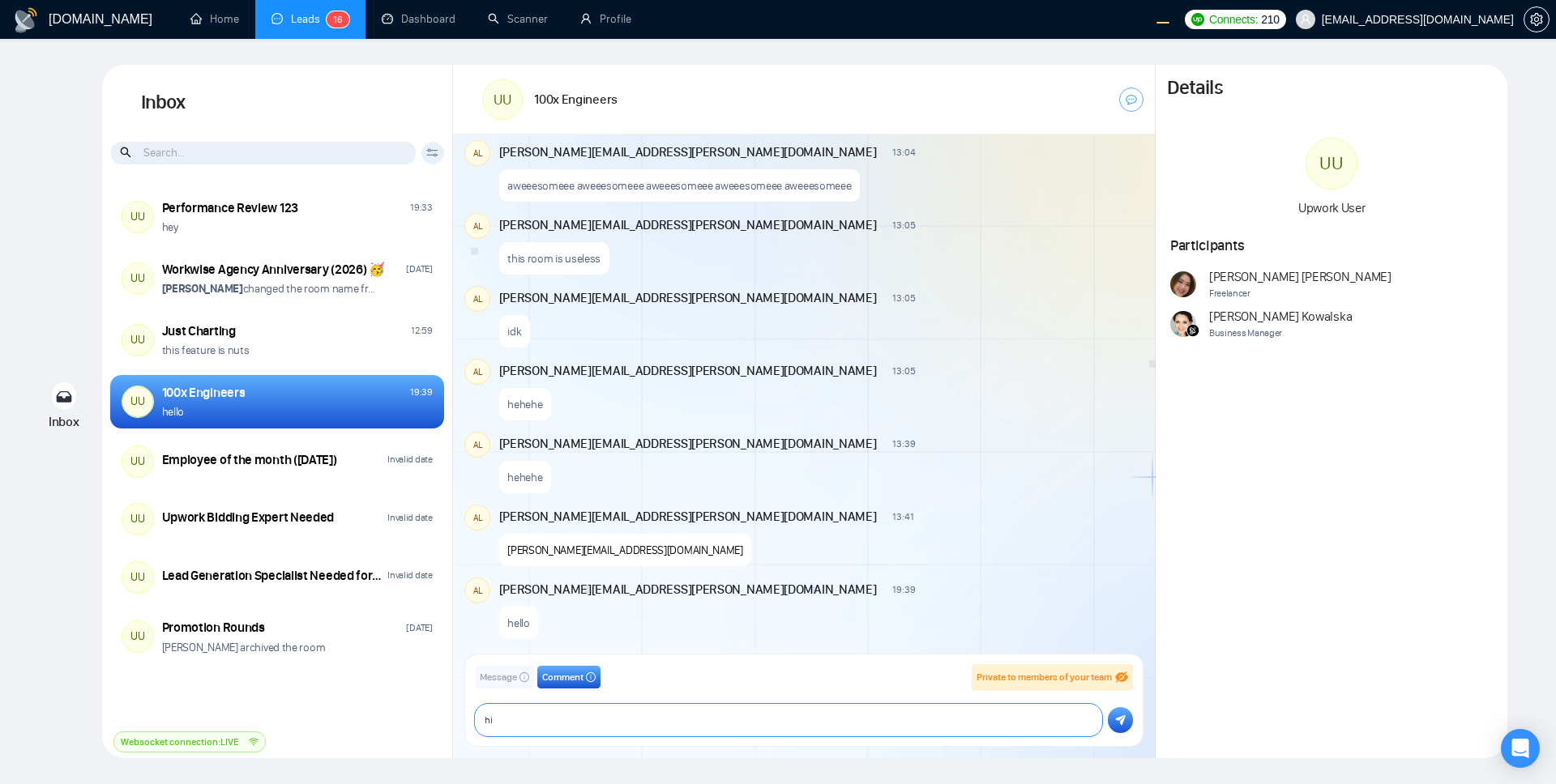
type textarea "hi"
click at [1117, 716] on icon "submit" at bounding box center [1121, 720] width 11 height 12
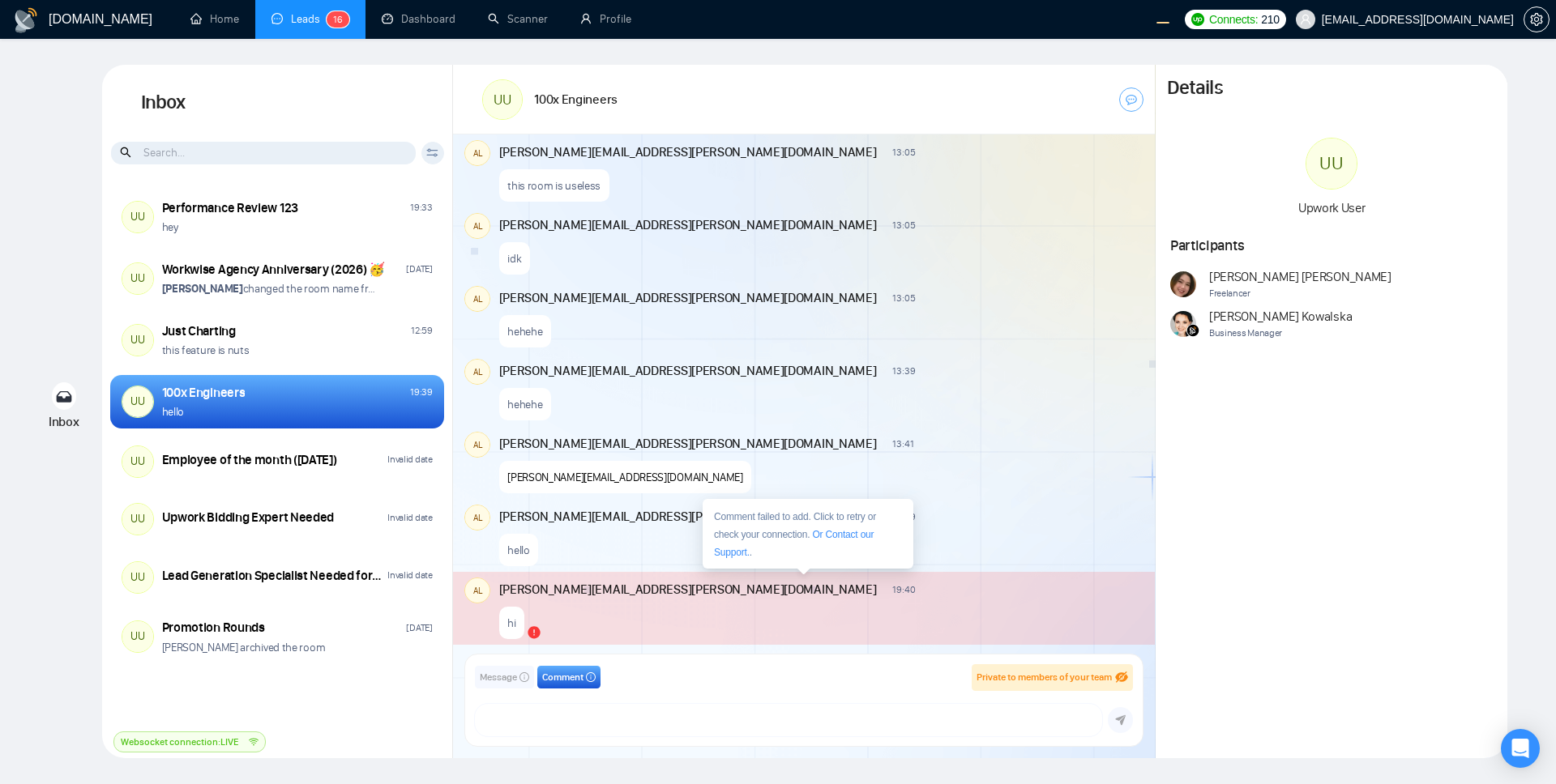
click at [760, 629] on div "hi" at bounding box center [820, 620] width 642 height 42
type textarea "hi"
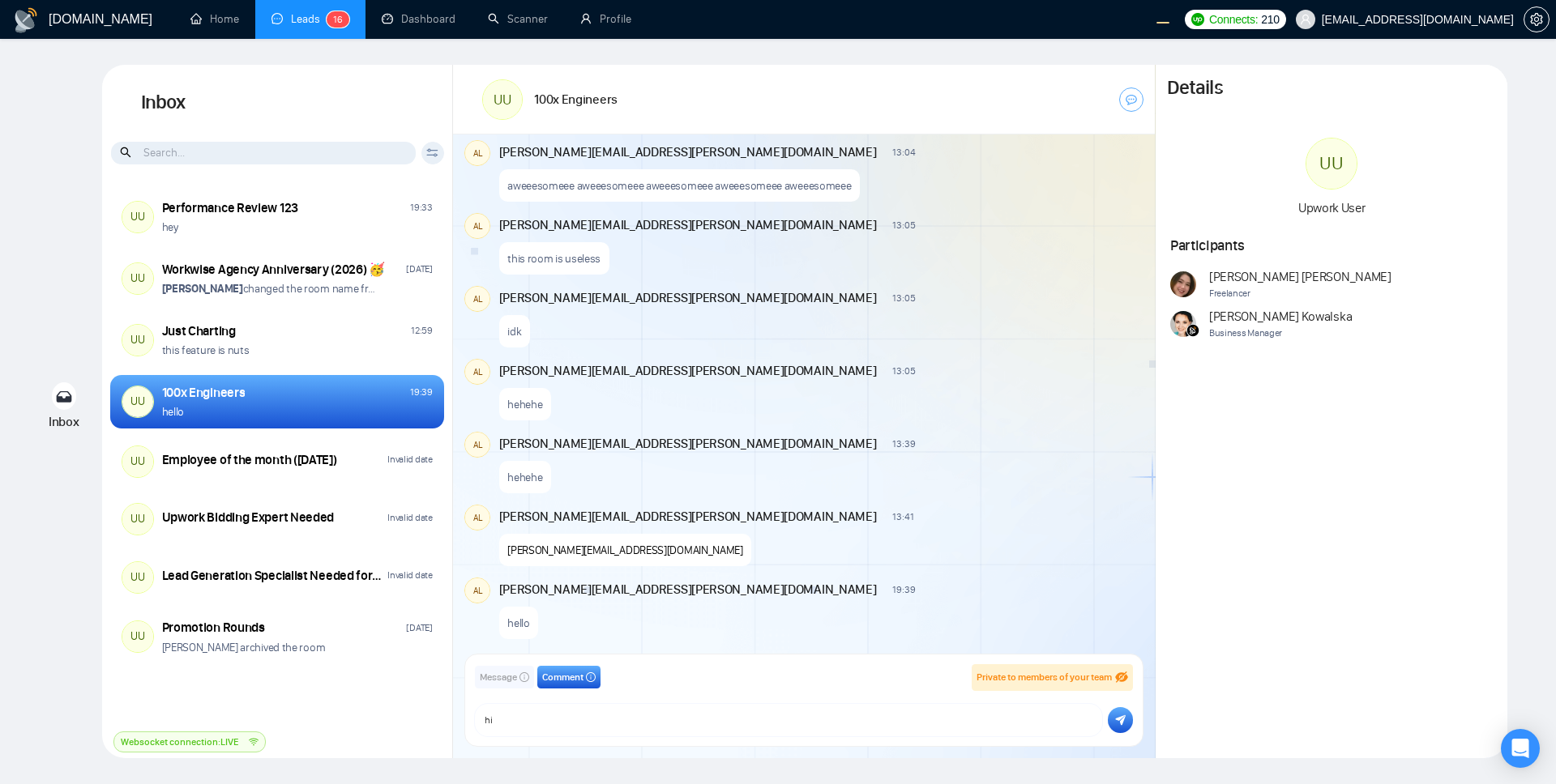
scroll to position [1064, 0]
click at [514, 725] on textarea "hi" at bounding box center [788, 720] width 626 height 32
click at [1119, 719] on icon "submit" at bounding box center [1121, 721] width 11 height 11
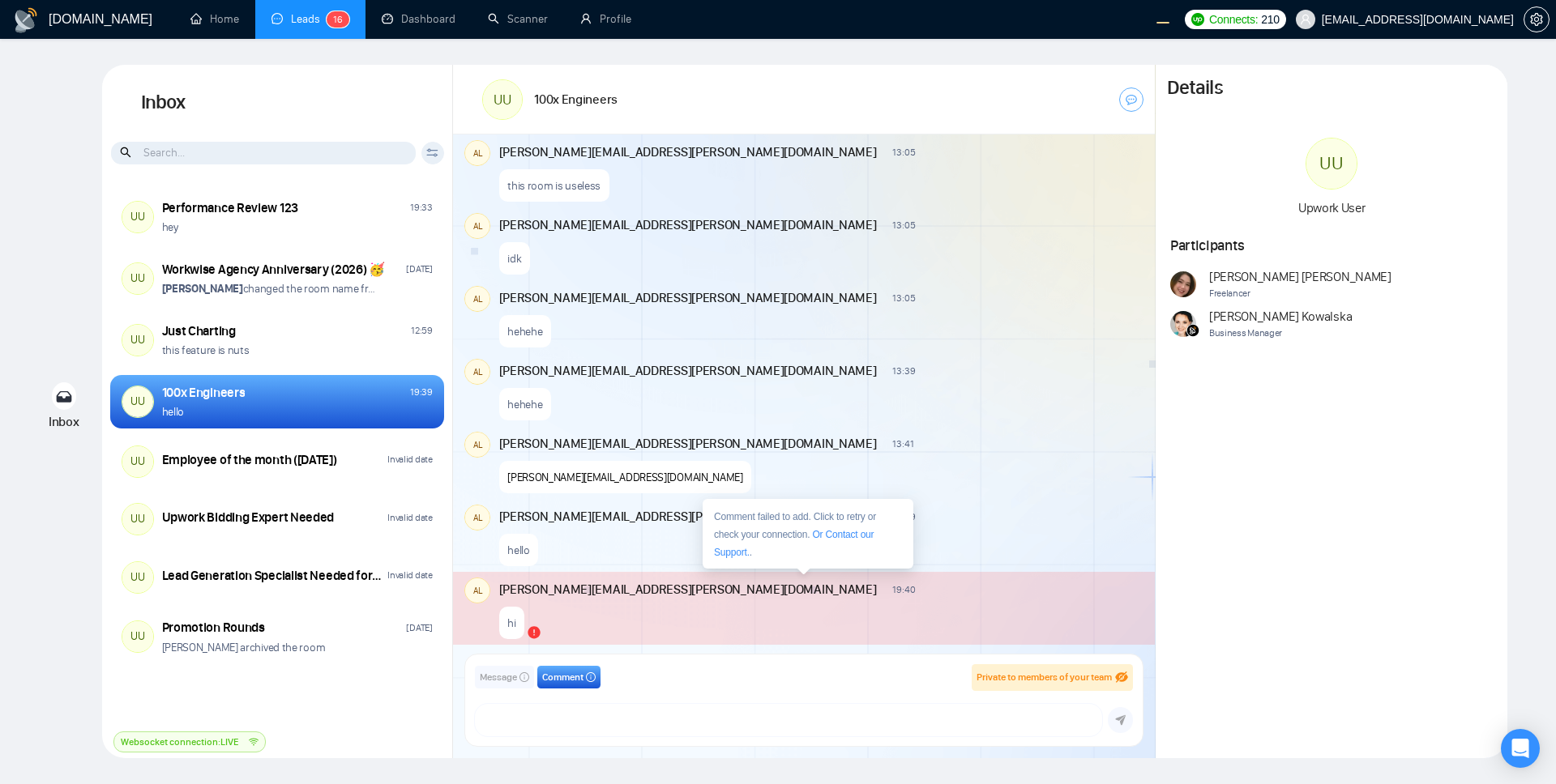
click at [824, 599] on div "hi" at bounding box center [820, 620] width 642 height 42
type textarea "hi"
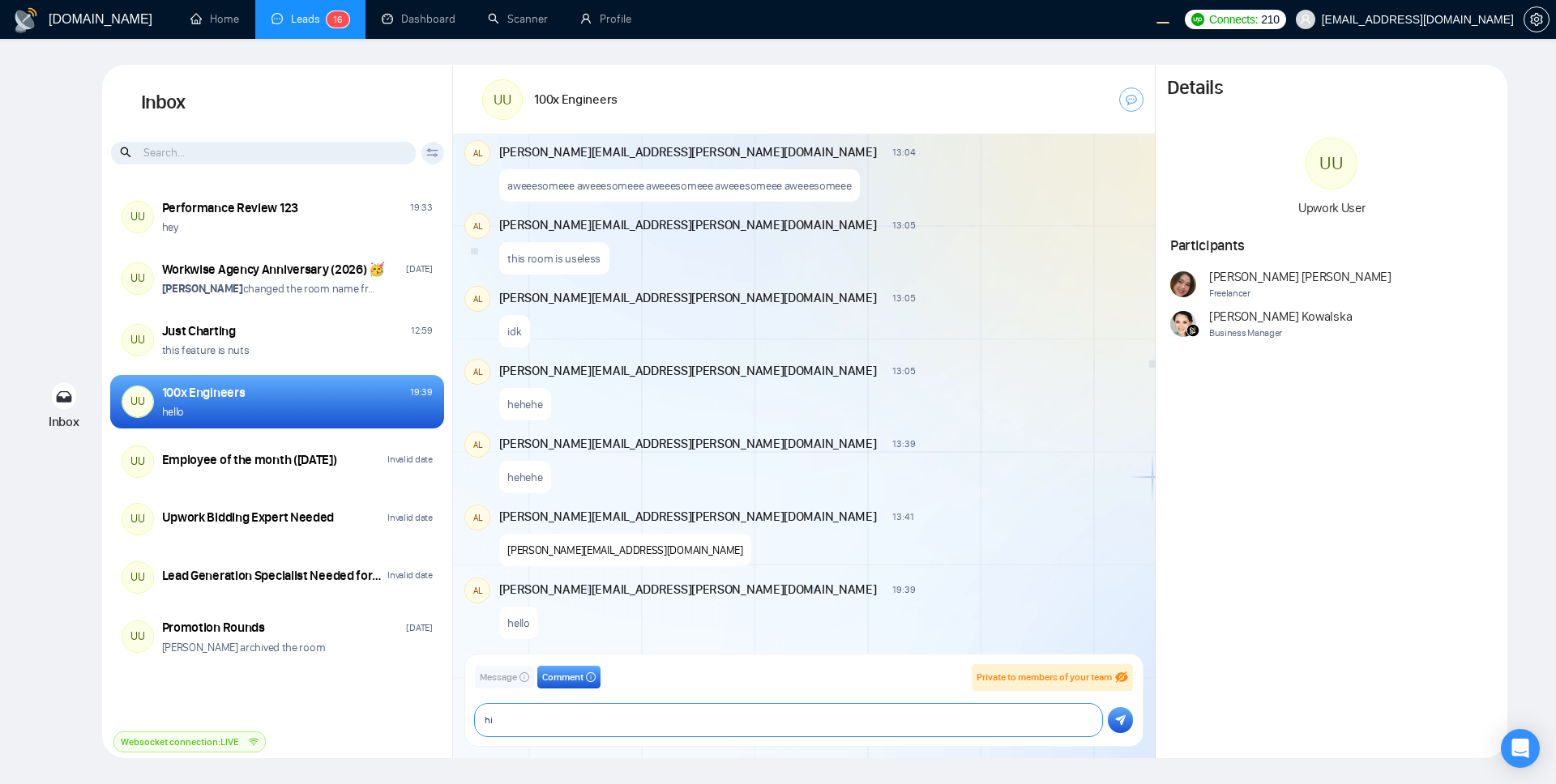
click at [576, 731] on textarea "hi" at bounding box center [788, 720] width 626 height 32
click at [1125, 723] on icon "submit" at bounding box center [1121, 720] width 11 height 12
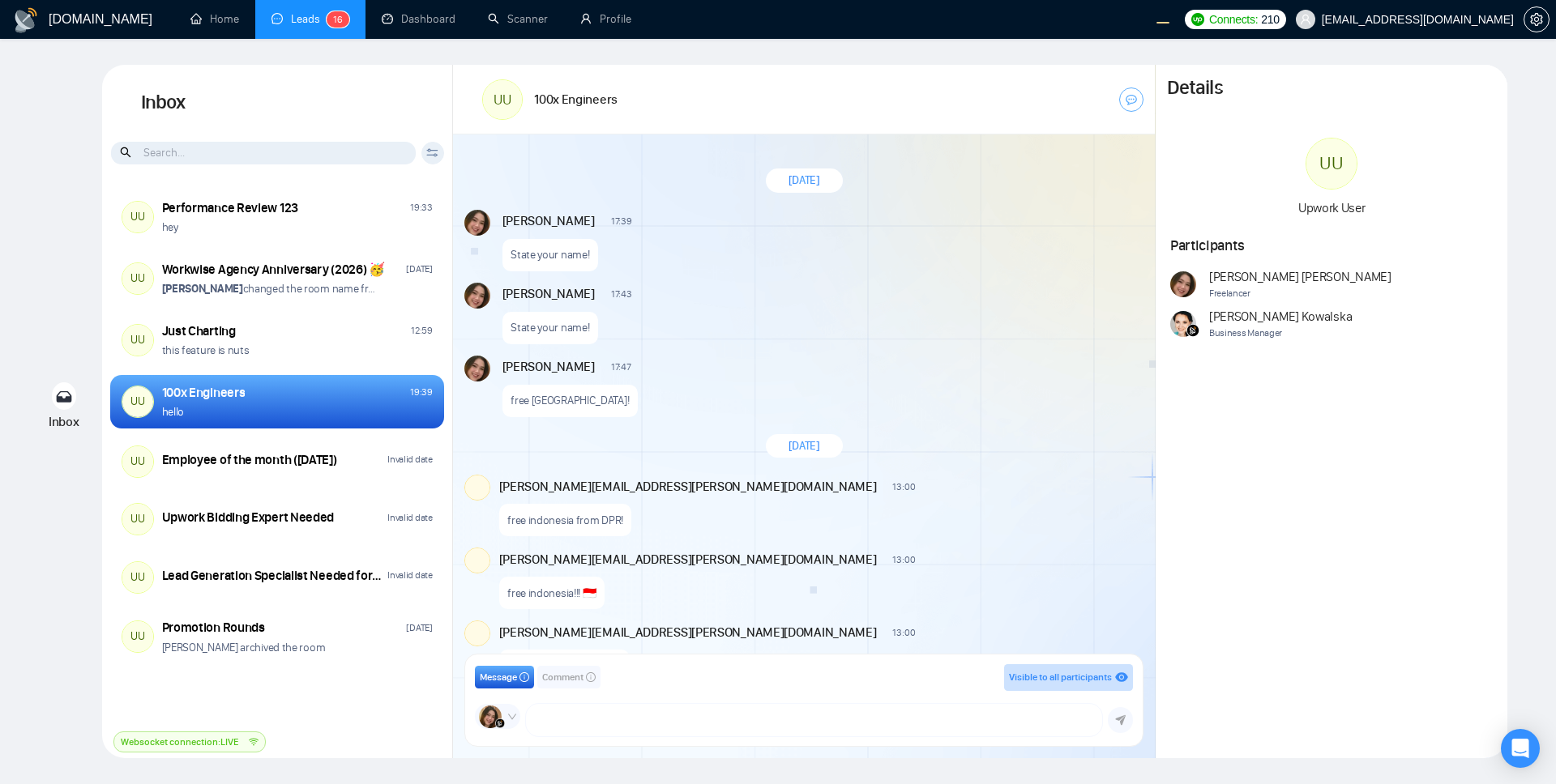
scroll to position [1064, 0]
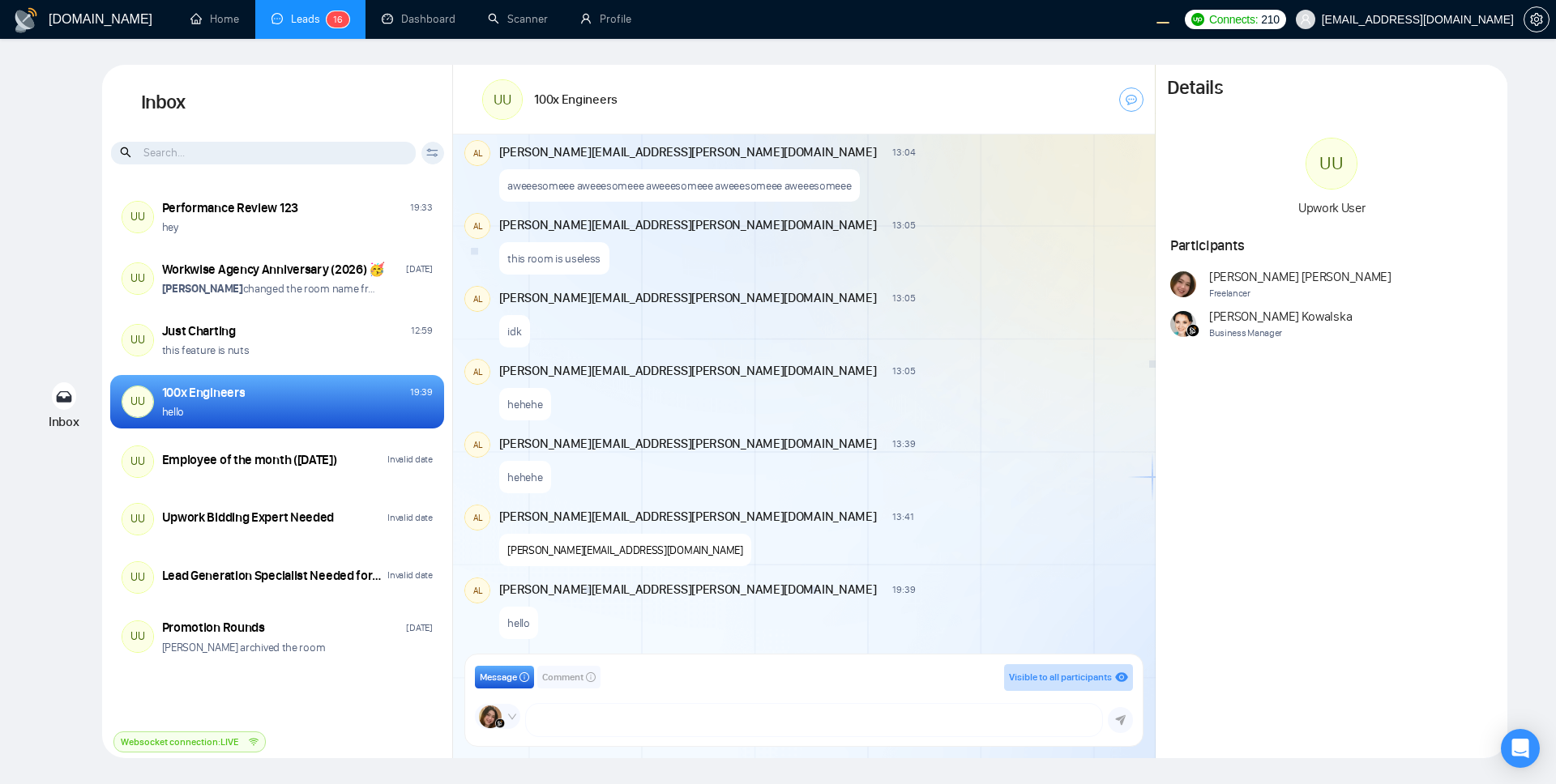
click at [927, 364] on div "New Comment" at bounding box center [1033, 369] width 214 height 13
click at [513, 716] on icon "down" at bounding box center [512, 716] width 10 height 10
click at [919, 737] on div "Message Comment Visible to all participants GigRadar Business Manager Andrian […" at bounding box center [803, 700] width 678 height 91
click at [911, 709] on textarea at bounding box center [814, 720] width 576 height 32
click at [520, 720] on div "GigRadar Business Manager [PERSON_NAME]" at bounding box center [497, 720] width 45 height 32
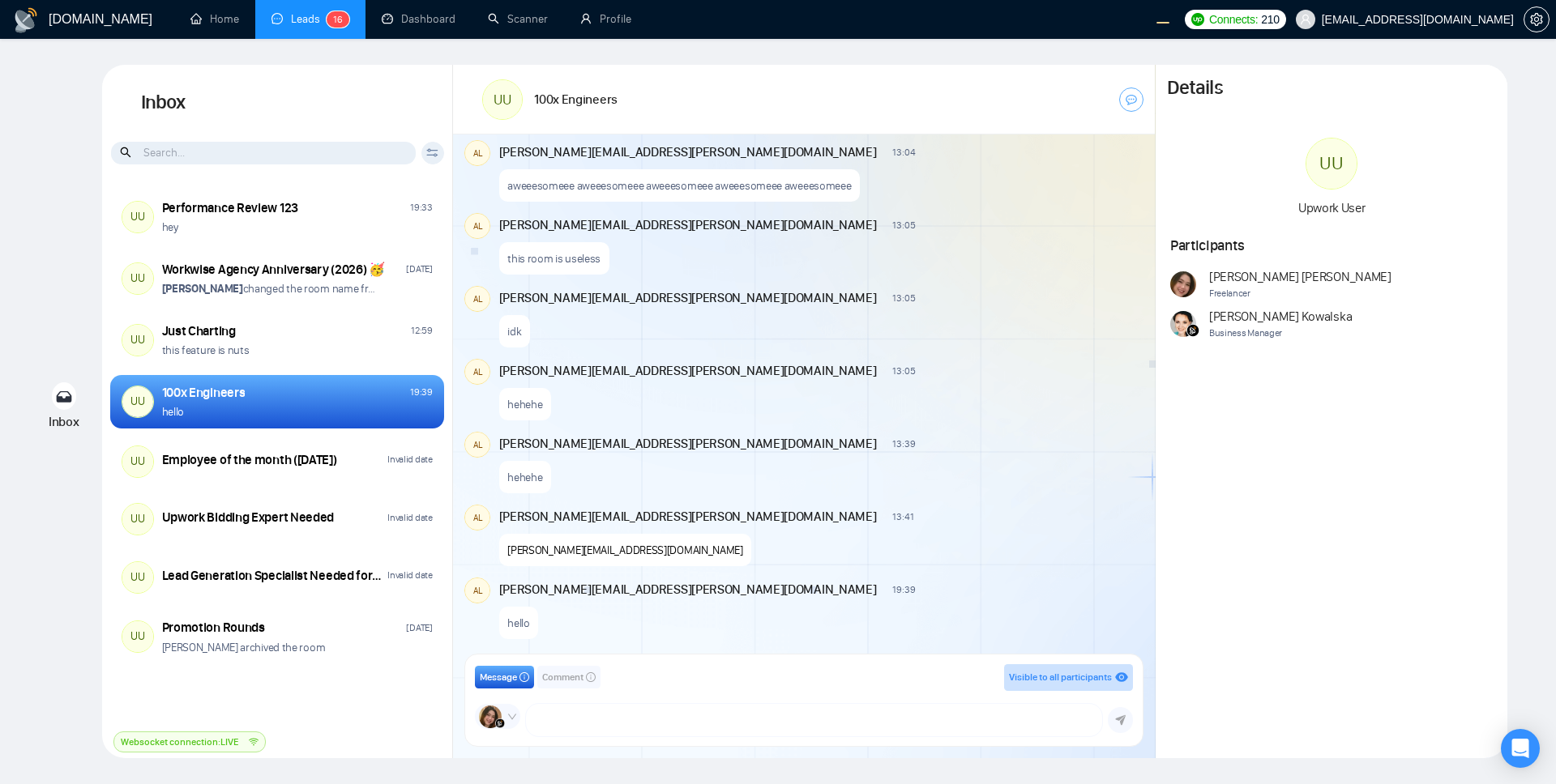
click at [514, 716] on icon "down" at bounding box center [512, 716] width 8 height 5
click at [625, 684] on button "Andrian" at bounding box center [572, 681] width 183 height 22
click at [1063, 670] on div "Visible to all participants" at bounding box center [1060, 678] width 103 height 15
click at [910, 741] on div "Message Comment Visible to all participants GigRadar Business Manager Andrian s…" at bounding box center [803, 700] width 678 height 91
click at [867, 718] on textarea at bounding box center [814, 720] width 576 height 32
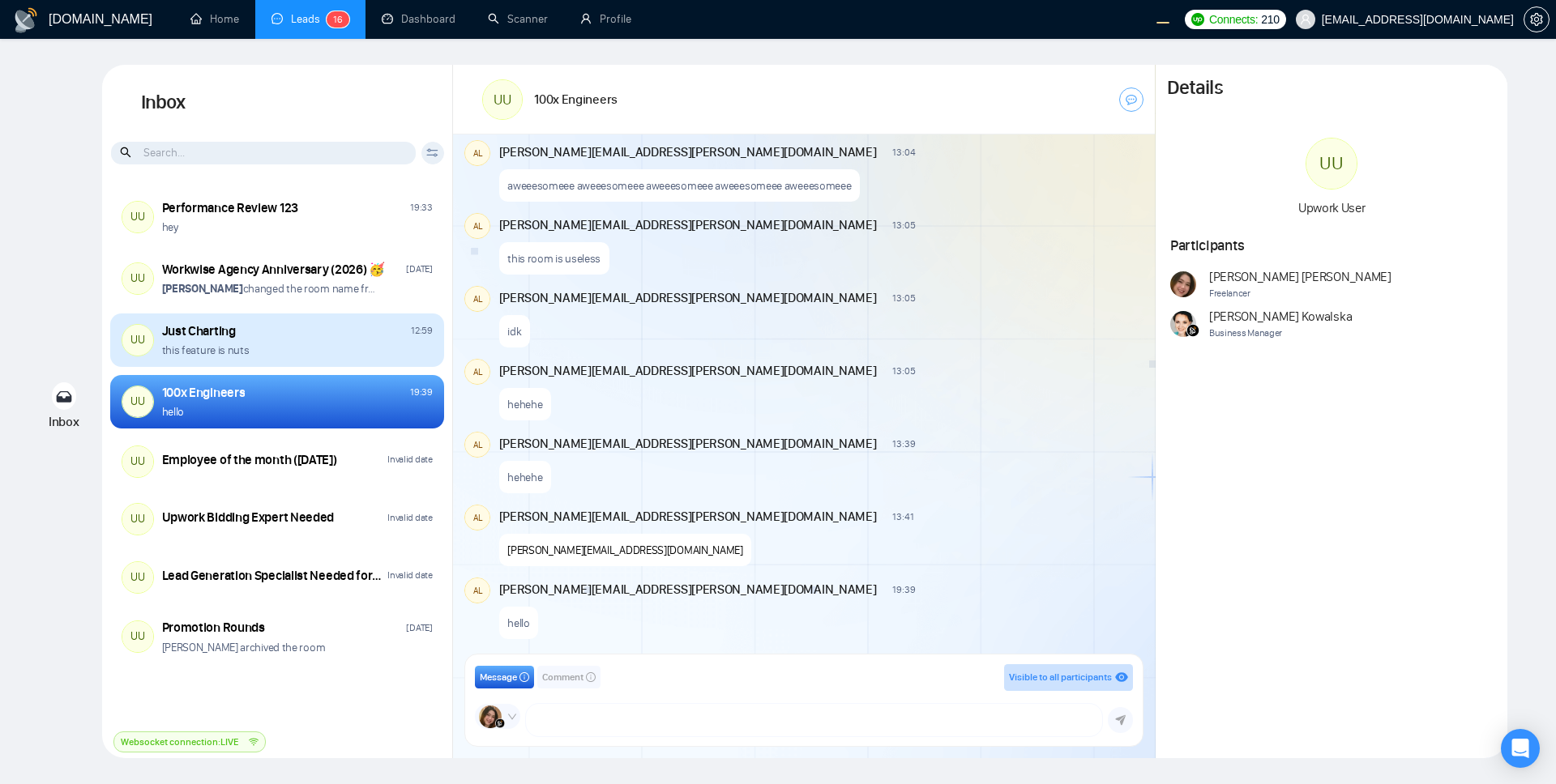
click at [286, 322] on div "Just Charting 12:59" at bounding box center [298, 331] width 271 height 18
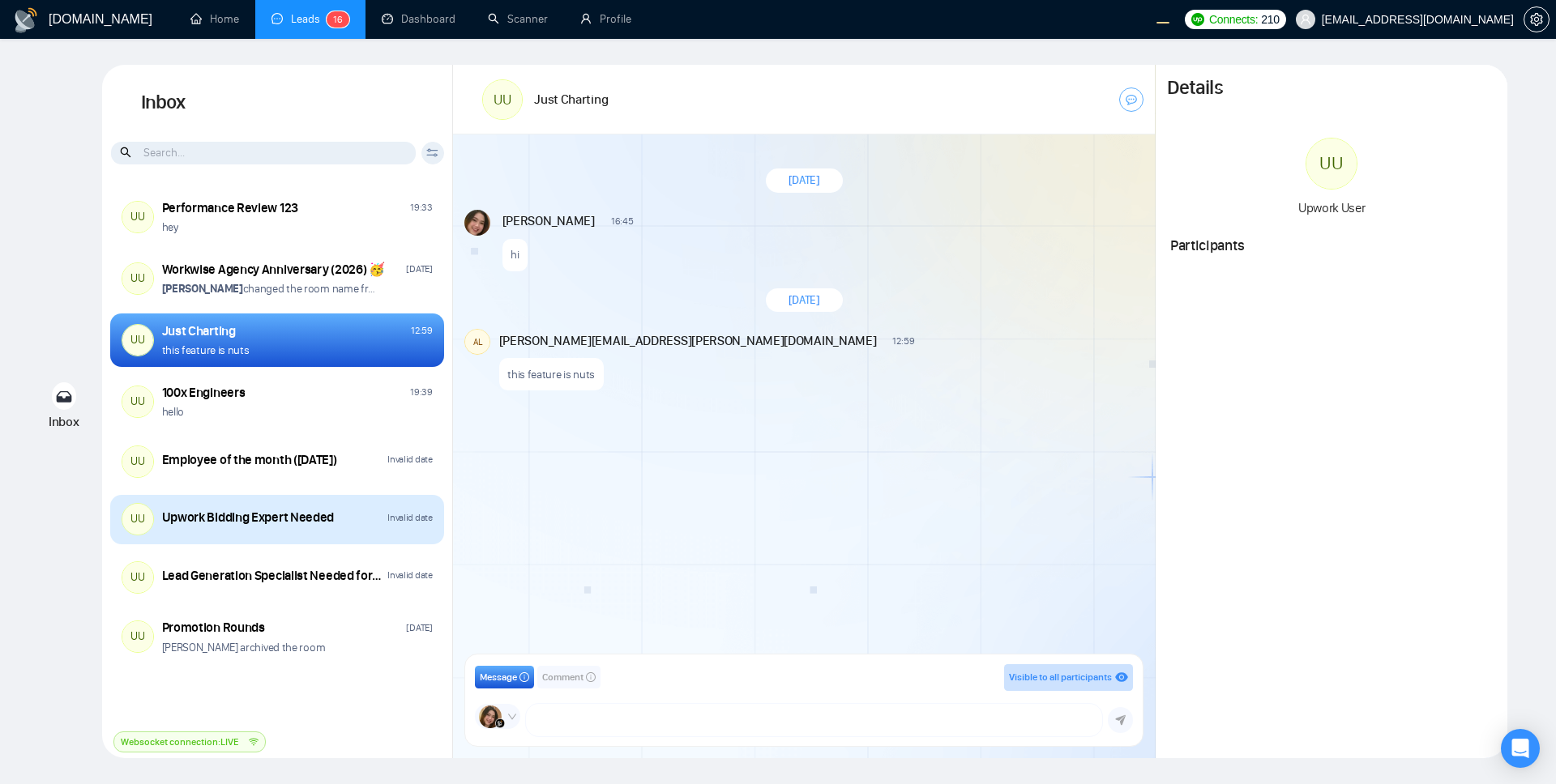
click at [357, 534] on div "UU Upwork Bidding Expert Needed Invalid date" at bounding box center [277, 520] width 334 height 50
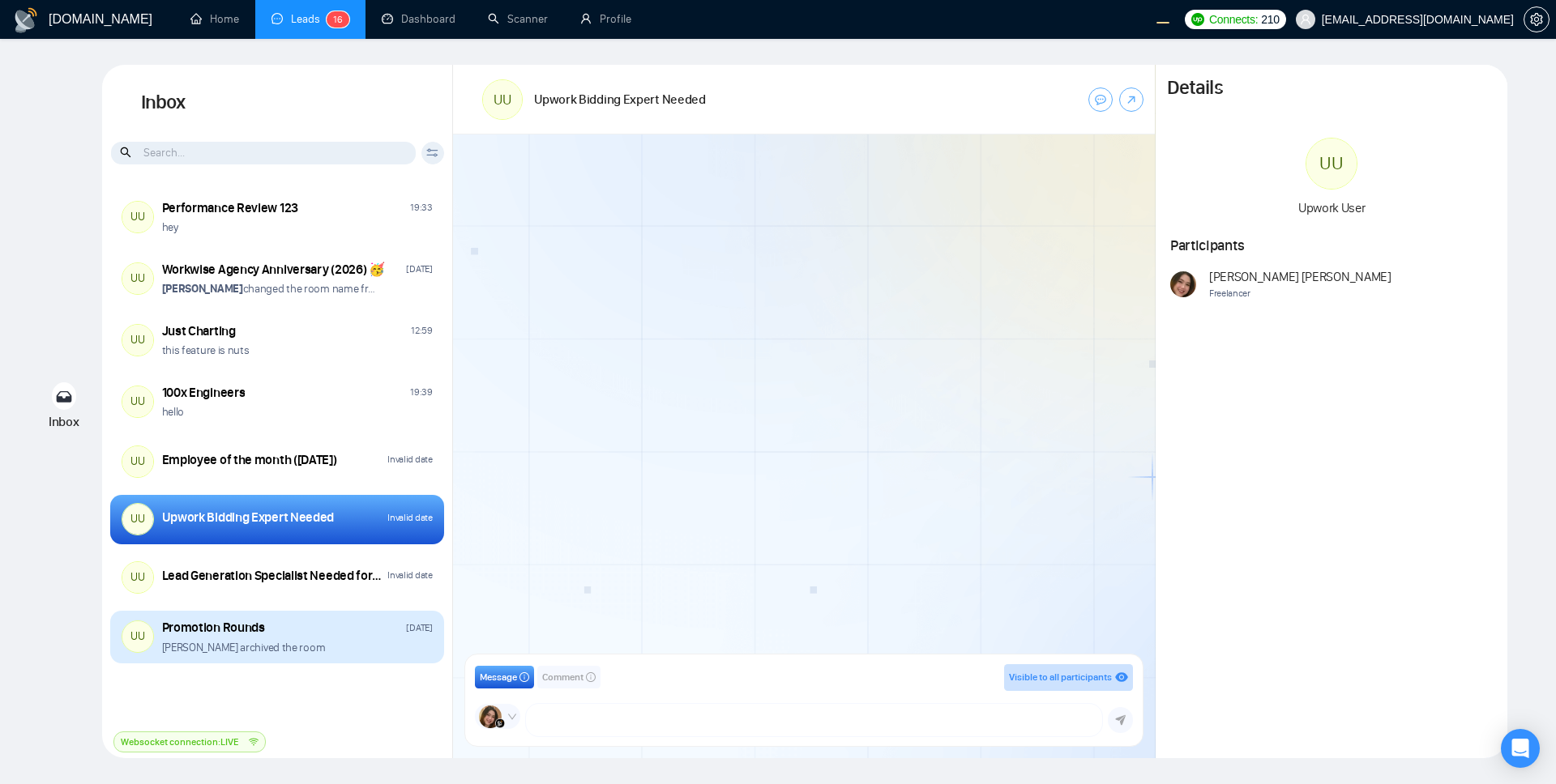
click at [319, 629] on div "Promotion Rounds Wednesday" at bounding box center [298, 628] width 271 height 18
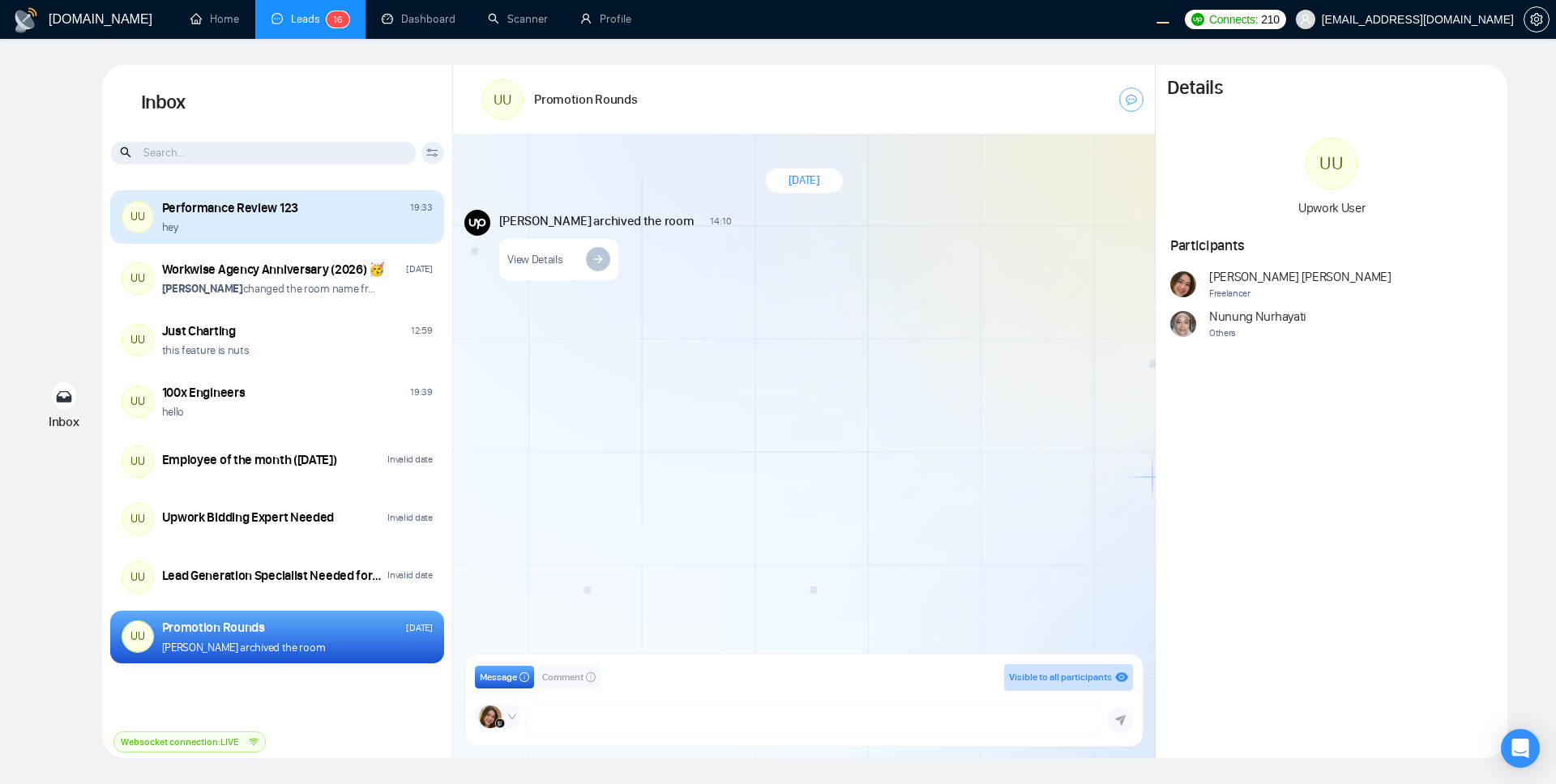
click at [338, 234] on div "hey" at bounding box center [298, 226] width 271 height 15
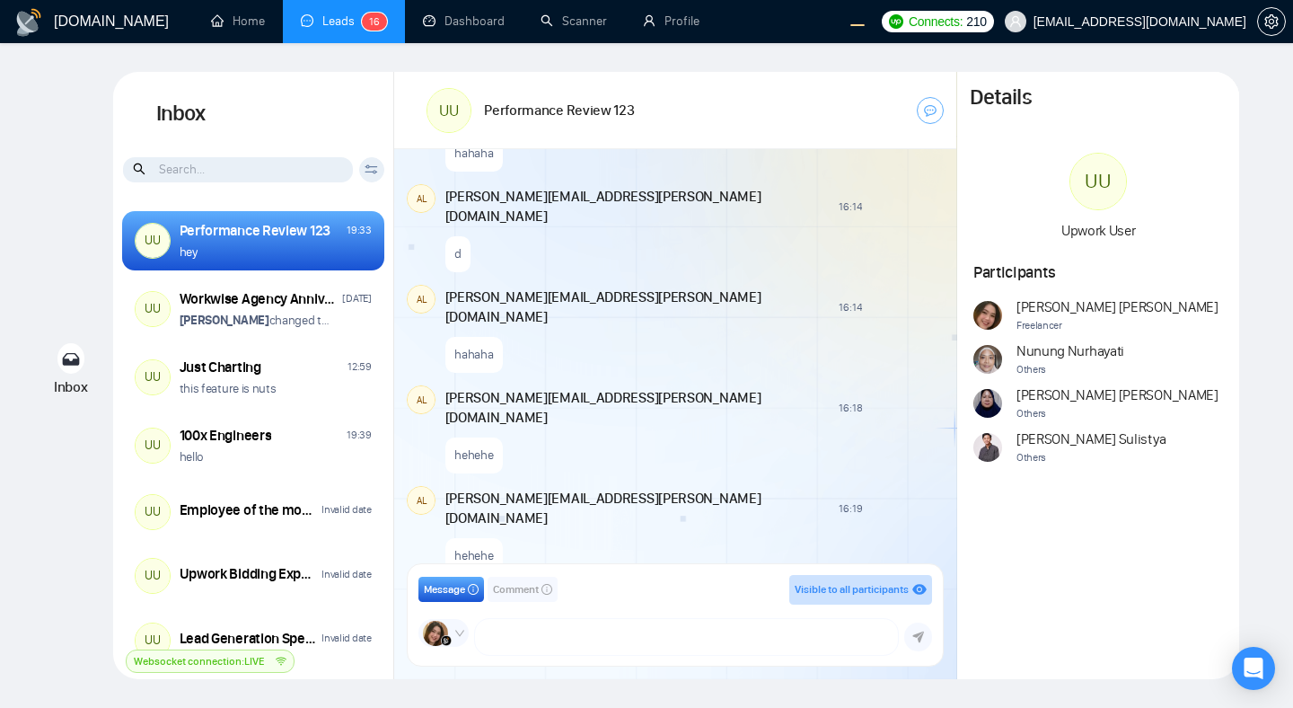
scroll to position [1288, 0]
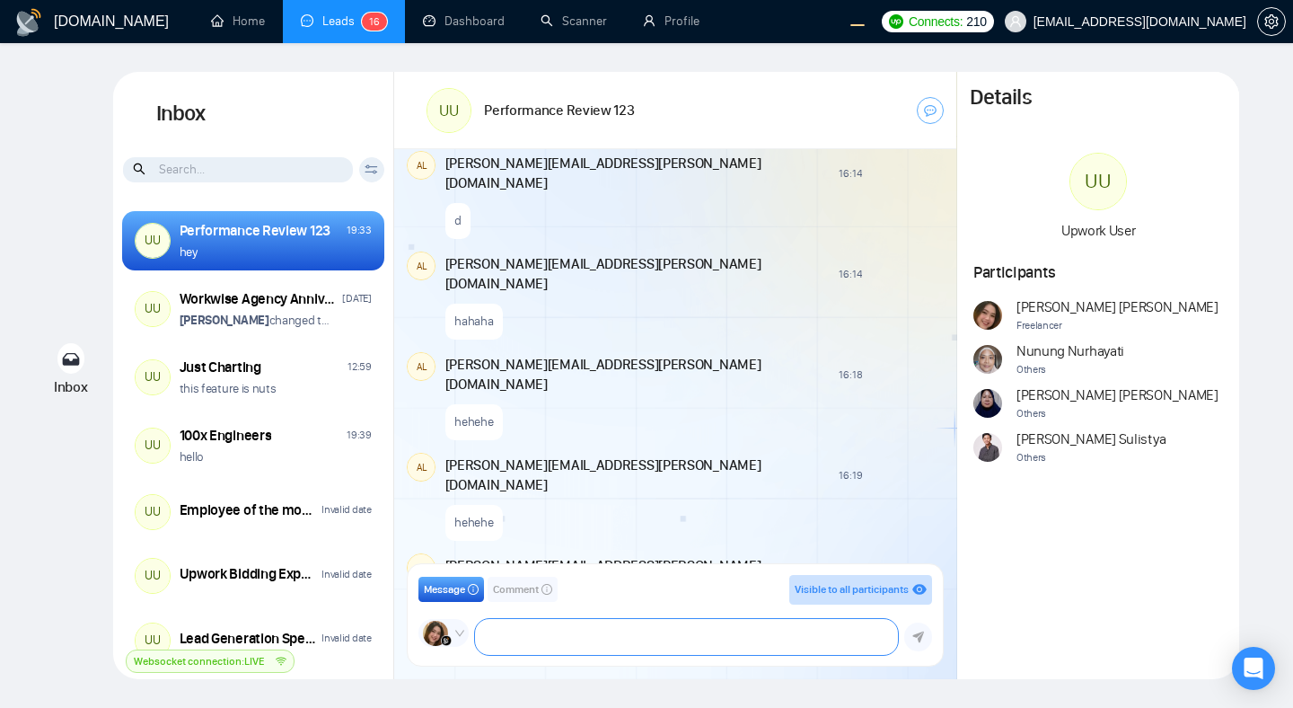
click at [588, 643] on textarea at bounding box center [686, 637] width 422 height 36
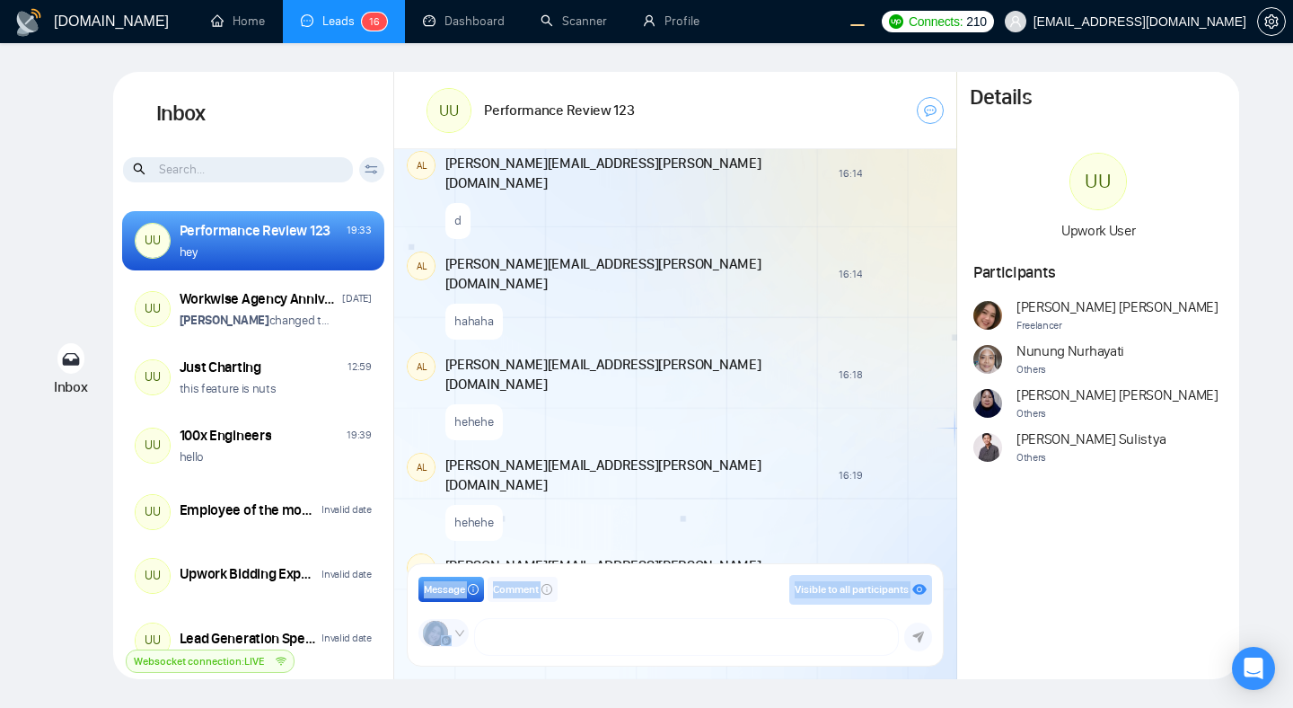
drag, startPoint x: 471, startPoint y: 648, endPoint x: 415, endPoint y: 646, distance: 56.6
click at [415, 646] on div "Message Comment Visible to all participants GigRadar Business Manager Andrian s…" at bounding box center [675, 614] width 535 height 101
click at [754, 394] on div "Today AL alex.zolotukhin@gigradar.io 12:55 New Comment hi AL alex.zolotukhin@gi…" at bounding box center [675, 363] width 562 height 429
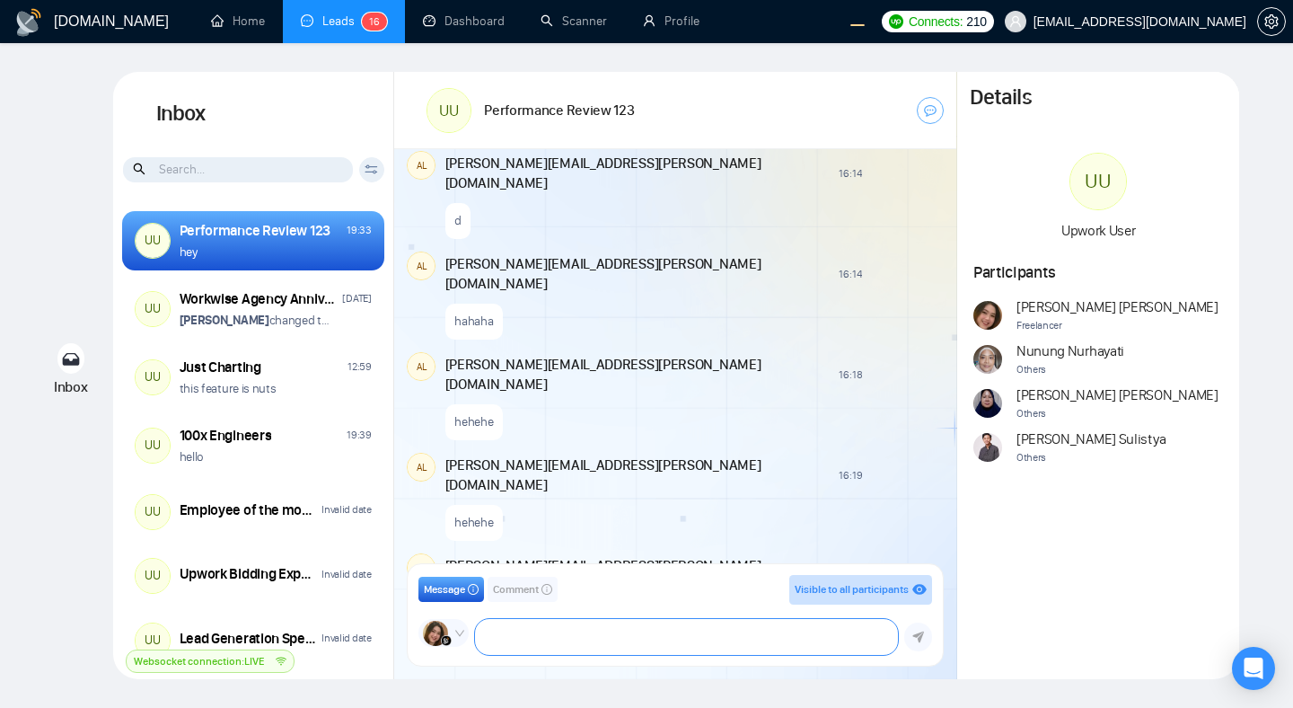
click at [737, 641] on textarea at bounding box center [686, 637] width 422 height 36
paste textarea "ddqowndqwd"
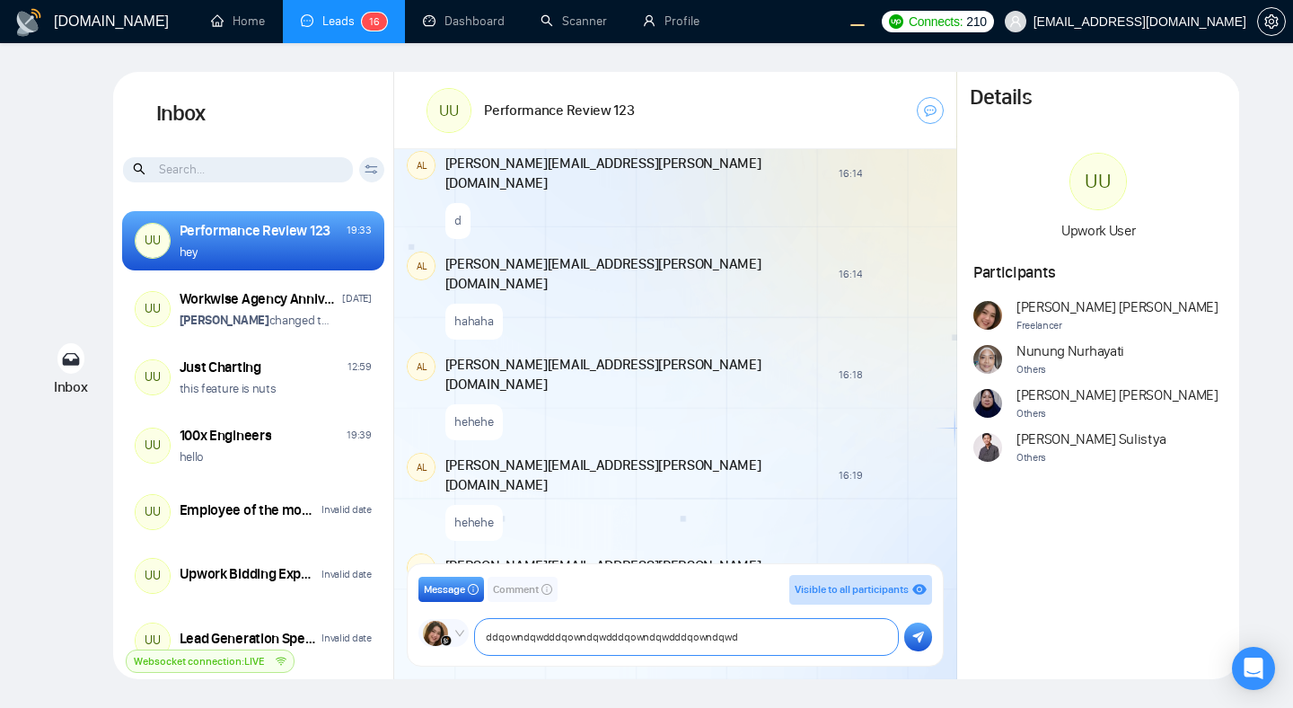
paste textarea "ddqowndqwd"
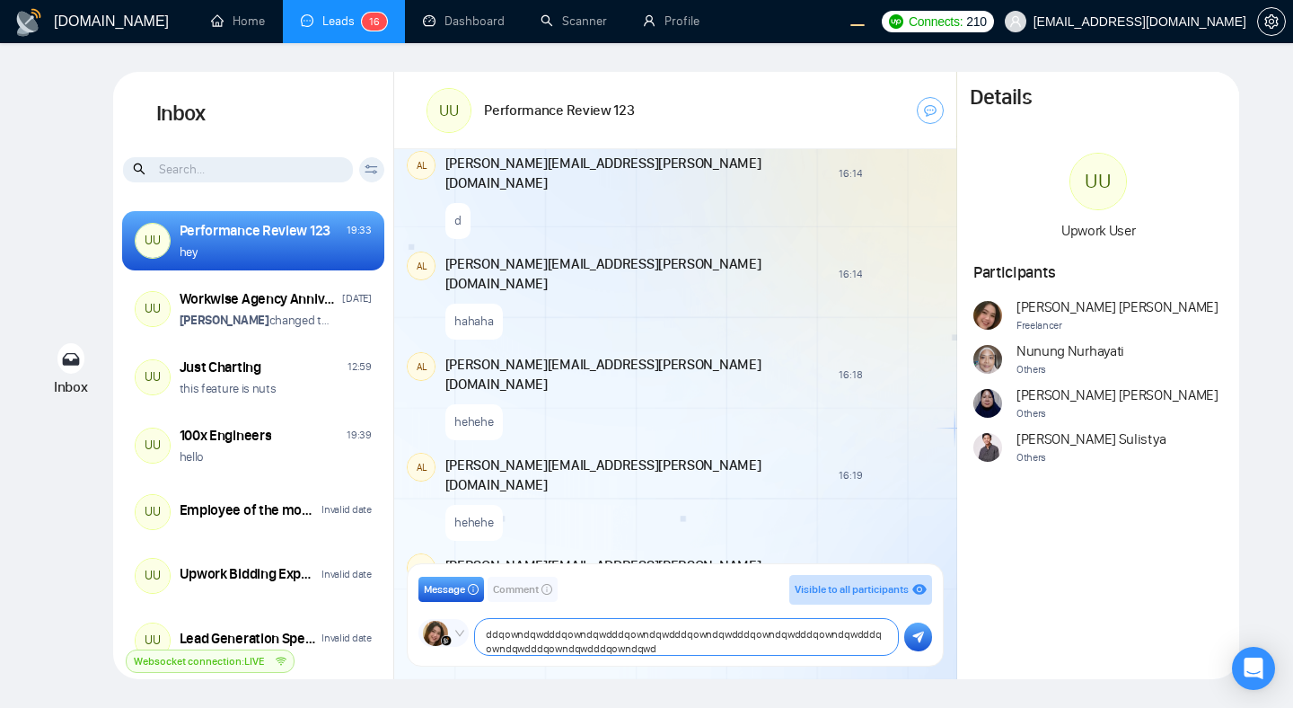
paste textarea "ddqowndqwd"
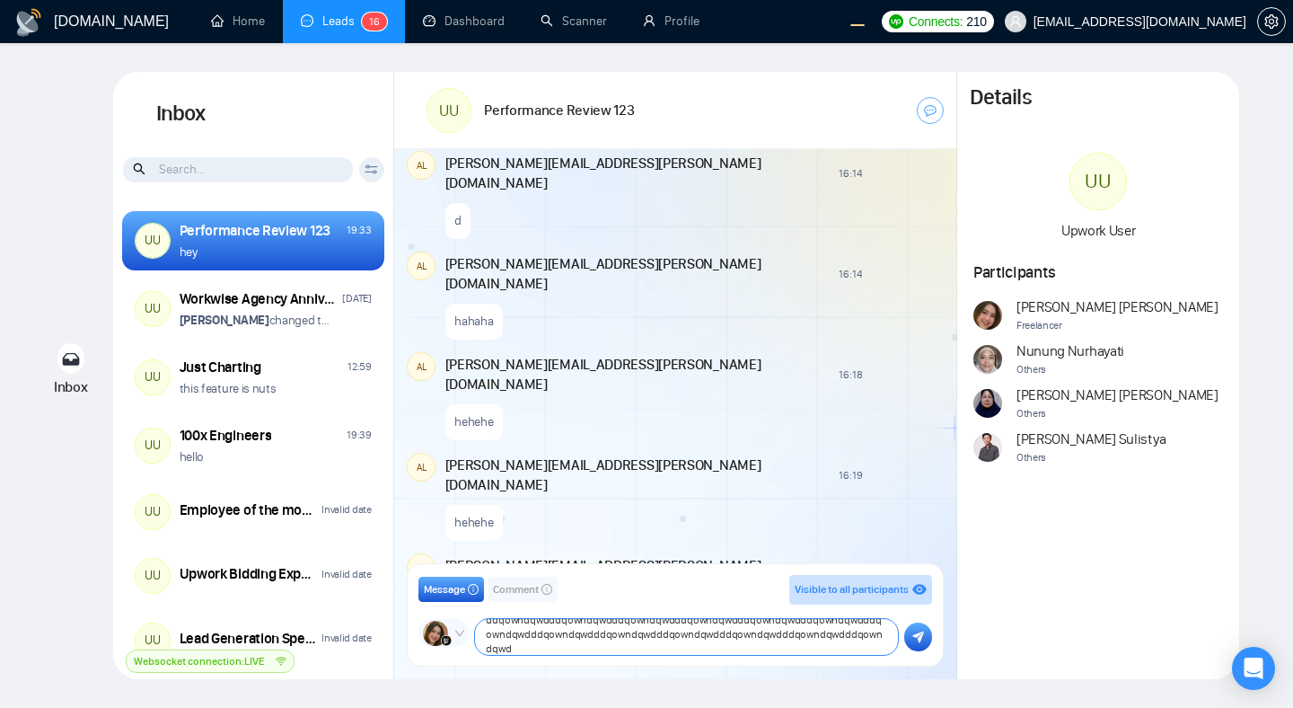
paste textarea "ddqowndqwd"
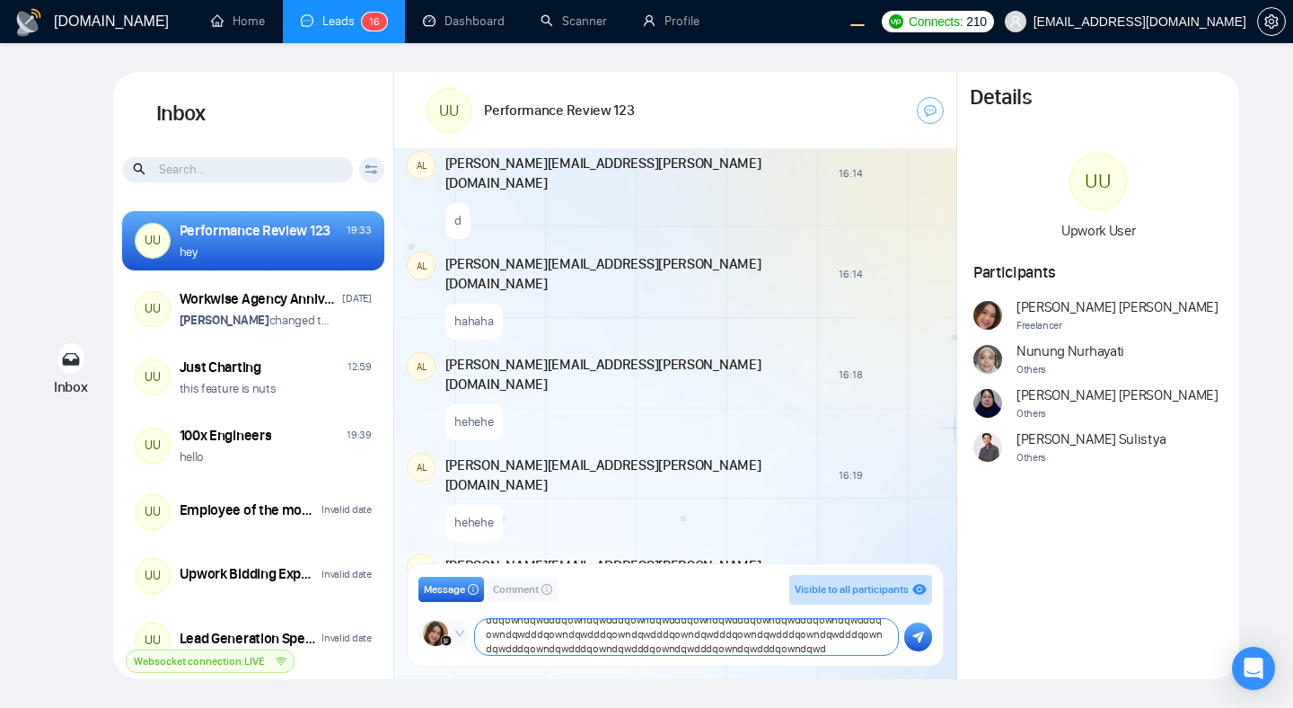
paste textarea "ddqowndqwd"
type textarea "ddqowndqwdddqowndqwdddqowndqwdddqowndqwdddqowndqwdddqowndqwdddqowndqwdddqowndqw…"
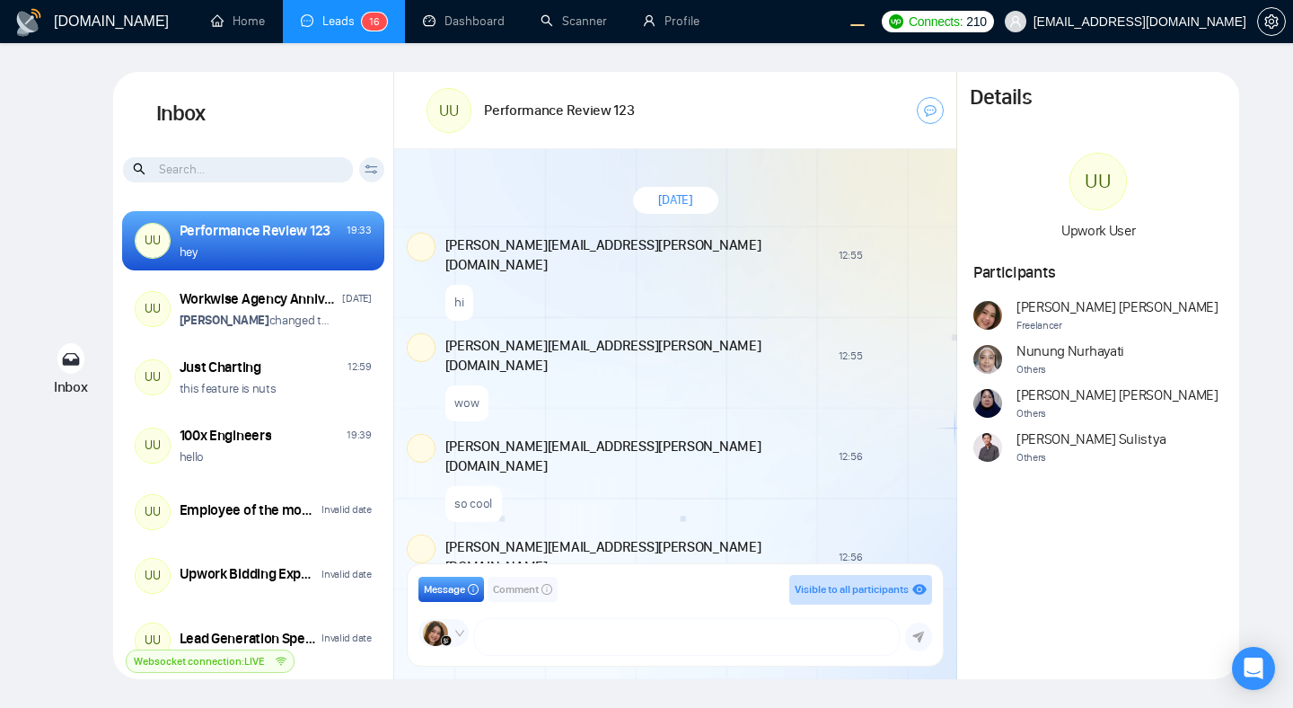
scroll to position [1288, 0]
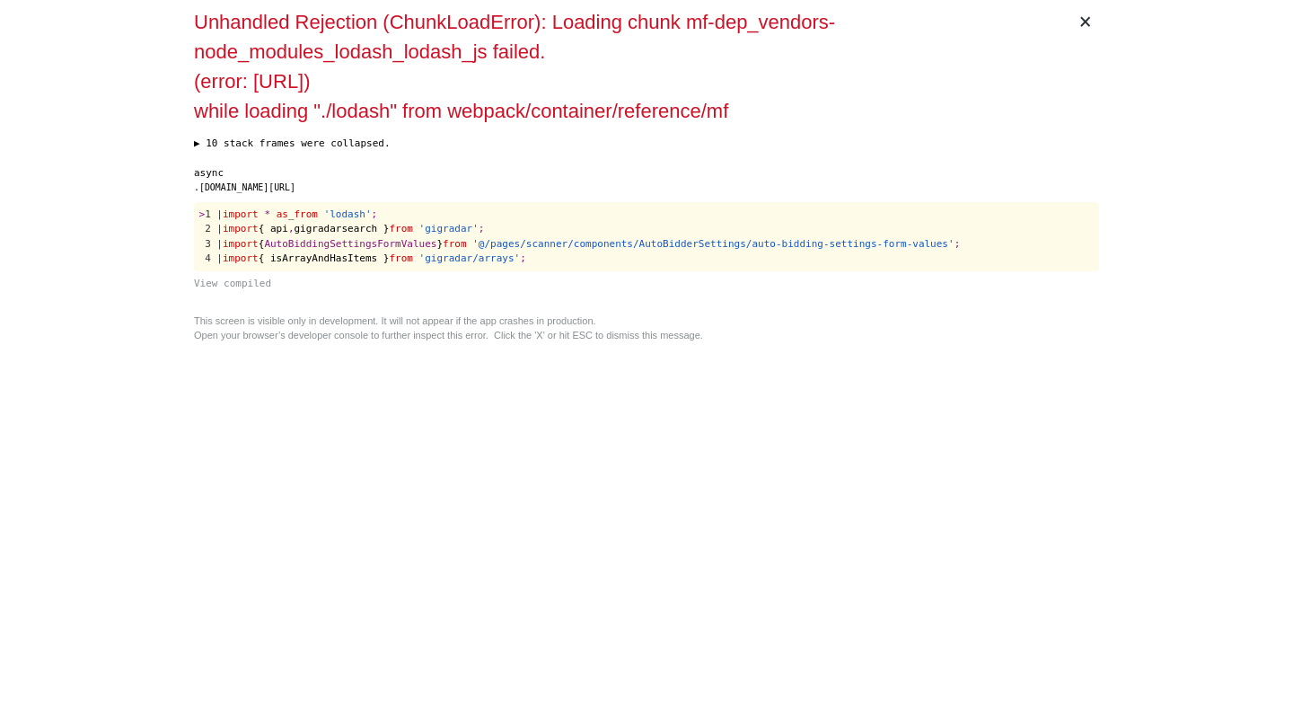
click at [888, 450] on div "× Unhandled Rejection (ChunkLoadError): Loading chunk mf-dep_vendors-node_modul…" at bounding box center [646, 354] width 919 height 708
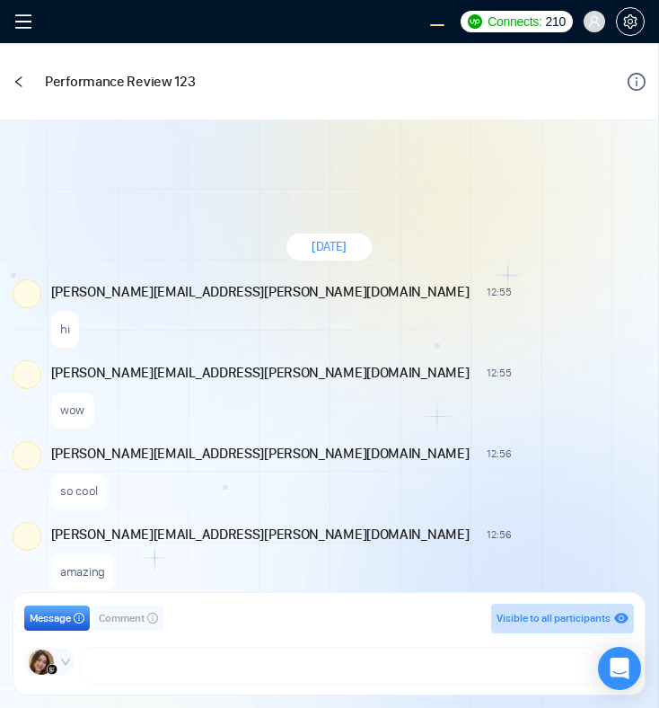
scroll to position [1306, 0]
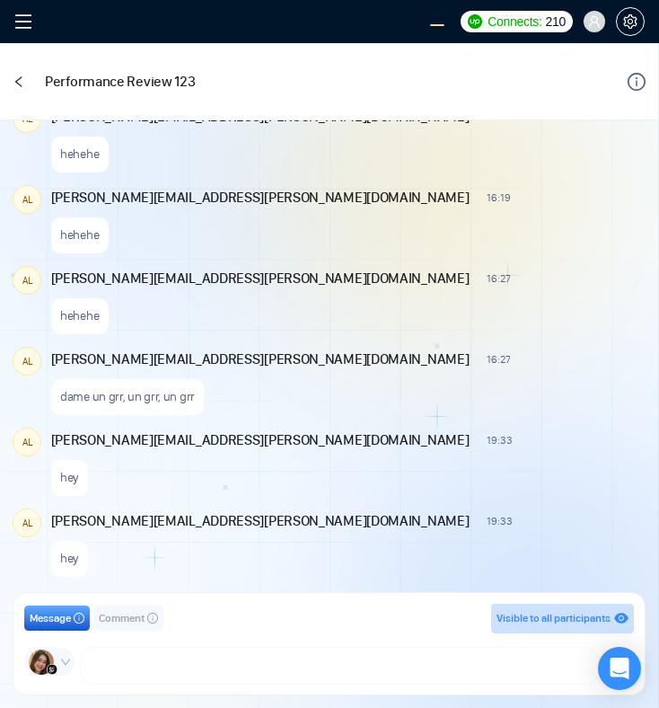
click at [114, 617] on span "Comment" at bounding box center [122, 618] width 46 height 17
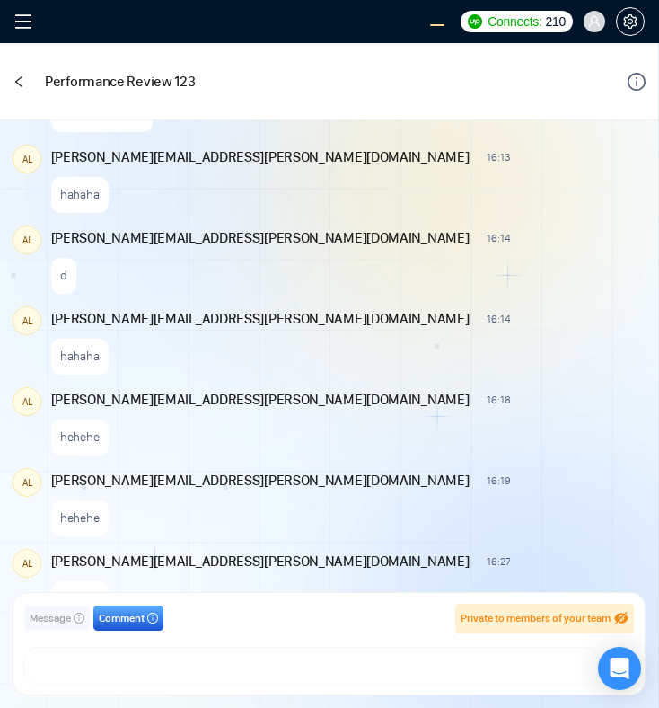
scroll to position [1008, 0]
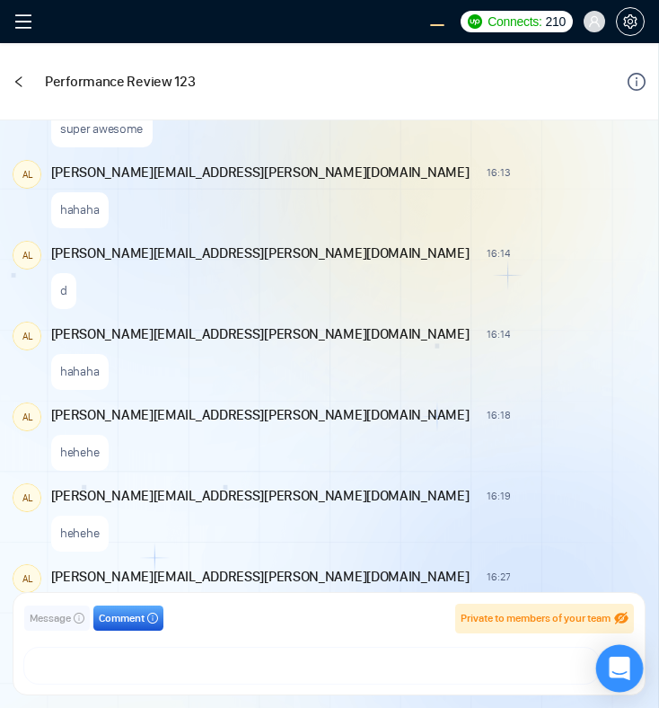
click at [624, 664] on icon "Open Intercom Messenger" at bounding box center [619, 667] width 21 height 23
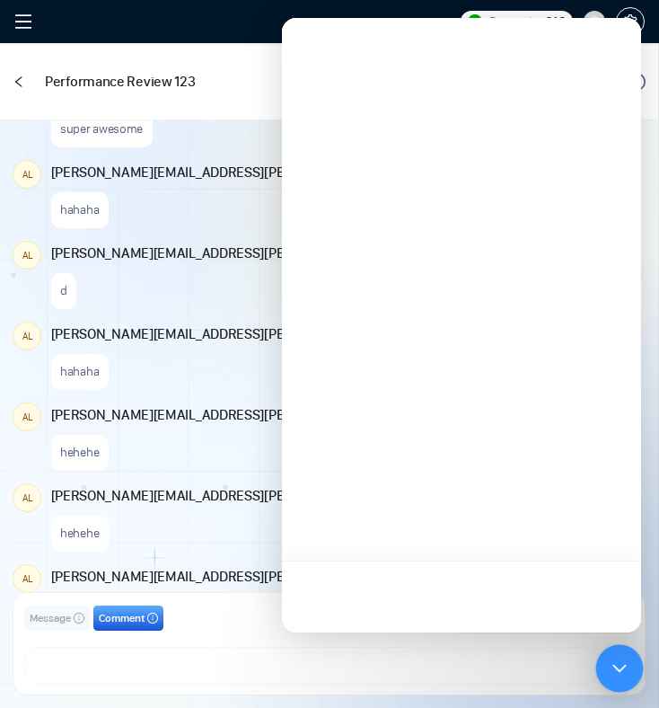
scroll to position [0, 0]
click at [617, 665] on icon "Close Intercom Messenger" at bounding box center [617, 666] width 22 height 22
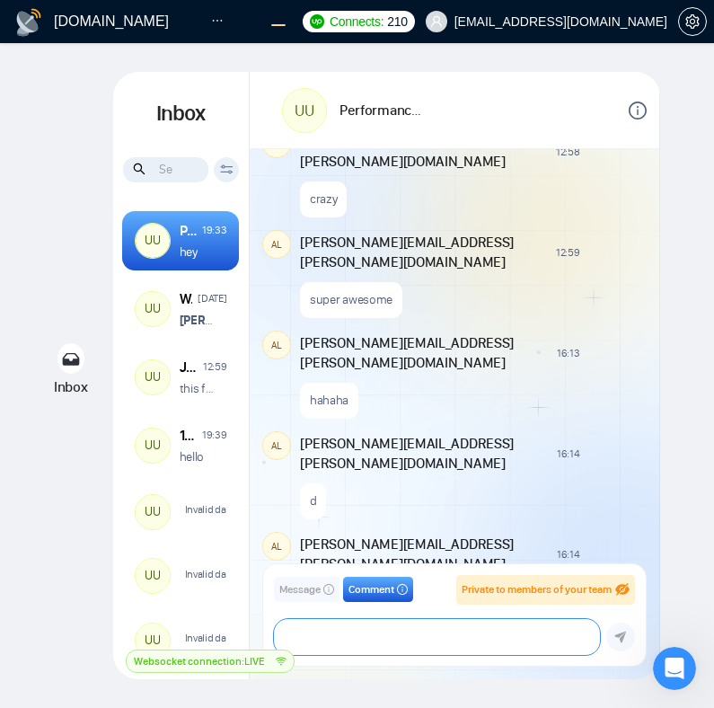
click at [595, 634] on textarea at bounding box center [437, 637] width 326 height 36
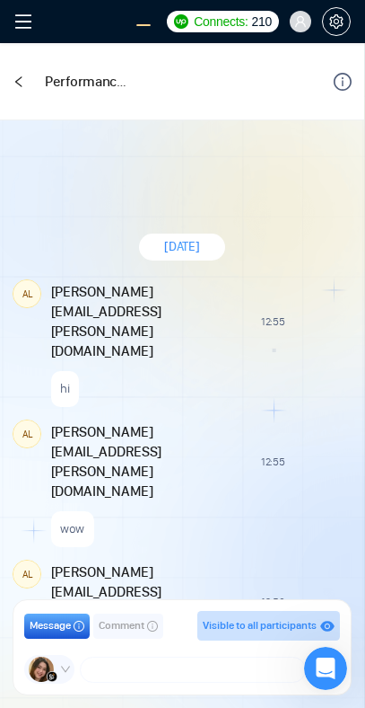
scroll to position [1306, 0]
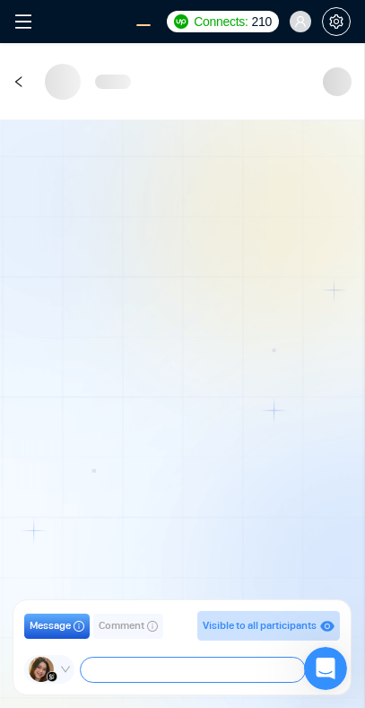
click at [134, 673] on textarea at bounding box center [193, 669] width 224 height 24
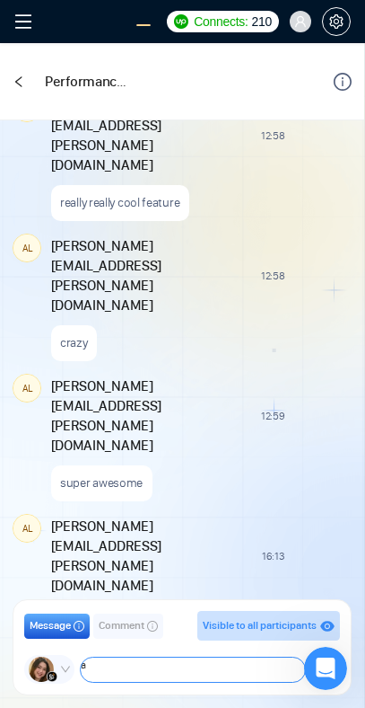
type textarea "a"
click at [128, 665] on textarea at bounding box center [193, 668] width 224 height 25
paste textarea "dada"
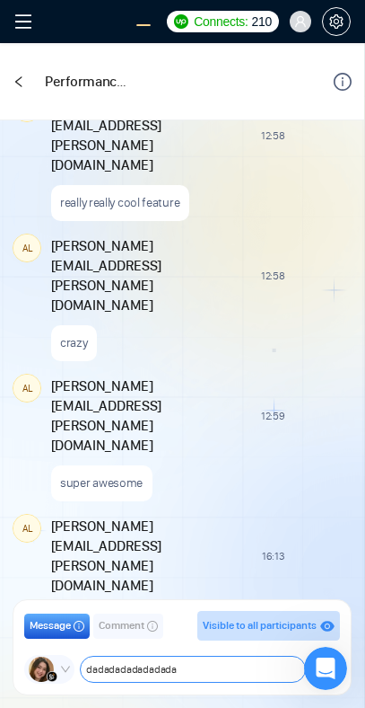
paste textarea "dada"
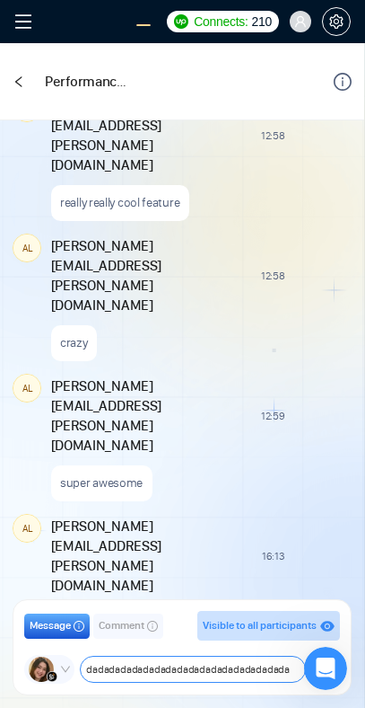
paste textarea "dada"
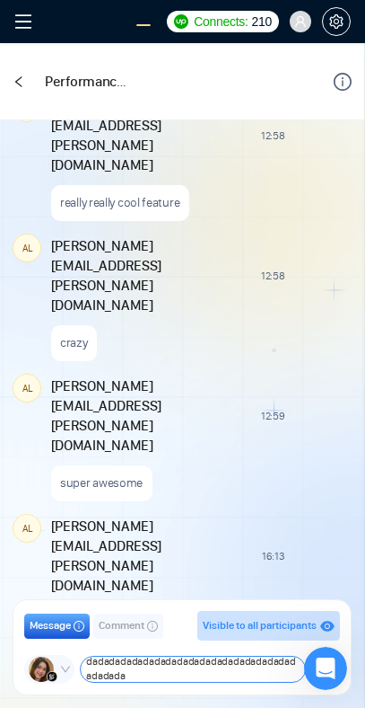
paste textarea "dada"
type textarea "dadadadadadadadadadadadadadadadadadadadadadadadadadadada"
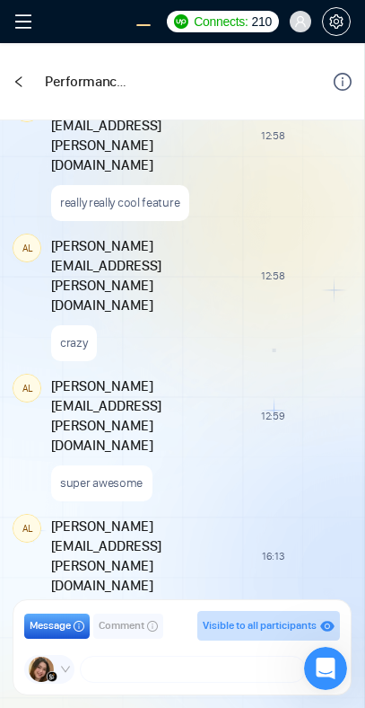
click at [266, 504] on div "Today AL alex.zolotukhin@gigradar.io 12:55 New Comment hi AL alex.zolotukhin@gi…" at bounding box center [182, 363] width 365 height 487
click at [62, 672] on icon "down" at bounding box center [65, 669] width 11 height 11
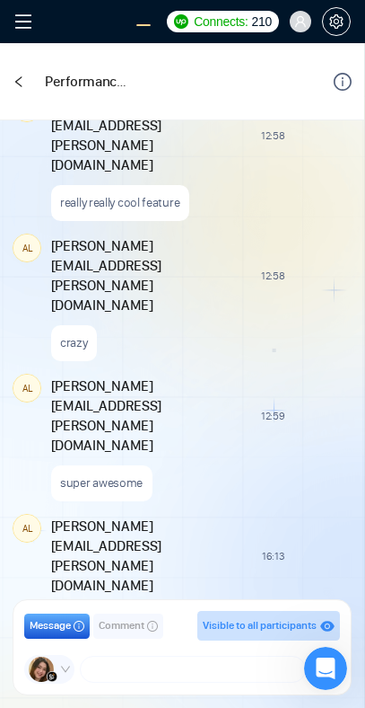
click at [286, 339] on div "Today AL alex.zolotukhin@gigradar.io 12:55 New Comment hi AL alex.zolotukhin@gi…" at bounding box center [182, 363] width 365 height 487
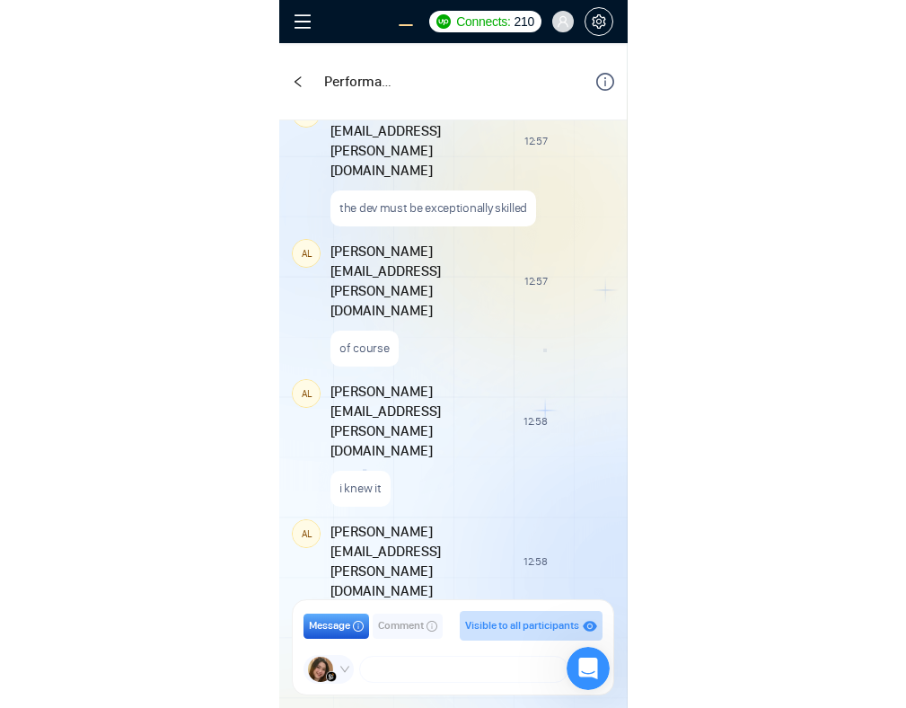
scroll to position [1059, 0]
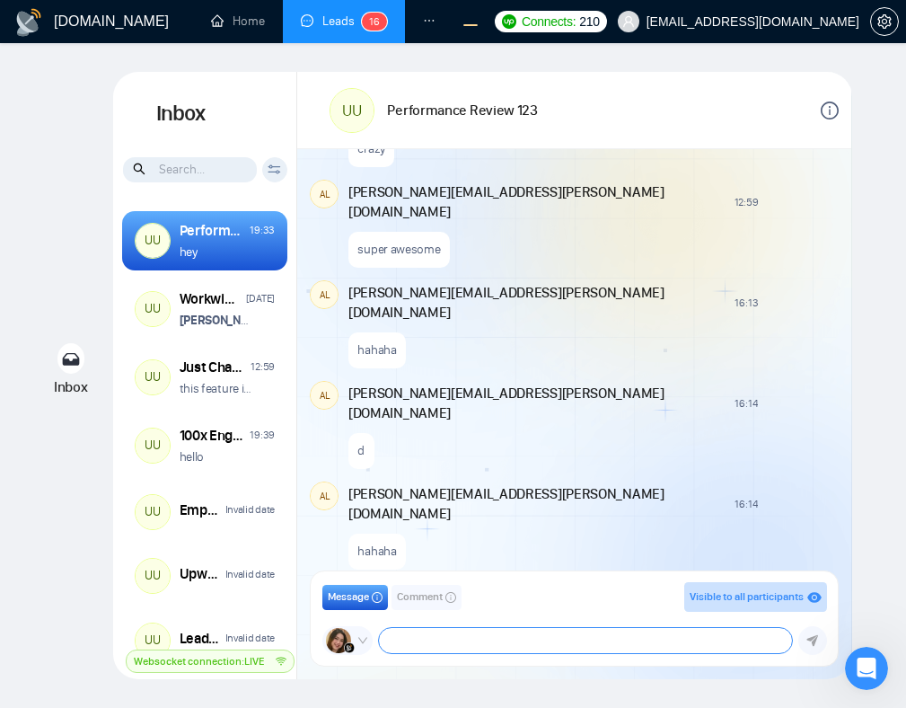
click at [424, 645] on textarea at bounding box center [586, 640] width 414 height 25
type textarea "a"
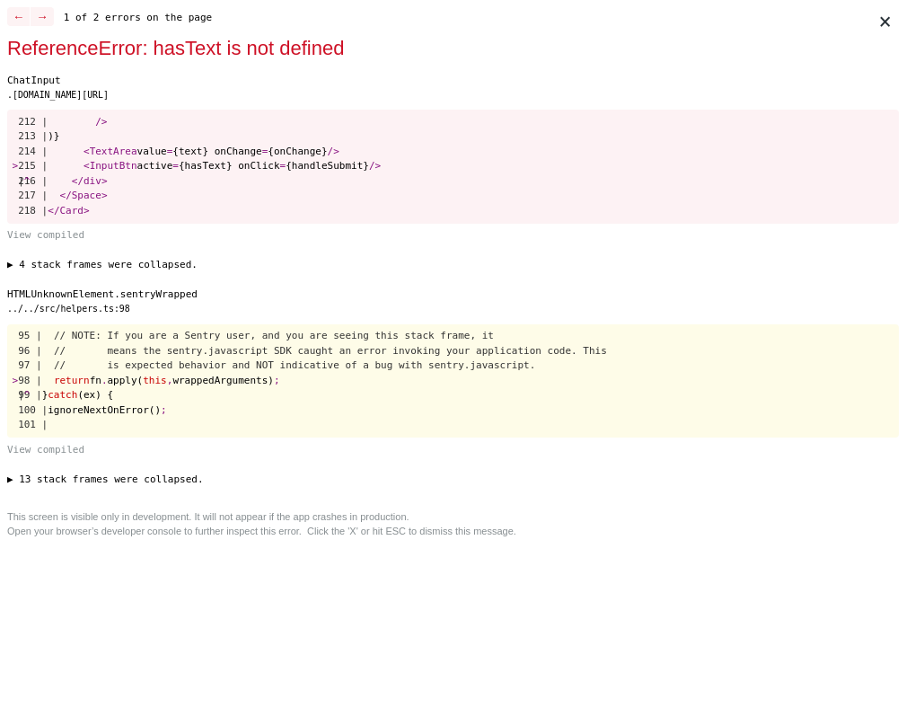
scroll to position [0, 0]
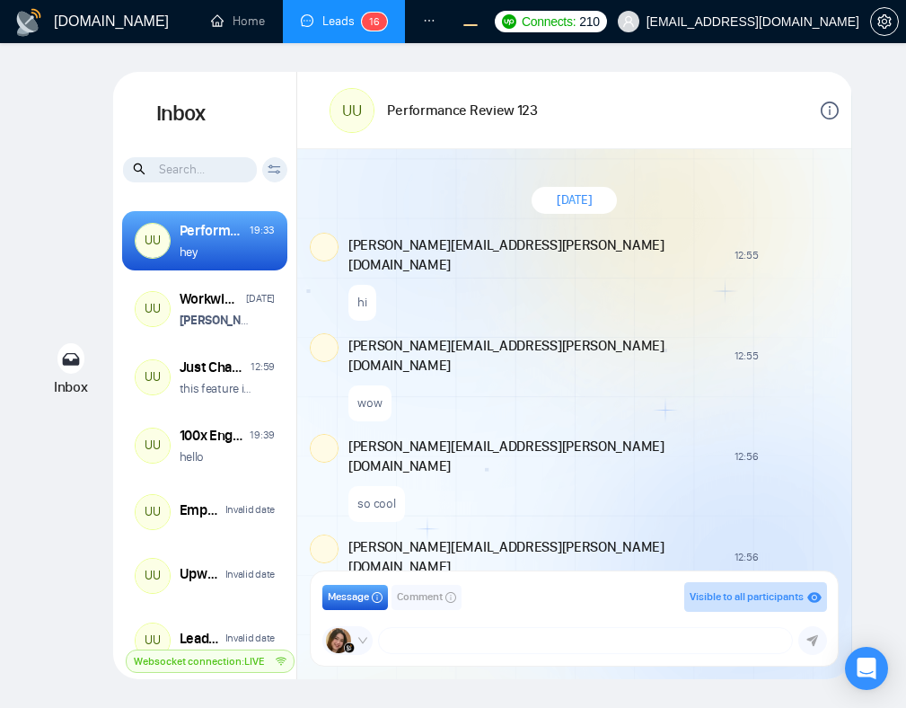
scroll to position [1288, 0]
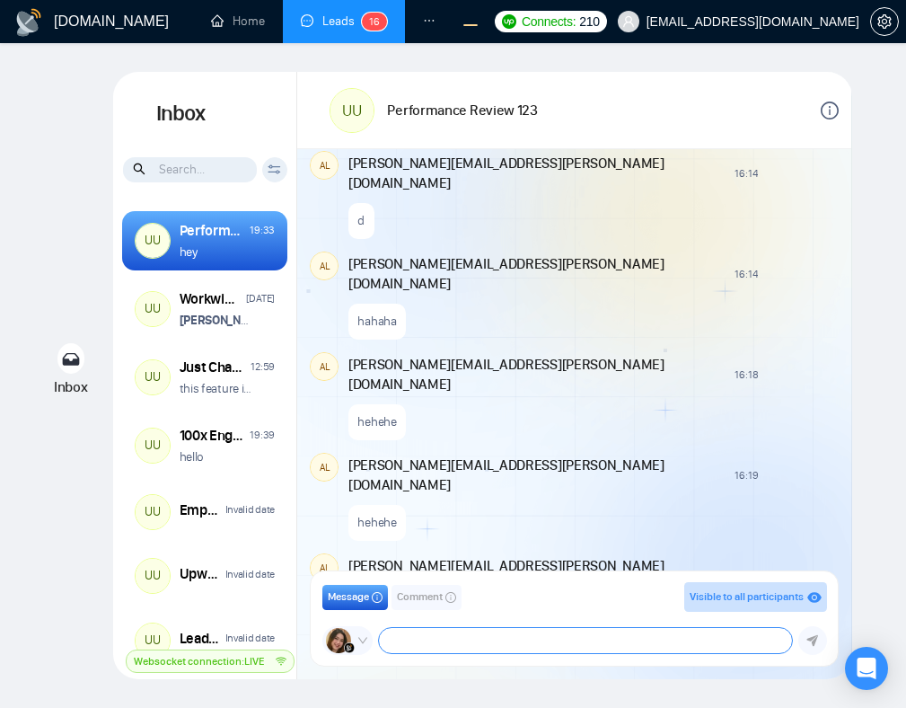
click at [444, 641] on textarea at bounding box center [586, 640] width 414 height 25
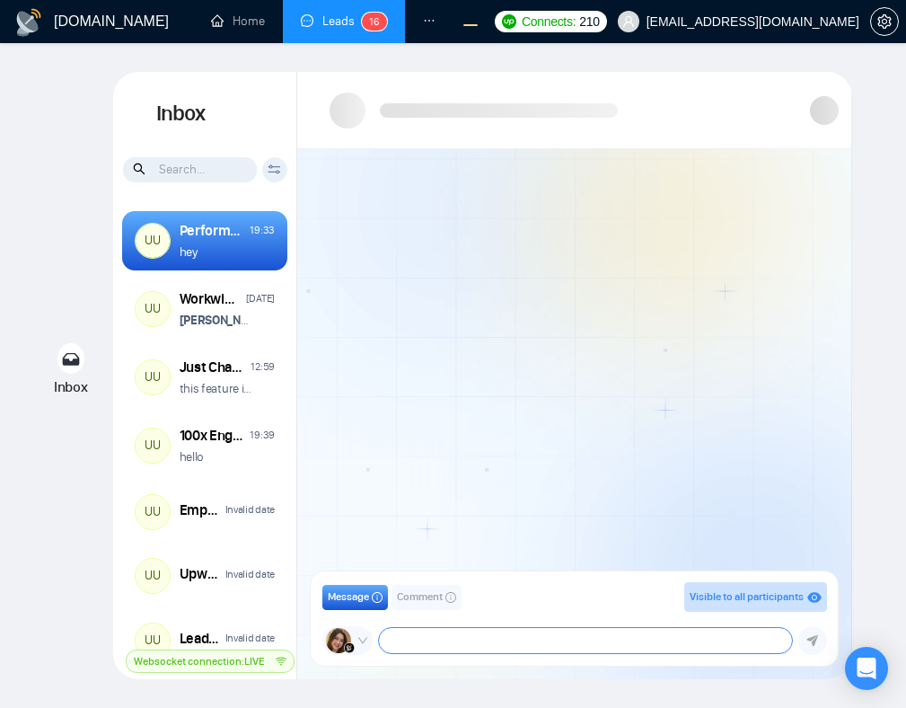
click at [452, 647] on textarea at bounding box center [586, 640] width 414 height 25
type textarea "a"
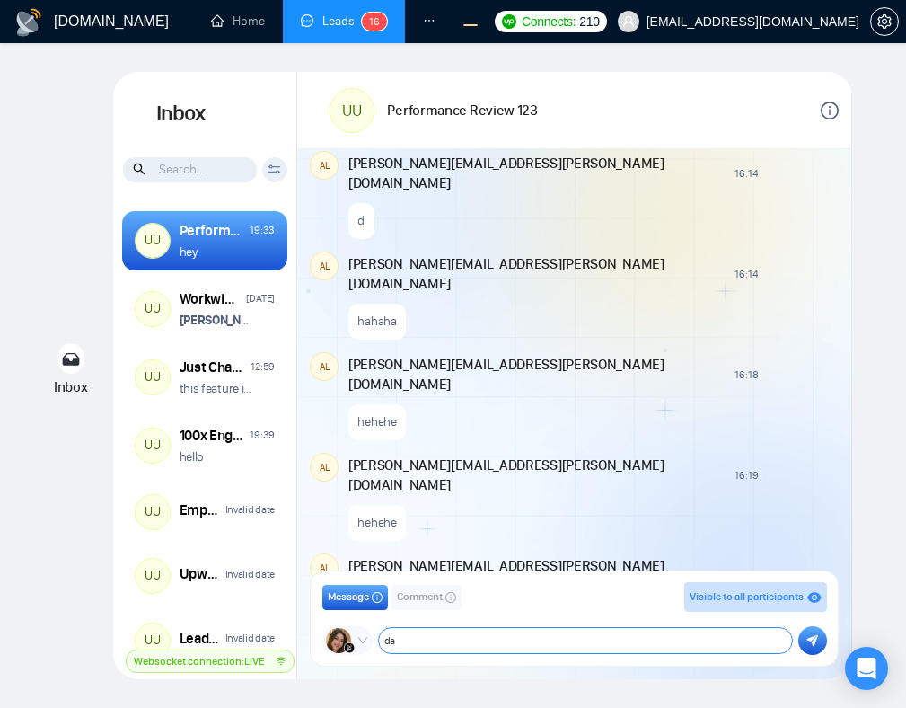
type textarea "d"
type textarea "apa kabar guys"
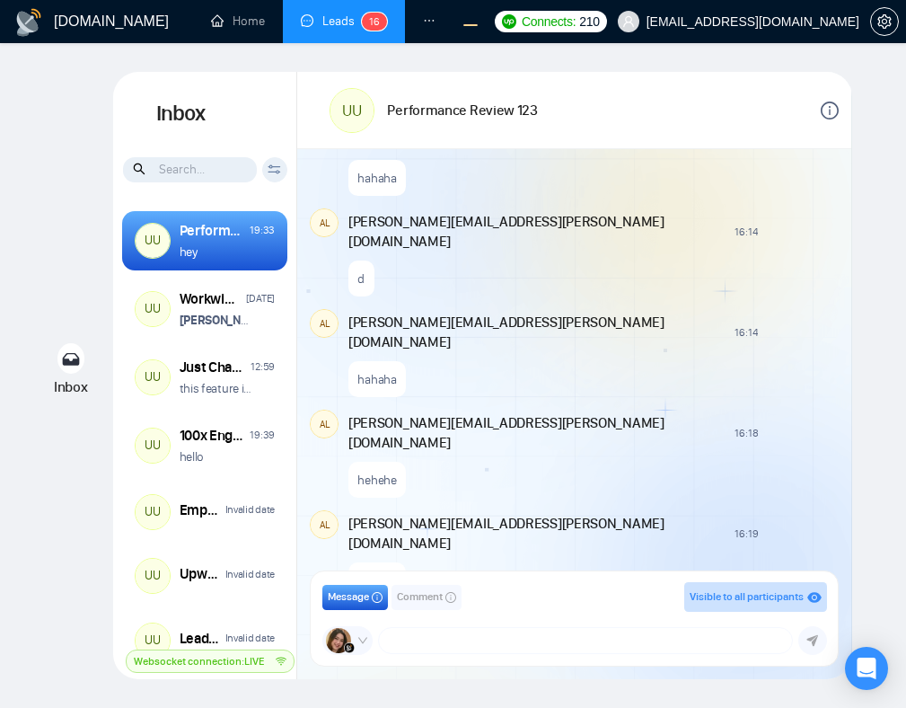
scroll to position [1855, 0]
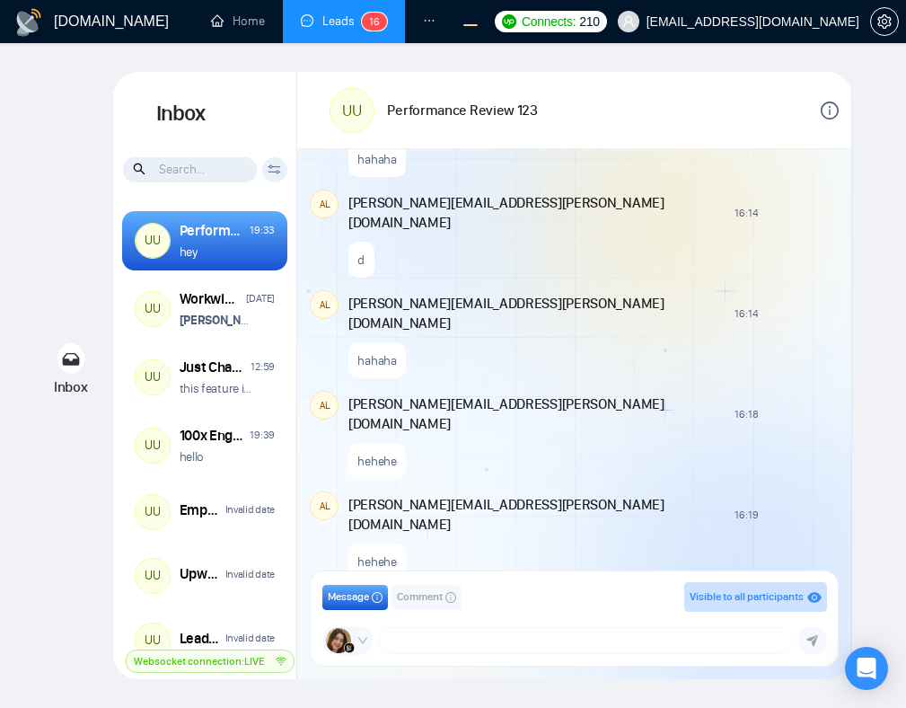
click at [413, 595] on span "Comment" at bounding box center [420, 596] width 46 height 17
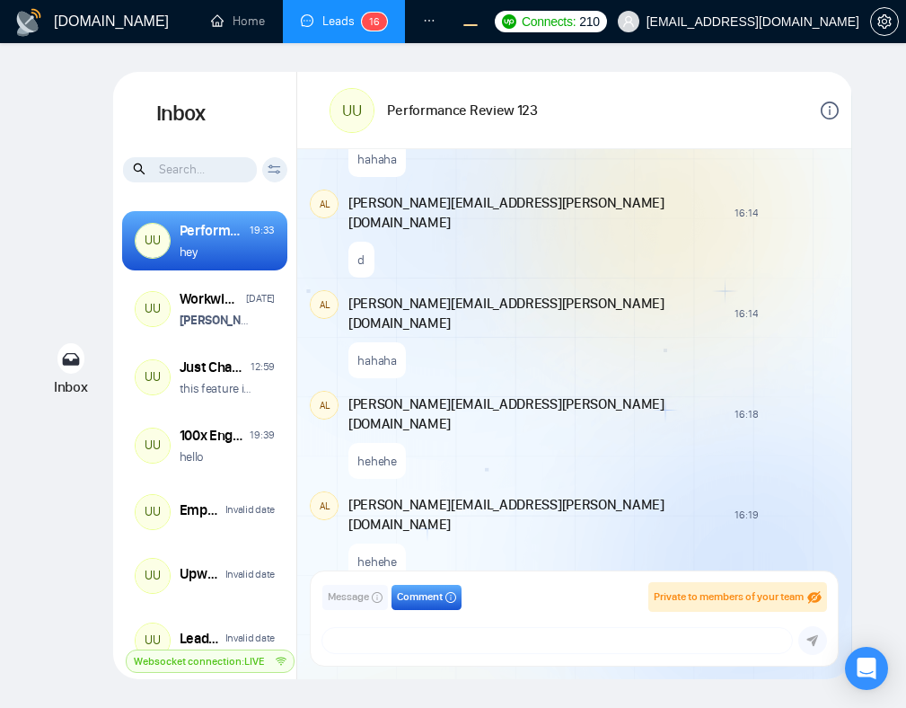
click at [337, 601] on span "Message" at bounding box center [348, 596] width 41 height 17
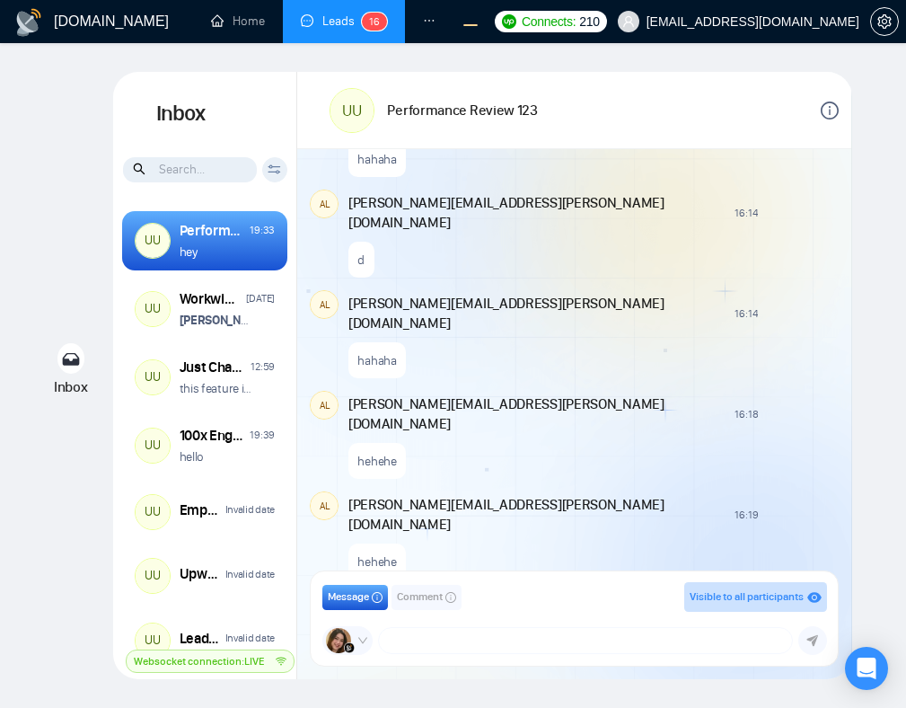
click at [356, 632] on span at bounding box center [347, 640] width 50 height 29
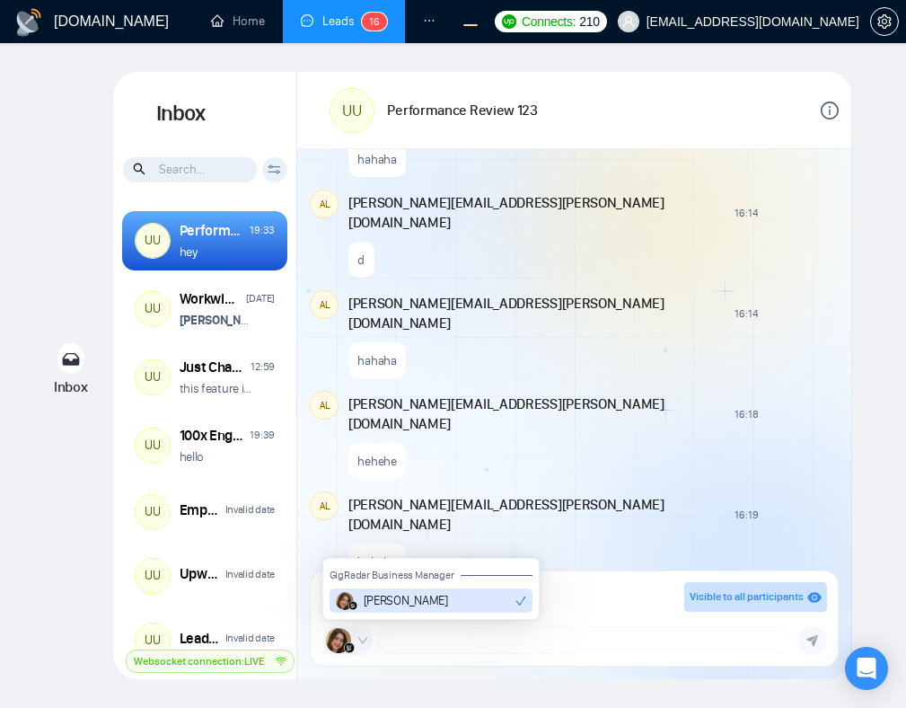
click at [395, 598] on div "[PERSON_NAME]" at bounding box center [392, 601] width 112 height 18
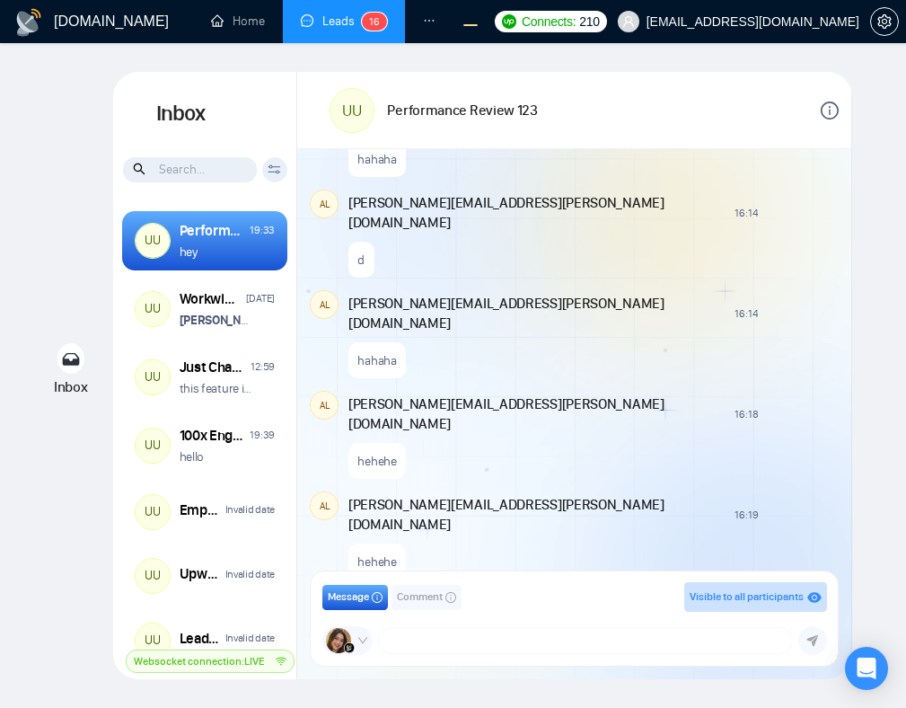
click at [345, 643] on img at bounding box center [349, 647] width 11 height 11
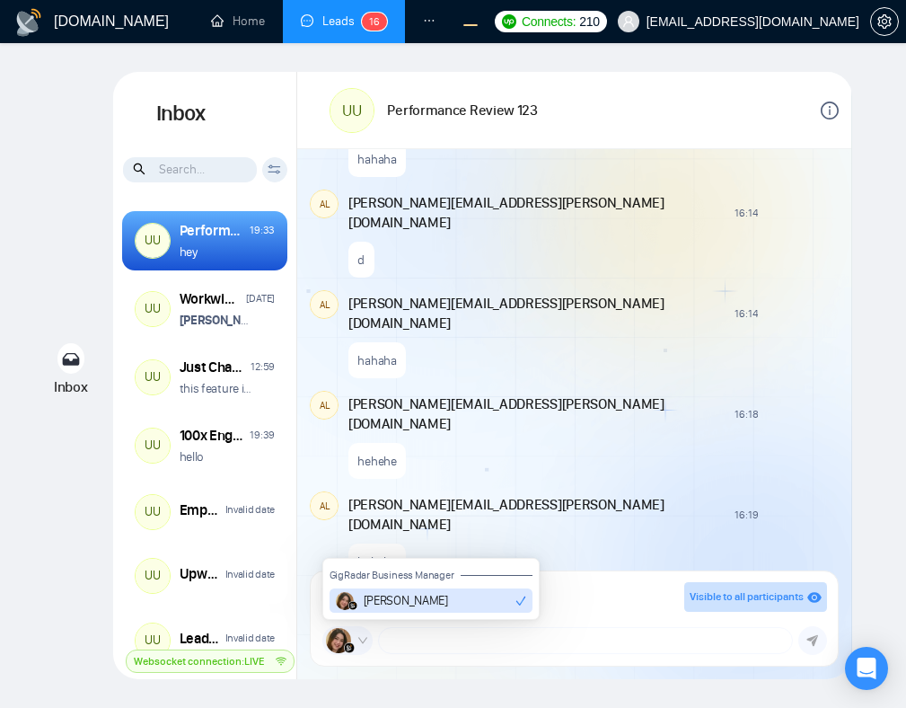
click at [384, 605] on div "[PERSON_NAME]" at bounding box center [392, 601] width 112 height 18
click at [514, 477] on div "[DATE] [PERSON_NAME] 13:59 New Message You guys are amazing **[PERSON_NAME]** c…" at bounding box center [574, 363] width 554 height 429
